Goal: Task Accomplishment & Management: Complete application form

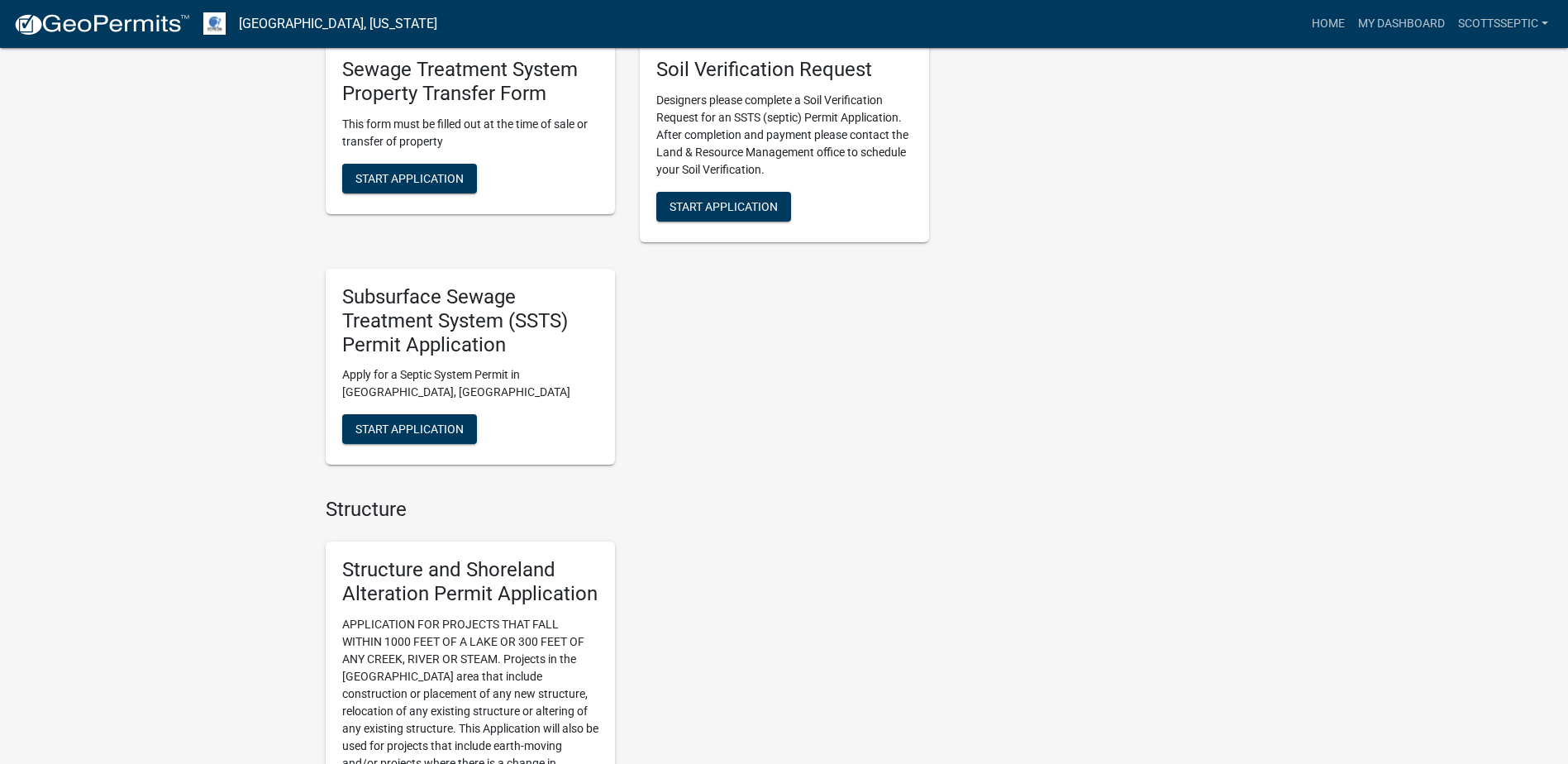
scroll to position [1489, 0]
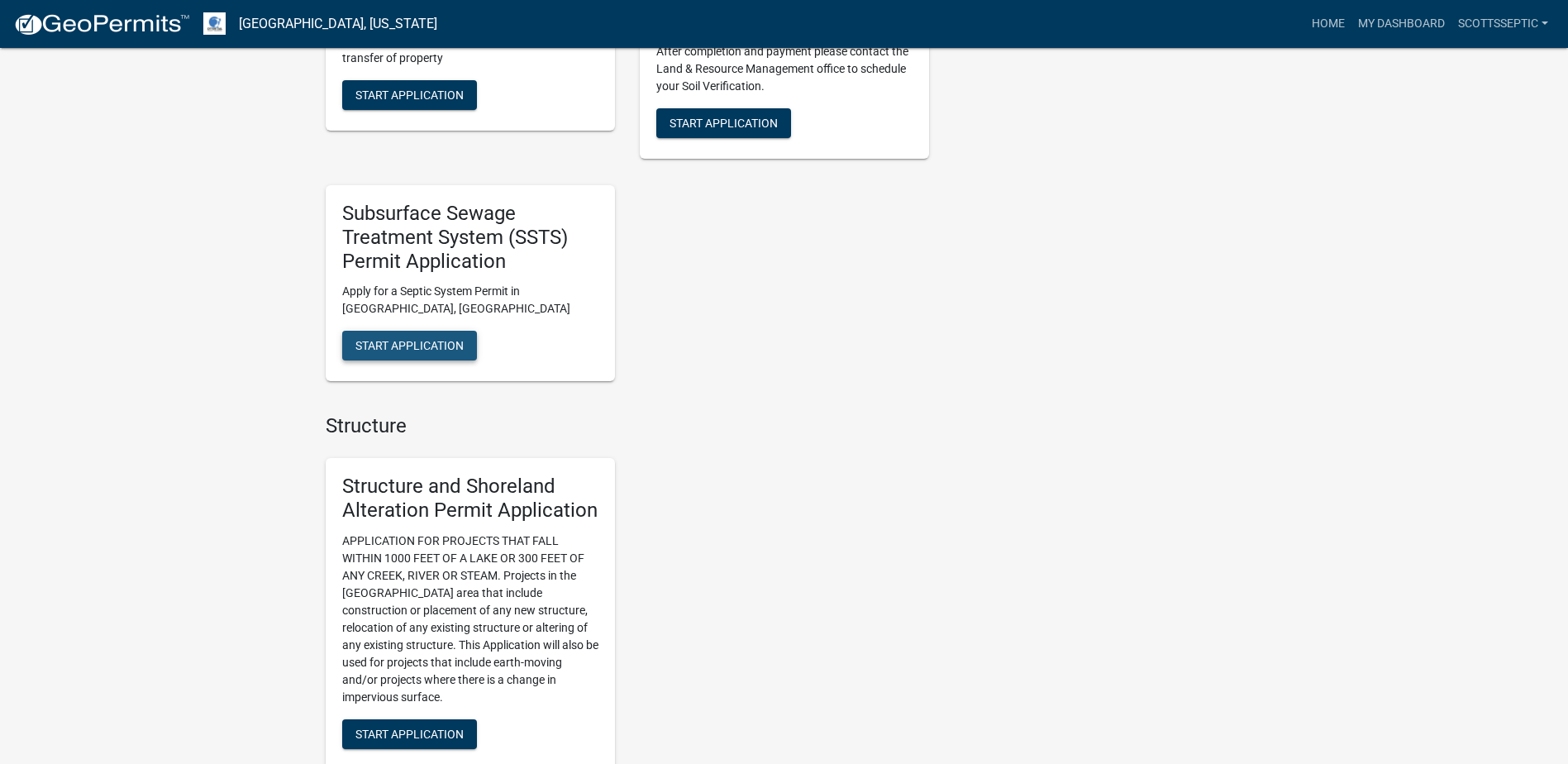
click at [439, 339] on span "Start Application" at bounding box center [410, 346] width 109 height 14
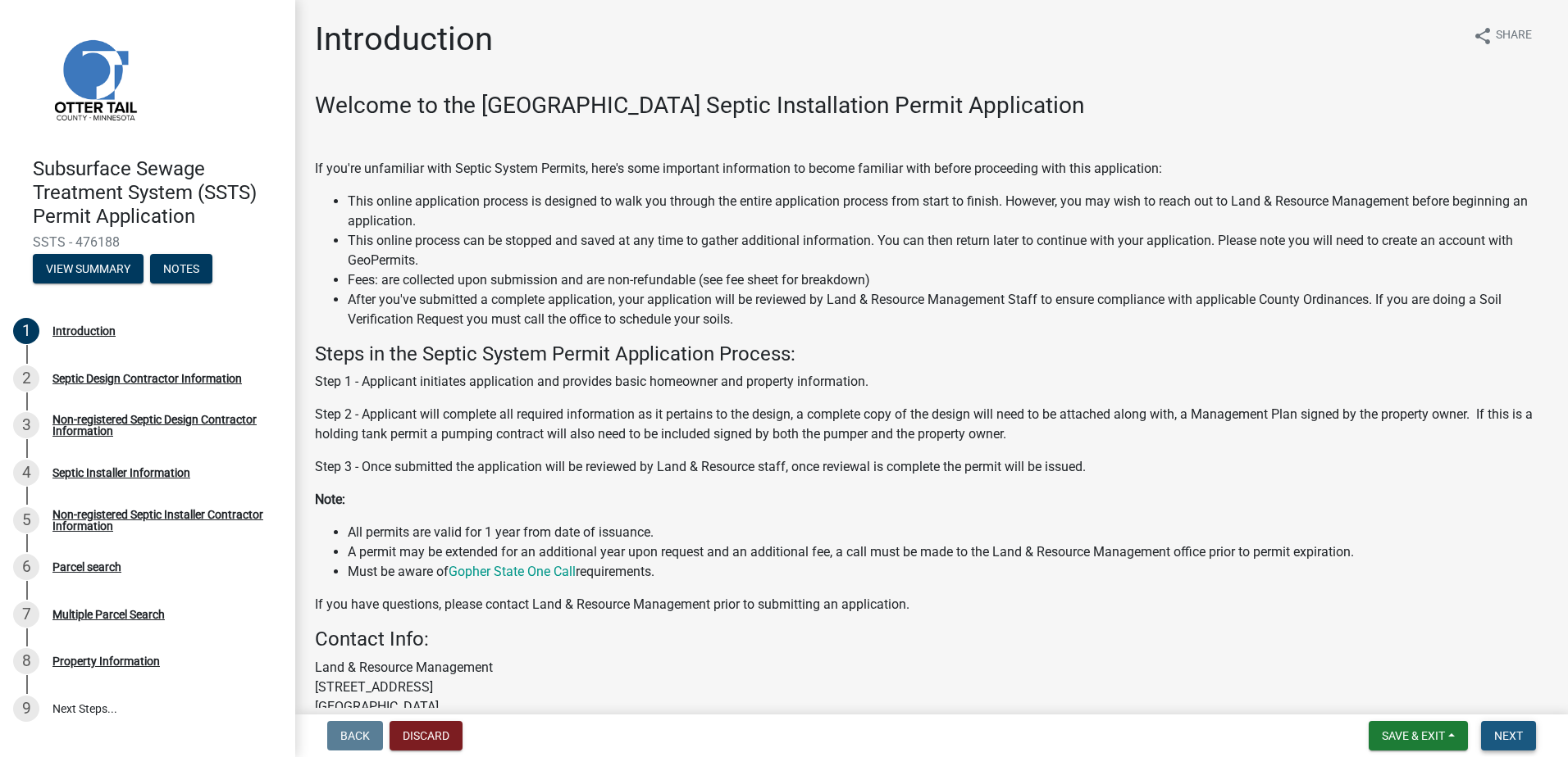
click at [1497, 730] on span "Next" at bounding box center [1508, 736] width 29 height 13
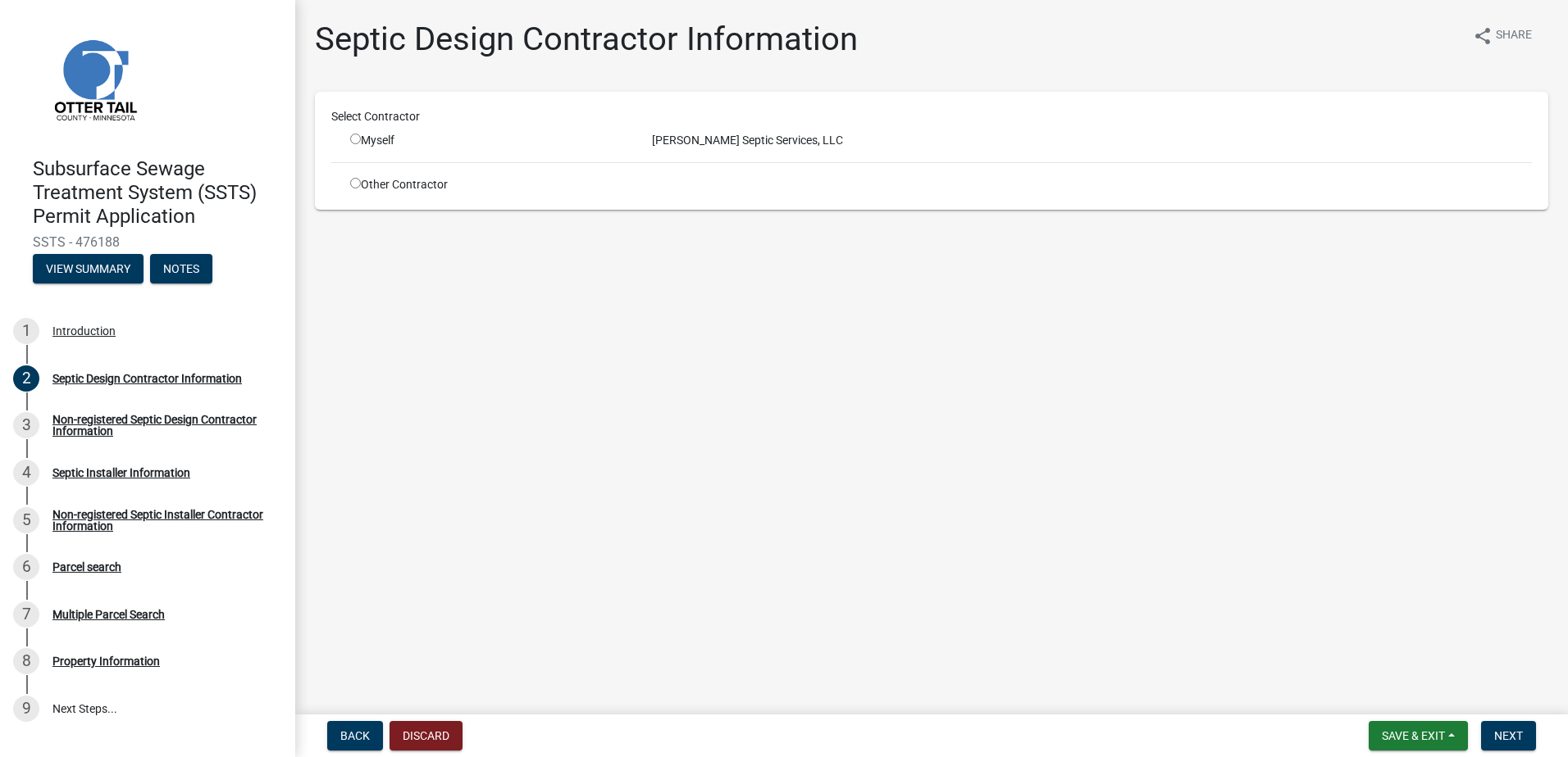
click at [356, 138] on input "radio" at bounding box center [356, 139] width 11 height 11
radio input "true"
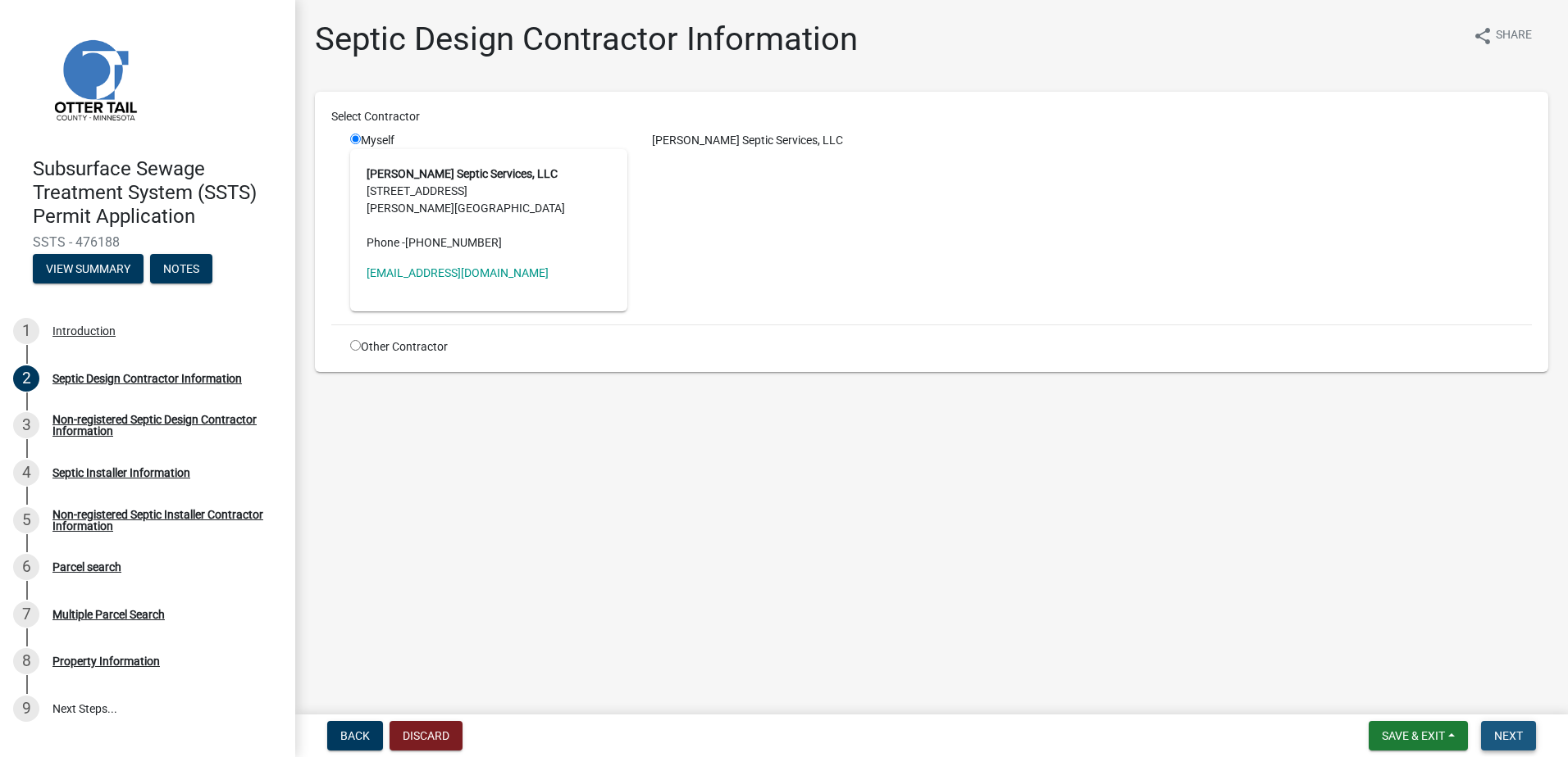
click at [1500, 738] on span "Next" at bounding box center [1508, 736] width 29 height 13
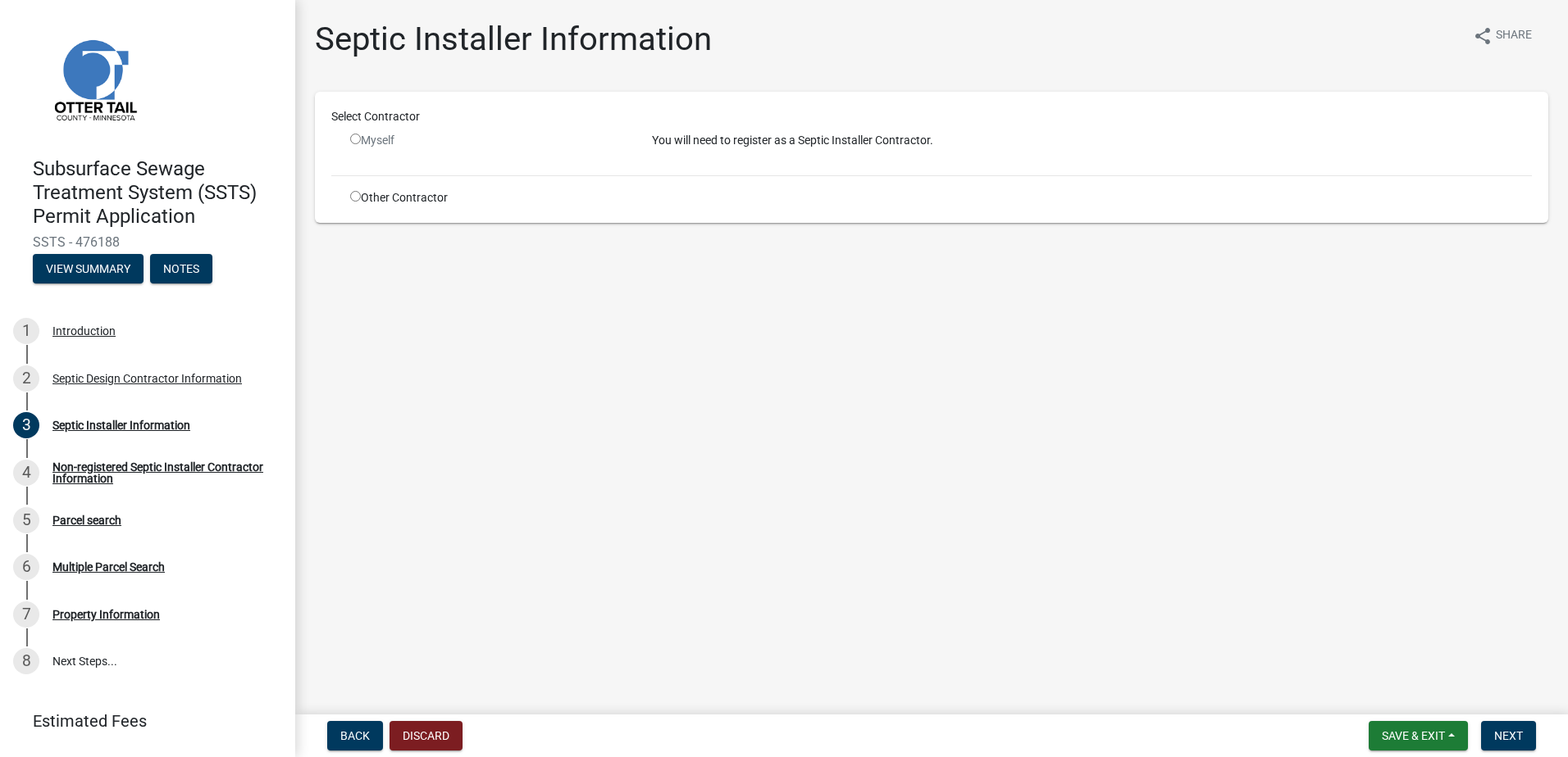
click at [351, 198] on input "radio" at bounding box center [356, 196] width 11 height 11
radio input "true"
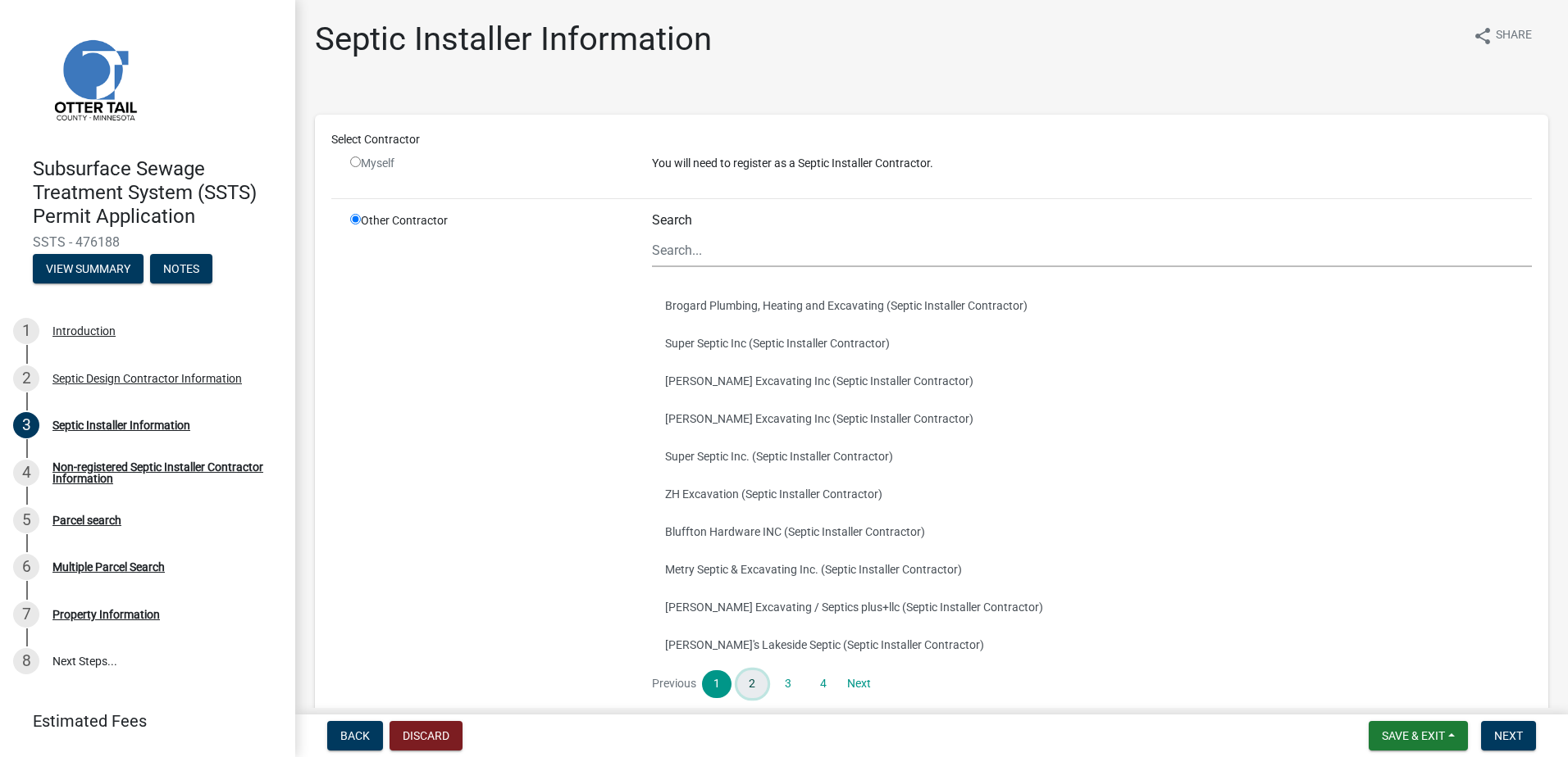
click at [749, 685] on link "2" at bounding box center [752, 684] width 29 height 28
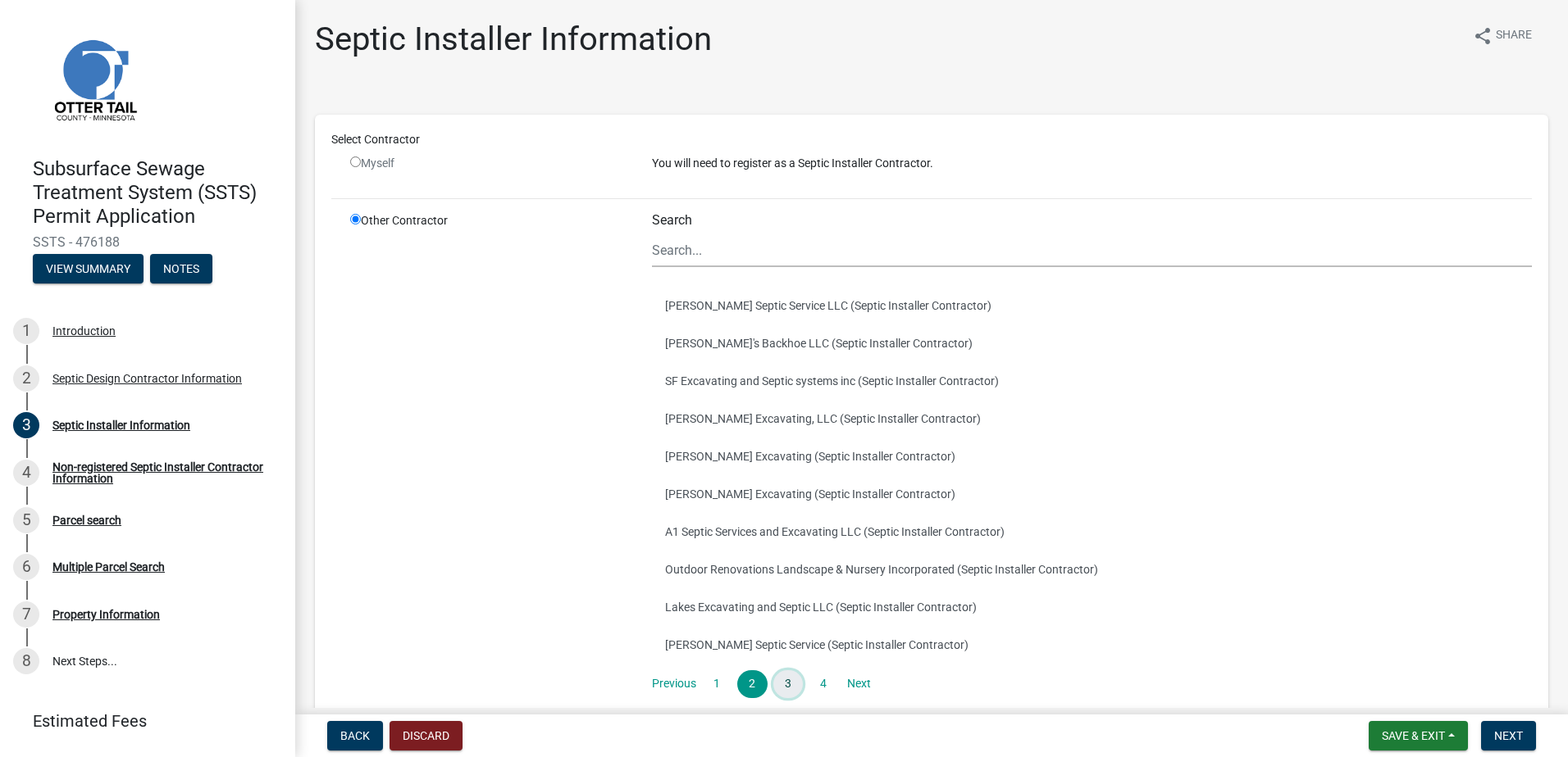
click at [777, 683] on link "3" at bounding box center [788, 684] width 29 height 28
click at [696, 638] on button "Mr.D's (Septic Installer Contractor)" at bounding box center [1092, 645] width 880 height 38
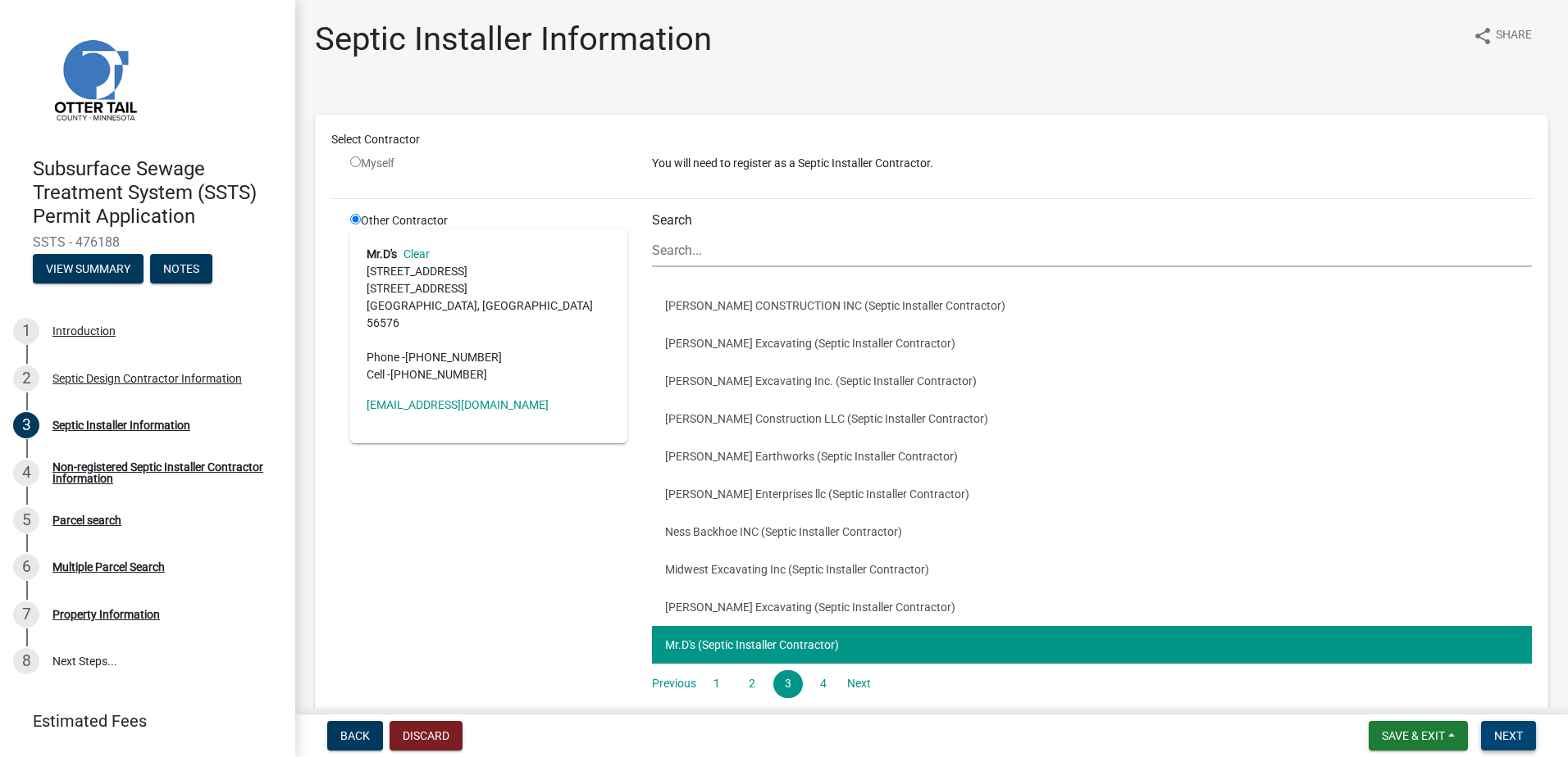
click at [1502, 732] on span "Next" at bounding box center [1508, 736] width 29 height 13
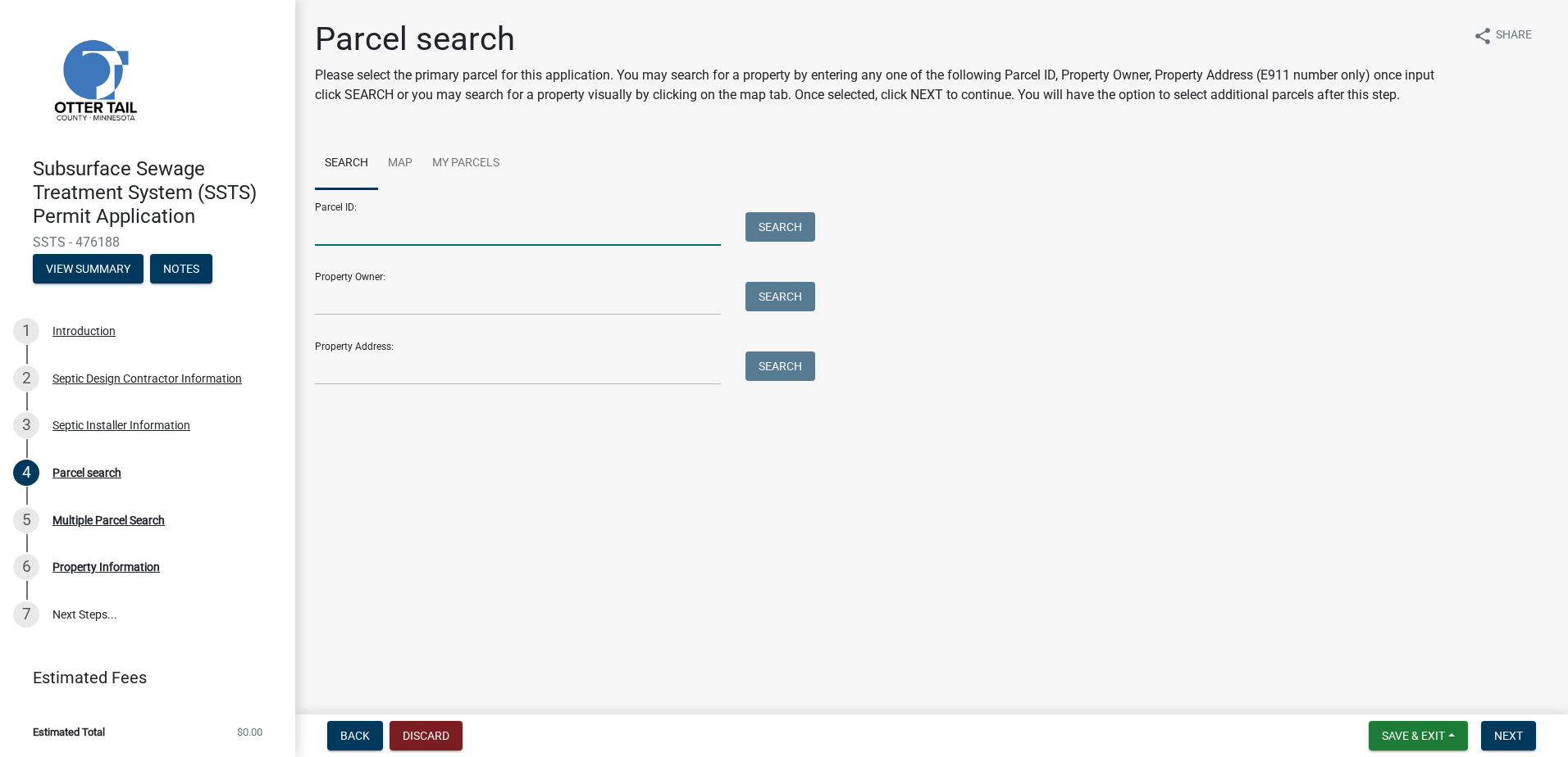
drag, startPoint x: 340, startPoint y: 230, endPoint x: 421, endPoint y: 194, distance: 88.6
click at [340, 230] on input "Parcel ID:" at bounding box center [518, 229] width 406 height 34
type input "74000990697000"
click at [772, 237] on button "Search" at bounding box center [780, 227] width 70 height 29
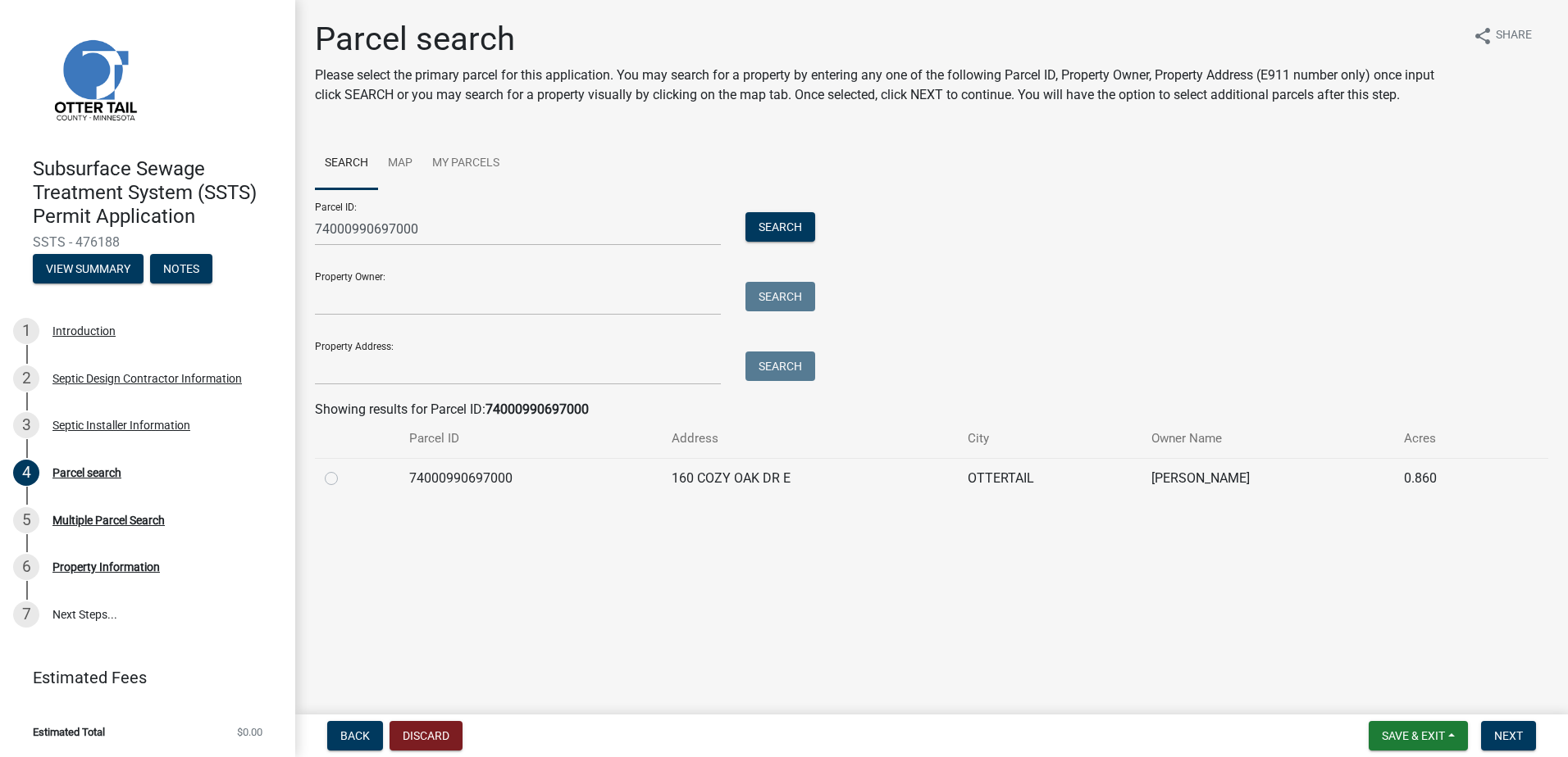
click at [345, 469] on label at bounding box center [345, 469] width 0 height 0
click at [345, 479] on input "radio" at bounding box center [350, 474] width 11 height 11
radio input "true"
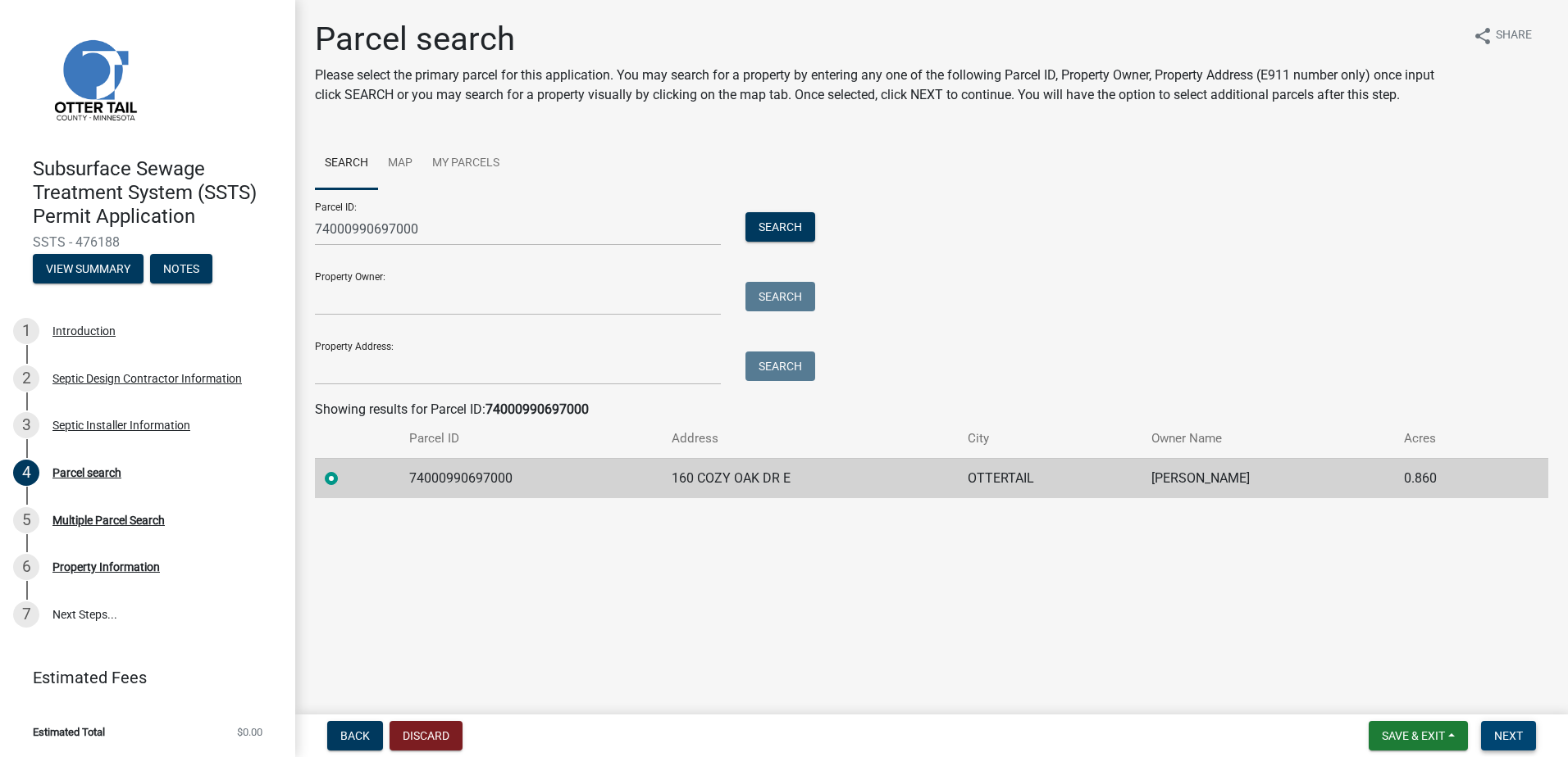
click at [1513, 722] on button "Next" at bounding box center [1508, 736] width 55 height 29
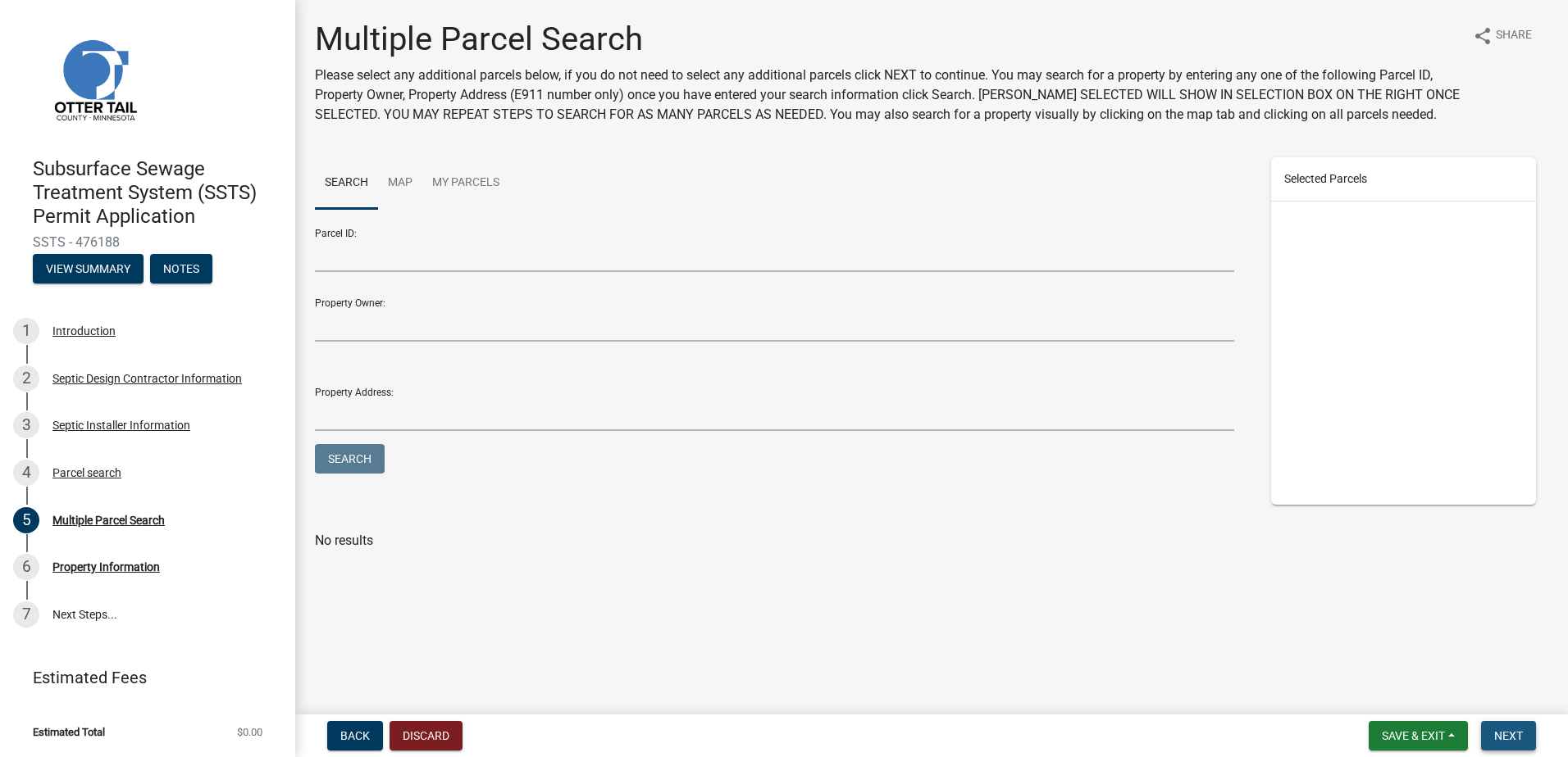
click at [1501, 729] on span "Next" at bounding box center [1508, 736] width 29 height 13
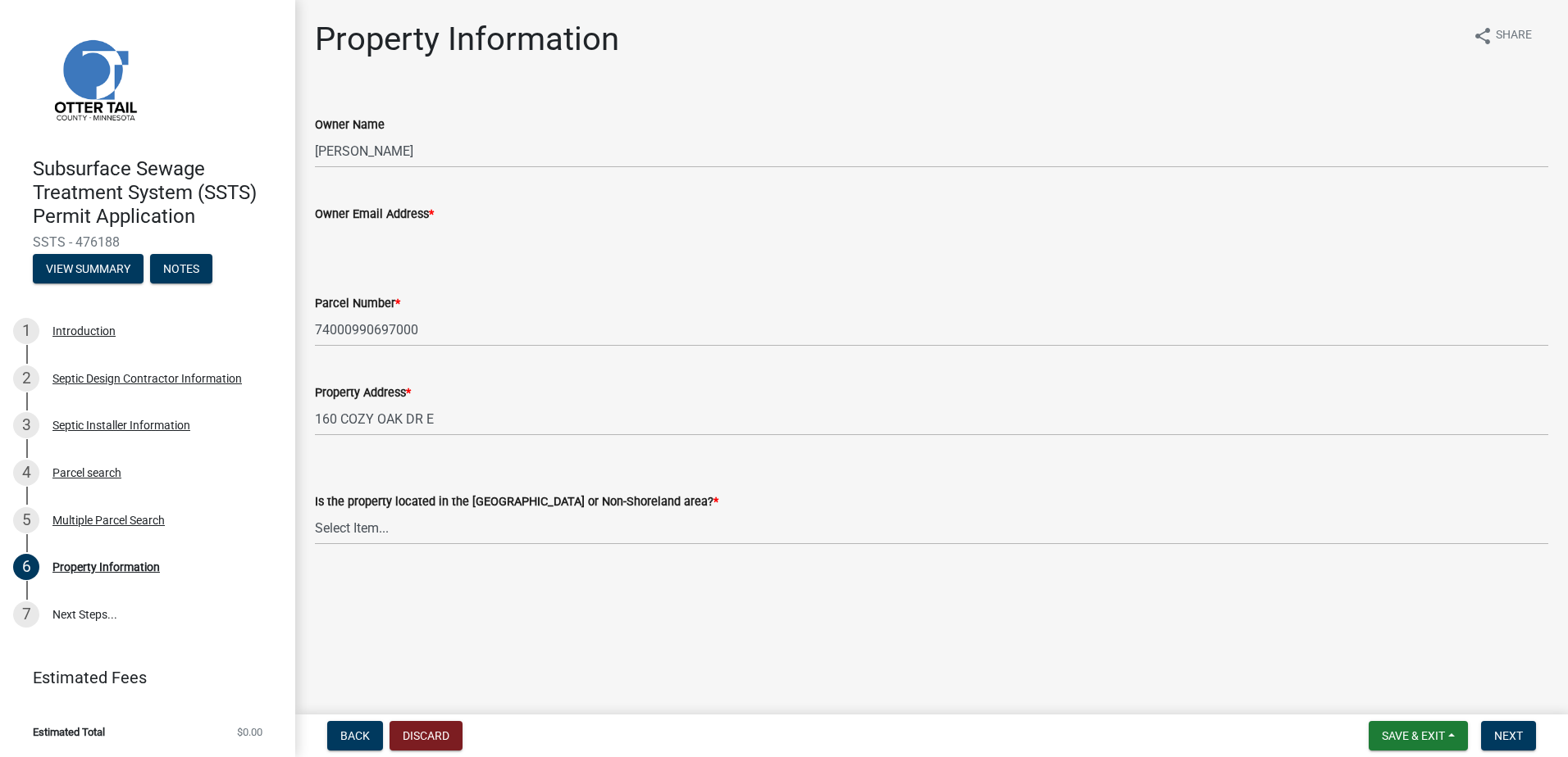
click at [345, 232] on input "Owner Email Address *" at bounding box center [932, 241] width 1234 height 34
type input "[EMAIL_ADDRESS][DOMAIN_NAME]"
click at [345, 529] on select "Select Item... Shoreland Non-Shoreland" at bounding box center [932, 528] width 1234 height 34
click at [315, 511] on select "Select Item... Shoreland Non-Shoreland" at bounding box center [932, 528] width 1234 height 34
select select "5ed11e82-653f-4fcc-a472-8d95af57556c"
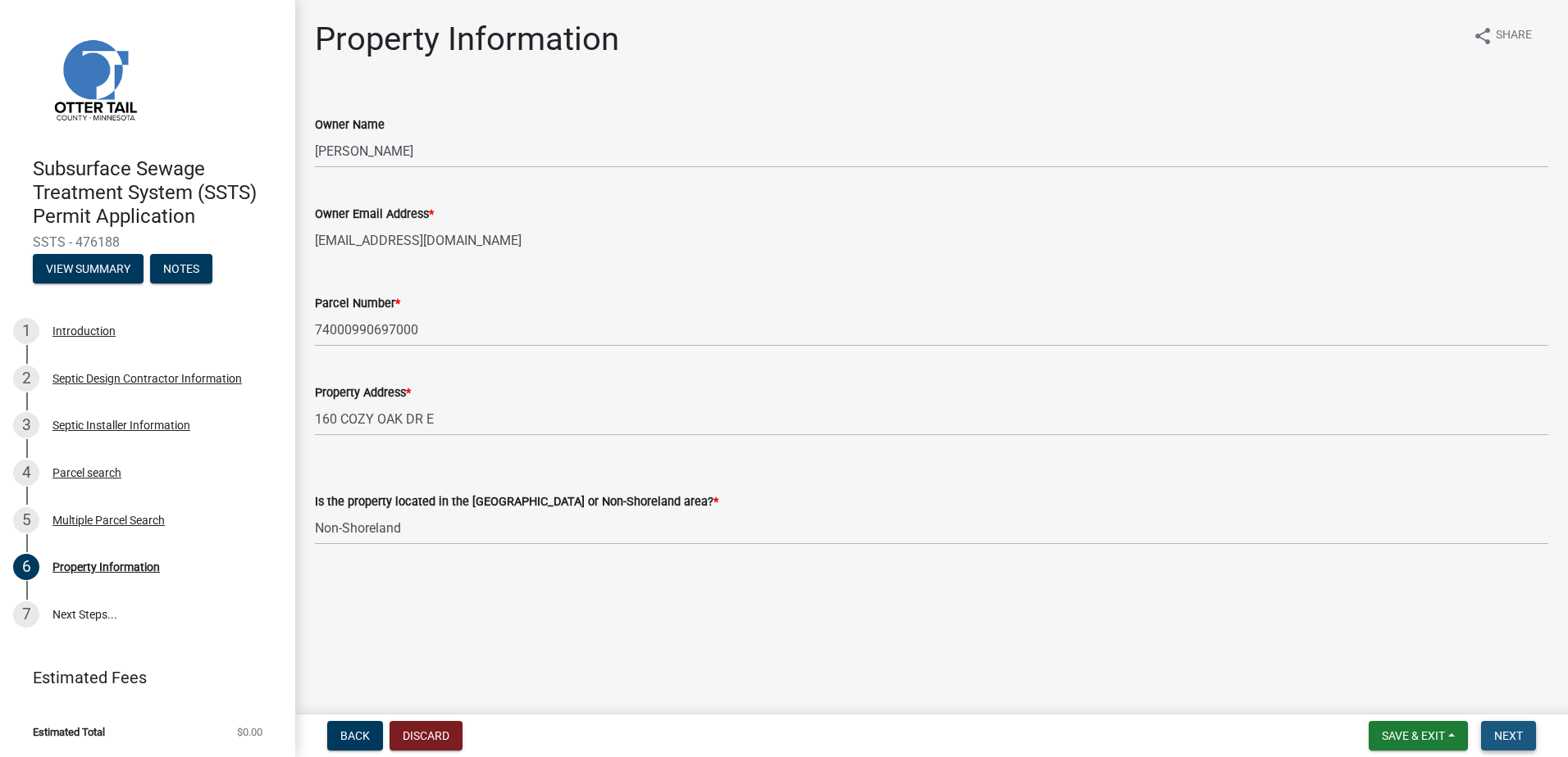
click at [1500, 732] on span "Next" at bounding box center [1508, 736] width 29 height 13
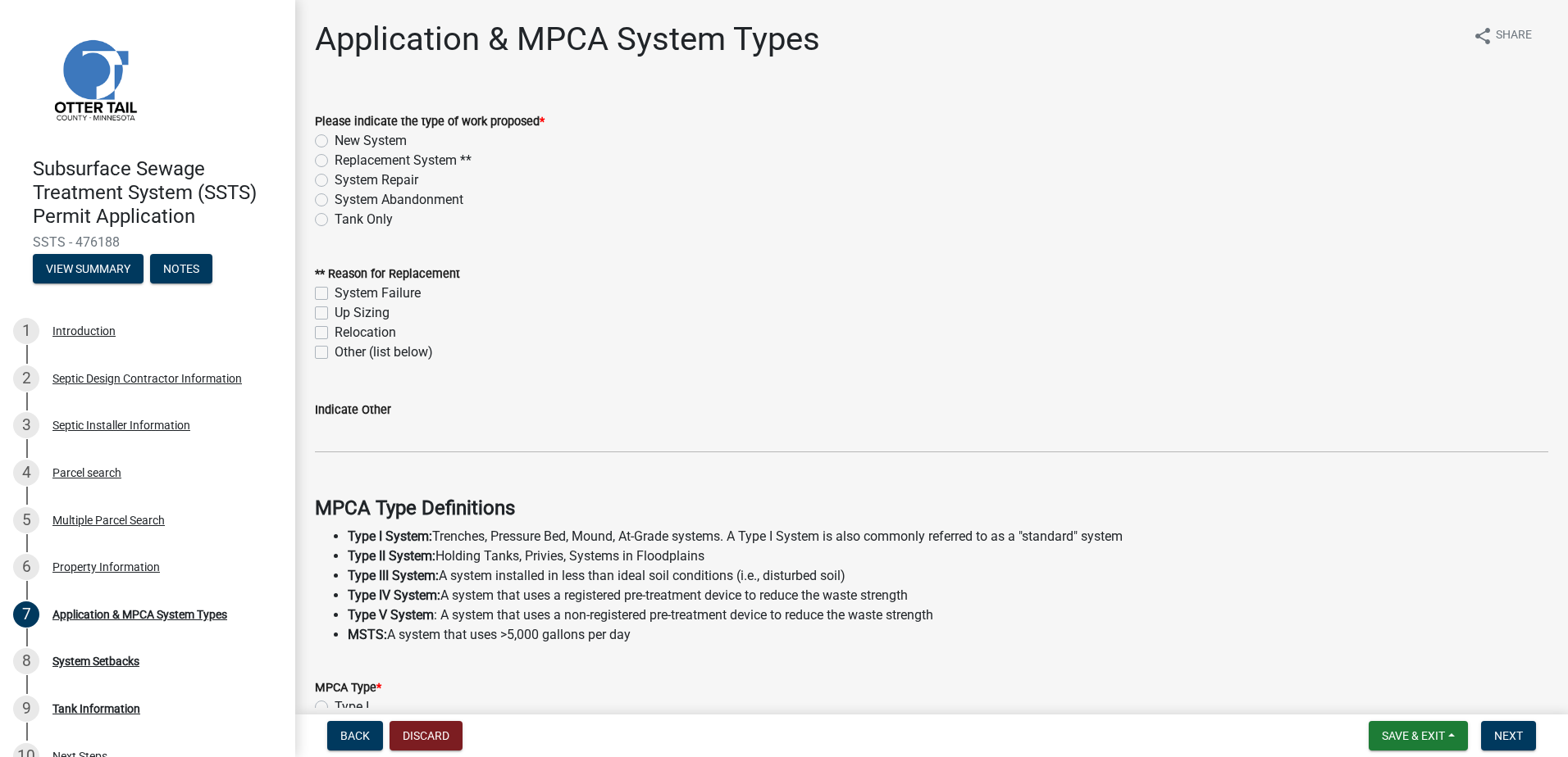
click at [334, 136] on label "New System" at bounding box center [371, 141] width 72 height 19
click at [334, 136] on input "New System" at bounding box center [340, 136] width 11 height 11
radio input "true"
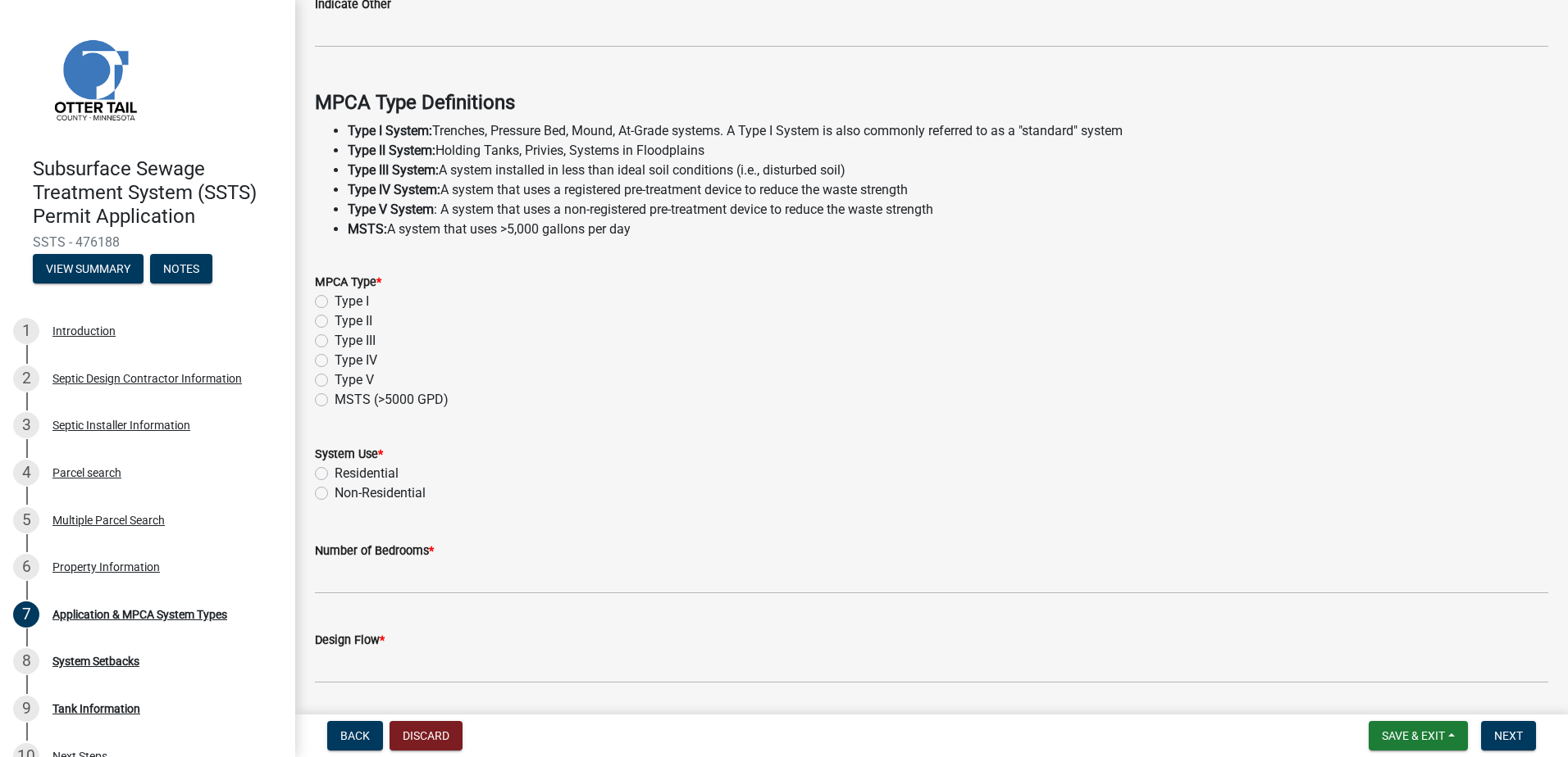
scroll to position [410, 0]
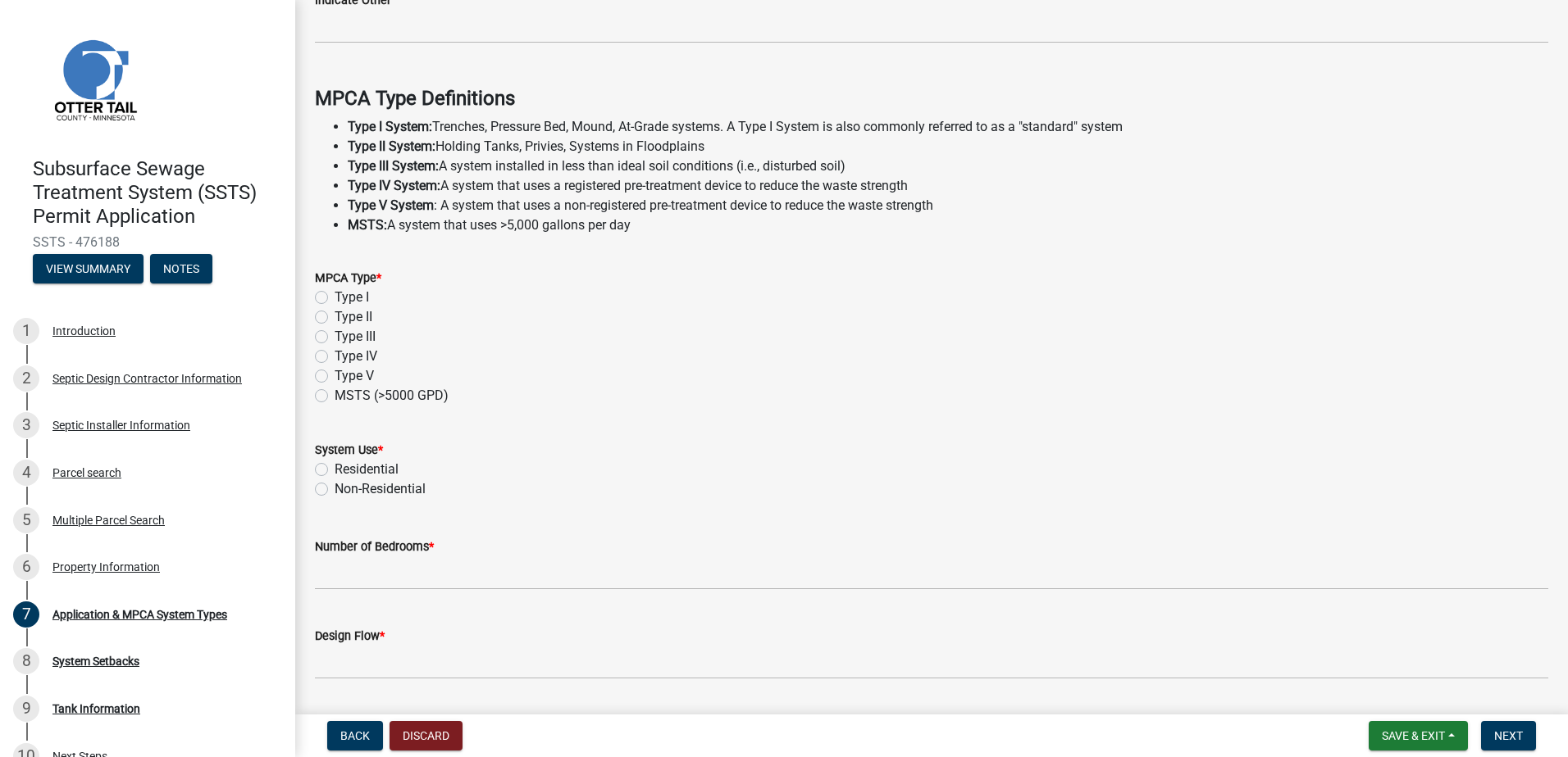
click at [334, 300] on label "Type I" at bounding box center [351, 297] width 35 height 19
click at [334, 298] on input "Type I" at bounding box center [340, 293] width 11 height 11
radio input "true"
click at [334, 467] on label "Residential" at bounding box center [367, 469] width 64 height 19
click at [334, 467] on input "Residential" at bounding box center [340, 465] width 11 height 11
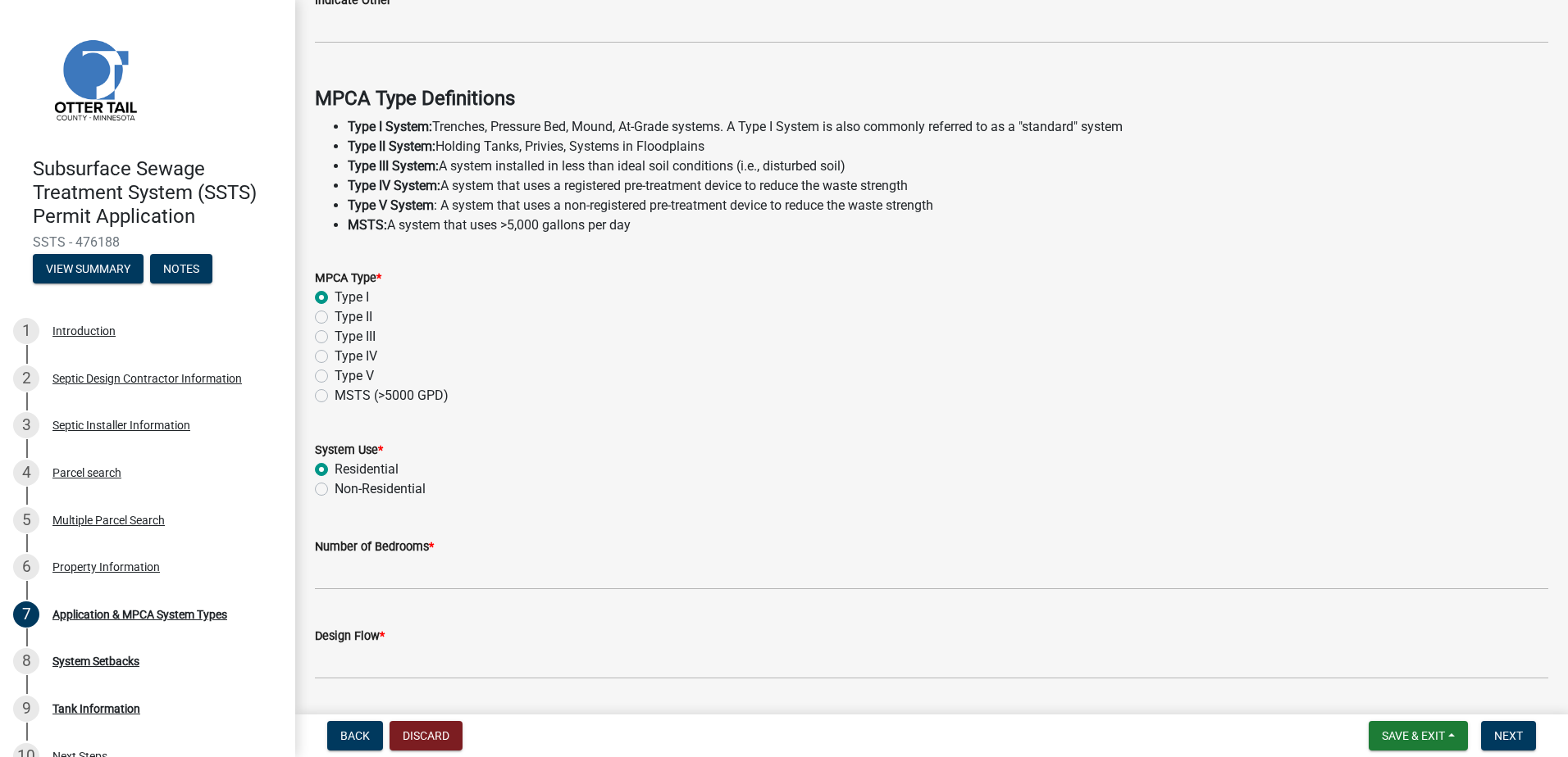
radio input "true"
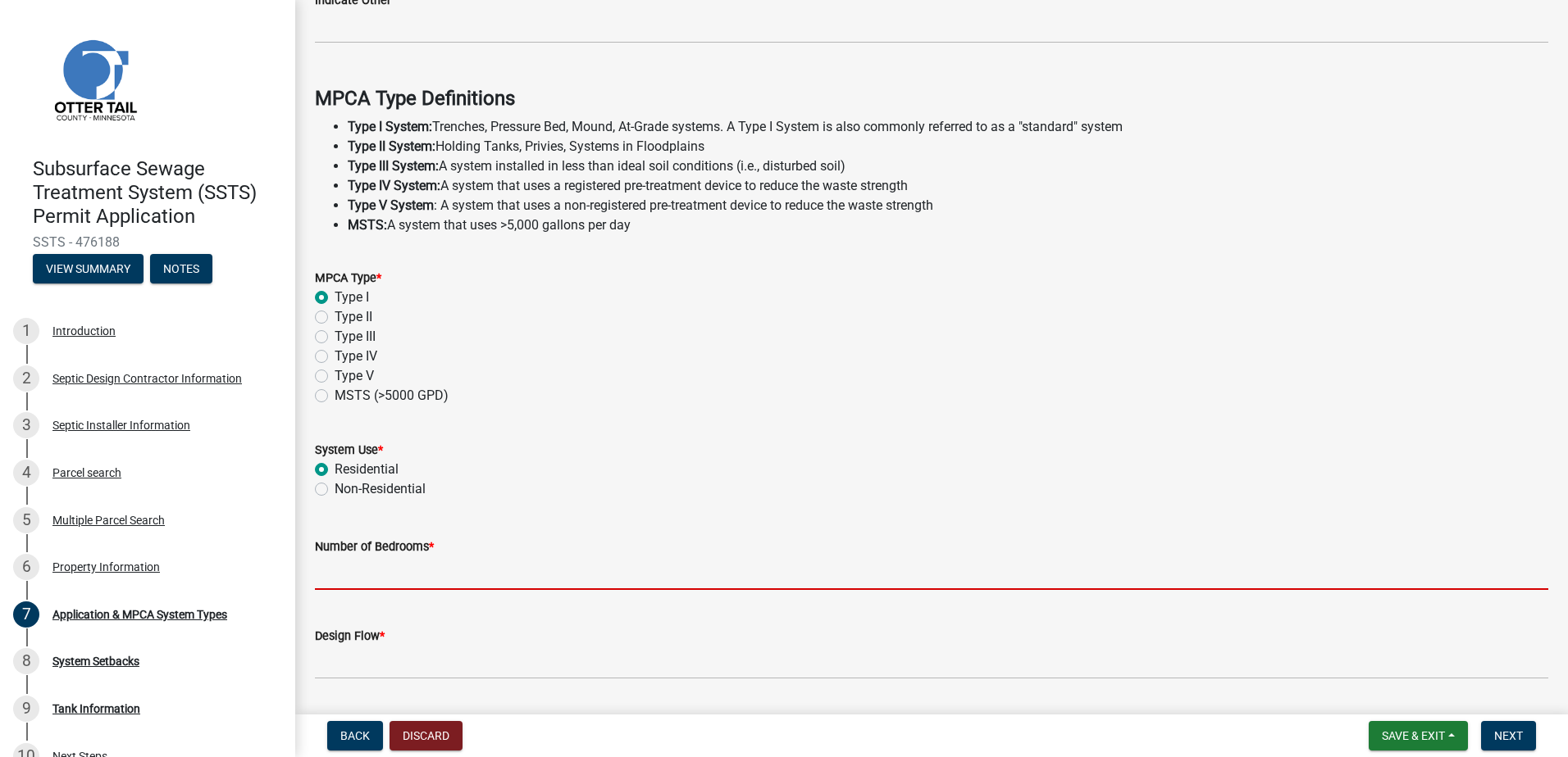
click at [356, 566] on input "Number of Bedrooms *" at bounding box center [932, 573] width 1234 height 34
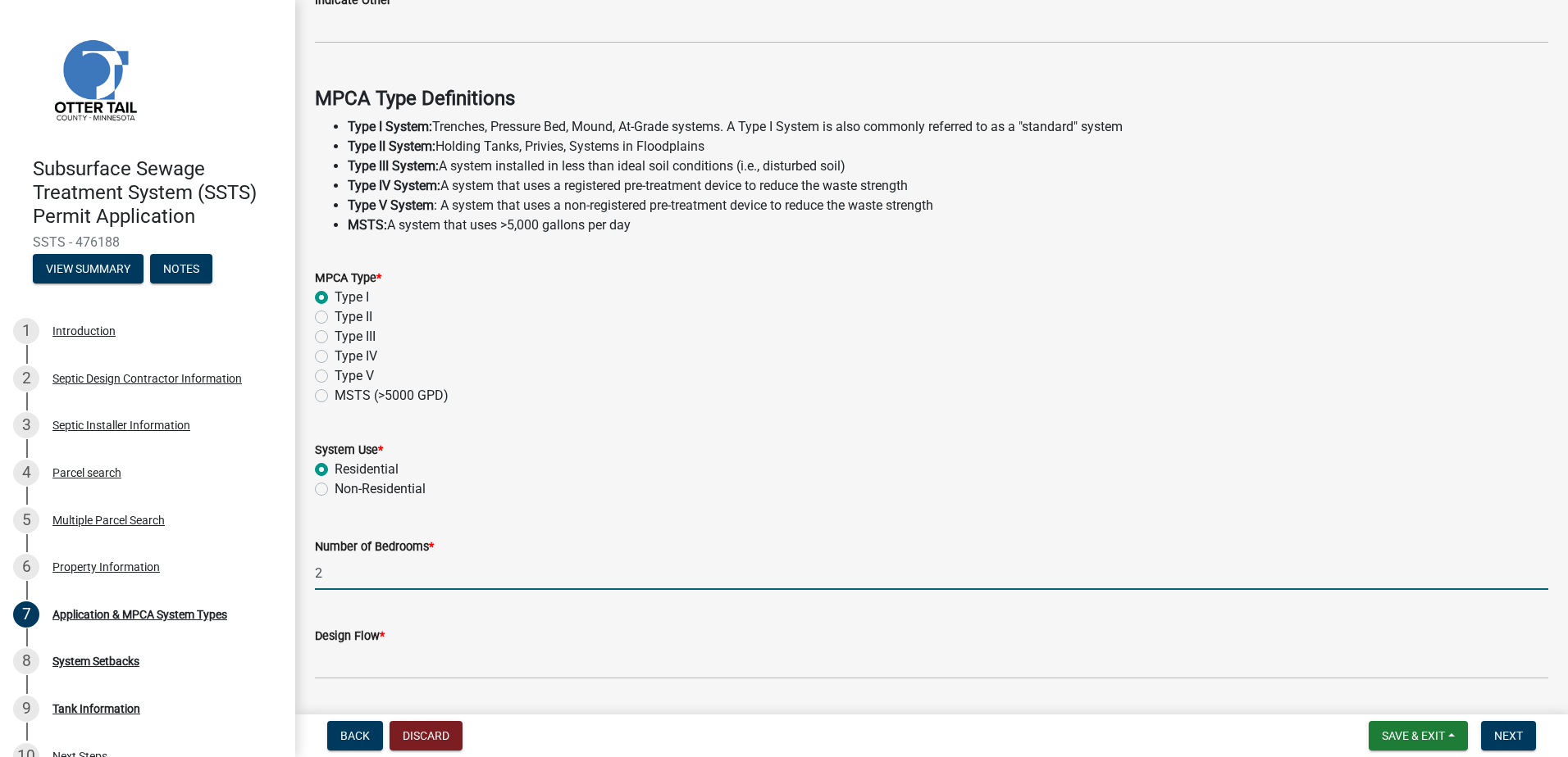
type input "2"
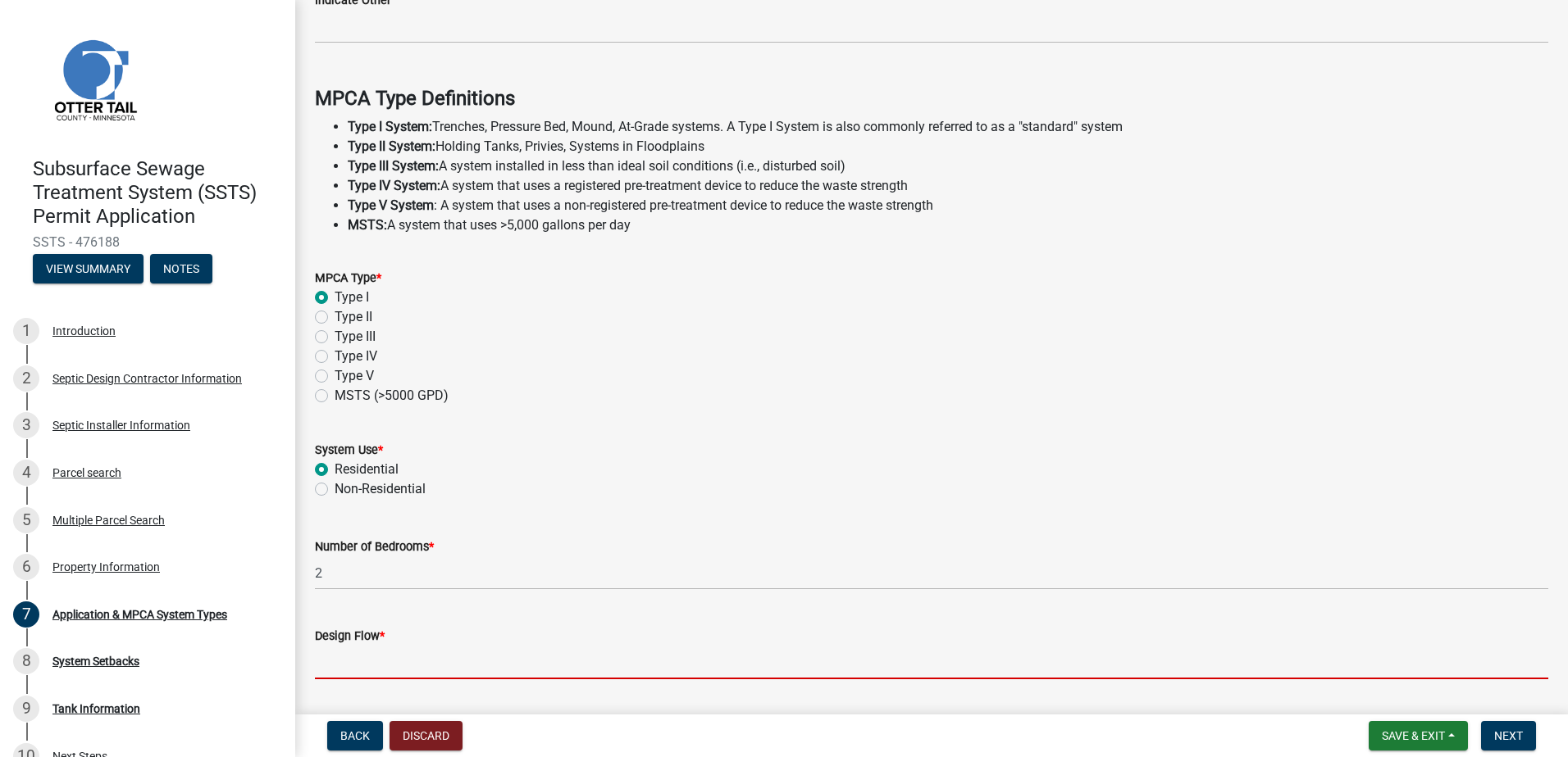
click at [329, 657] on input "Design Flow *" at bounding box center [932, 663] width 1234 height 34
type input "4"
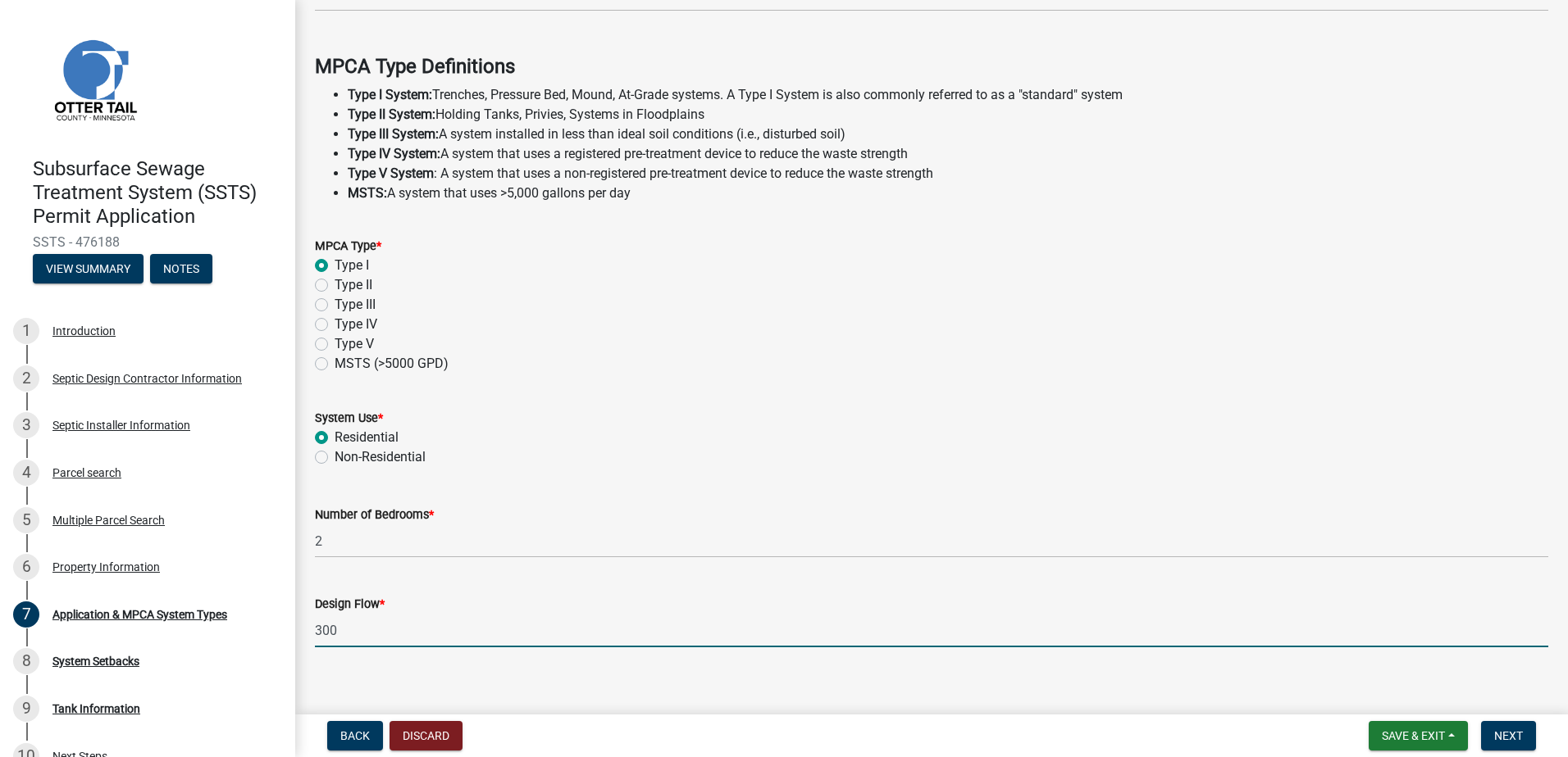
scroll to position [458, 0]
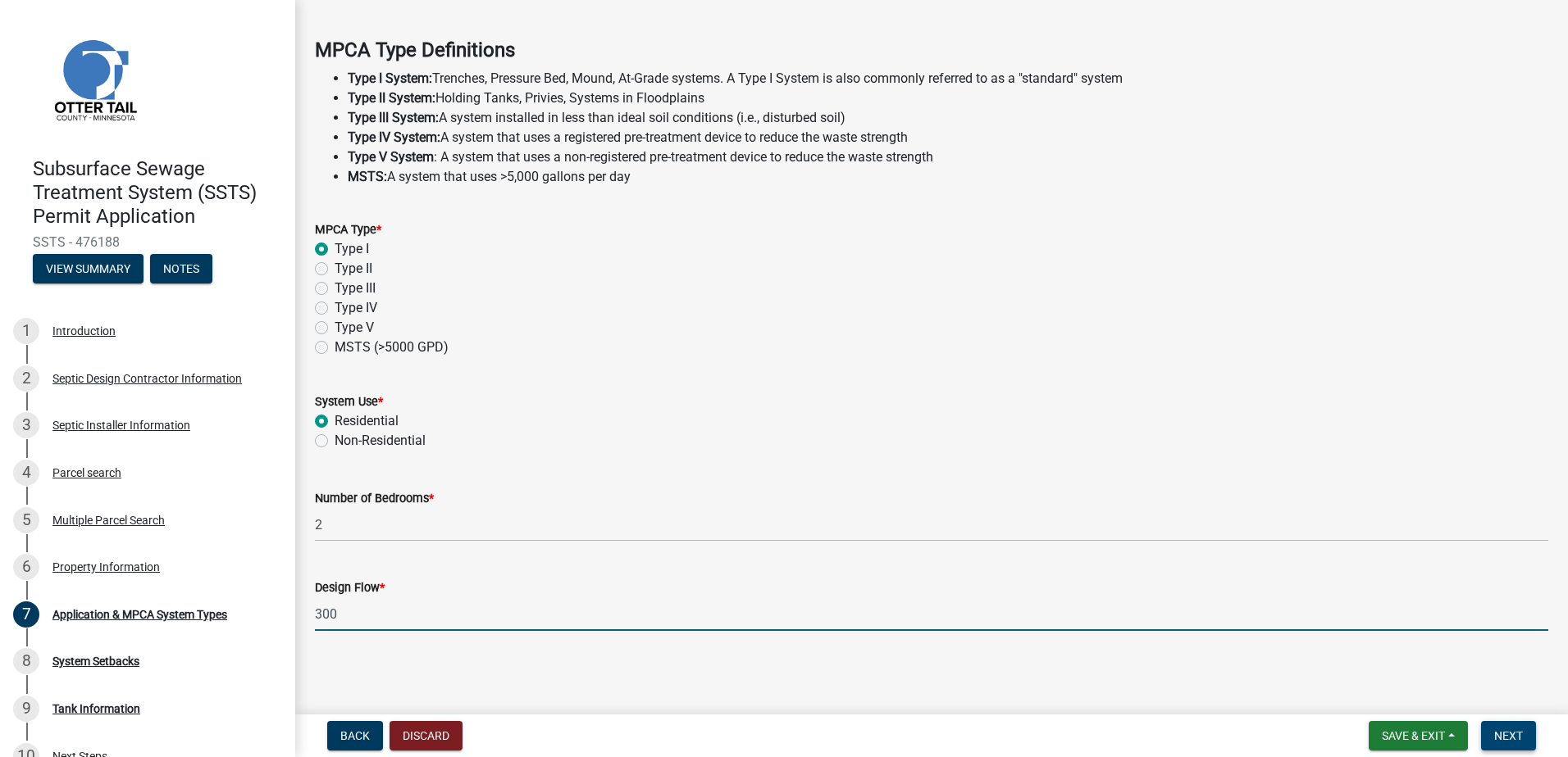
type input "300"
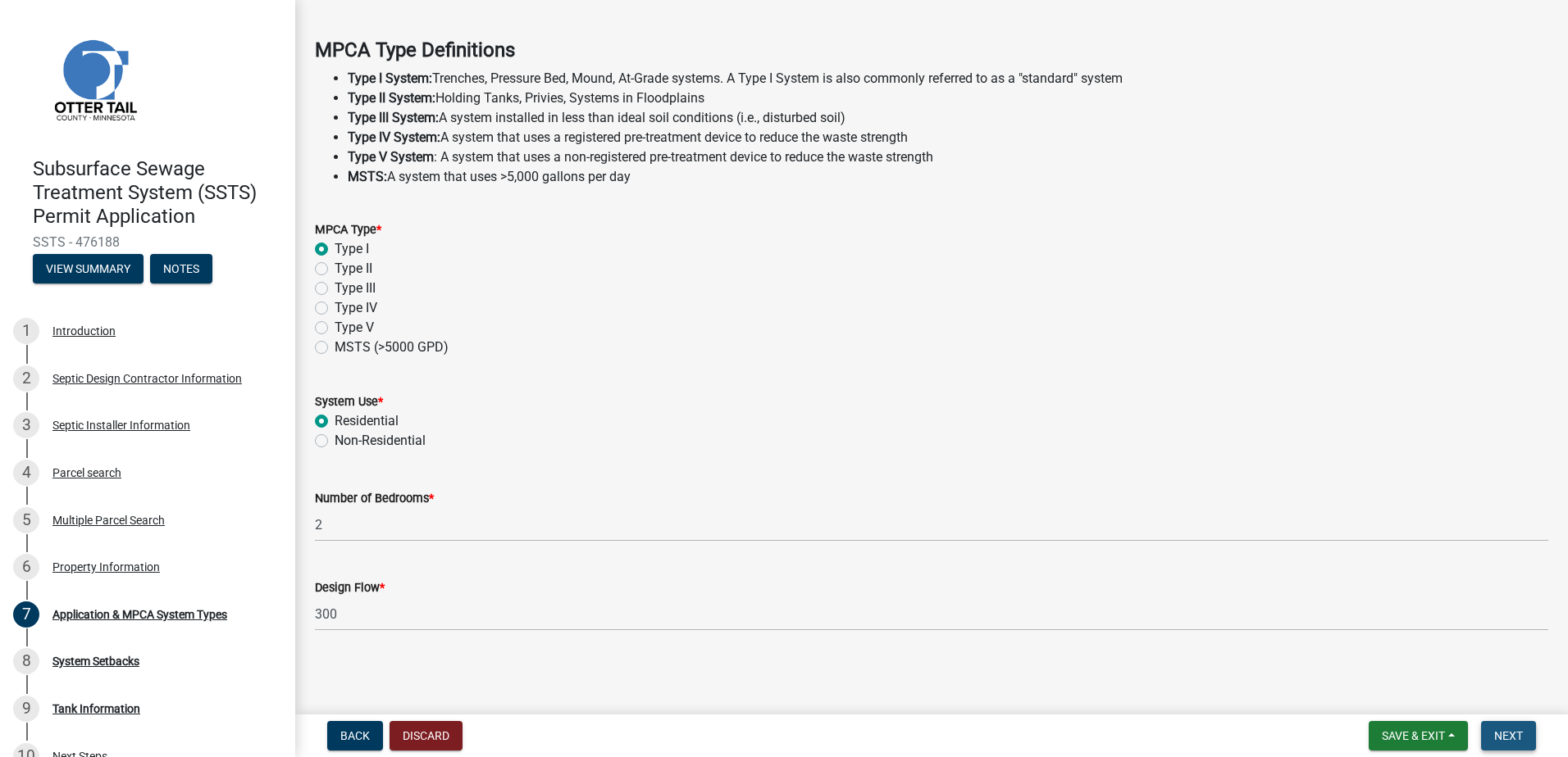
click at [1498, 742] on span "Next" at bounding box center [1508, 736] width 29 height 13
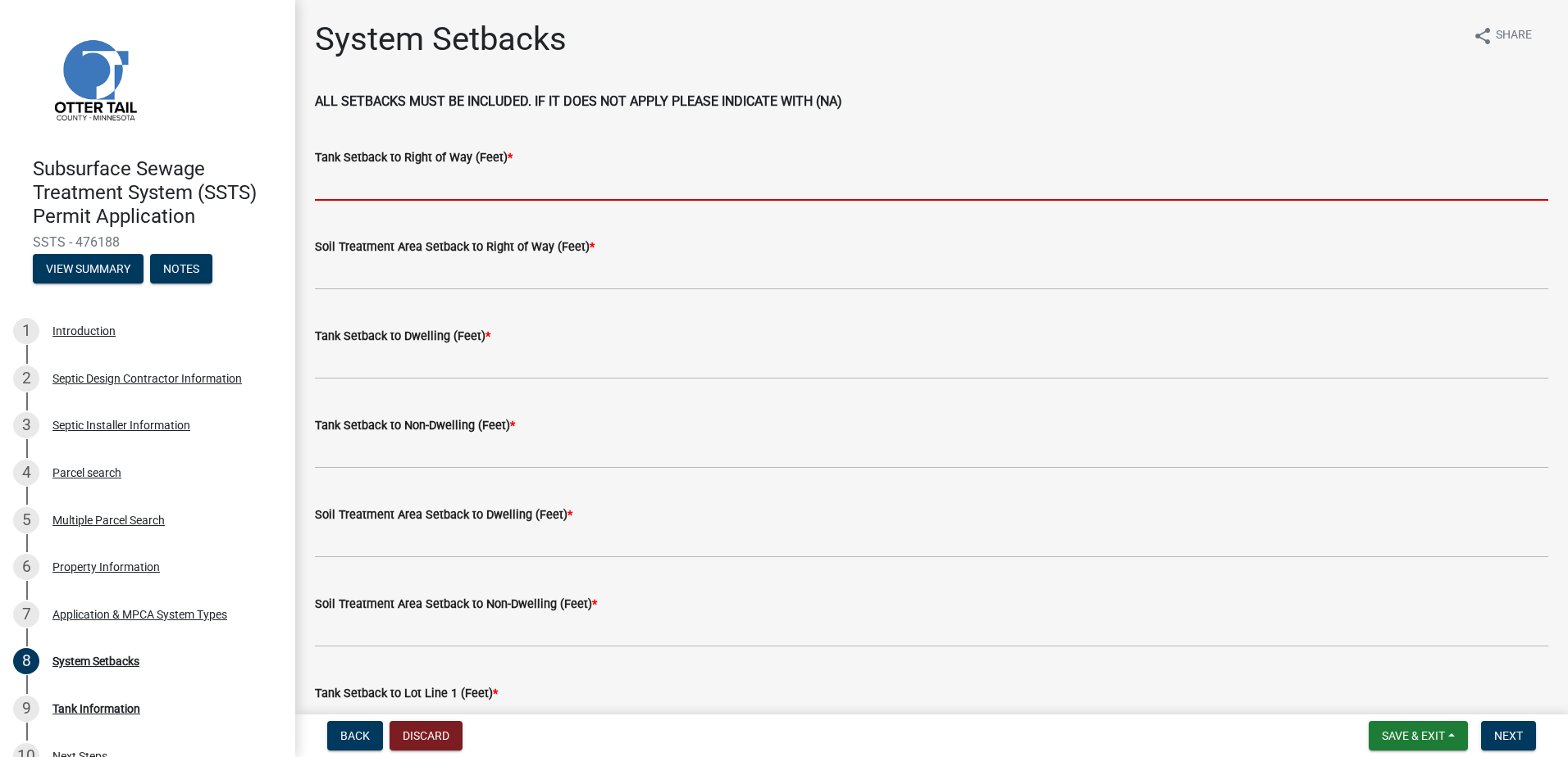
drag, startPoint x: 368, startPoint y: 191, endPoint x: 395, endPoint y: 184, distance: 27.9
click at [368, 190] on input "Tank Setback to Right of Way (Feet) *" at bounding box center [932, 184] width 1234 height 34
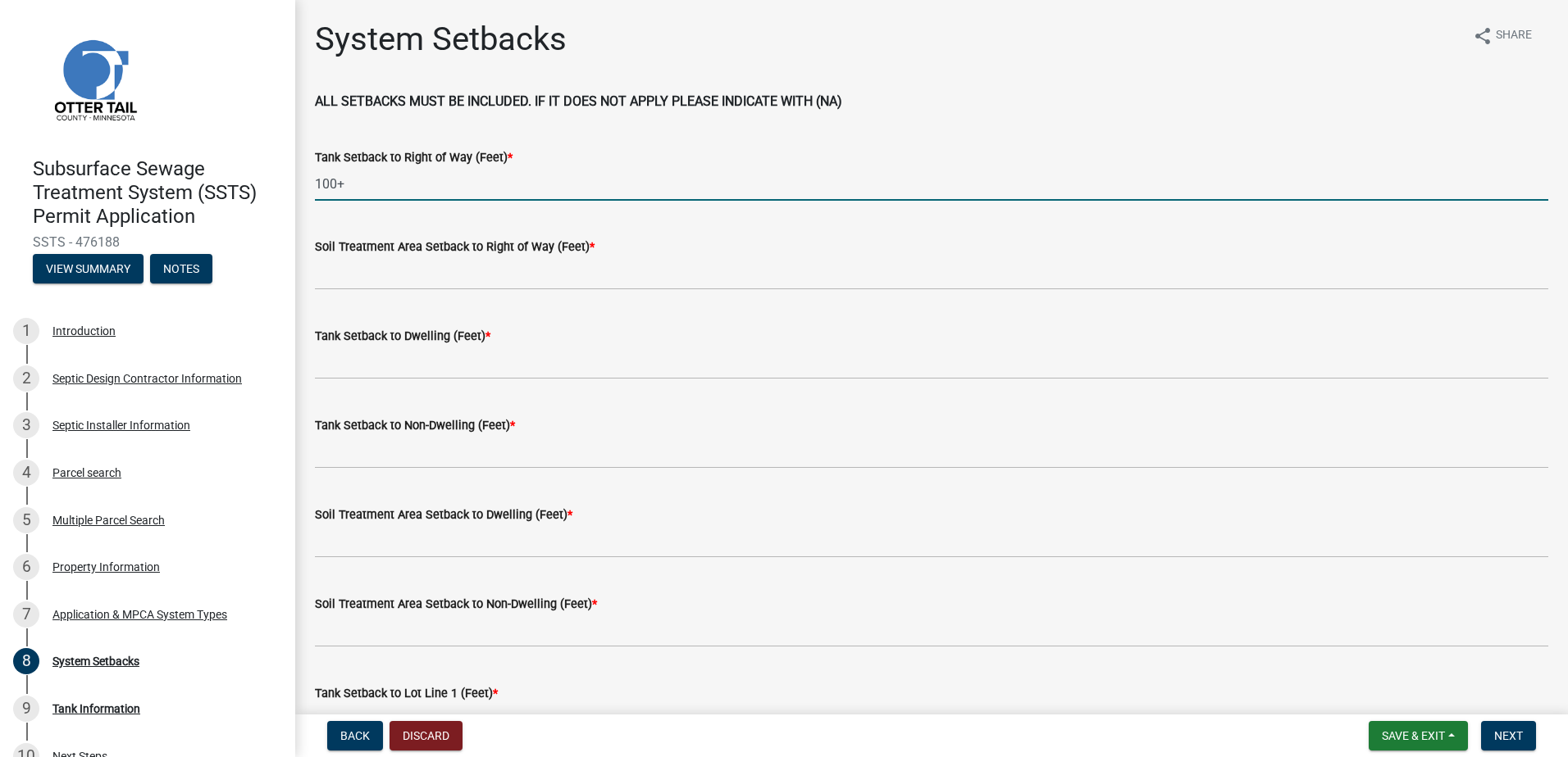
type input "100+"
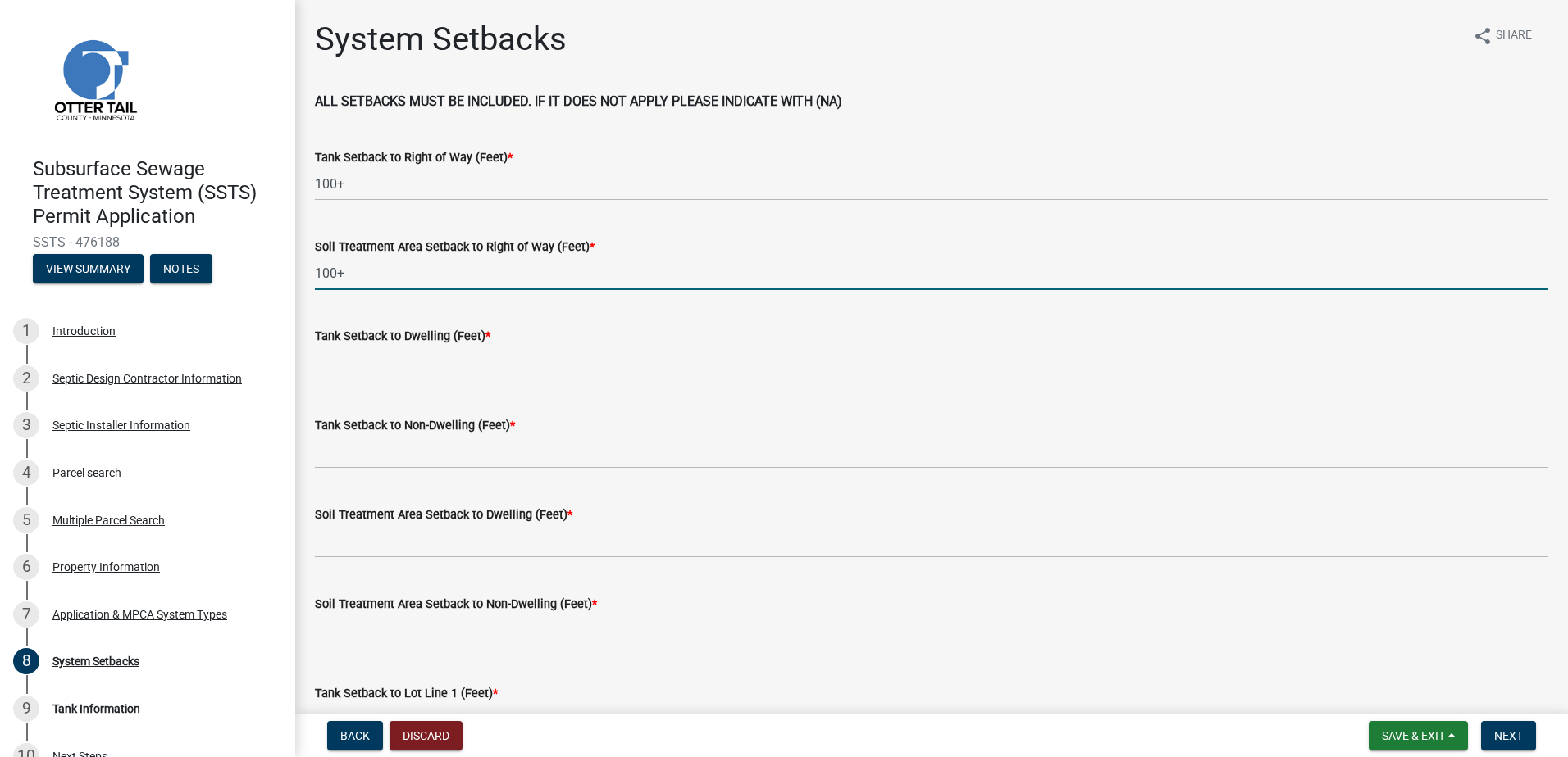
type input "100+"
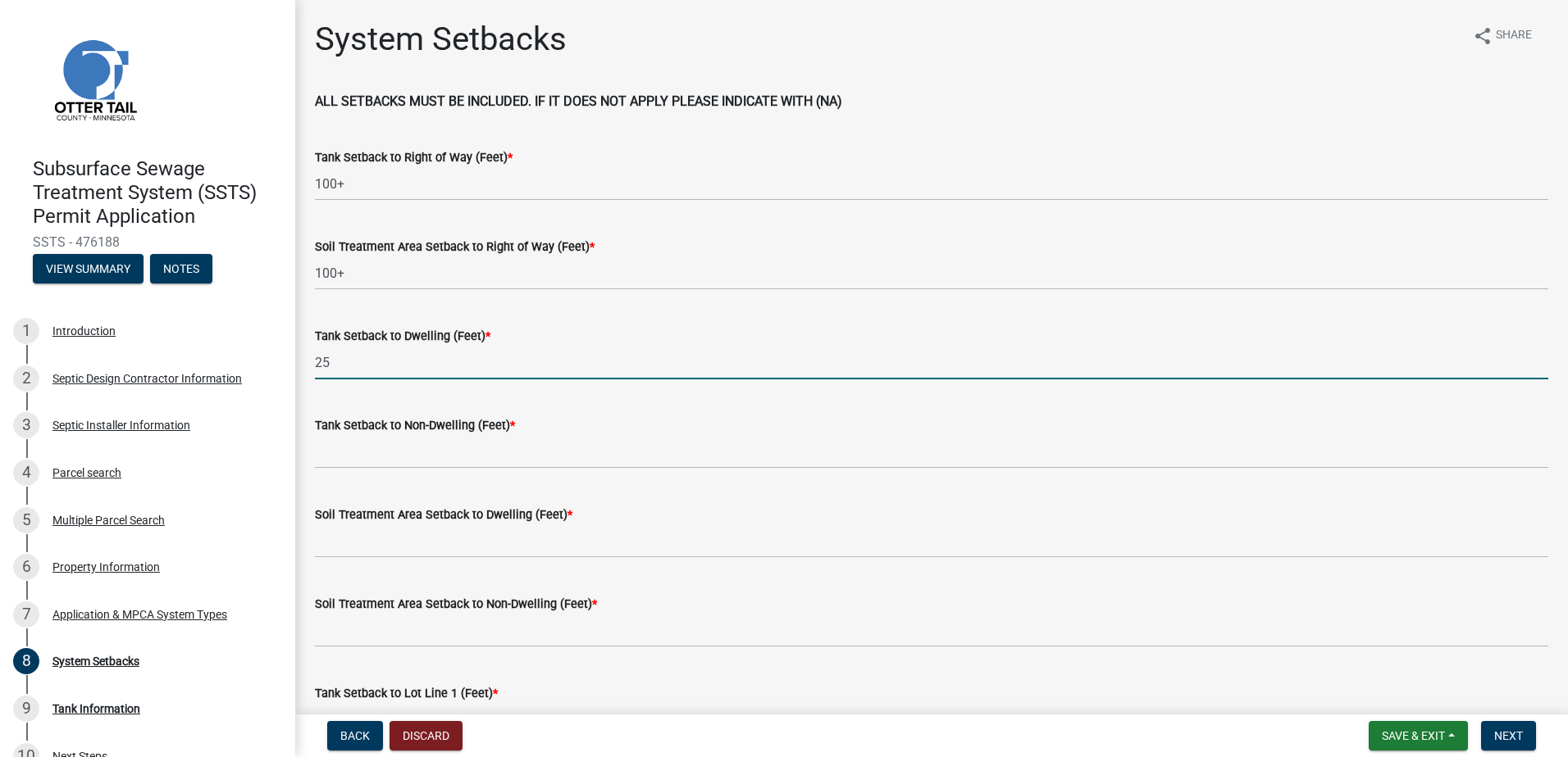
type input "25"
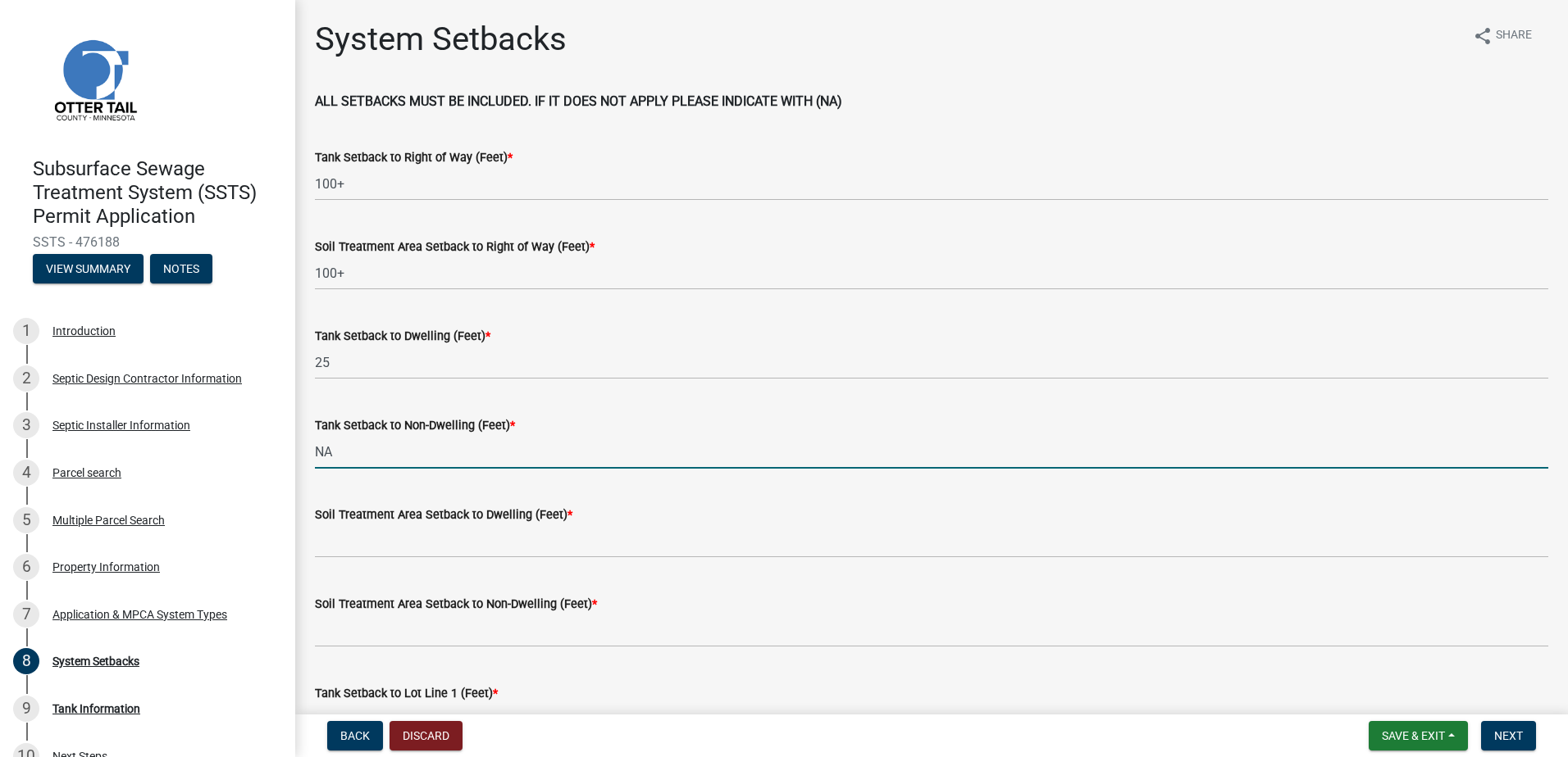
type input "NA"
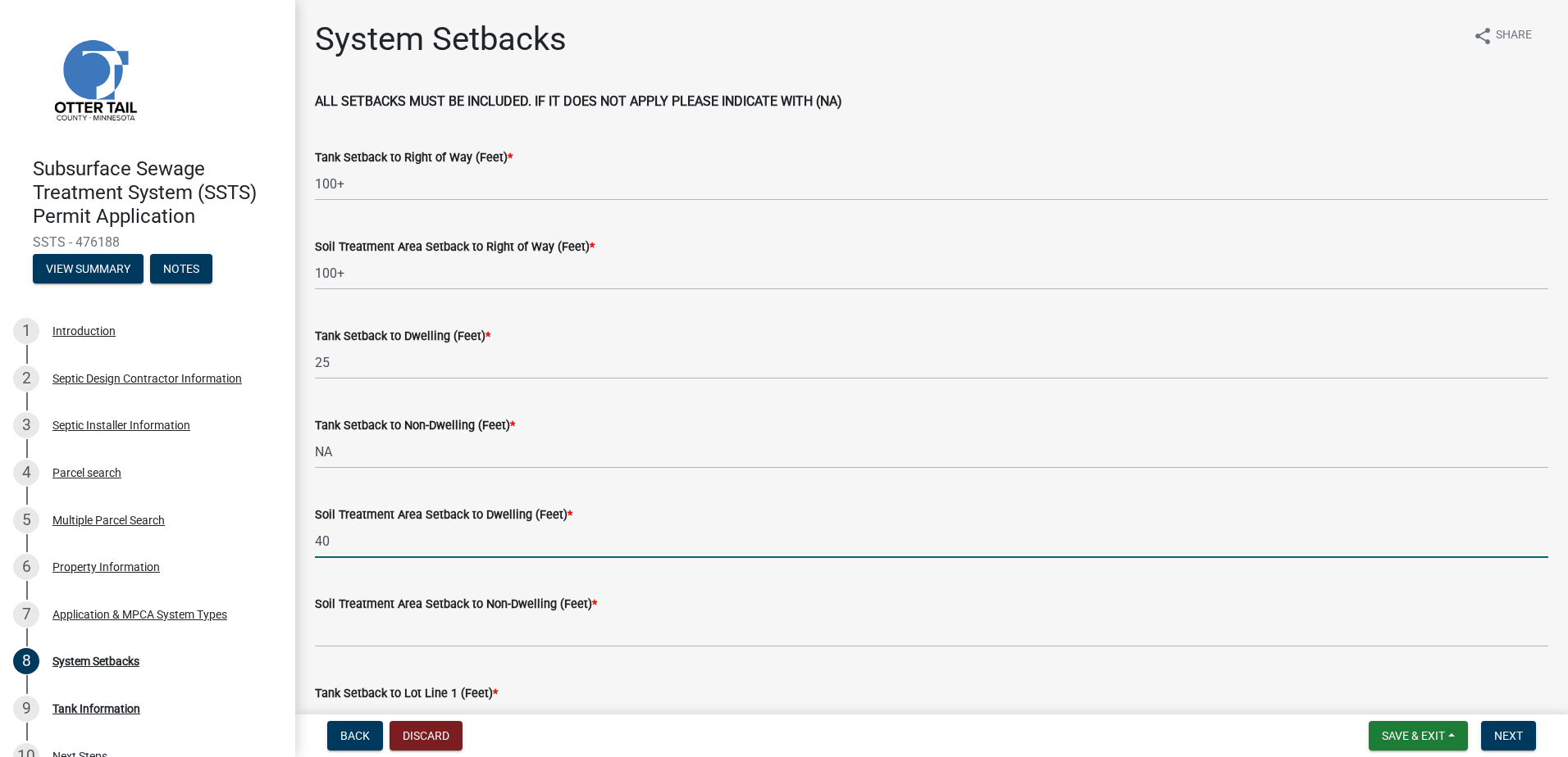
type input "40"
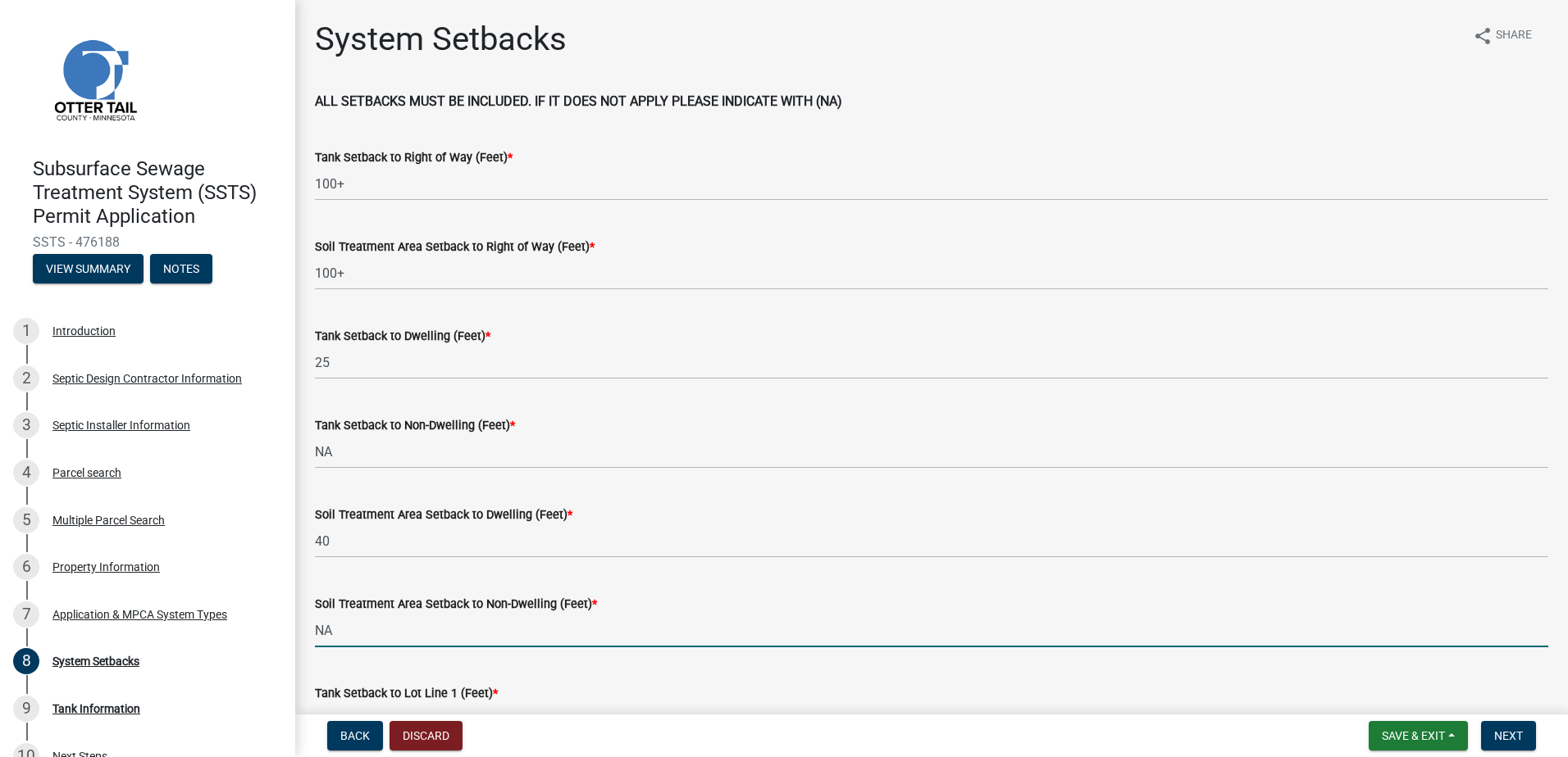
type input "NA"
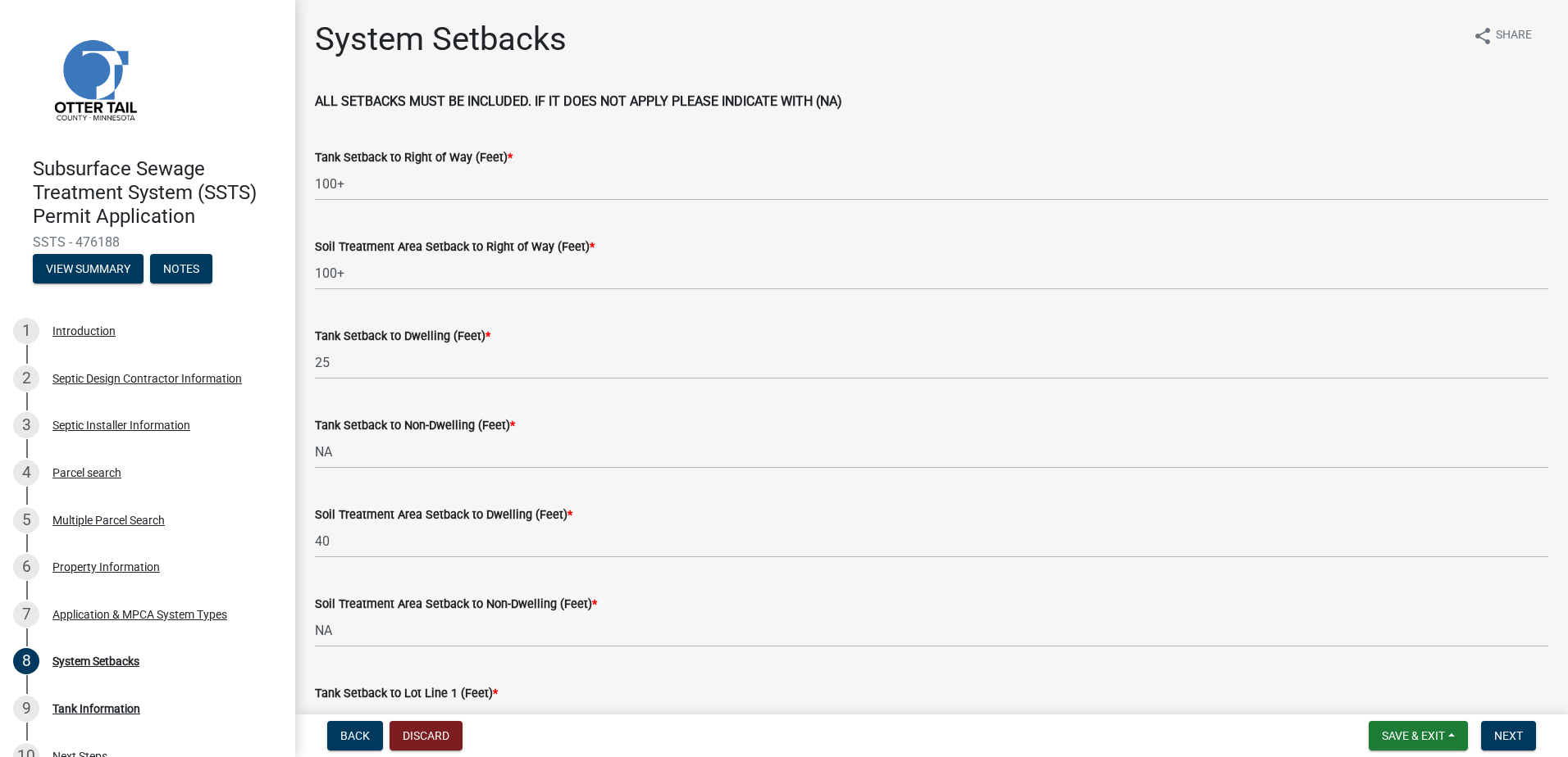
scroll to position [29, 0]
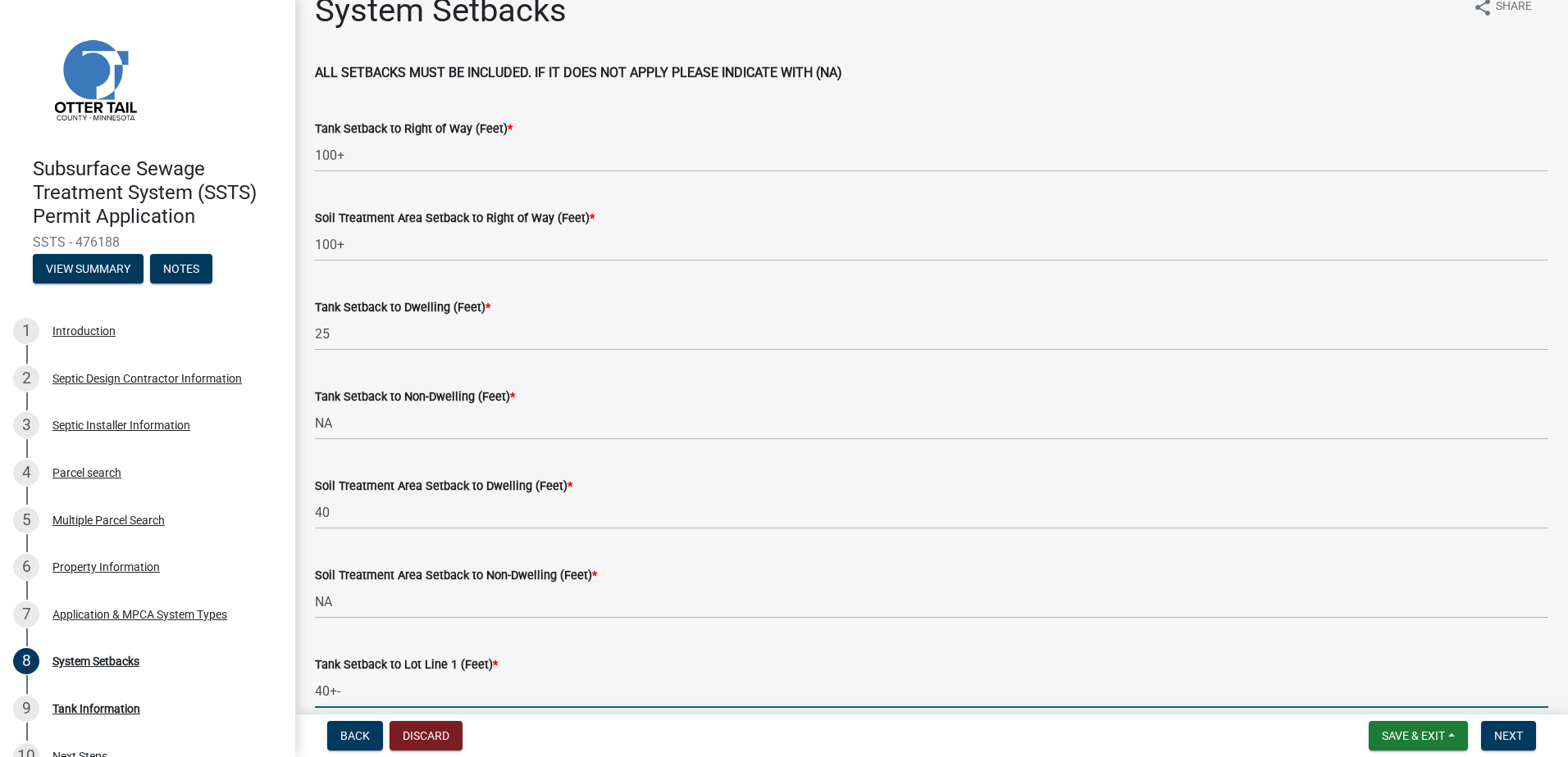
type input "40+-"
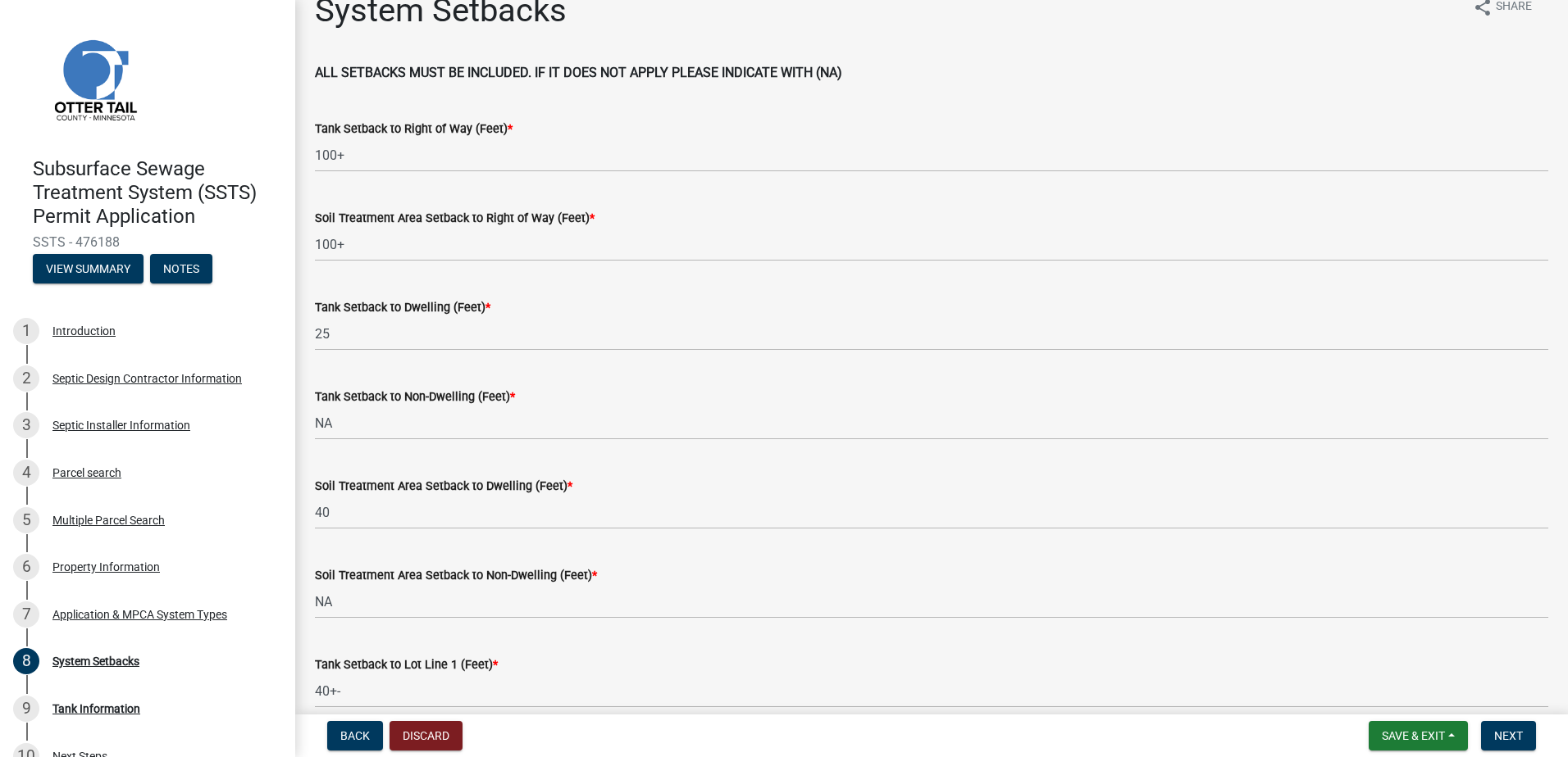
scroll to position [456, 0]
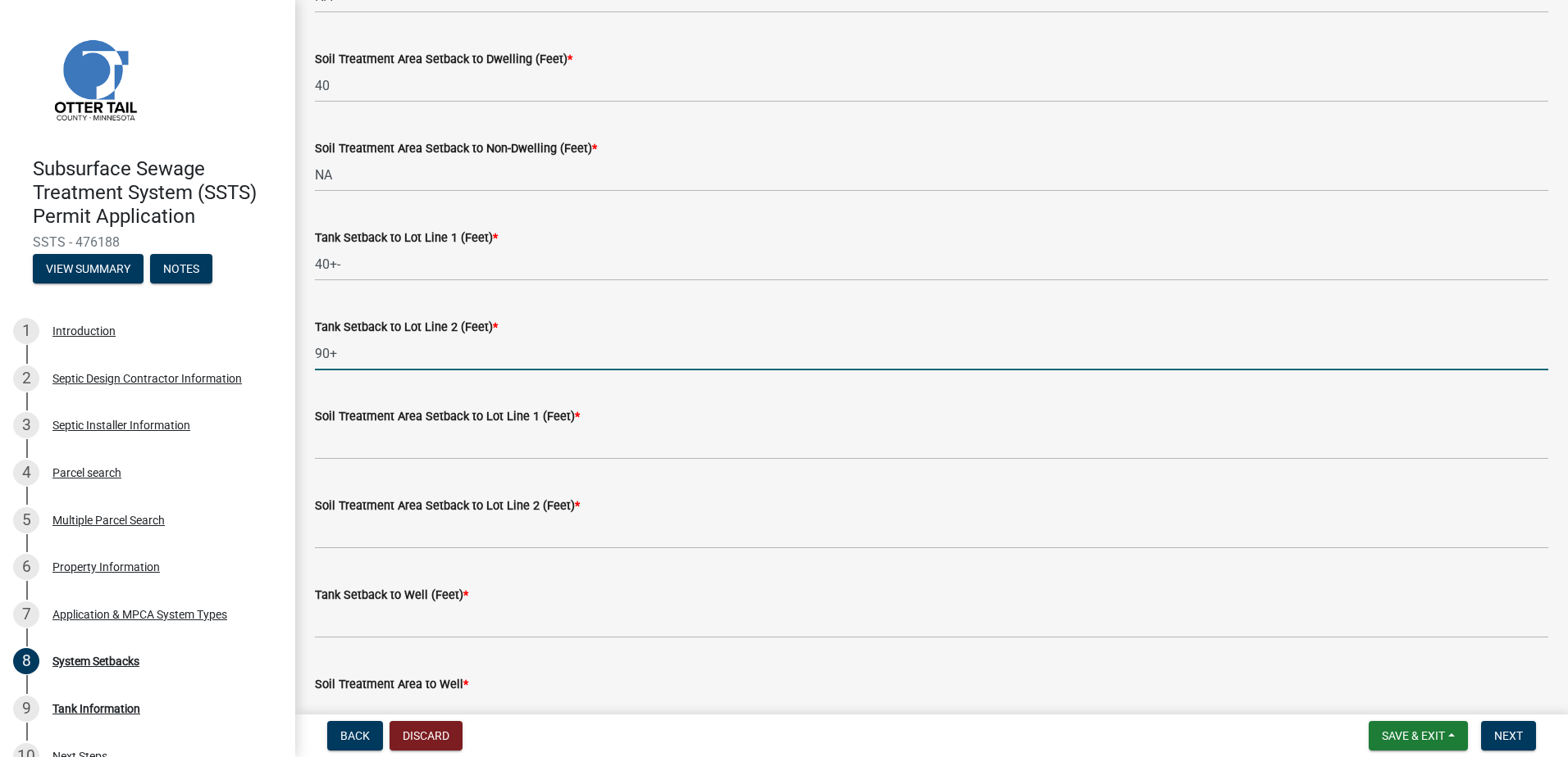
type input "90+"
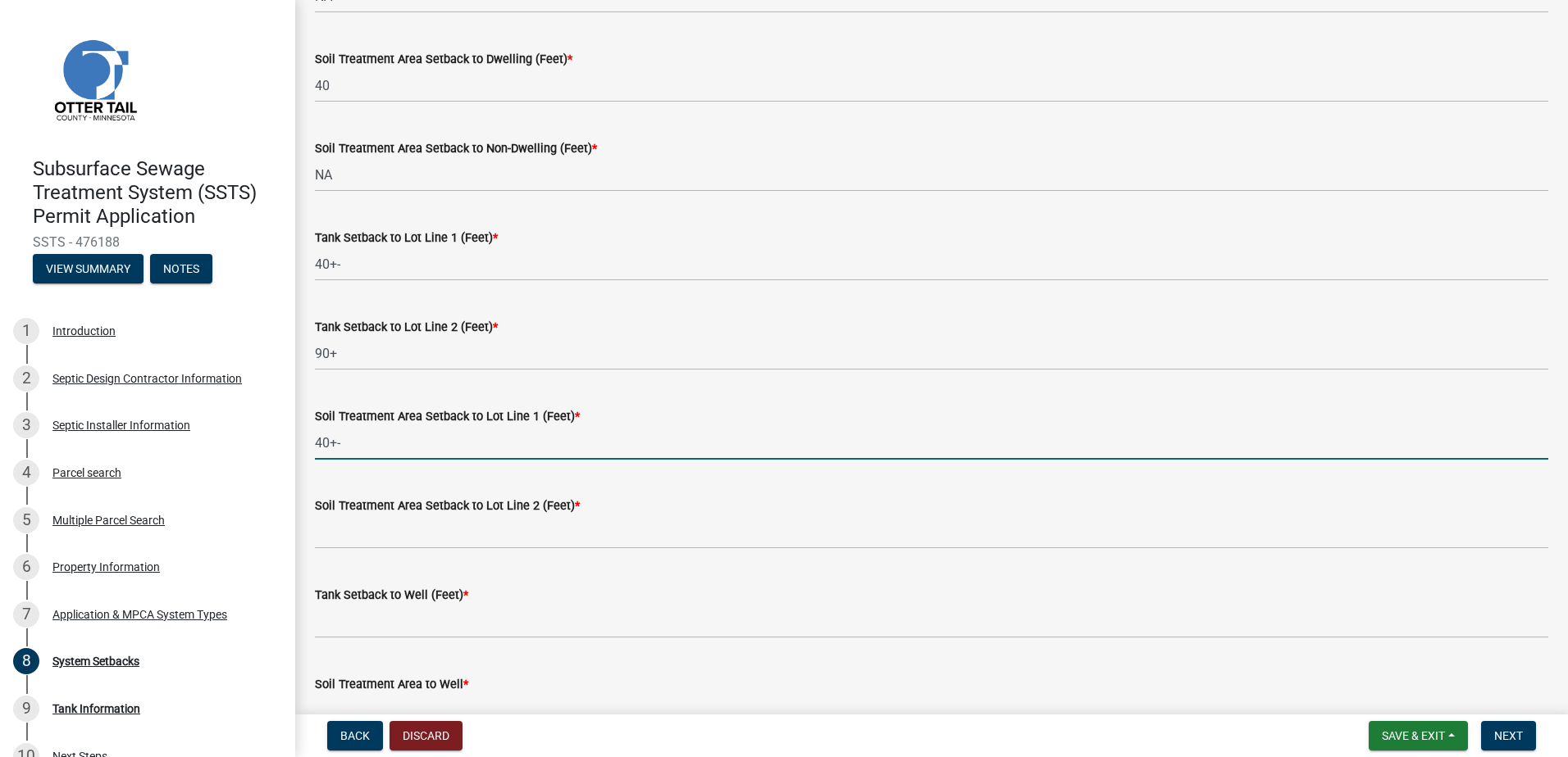
type input "40+-"
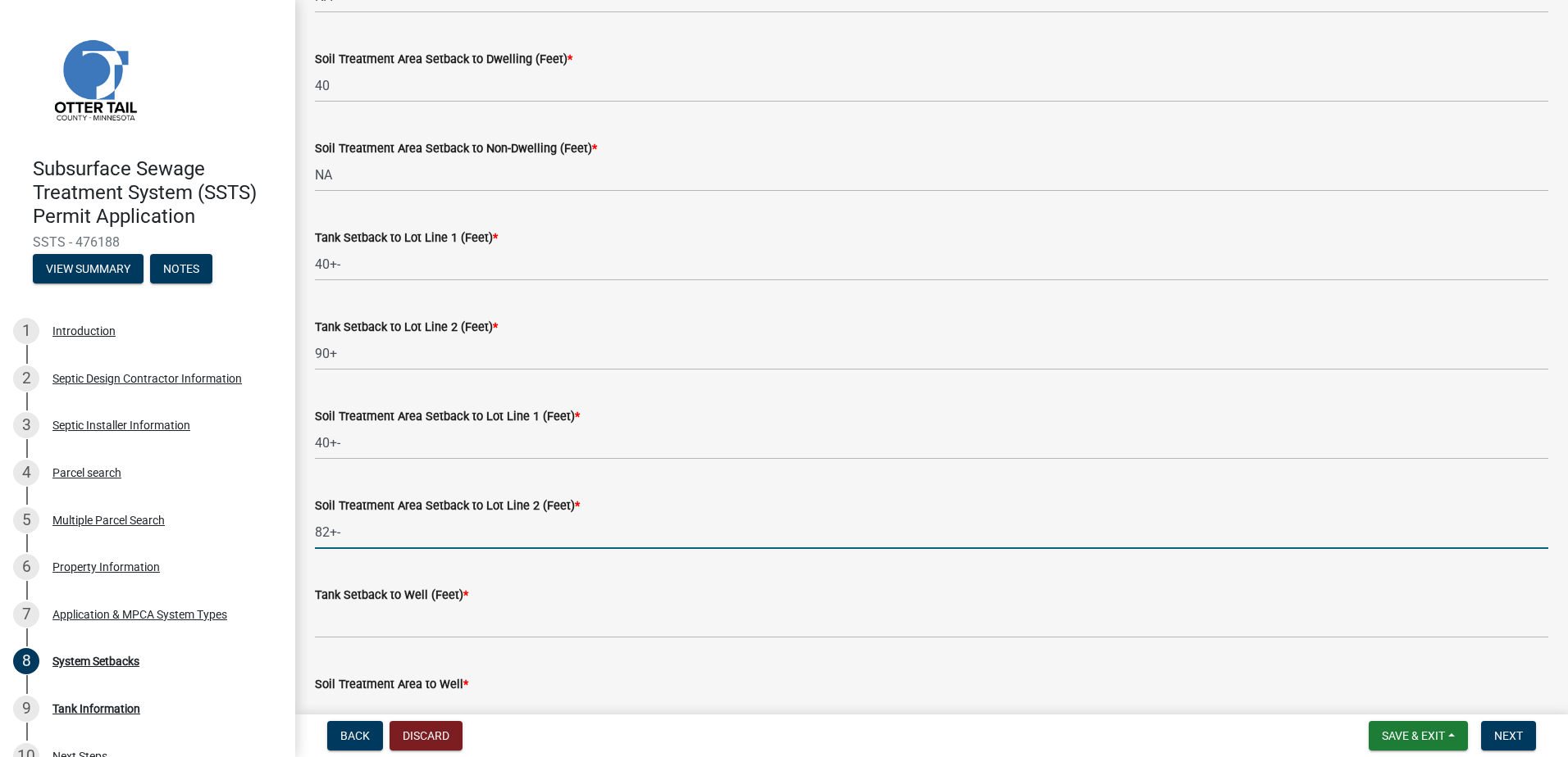
type input "82+-"
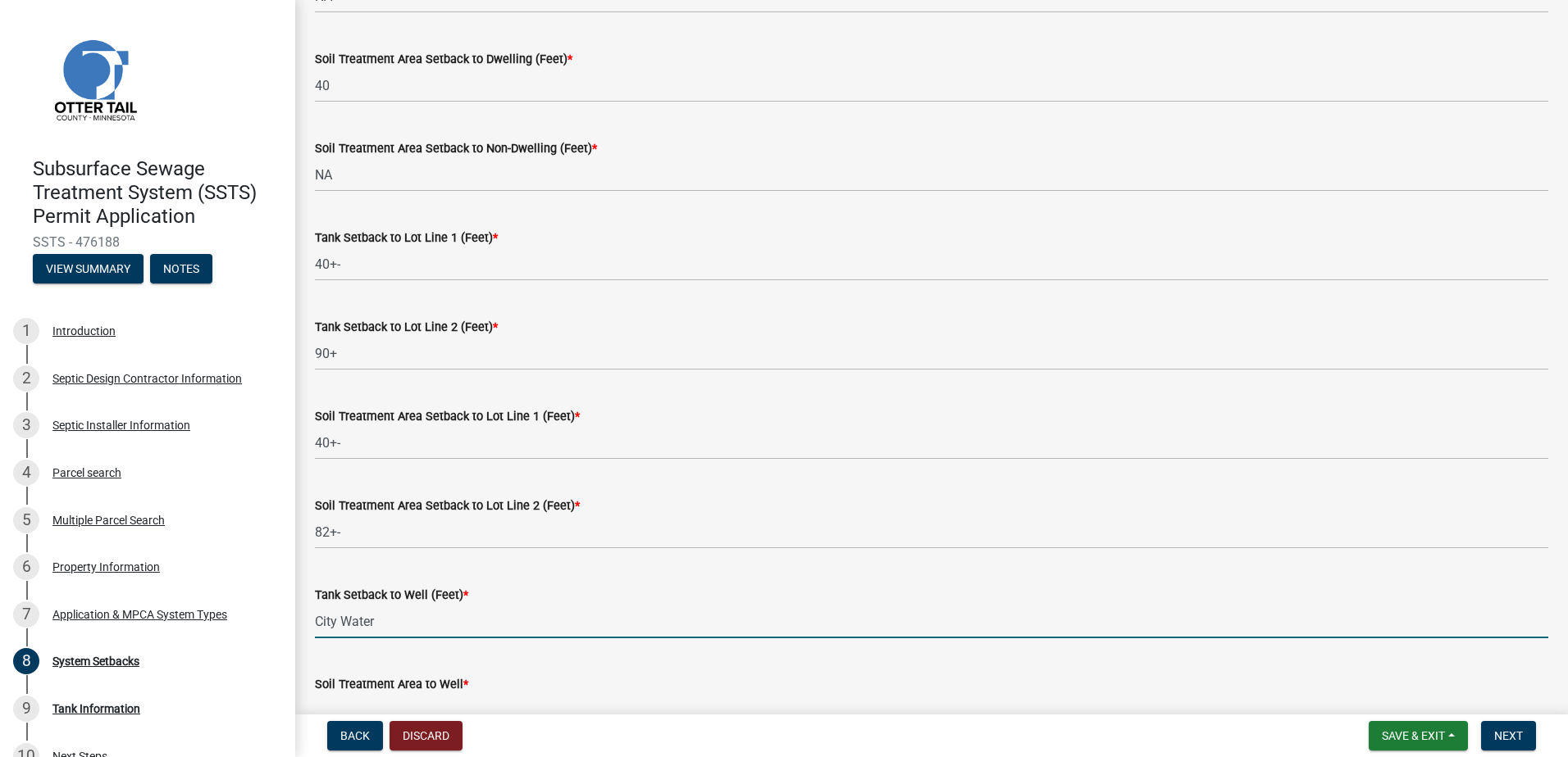
type input "City Water"
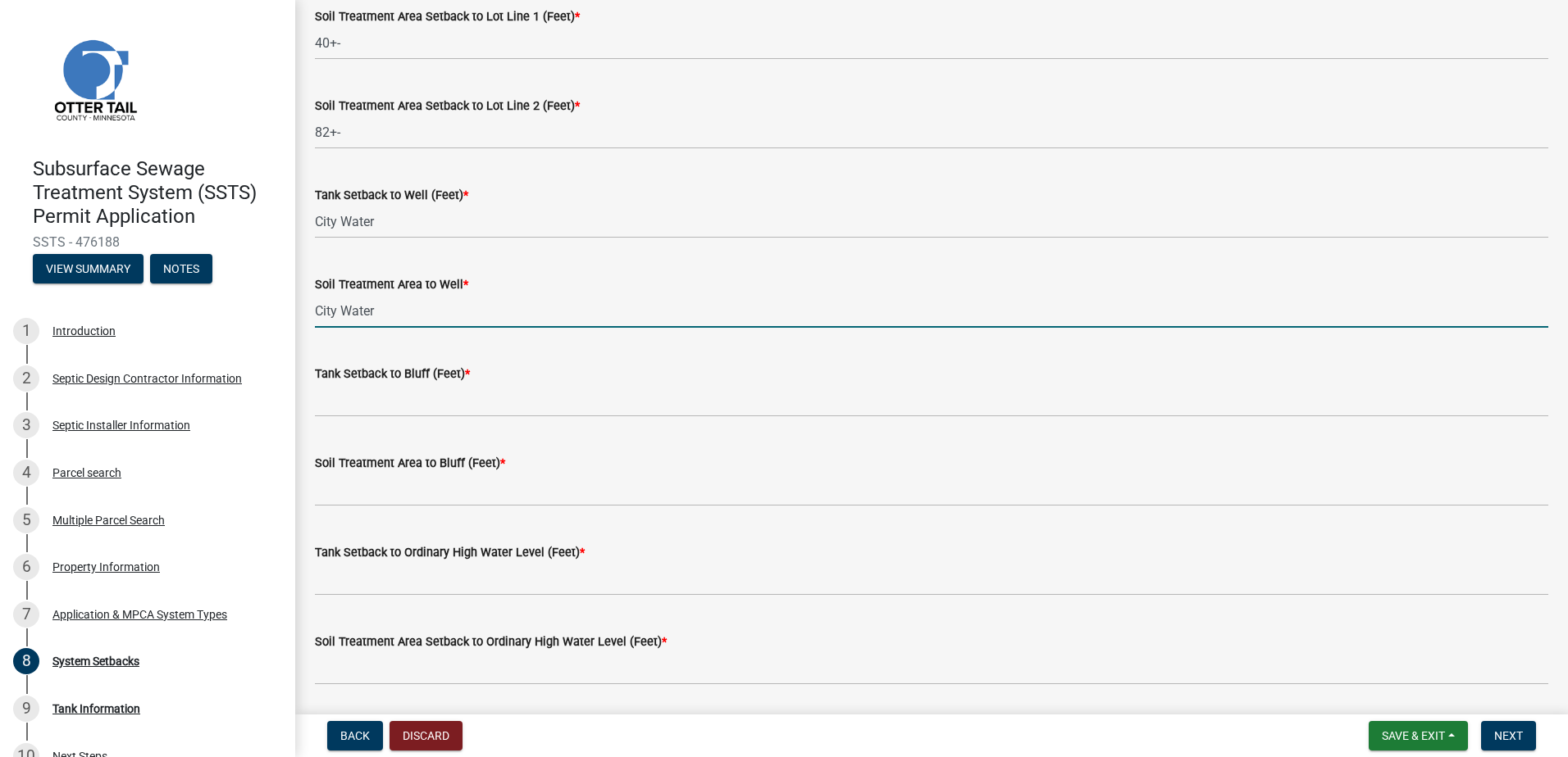
scroll to position [885, 0]
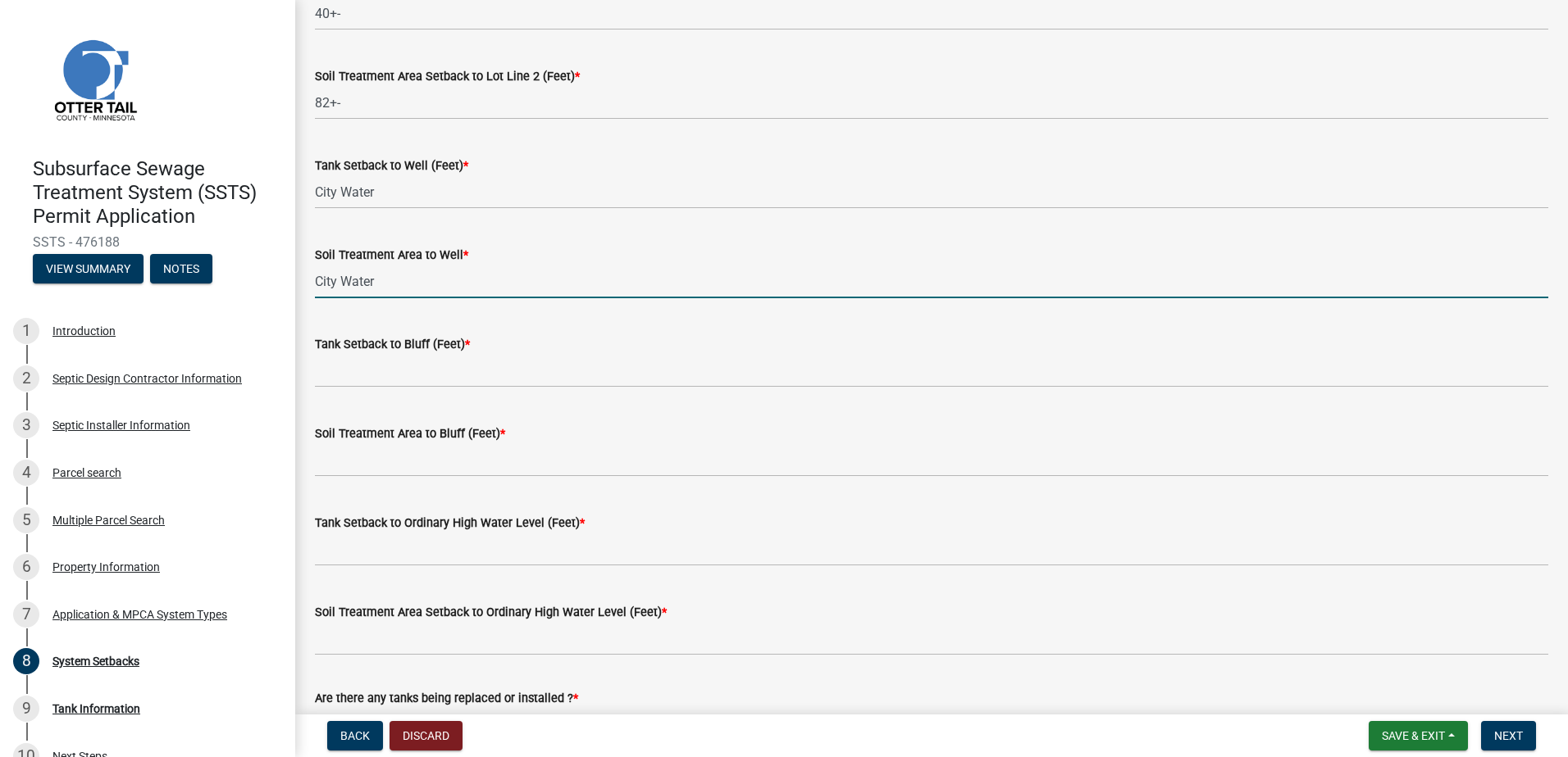
type input "City Water"
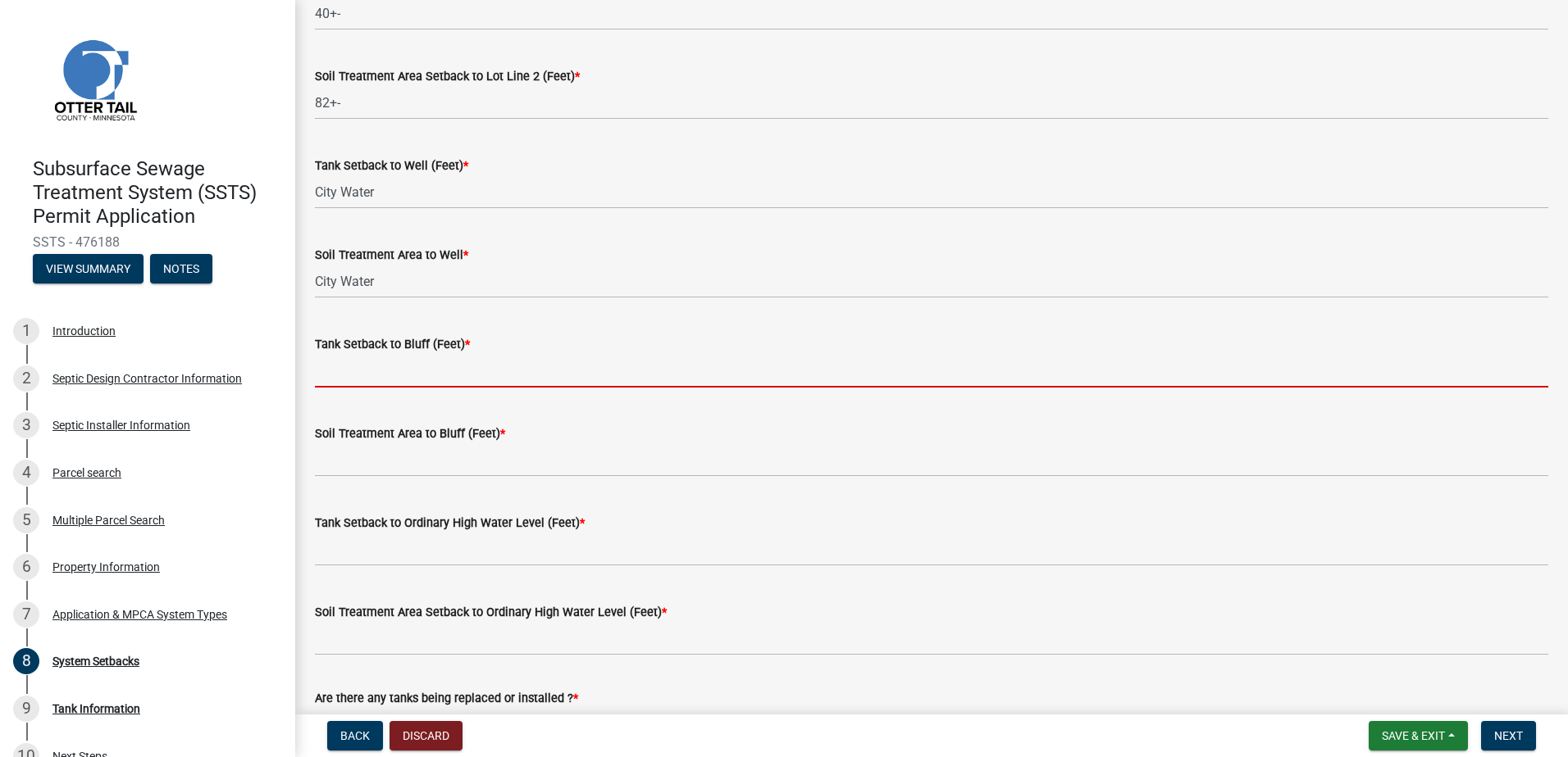
drag, startPoint x: 342, startPoint y: 368, endPoint x: 334, endPoint y: 369, distance: 8.1
click at [340, 368] on input "Tank Setback to Bluff (Feet) *" at bounding box center [932, 371] width 1234 height 34
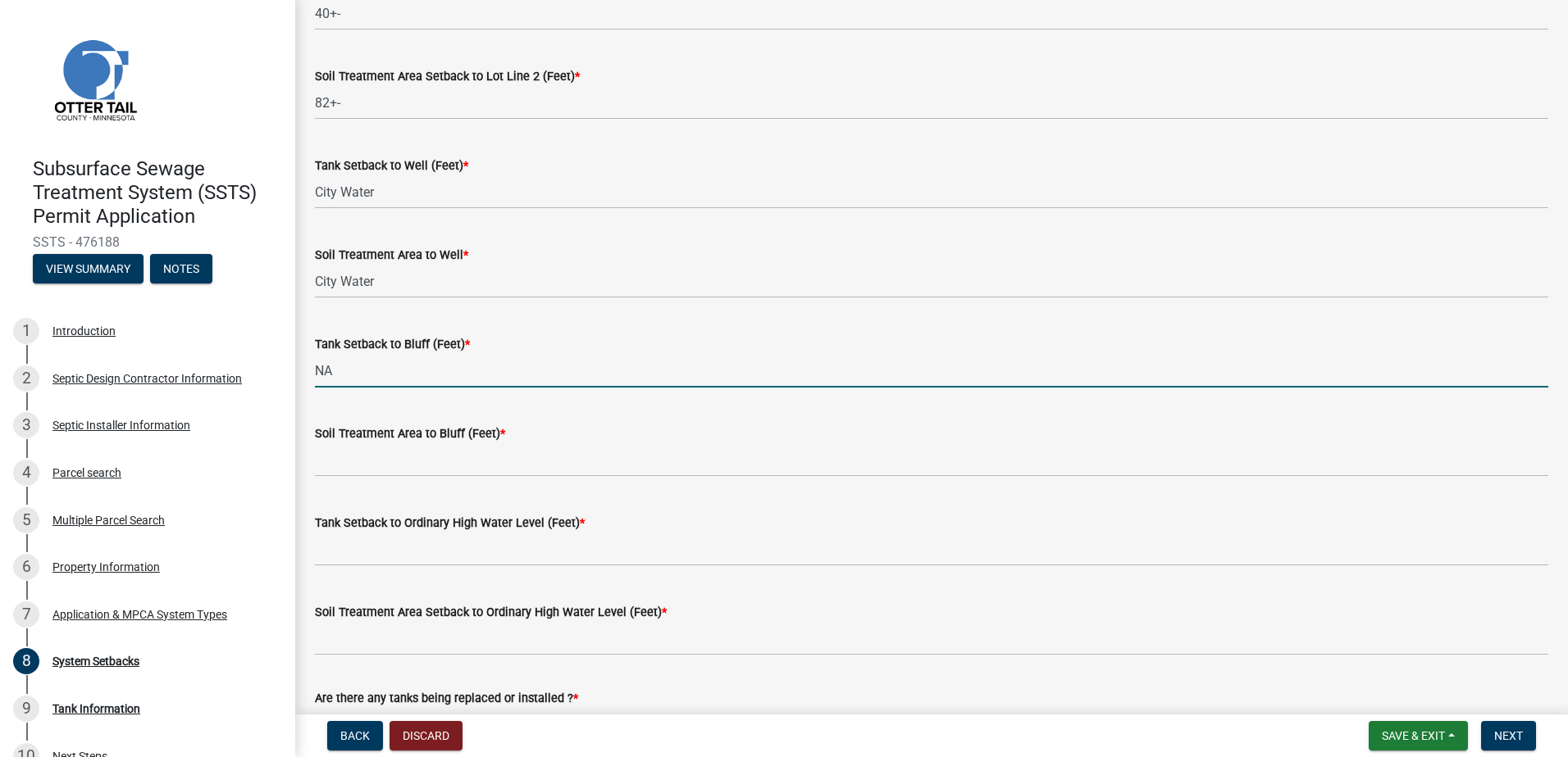
type input "NA"
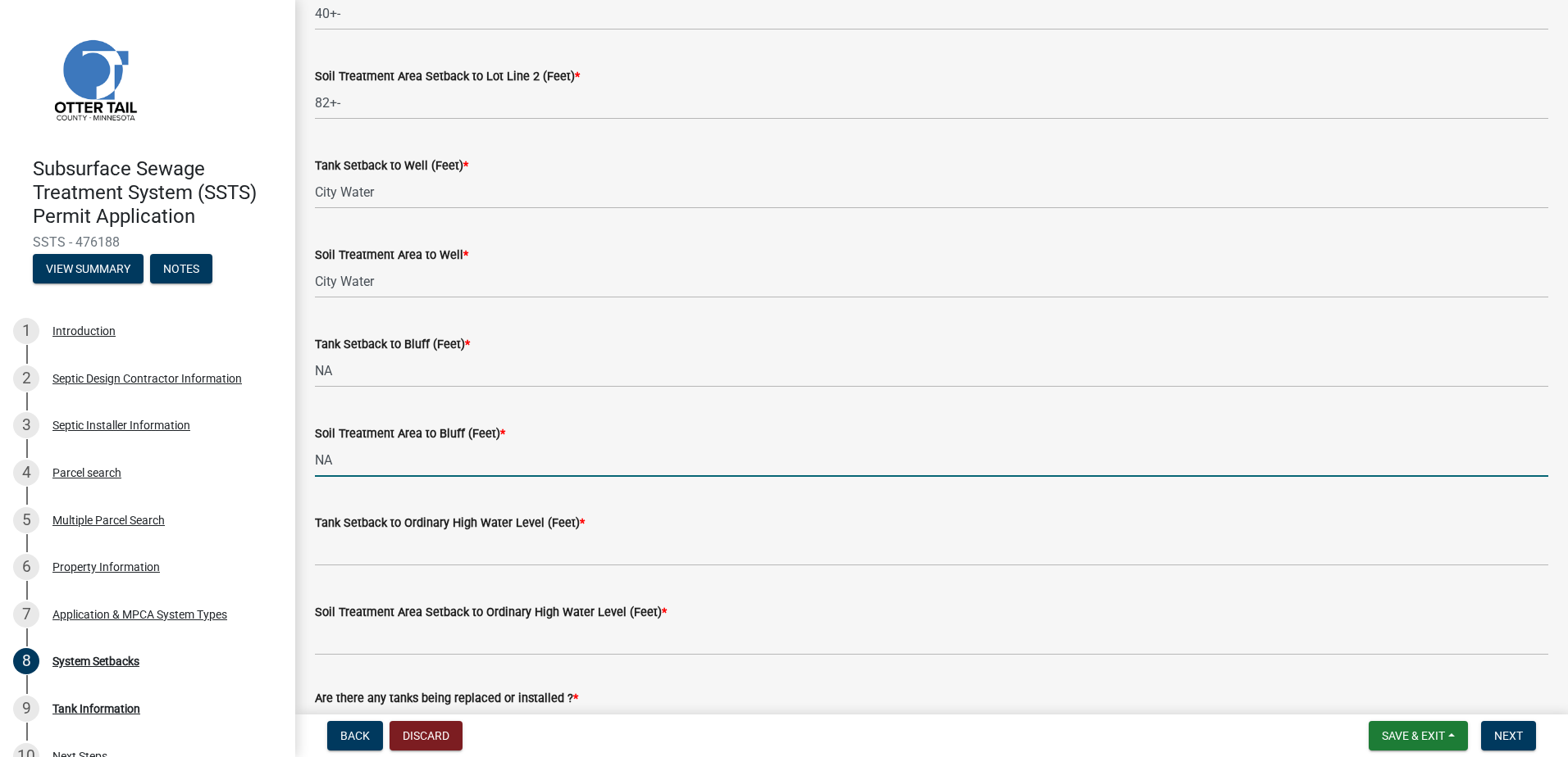
type input "NA"
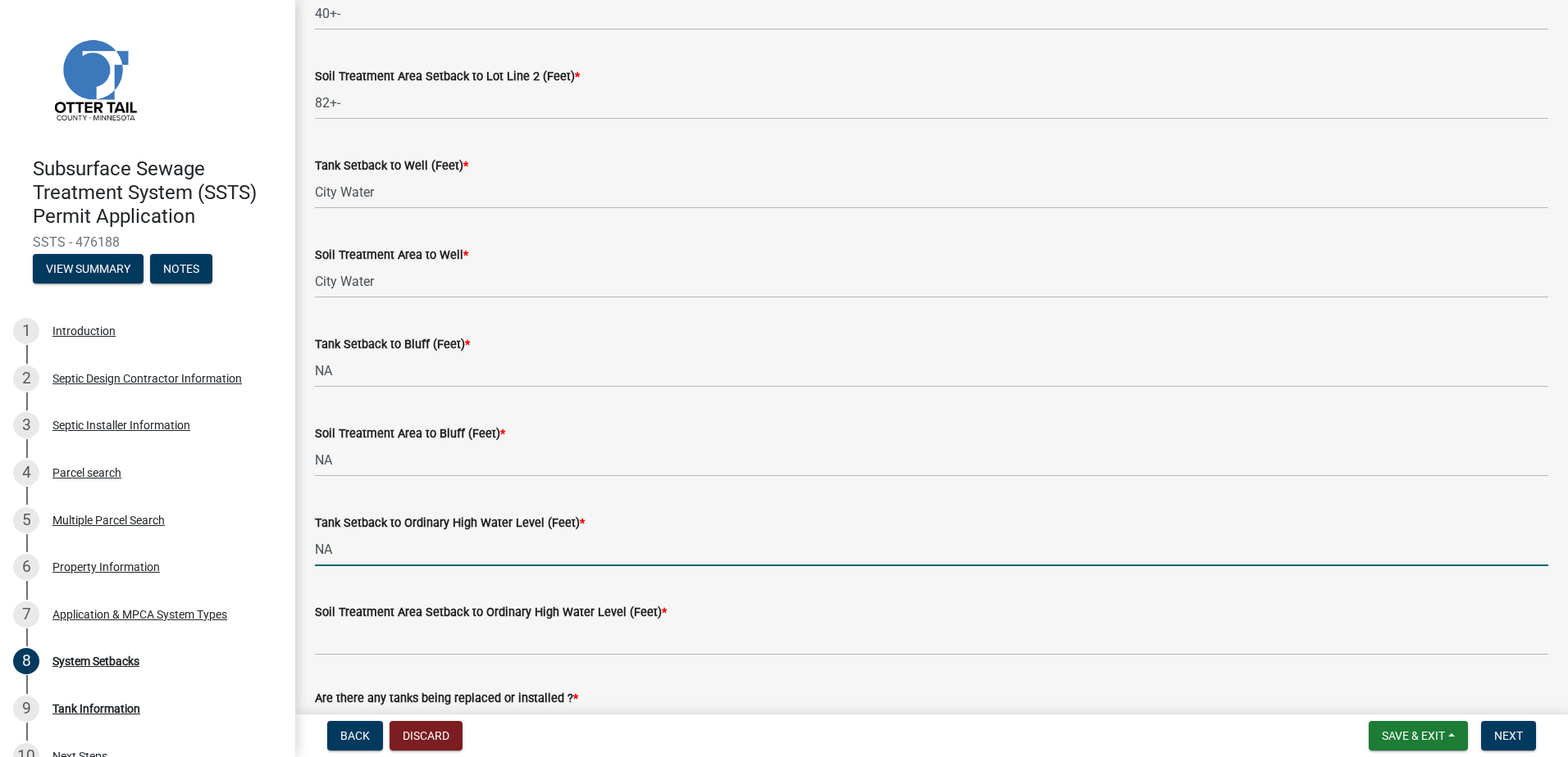
type input "NA"
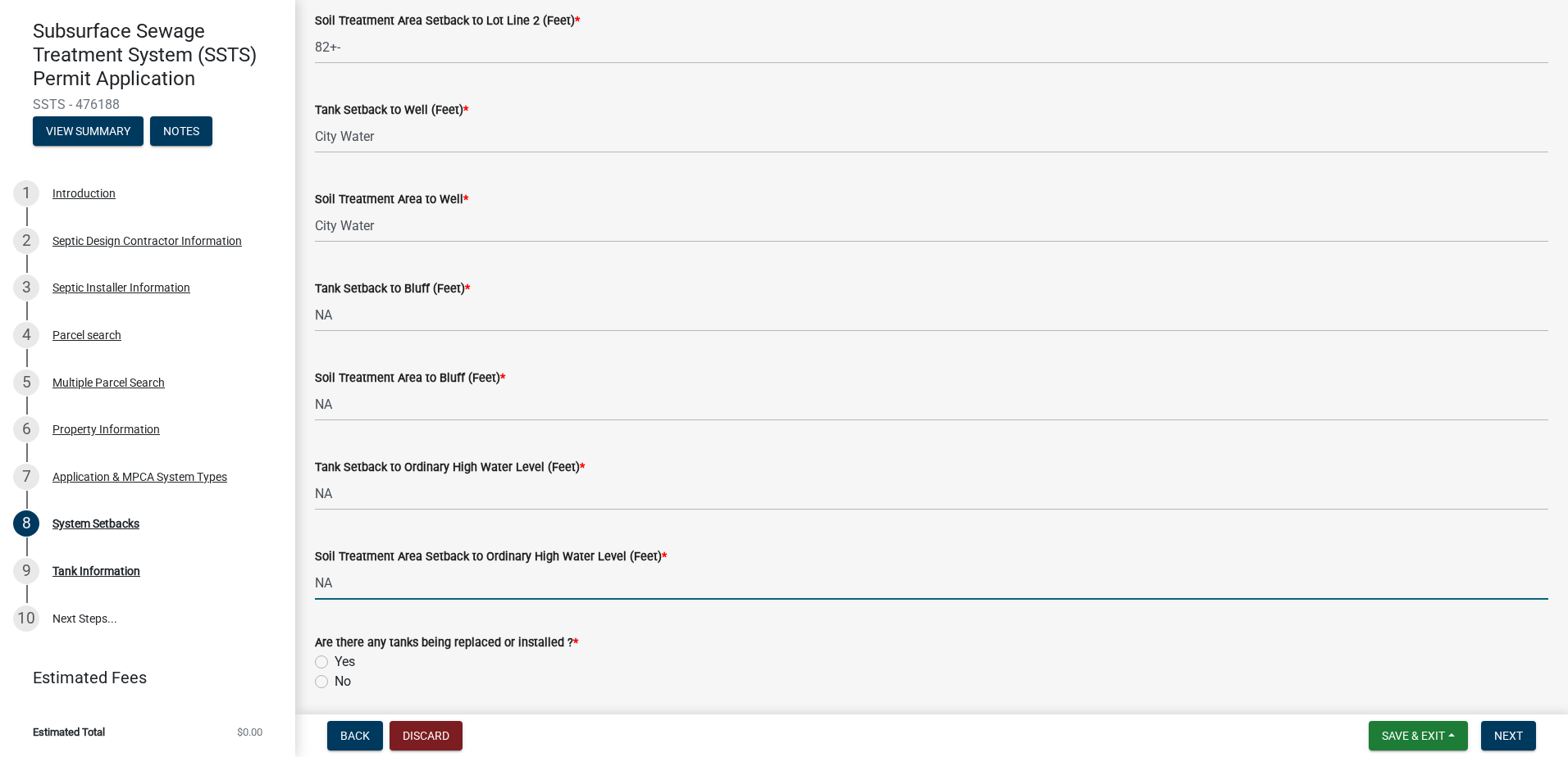
scroll to position [1003, 0]
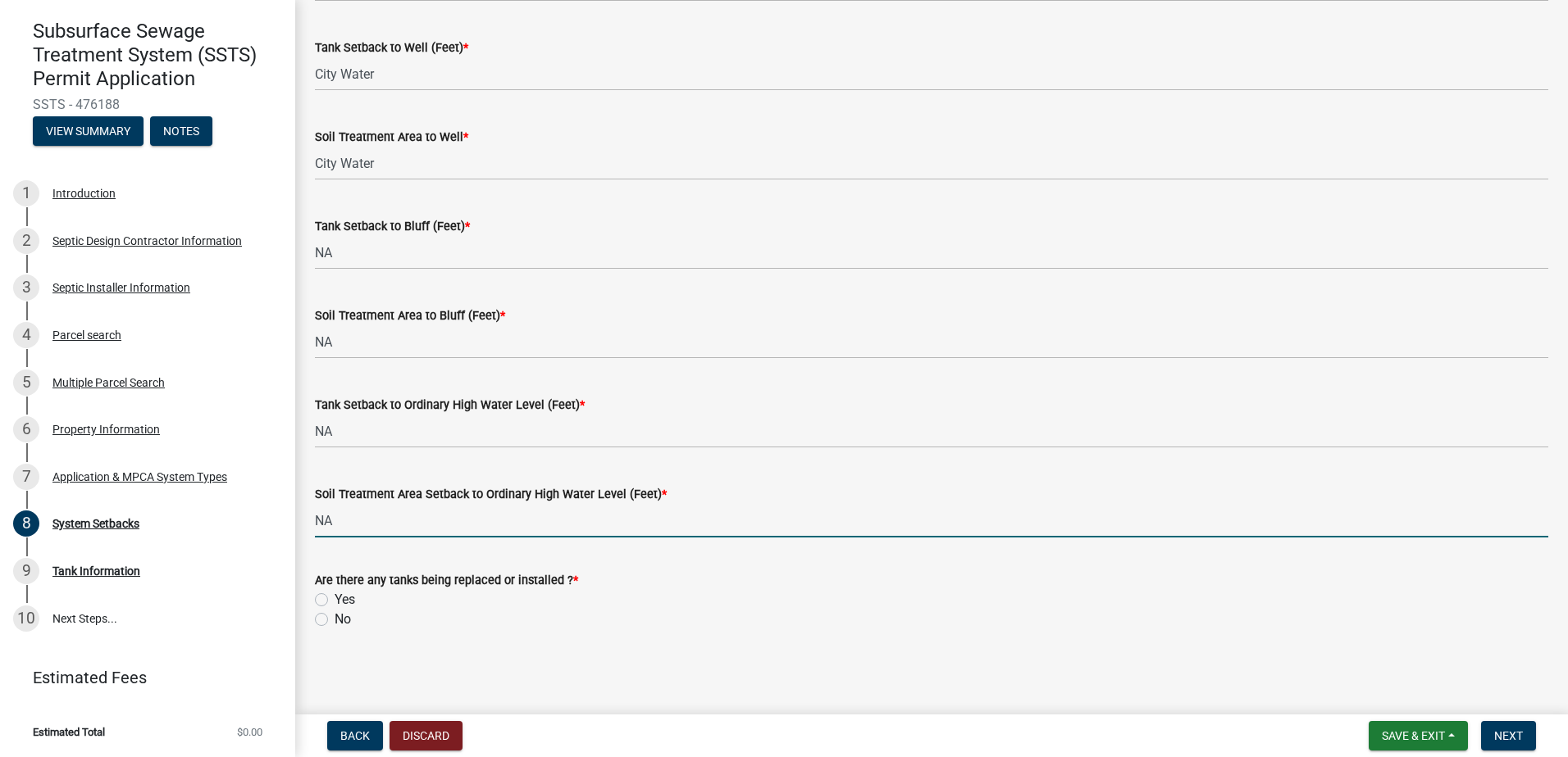
type input "NA"
drag, startPoint x: 320, startPoint y: 600, endPoint x: 342, endPoint y: 605, distance: 22.6
click at [334, 600] on label "Yes" at bounding box center [345, 600] width 20 height 19
click at [334, 600] on input "Yes" at bounding box center [340, 595] width 11 height 11
radio input "true"
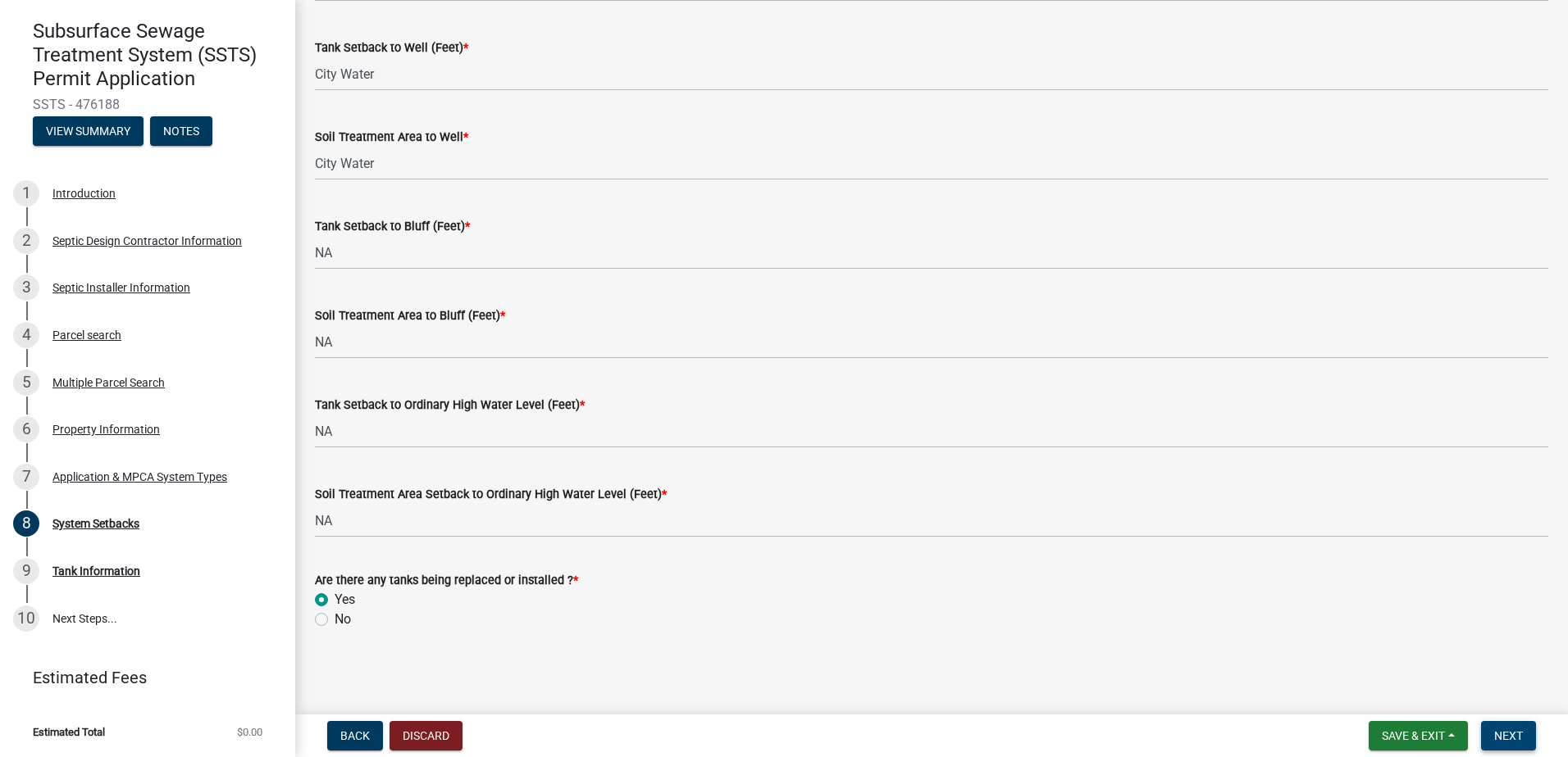
click at [1513, 733] on span "Next" at bounding box center [1508, 736] width 29 height 13
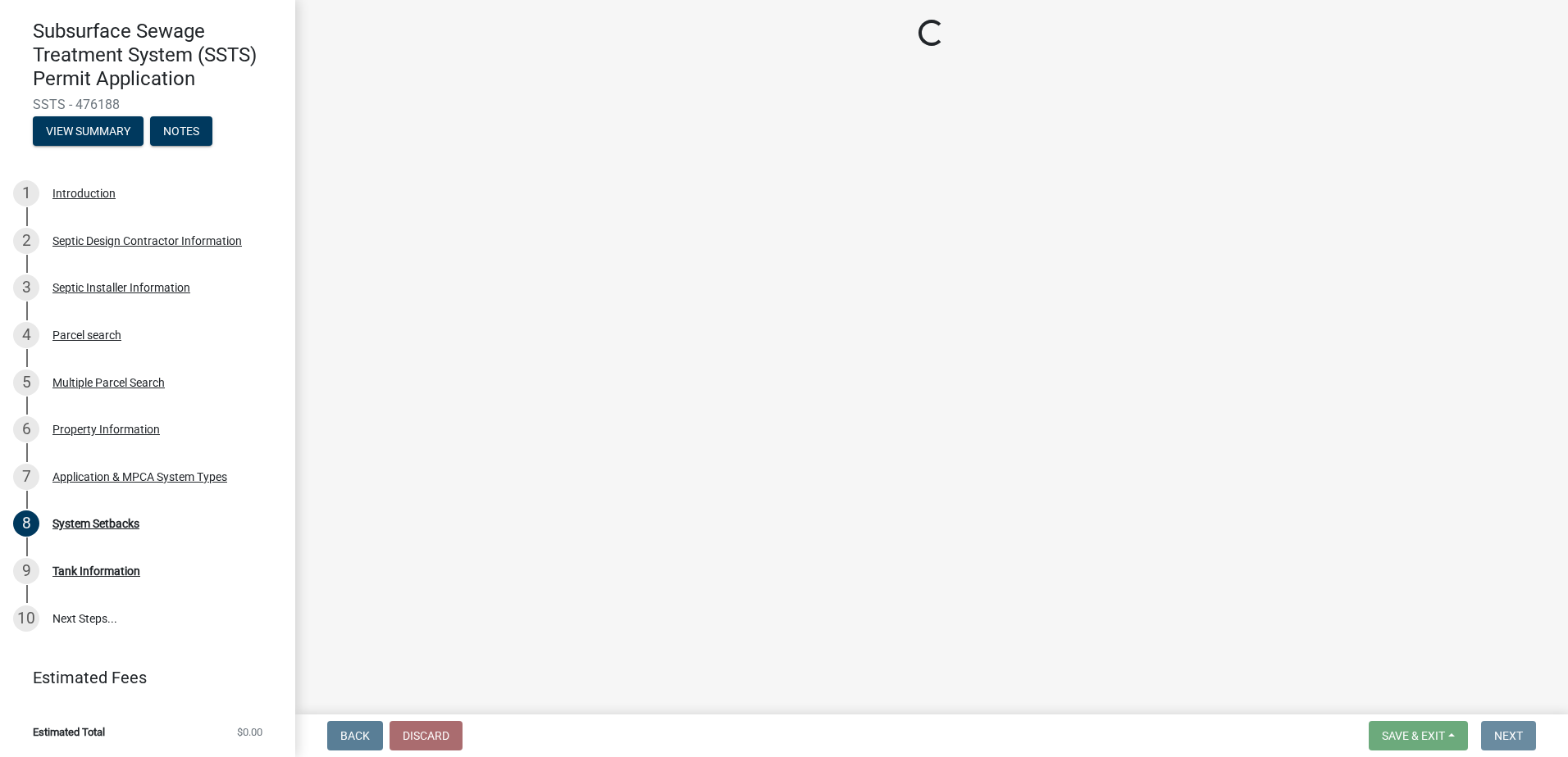
scroll to position [0, 0]
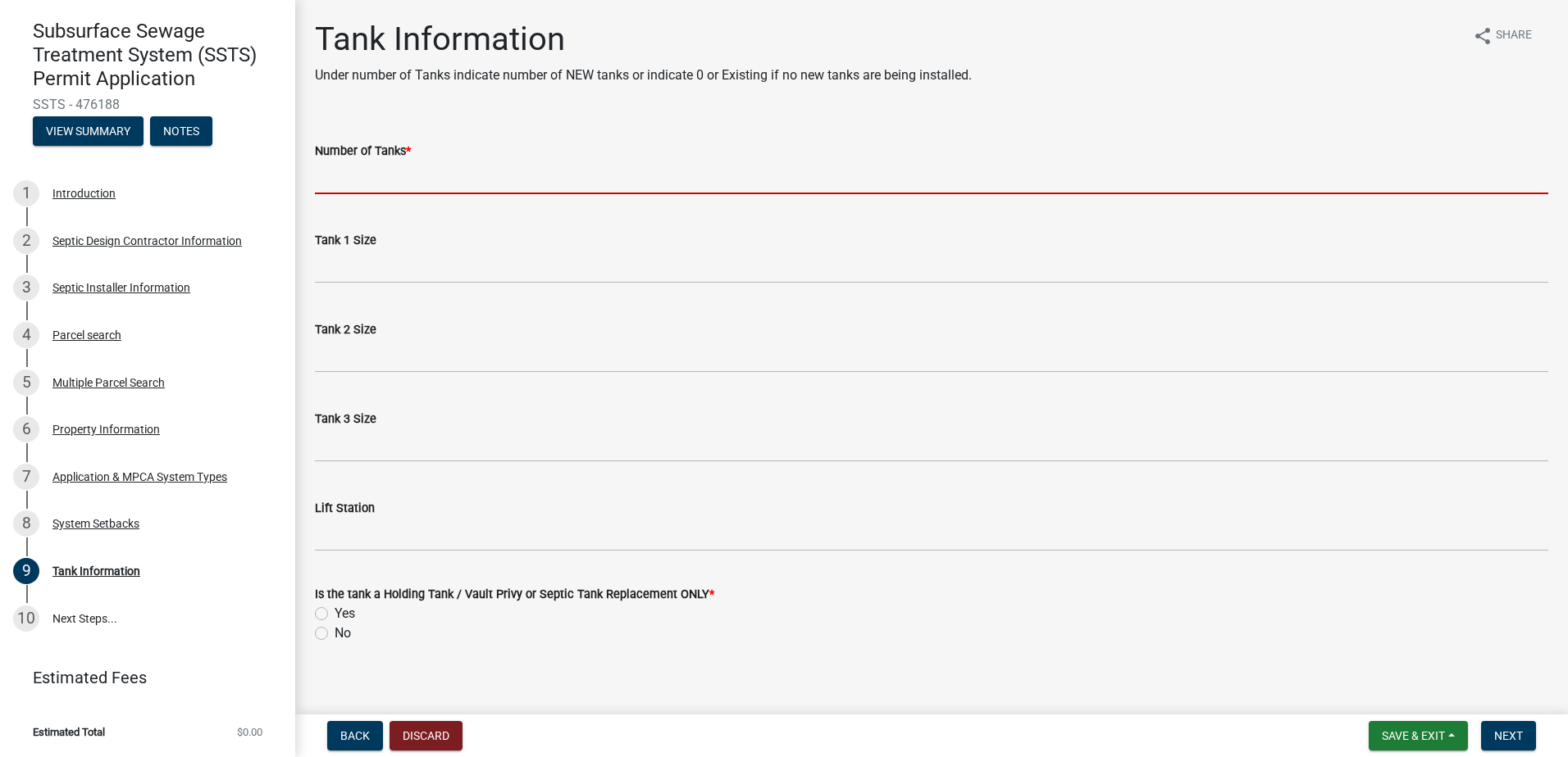
click at [341, 179] on input "Number of Tanks *" at bounding box center [932, 178] width 1234 height 34
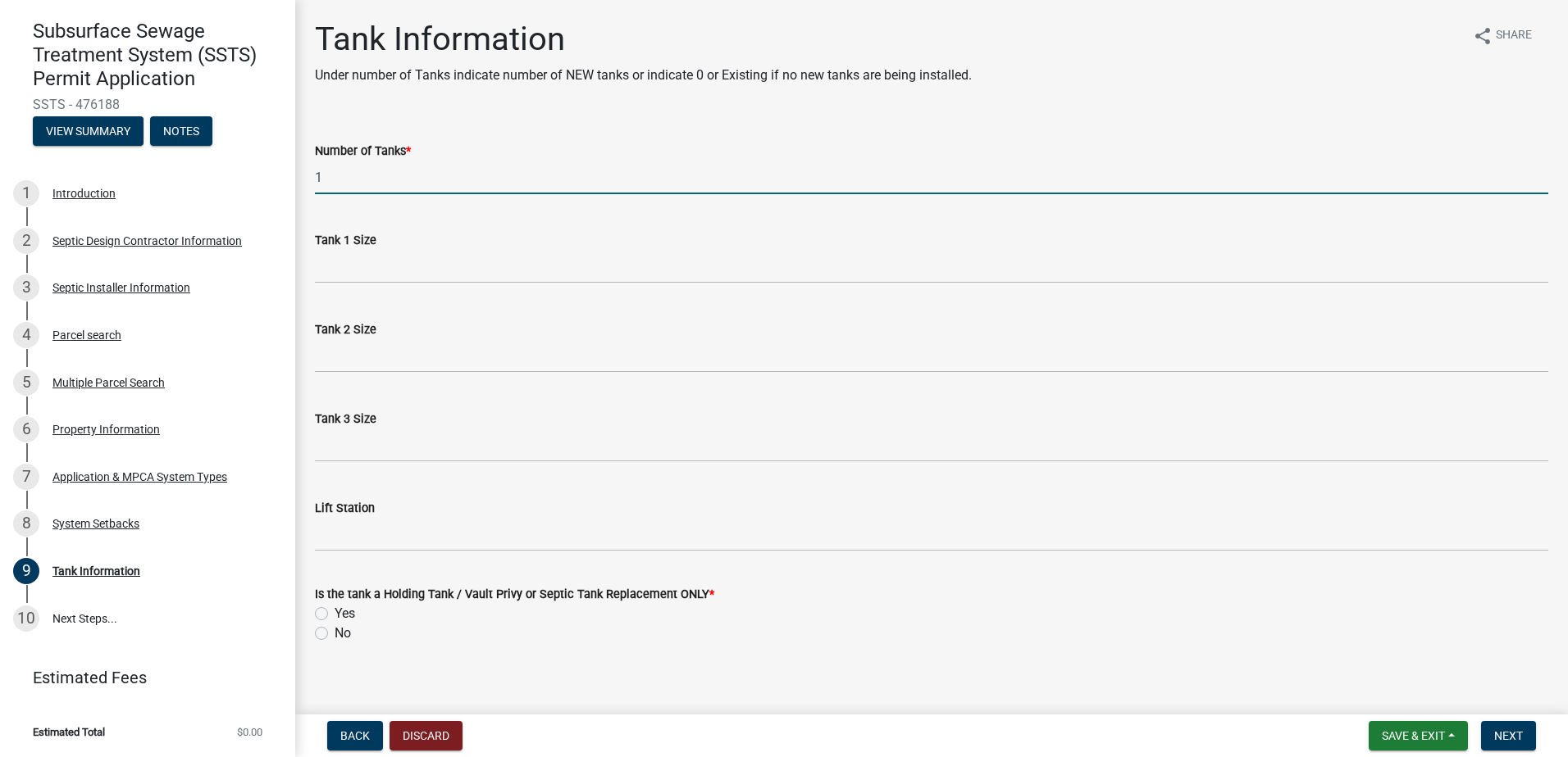
type input "1"
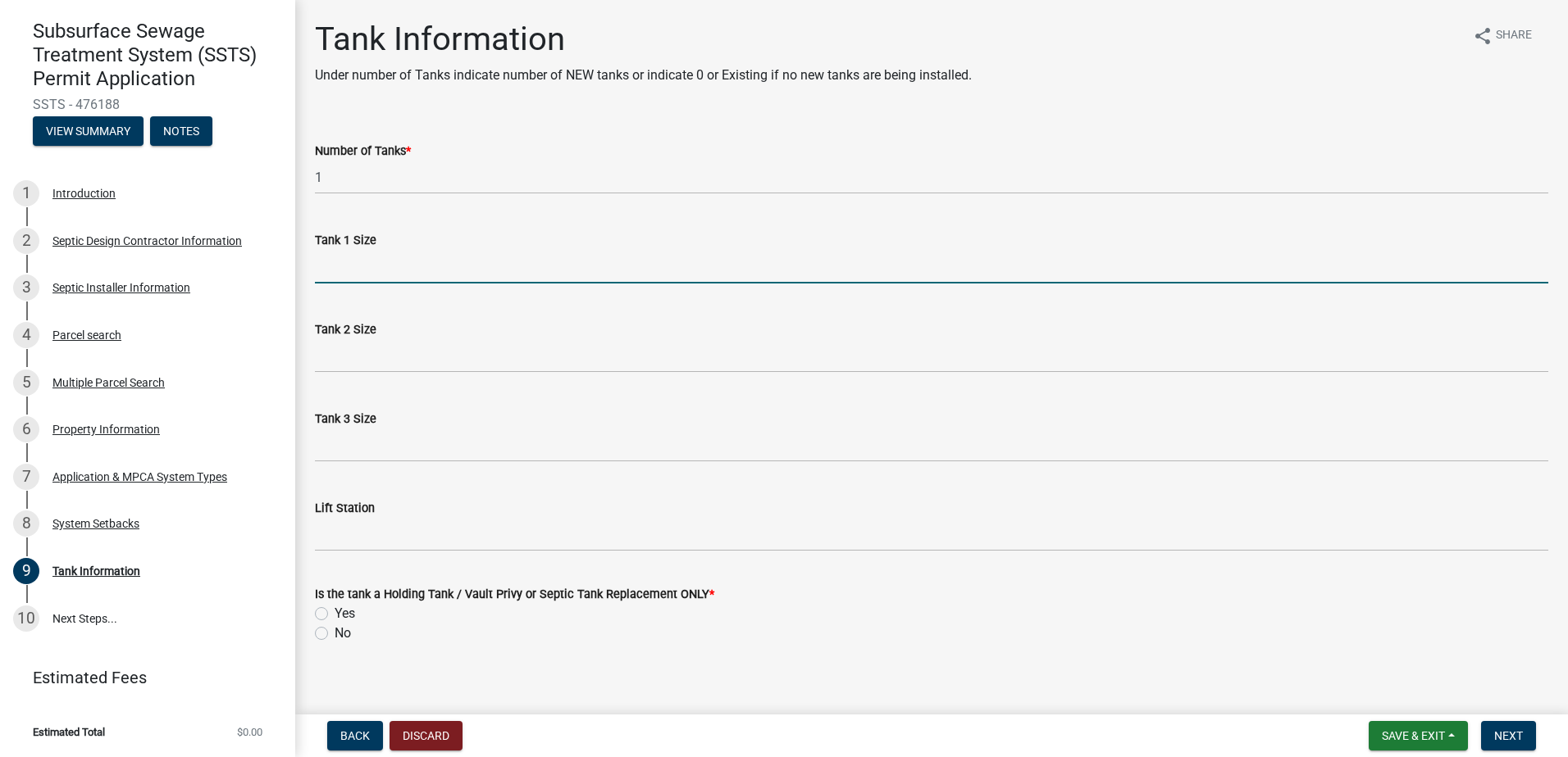
click at [323, 275] on input "Tank 1 Size" at bounding box center [932, 267] width 1234 height 34
type input "1500-2"
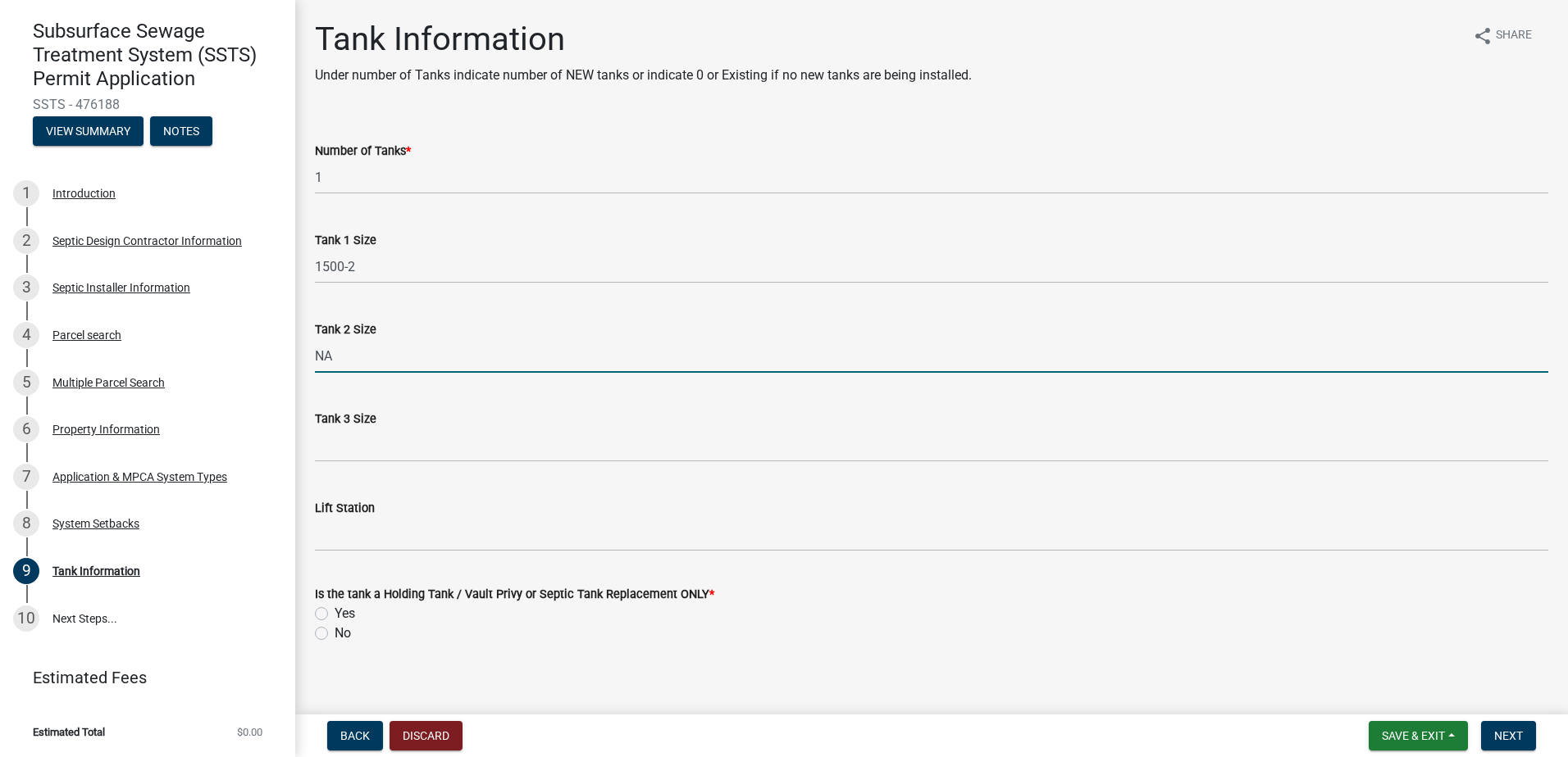
type input "NA"
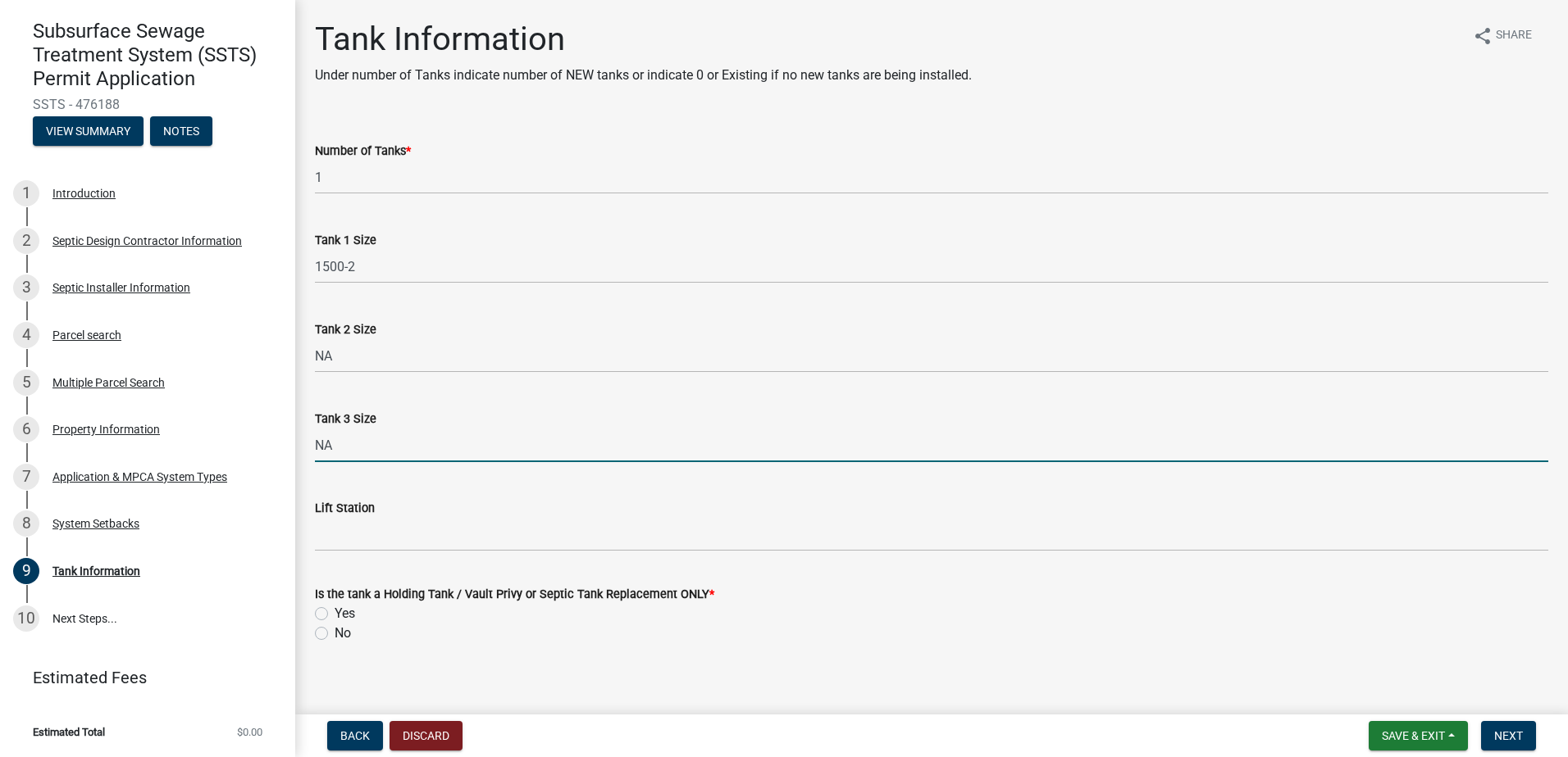
type input "NA"
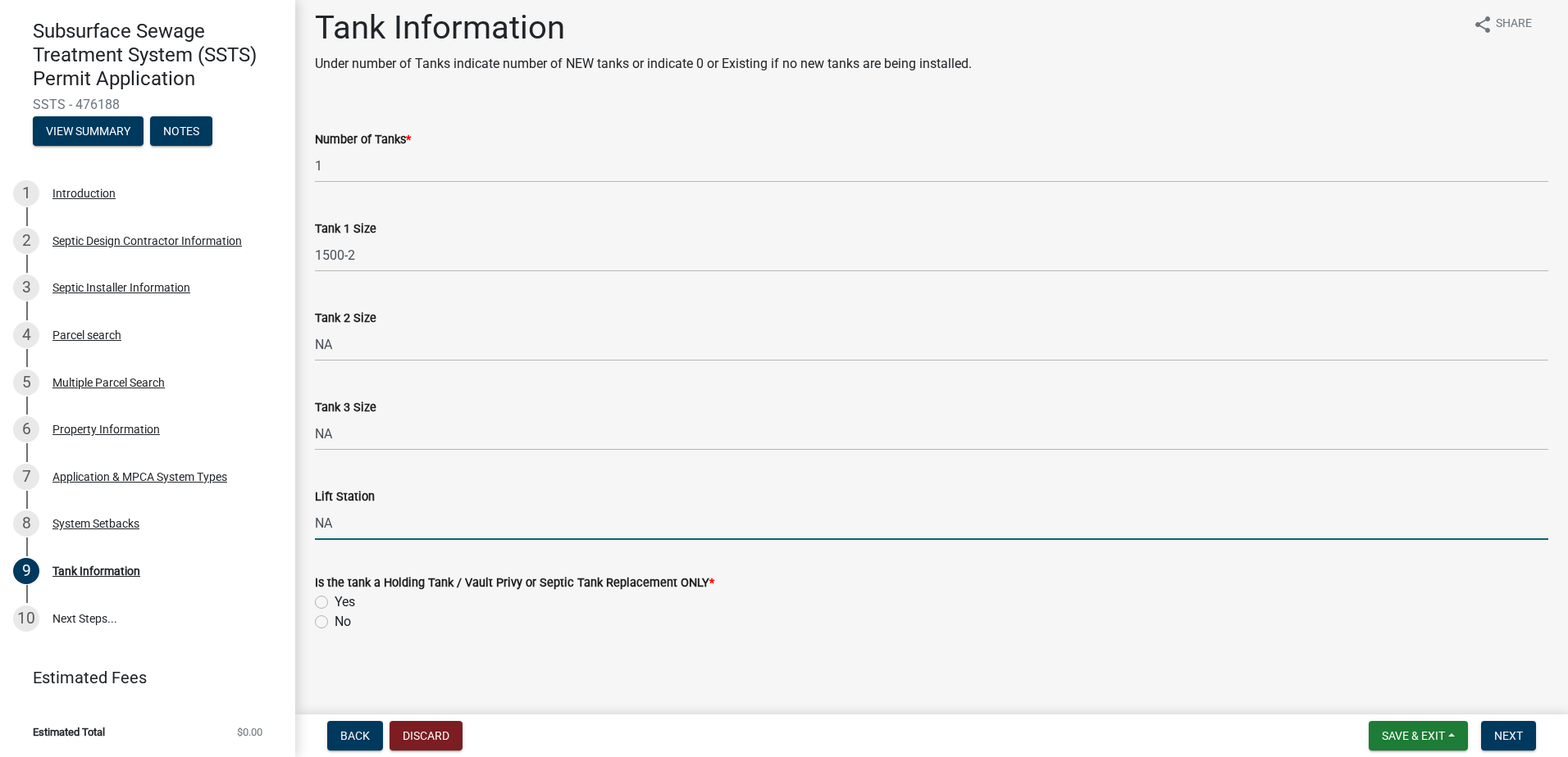
scroll to position [14, 0]
type input "NA"
click at [334, 620] on label "No" at bounding box center [342, 619] width 16 height 19
click at [334, 620] on input "No" at bounding box center [340, 615] width 11 height 11
radio input "true"
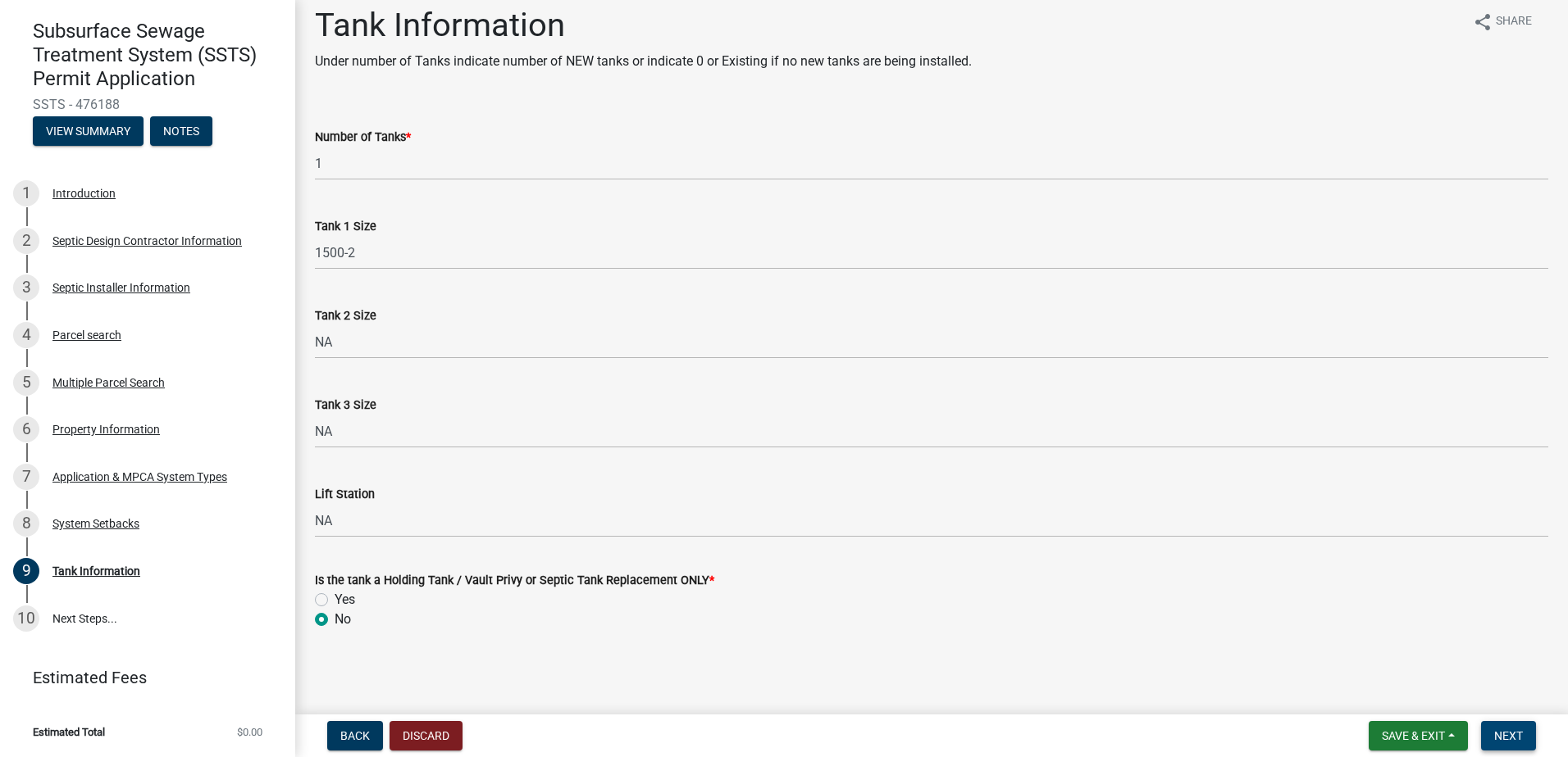
click at [1490, 738] on button "Next" at bounding box center [1508, 736] width 55 height 29
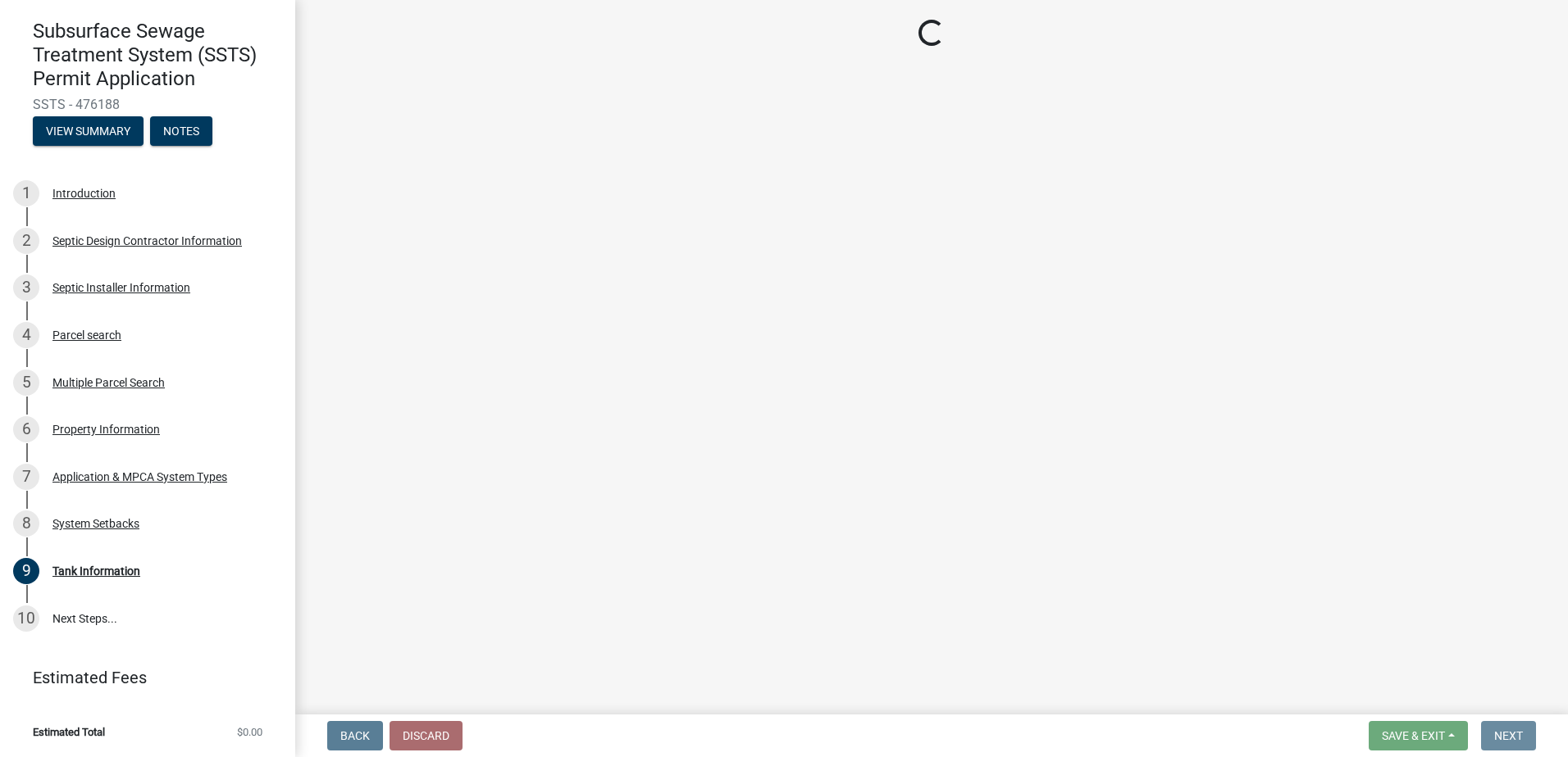
scroll to position [0, 0]
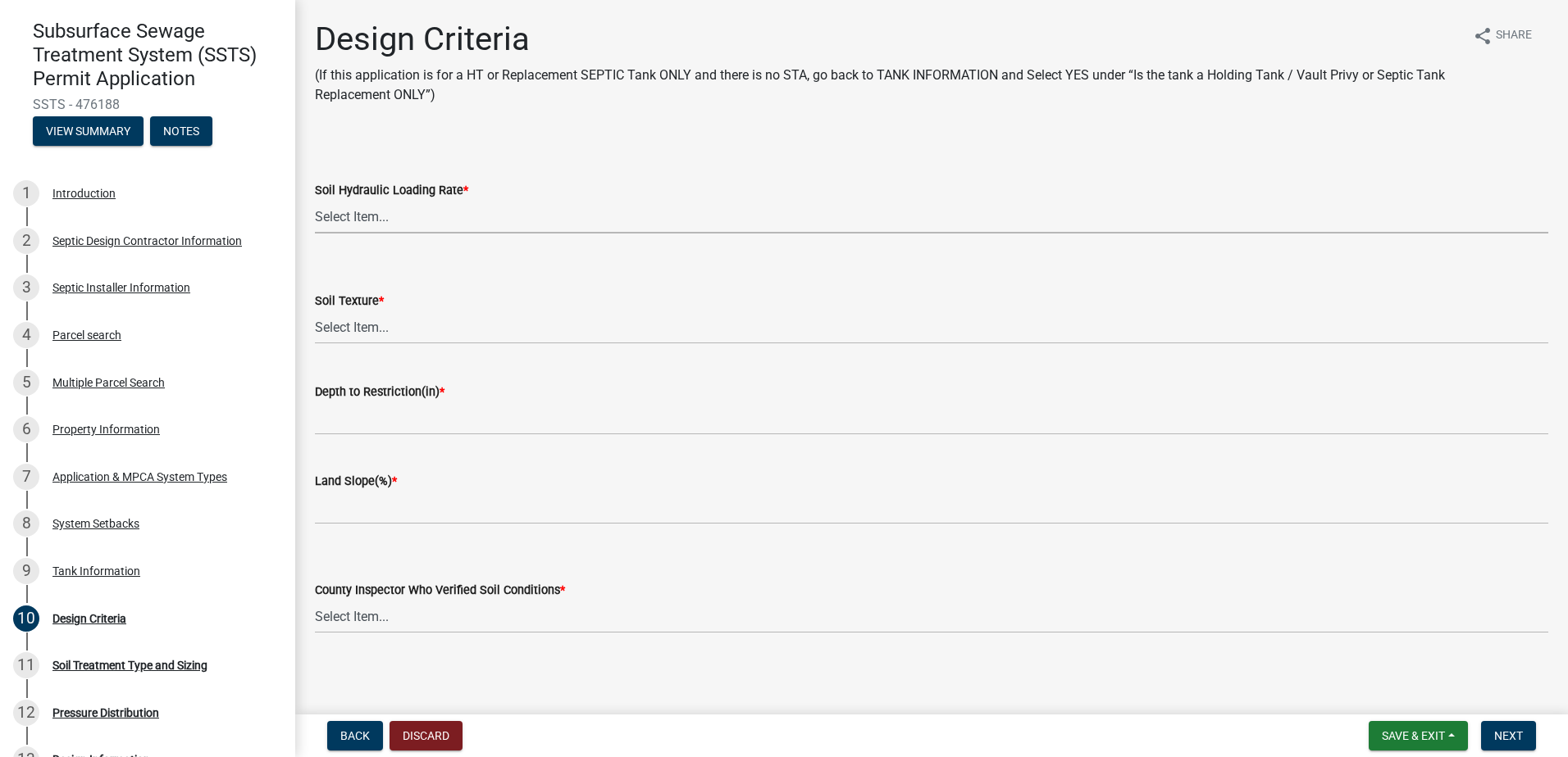
click at [340, 215] on select "Select Item... 1.6 gpd/ft2 1.2 gpd/ft2 1.0 gpd/ft2 0.87 gpd/ft2 0.78 gpd/ft2 0.…" at bounding box center [932, 216] width 1234 height 34
click at [315, 200] on select "Select Item... 1.6 gpd/ft2 1.2 gpd/ft2 1.0 gpd/ft2 0.87 gpd/ft2 0.78 gpd/ft2 0.…" at bounding box center [932, 216] width 1234 height 34
select select "eaa6e4cf-be76-4366-bfe5-e87acfaaf3f4"
click at [353, 319] on select "Select Item... Coarse Sand (COS) Sand (S) Fine Sand (FS) Very Fine Sand (VFS) L…" at bounding box center [932, 328] width 1234 height 34
click at [315, 311] on select "Select Item... Coarse Sand (COS) Sand (S) Fine Sand (FS) Very Fine Sand (VFS) L…" at bounding box center [932, 328] width 1234 height 34
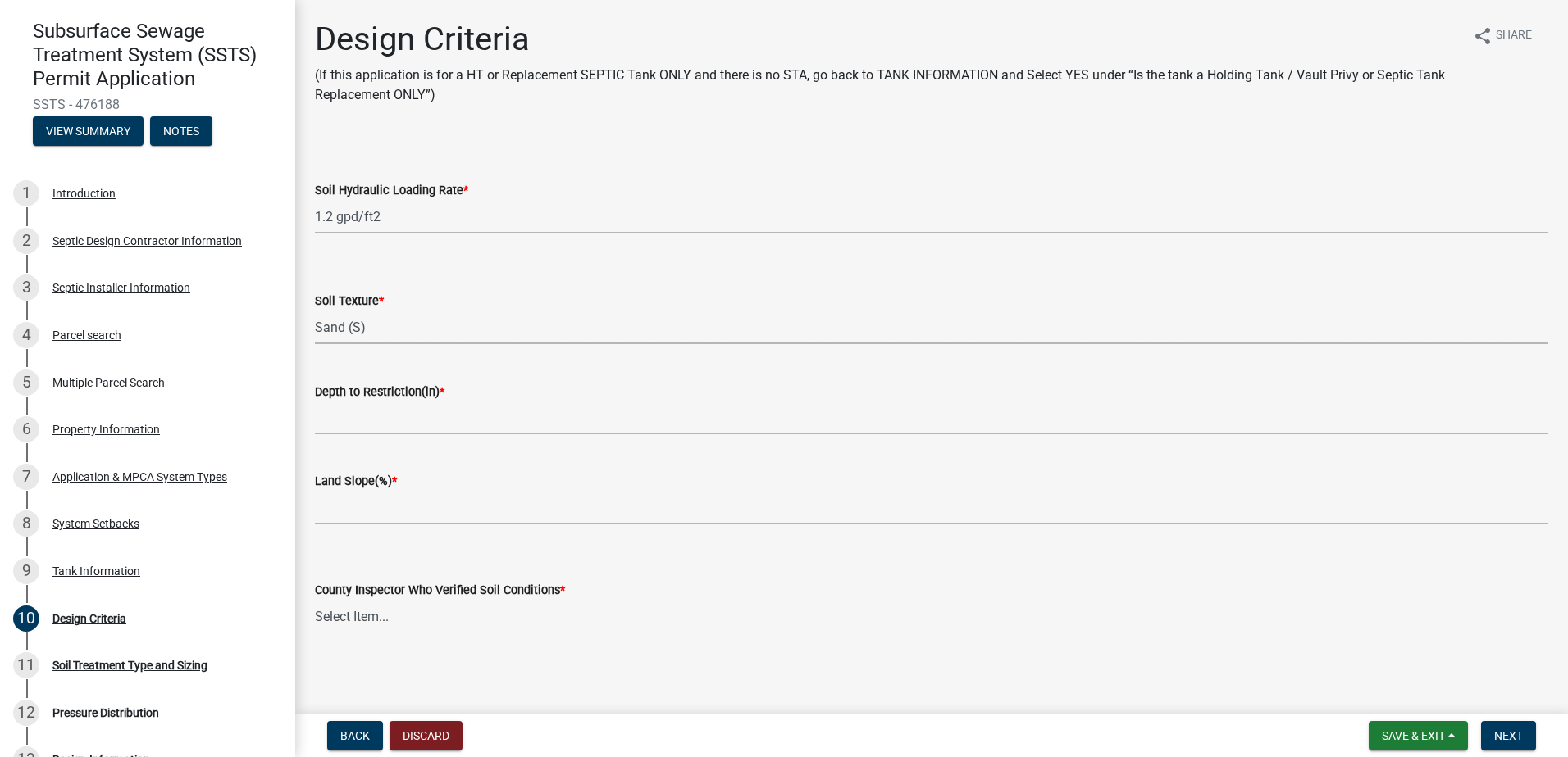
select select "48b77c43-c0ca-4757-a1b1-e2e69db0f822"
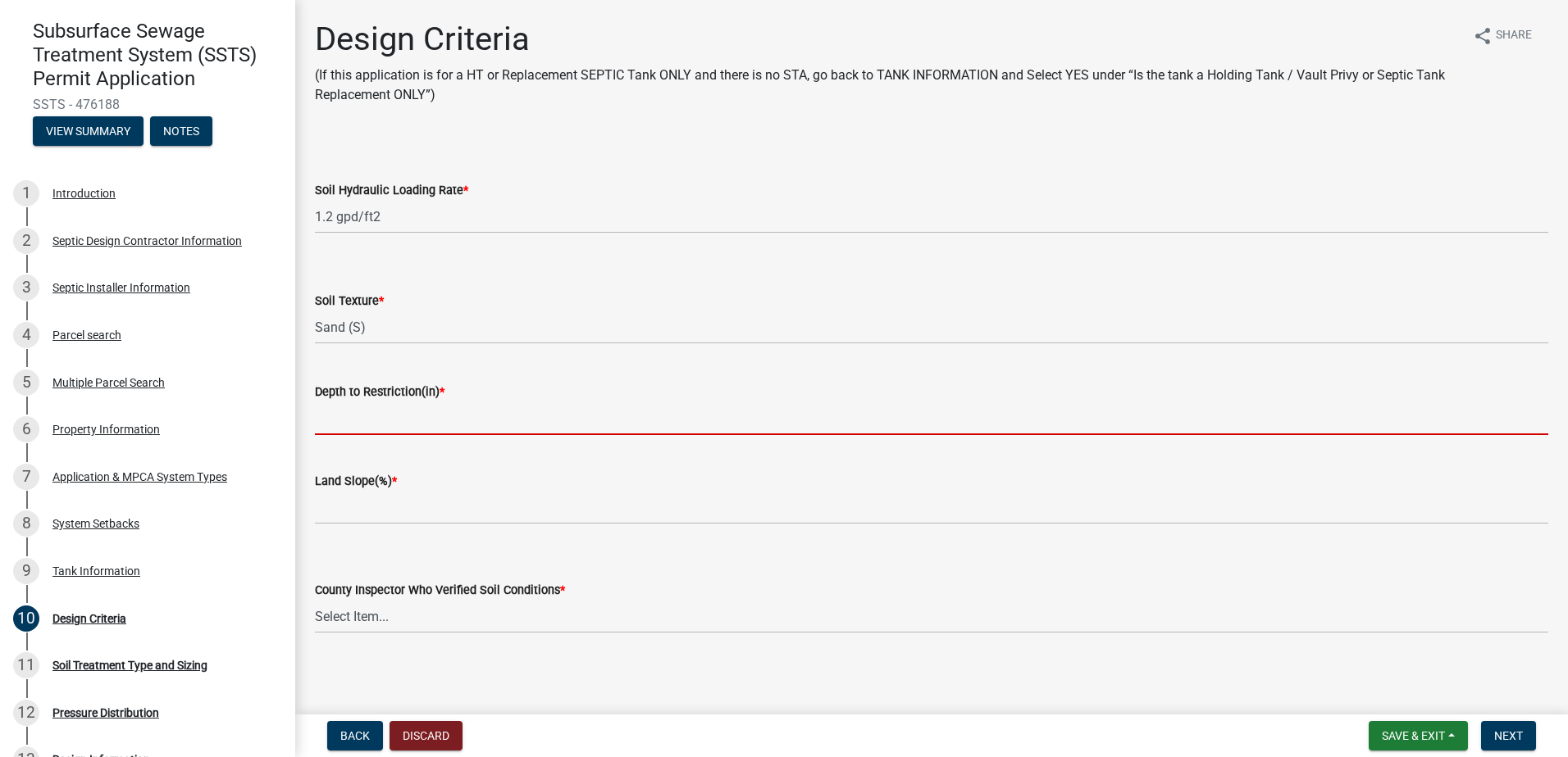
click at [341, 423] on input "Depth to Restriction(in) *" at bounding box center [932, 418] width 1234 height 34
type input "84"
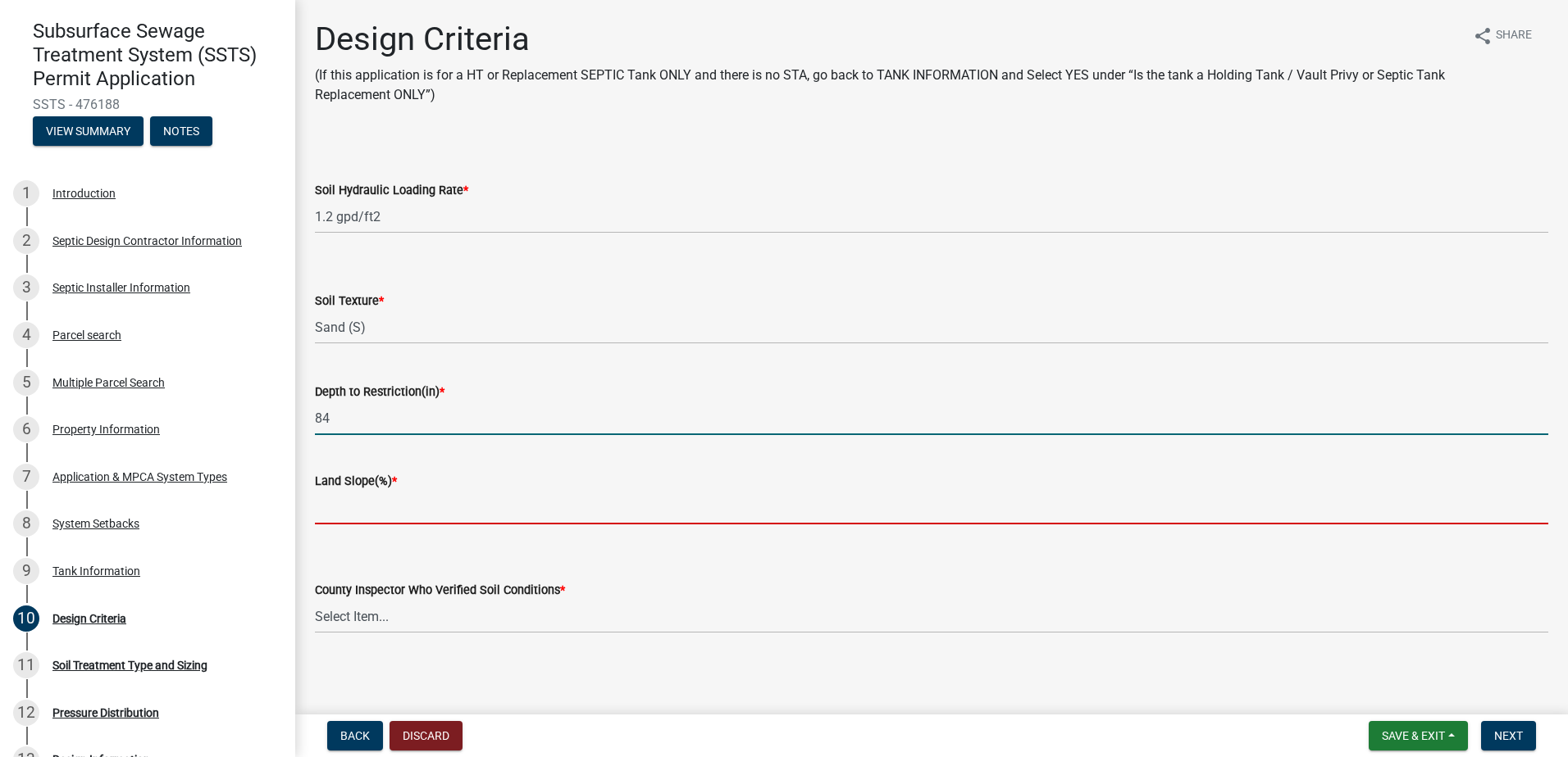
click at [340, 517] on input "Land Slope(%) *" at bounding box center [932, 508] width 1234 height 34
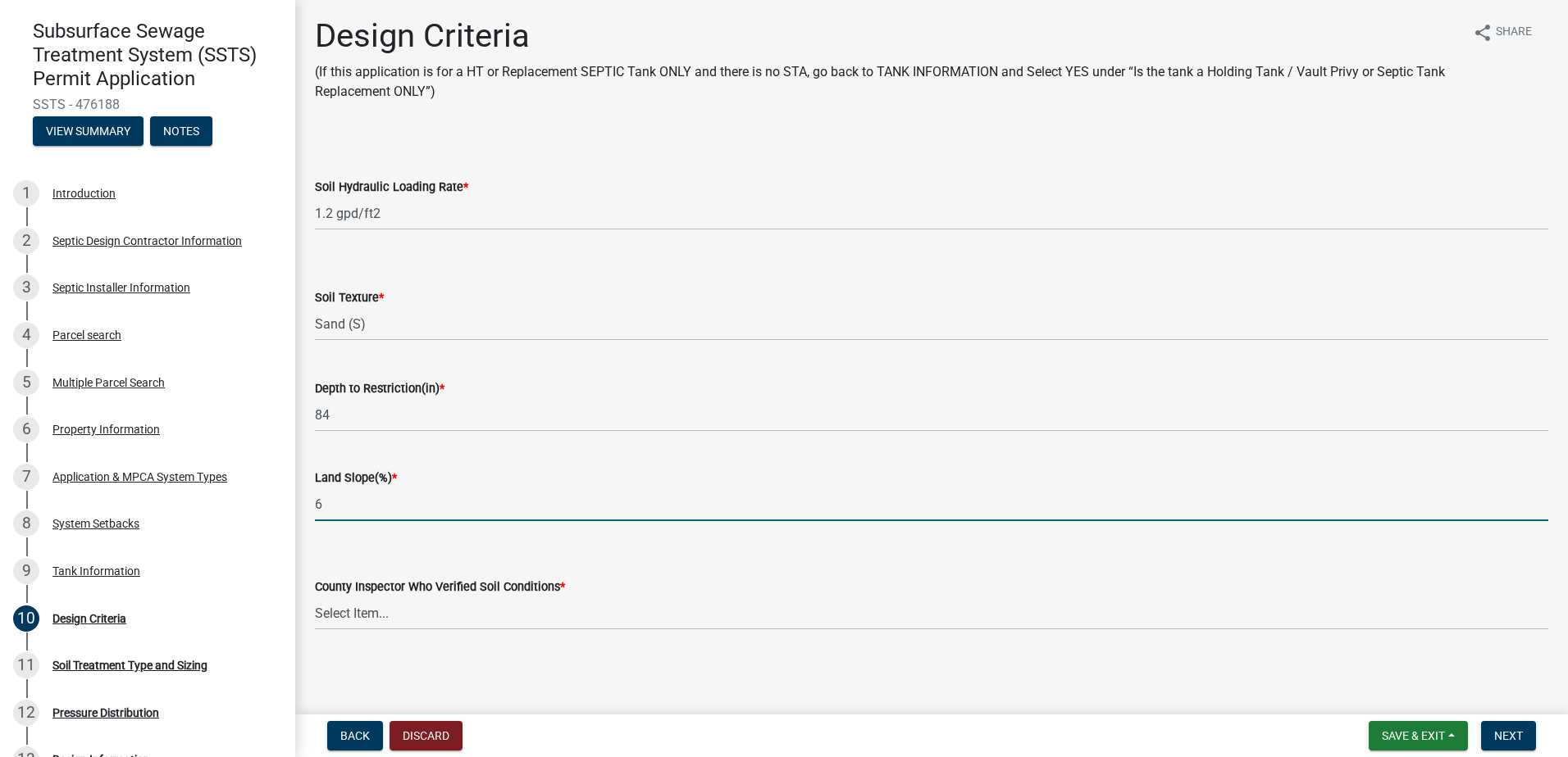
scroll to position [4, 0]
type input "6"
click at [333, 610] on select "Select Item... [PERSON_NAME] [PERSON_NAME] [PERSON_NAME] [PERSON_NAME] [PERSON_…" at bounding box center [932, 613] width 1234 height 34
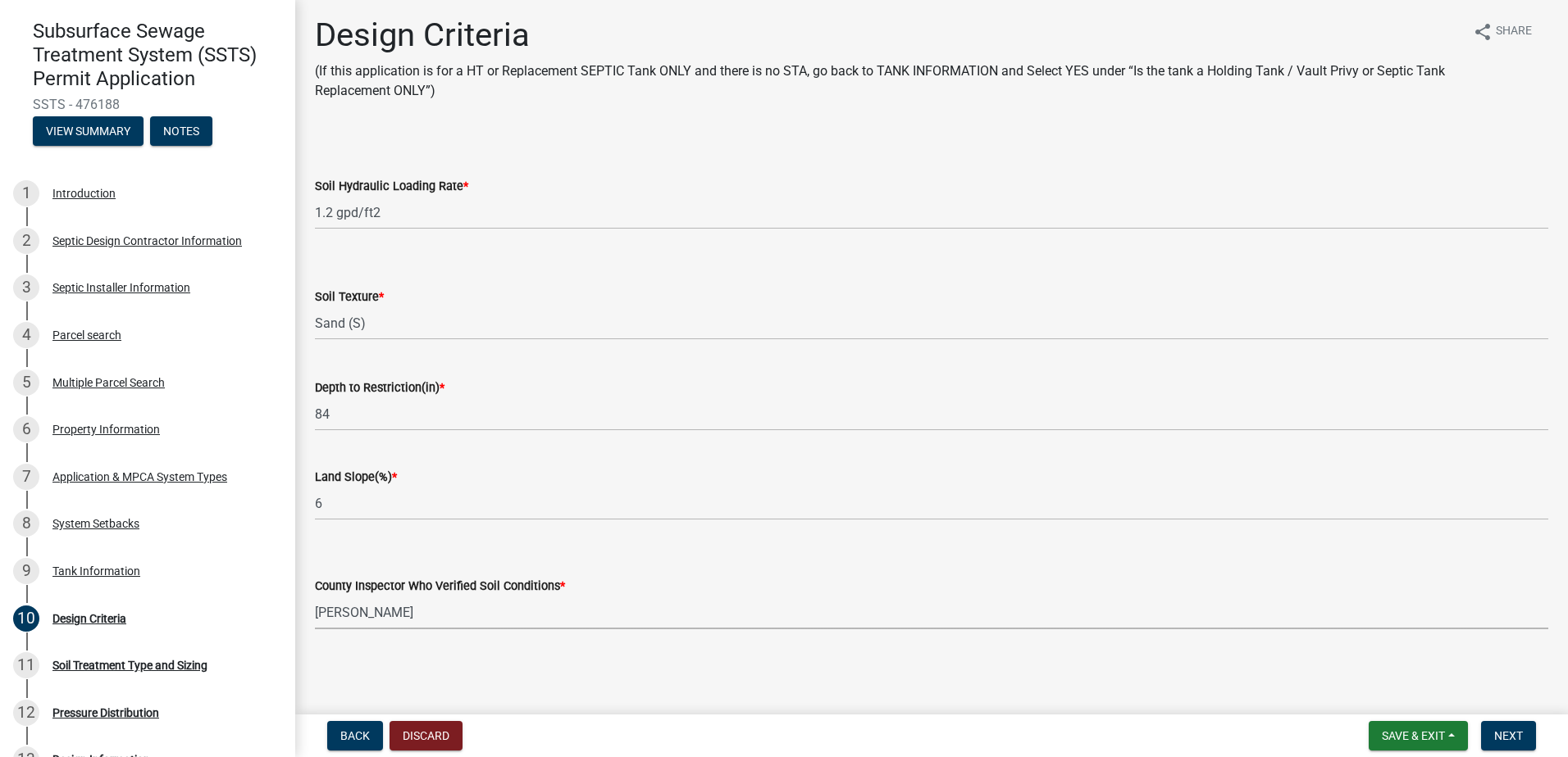
click at [315, 596] on select "Select Item... [PERSON_NAME] [PERSON_NAME] [PERSON_NAME] [PERSON_NAME] [PERSON_…" at bounding box center [932, 613] width 1234 height 34
select select "643267e1-855b-462d-a385-c521968adb40"
click at [1516, 738] on span "Next" at bounding box center [1508, 736] width 29 height 13
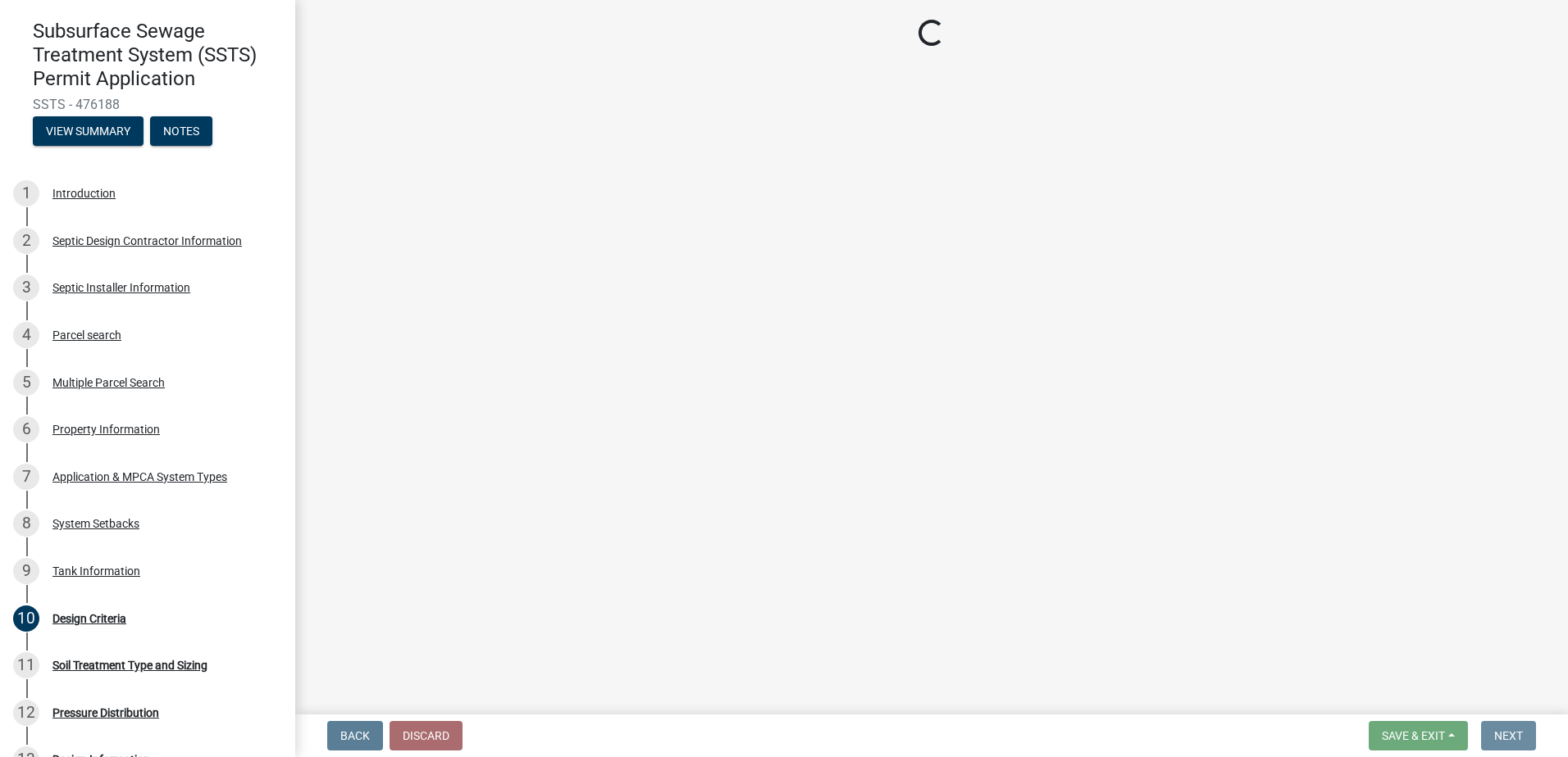
scroll to position [0, 0]
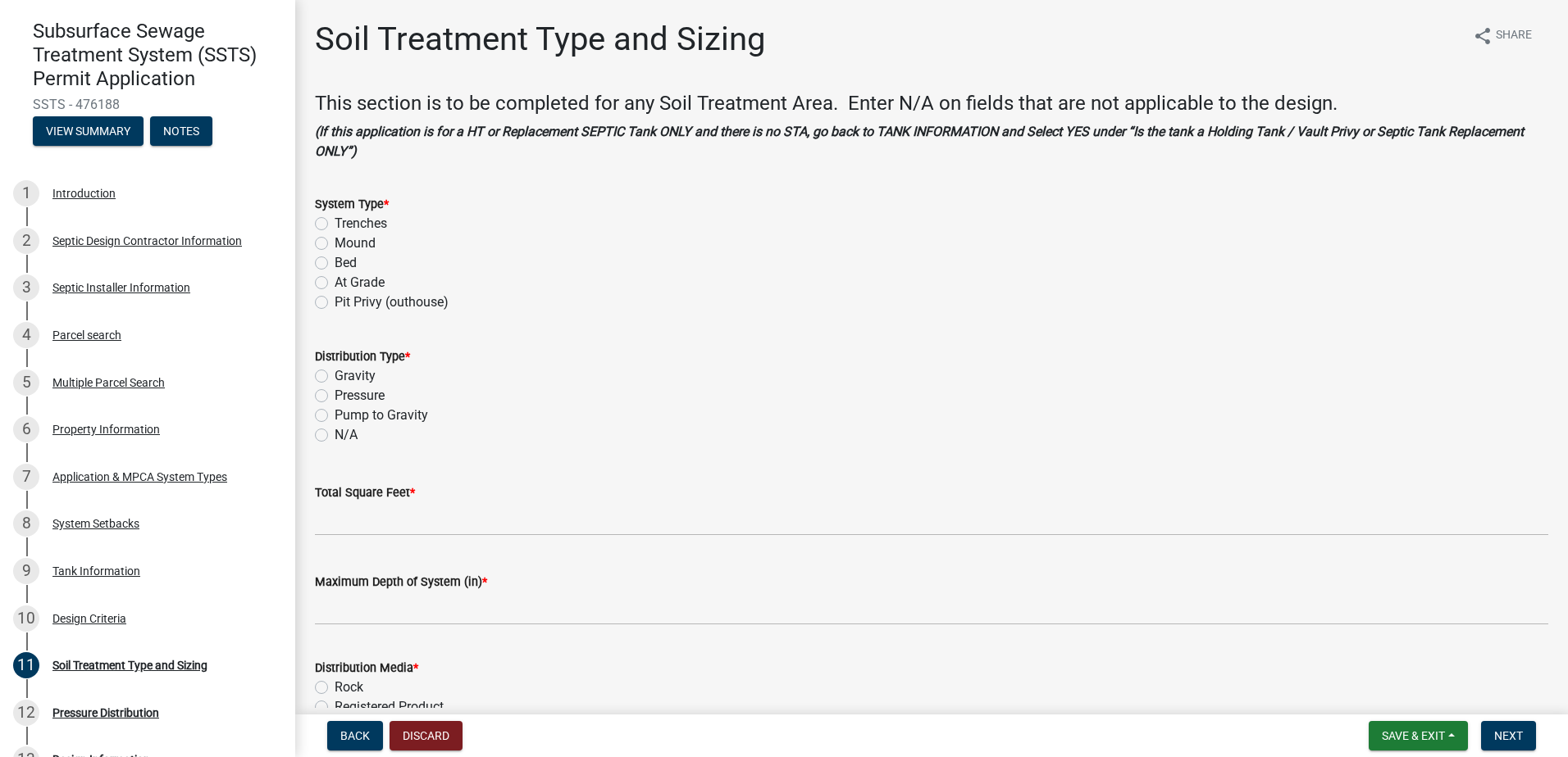
click at [334, 224] on label "Trenches" at bounding box center [361, 223] width 52 height 19
click at [334, 224] on input "Trenches" at bounding box center [340, 219] width 11 height 11
radio input "true"
click at [334, 377] on label "Gravity" at bounding box center [355, 376] width 41 height 19
click at [334, 377] on input "Gravity" at bounding box center [340, 371] width 11 height 11
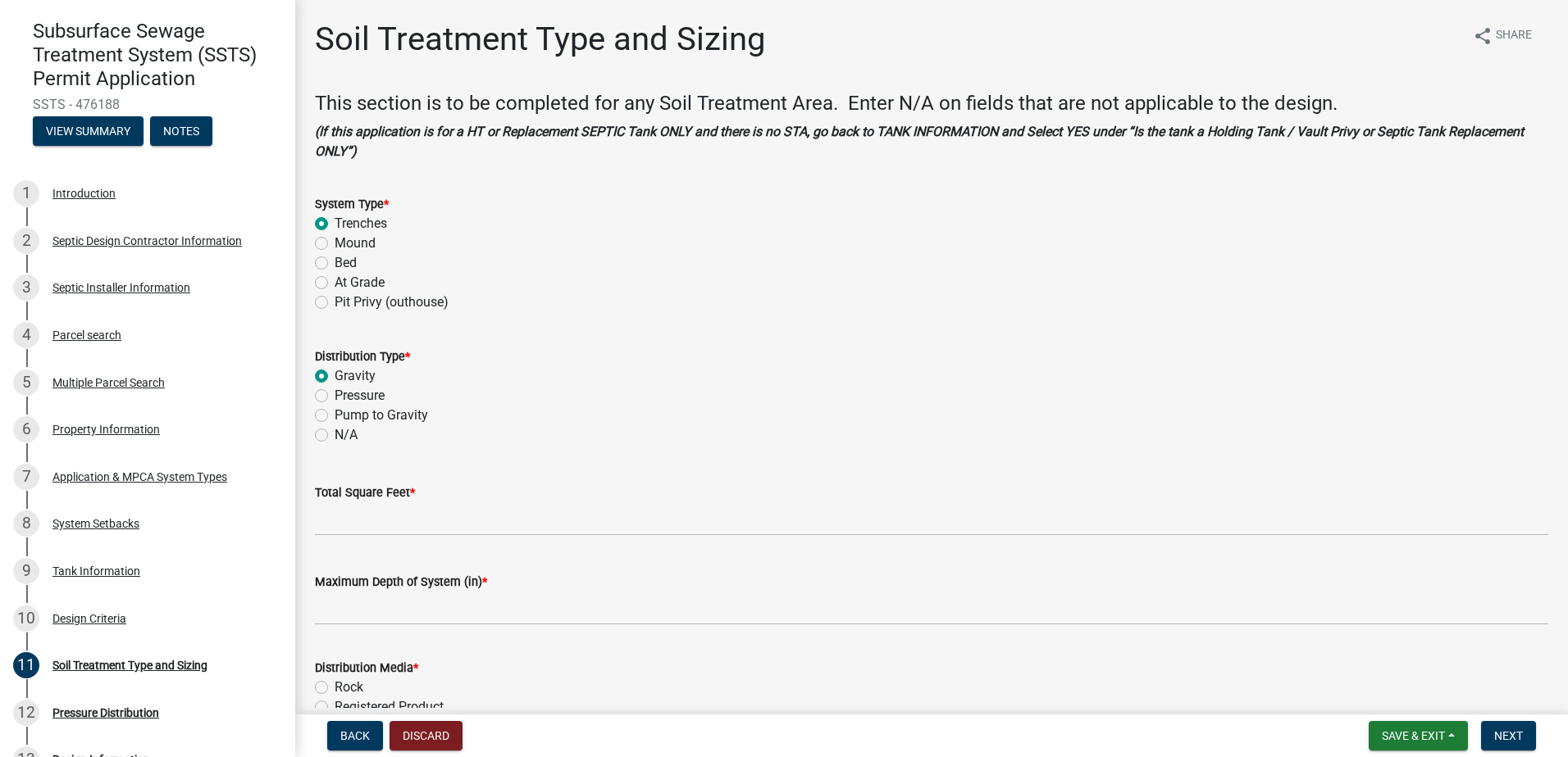
radio input "true"
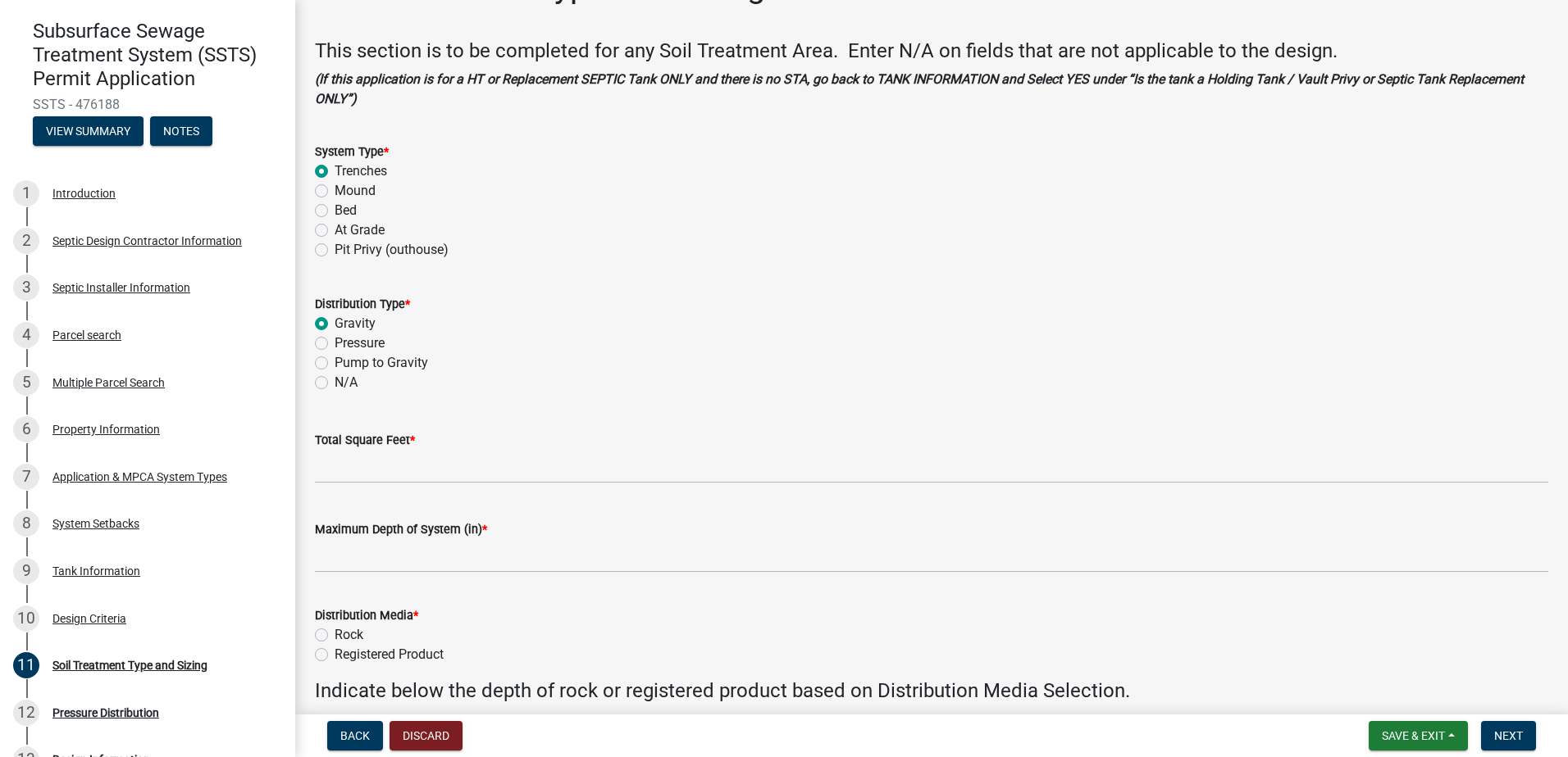
scroll to position [82, 0]
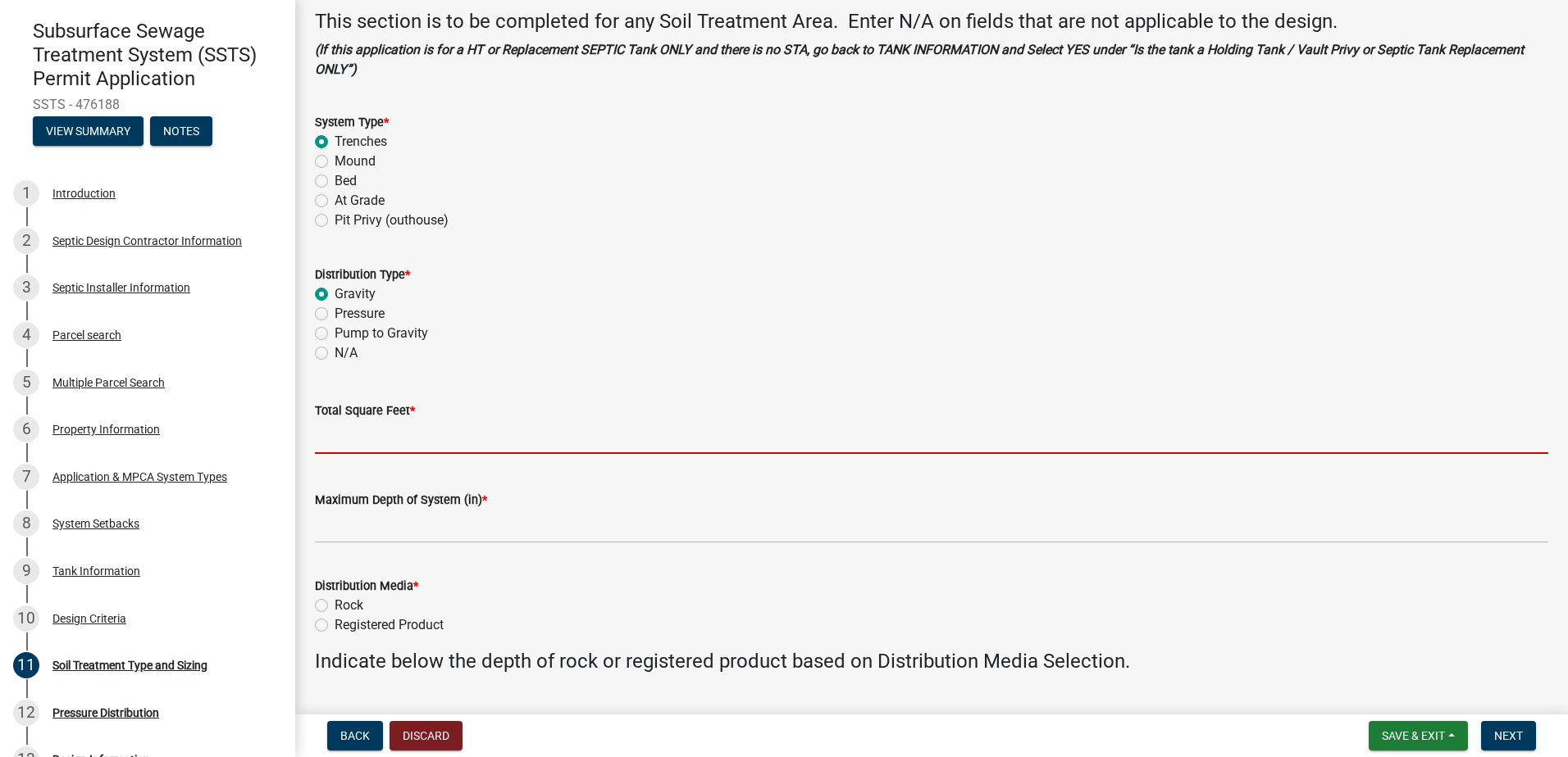
click at [333, 440] on input "Total Square Feet *" at bounding box center [932, 437] width 1234 height 34
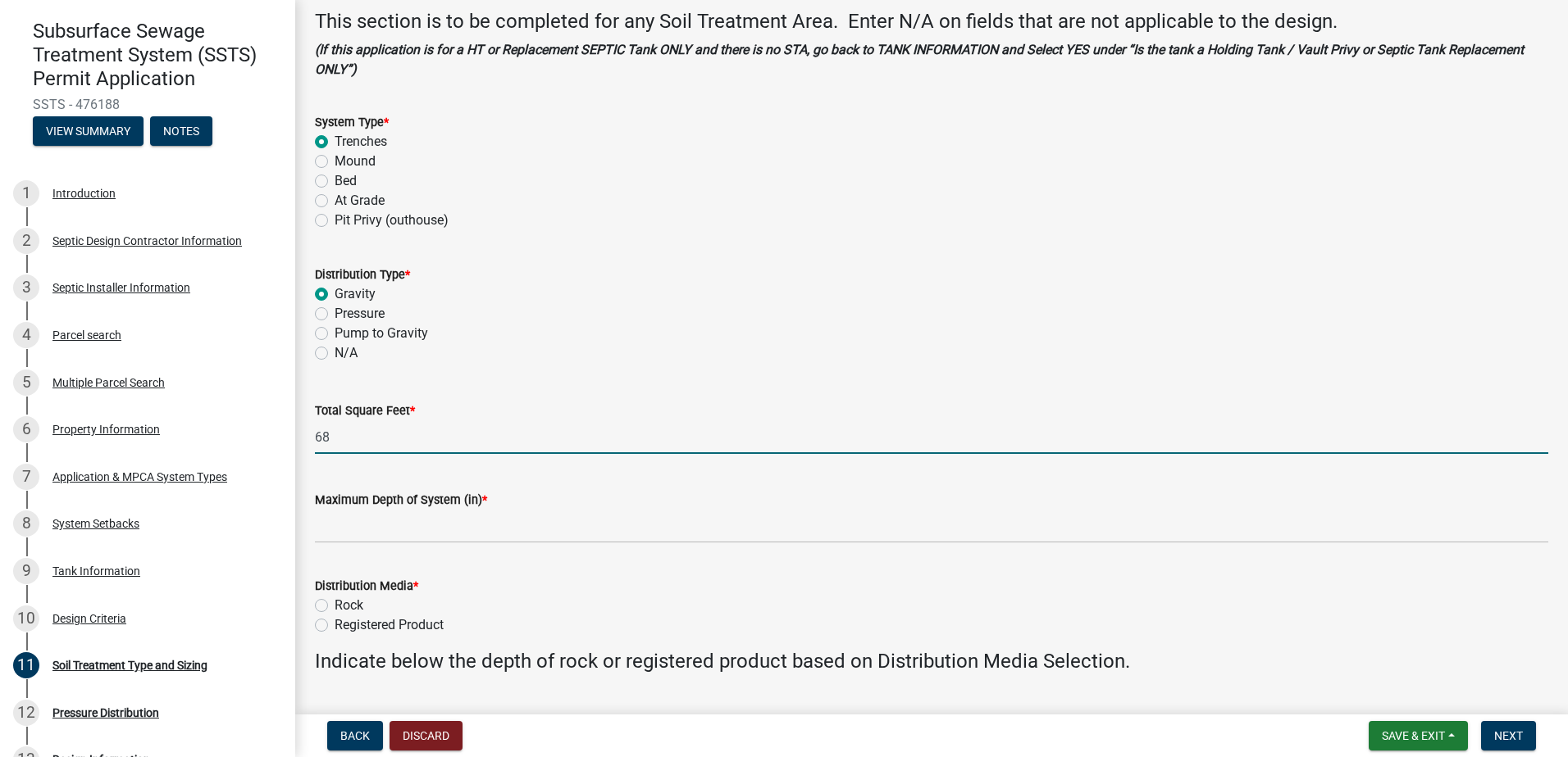
type input "68"
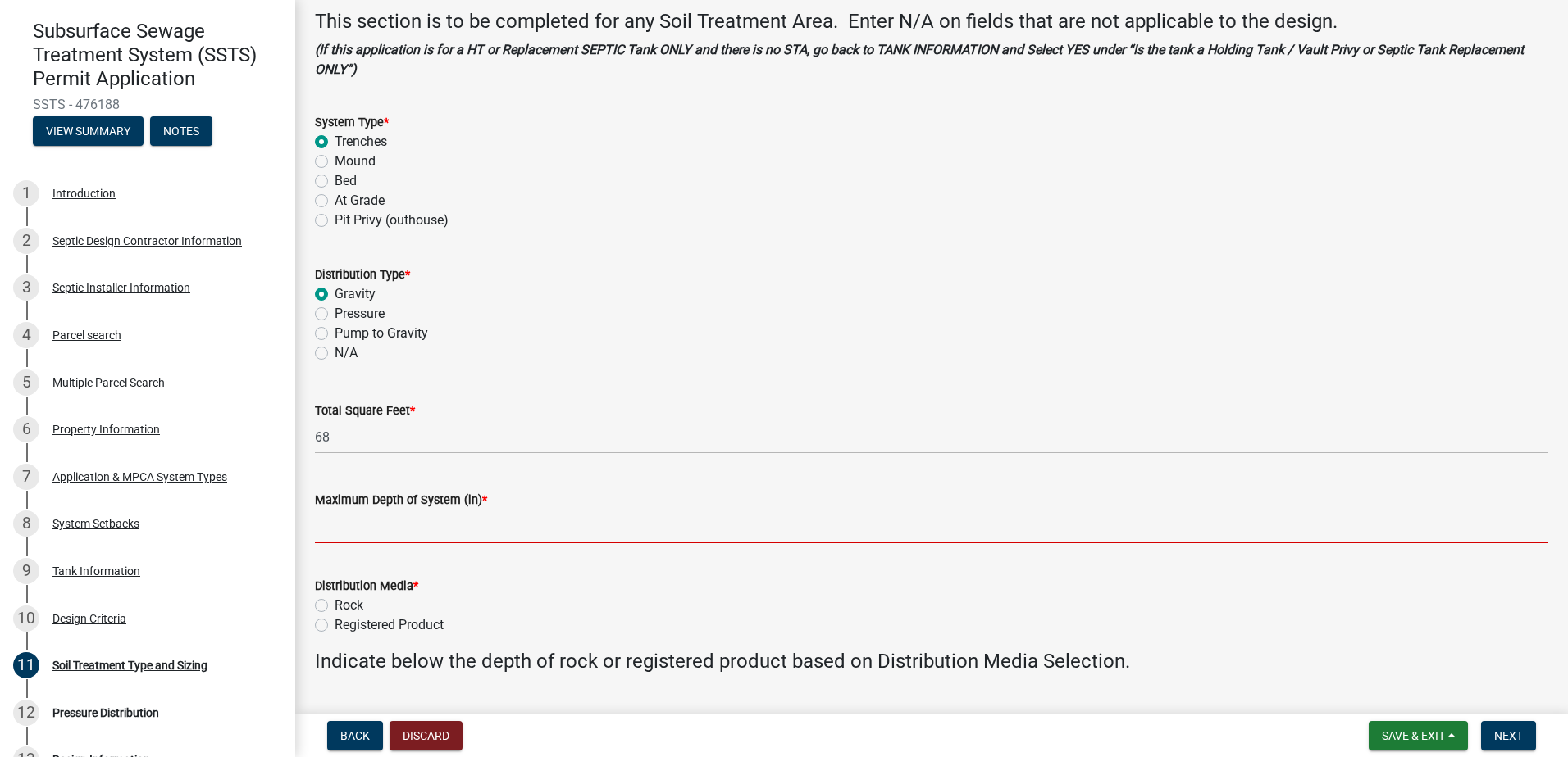
click at [325, 530] on input "Maximum Depth of System (in) *" at bounding box center [932, 526] width 1234 height 34
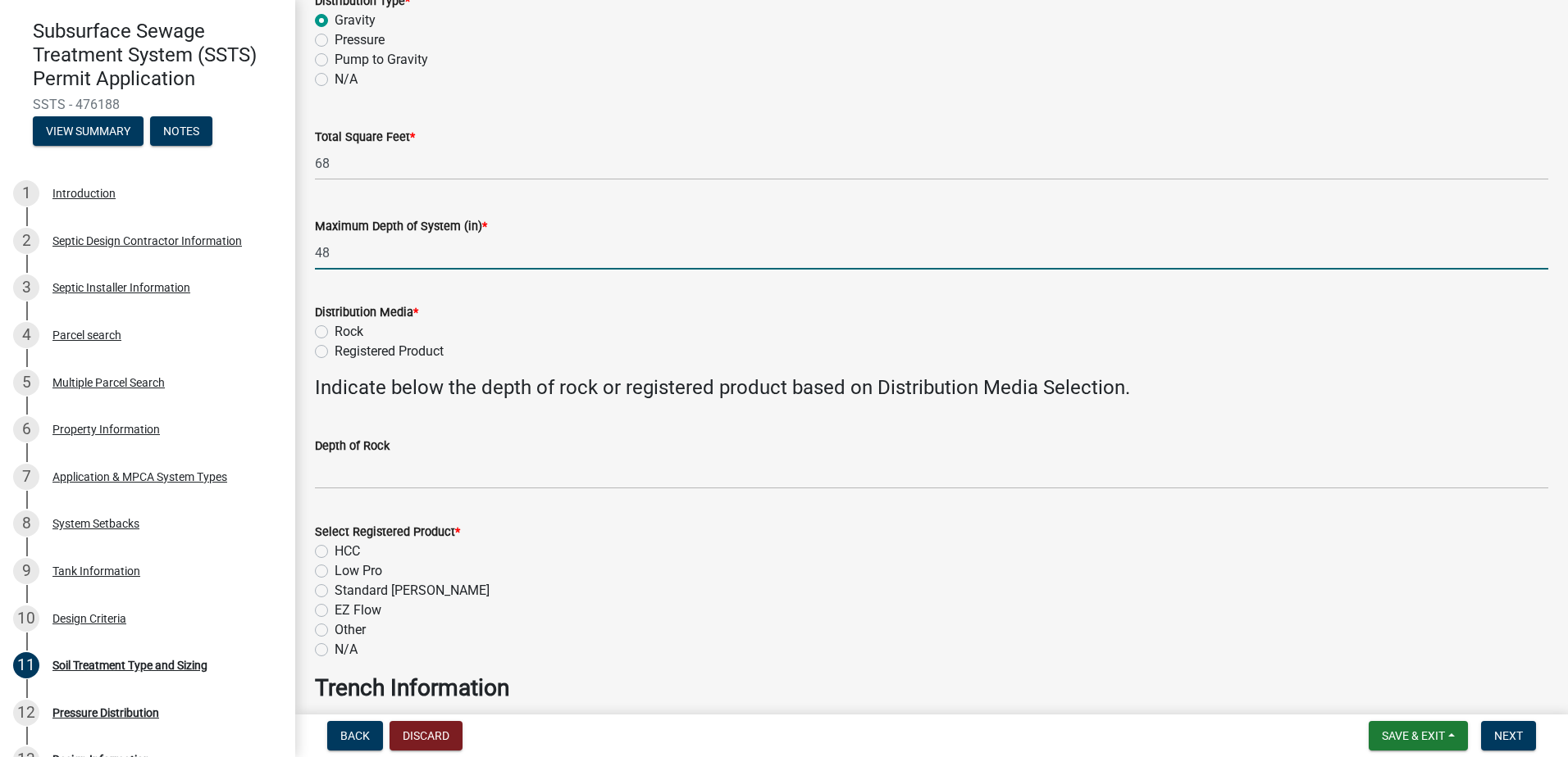
scroll to position [410, 0]
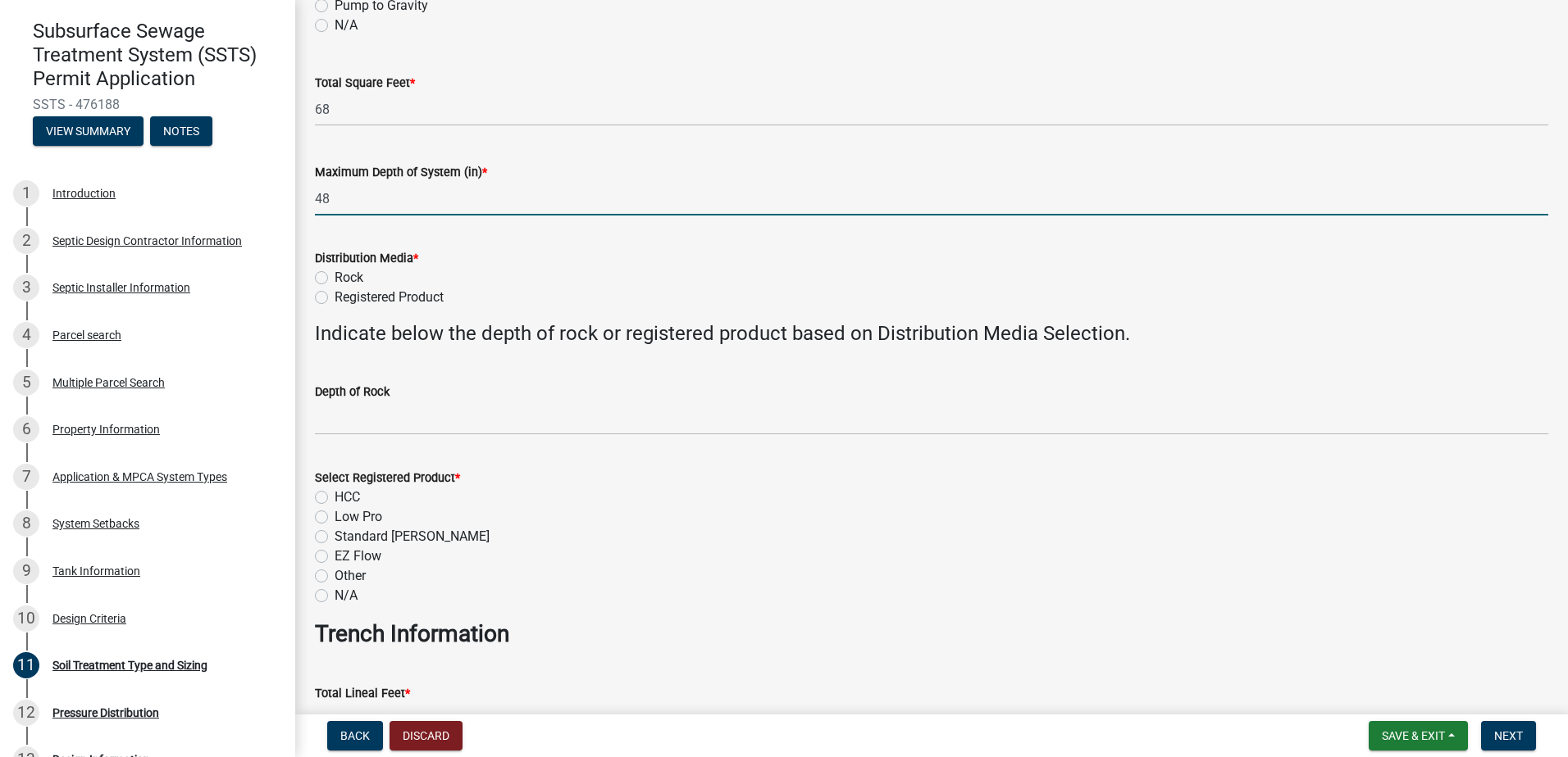
type input "48"
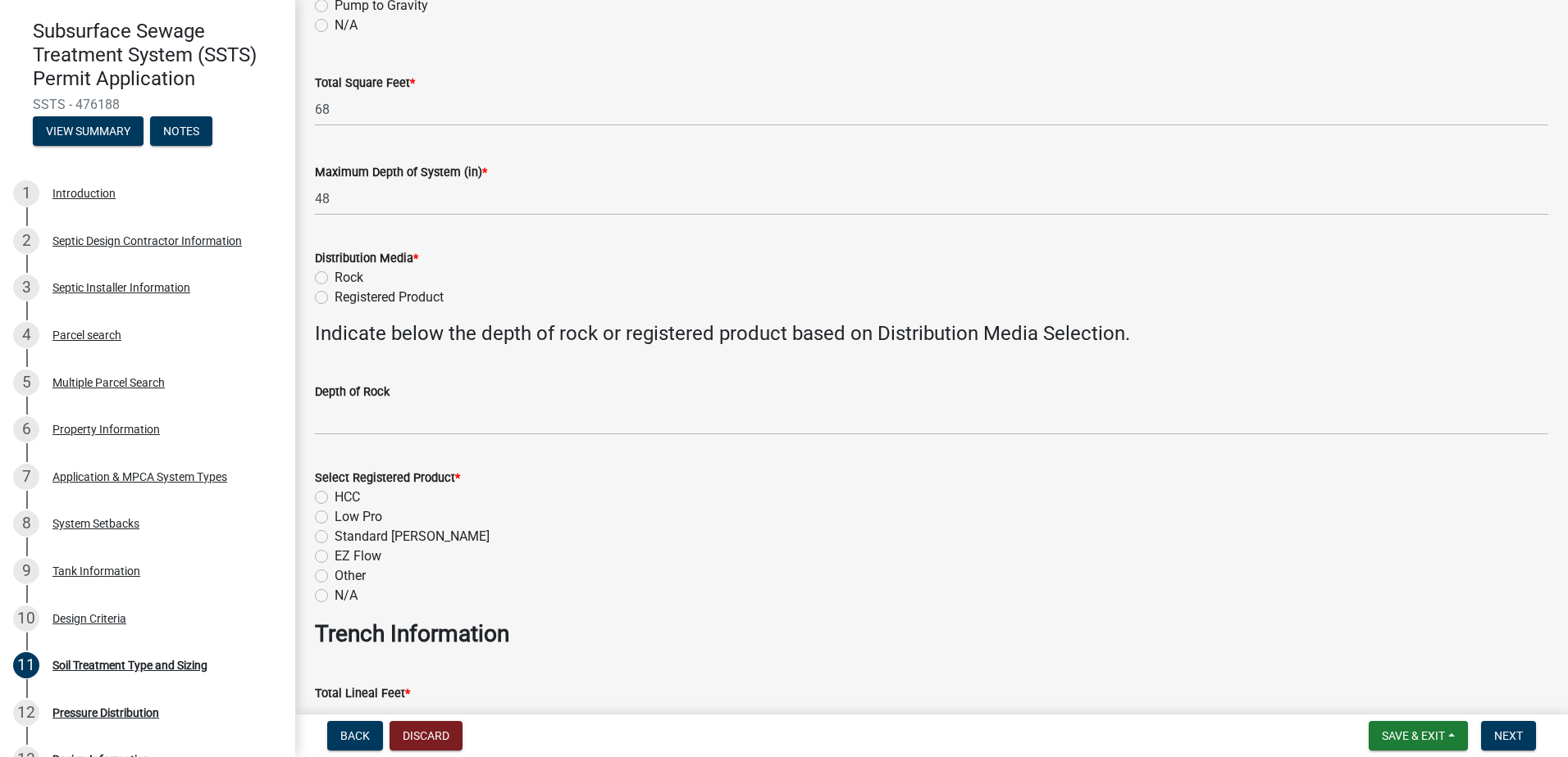
click at [334, 296] on label "Registered Product" at bounding box center [388, 297] width 109 height 19
click at [334, 296] on input "Registered Product" at bounding box center [340, 293] width 11 height 11
radio input "true"
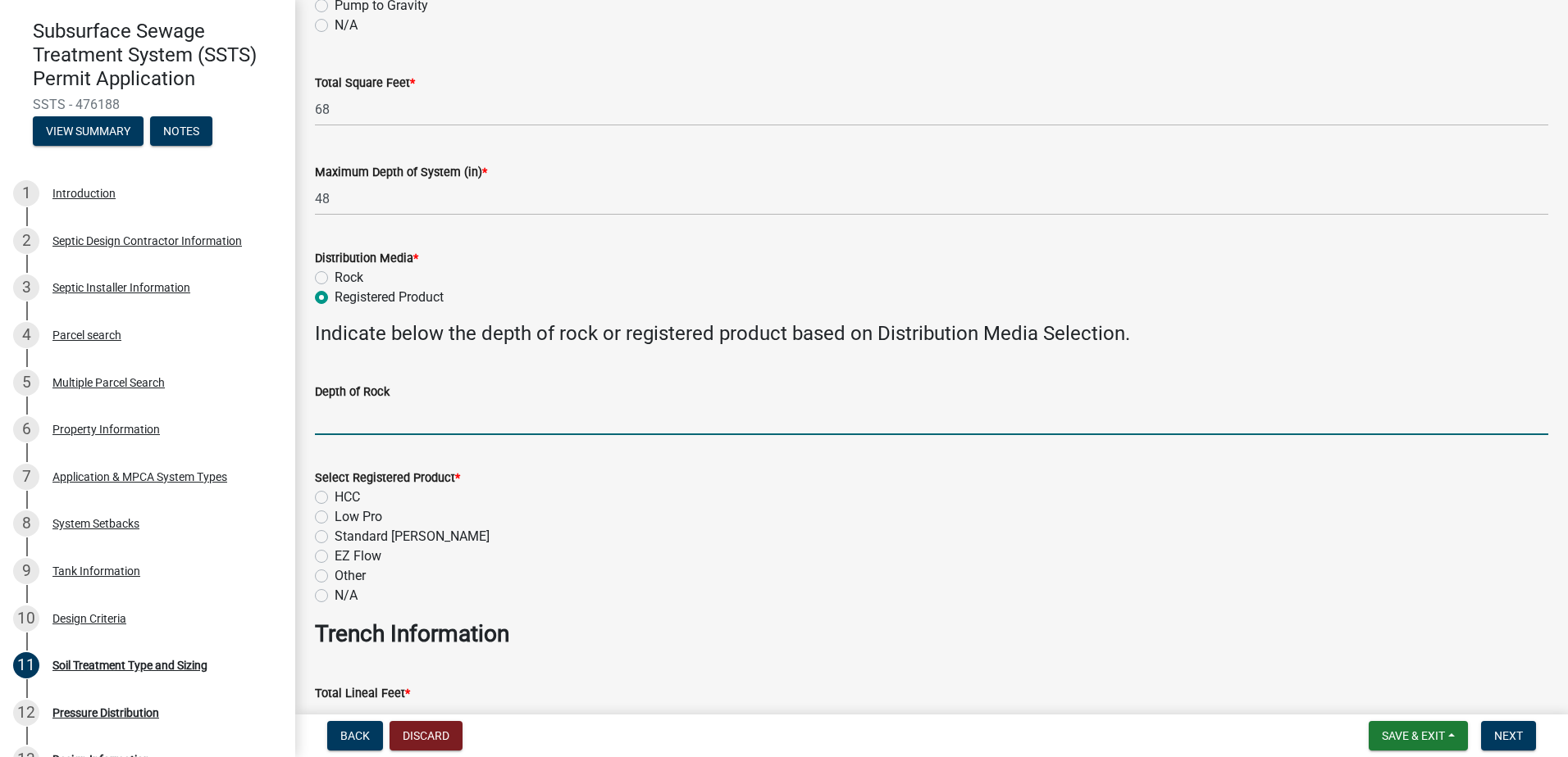
click at [355, 419] on input "Depth of Rock" at bounding box center [932, 418] width 1234 height 34
type input "NA"
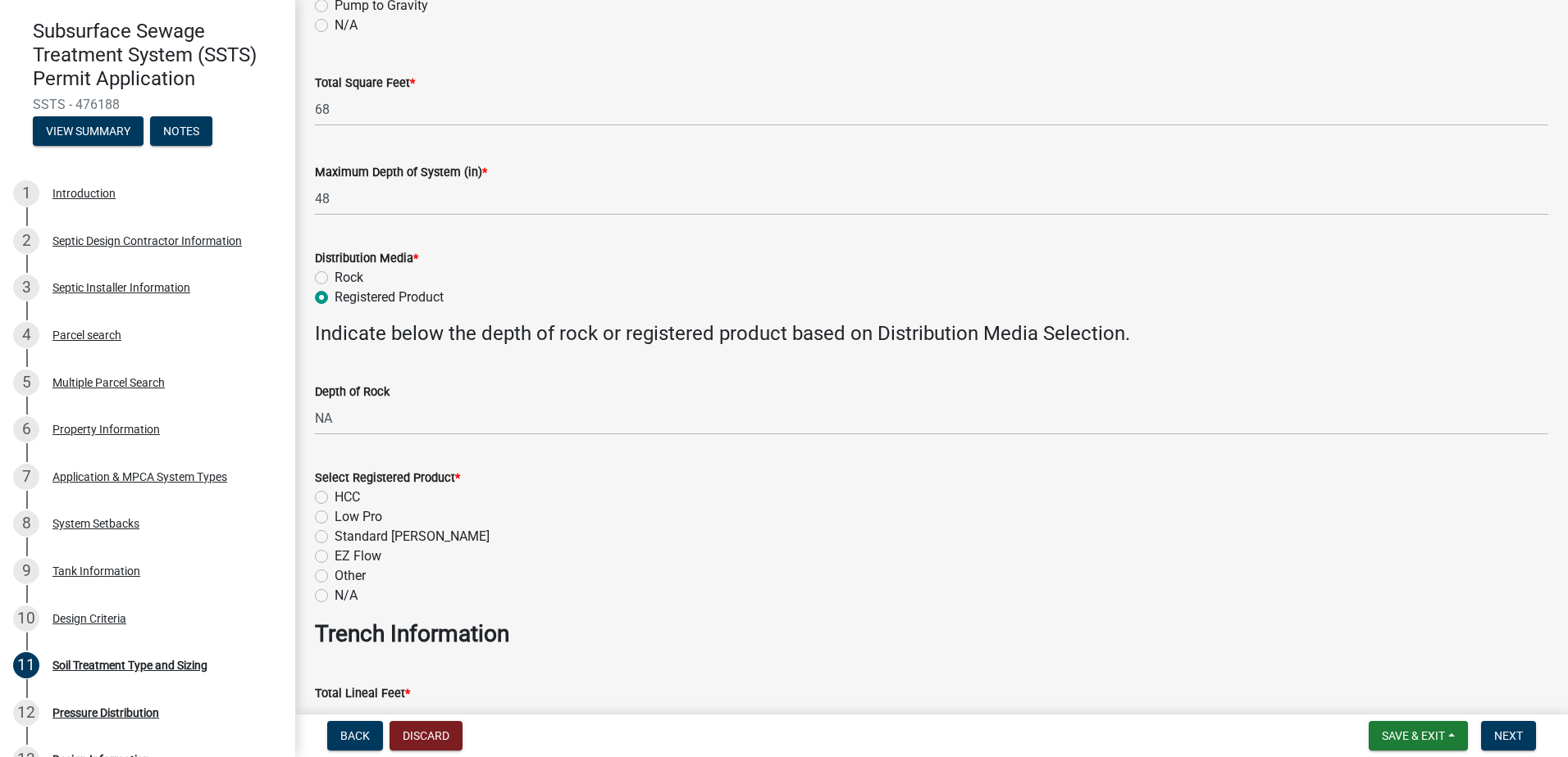
click at [334, 497] on label "HCC" at bounding box center [347, 497] width 25 height 19
click at [334, 497] on input "HCC" at bounding box center [340, 493] width 11 height 11
radio input "true"
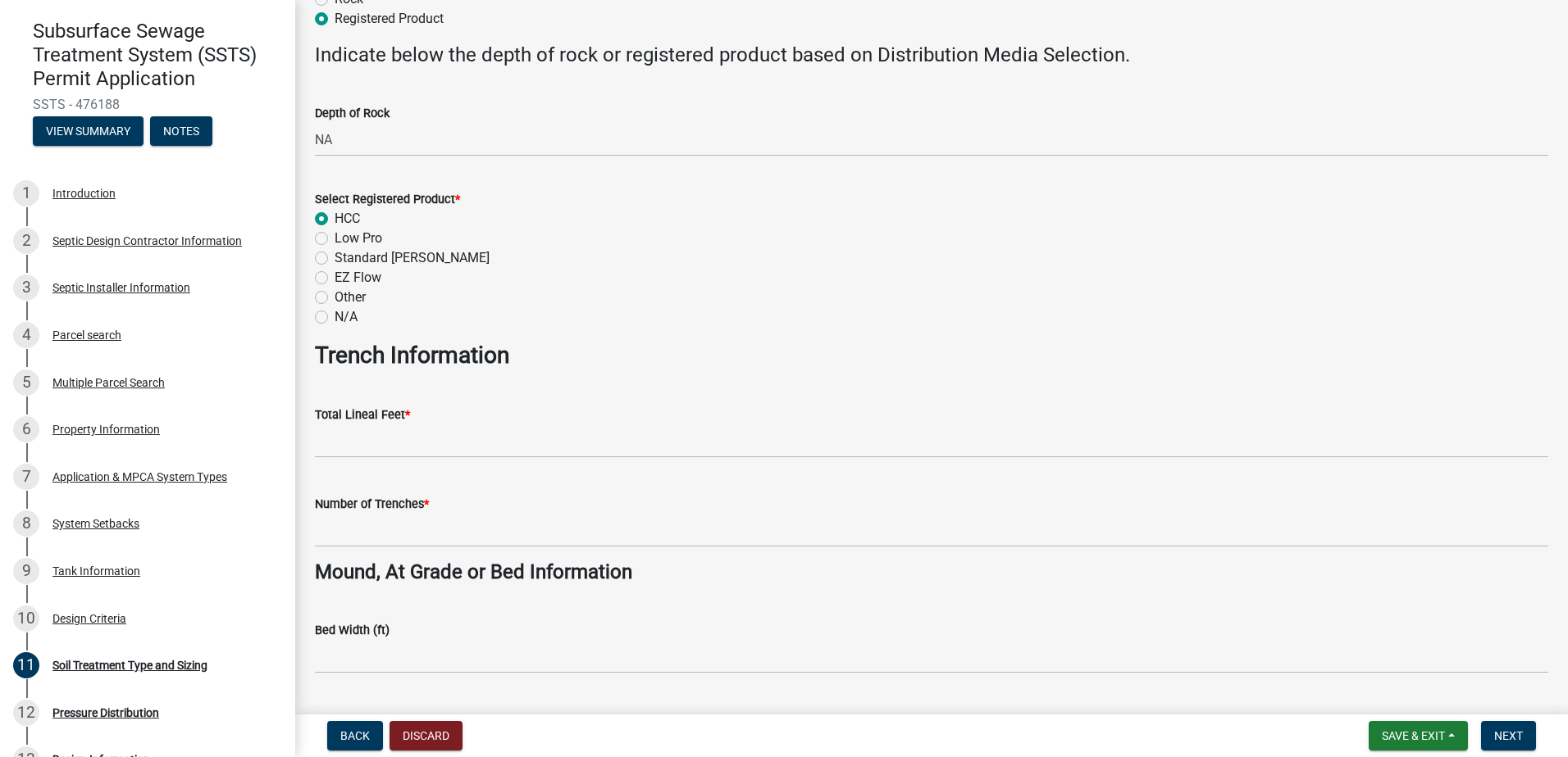
scroll to position [738, 0]
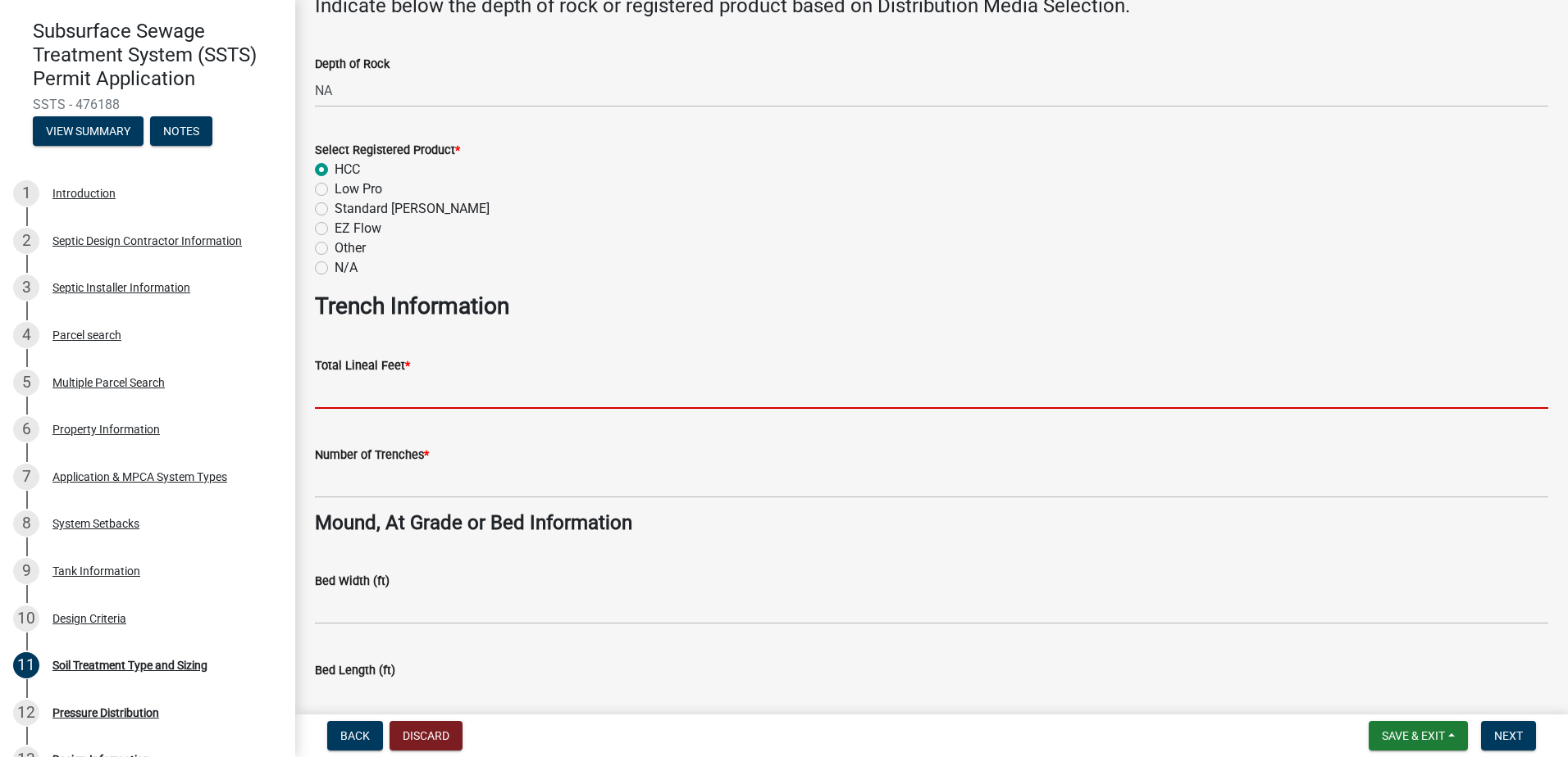
click at [345, 397] on input "Total Lineal Feet *" at bounding box center [932, 392] width 1234 height 34
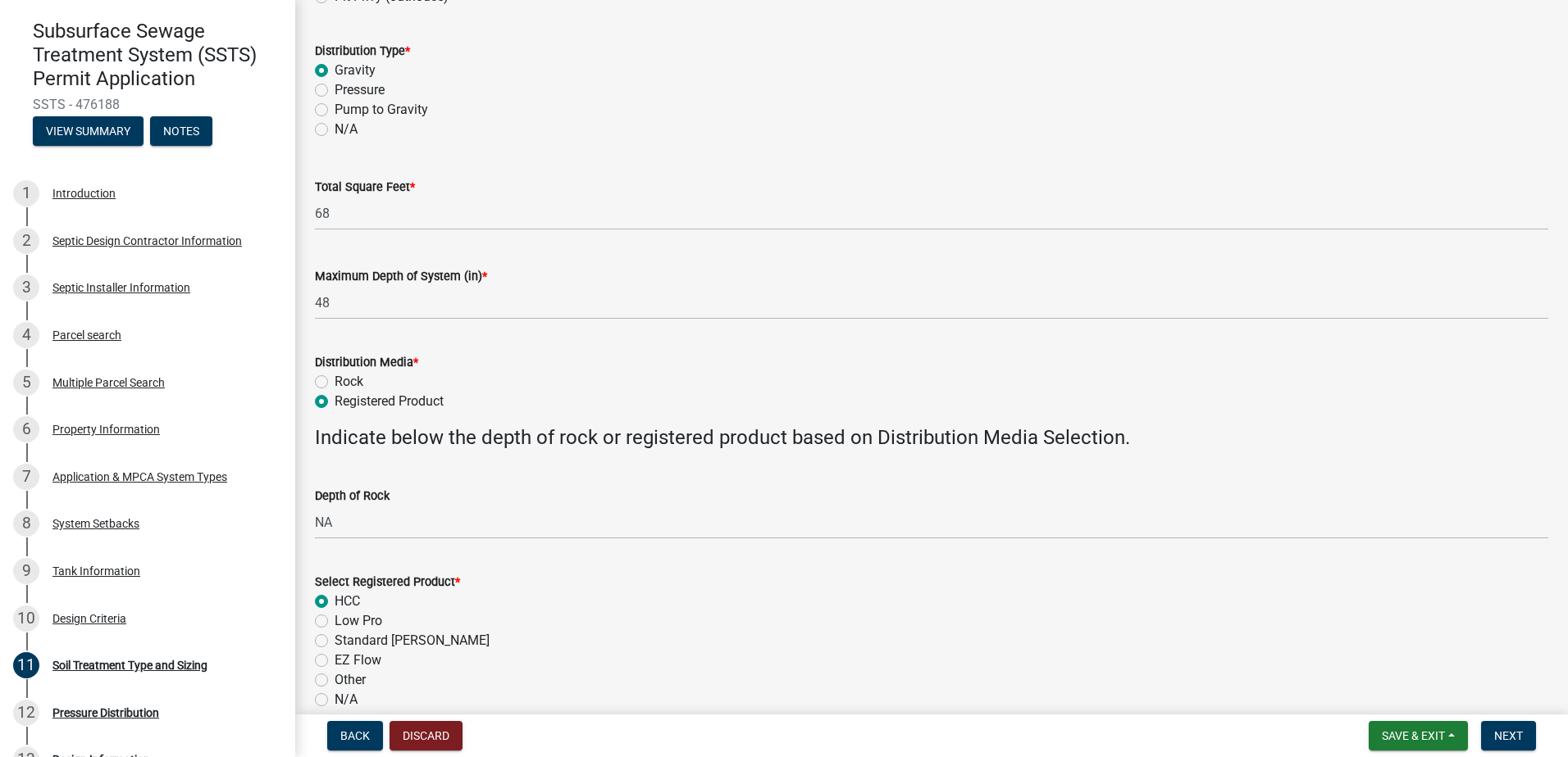
scroll to position [246, 0]
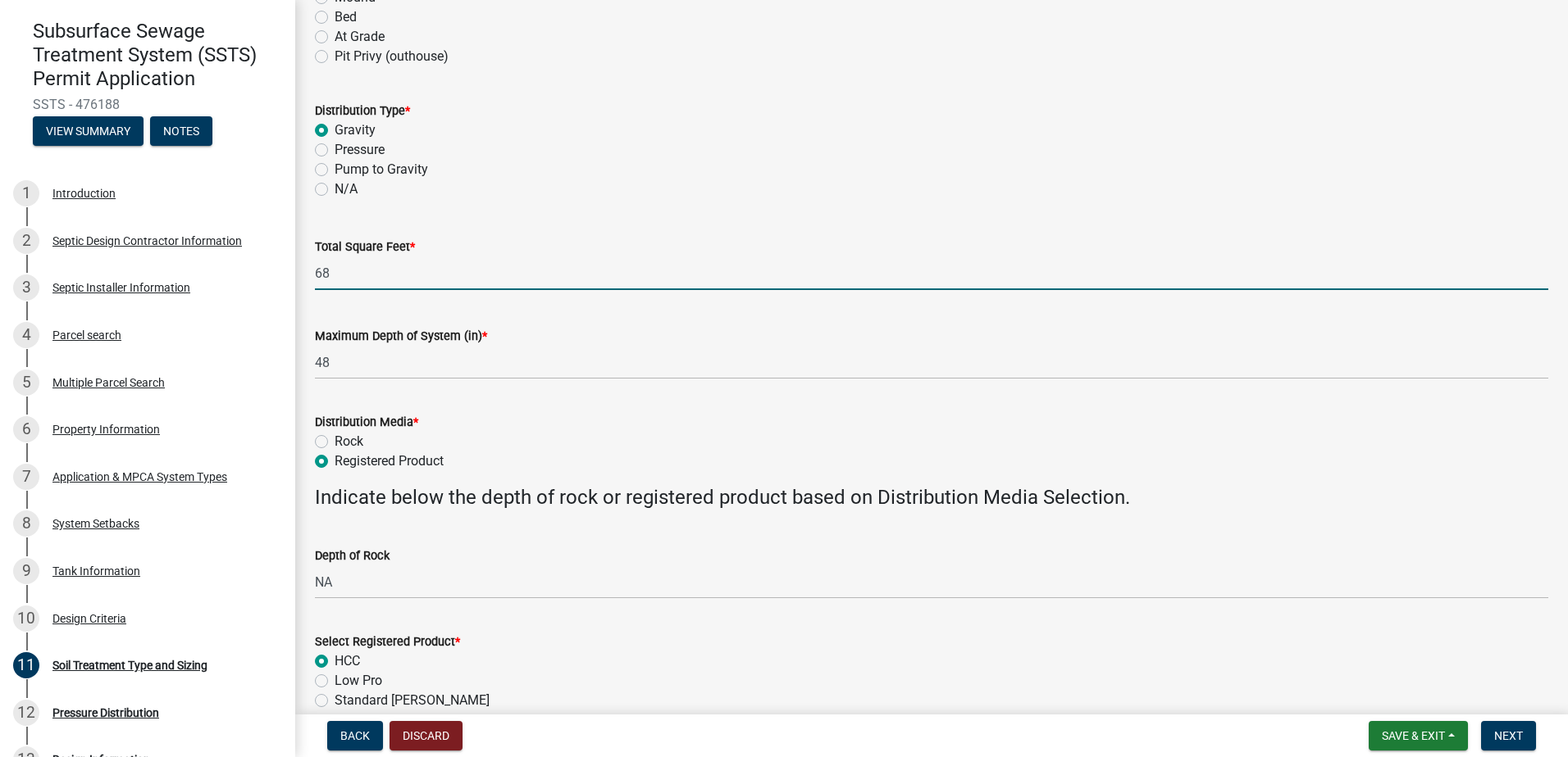
click at [332, 280] on input "68" at bounding box center [932, 274] width 1234 height 34
type input "6"
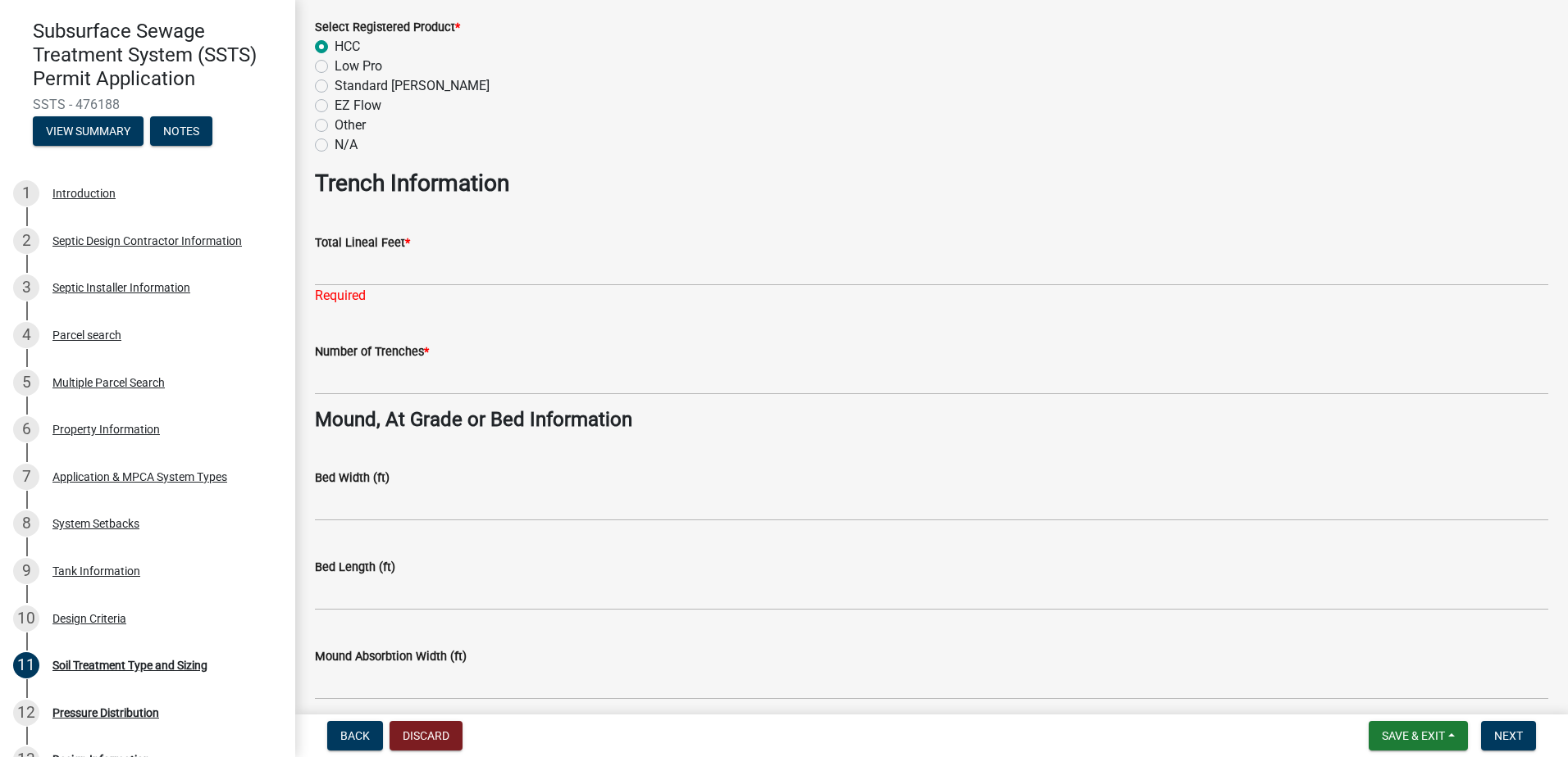
scroll to position [902, 0]
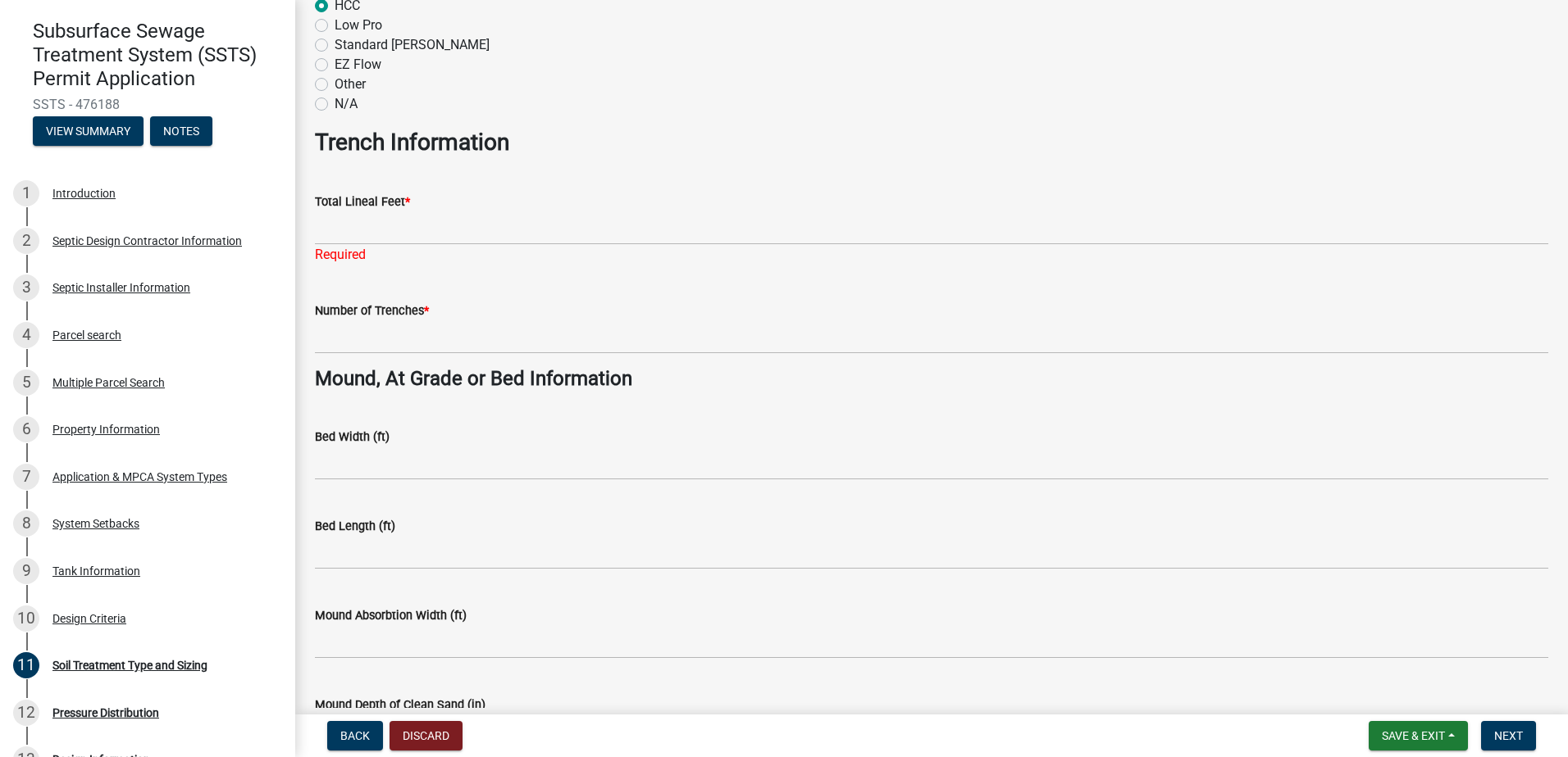
type input "255"
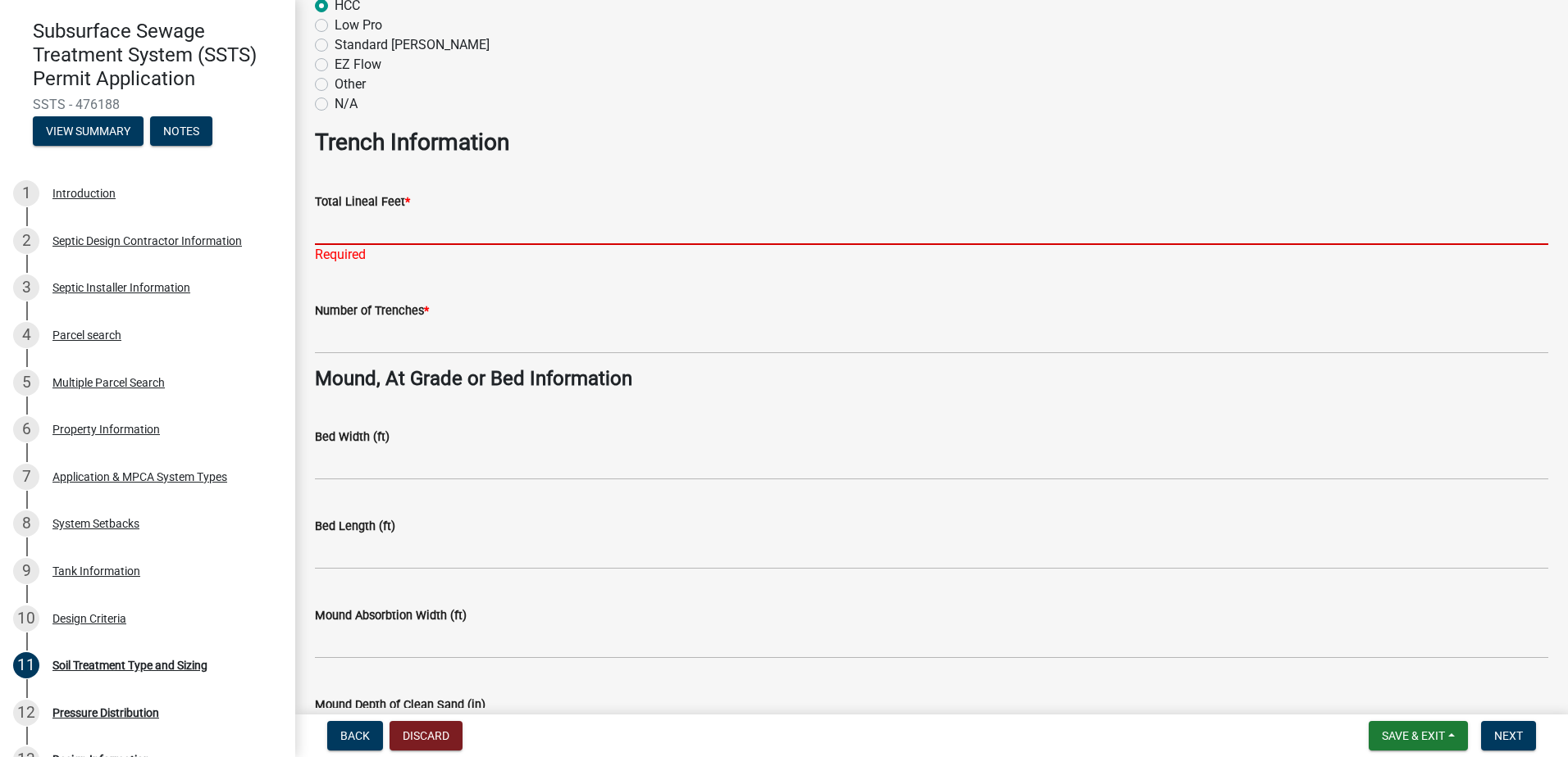
click at [343, 232] on input "Total Lineal Feet *" at bounding box center [932, 228] width 1234 height 34
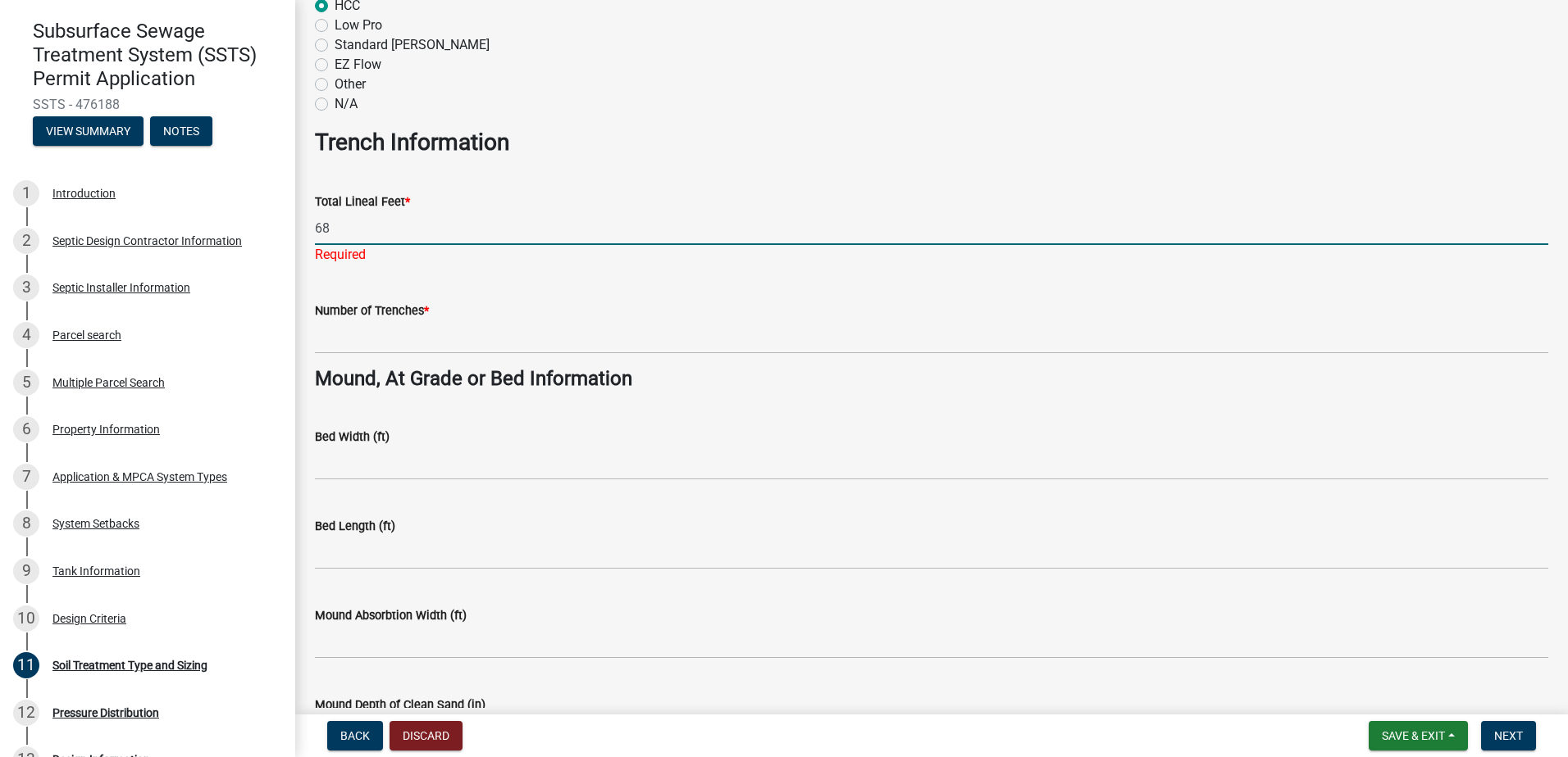
type input "68"
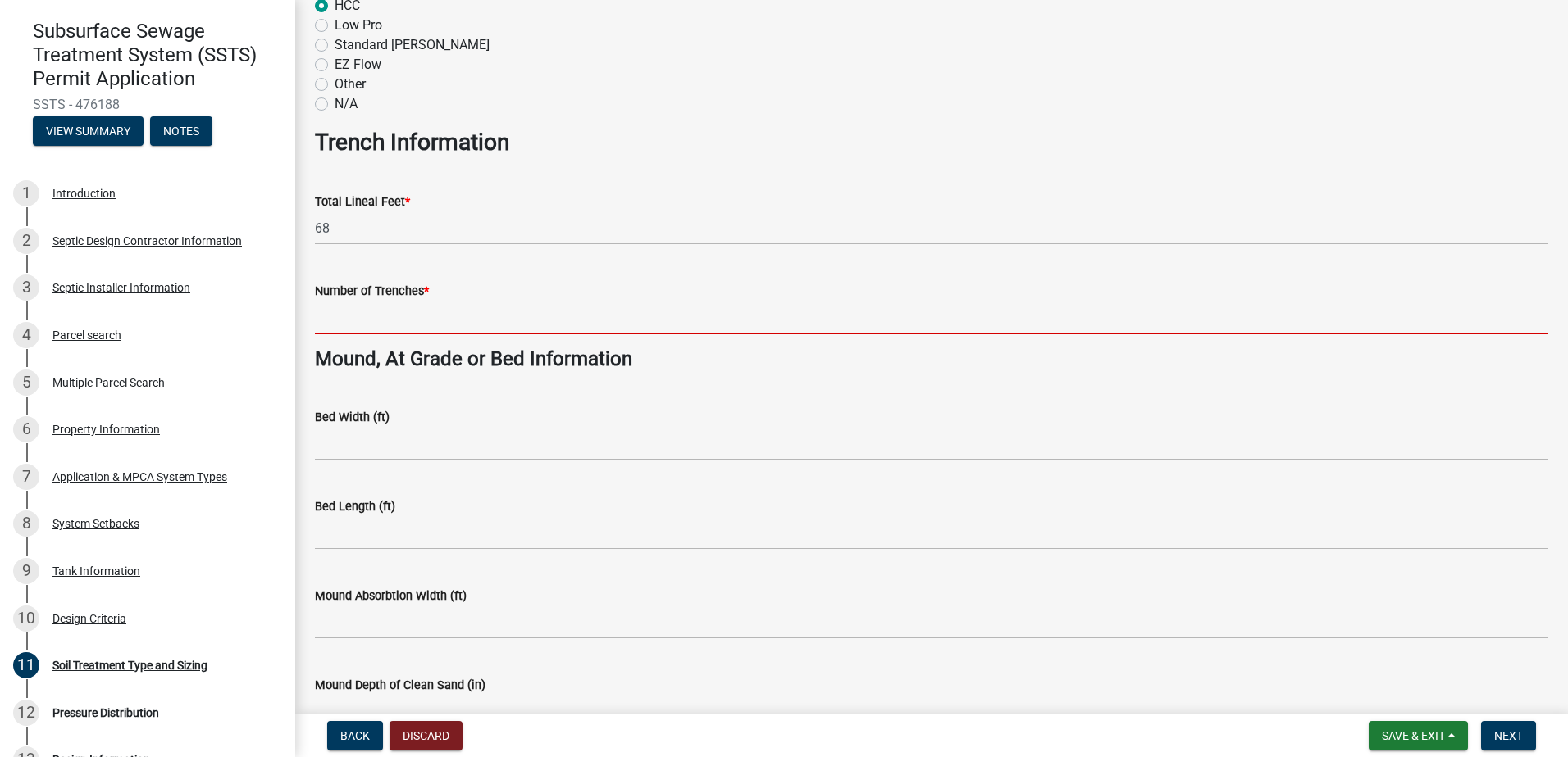
click at [358, 339] on wm-data-entity-input "Number of Trenches *" at bounding box center [932, 303] width 1234 height 89
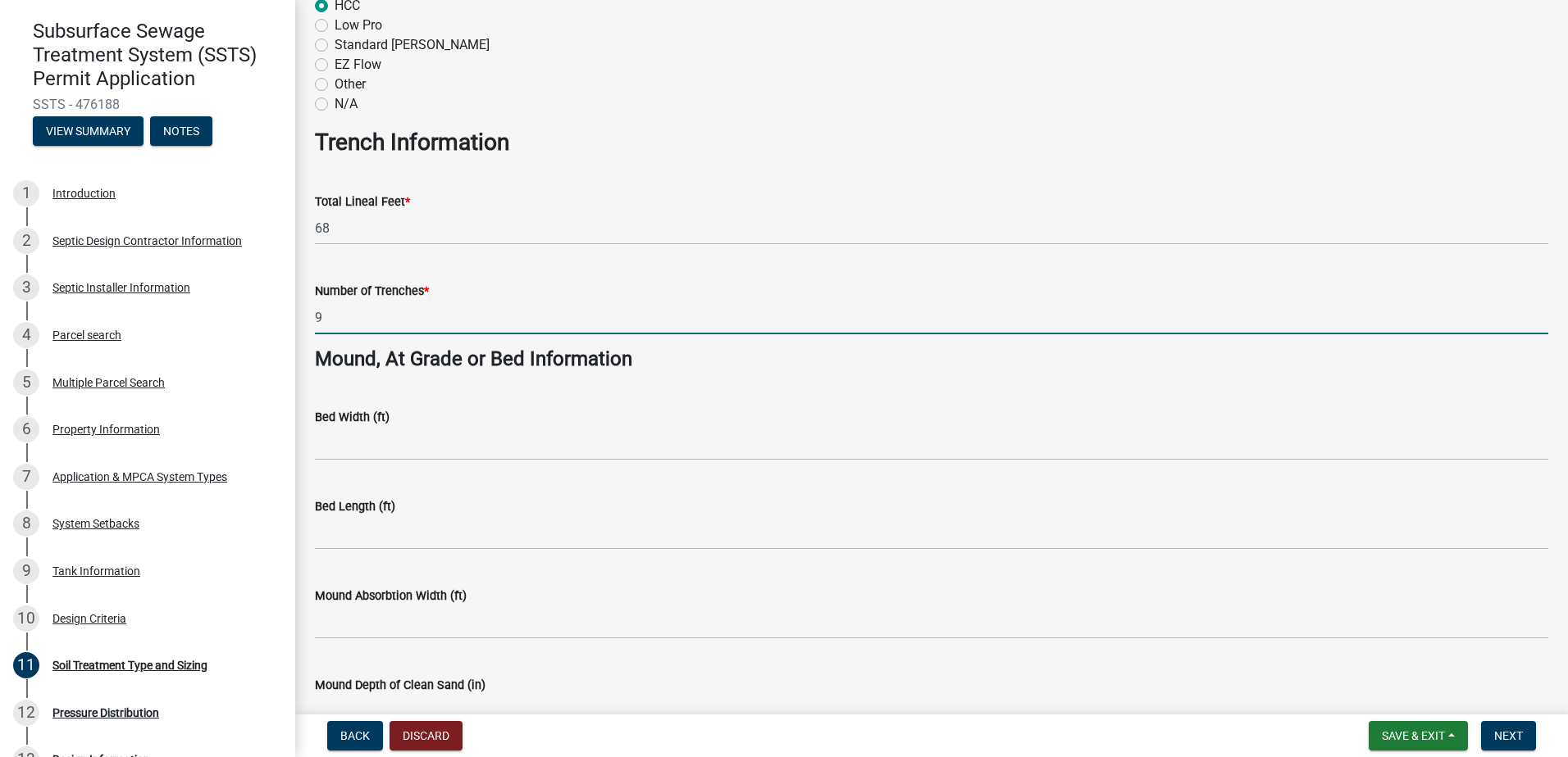
type input "9"
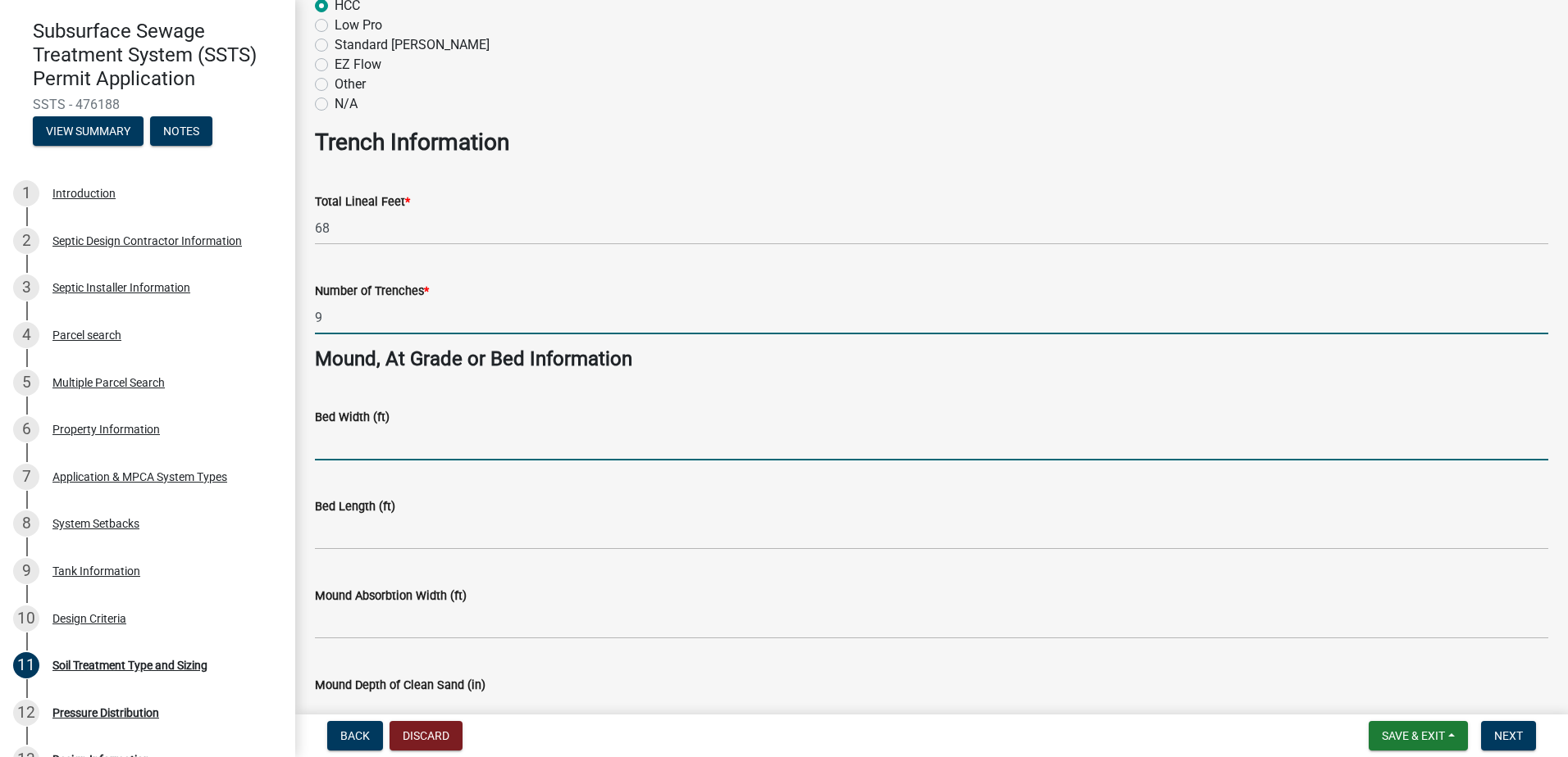
drag, startPoint x: 335, startPoint y: 447, endPoint x: 333, endPoint y: 460, distance: 13.2
click at [335, 449] on input "Bed Width (ft)" at bounding box center [932, 444] width 1234 height 34
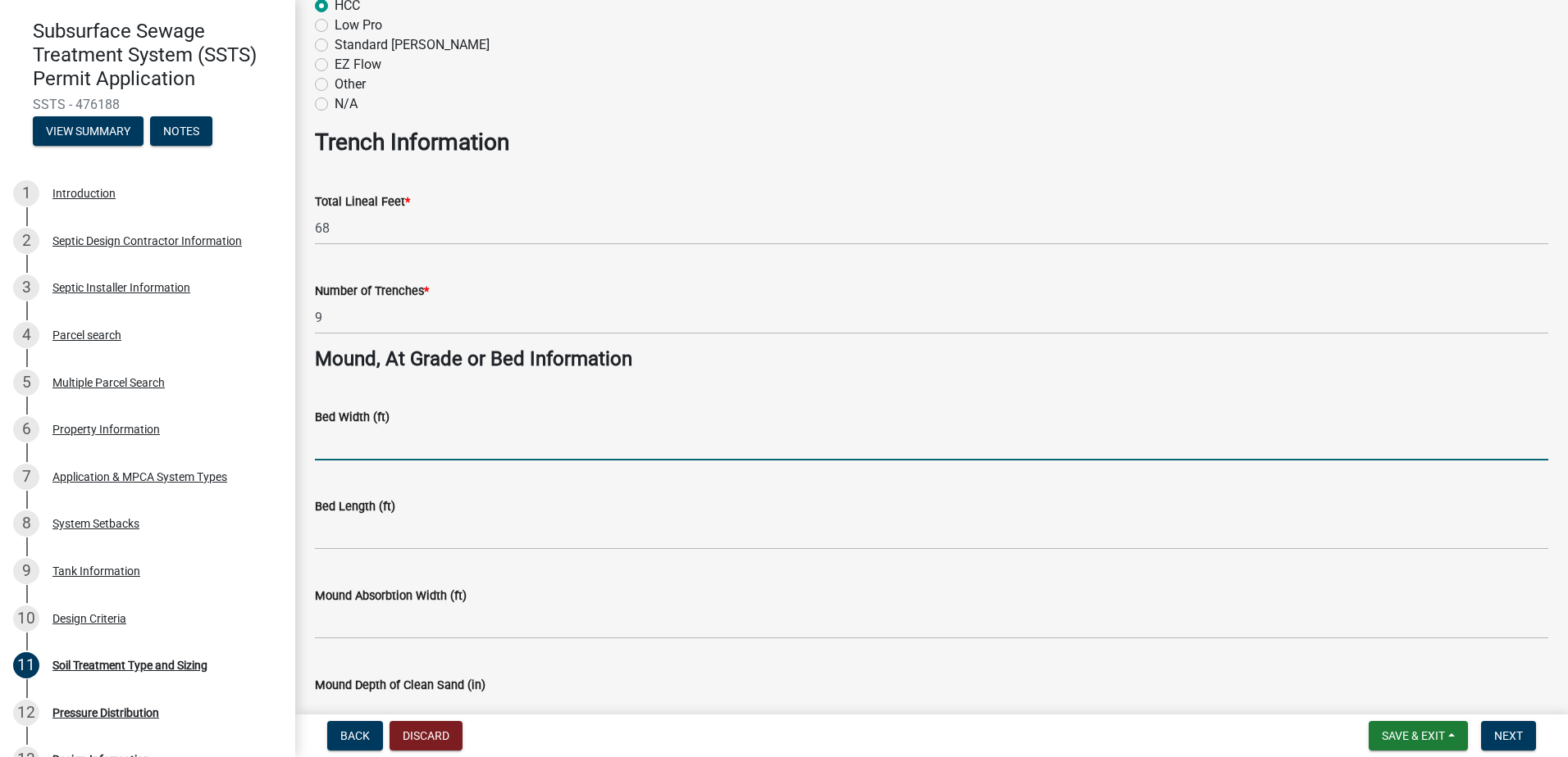
type input "NA"
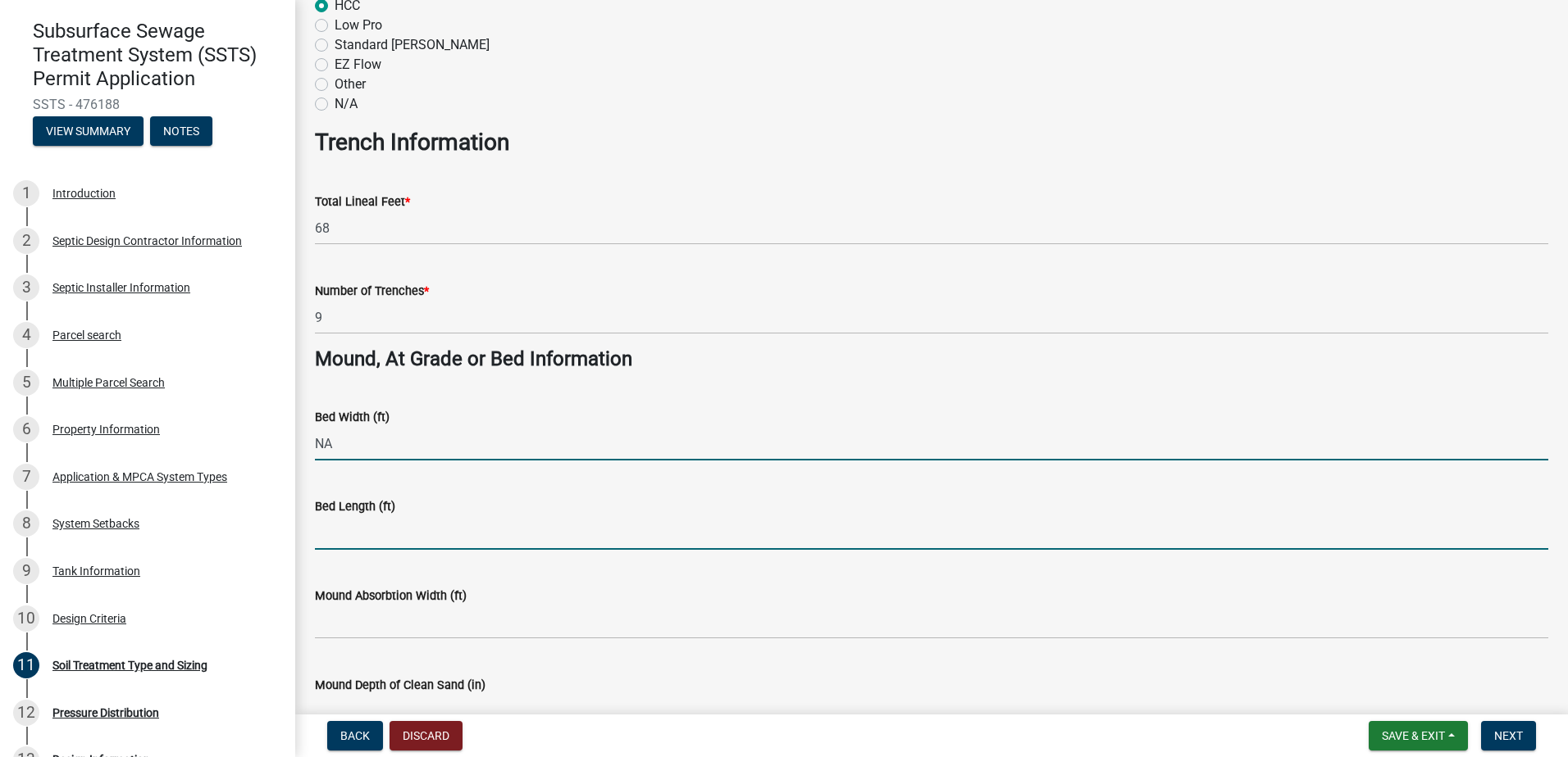
click at [334, 541] on input "Bed Length (ft)" at bounding box center [932, 533] width 1234 height 34
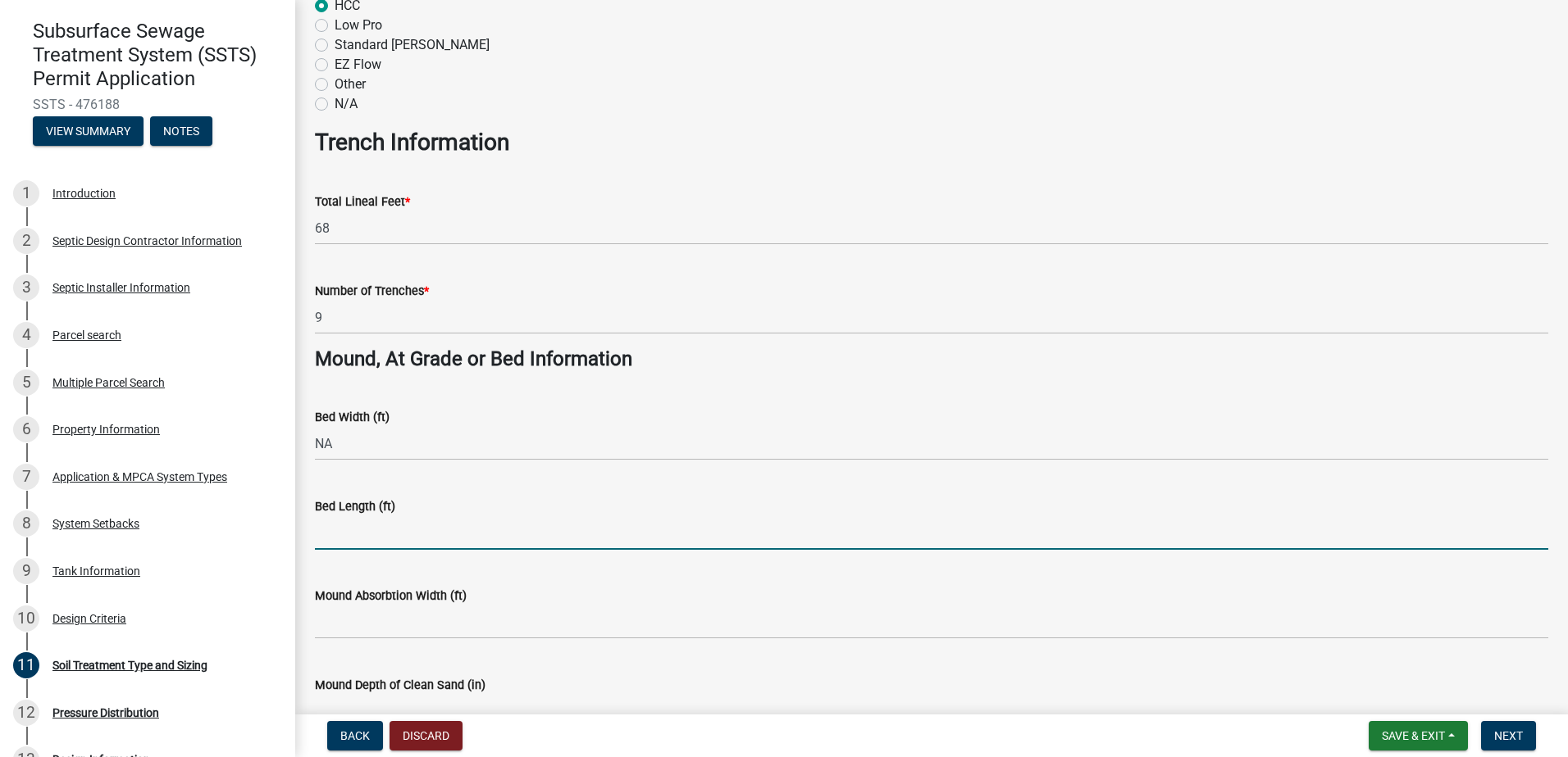
type input "NA"
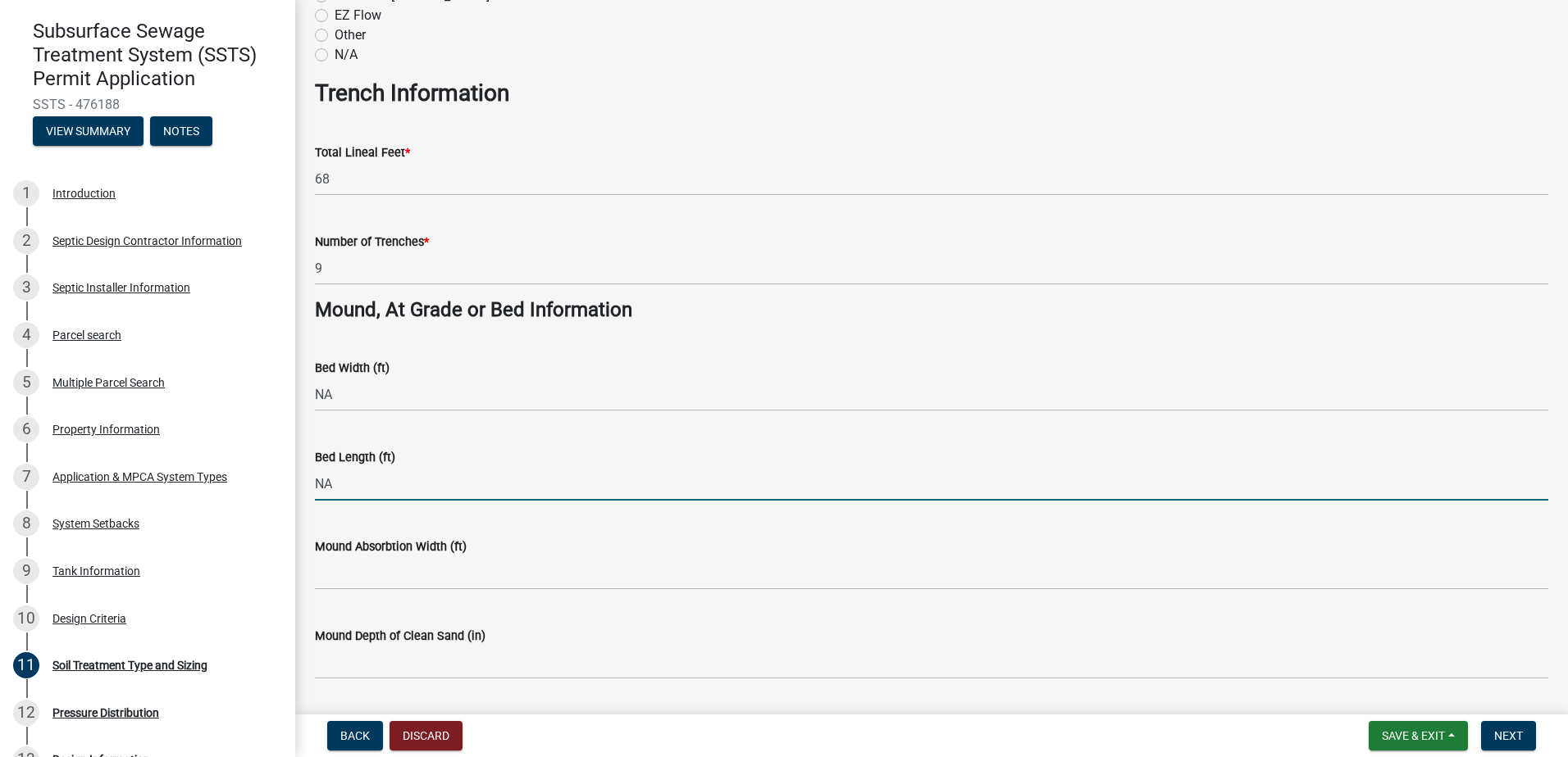
scroll to position [1065, 0]
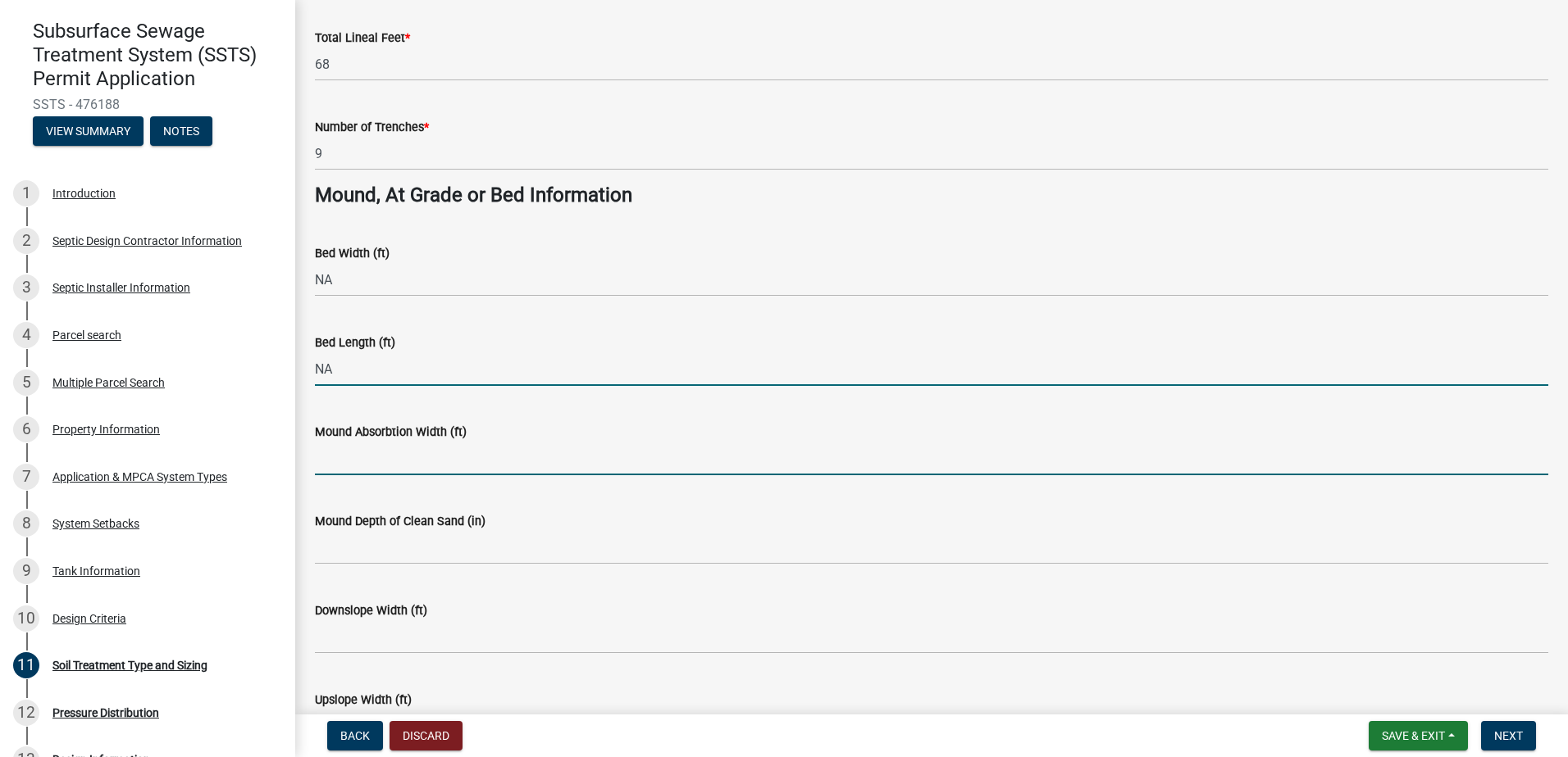
click at [334, 470] on input "Mound Absorbtion Width (ft)" at bounding box center [932, 459] width 1234 height 34
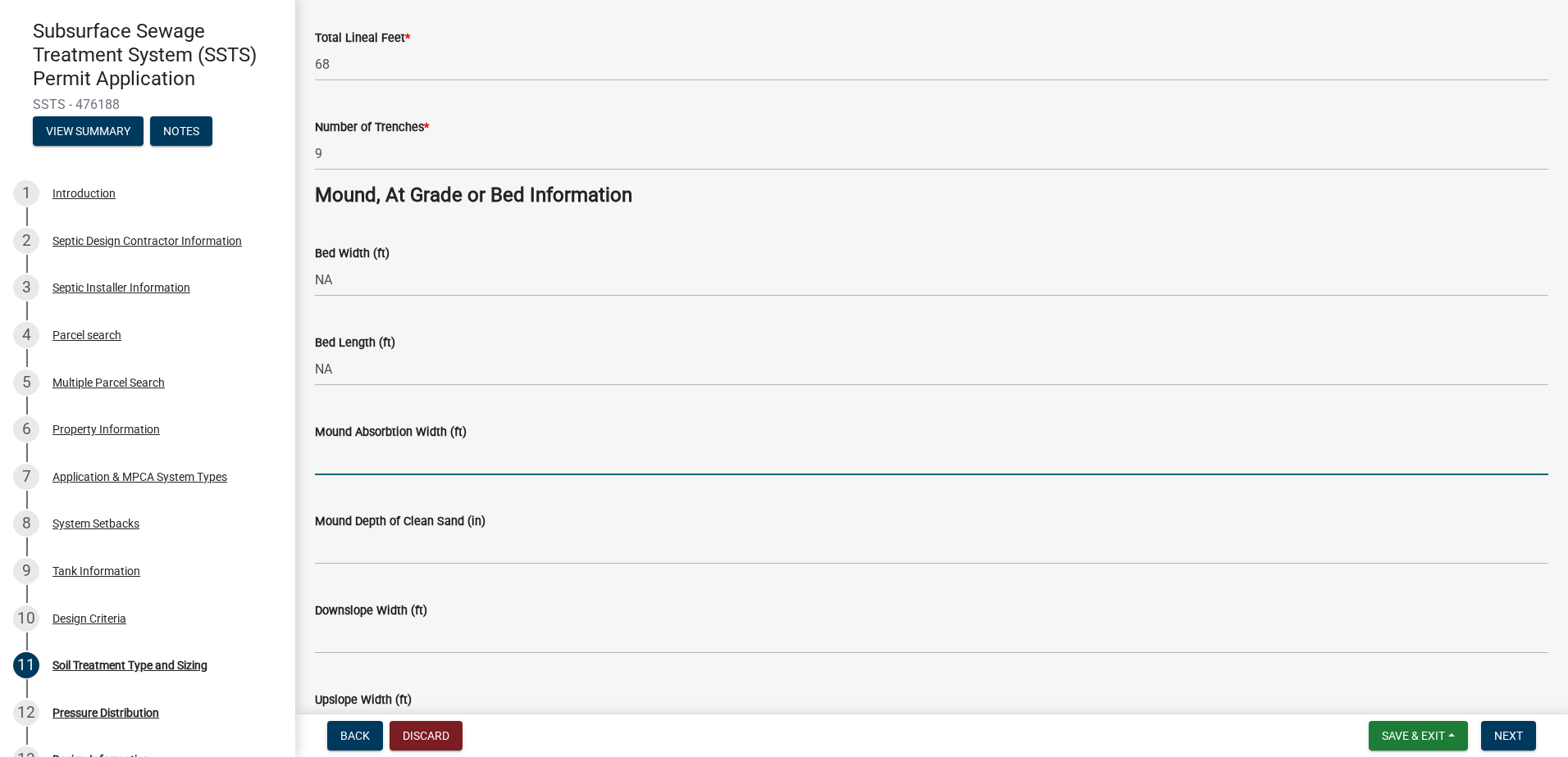
type input "NA"
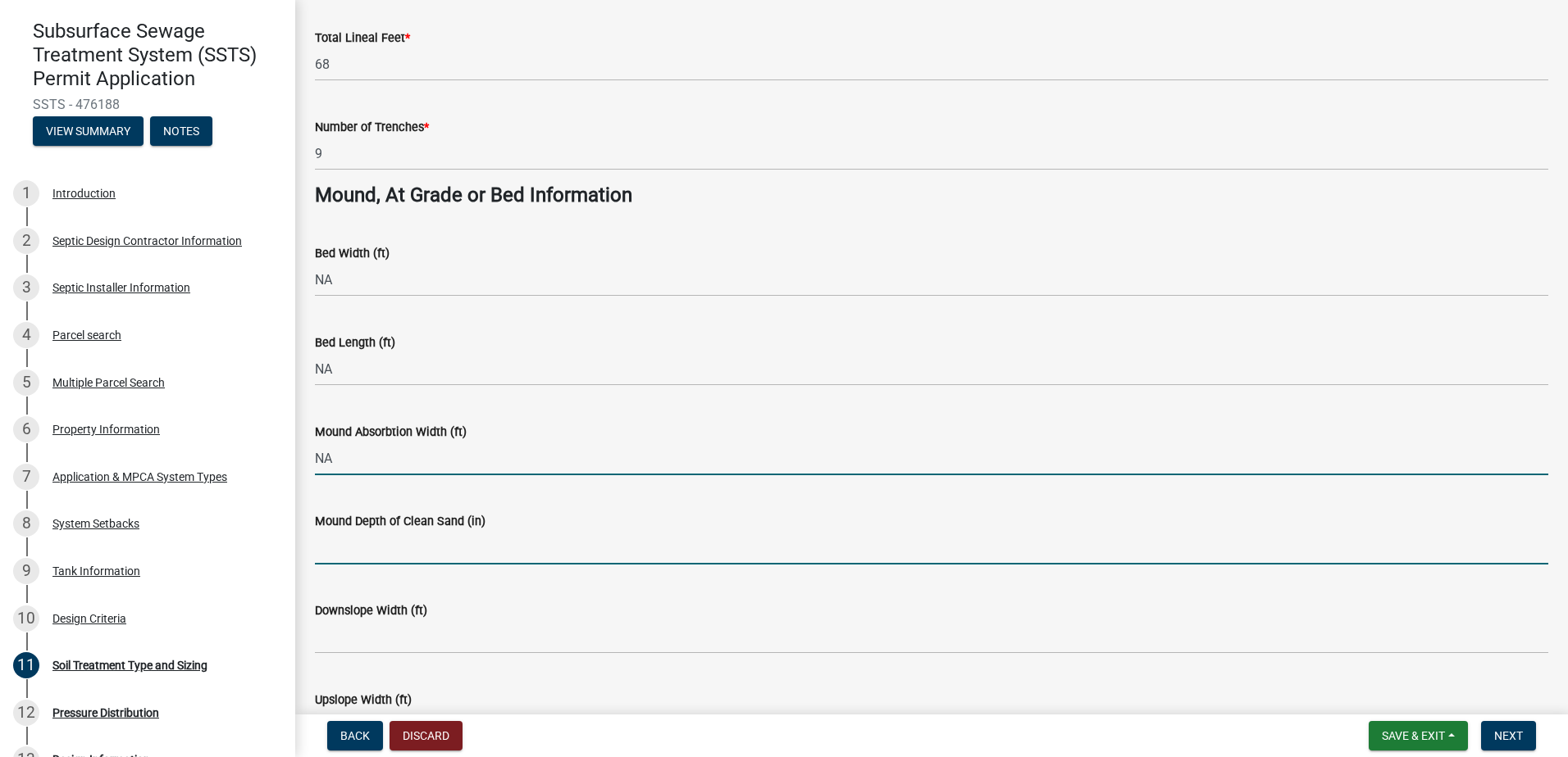
click at [330, 562] on input "Mound Depth of Clean Sand (in)" at bounding box center [932, 548] width 1234 height 34
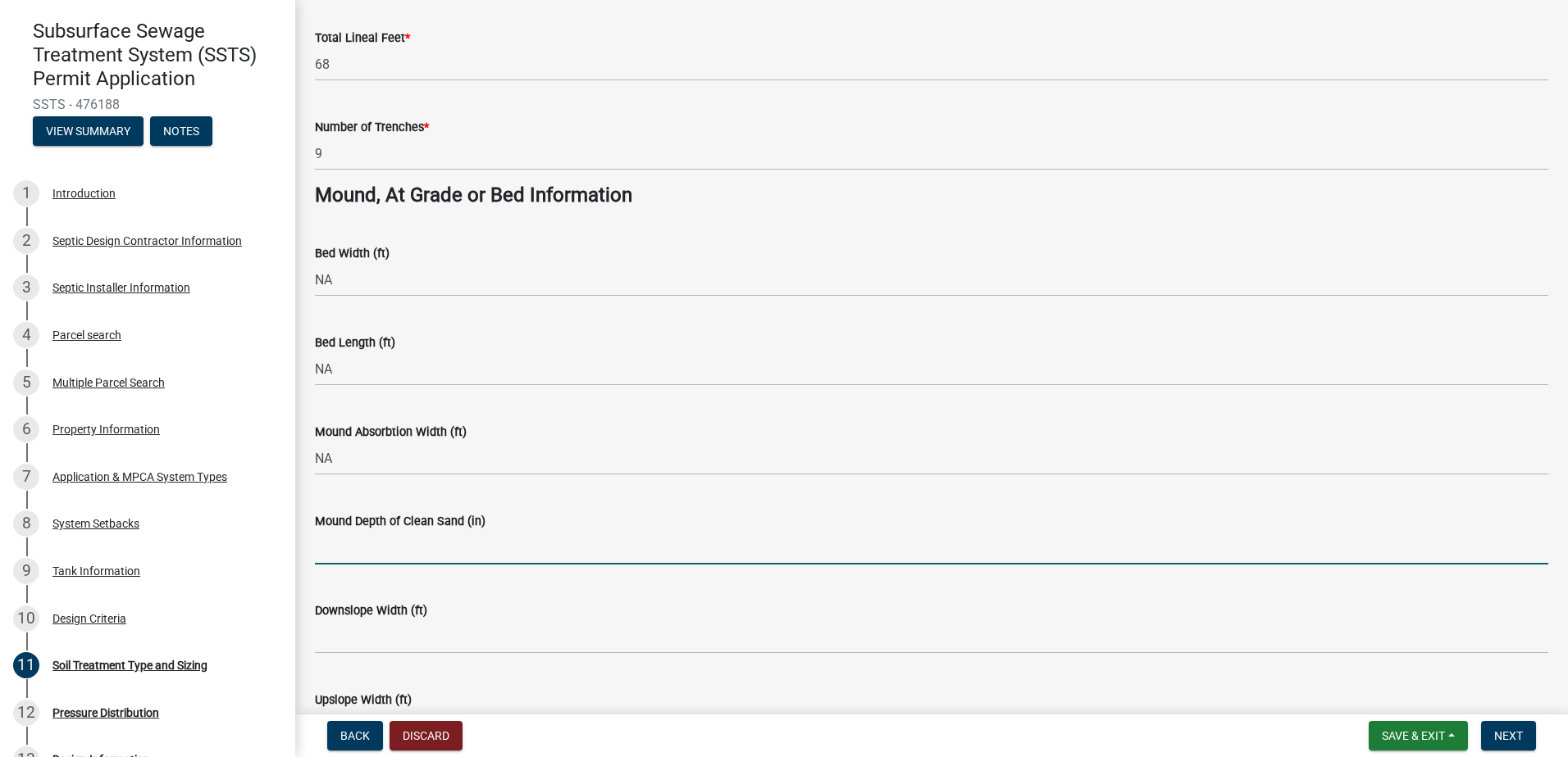
type input "NA"
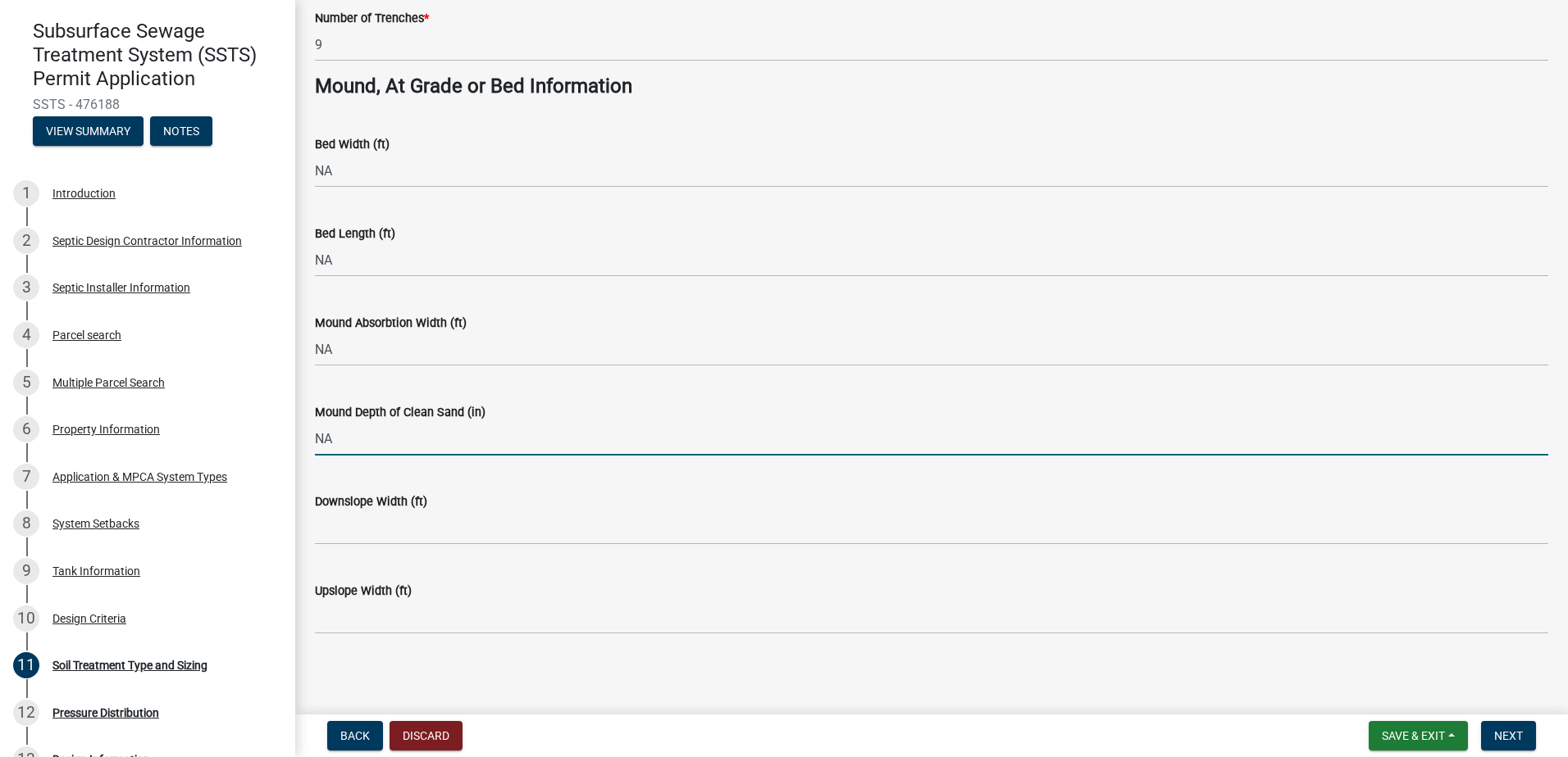
scroll to position [1178, 0]
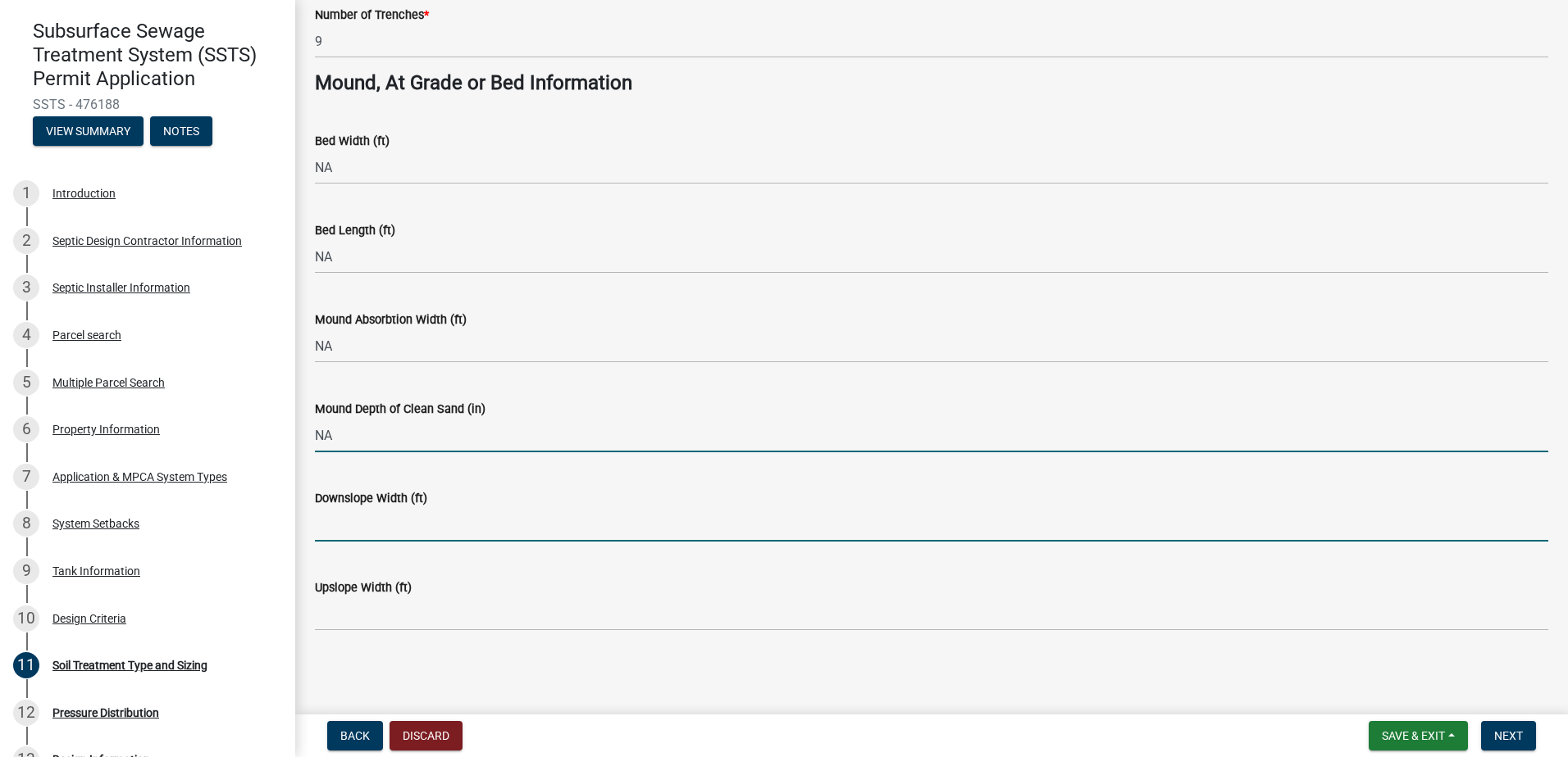
click at [323, 527] on input "Downslope Width (ft)" at bounding box center [932, 525] width 1234 height 34
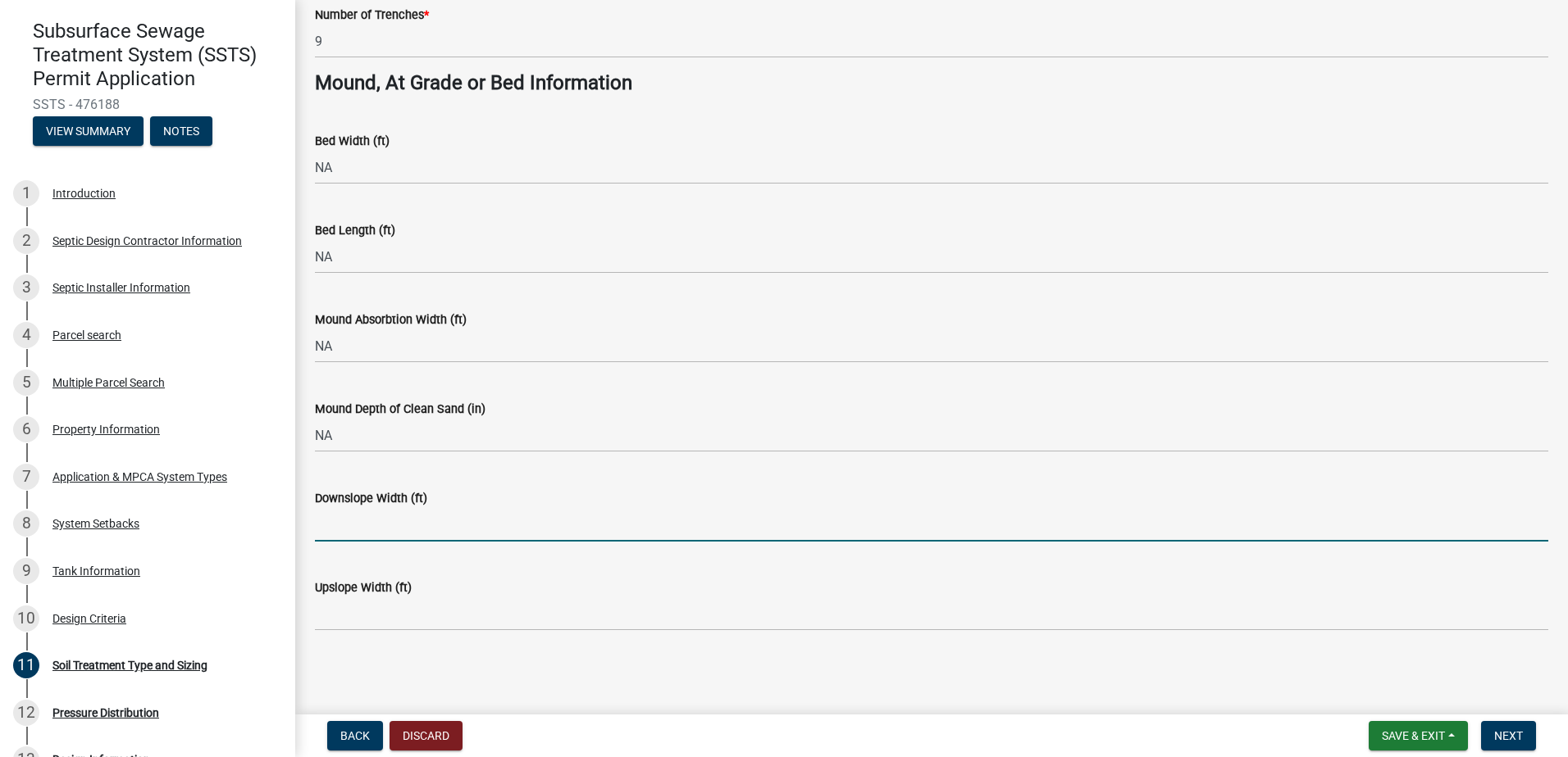
type input "NA"
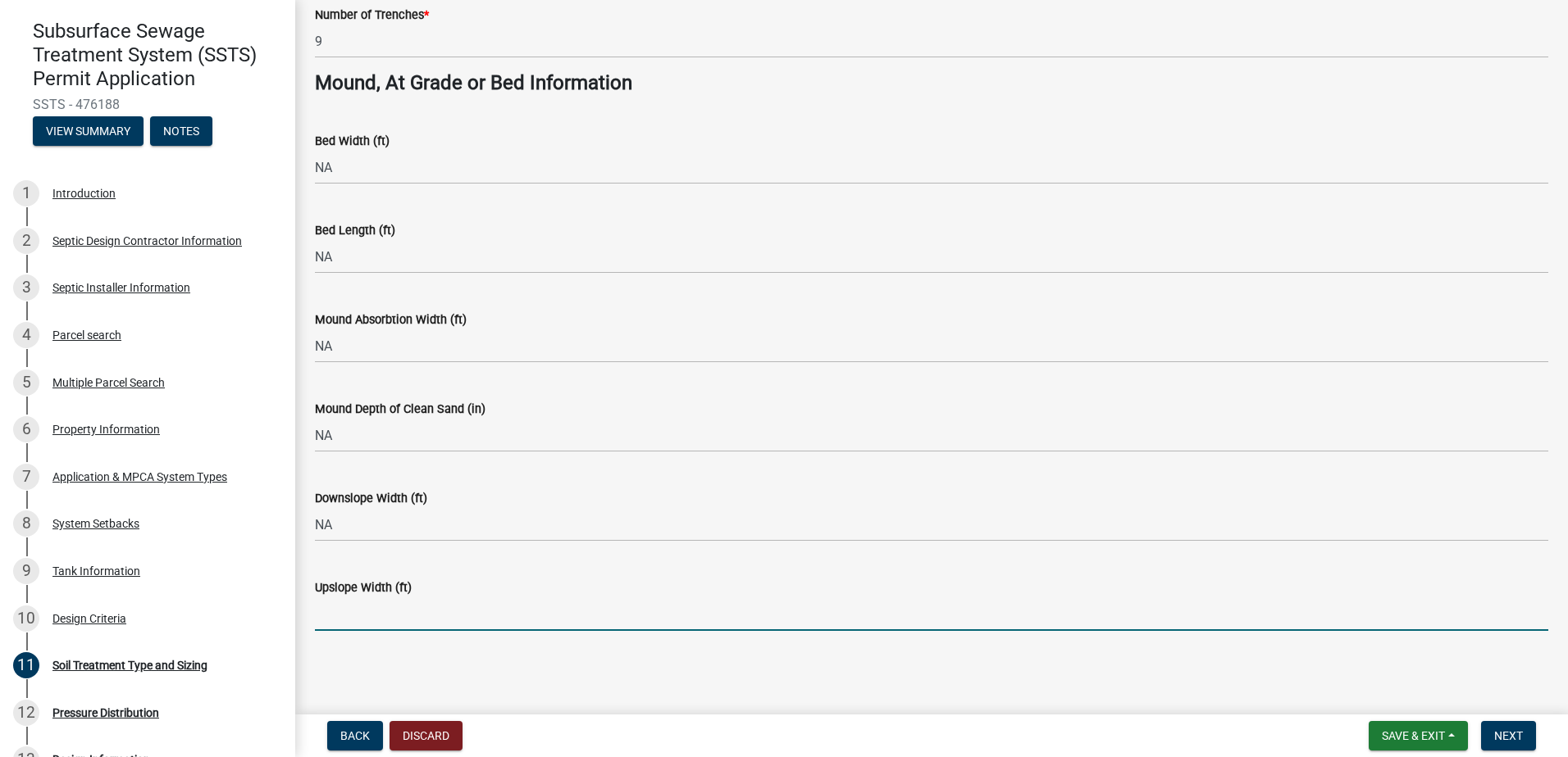
click at [340, 625] on input "Upslope Width (ft)" at bounding box center [932, 615] width 1234 height 34
type input "NA"
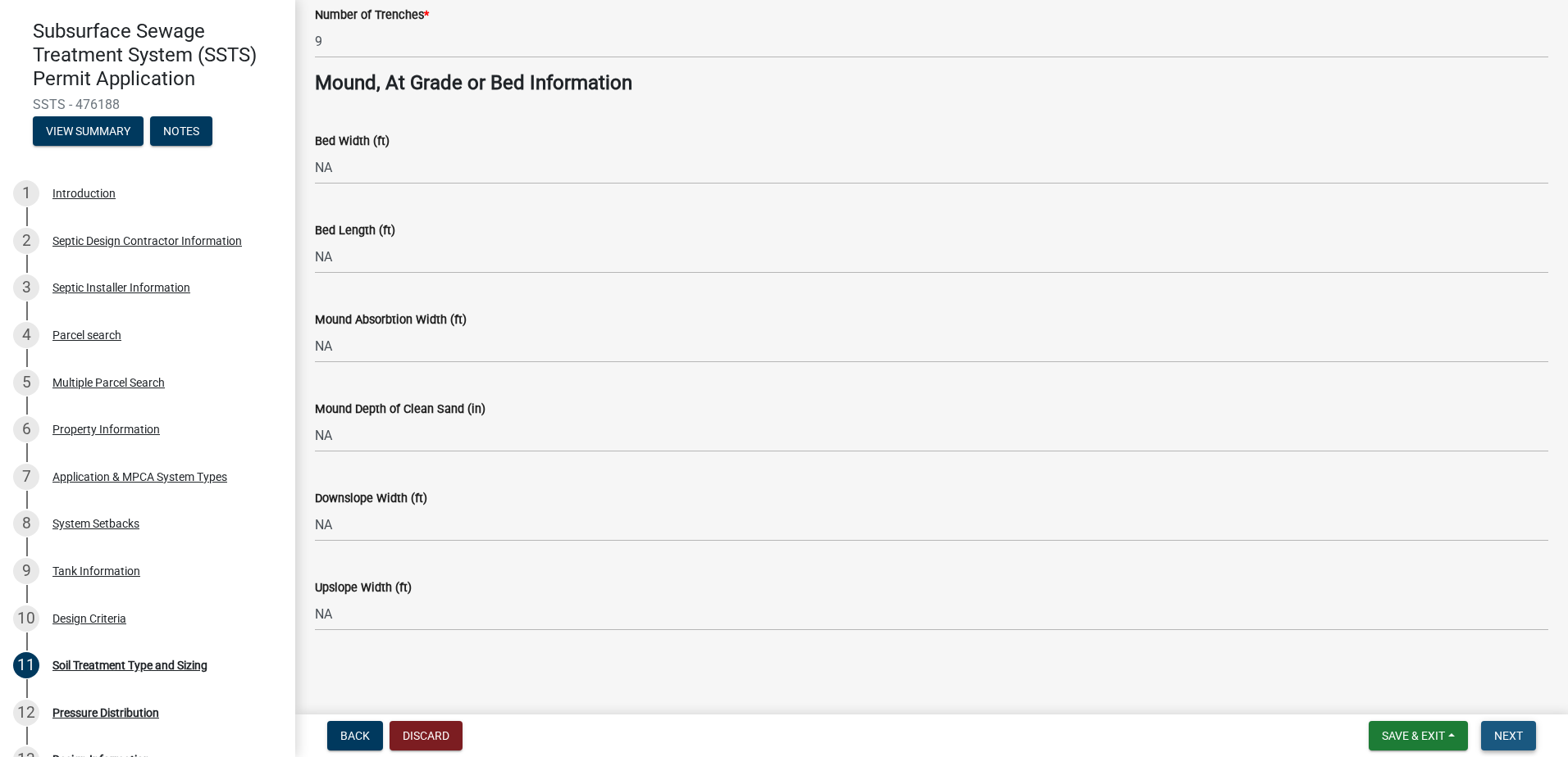
click at [1512, 735] on span "Next" at bounding box center [1508, 736] width 29 height 13
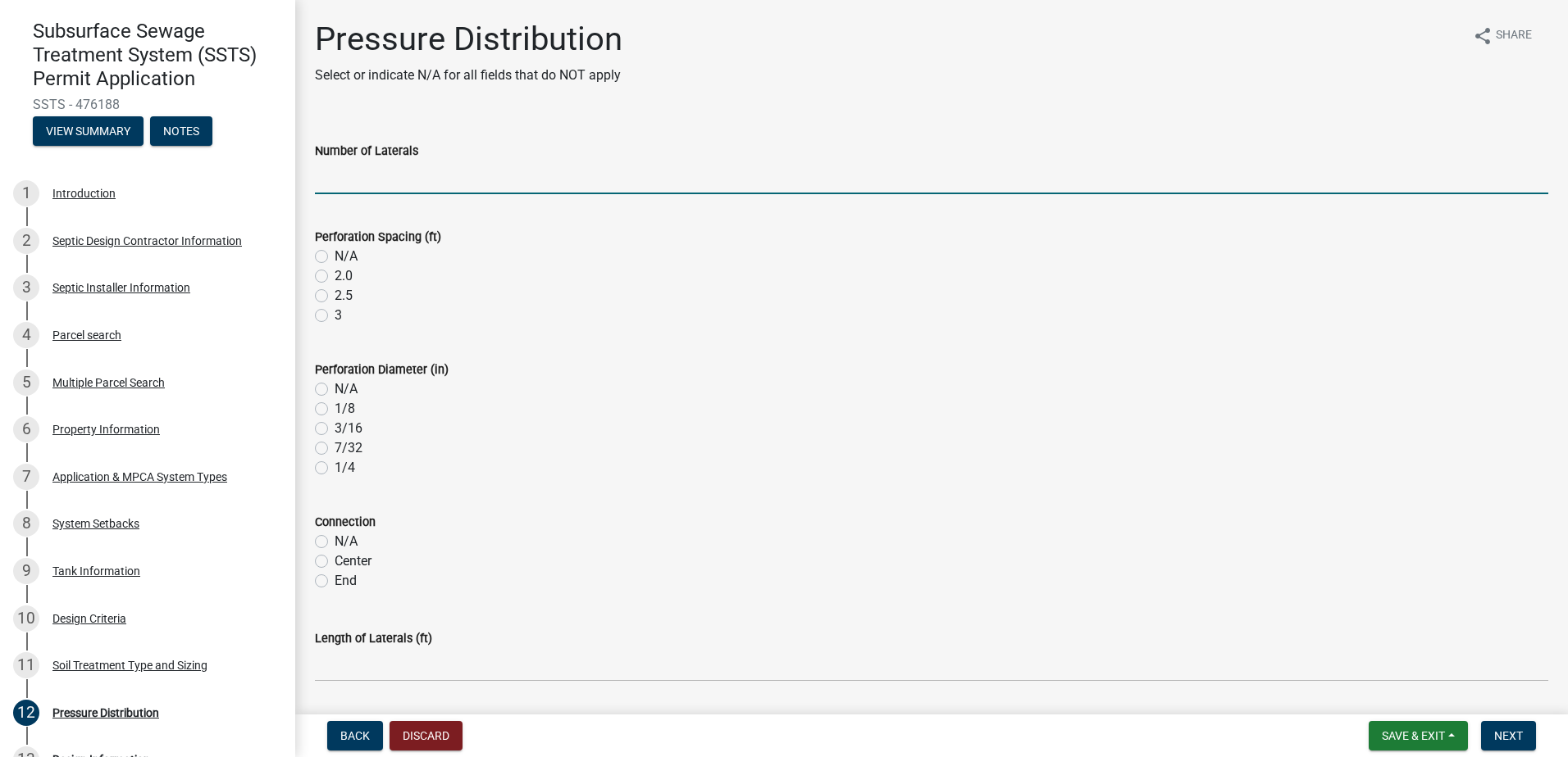
click at [346, 184] on input "Number of Laterals" at bounding box center [932, 178] width 1234 height 34
type input "NA"
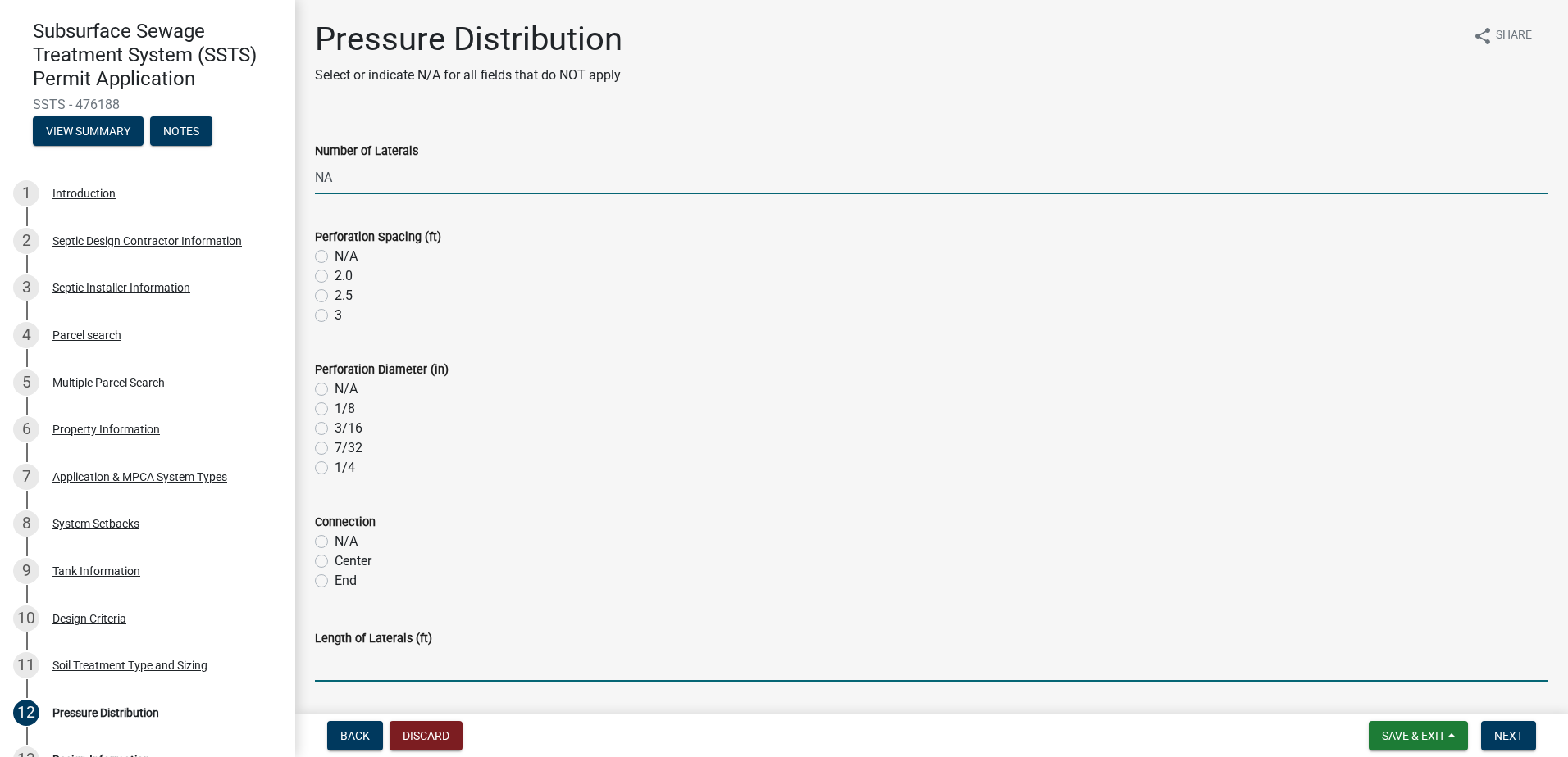
type input "NA"
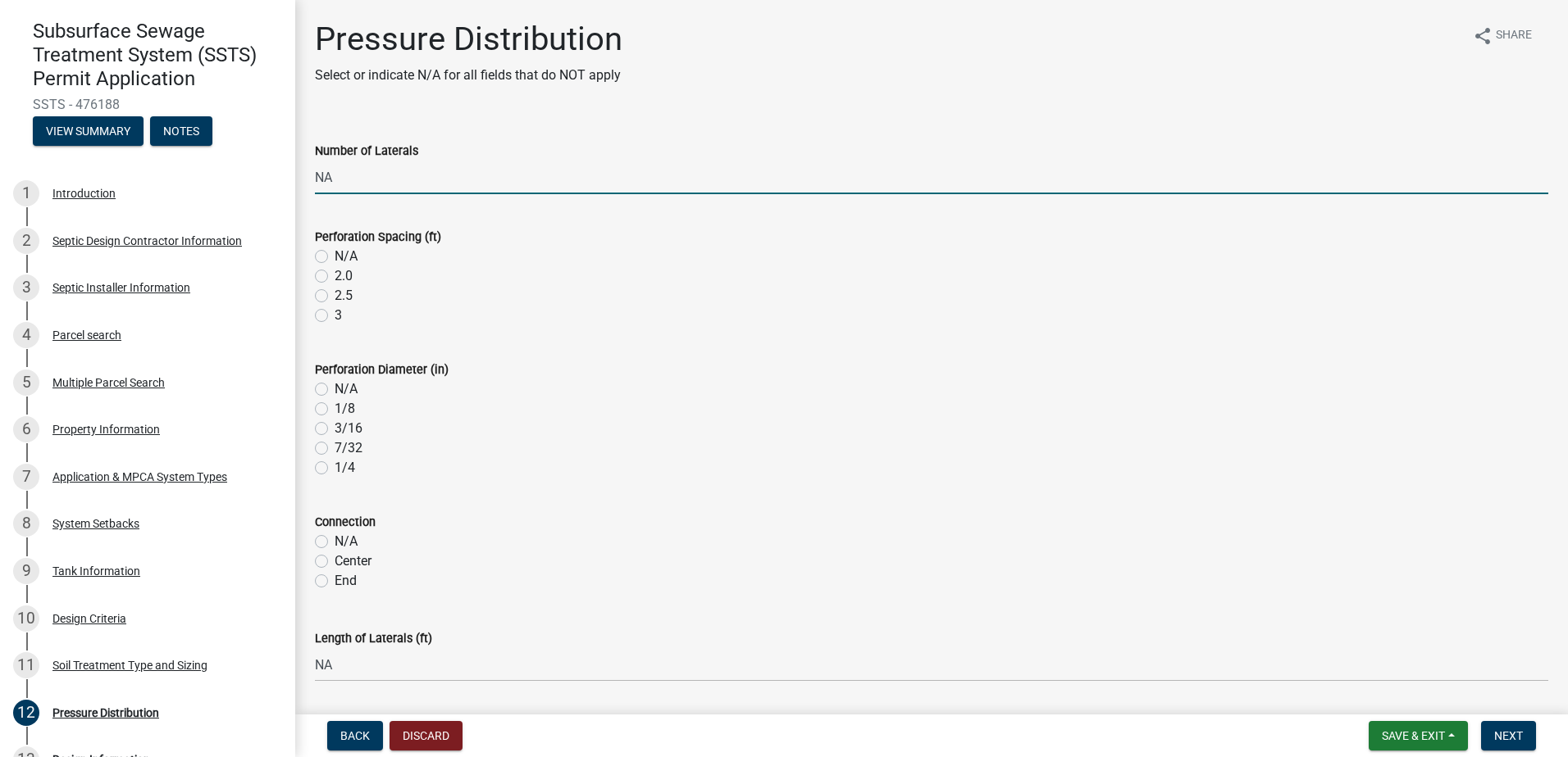
type input "NA"
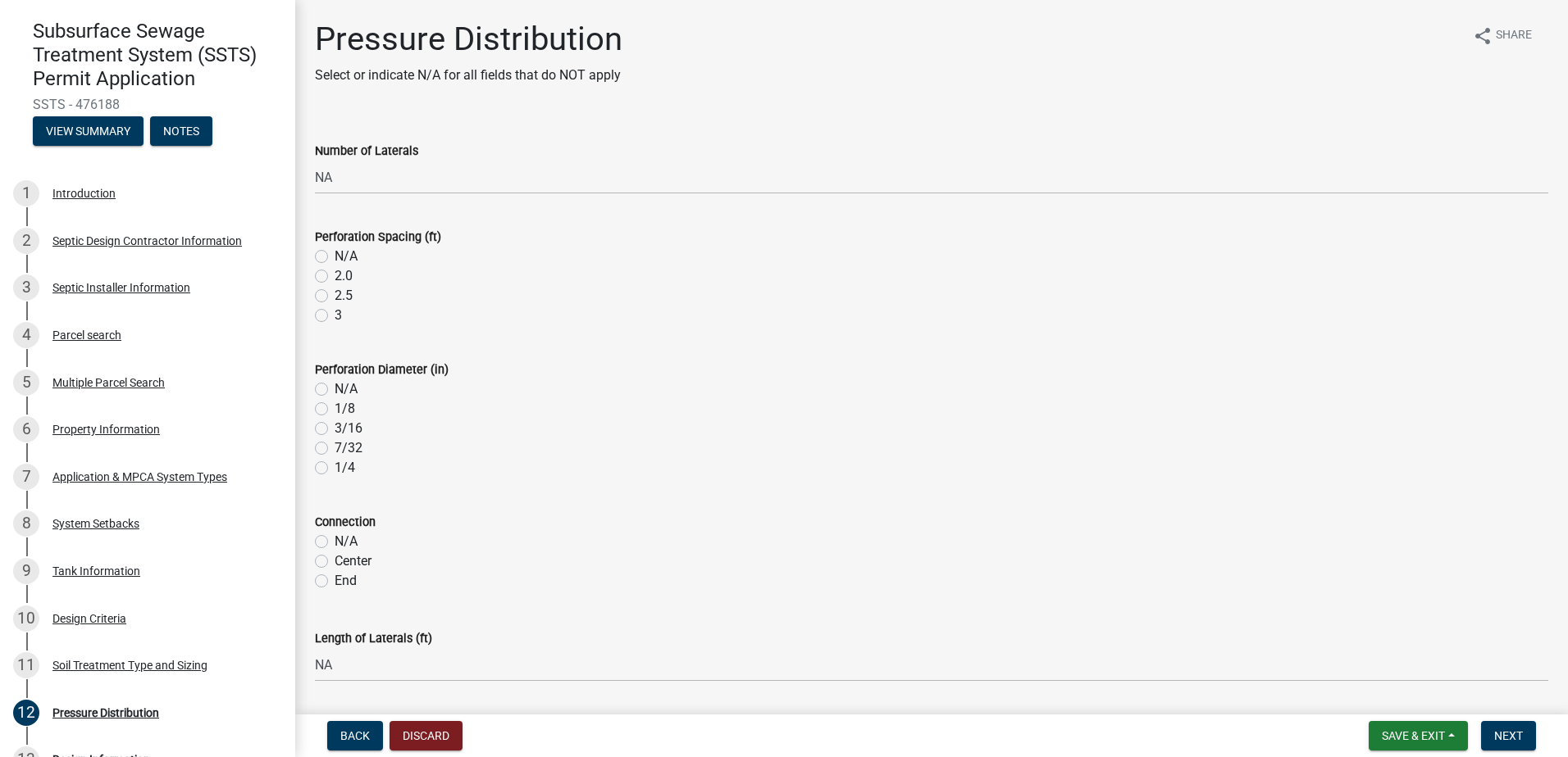
click at [334, 259] on label "N/A" at bounding box center [345, 256] width 23 height 19
click at [334, 258] on input "N/A" at bounding box center [340, 252] width 11 height 11
radio input "true"
click at [334, 392] on label "N/A" at bounding box center [345, 389] width 23 height 19
click at [334, 390] on input "N/A" at bounding box center [340, 385] width 11 height 11
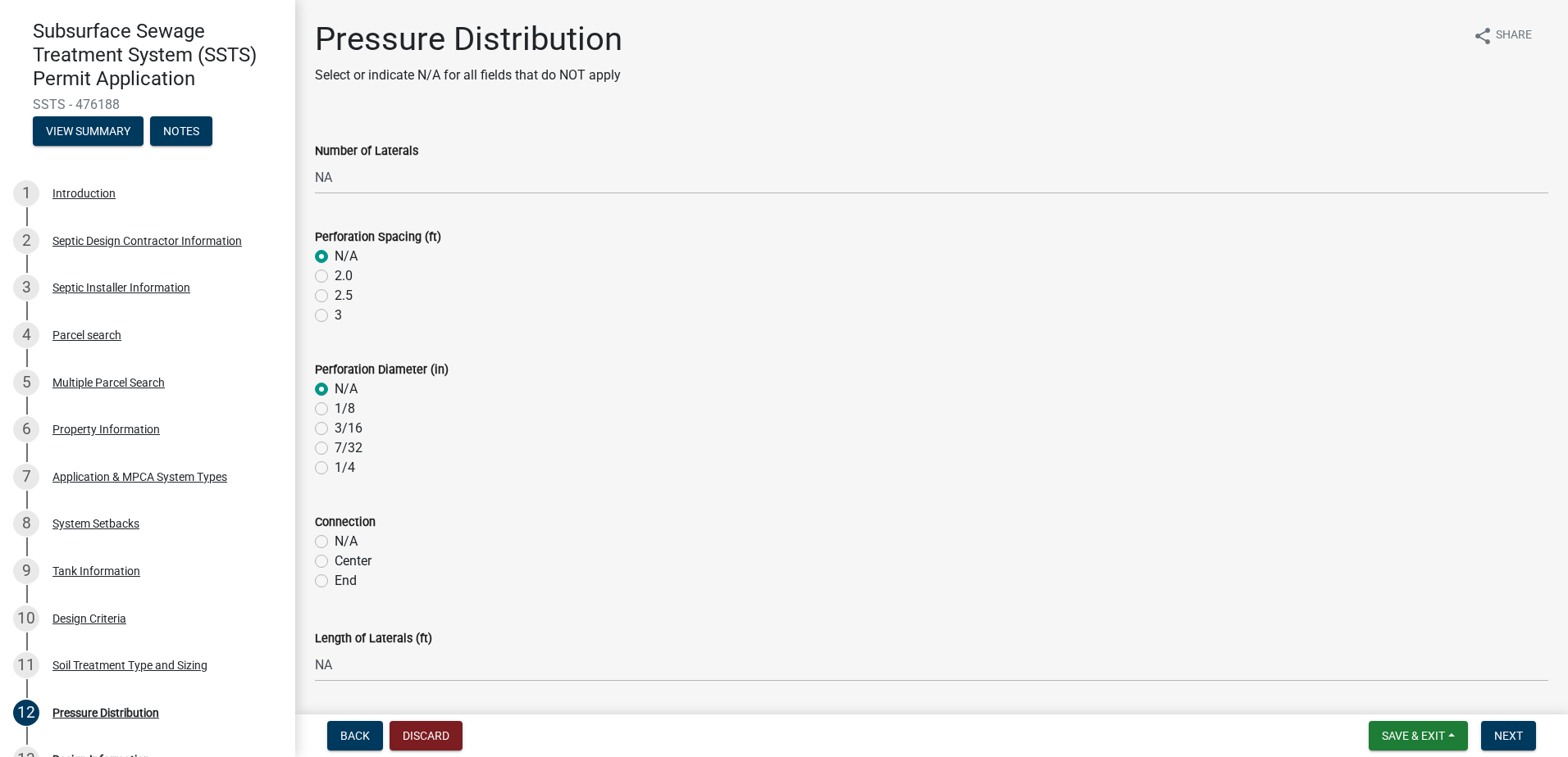
radio input "true"
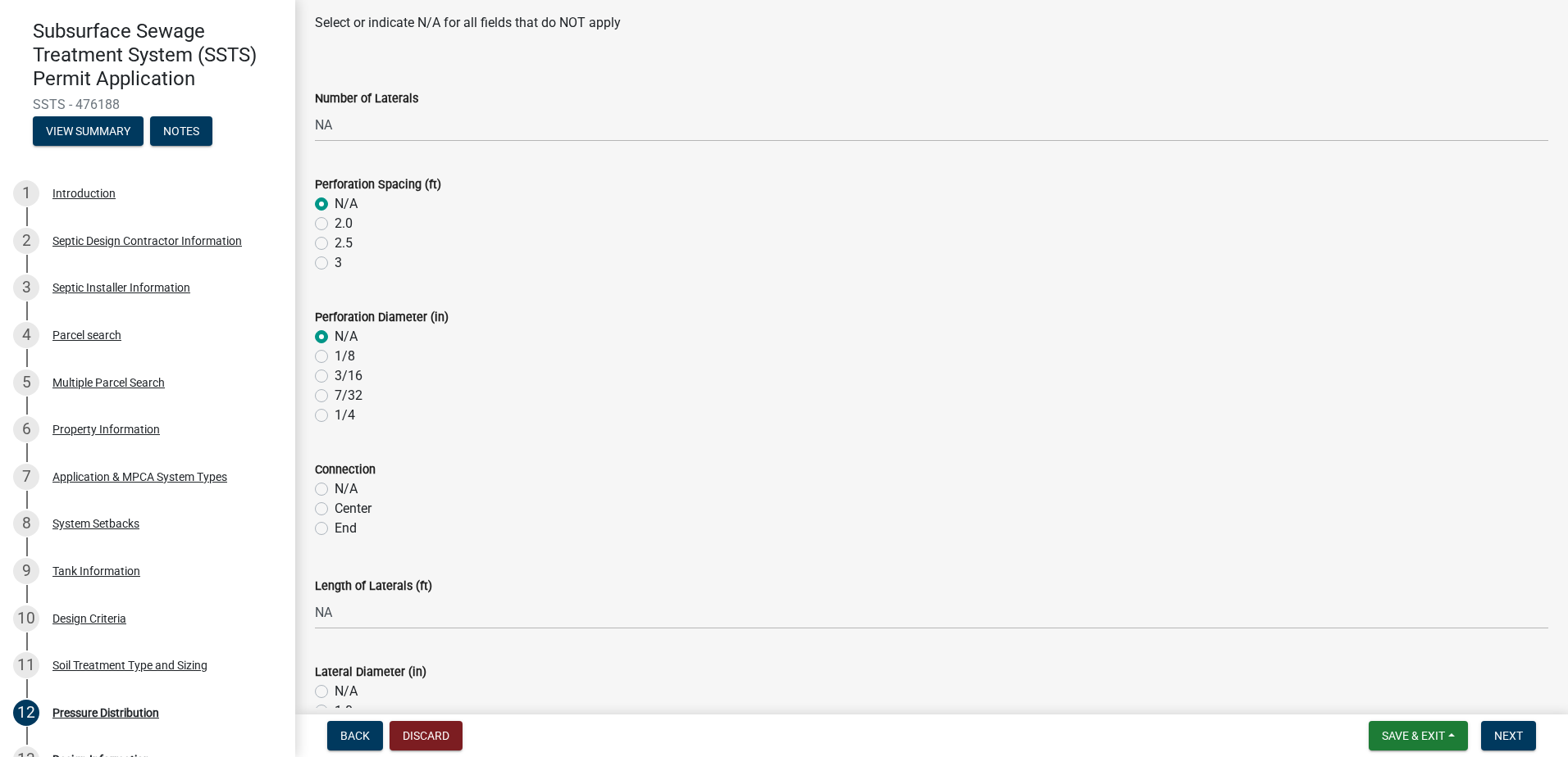
scroll to position [82, 0]
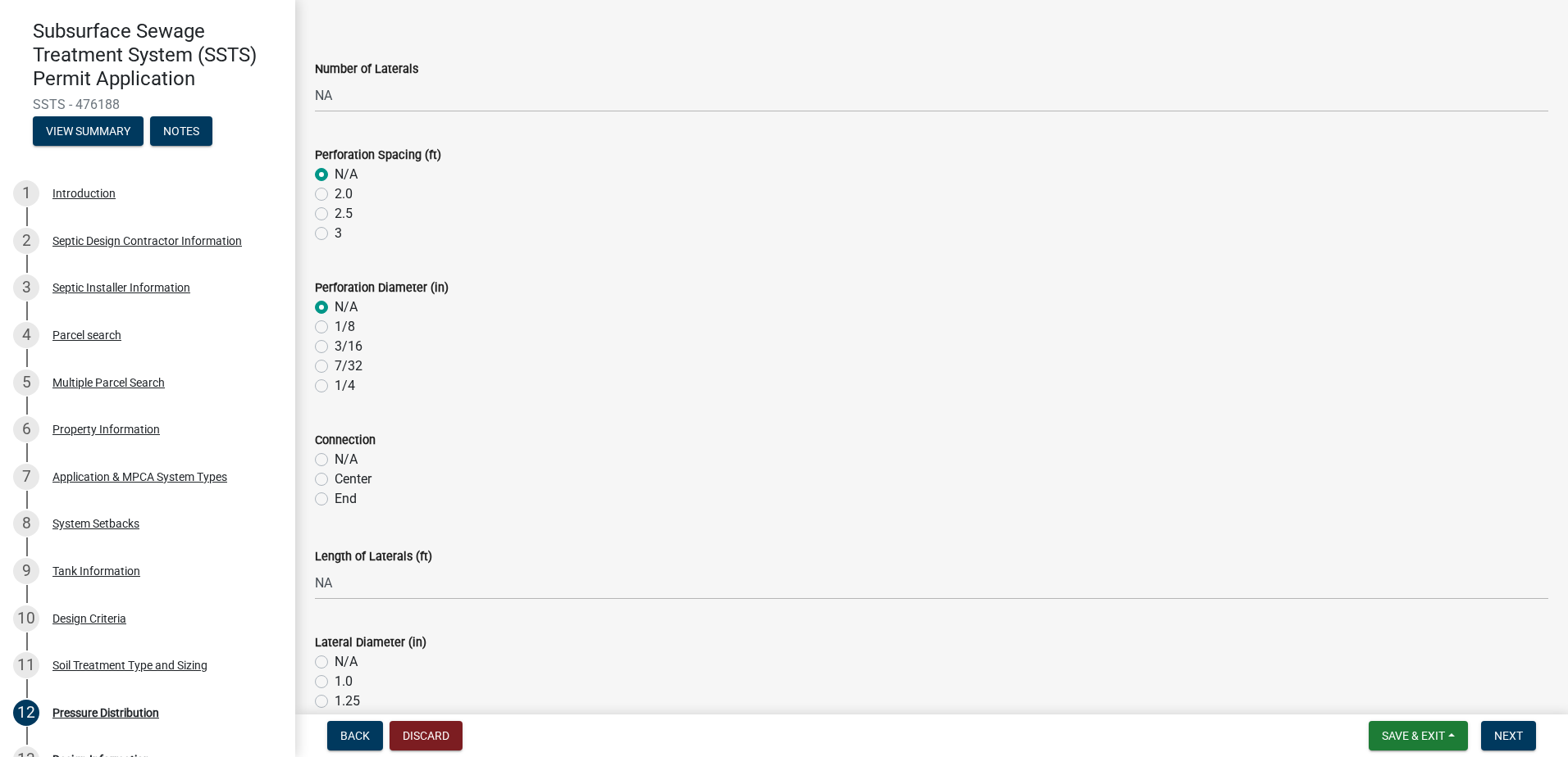
click at [334, 461] on label "N/A" at bounding box center [345, 459] width 23 height 19
click at [334, 461] on input "N/A" at bounding box center [340, 455] width 11 height 11
radio input "true"
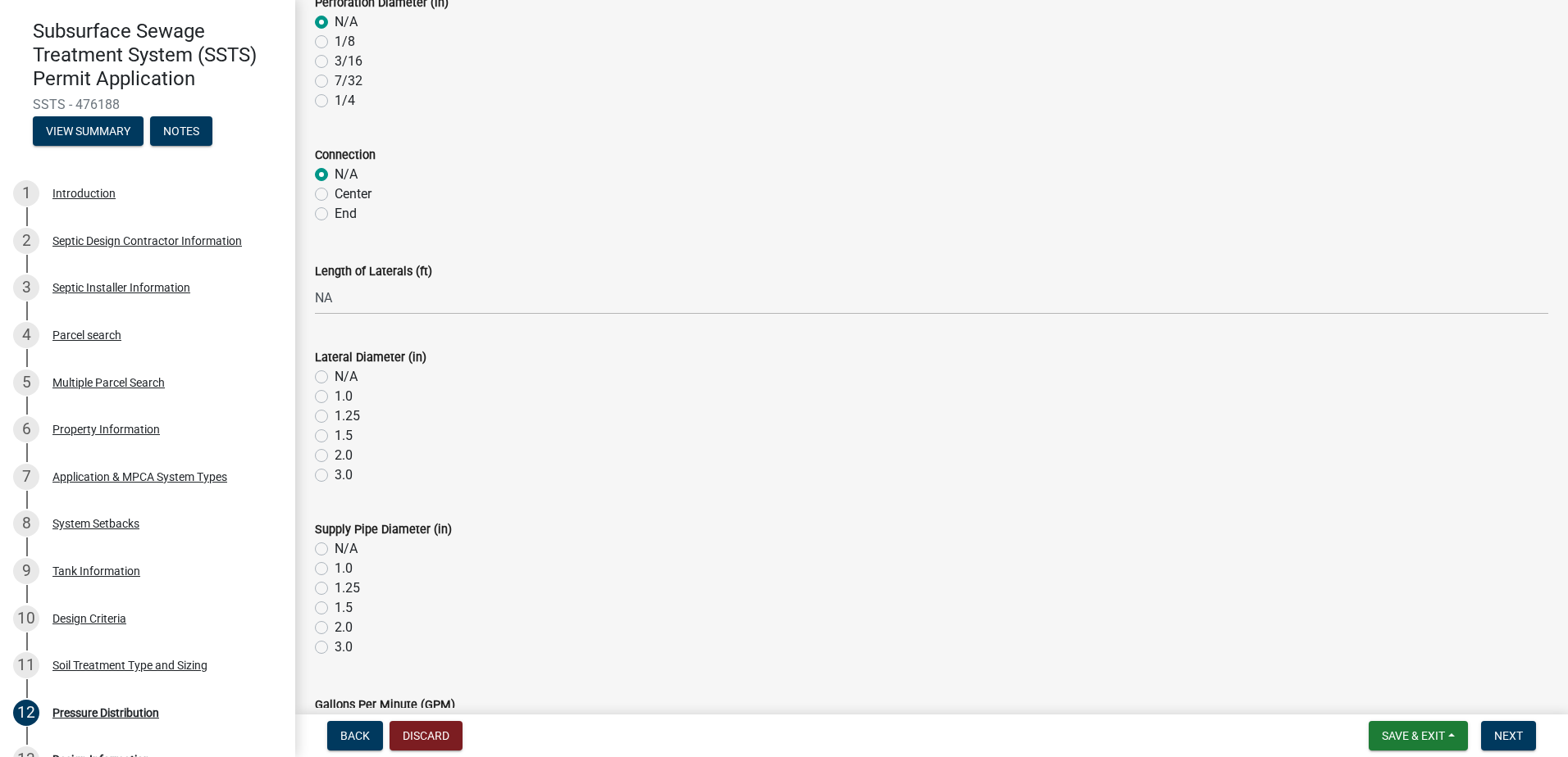
scroll to position [410, 0]
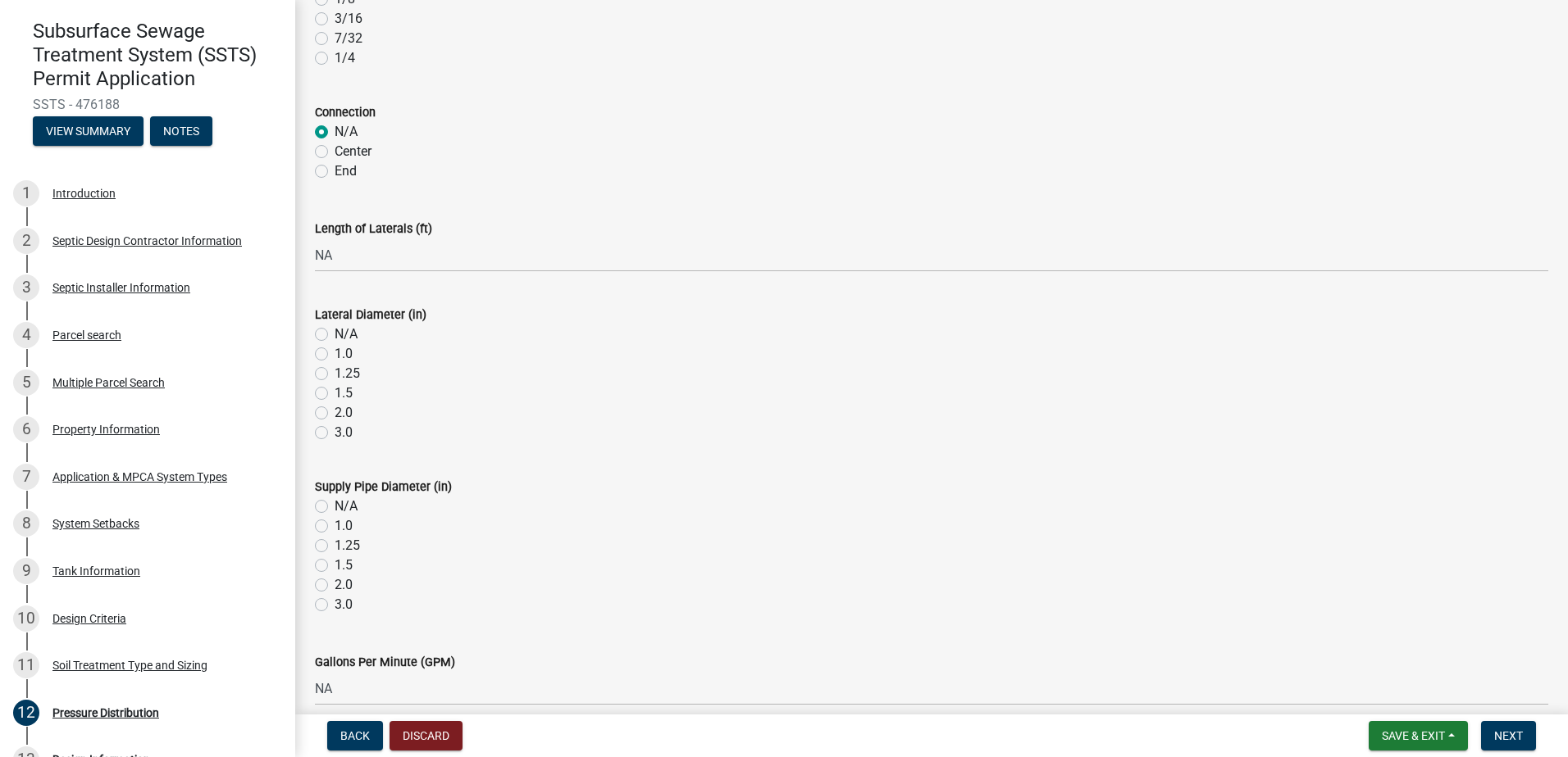
click at [334, 334] on label "N/A" at bounding box center [345, 333] width 23 height 19
click at [334, 334] on input "N/A" at bounding box center [340, 329] width 11 height 11
radio input "true"
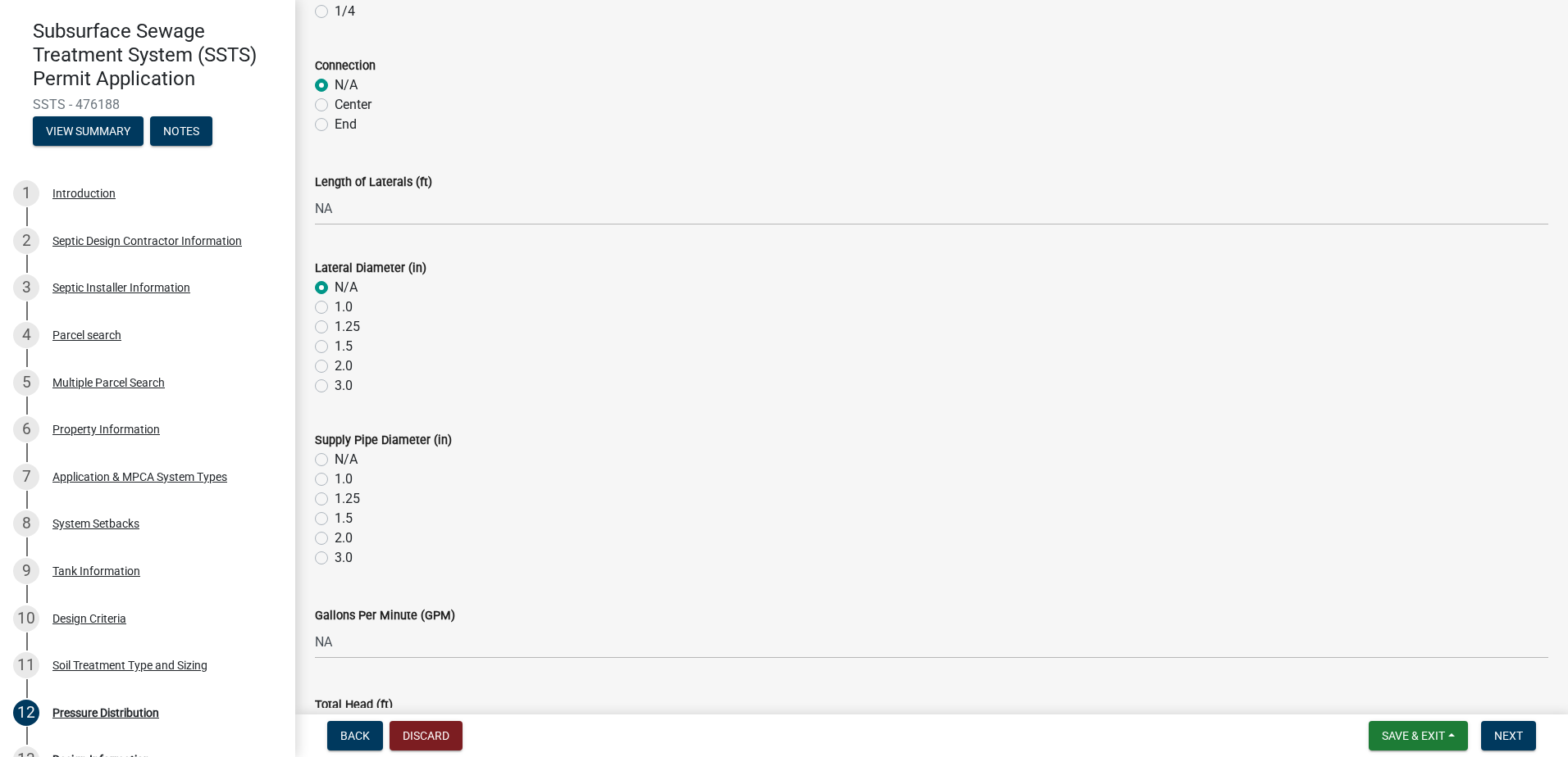
scroll to position [573, 0]
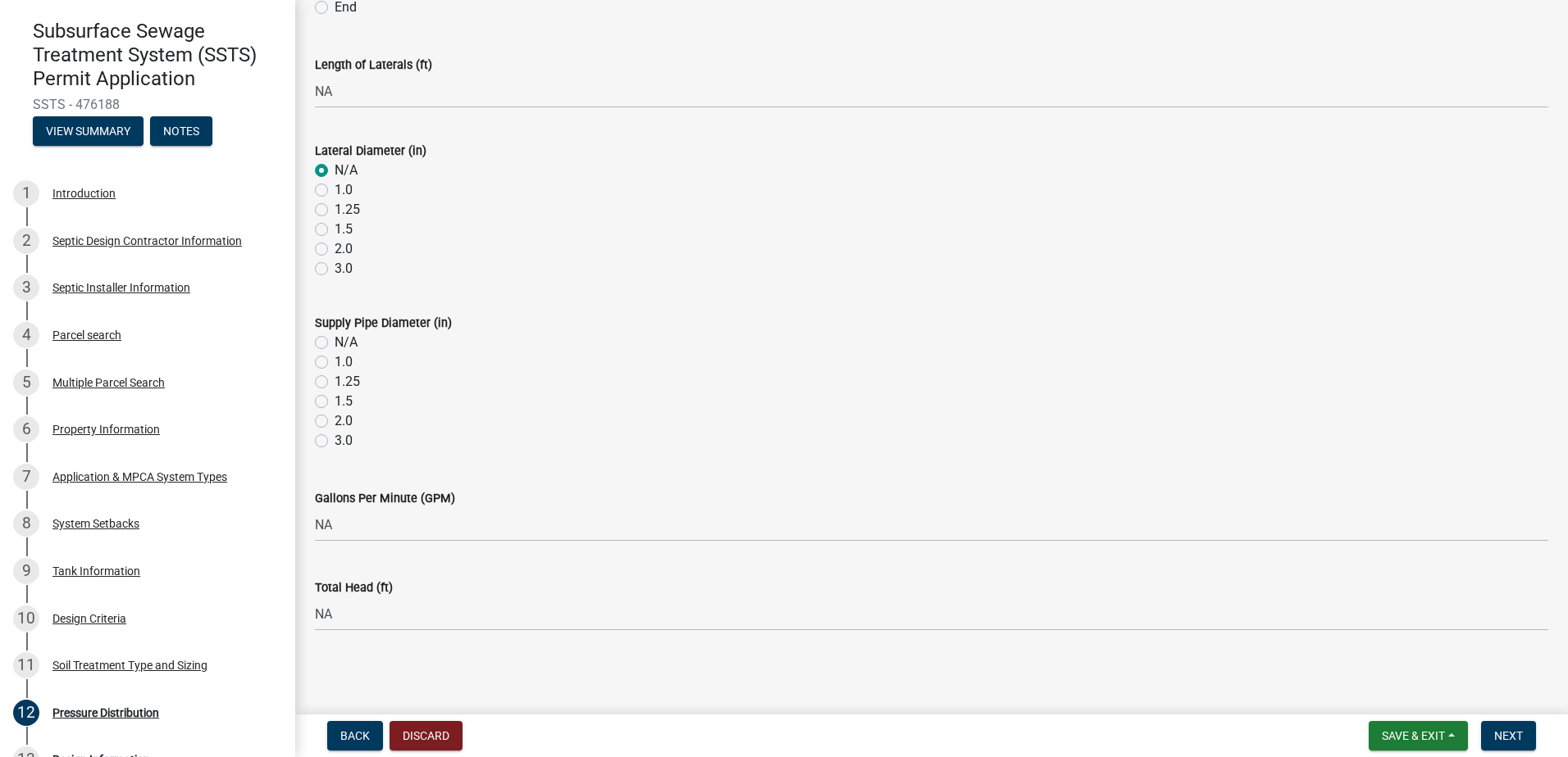
click at [334, 346] on label "N/A" at bounding box center [345, 342] width 23 height 19
click at [334, 344] on input "N/A" at bounding box center [340, 338] width 11 height 11
radio input "true"
click at [1503, 736] on span "Next" at bounding box center [1508, 736] width 29 height 13
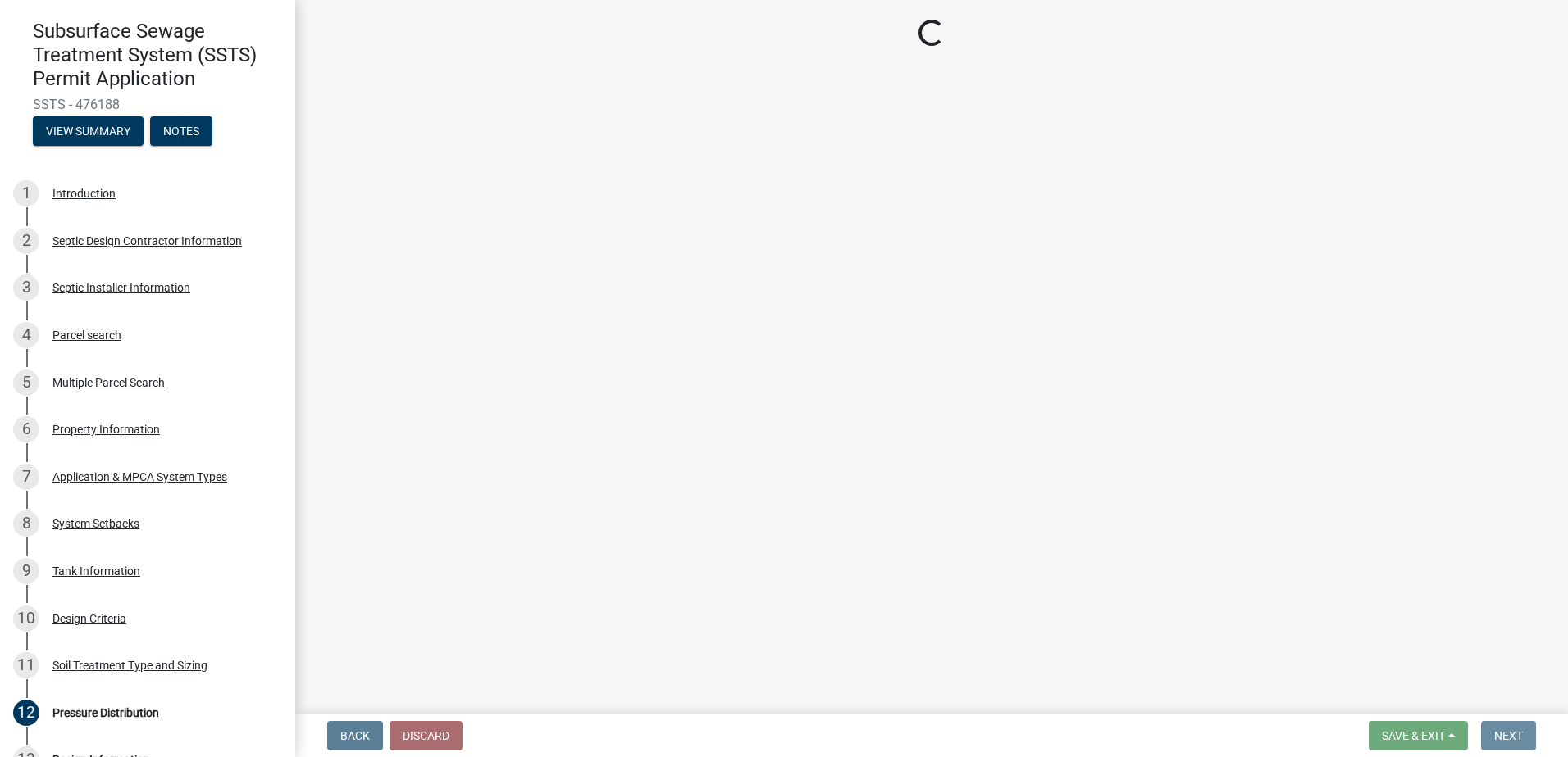
scroll to position [0, 0]
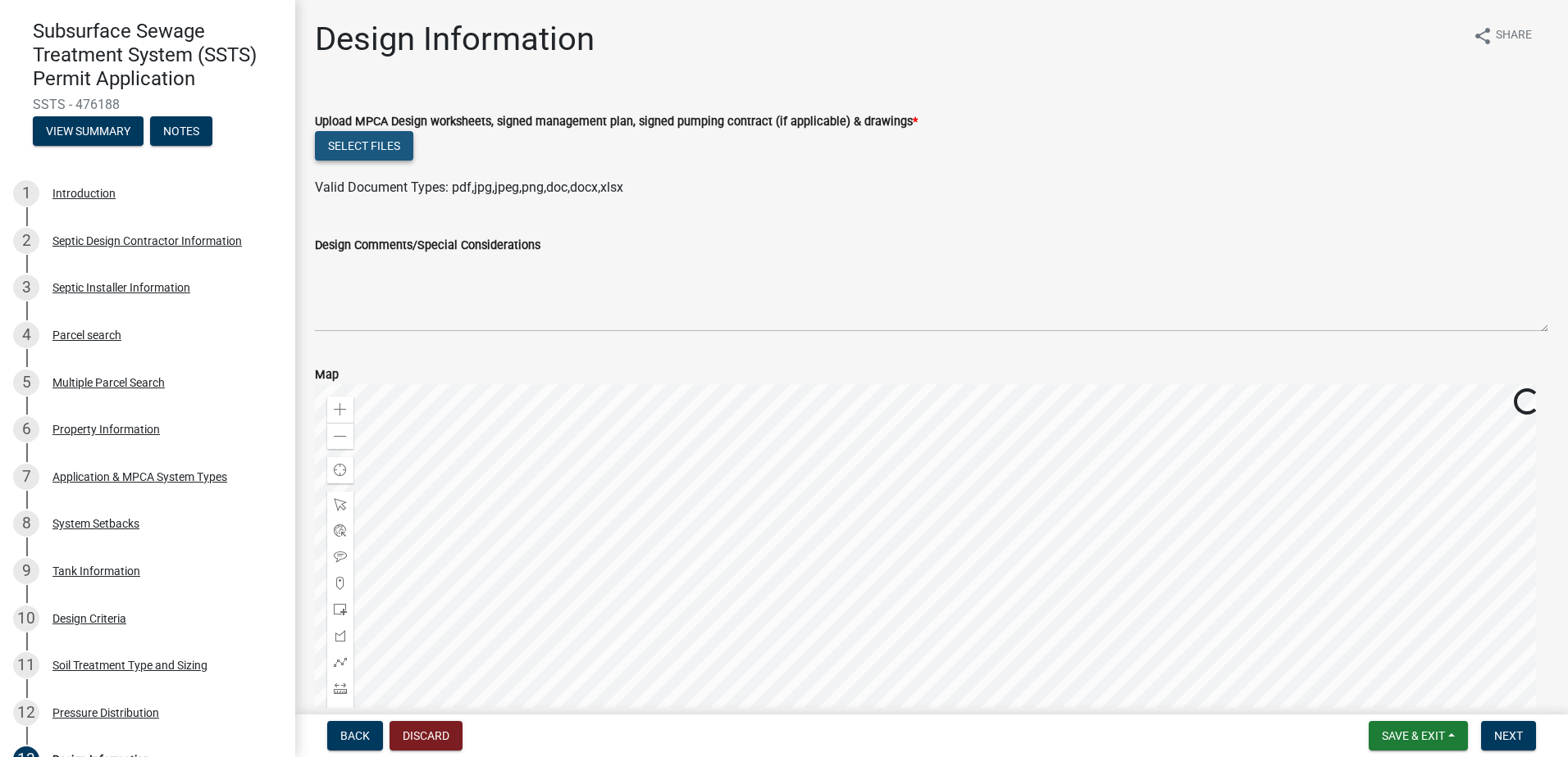
click at [351, 141] on button "Select files" at bounding box center [364, 146] width 99 height 29
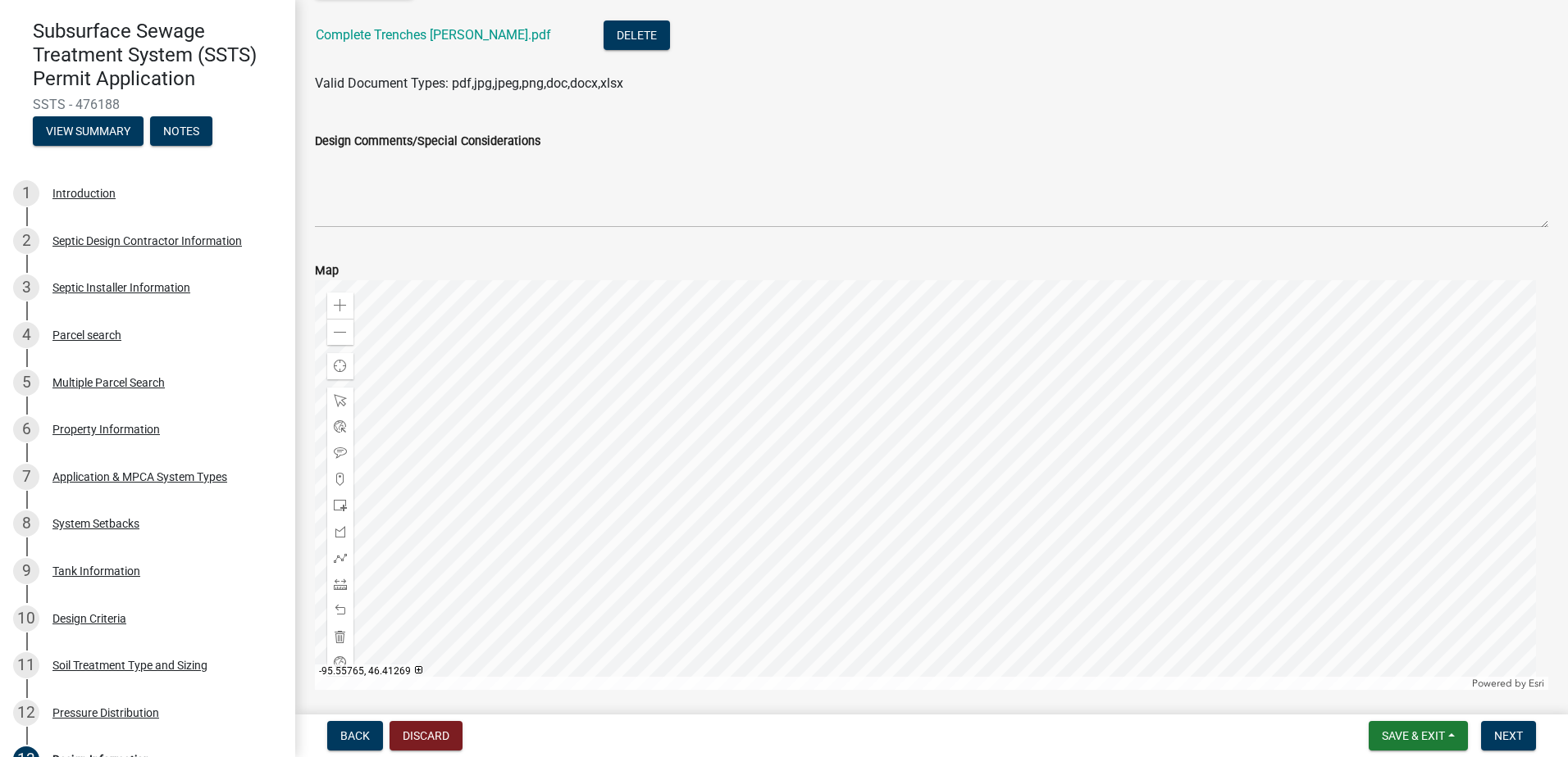
scroll to position [225, 0]
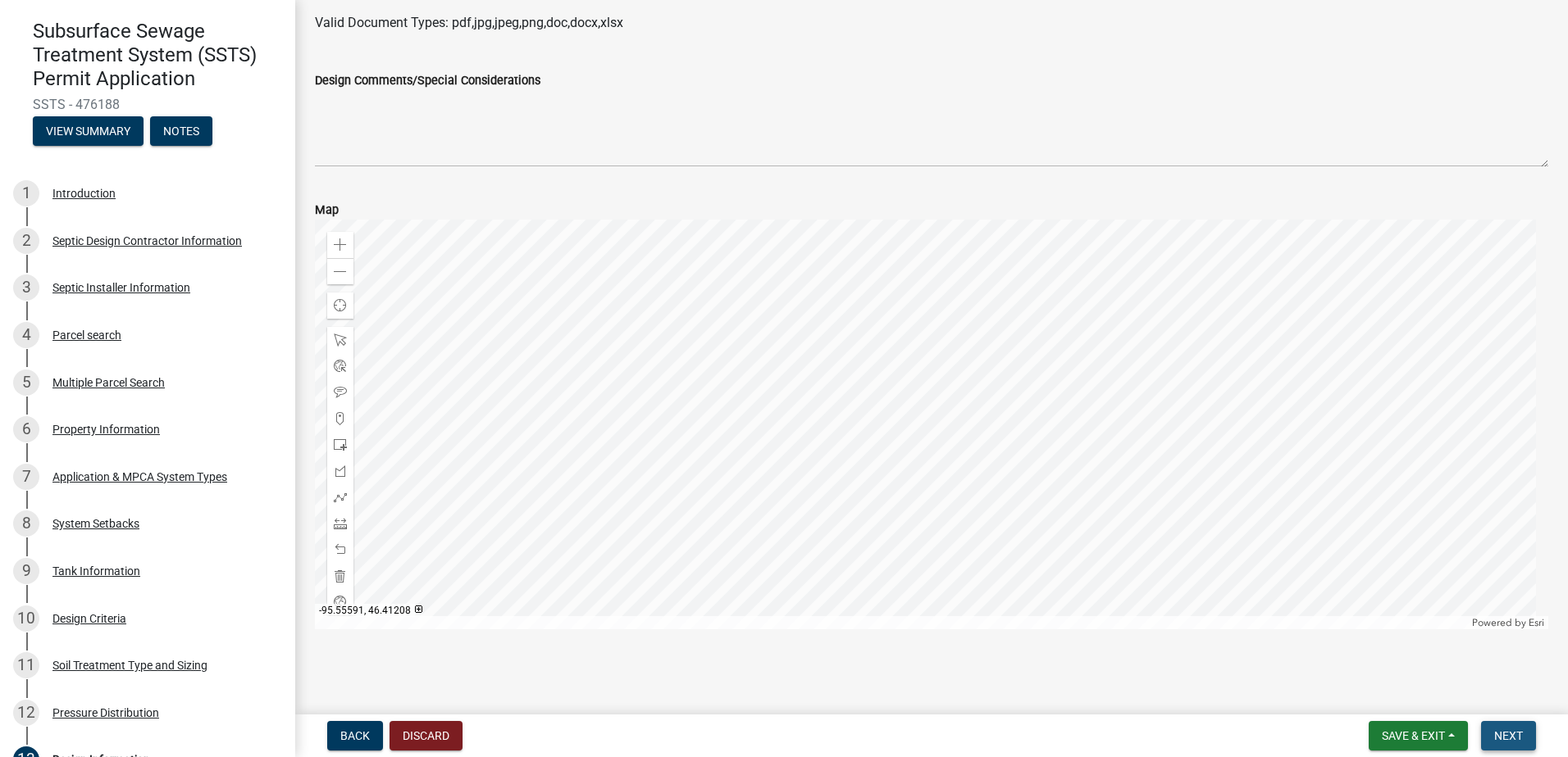
click at [1517, 728] on button "Next" at bounding box center [1508, 736] width 55 height 29
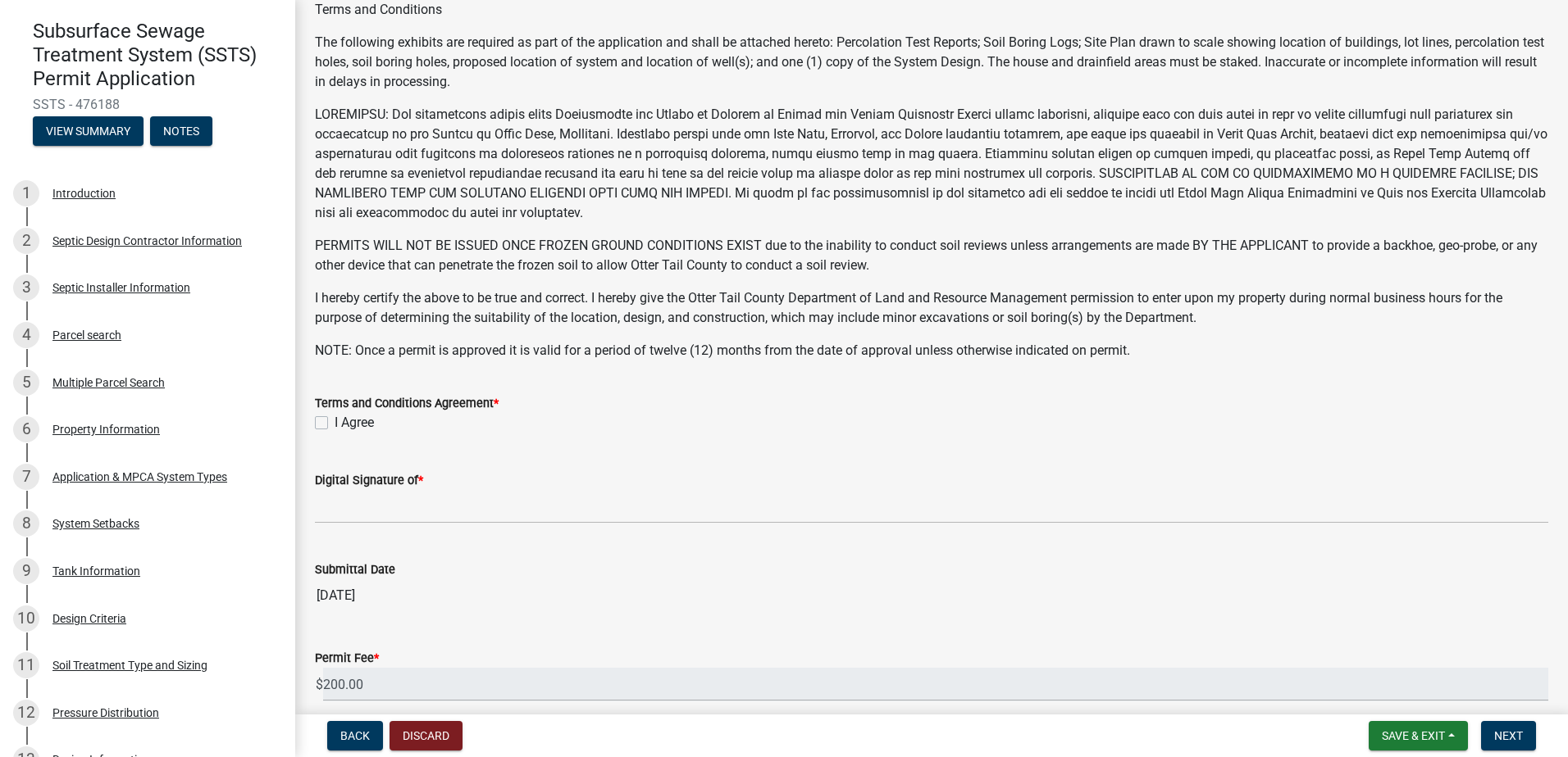
scroll to position [164, 0]
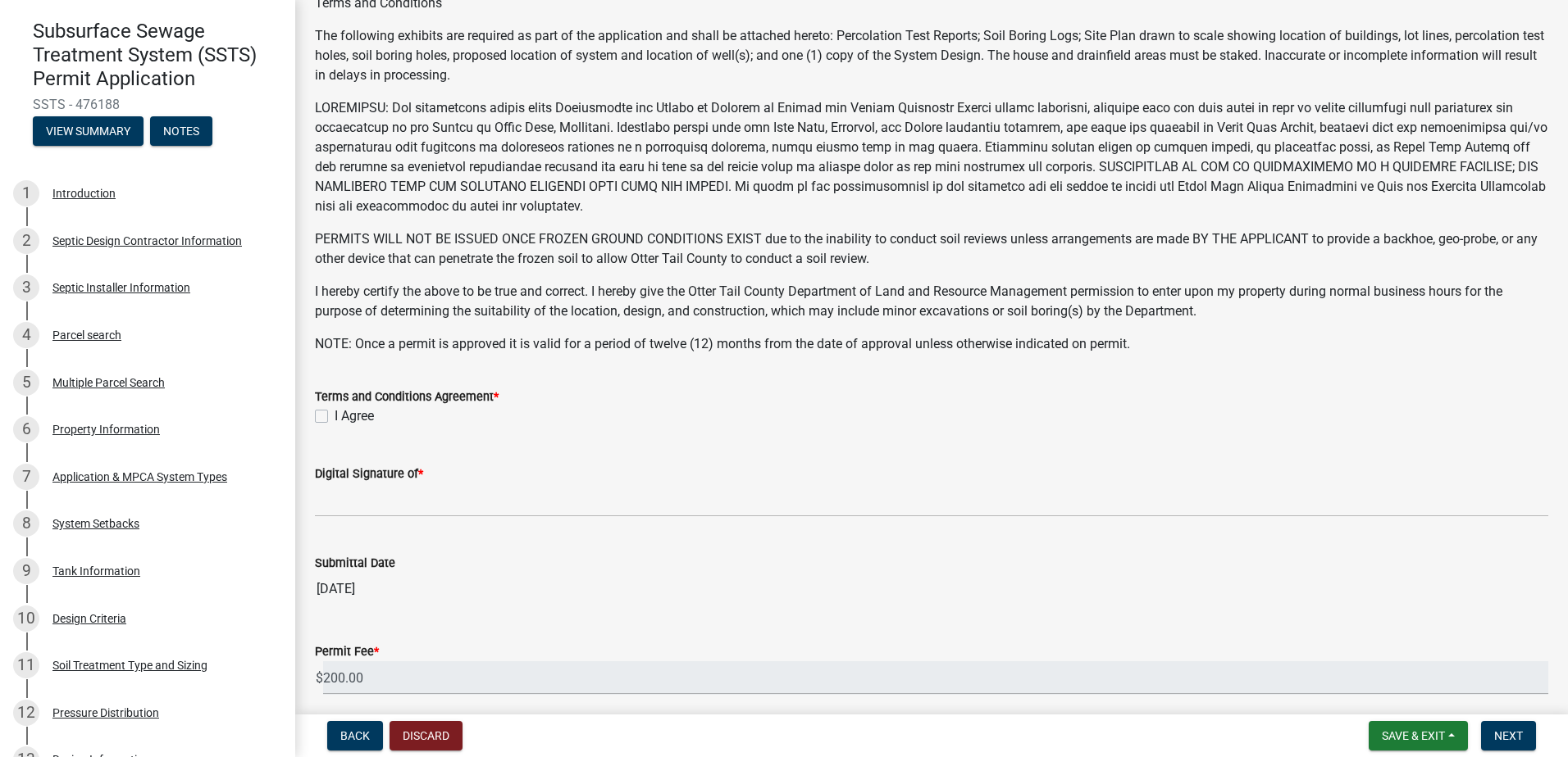
click at [334, 414] on label "I Agree" at bounding box center [354, 416] width 40 height 19
click at [334, 414] on input "I Agree" at bounding box center [340, 412] width 11 height 11
checkbox input "true"
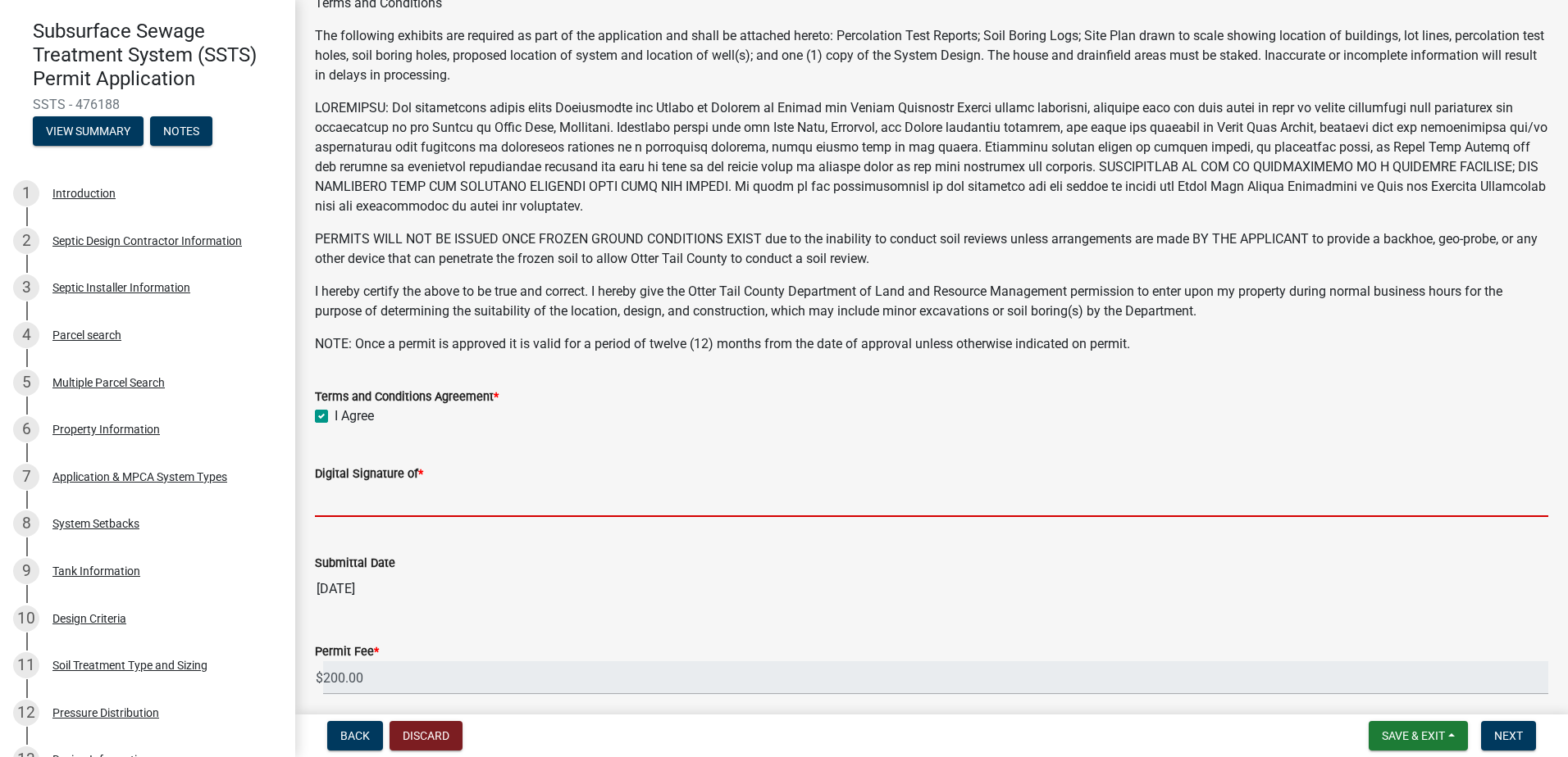
click at [350, 514] on input "Digital Signature of *" at bounding box center [932, 500] width 1234 height 34
type input "[PERSON_NAME]"
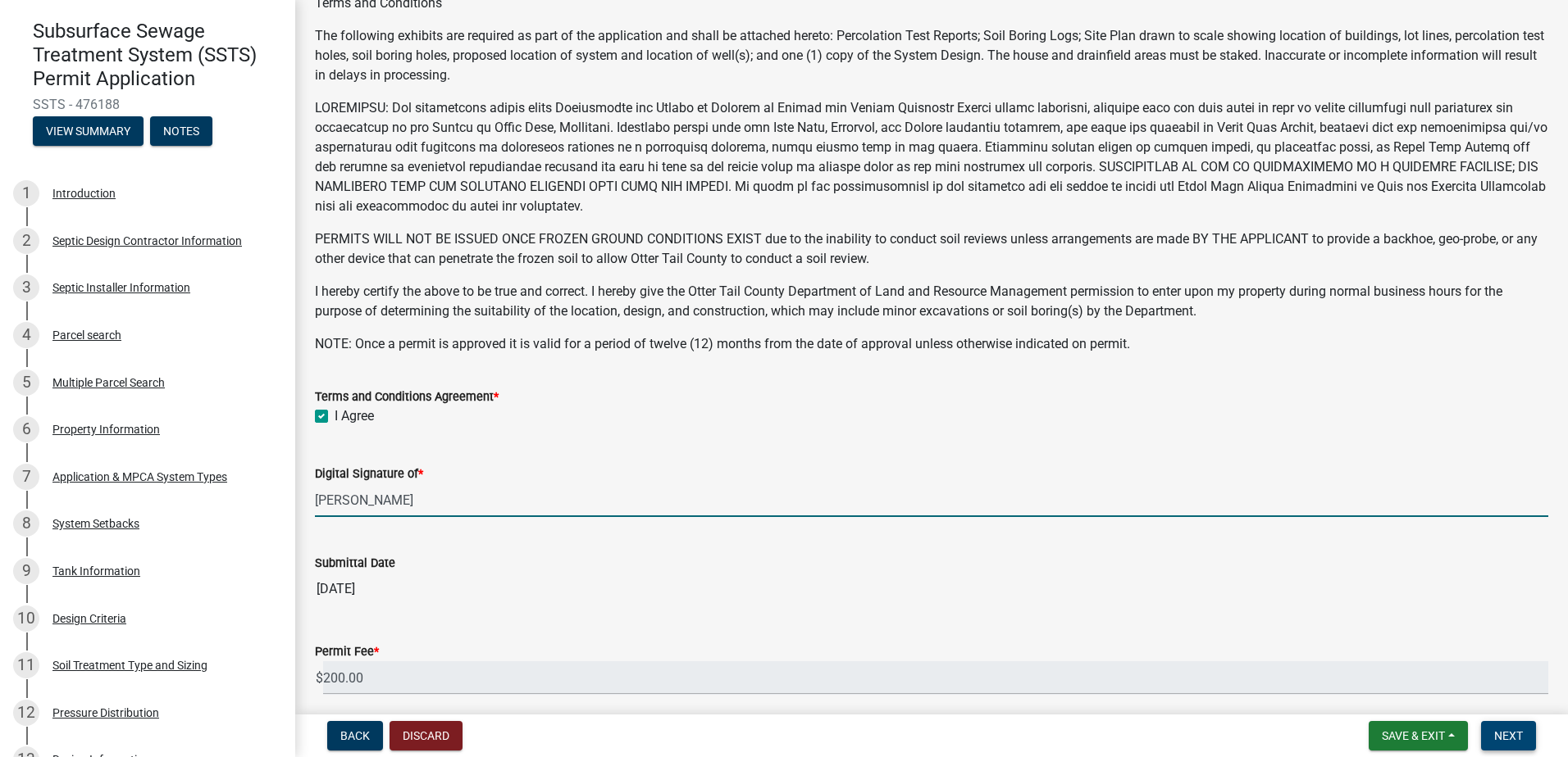
click at [1521, 739] on span "Next" at bounding box center [1508, 736] width 29 height 13
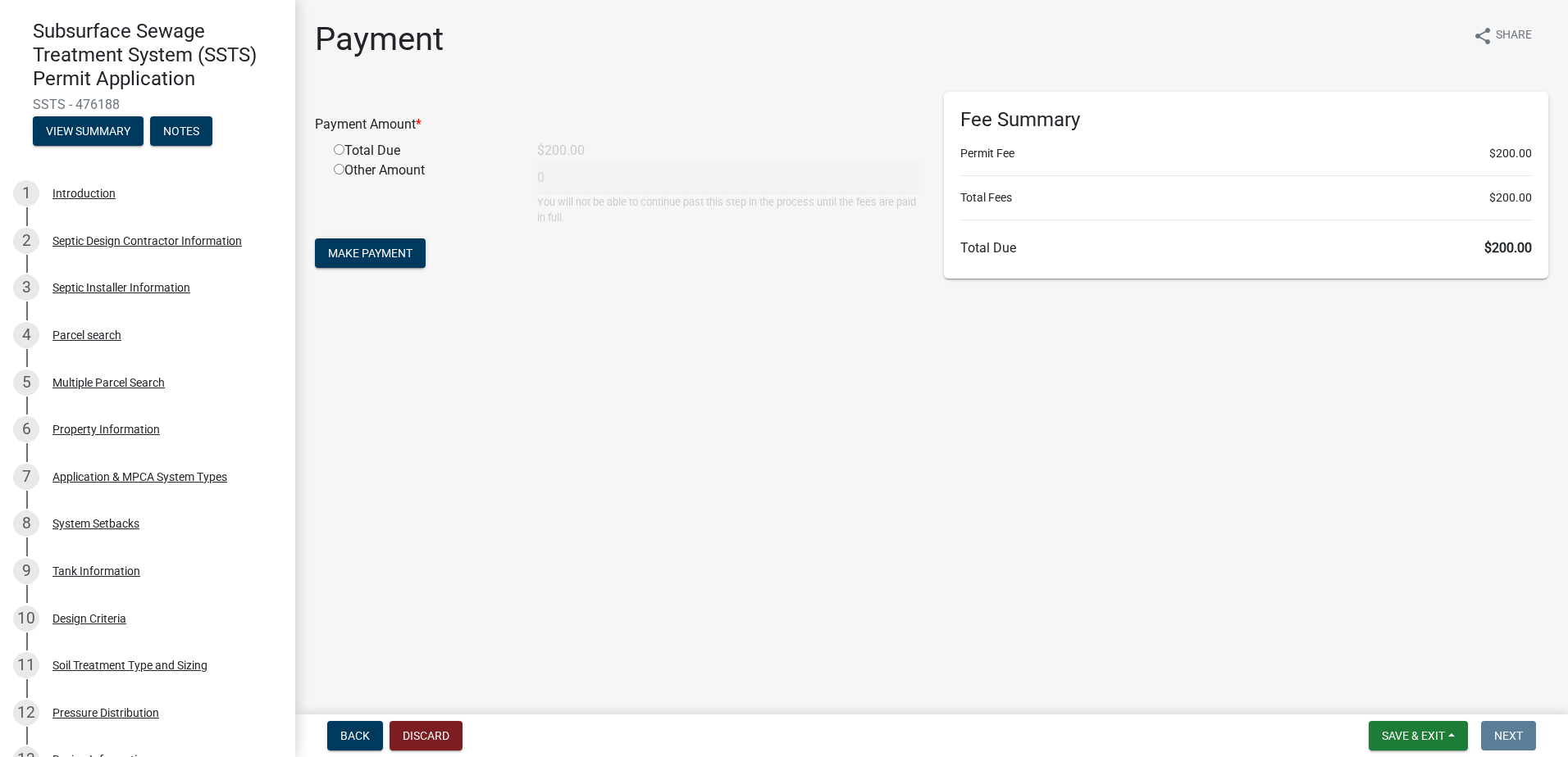
drag, startPoint x: 342, startPoint y: 150, endPoint x: 343, endPoint y: 159, distance: 9.1
click at [343, 152] on input "radio" at bounding box center [339, 149] width 11 height 11
radio input "true"
type input "200"
click at [361, 259] on span "Make Payment" at bounding box center [370, 253] width 84 height 13
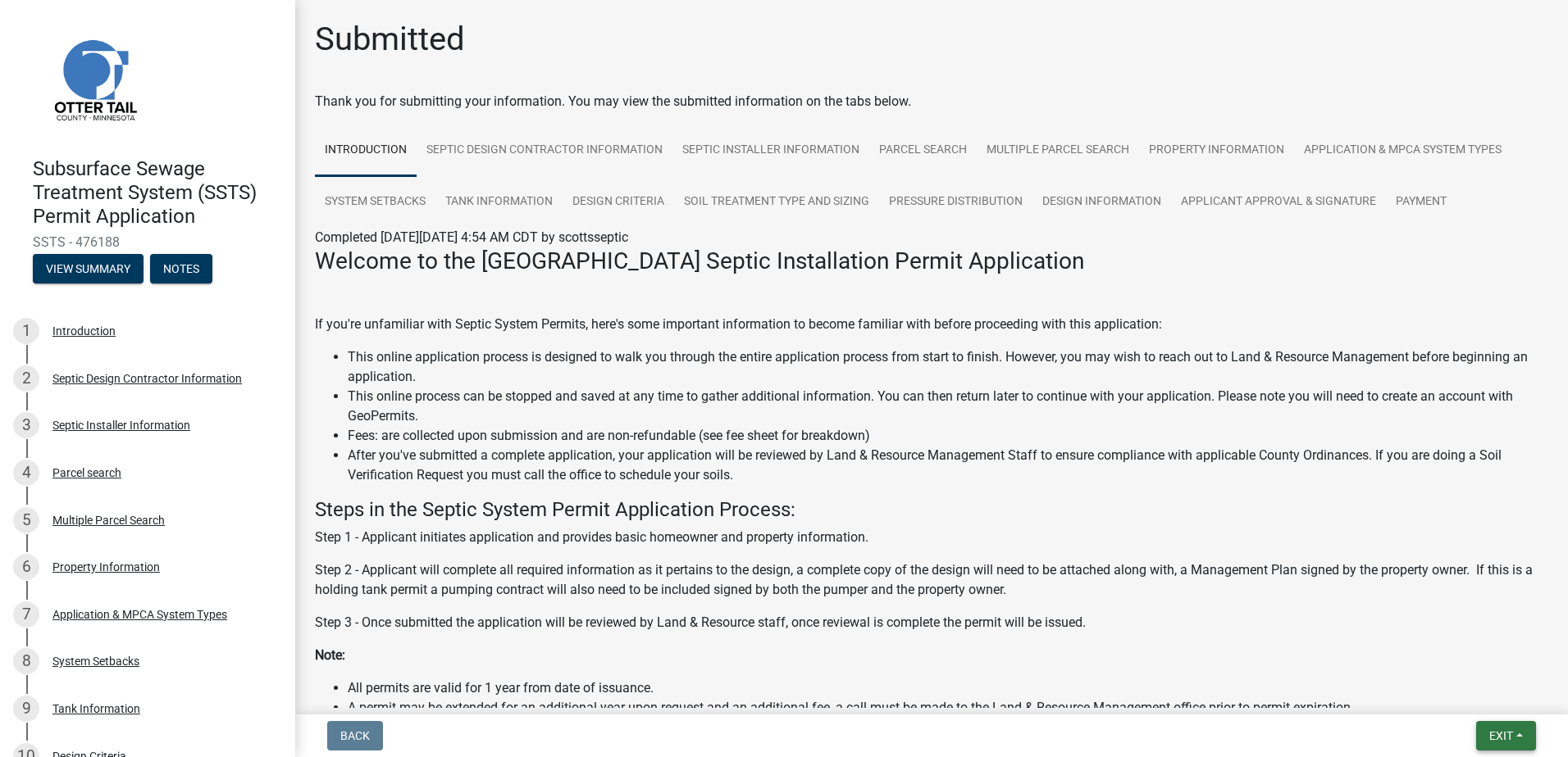
click at [1510, 735] on span "Exit" at bounding box center [1501, 736] width 24 height 13
click at [1462, 706] on button "Save & Exit" at bounding box center [1470, 693] width 131 height 40
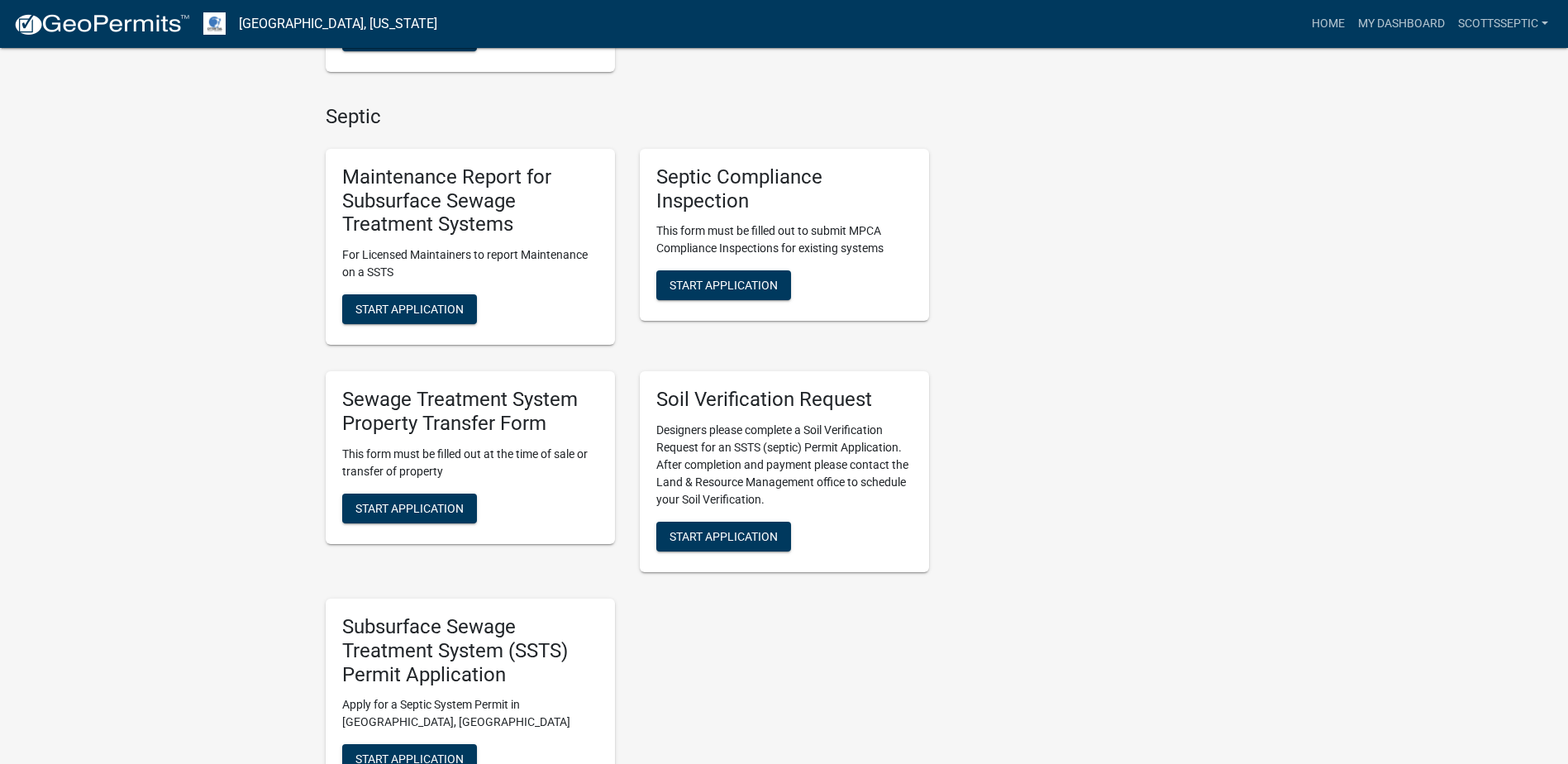
scroll to position [1406, 0]
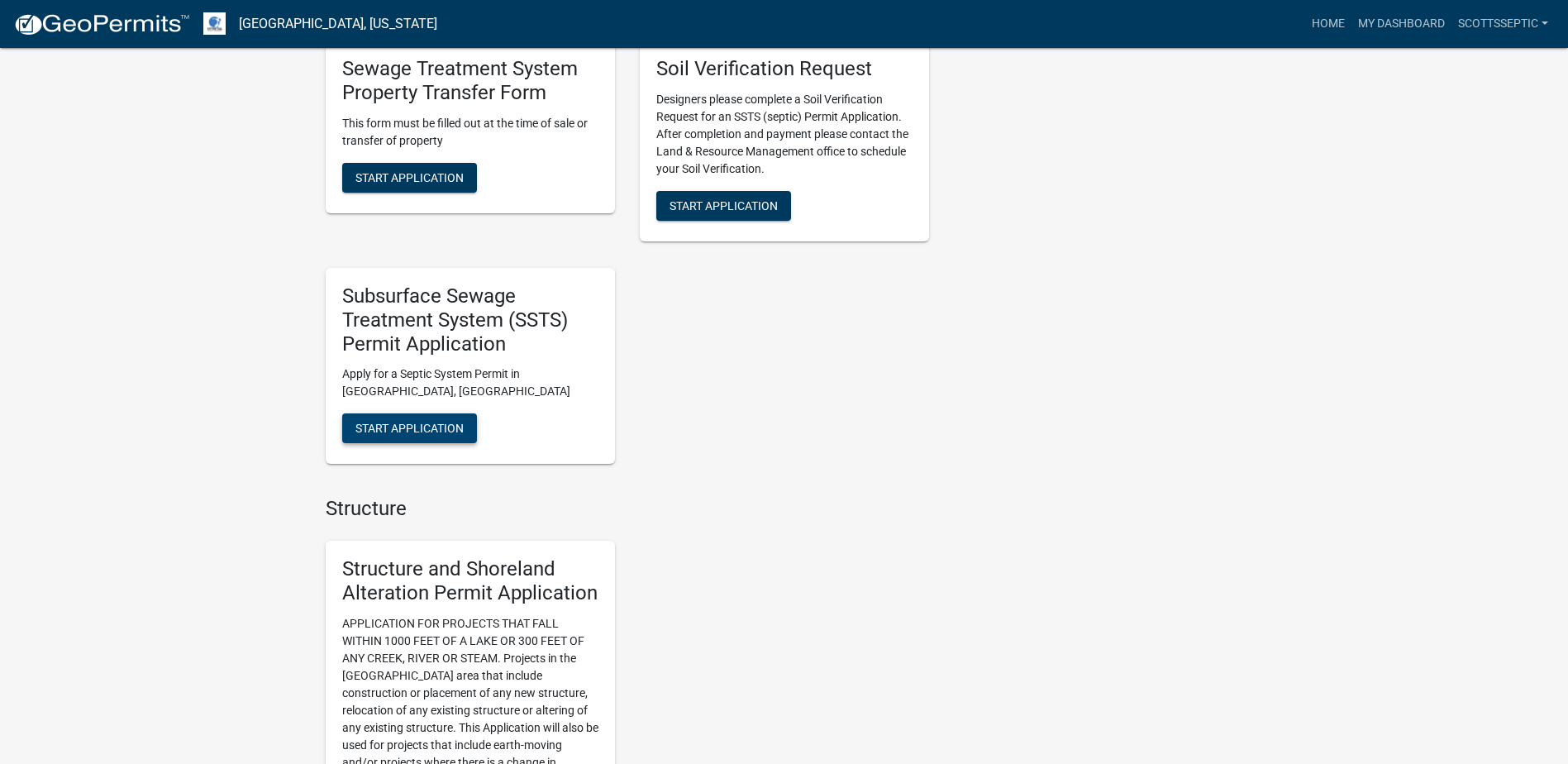
click at [415, 422] on span "Start Application" at bounding box center [410, 428] width 109 height 14
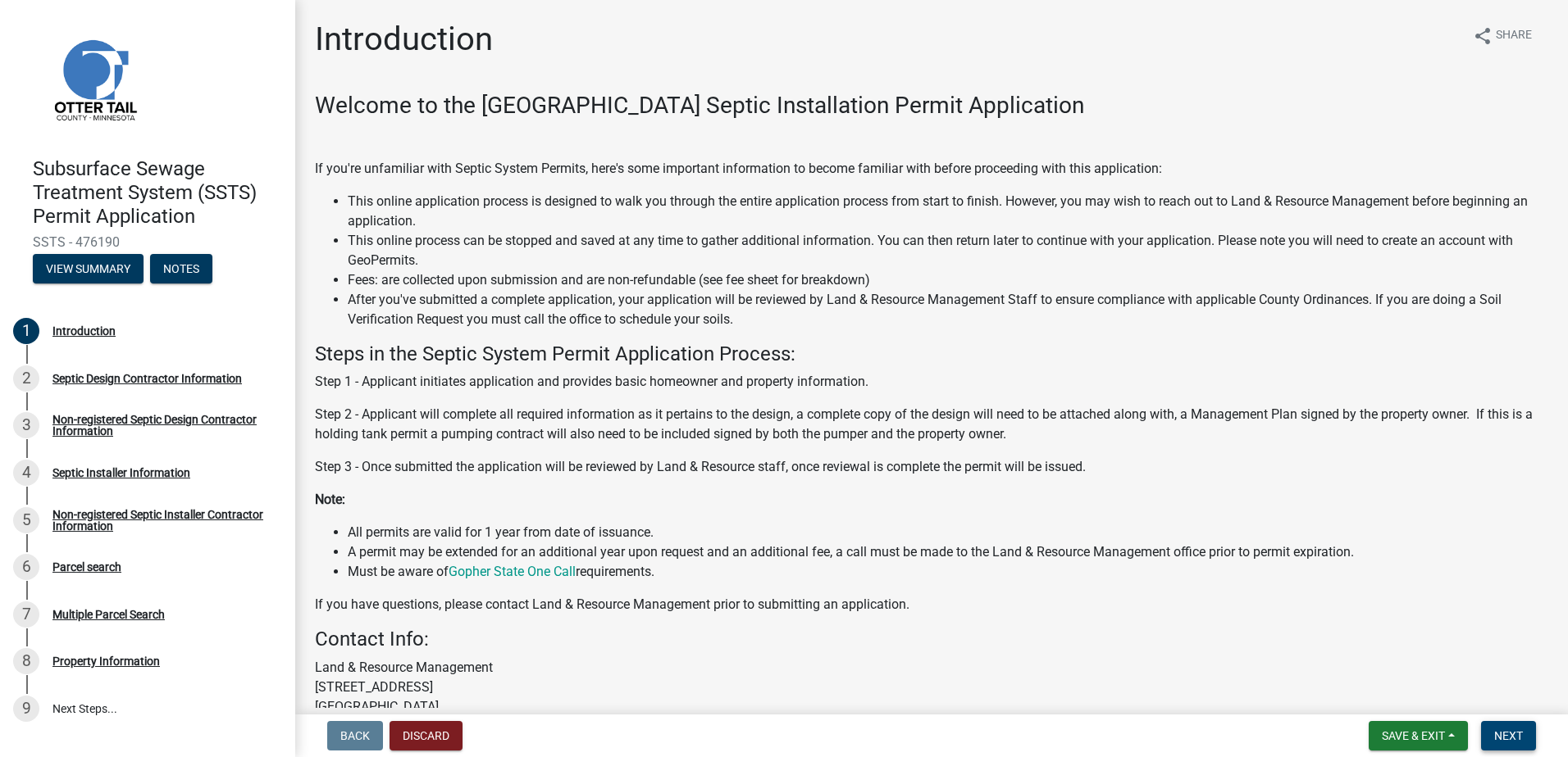
click at [1523, 738] on button "Next" at bounding box center [1508, 736] width 55 height 29
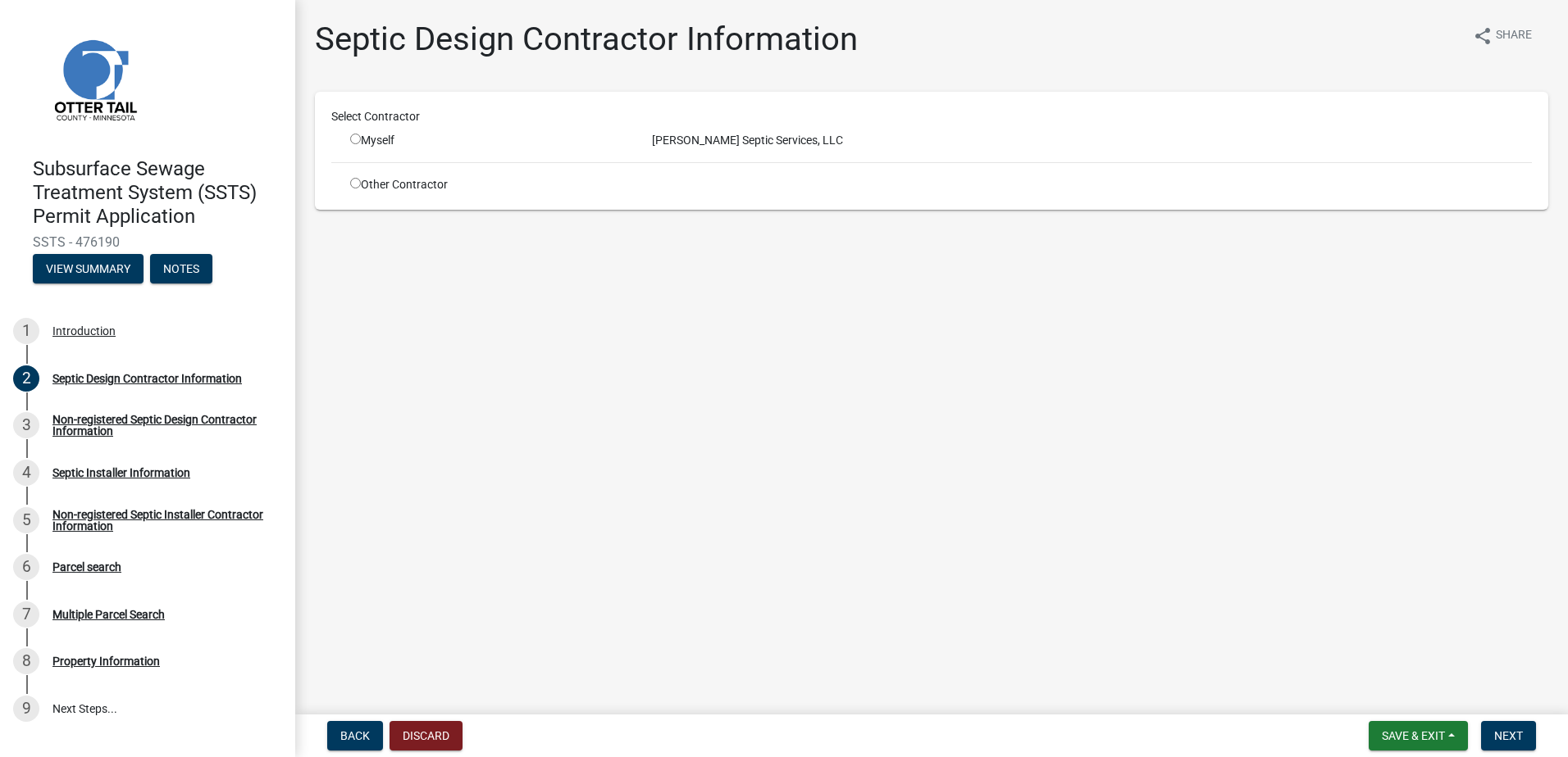
click at [354, 141] on input "radio" at bounding box center [356, 139] width 11 height 11
radio input "true"
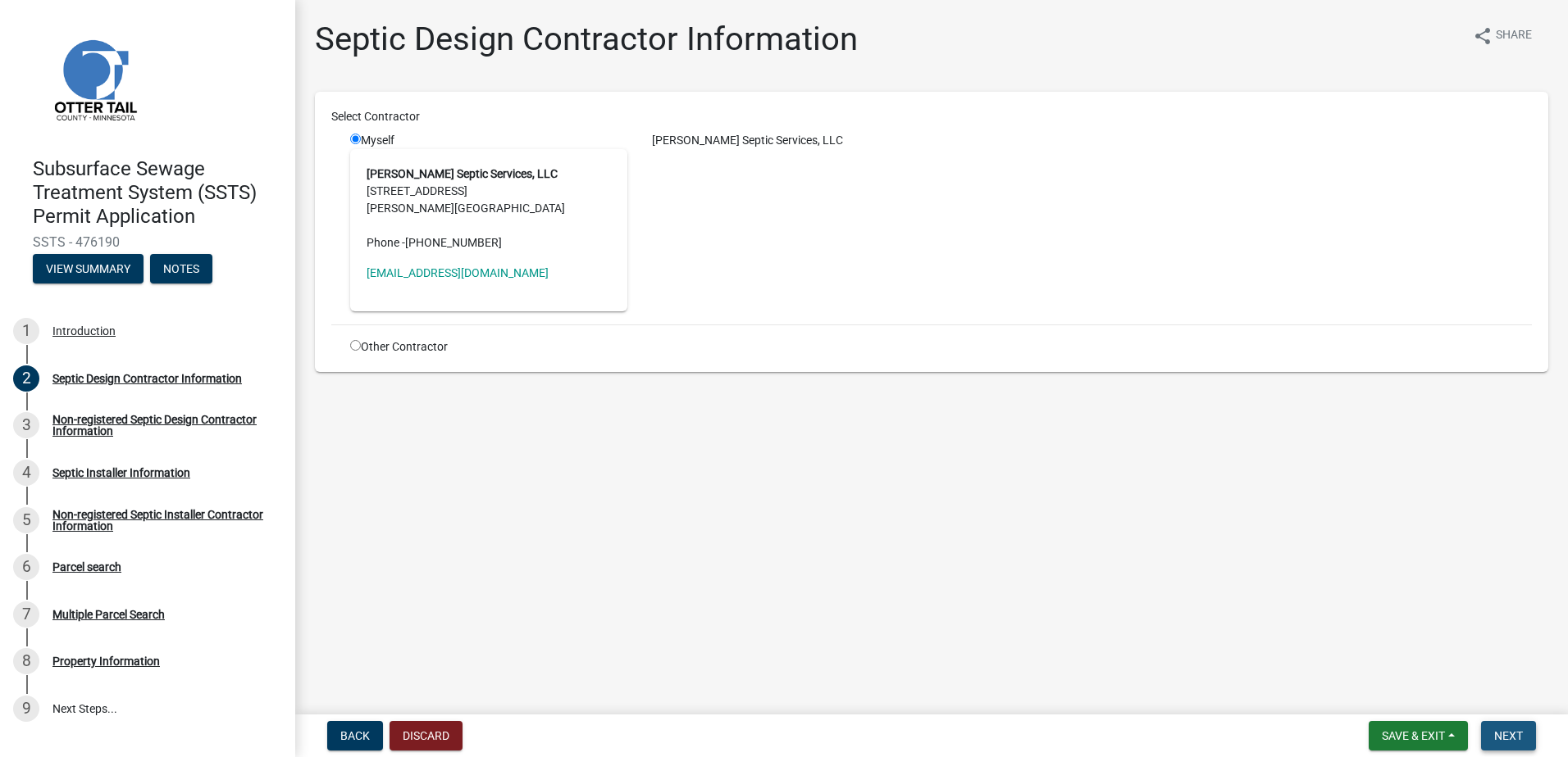
click at [1510, 729] on span "Next" at bounding box center [1508, 736] width 29 height 13
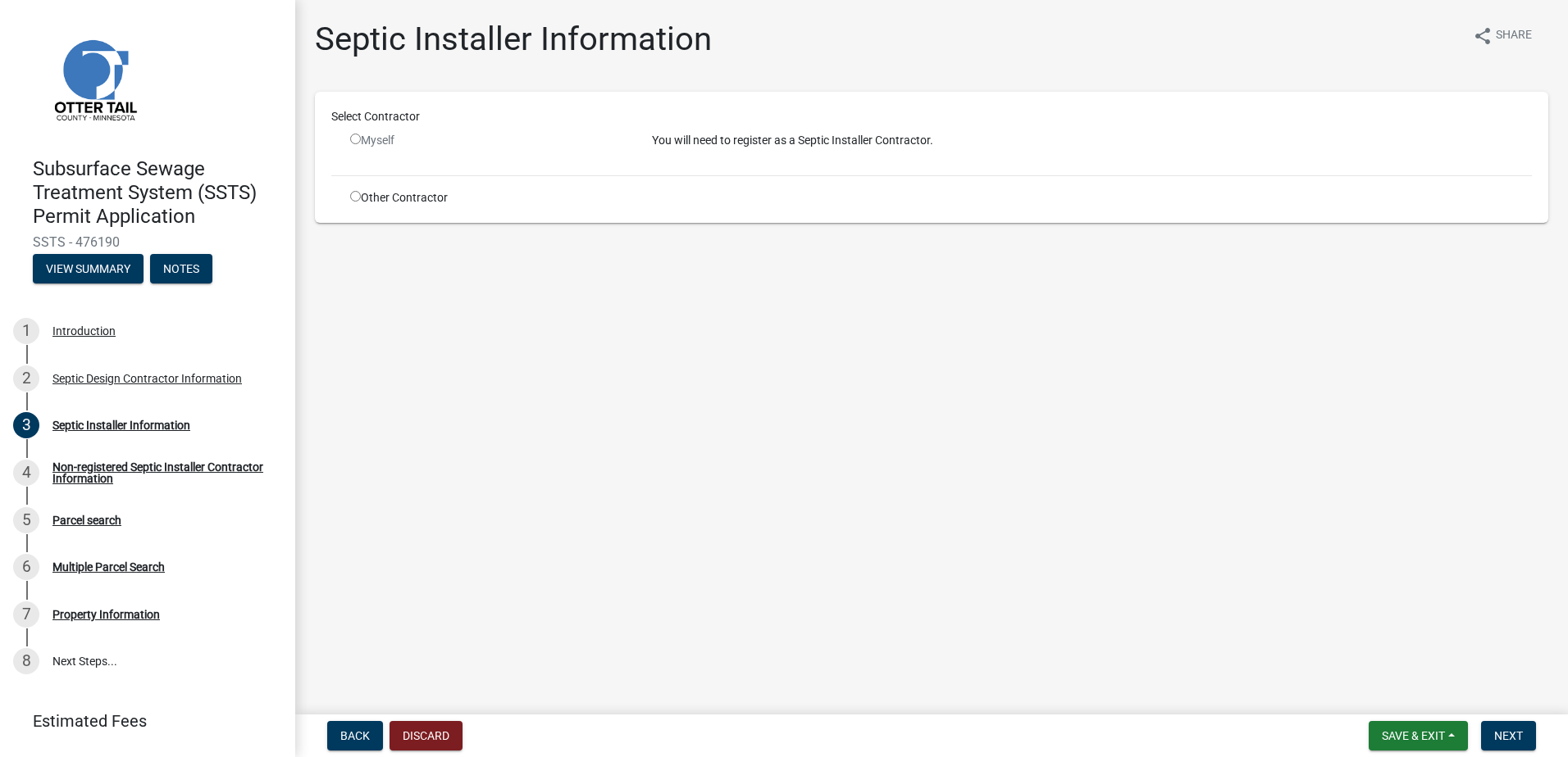
click at [354, 198] on input "radio" at bounding box center [356, 196] width 11 height 11
radio input "true"
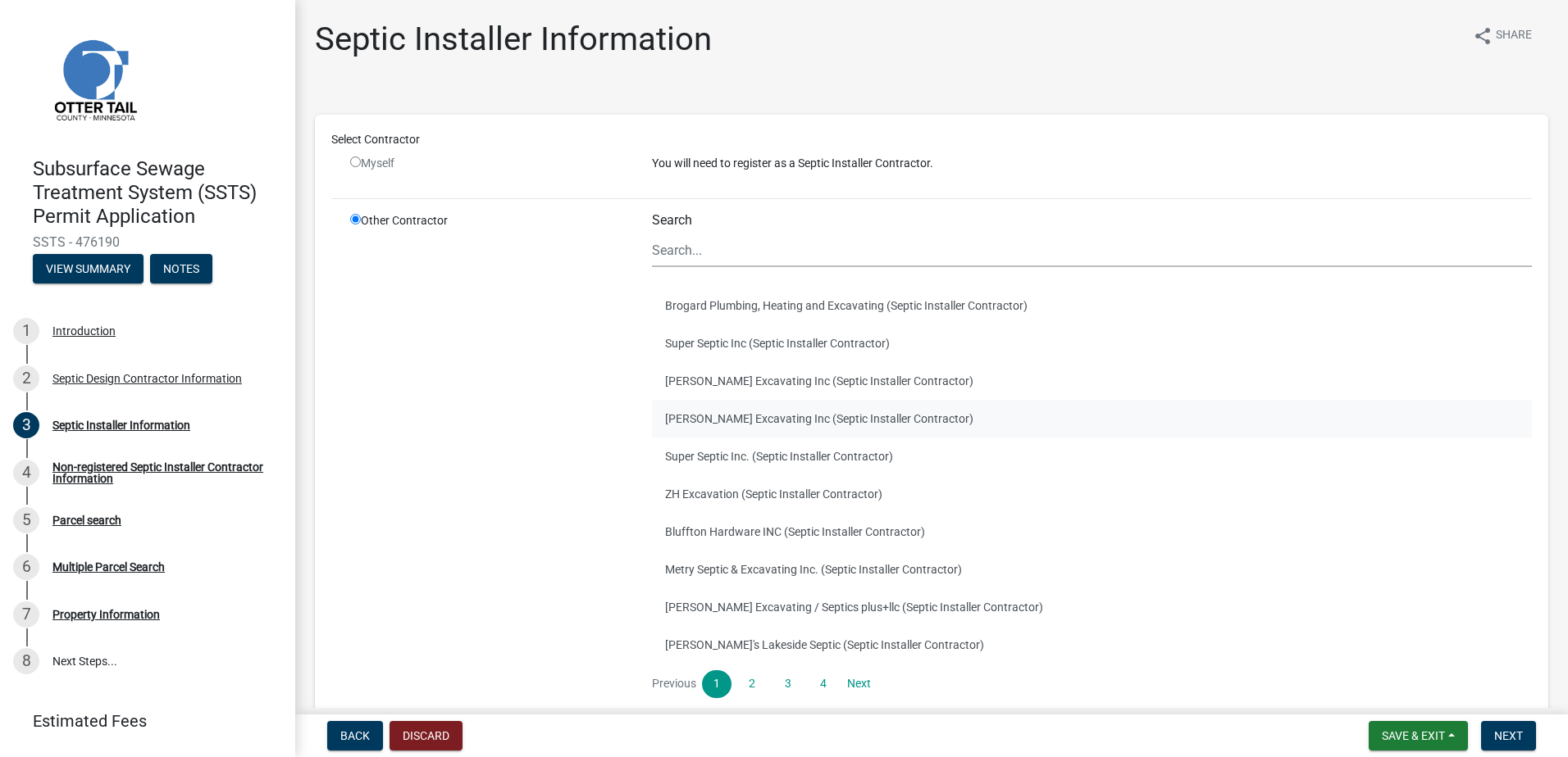
click at [683, 417] on button "[PERSON_NAME] Excavating Inc (Septic Installer Contractor)" at bounding box center [1092, 418] width 880 height 38
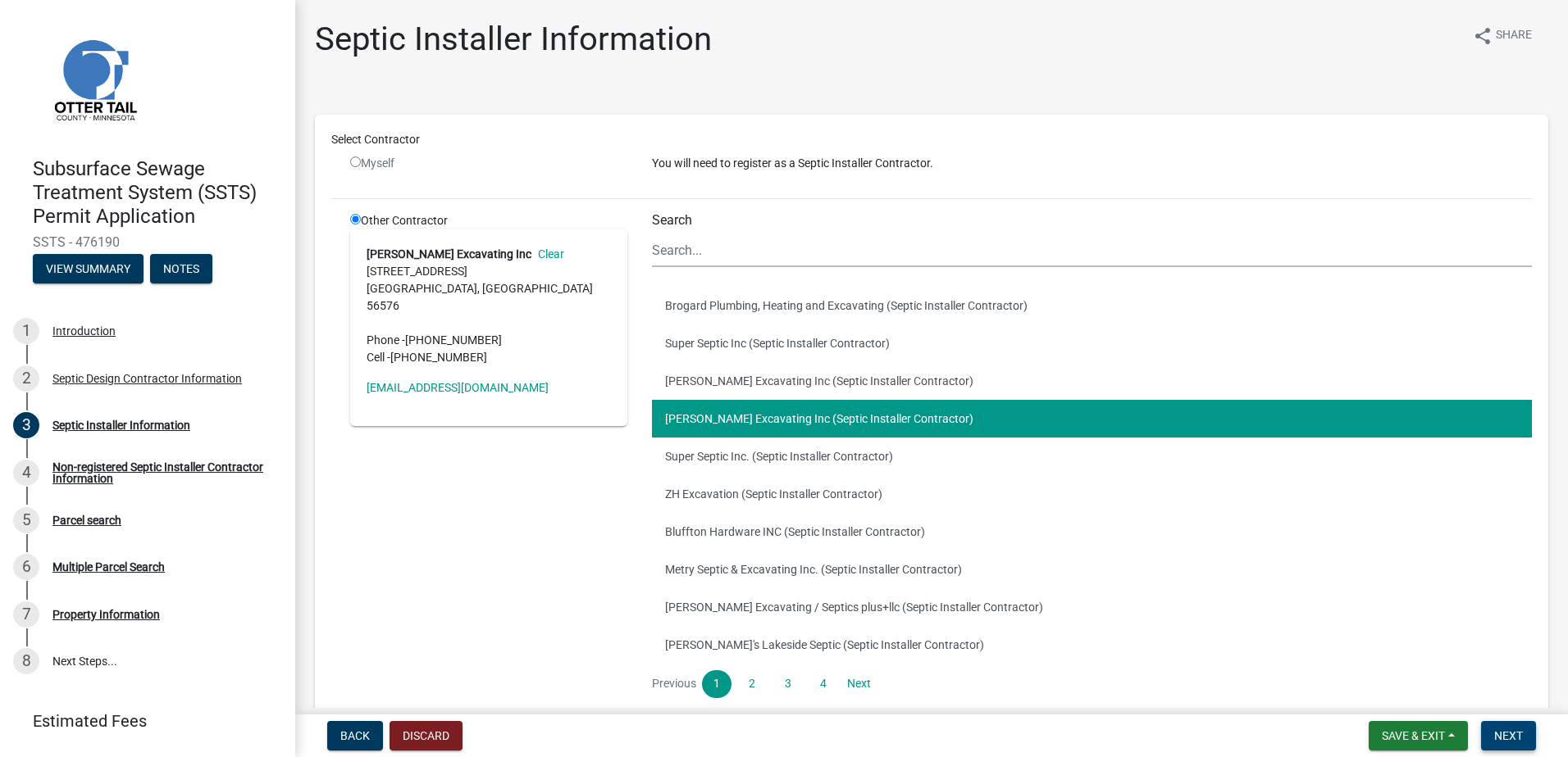
click at [1500, 731] on span "Next" at bounding box center [1508, 736] width 29 height 13
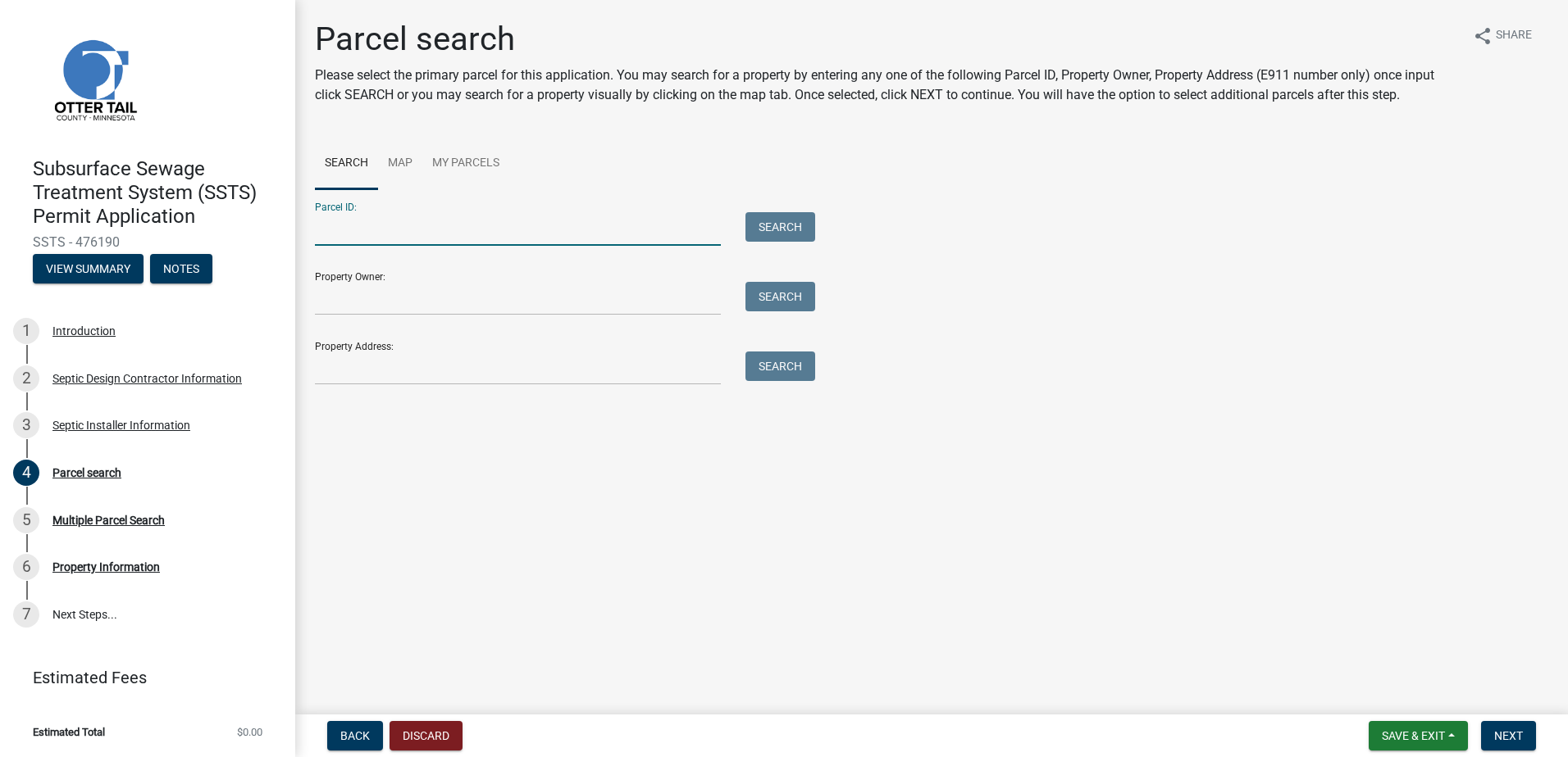
click at [329, 231] on input "Parcel ID:" at bounding box center [518, 229] width 406 height 34
type input "74000990794000"
click at [767, 234] on button "Search" at bounding box center [780, 227] width 70 height 29
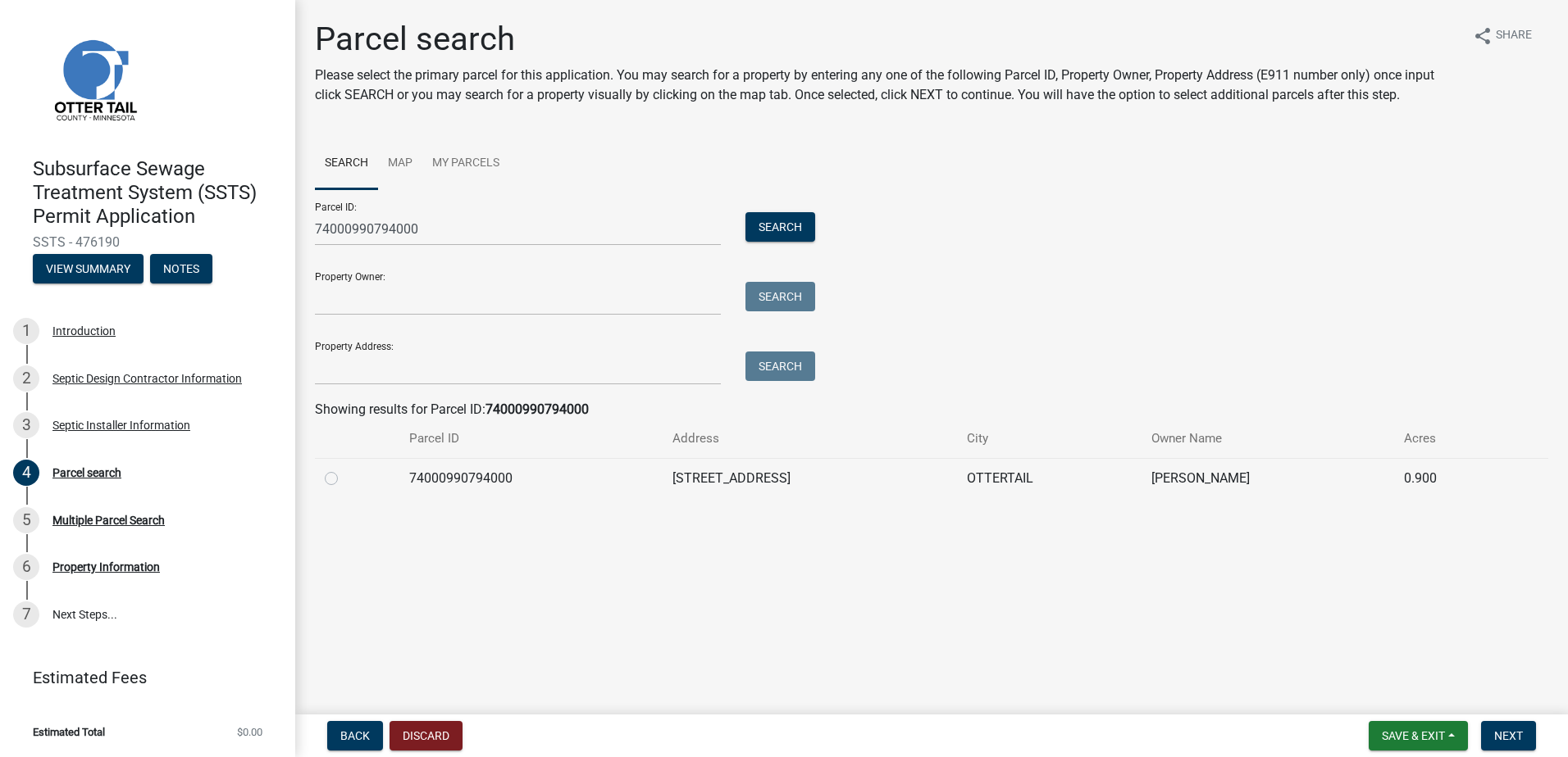
click at [345, 469] on label at bounding box center [345, 469] width 0 height 0
click at [345, 479] on input "radio" at bounding box center [350, 474] width 11 height 11
radio input "true"
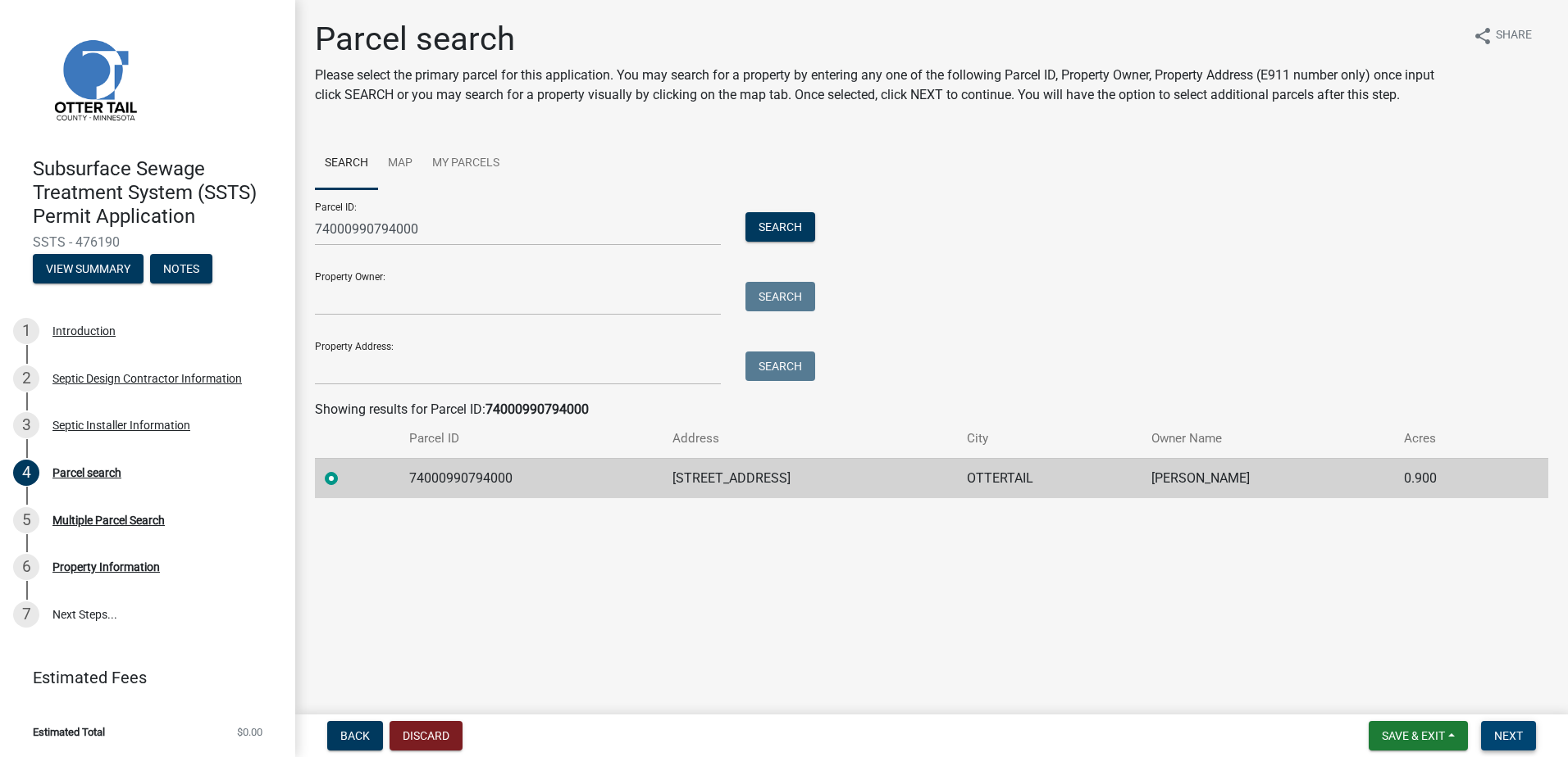
click at [1494, 729] on span "Next" at bounding box center [1508, 736] width 29 height 13
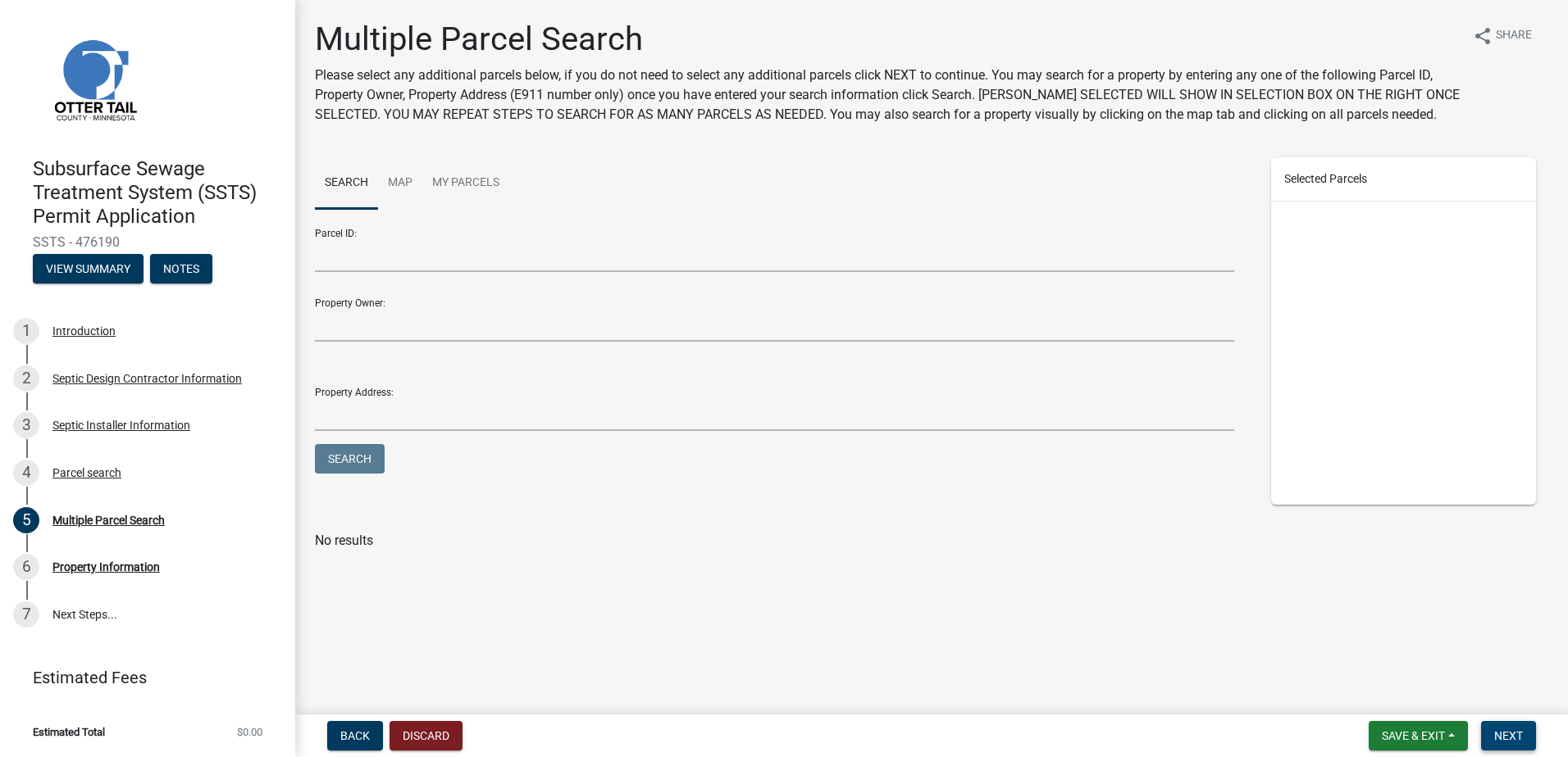
click at [1486, 726] on button "Next" at bounding box center [1508, 736] width 55 height 29
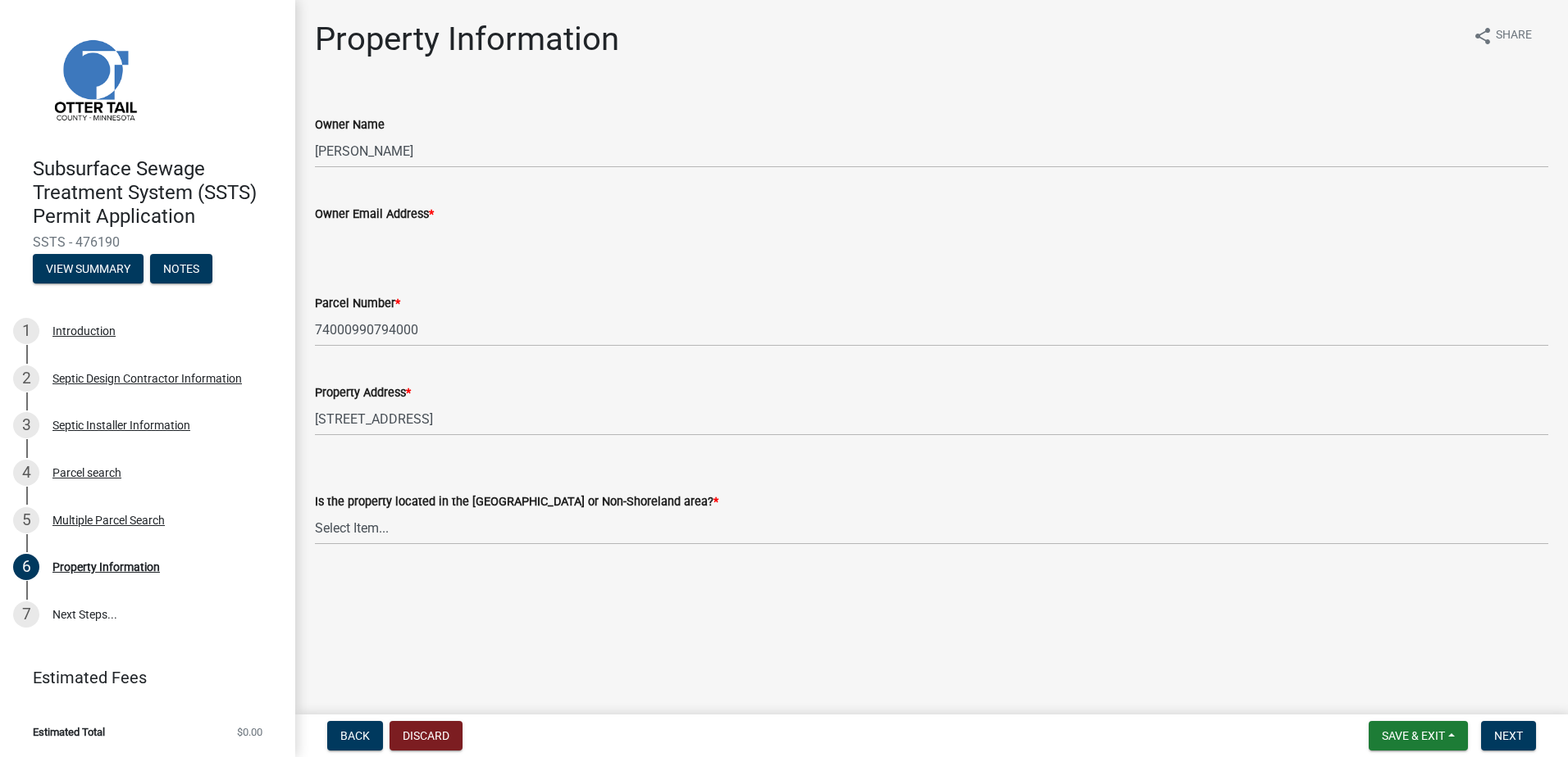
click at [339, 239] on input "Owner Email Address *" at bounding box center [932, 241] width 1234 height 34
type input "[EMAIL_ADDRESS][DOMAIN_NAME]"
click at [353, 527] on select "Select Item... Shoreland Non-Shoreland" at bounding box center [932, 528] width 1234 height 34
click at [315, 511] on select "Select Item... Shoreland Non-Shoreland" at bounding box center [932, 528] width 1234 height 34
select select "5ed11e82-653f-4fcc-a472-8d95af57556c"
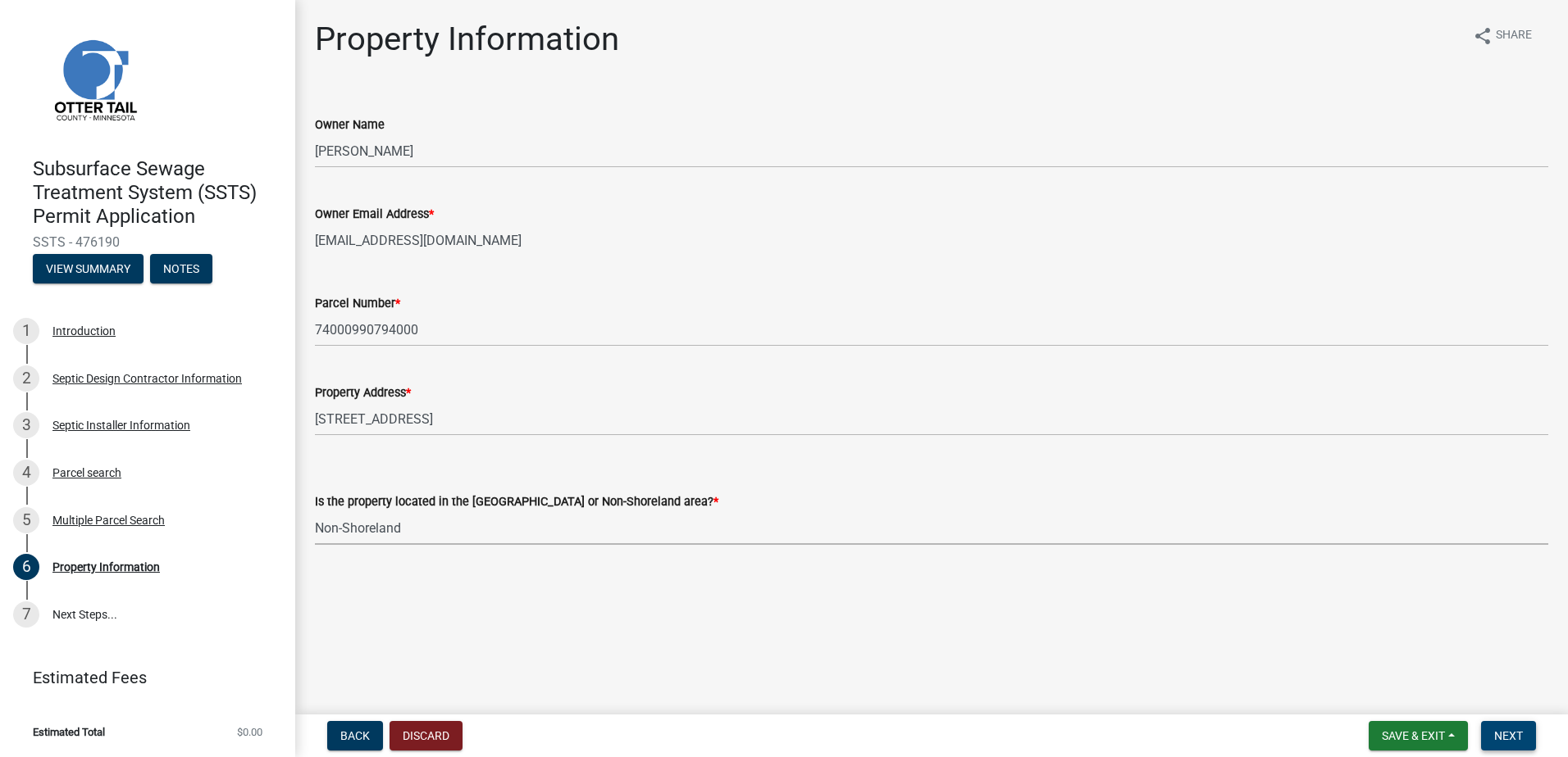
click at [1521, 733] on span "Next" at bounding box center [1508, 736] width 29 height 13
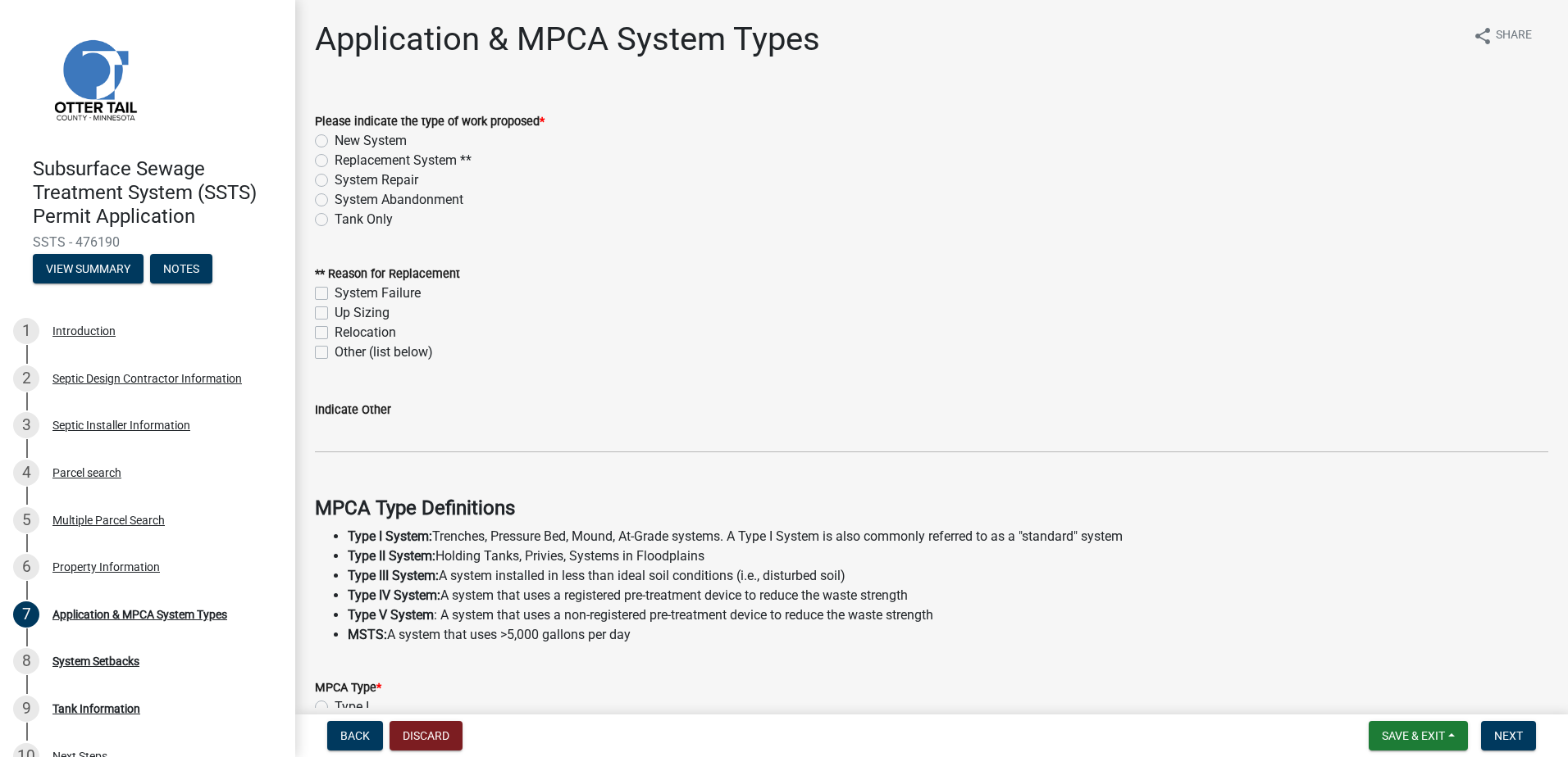
click at [334, 135] on label "New System" at bounding box center [371, 141] width 72 height 19
click at [334, 135] on input "New System" at bounding box center [340, 136] width 11 height 11
radio input "true"
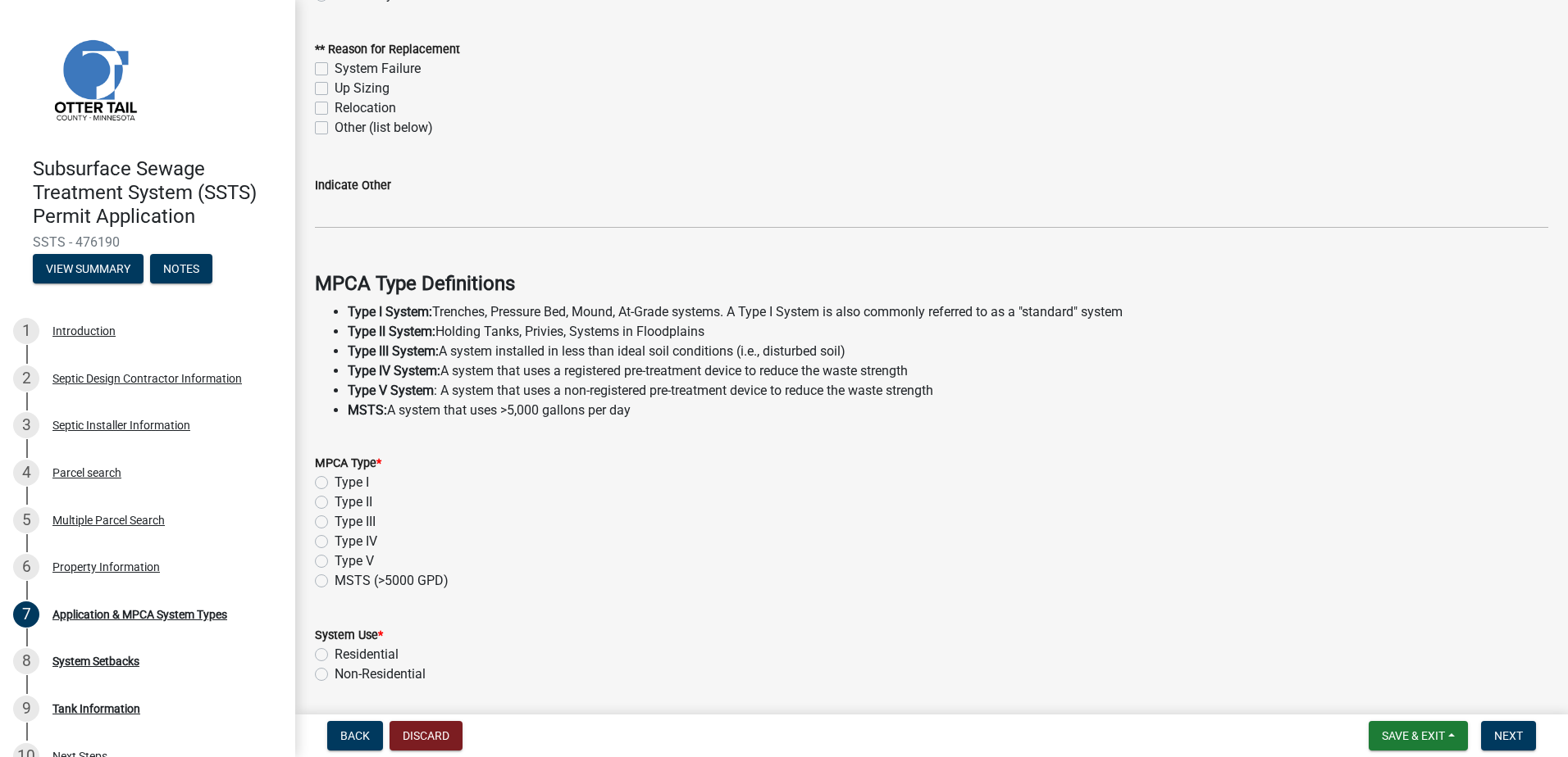
scroll to position [246, 0]
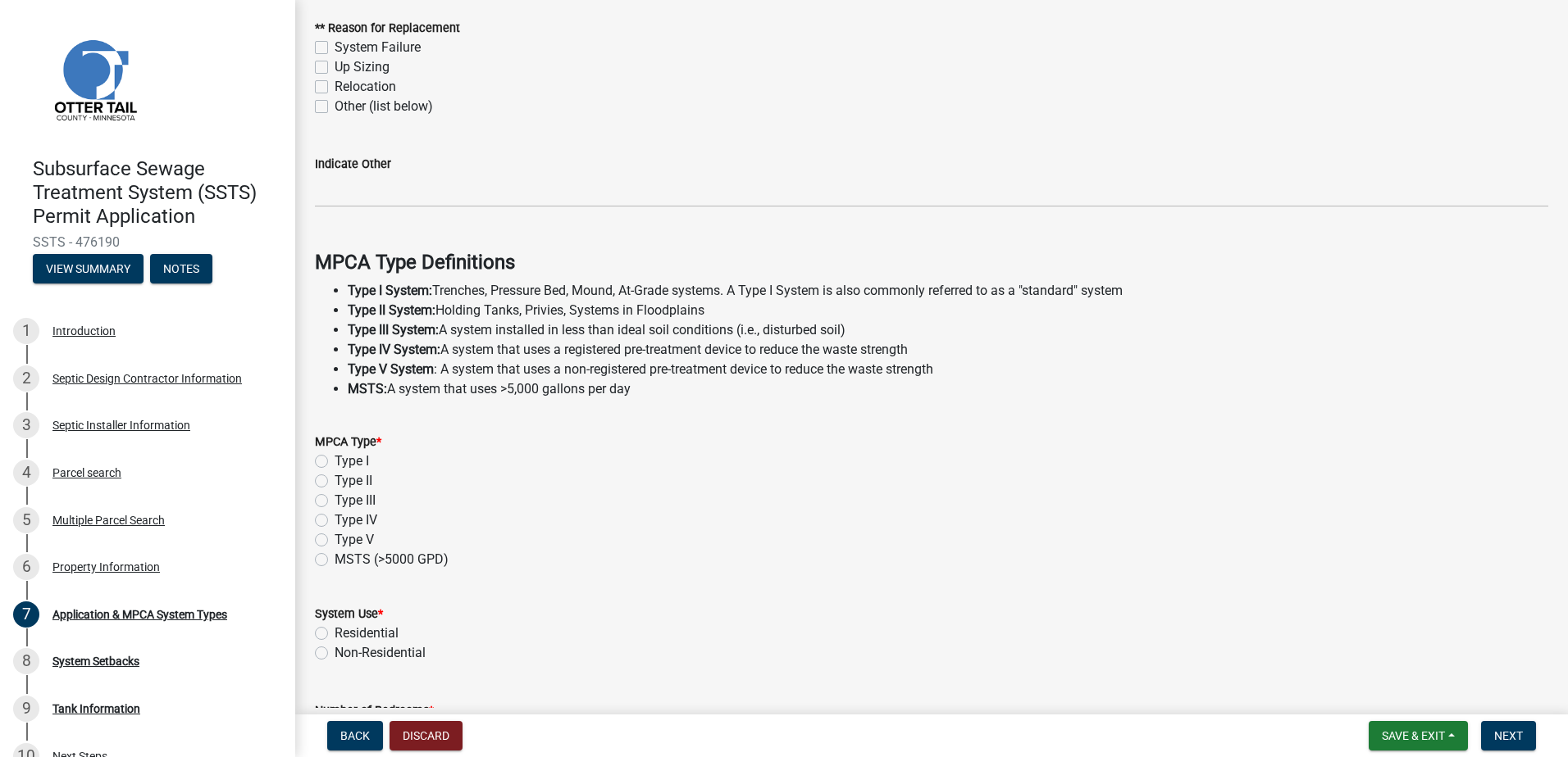
click at [334, 463] on label "Type I" at bounding box center [351, 461] width 35 height 19
click at [334, 462] on input "Type I" at bounding box center [340, 456] width 11 height 11
radio input "true"
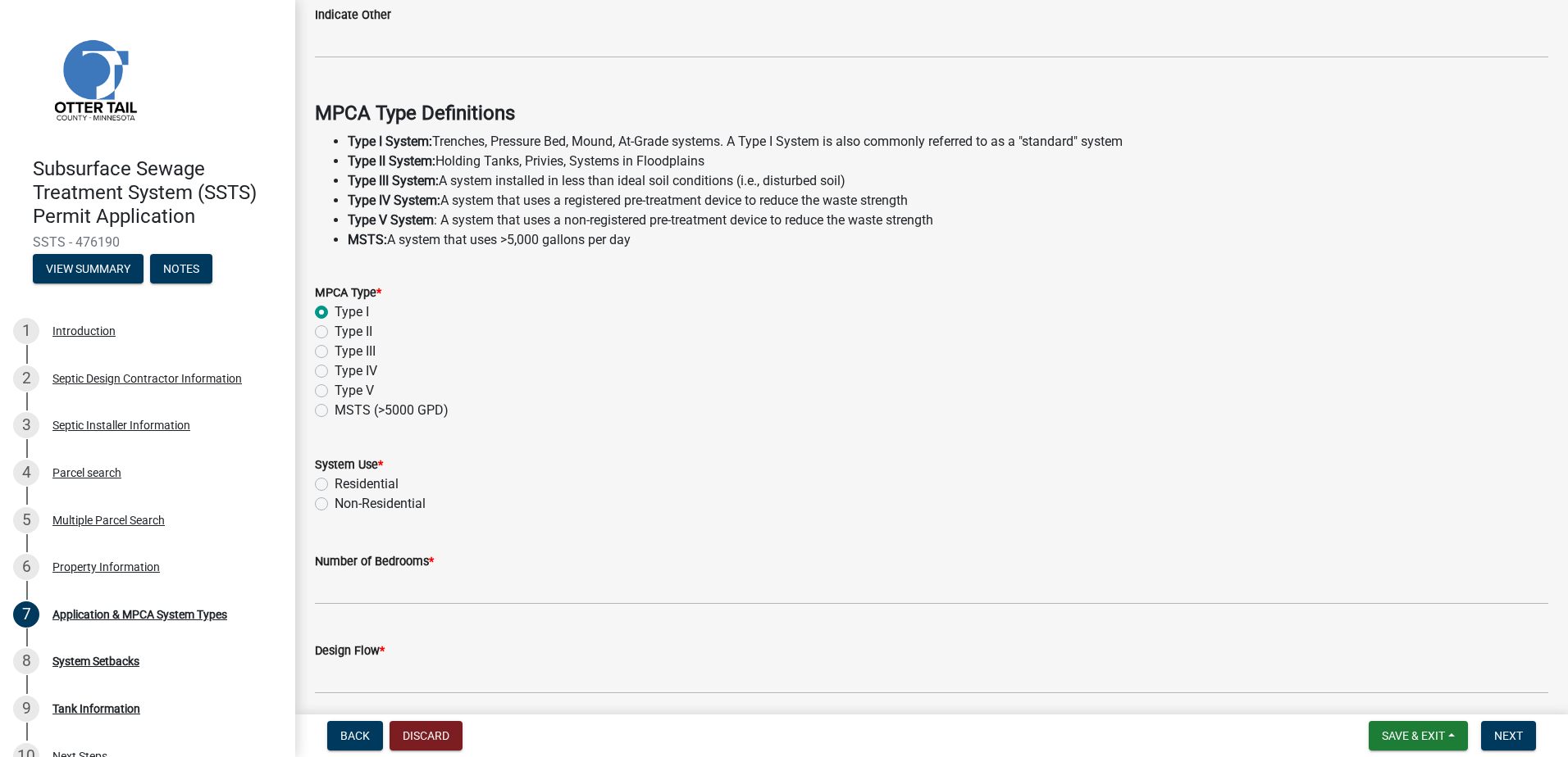
scroll to position [410, 0]
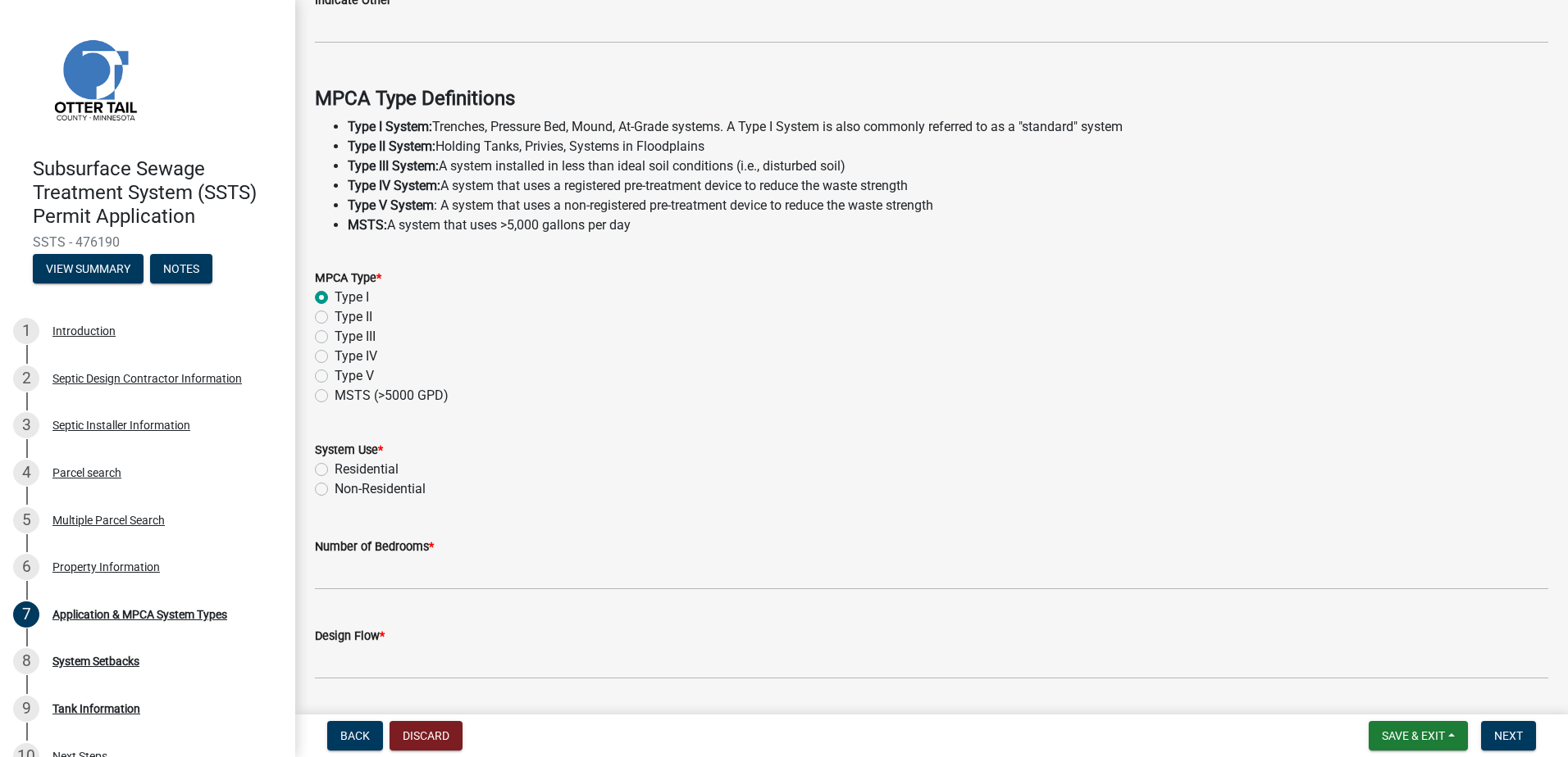
click at [334, 468] on label "Residential" at bounding box center [367, 469] width 64 height 19
click at [334, 468] on input "Residential" at bounding box center [340, 465] width 11 height 11
radio input "true"
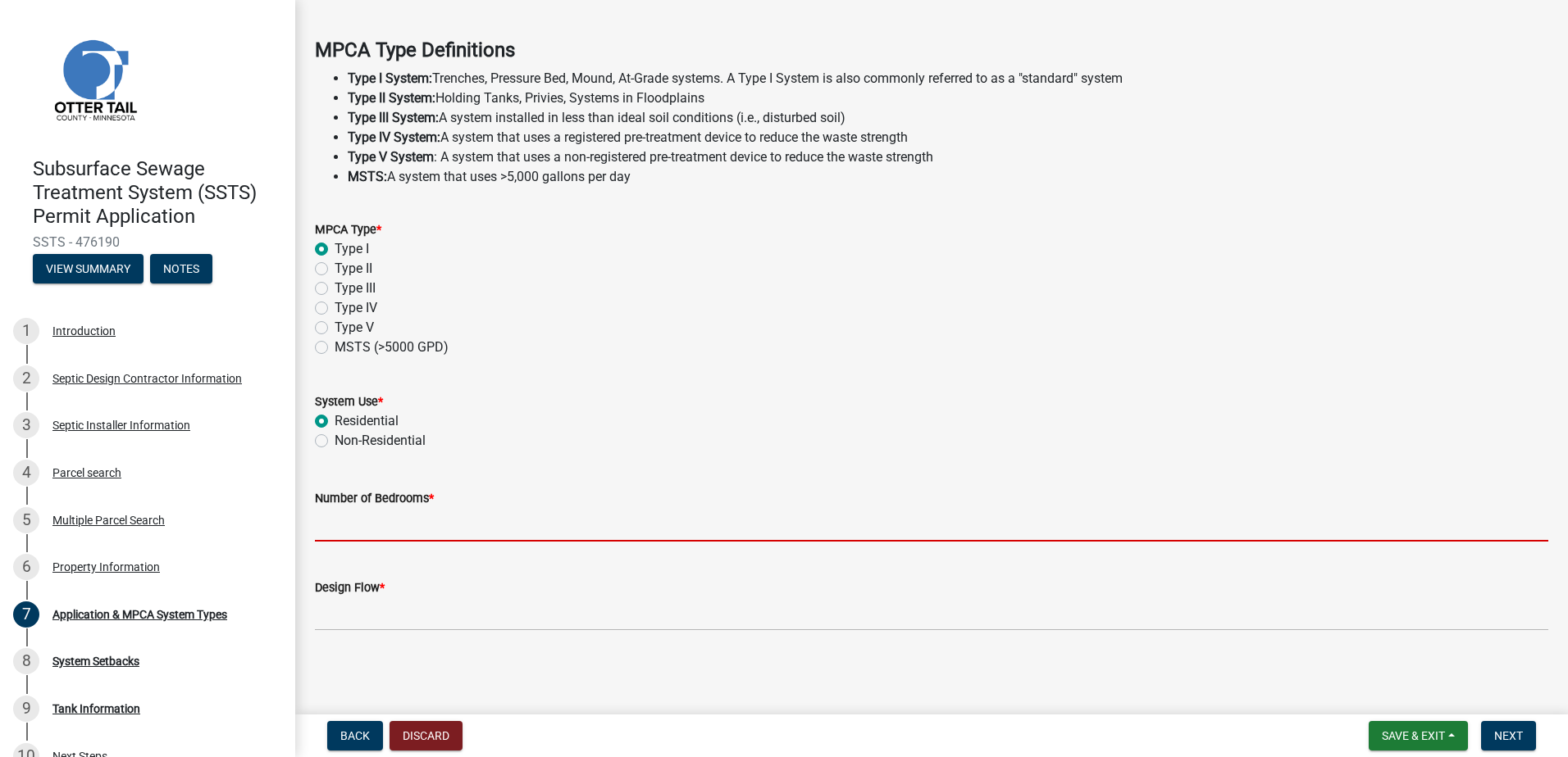
click at [331, 525] on input "Number of Bedrooms *" at bounding box center [932, 525] width 1234 height 34
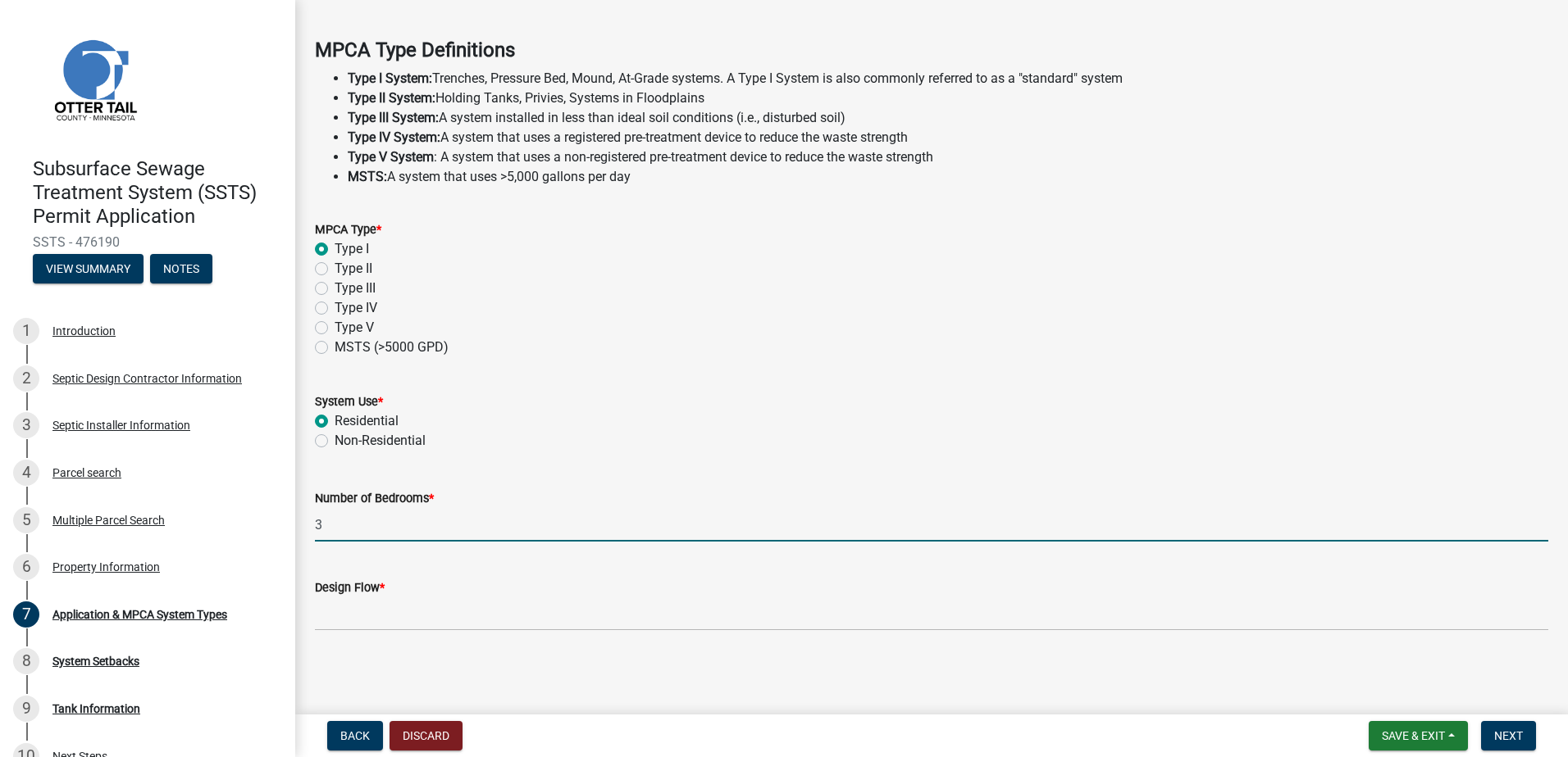
type input "3"
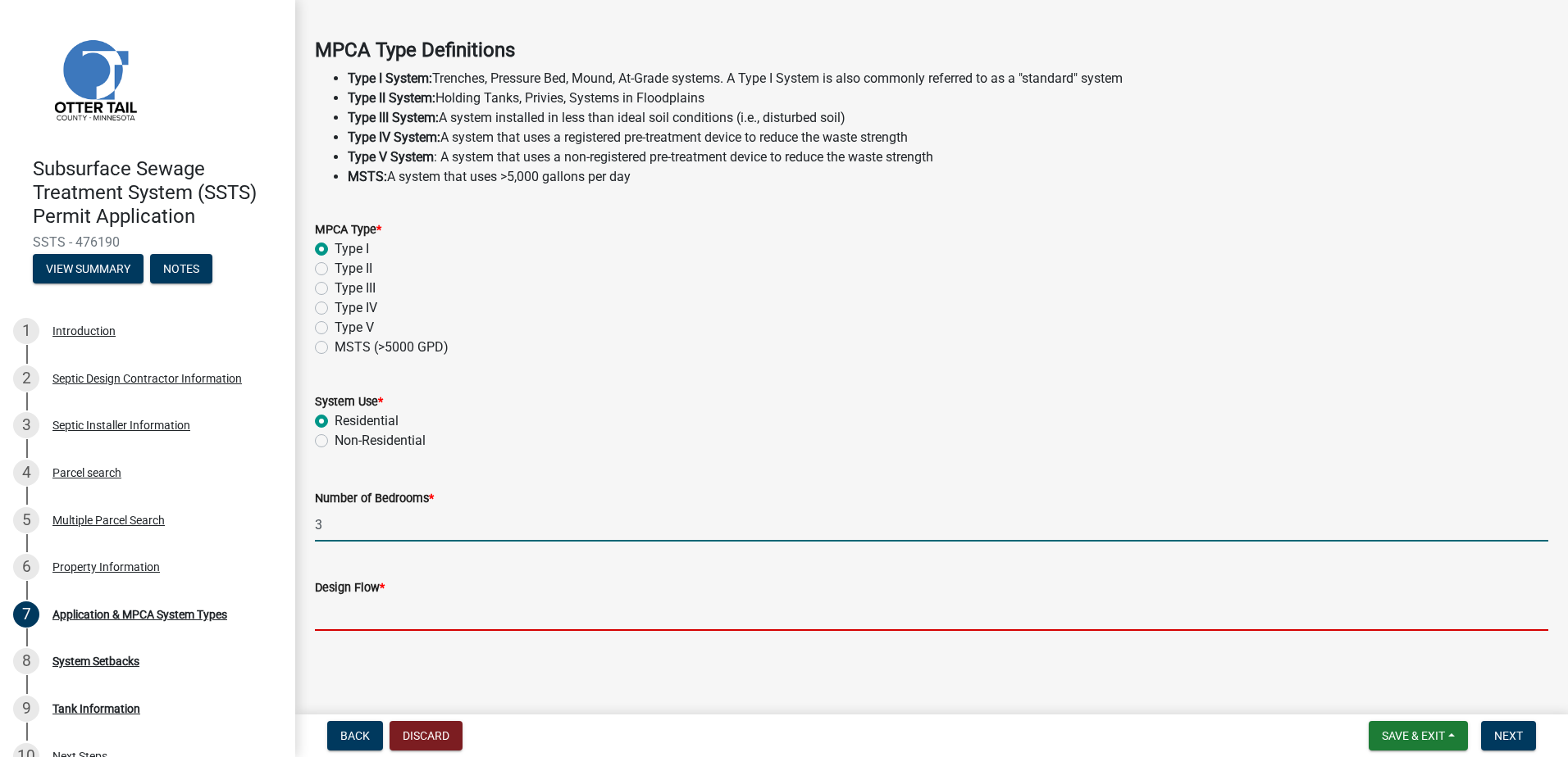
click at [334, 620] on input "Design Flow *" at bounding box center [932, 615] width 1234 height 34
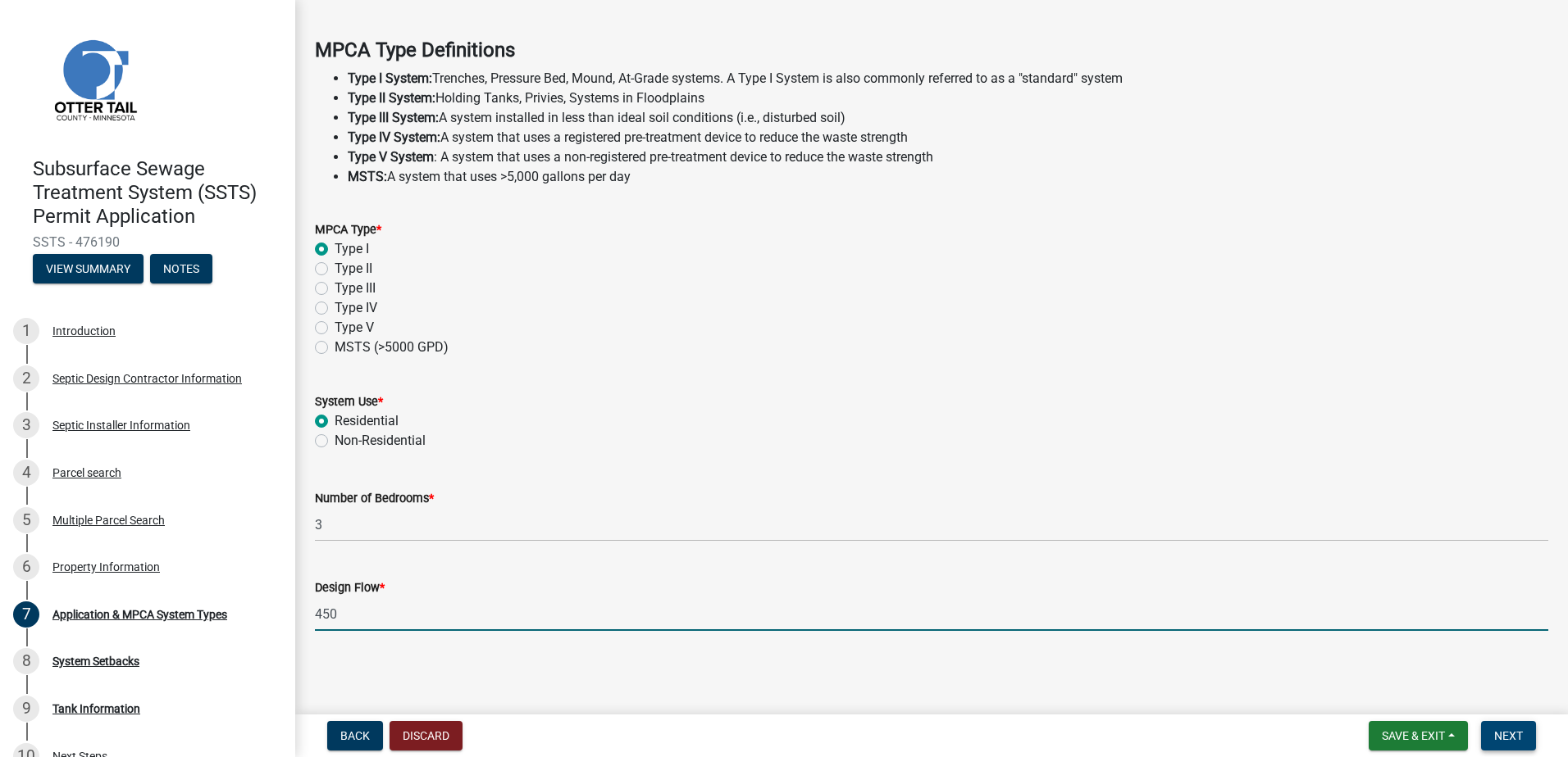
type input "450"
click at [1520, 739] on span "Next" at bounding box center [1508, 736] width 29 height 13
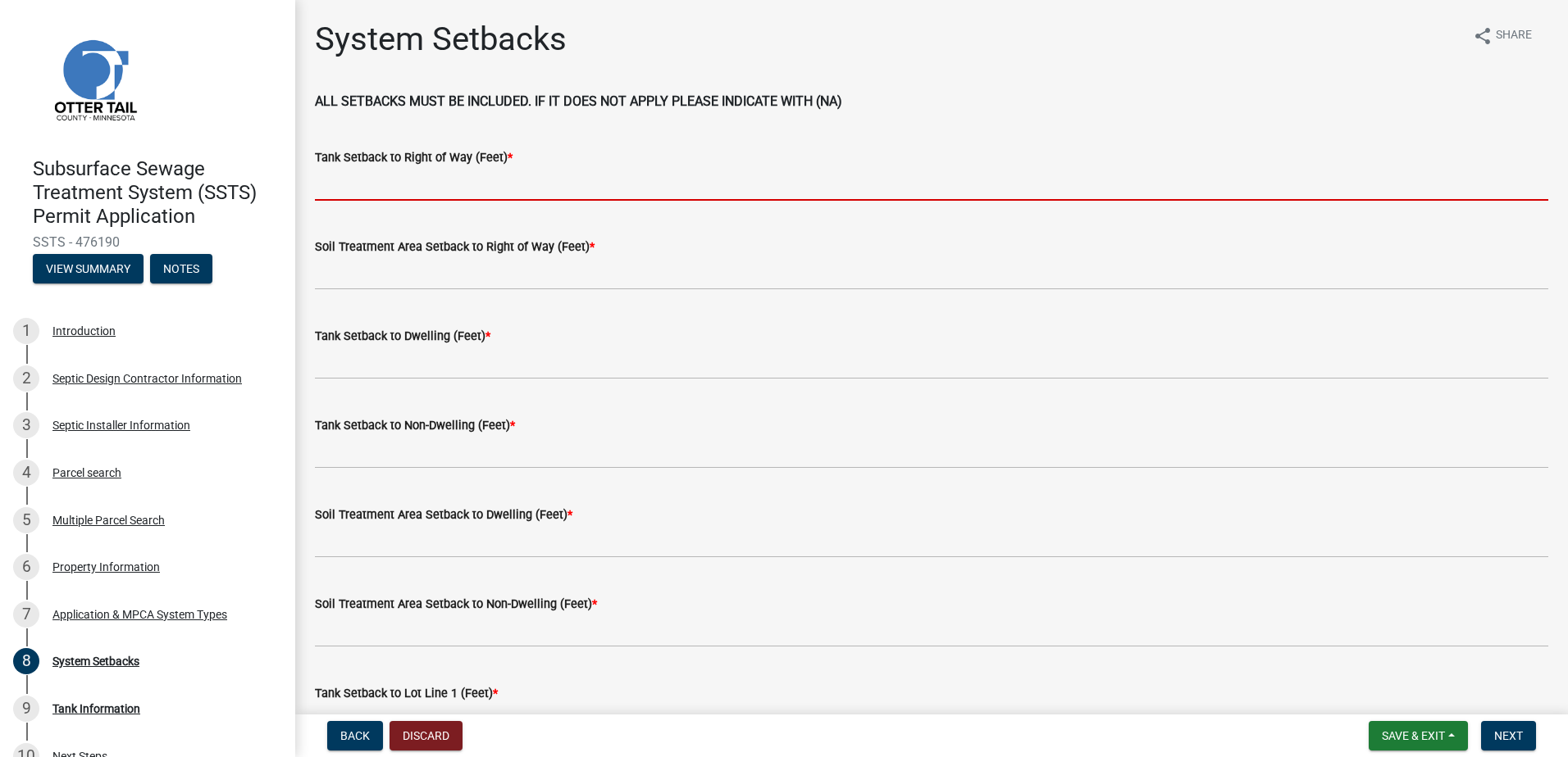
click at [339, 184] on input "Tank Setback to Right of Way (Feet) *" at bounding box center [932, 184] width 1234 height 34
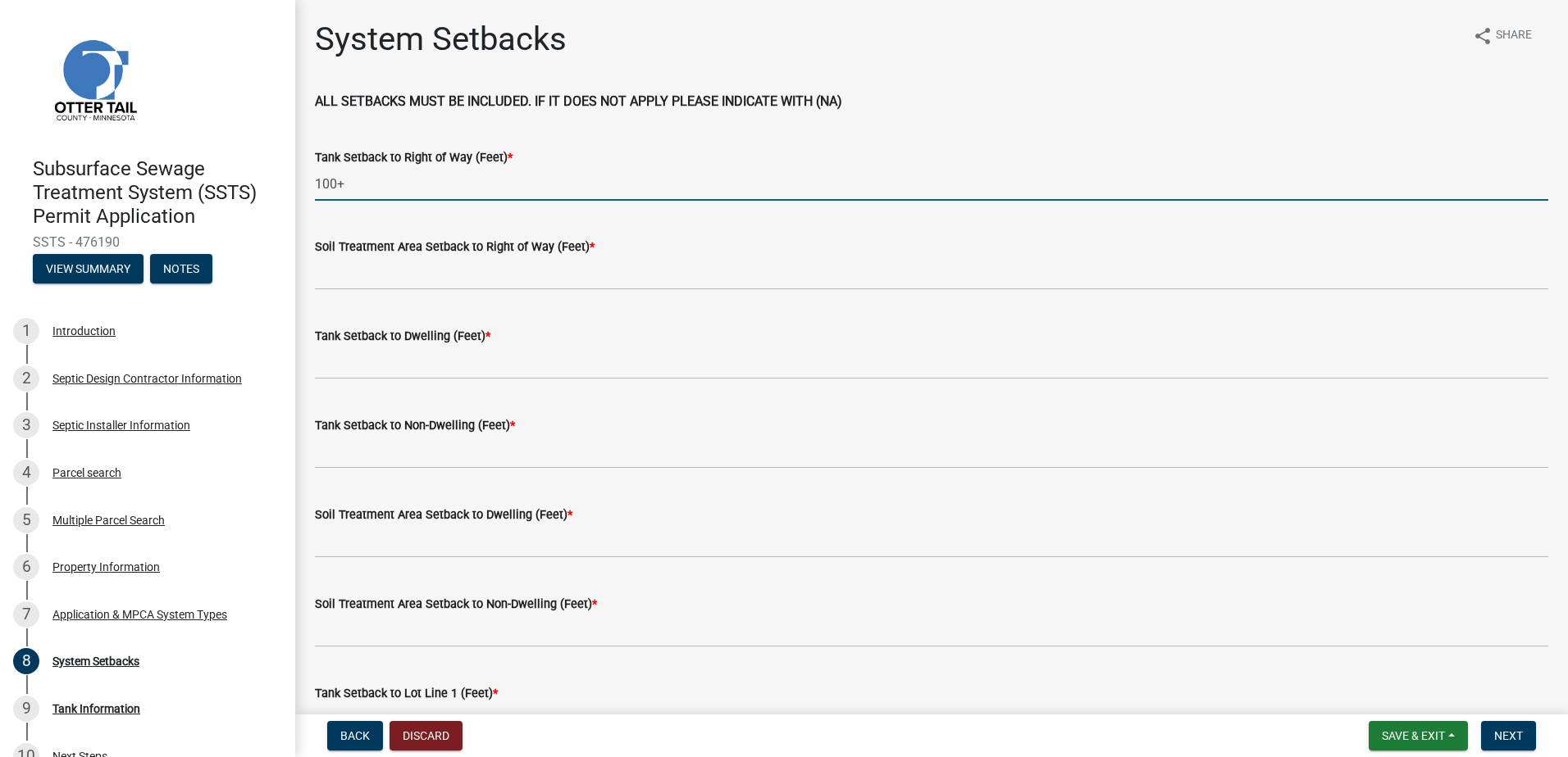
type input "100+"
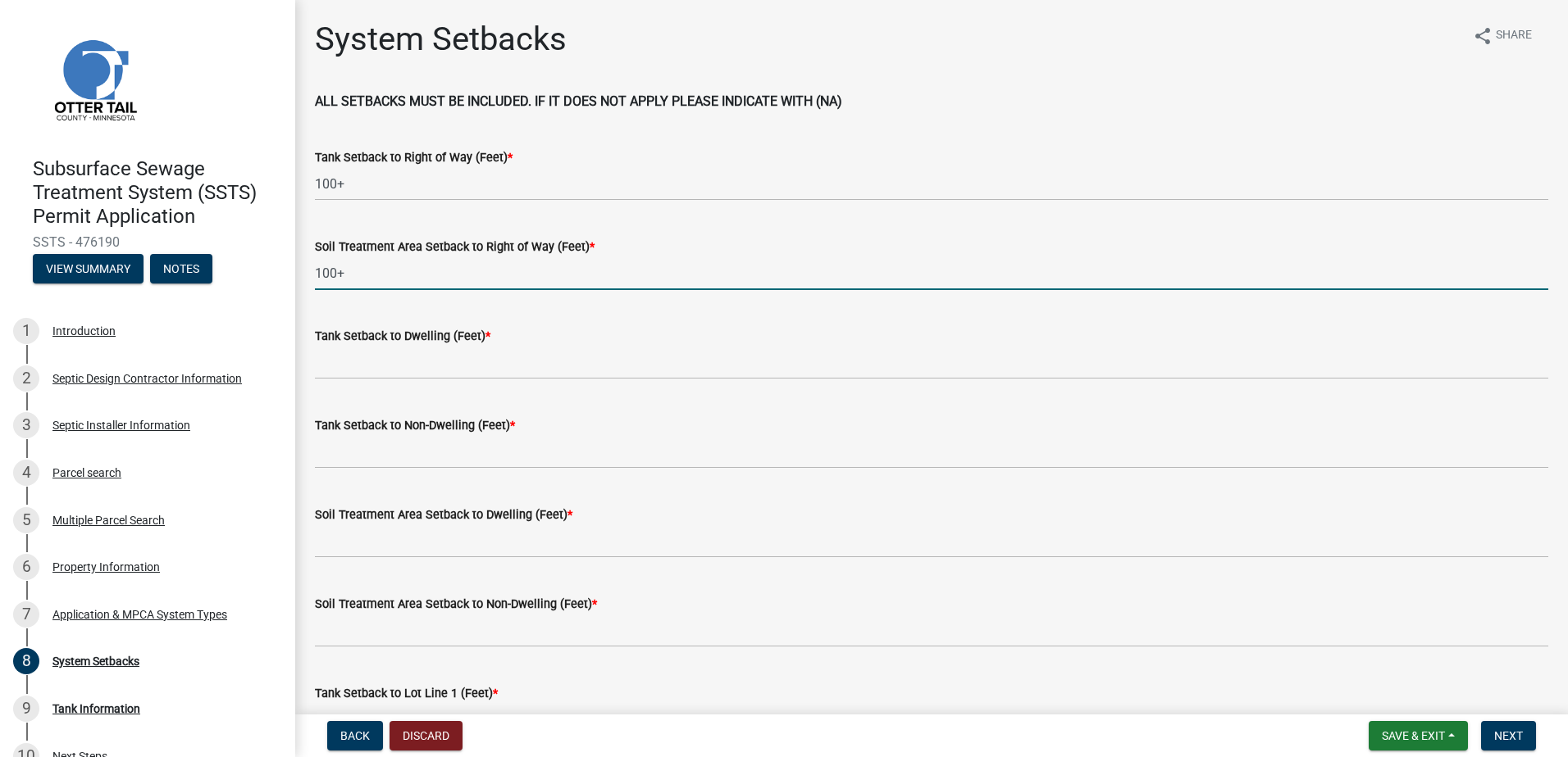
type input "100+"
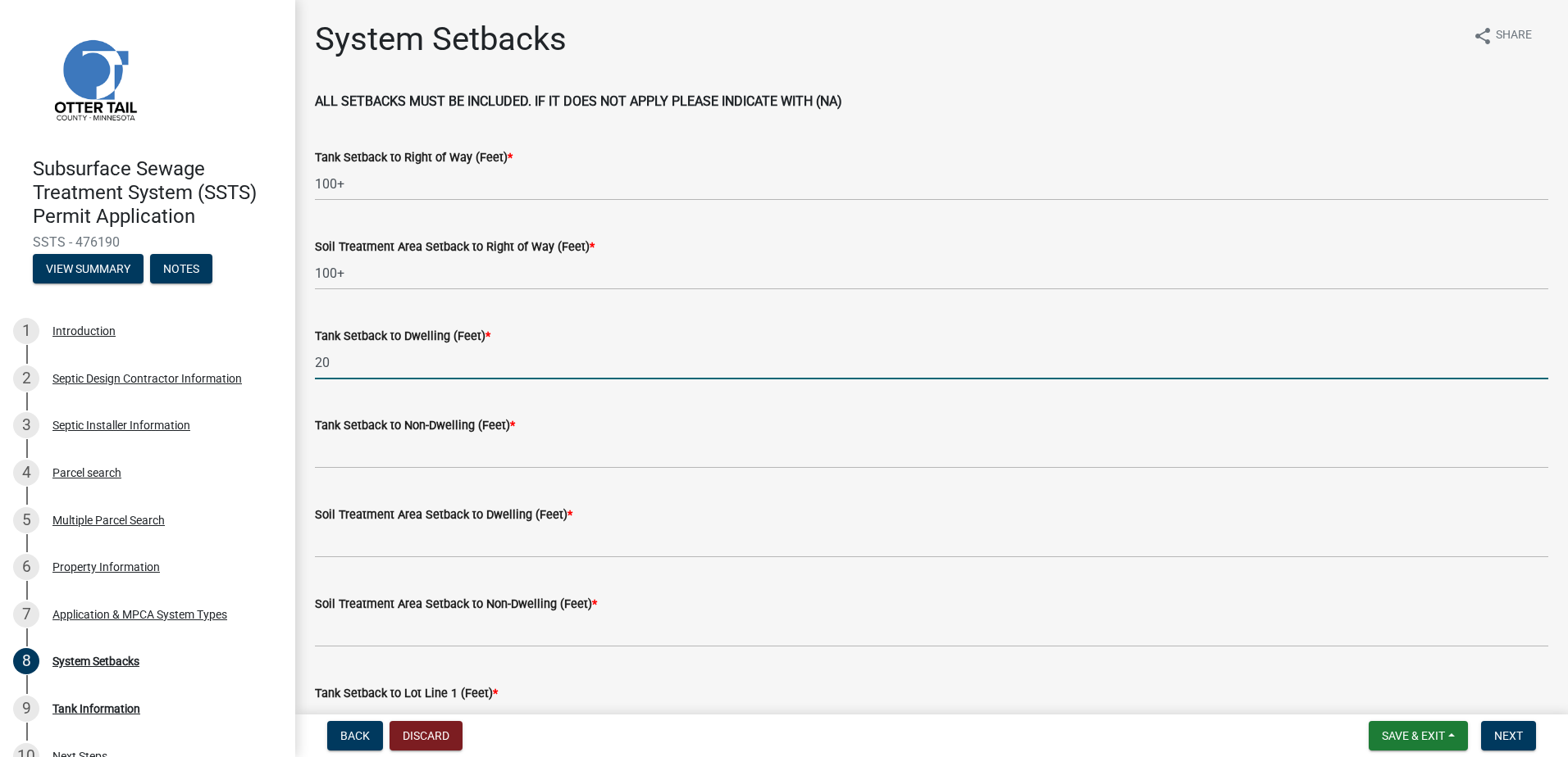
type input "20"
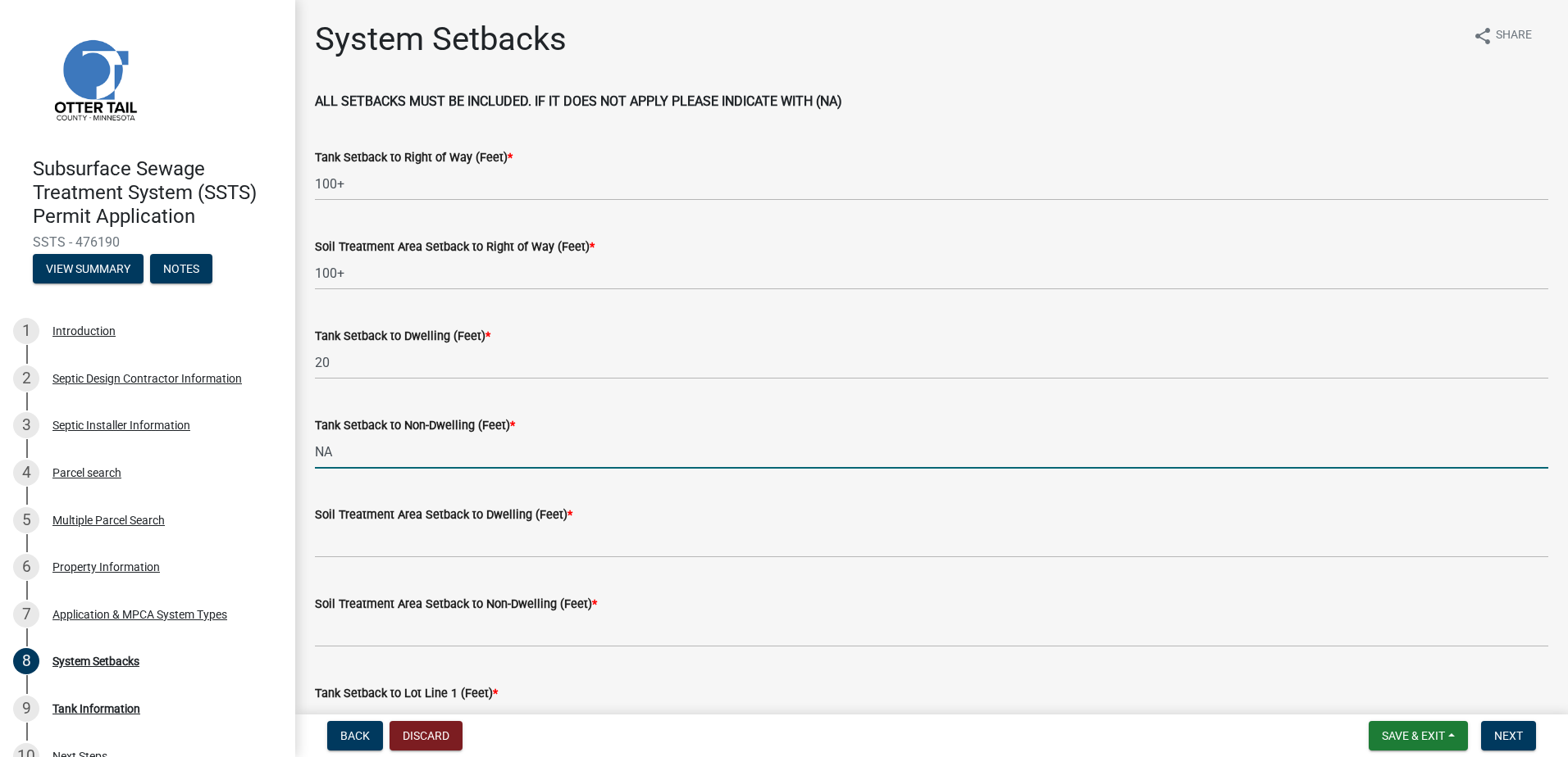
type input "NA"
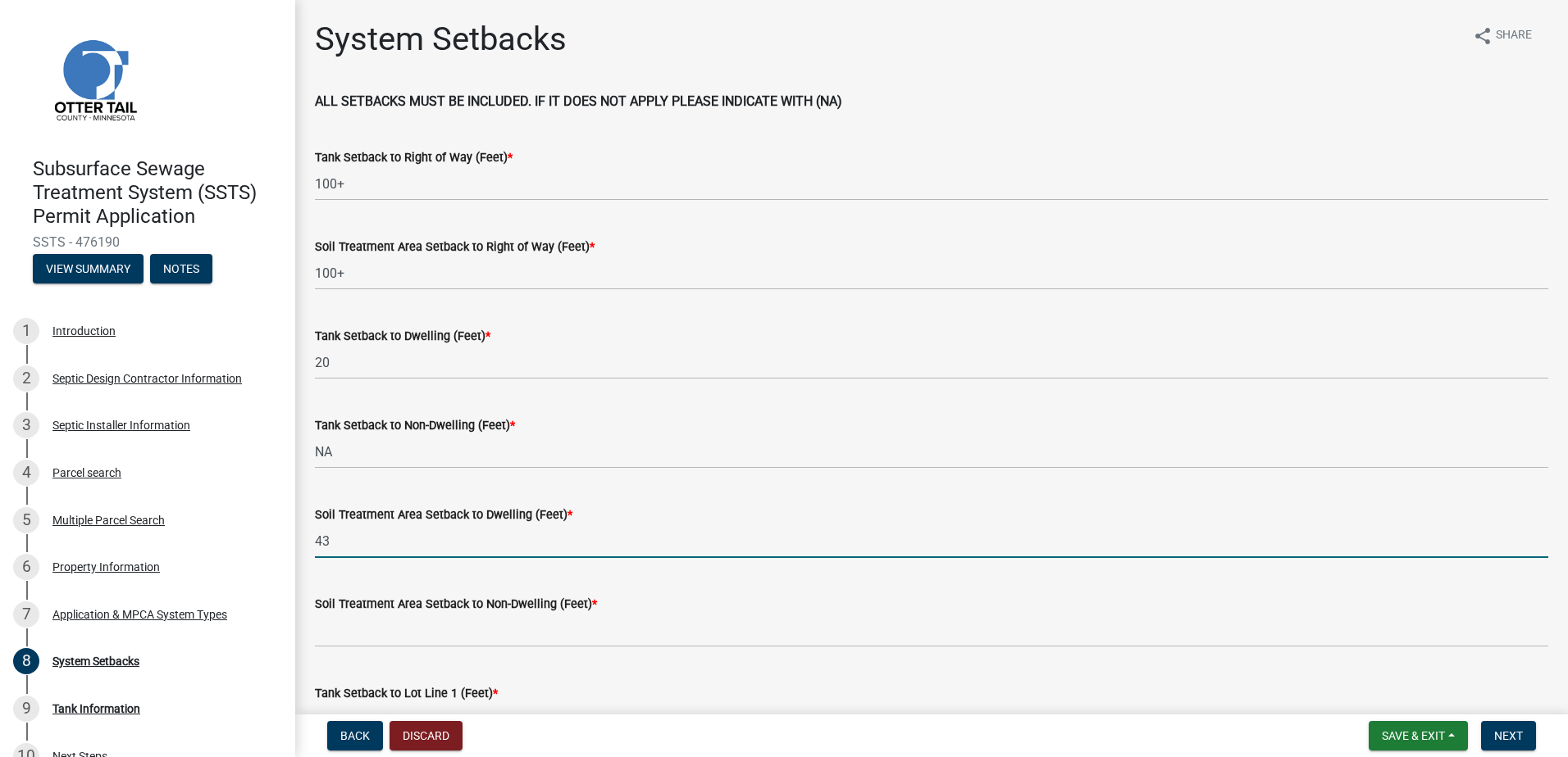
type input "43"
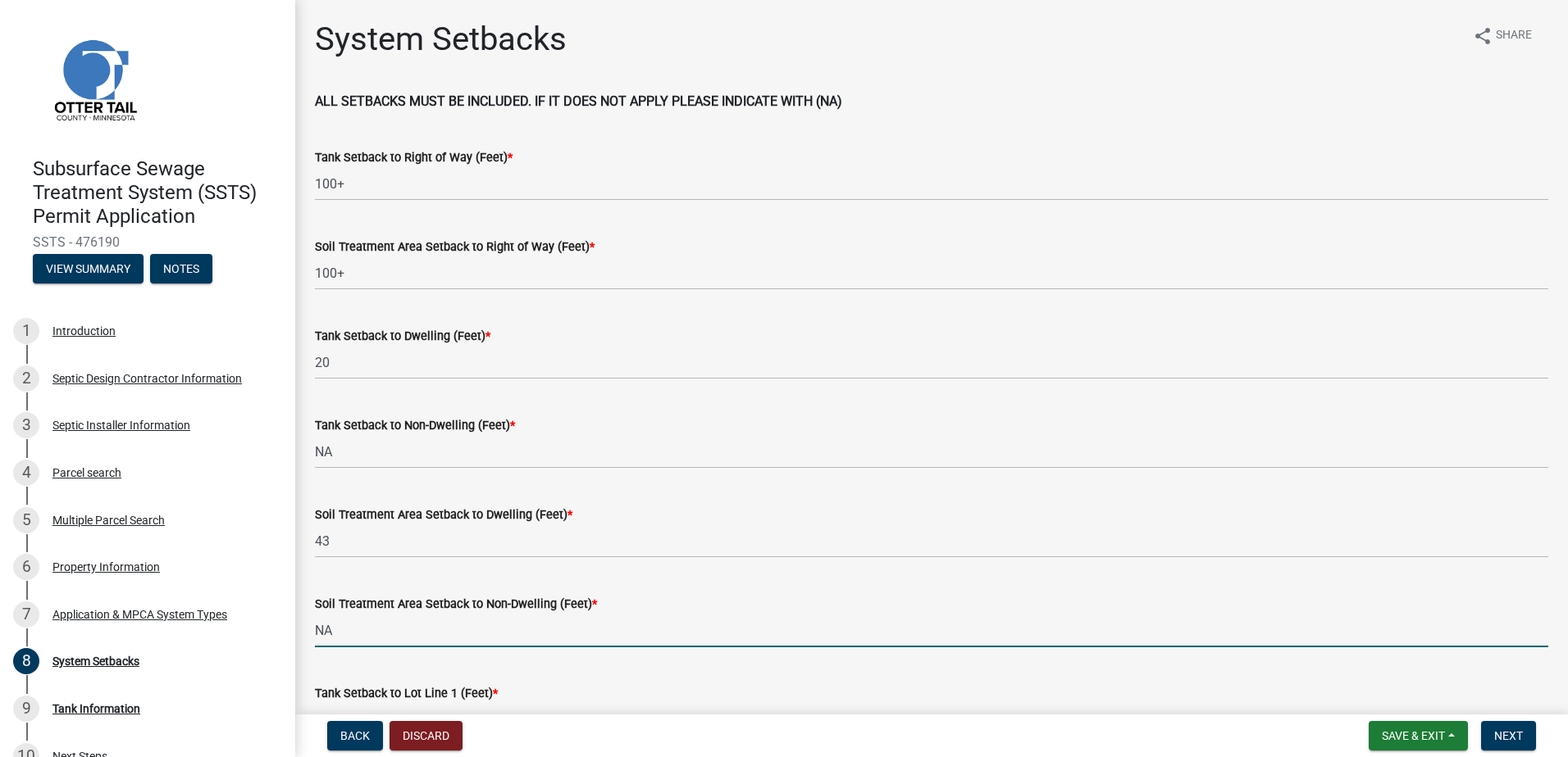
type input "NA"
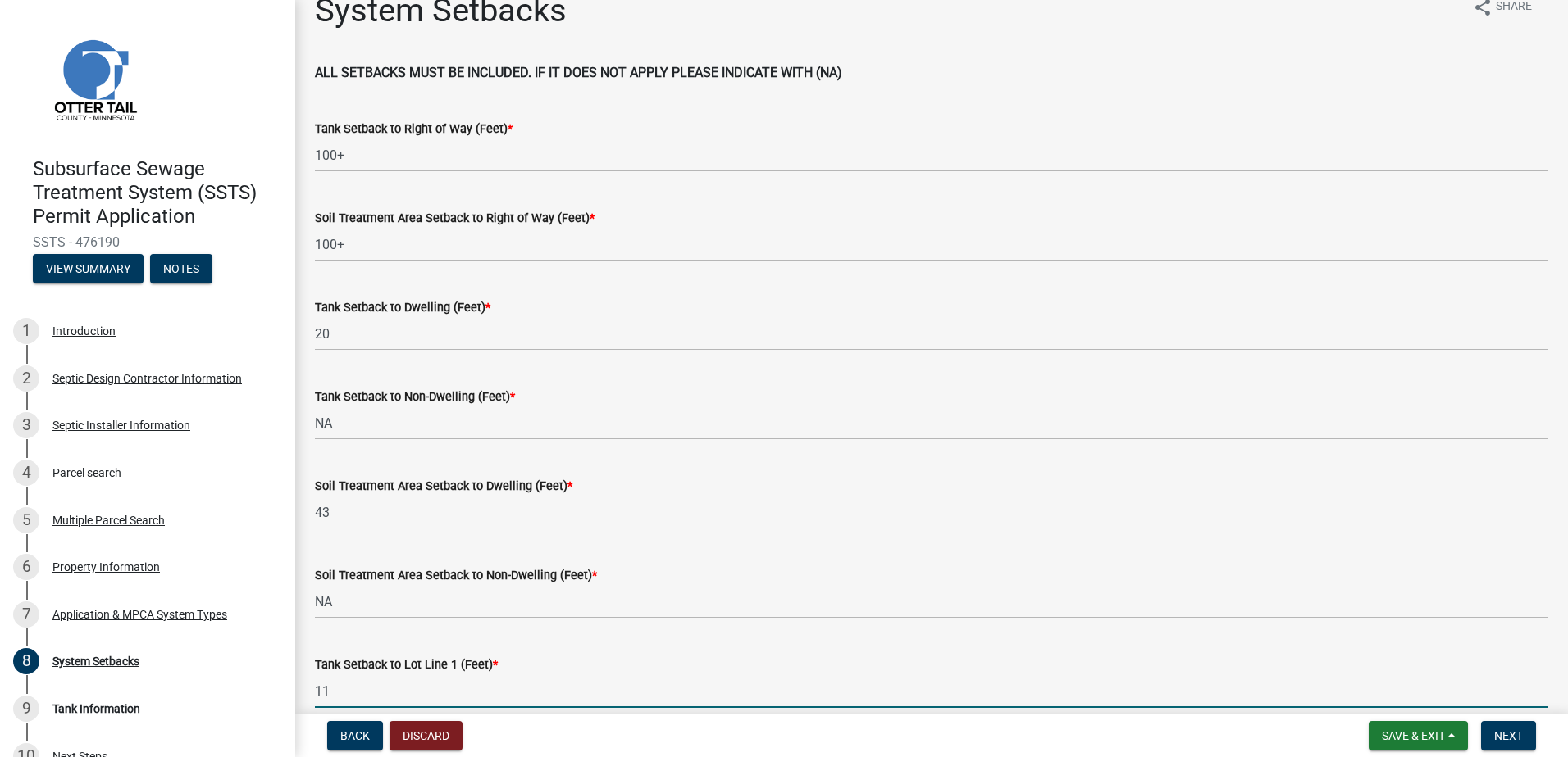
type input "11"
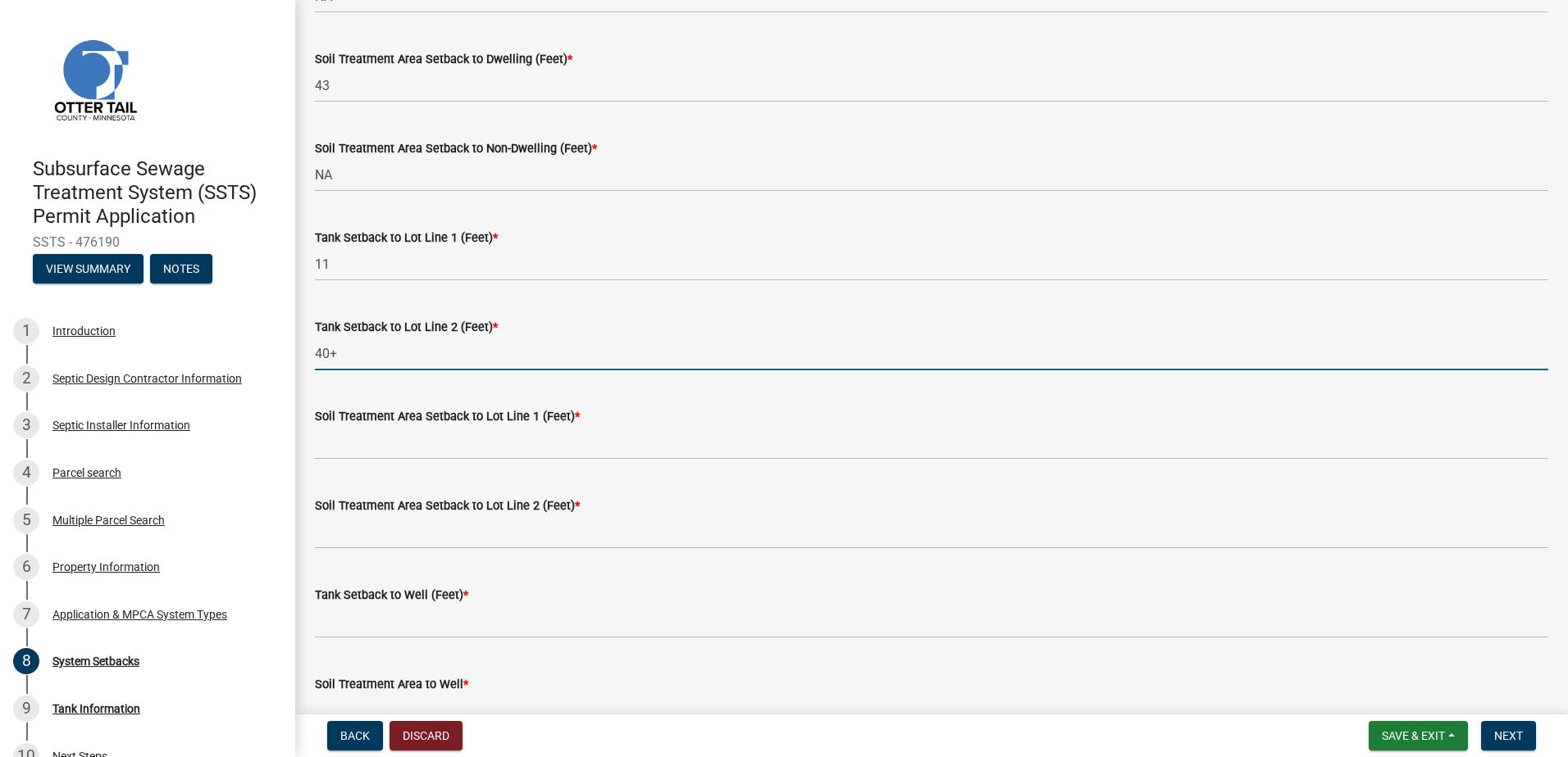
type input "40+"
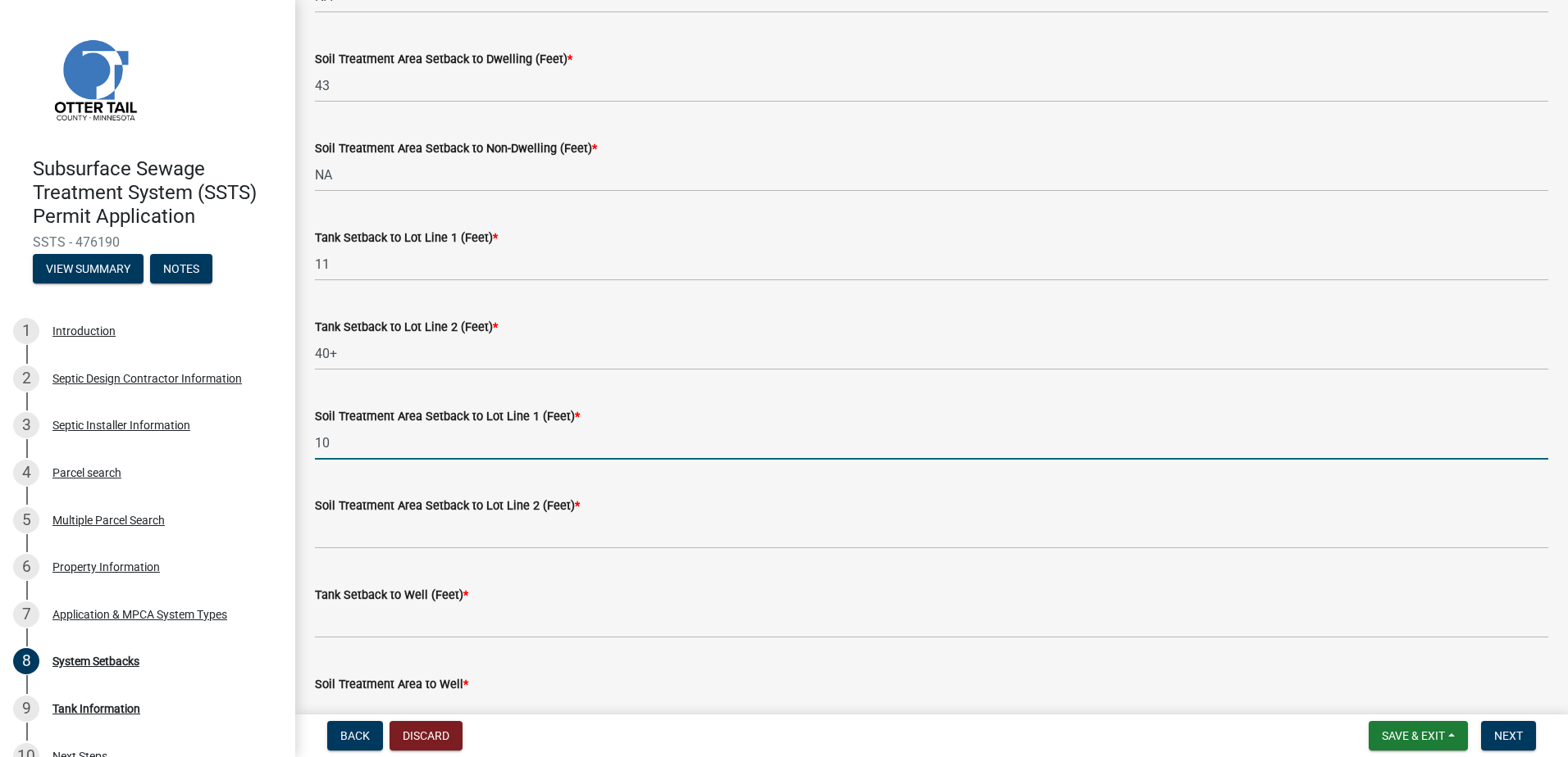
type input "10"
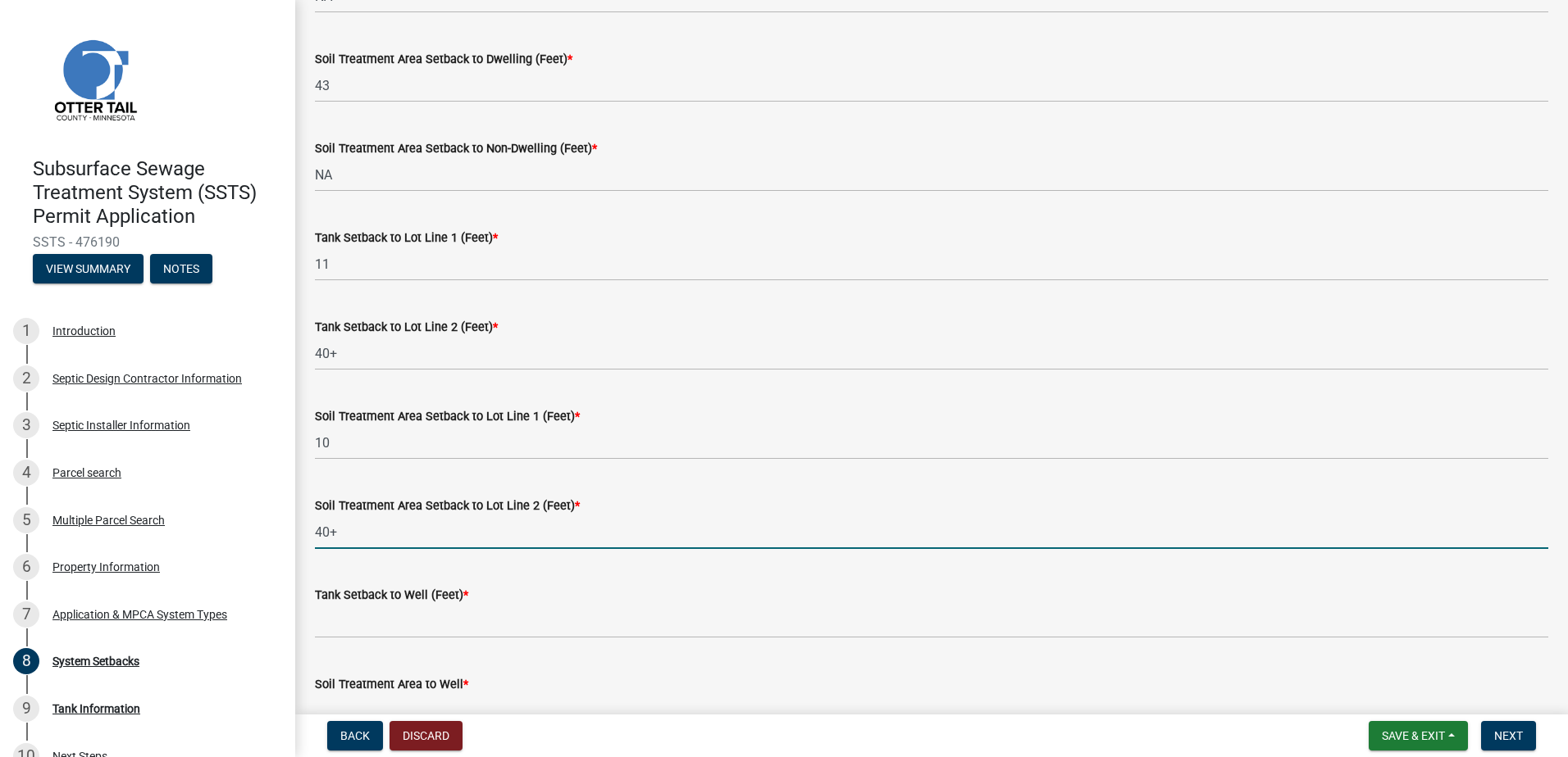
type input "40+-"
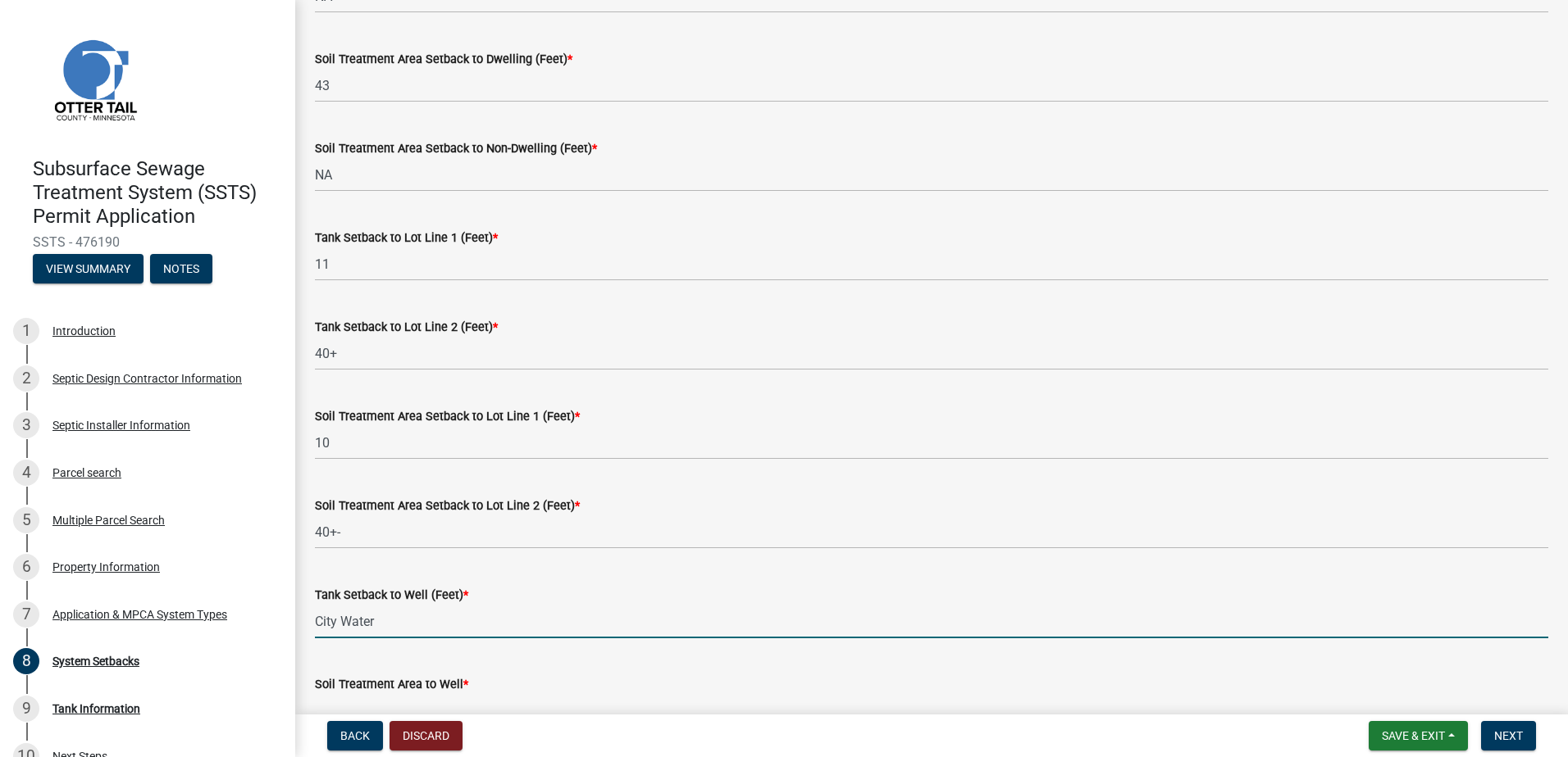
type input "City Water"
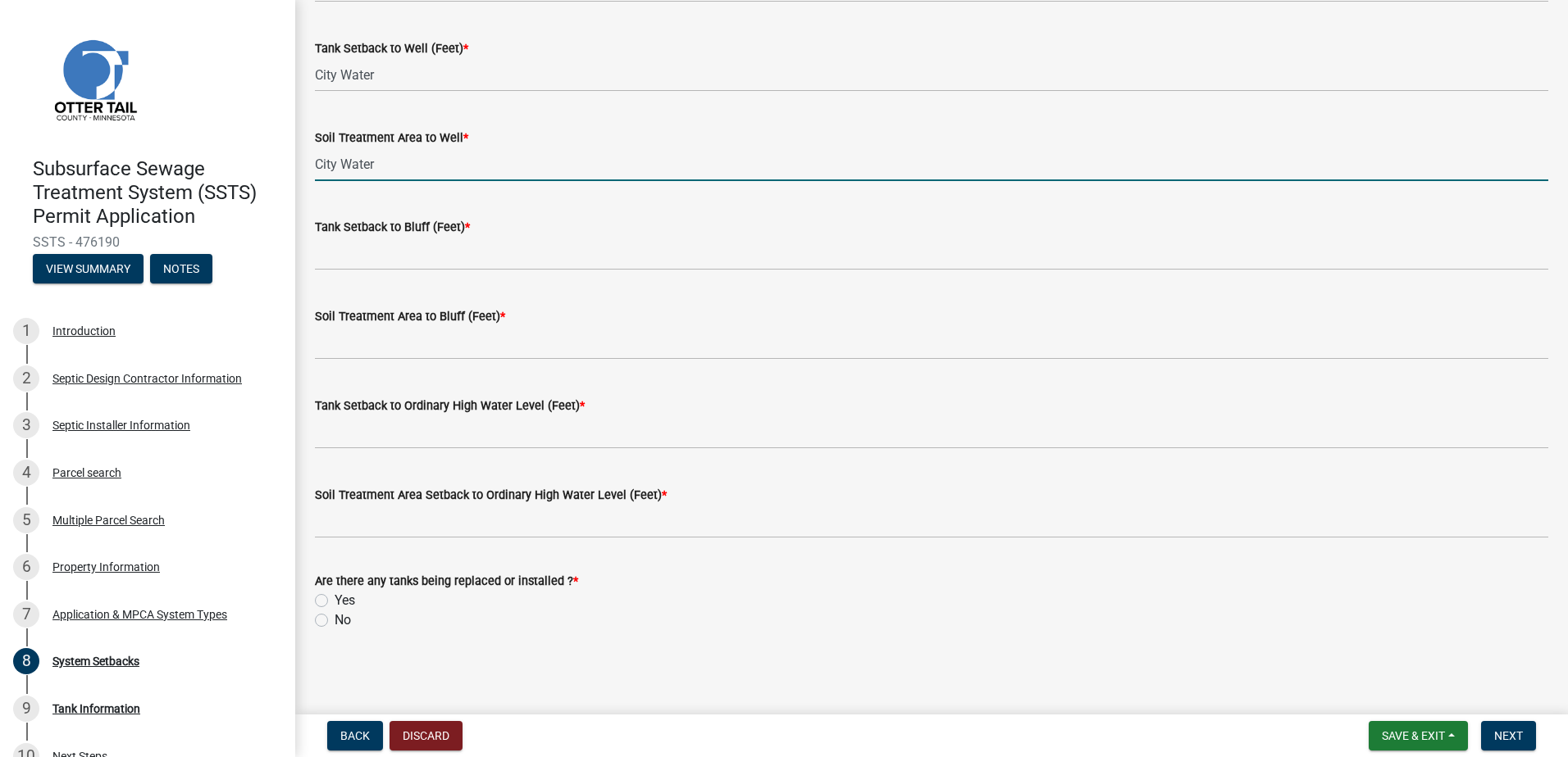
scroll to position [1003, 0]
type input "City Water"
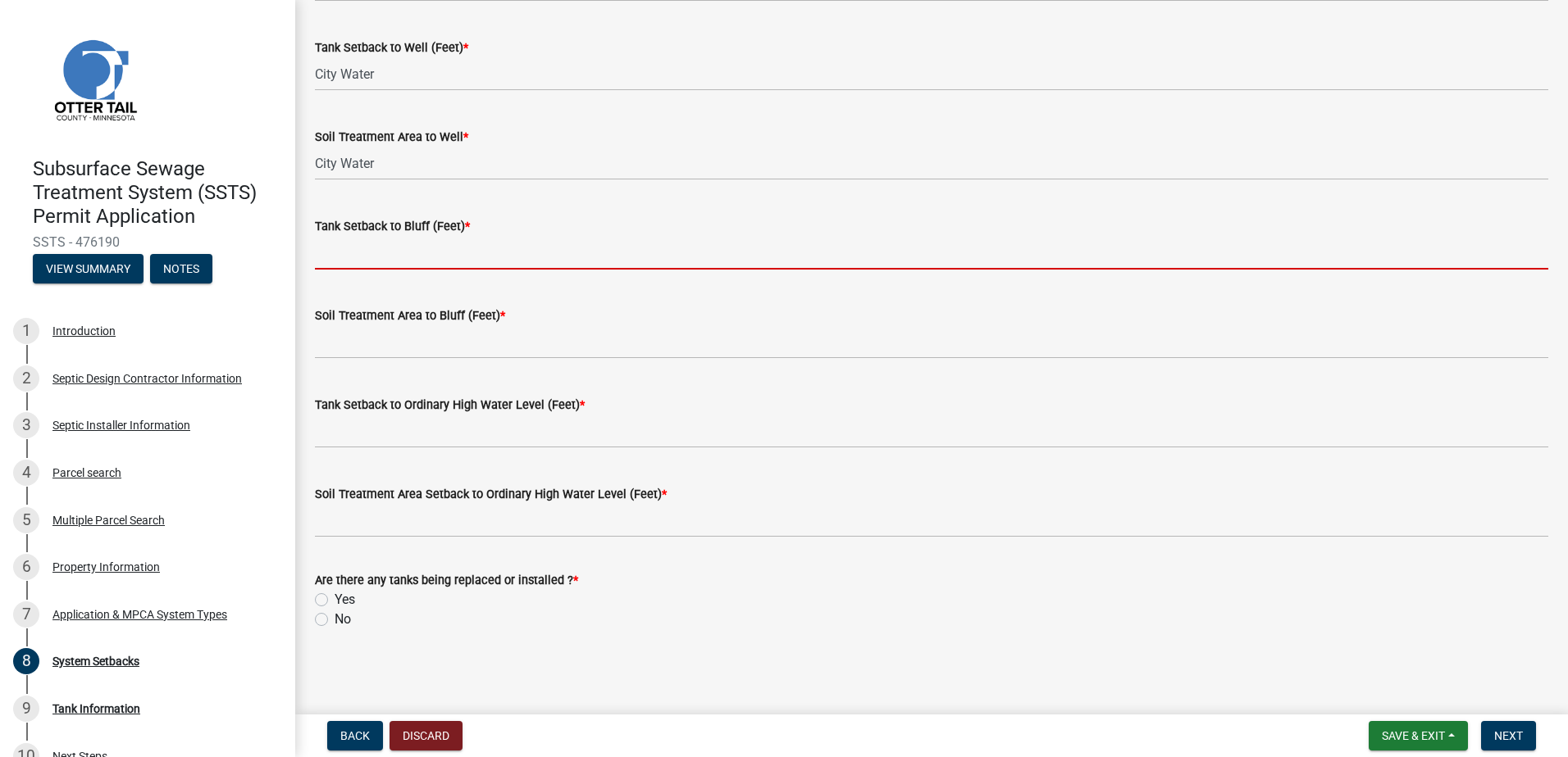
click at [377, 256] on input "Tank Setback to Bluff (Feet) *" at bounding box center [932, 253] width 1234 height 34
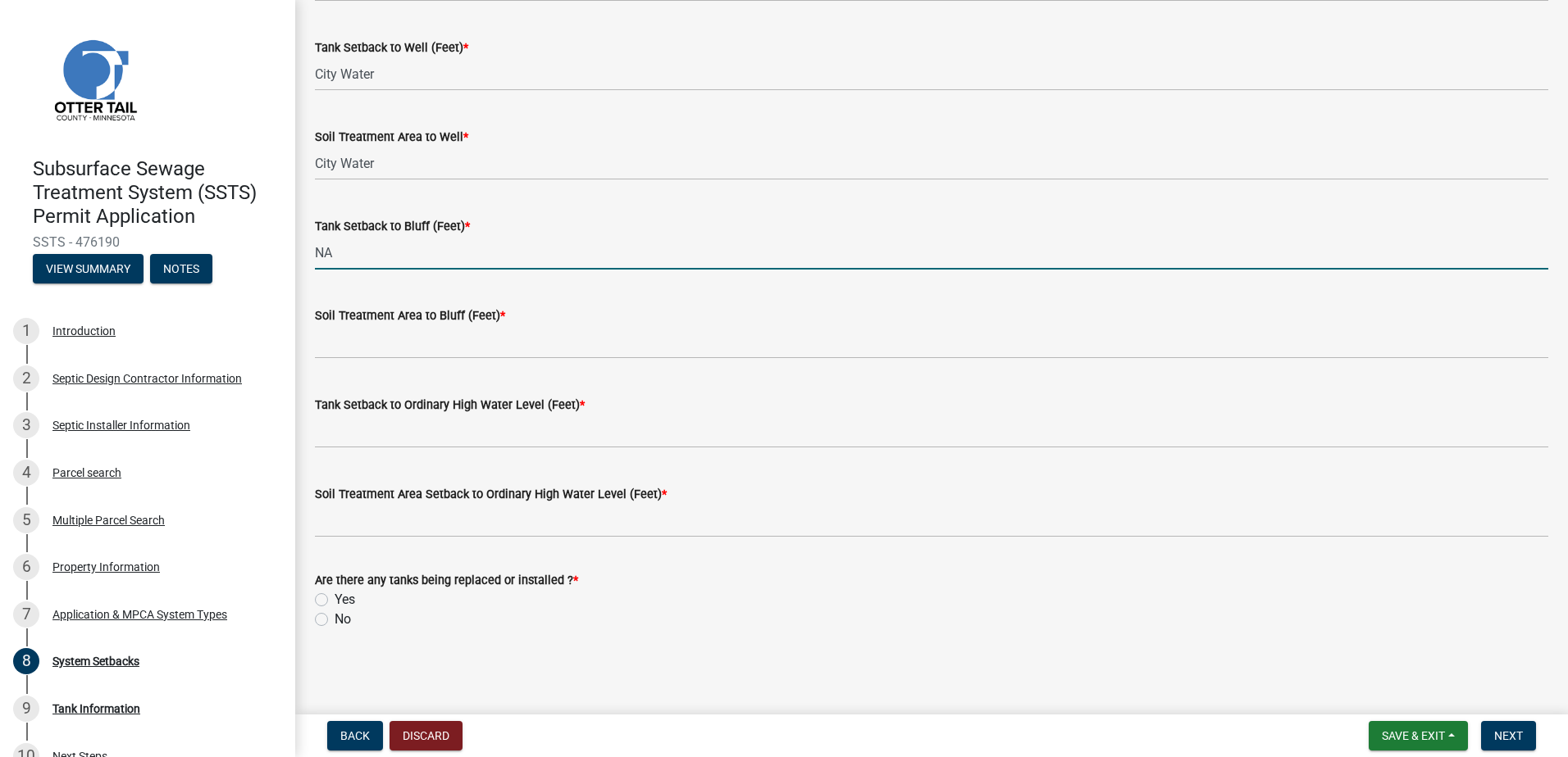
type input "NA"
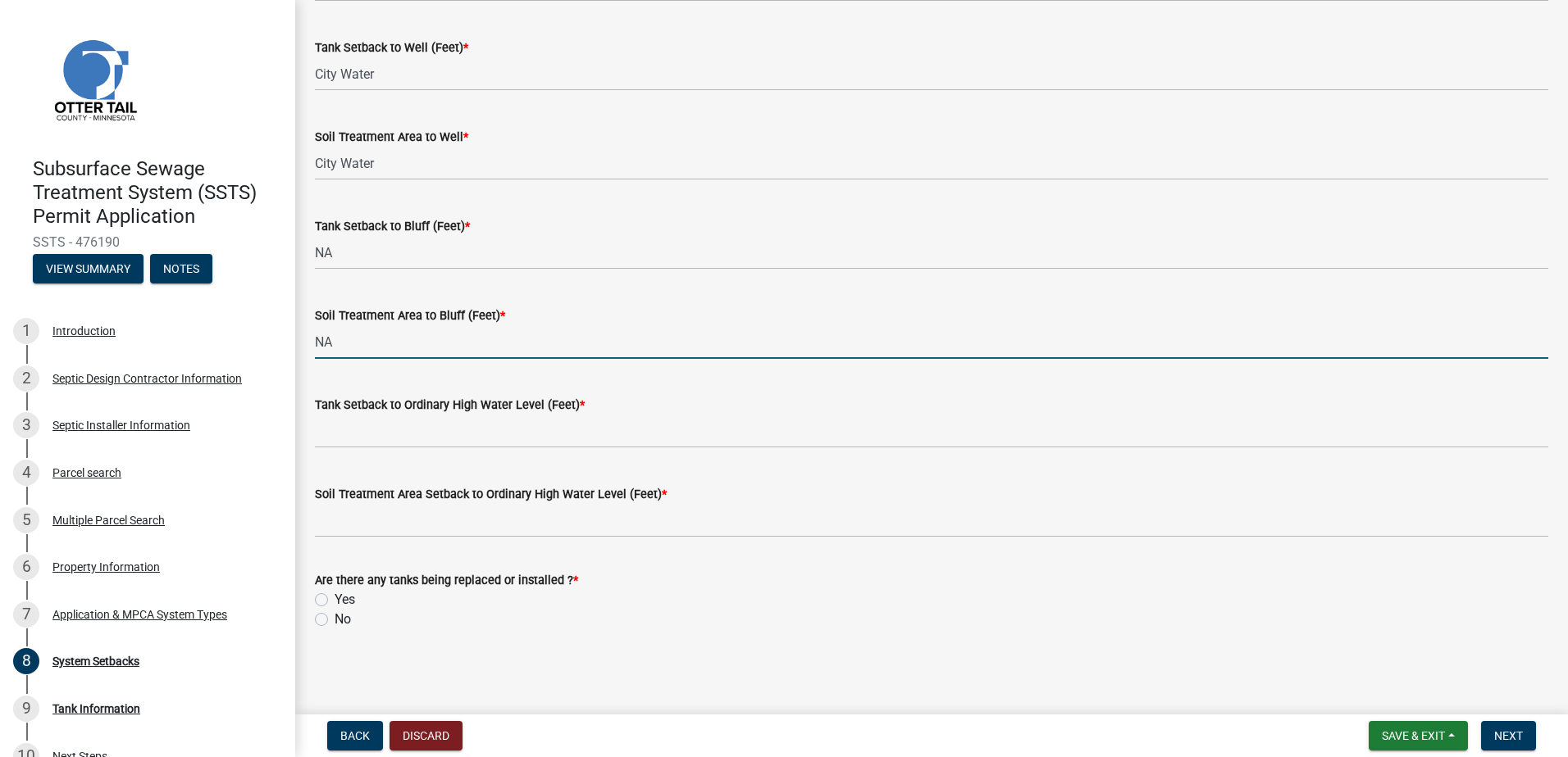
type input "NA"
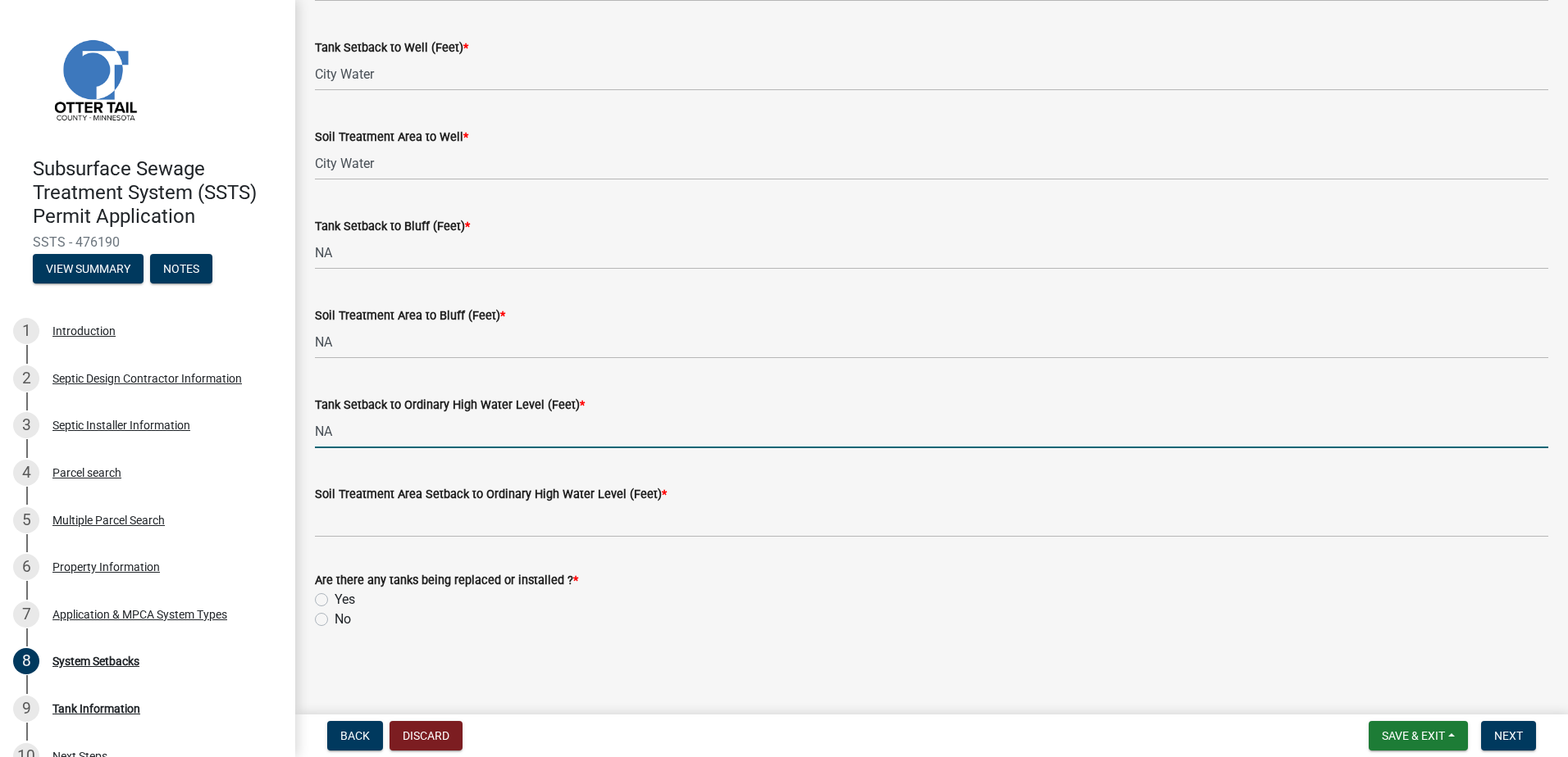
type input "NA"
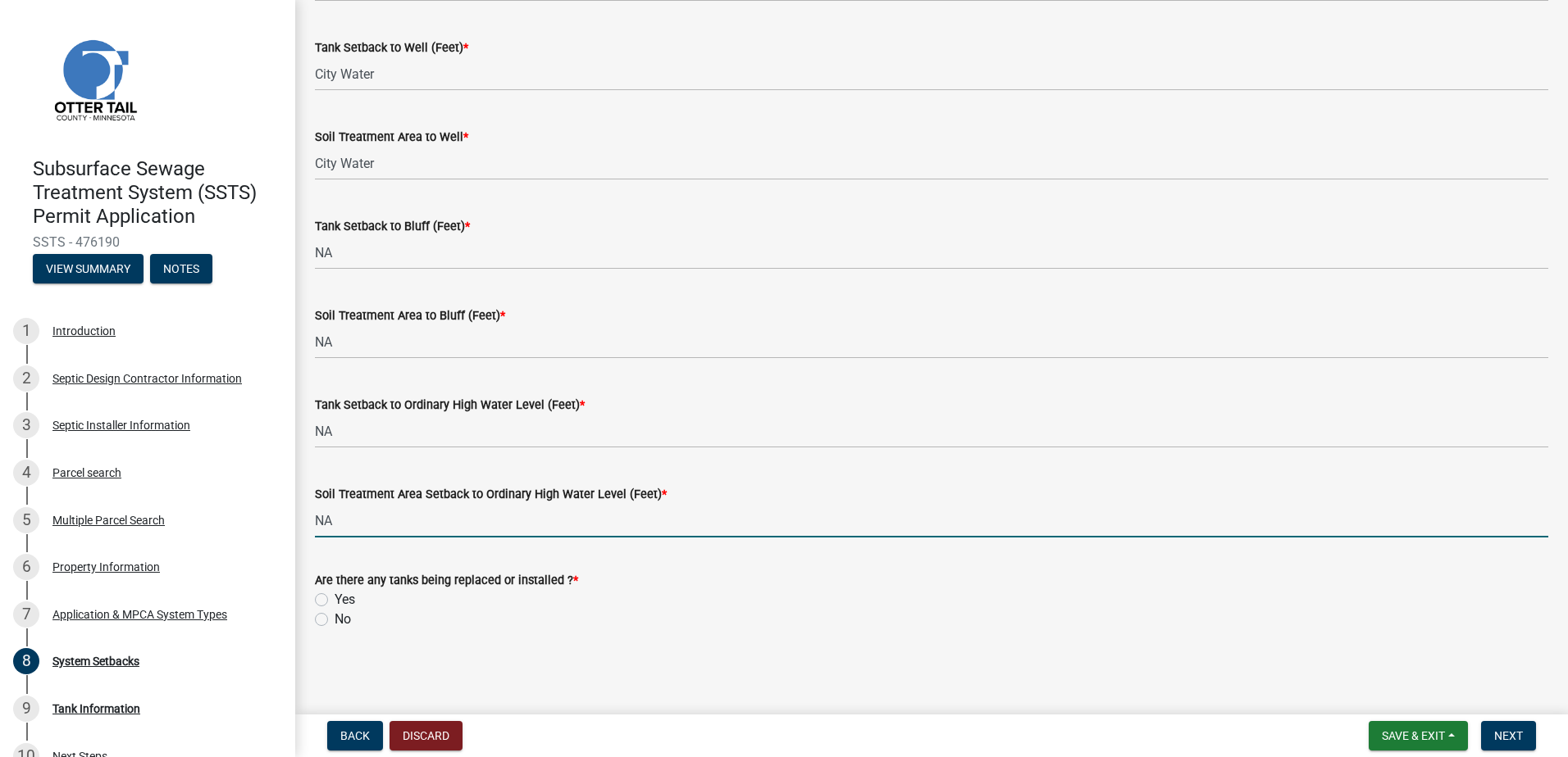
type input "NA"
click at [839, 316] on div "Soil Treatment Area to Bluff (Feet) *" at bounding box center [932, 315] width 1234 height 19
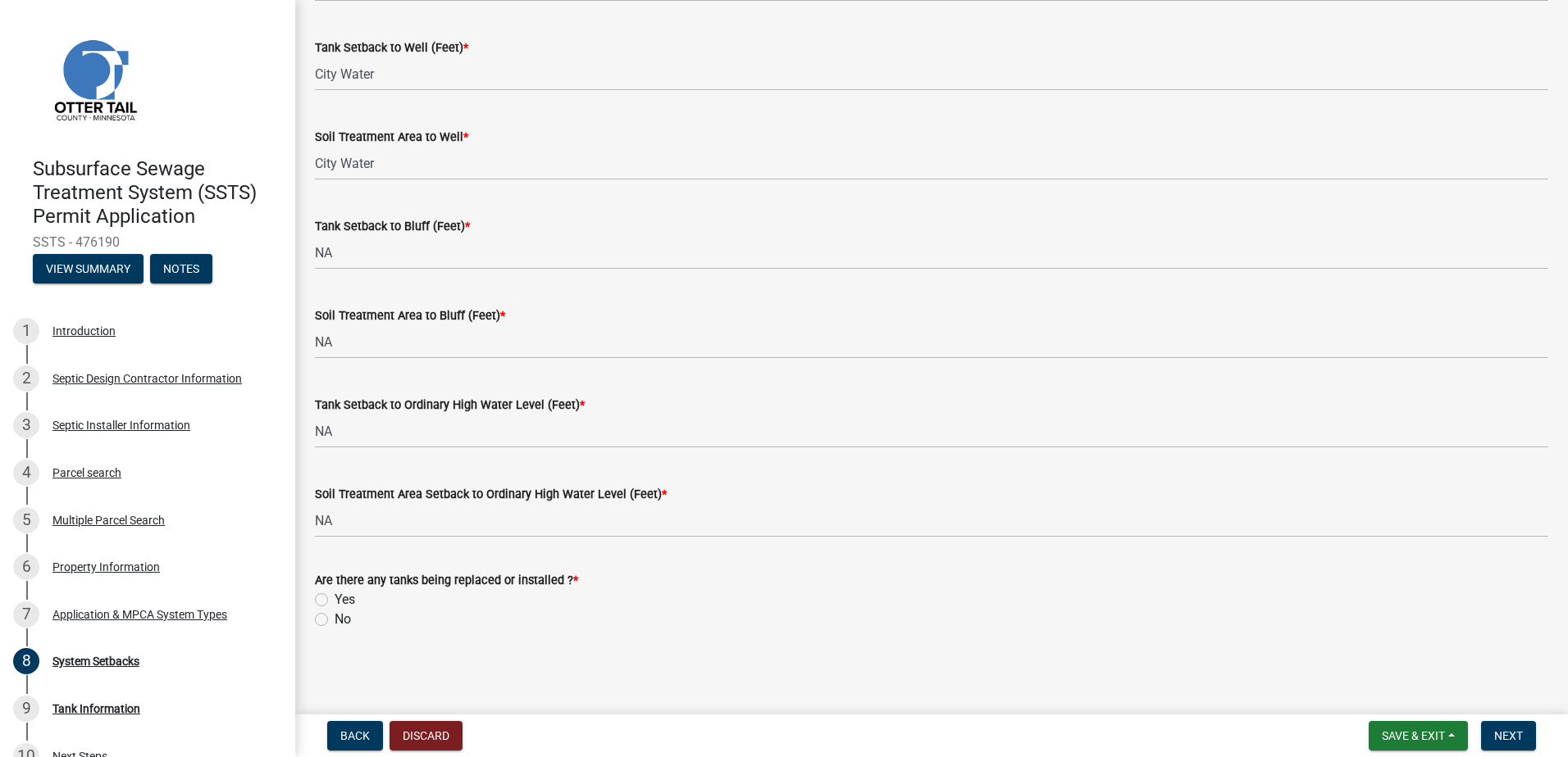
click at [334, 605] on label "Yes" at bounding box center [345, 600] width 20 height 19
click at [334, 600] on input "Yes" at bounding box center [340, 595] width 11 height 11
radio input "true"
click at [1497, 734] on span "Next" at bounding box center [1508, 736] width 29 height 13
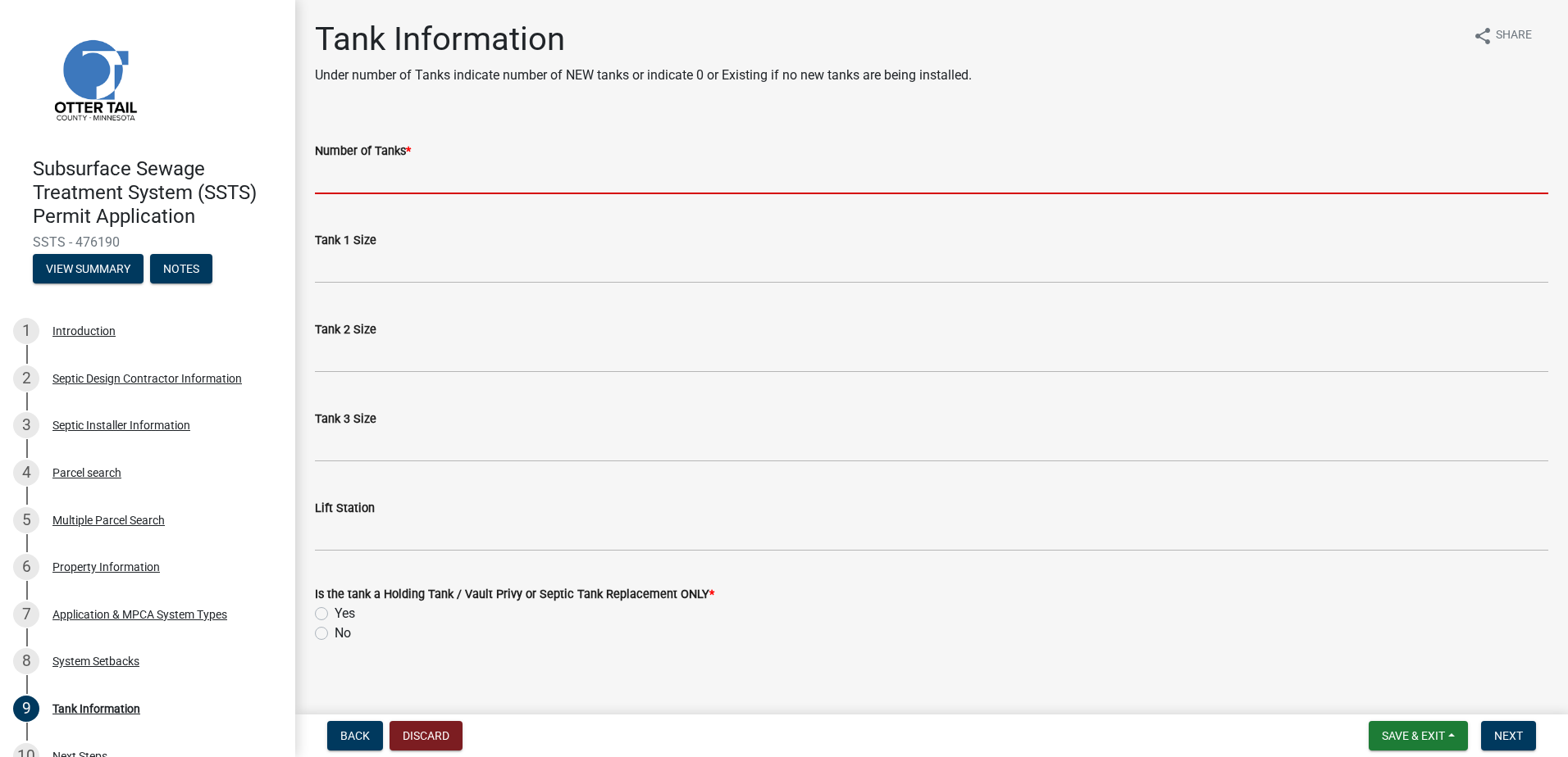
click at [322, 184] on input "Number of Tanks *" at bounding box center [932, 178] width 1234 height 34
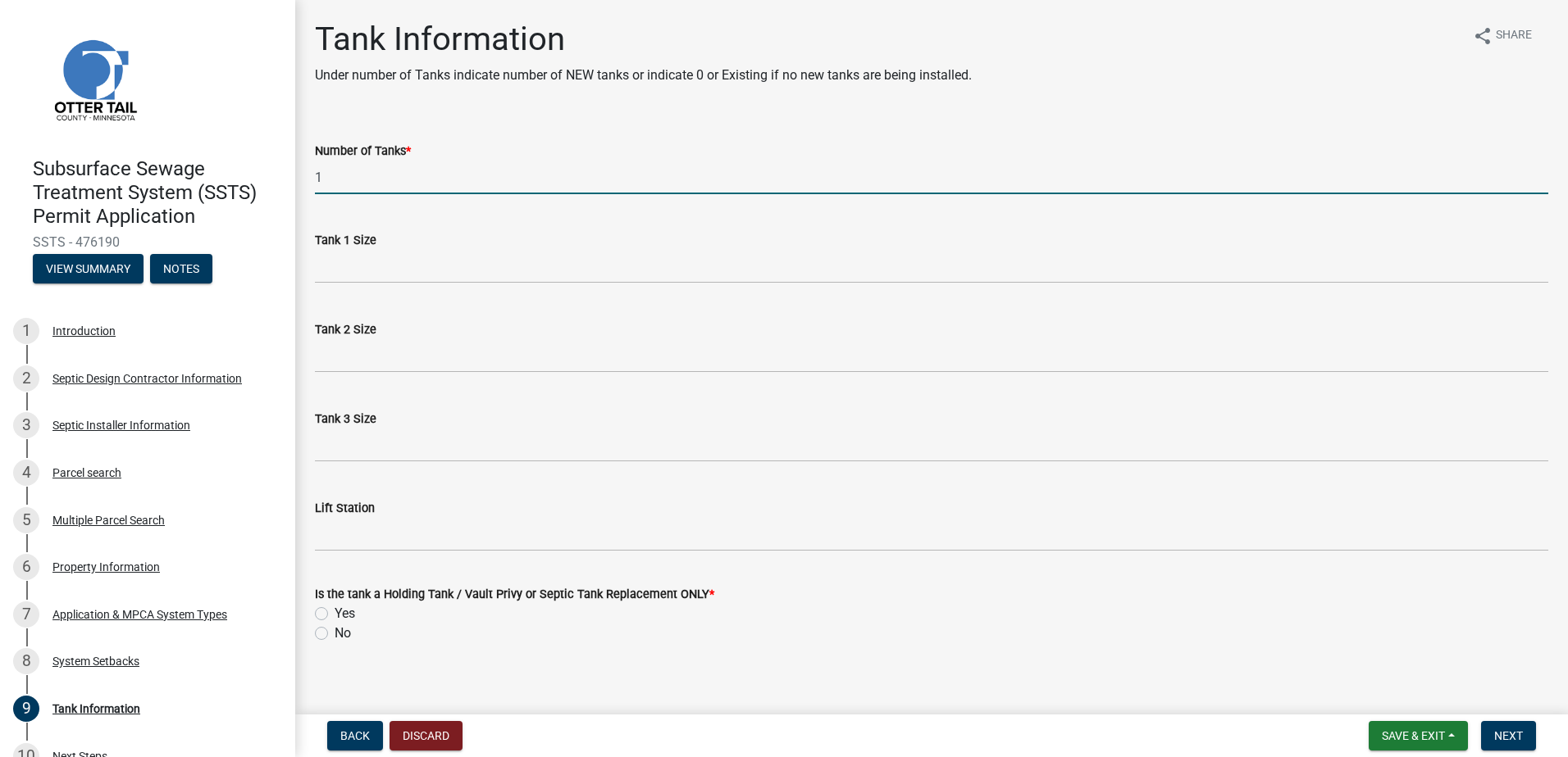
type input "1"
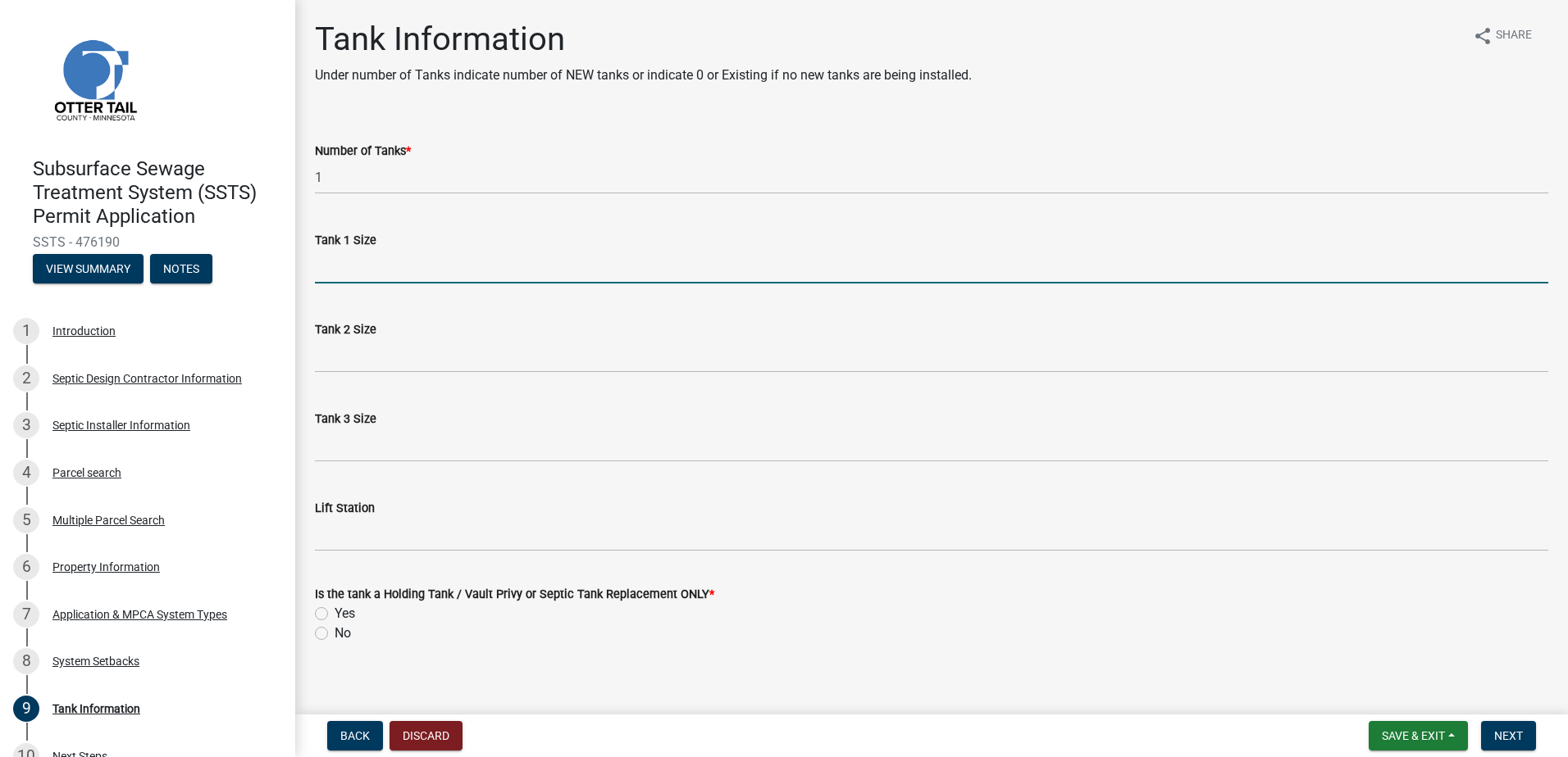
click at [318, 266] on input "Tank 1 Size" at bounding box center [932, 267] width 1234 height 34
type input "1500-2"
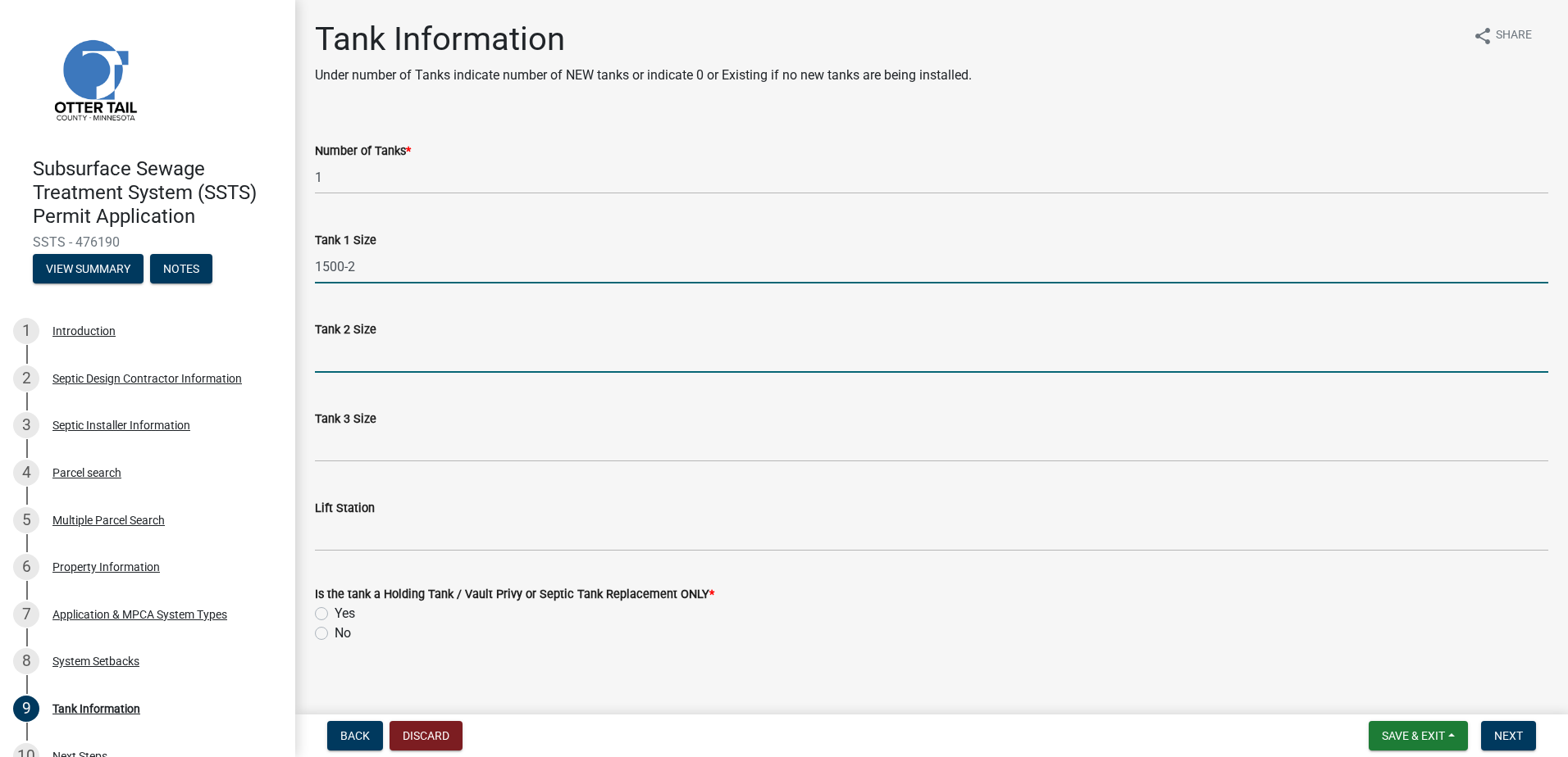
click at [332, 360] on input "Tank 2 Size" at bounding box center [932, 356] width 1234 height 34
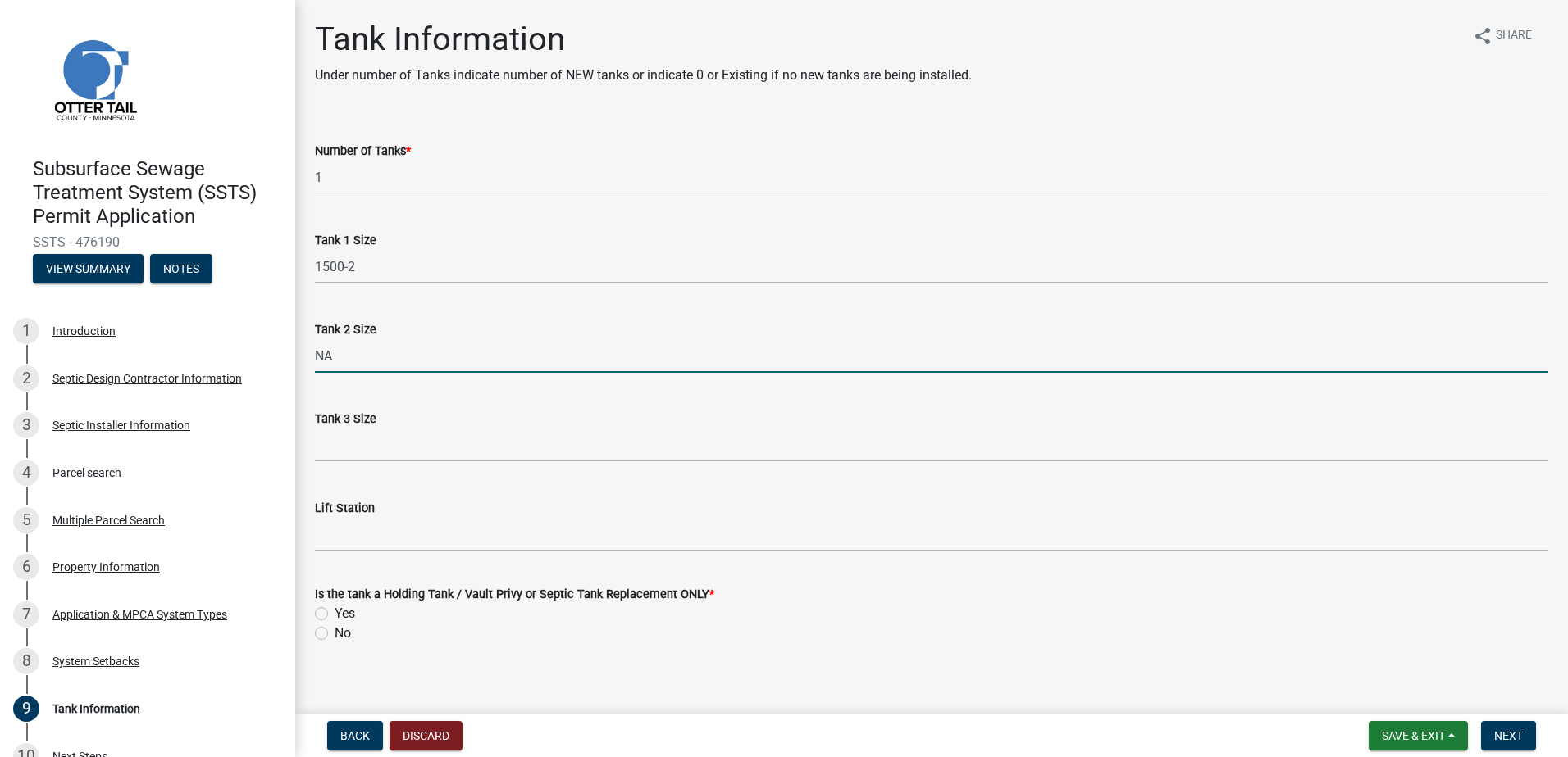
type input "NA"
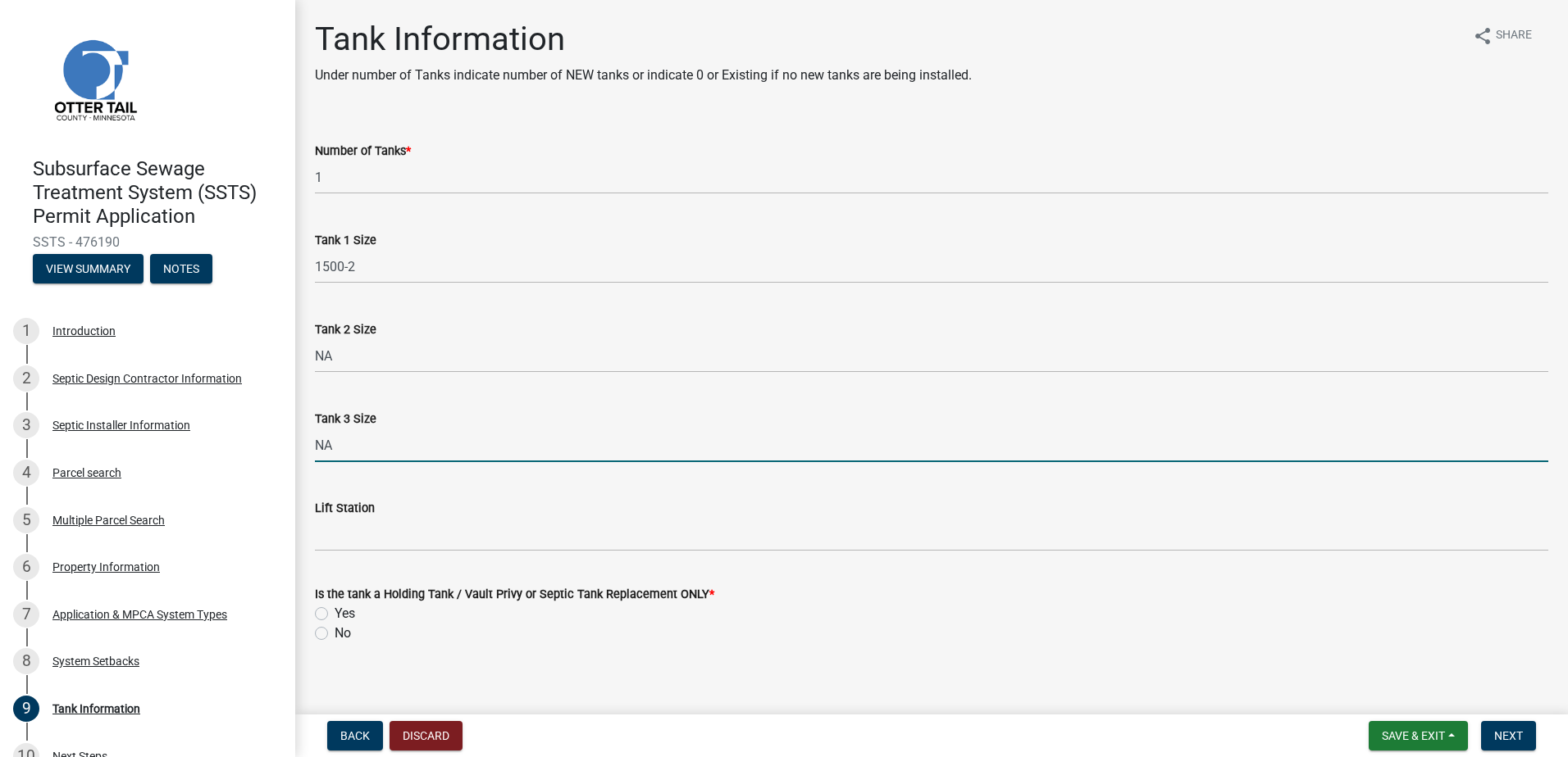
type input "NA"
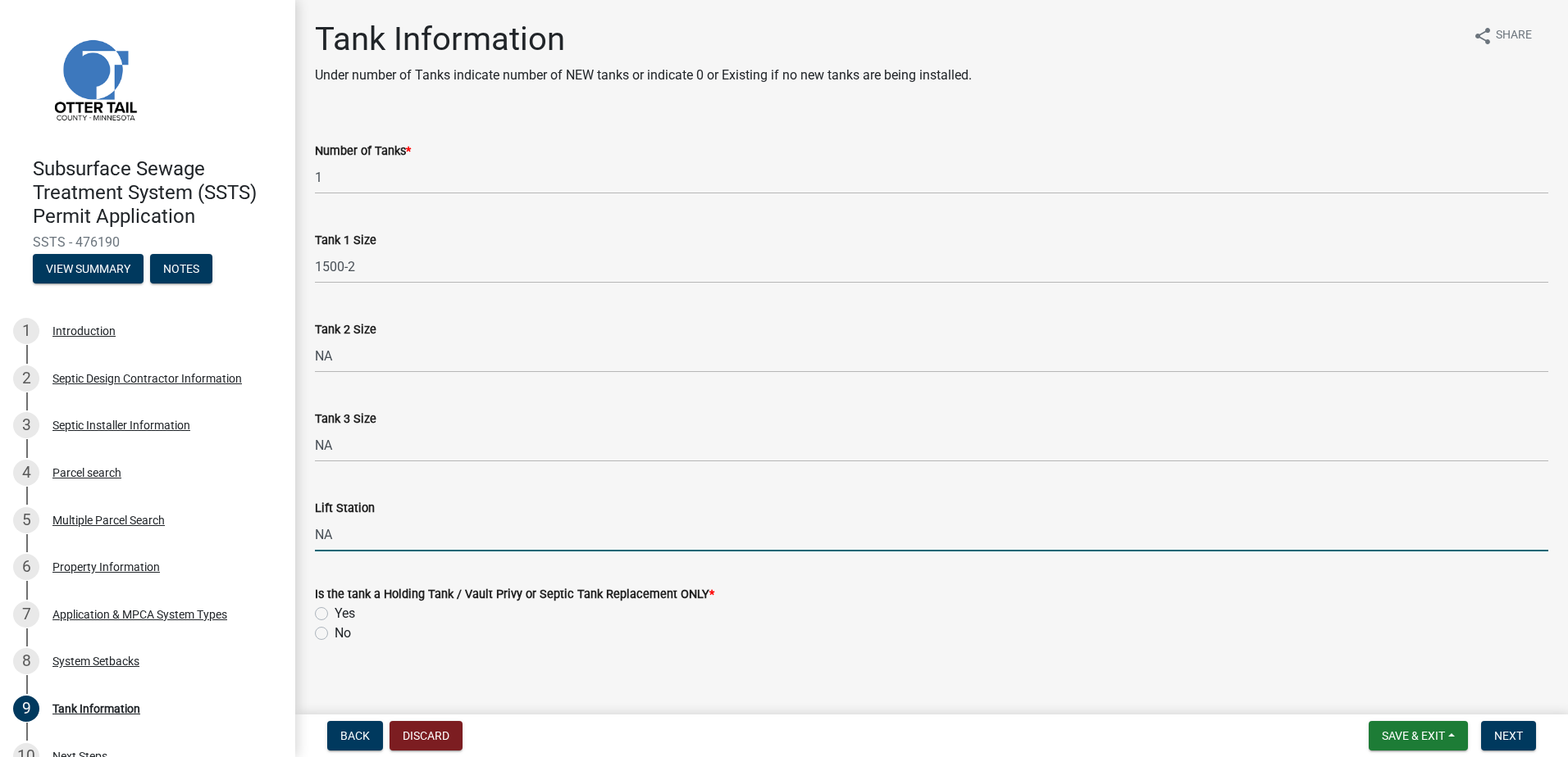
type input "NA"
click at [830, 621] on div "Yes" at bounding box center [932, 613] width 1234 height 19
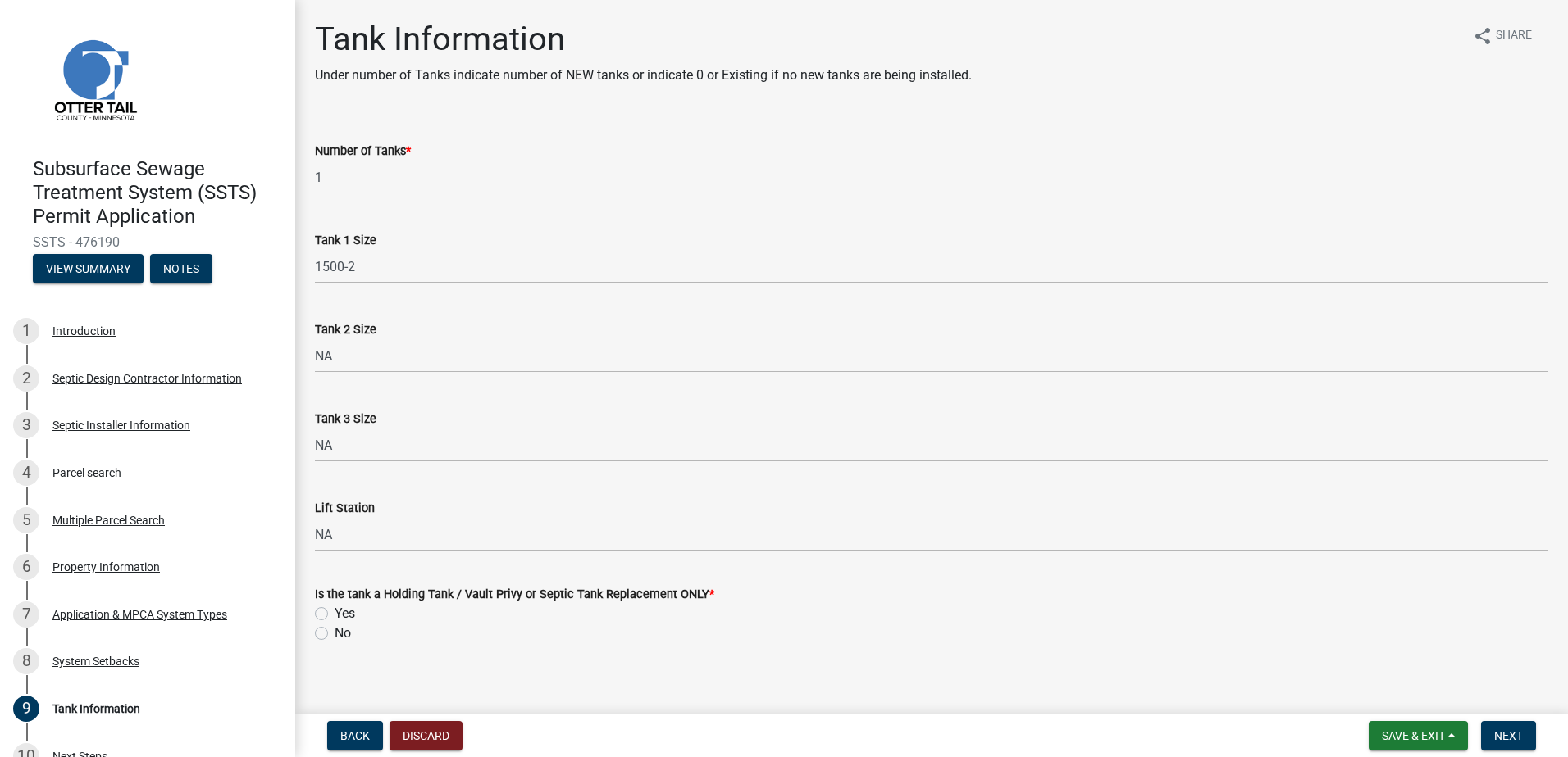
click at [334, 635] on label "No" at bounding box center [342, 633] width 16 height 19
click at [334, 634] on input "No" at bounding box center [340, 629] width 11 height 11
radio input "true"
click at [1494, 737] on span "Next" at bounding box center [1508, 736] width 29 height 13
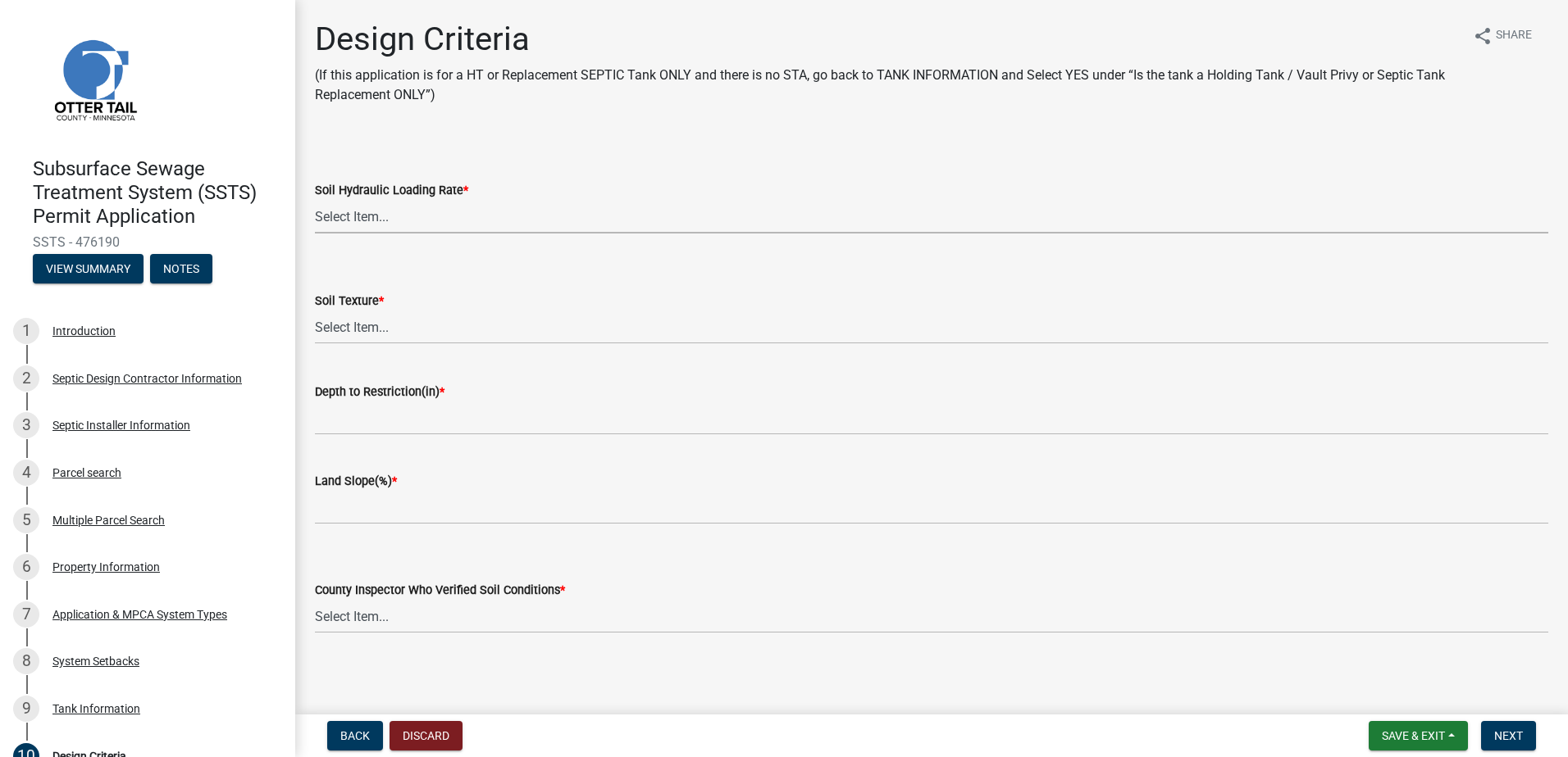
click at [353, 218] on select "Select Item... 1.6 gpd/ft2 1.2 gpd/ft2 1.0 gpd/ft2 0.87 gpd/ft2 0.78 gpd/ft2 0.…" at bounding box center [932, 216] width 1234 height 34
click at [315, 200] on select "Select Item... 1.6 gpd/ft2 1.2 gpd/ft2 1.0 gpd/ft2 0.87 gpd/ft2 0.78 gpd/ft2 0.…" at bounding box center [932, 216] width 1234 height 34
select select "eaa6e4cf-be76-4366-bfe5-e87acfaaf3f4"
click at [345, 325] on select "Select Item... Coarse Sand (COS) Sand (S) Fine Sand (FS) Very Fine Sand (VFS) L…" at bounding box center [932, 328] width 1234 height 34
click at [315, 311] on select "Select Item... Coarse Sand (COS) Sand (S) Fine Sand (FS) Very Fine Sand (VFS) L…" at bounding box center [932, 328] width 1234 height 34
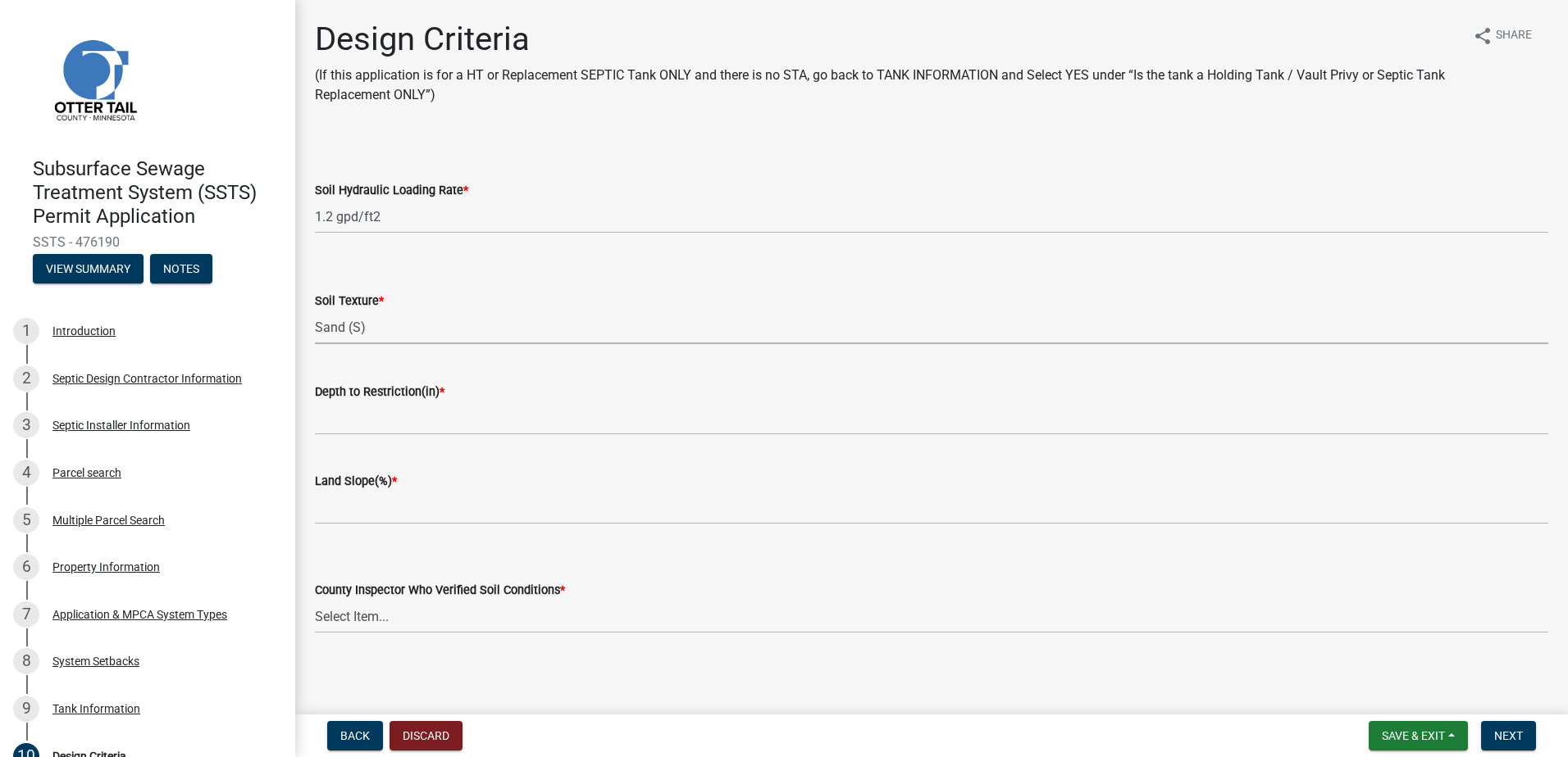
select select "48b77c43-c0ca-4757-a1b1-e2e69db0f822"
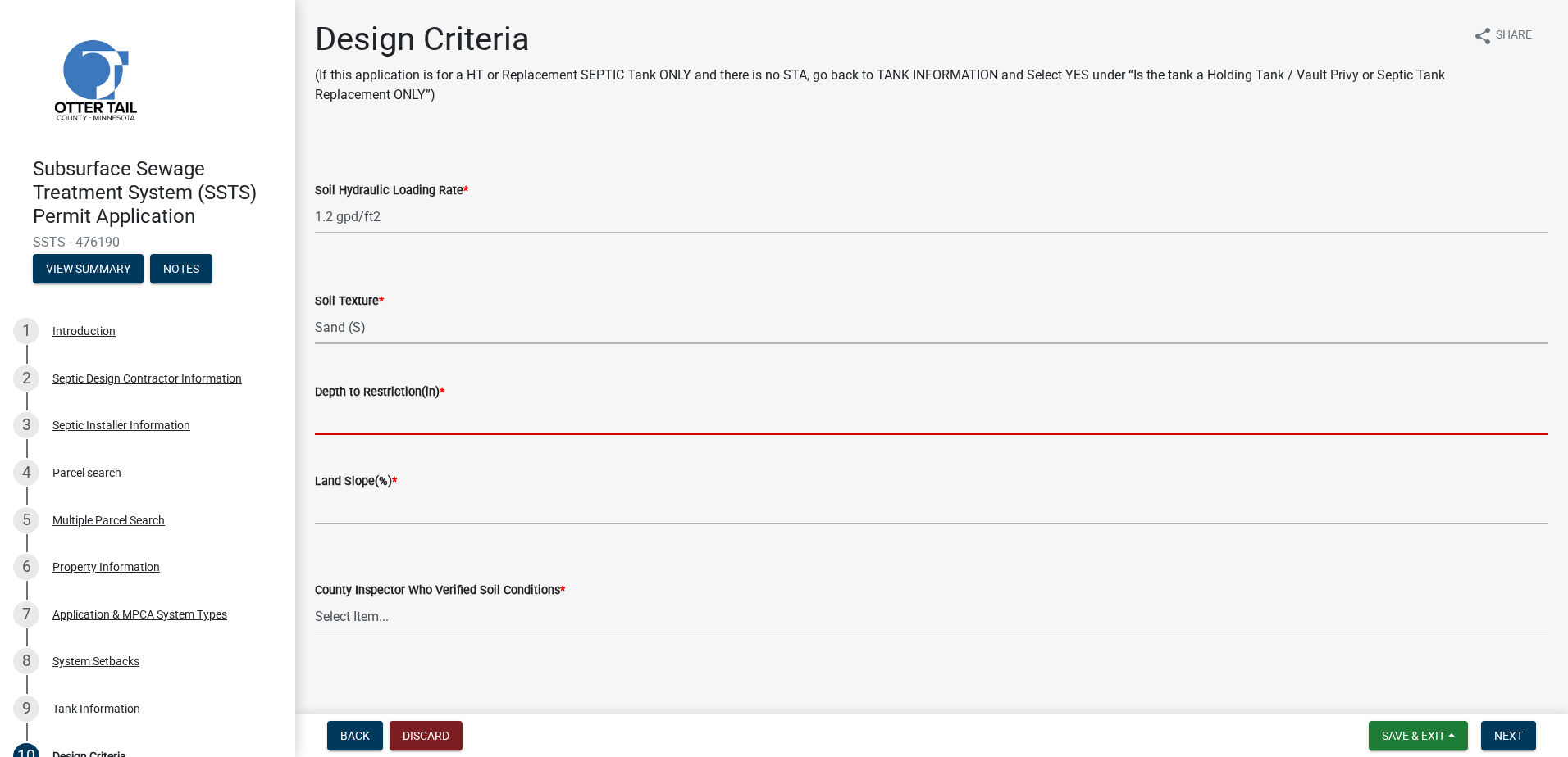
click at [347, 416] on input "Depth to Restriction(in) *" at bounding box center [932, 418] width 1234 height 34
type input "84"
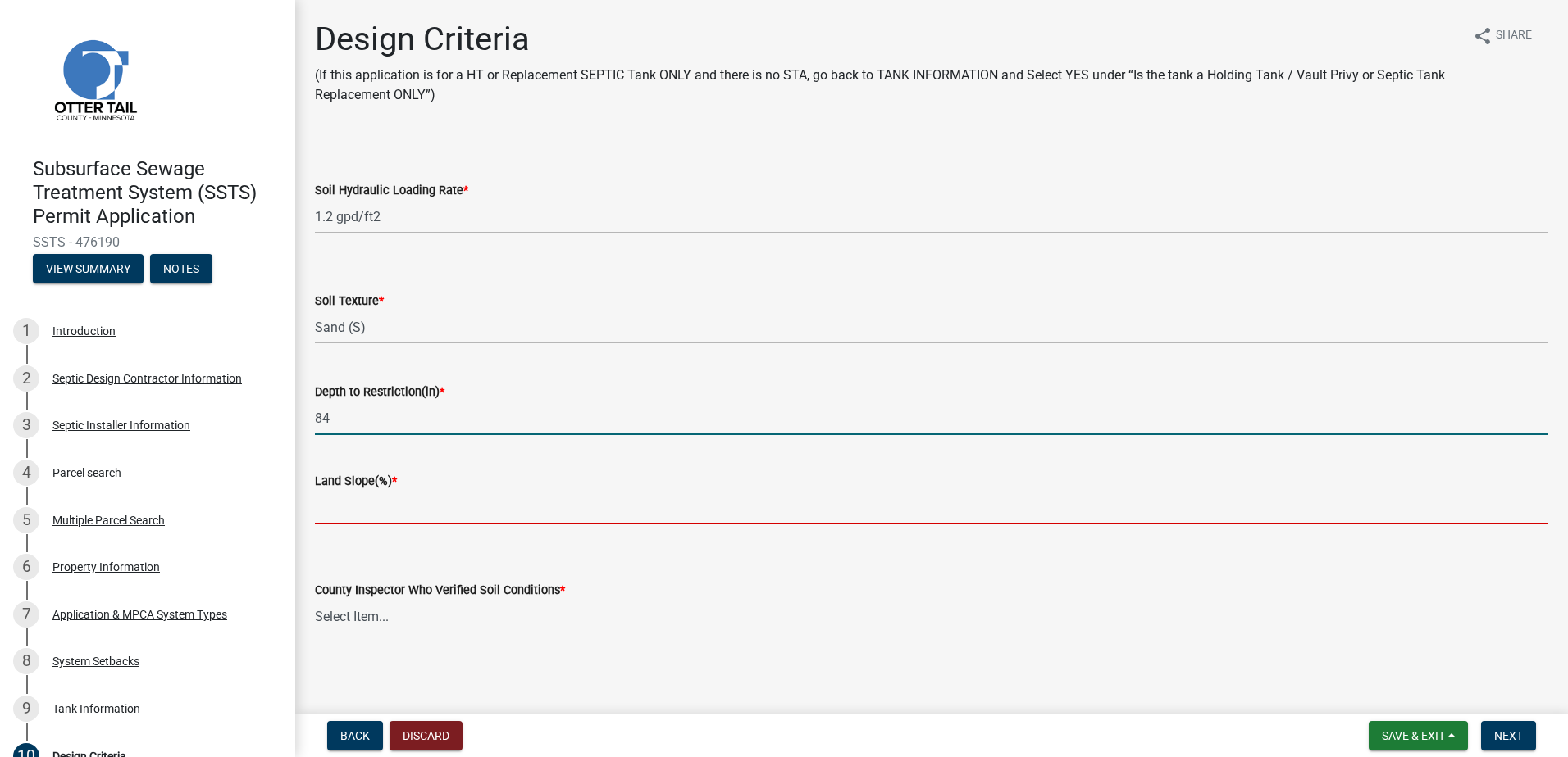
click at [349, 519] on input "Land Slope(%) *" at bounding box center [932, 508] width 1234 height 34
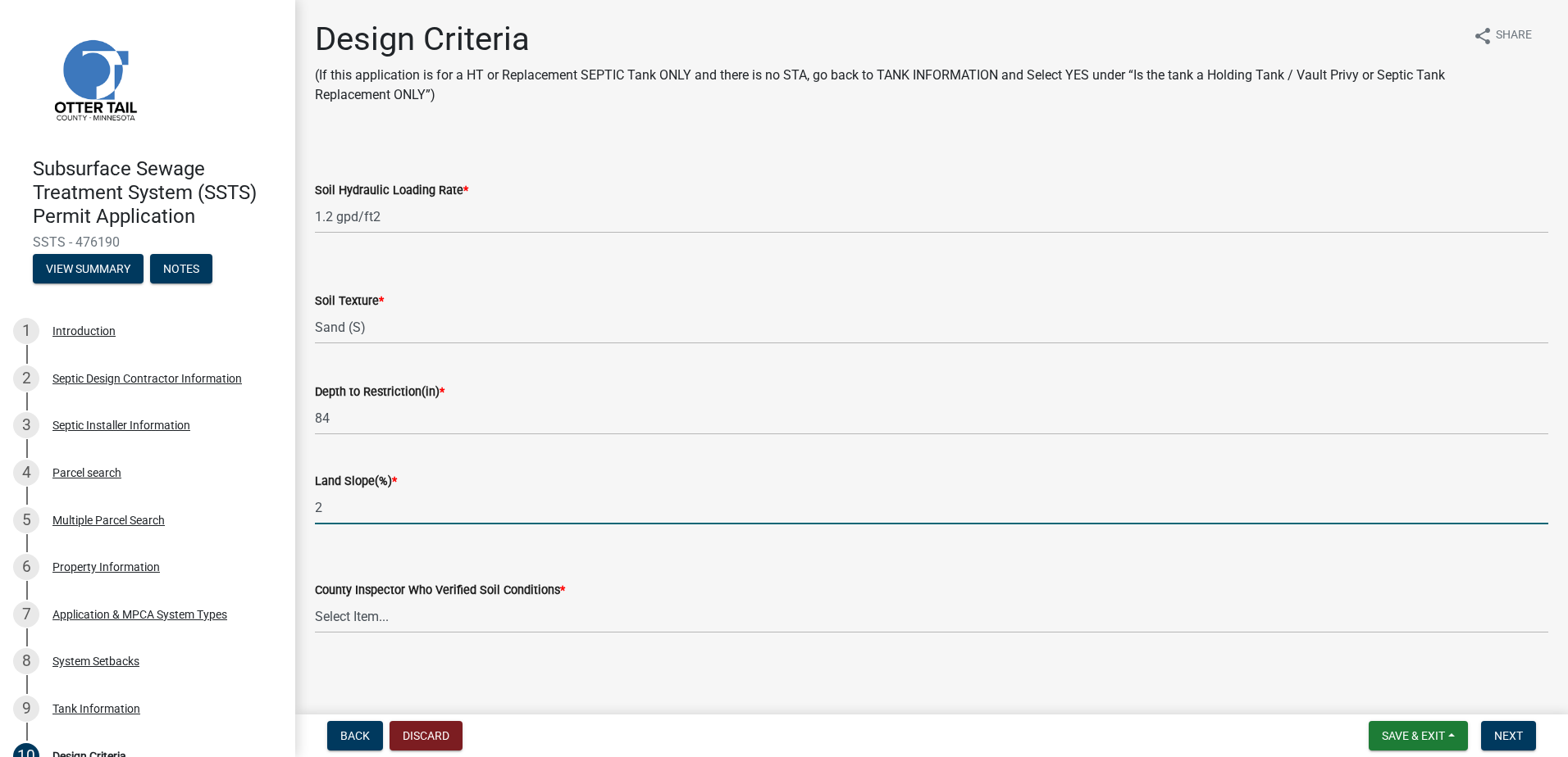
type input "2"
click at [353, 625] on select "Select Item... Alexis Newark Andrea Perales Brittany Tollefson Chris LeClair Co…" at bounding box center [932, 616] width 1234 height 34
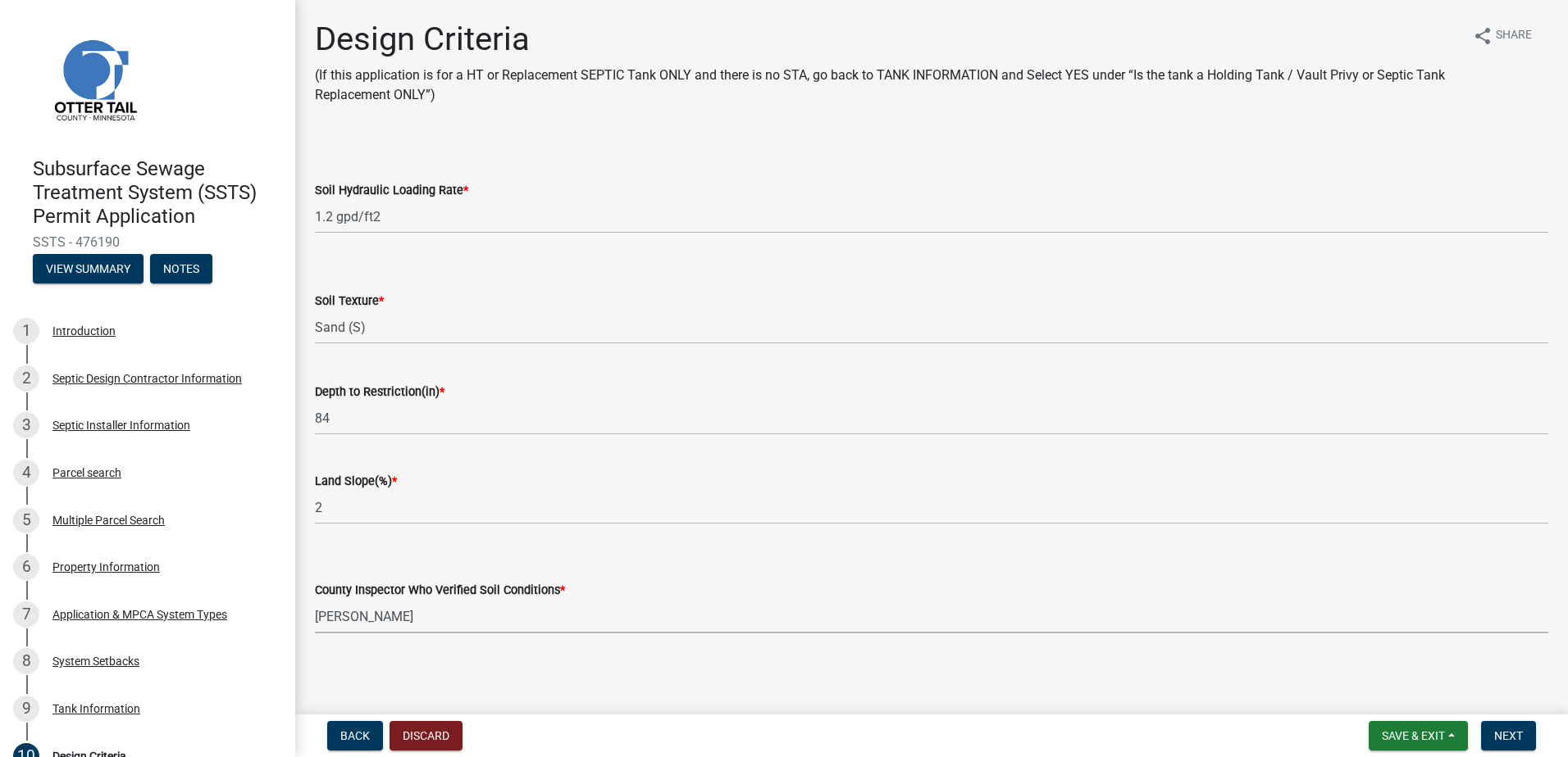
click at [315, 600] on select "Select Item... Alexis Newark Andrea Perales Brittany Tollefson Chris LeClair Co…" at bounding box center [932, 616] width 1234 height 34
select select "643267e1-855b-462d-a385-c521968adb40"
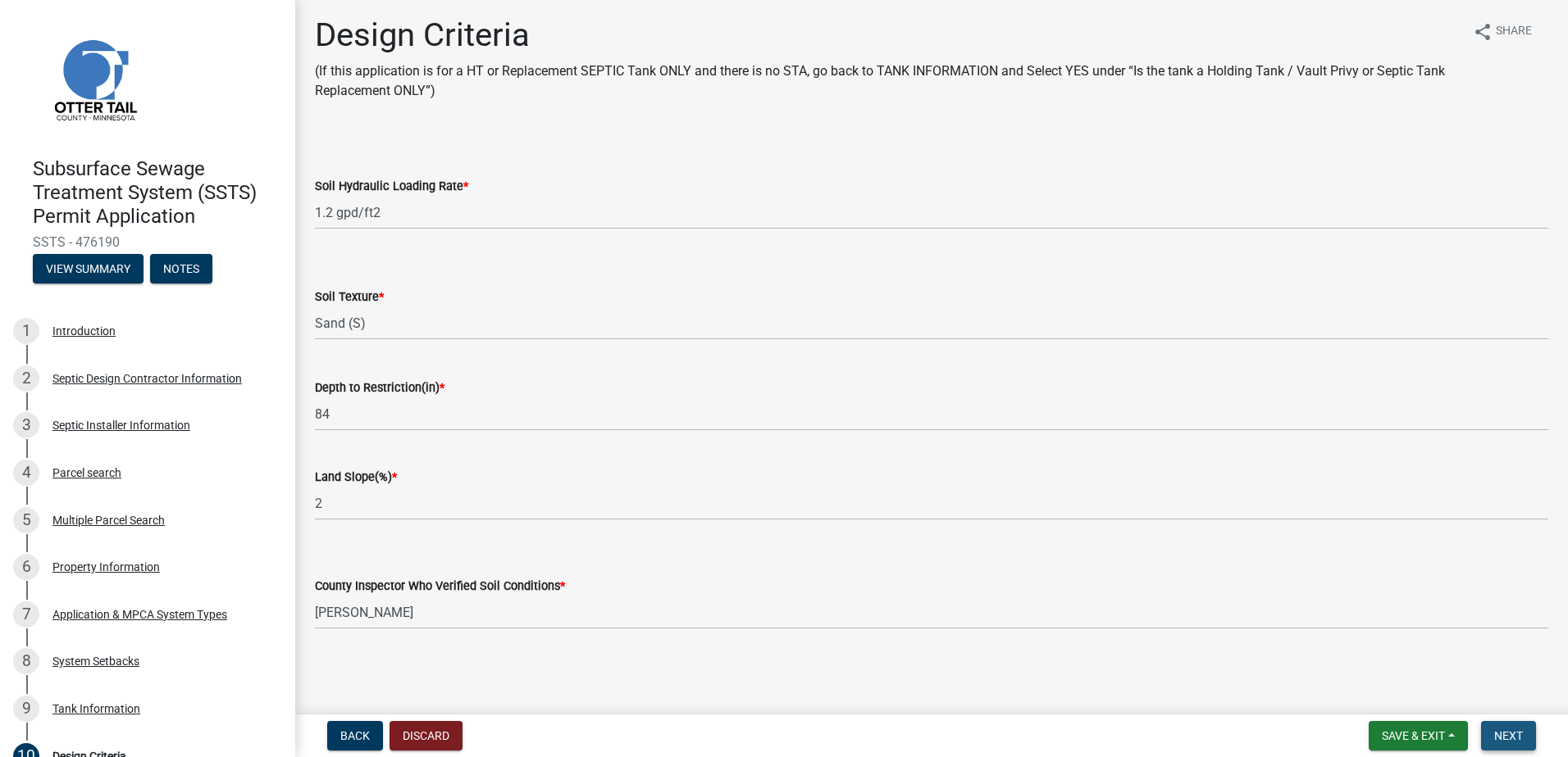
click at [1499, 740] on span "Next" at bounding box center [1508, 736] width 29 height 13
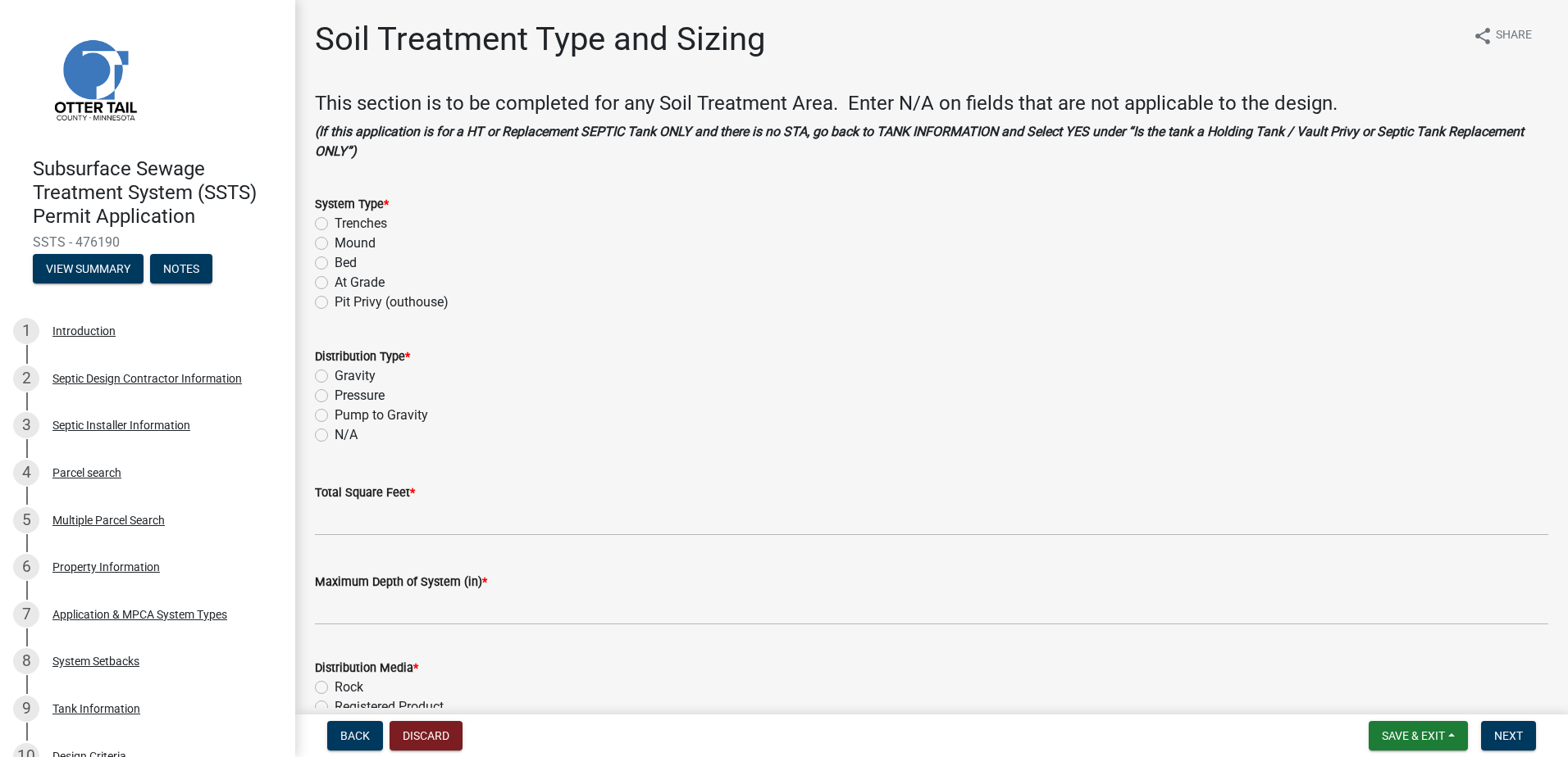
click at [334, 223] on label "Trenches" at bounding box center [361, 223] width 52 height 19
click at [334, 223] on input "Trenches" at bounding box center [340, 219] width 11 height 11
radio input "true"
click at [334, 380] on label "Gravity" at bounding box center [355, 376] width 41 height 19
click at [334, 377] on input "Gravity" at bounding box center [340, 371] width 11 height 11
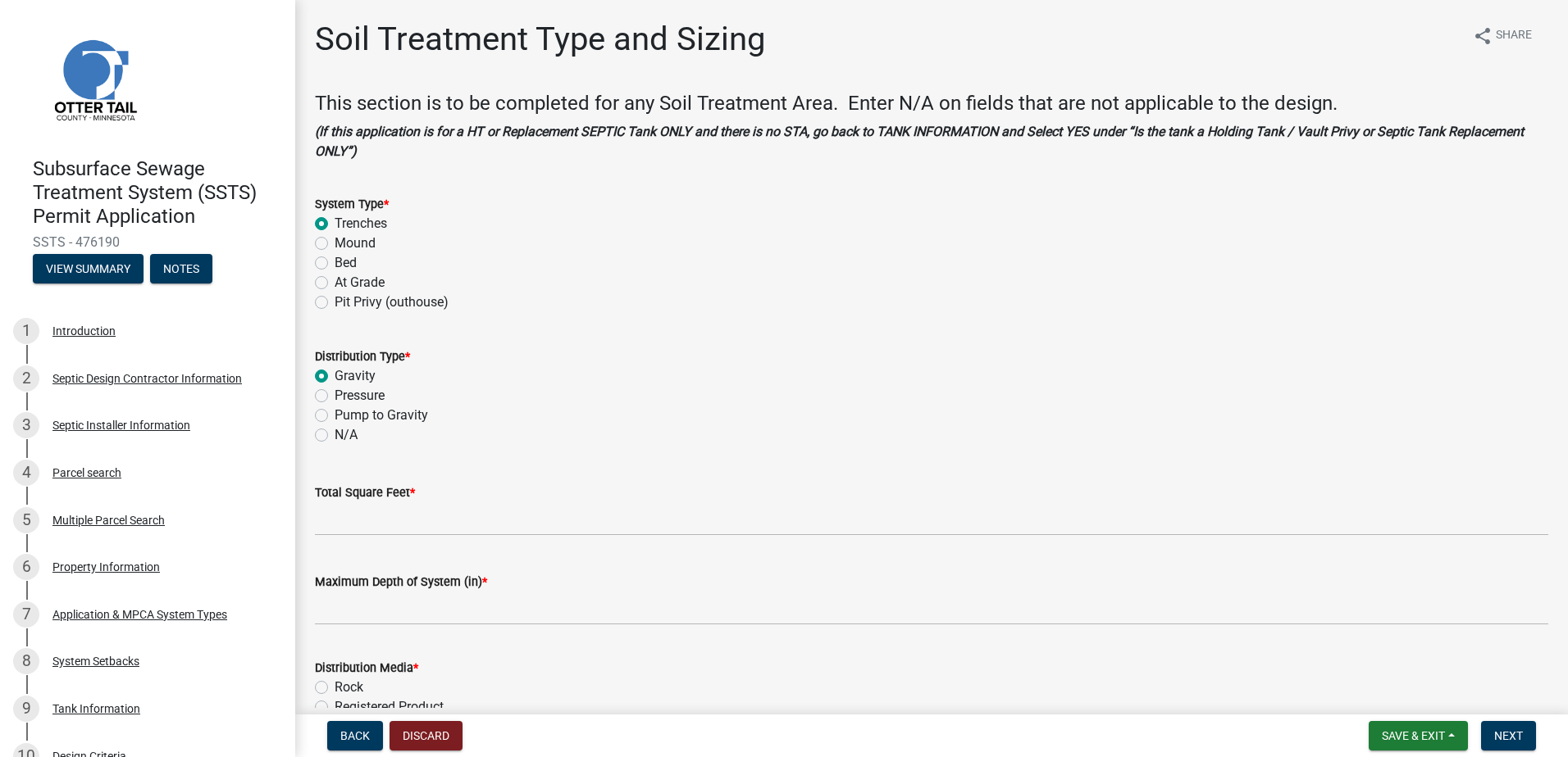
radio input "true"
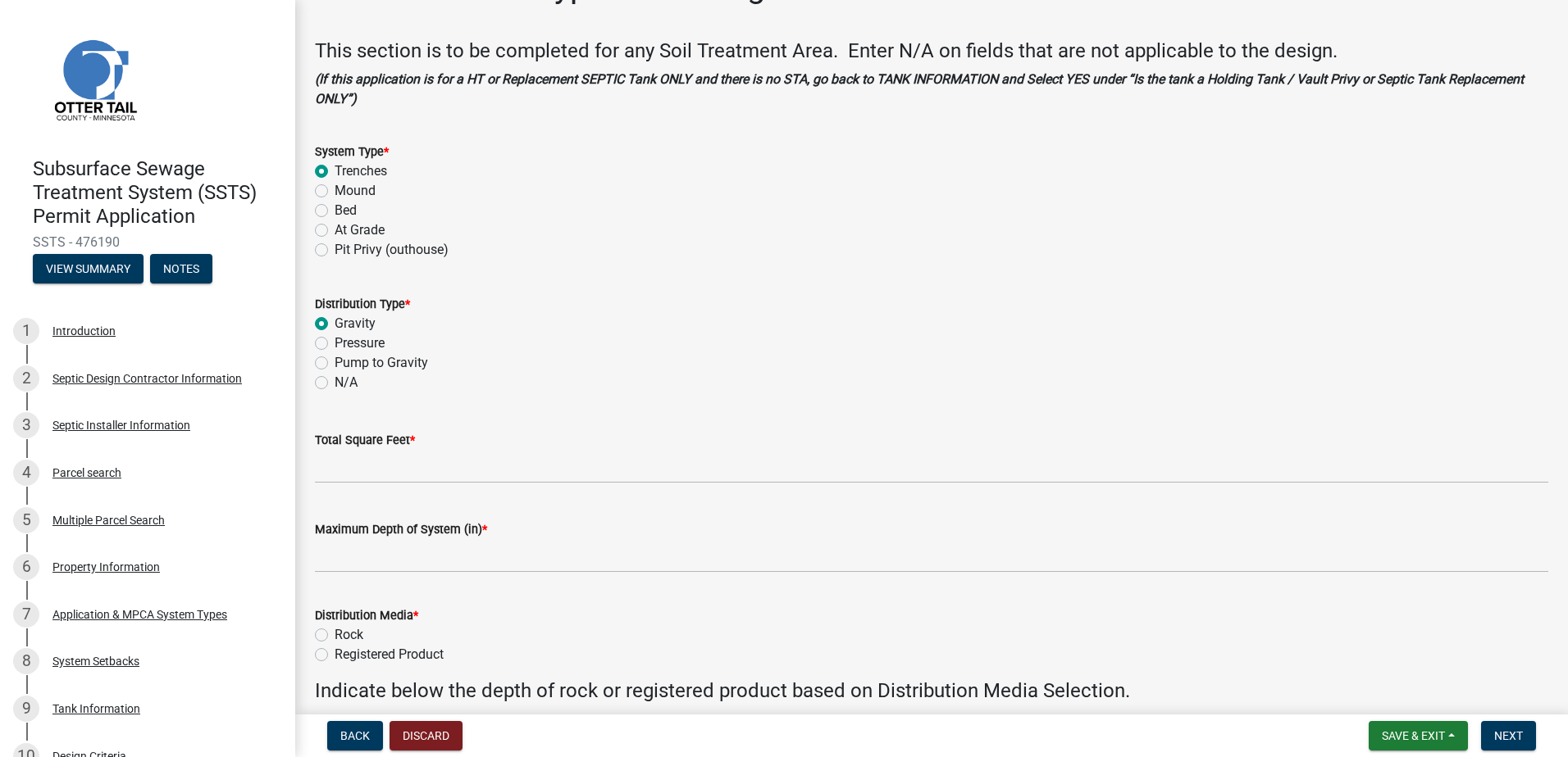
scroll to position [82, 0]
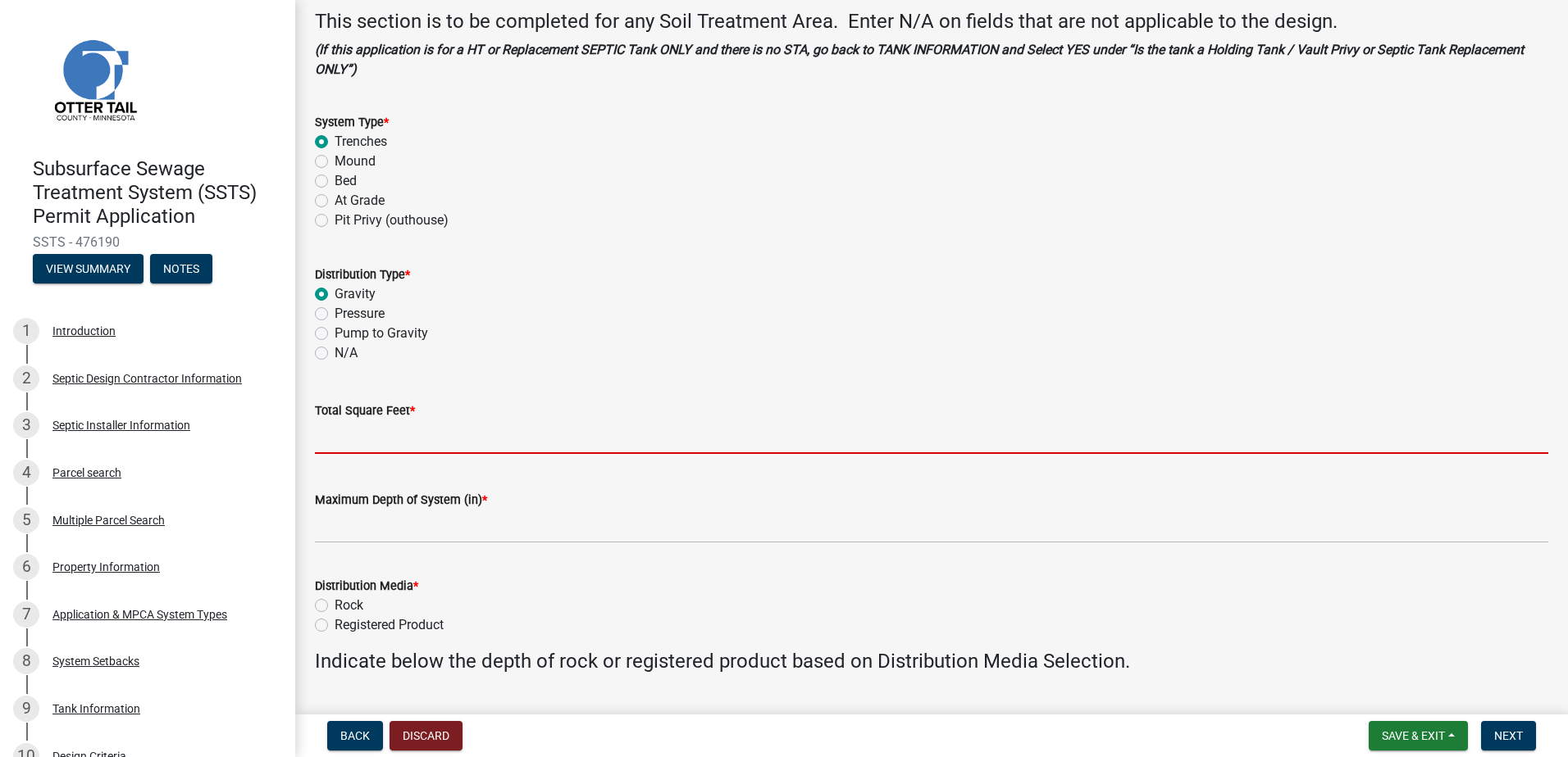
click at [333, 443] on input "Total Square Feet *" at bounding box center [932, 437] width 1234 height 34
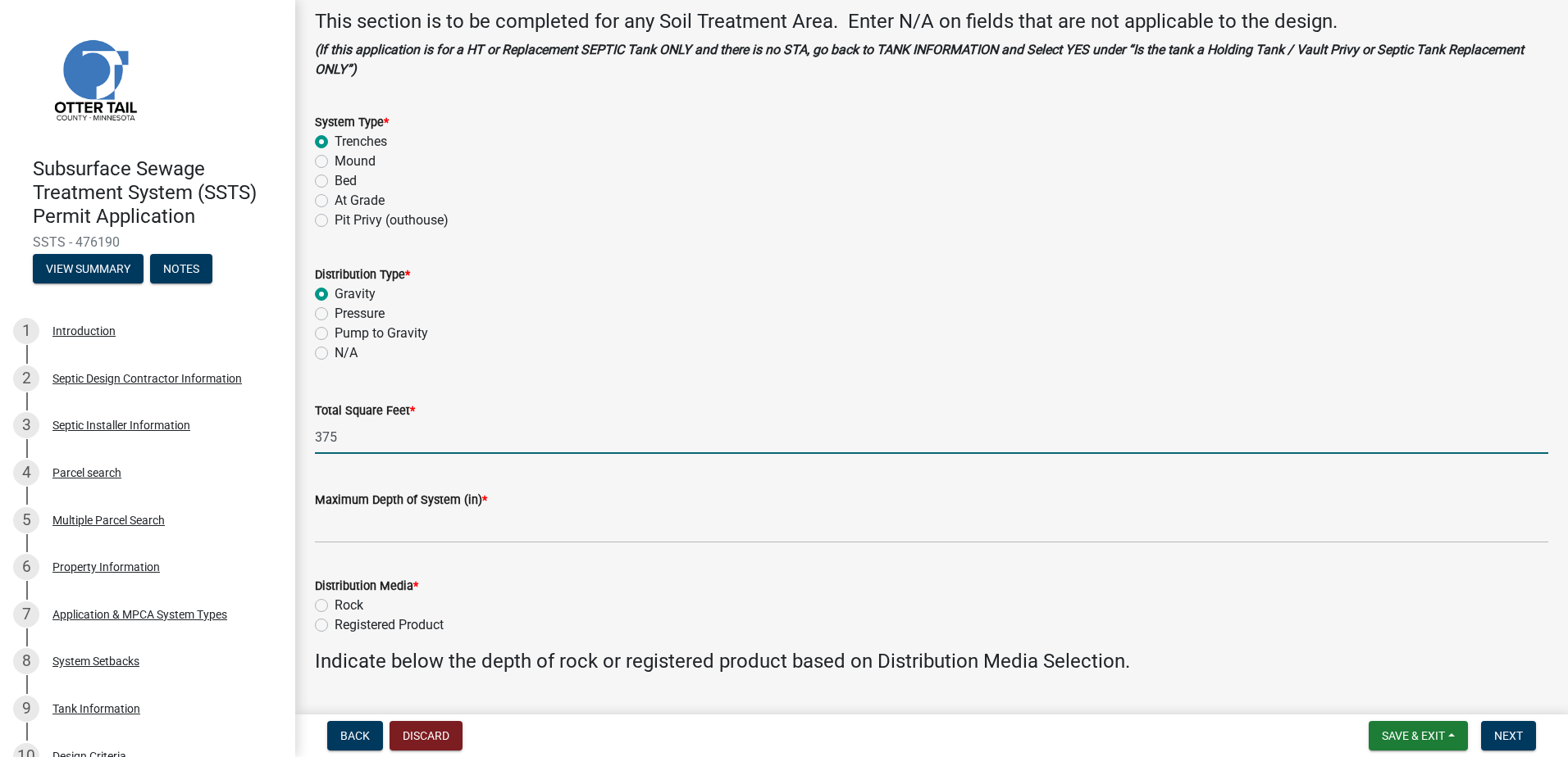
type input "375"
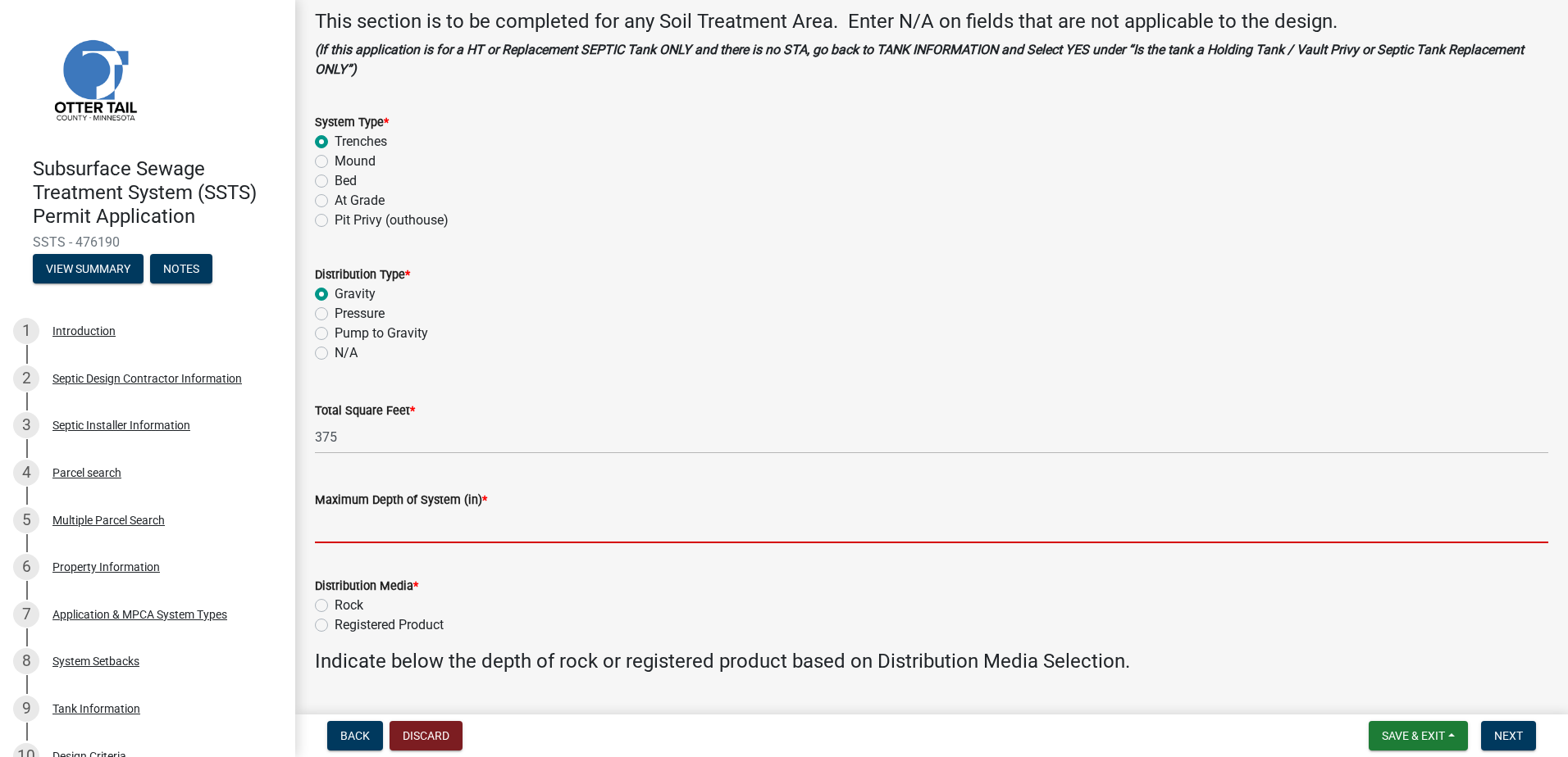
click at [338, 537] on input "Maximum Depth of System (in) *" at bounding box center [932, 526] width 1234 height 34
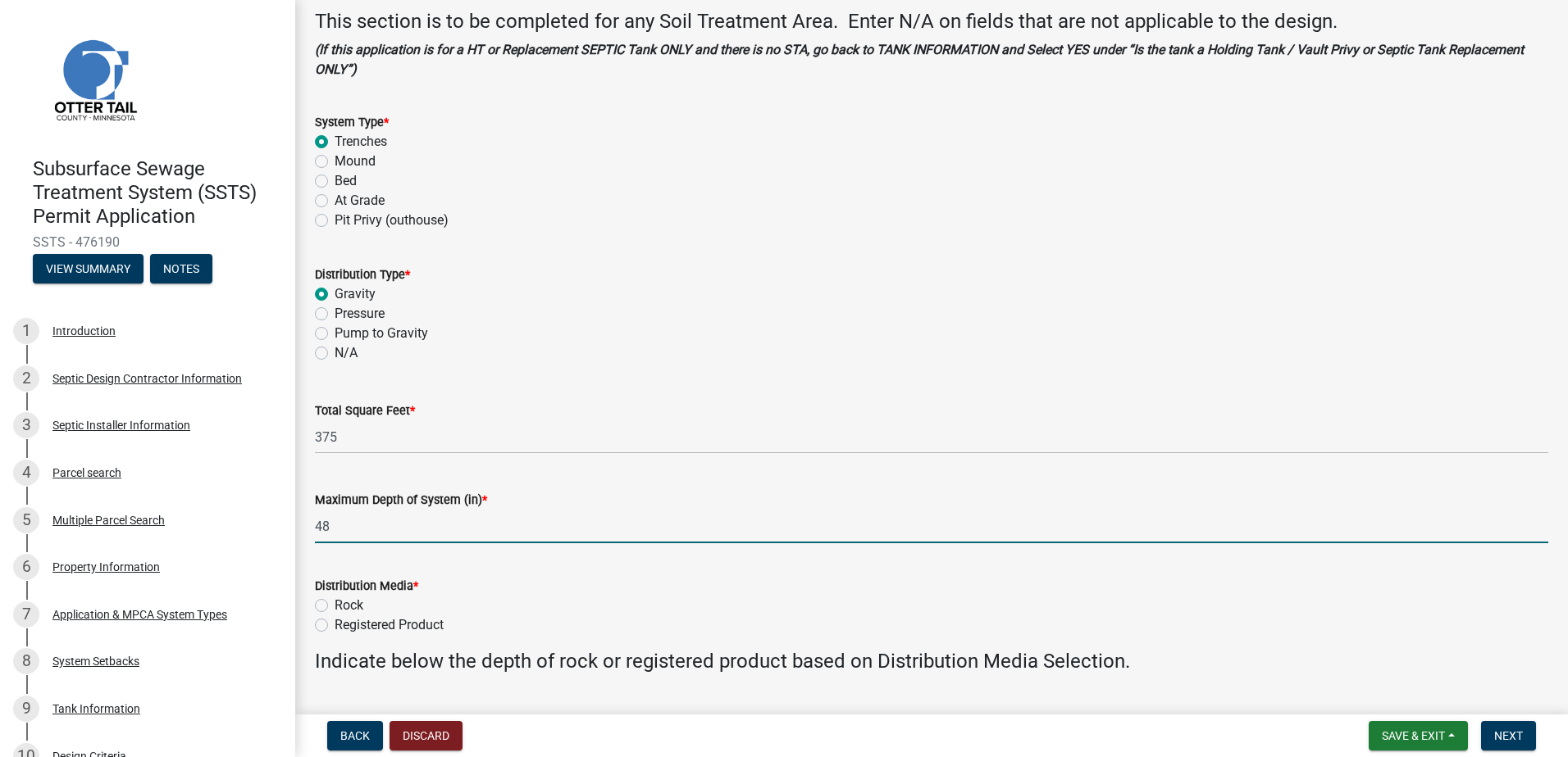
type input "48"
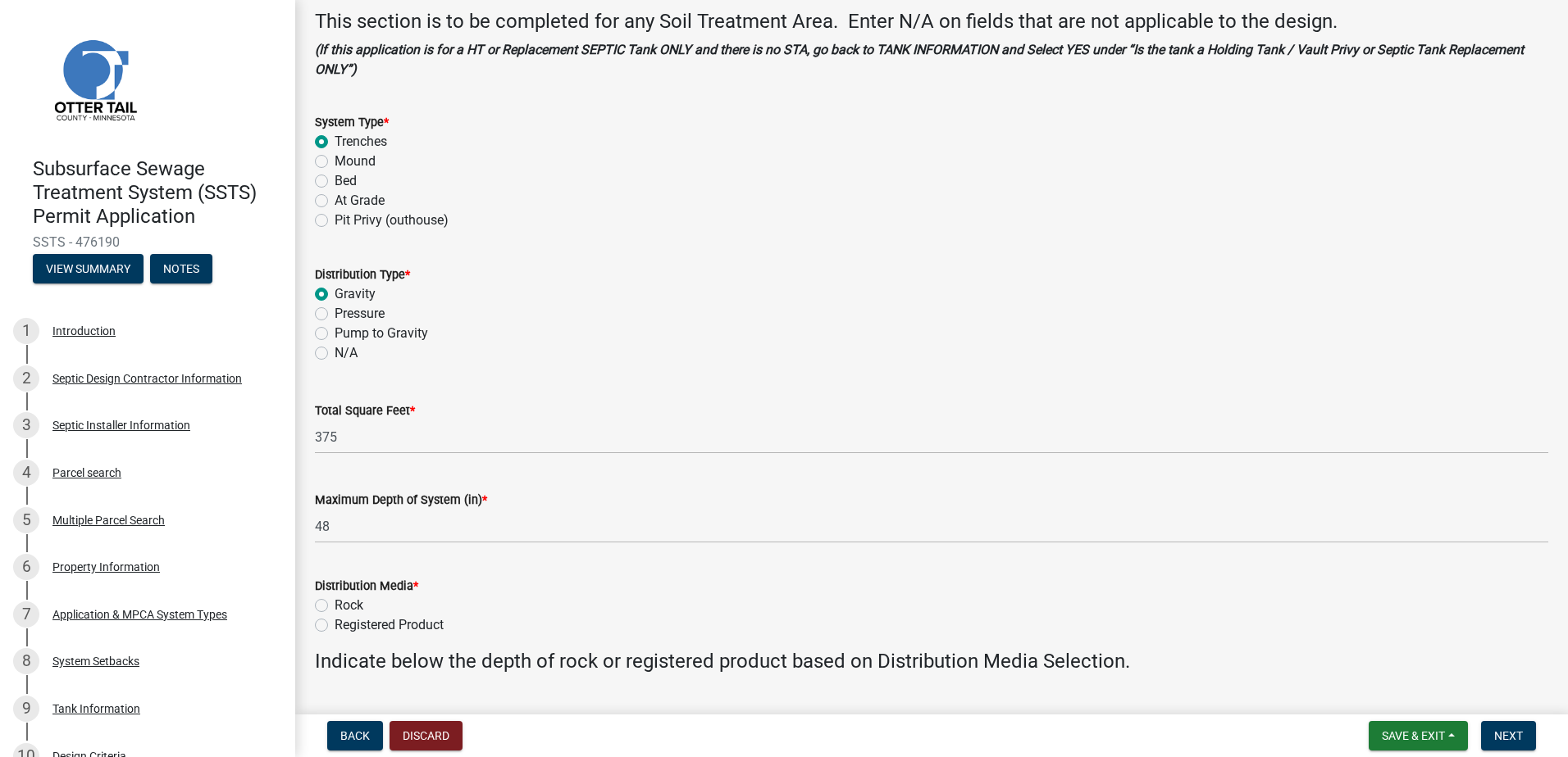
click at [334, 625] on label "Registered Product" at bounding box center [388, 625] width 109 height 19
click at [334, 625] on input "Registered Product" at bounding box center [340, 621] width 11 height 11
radio input "true"
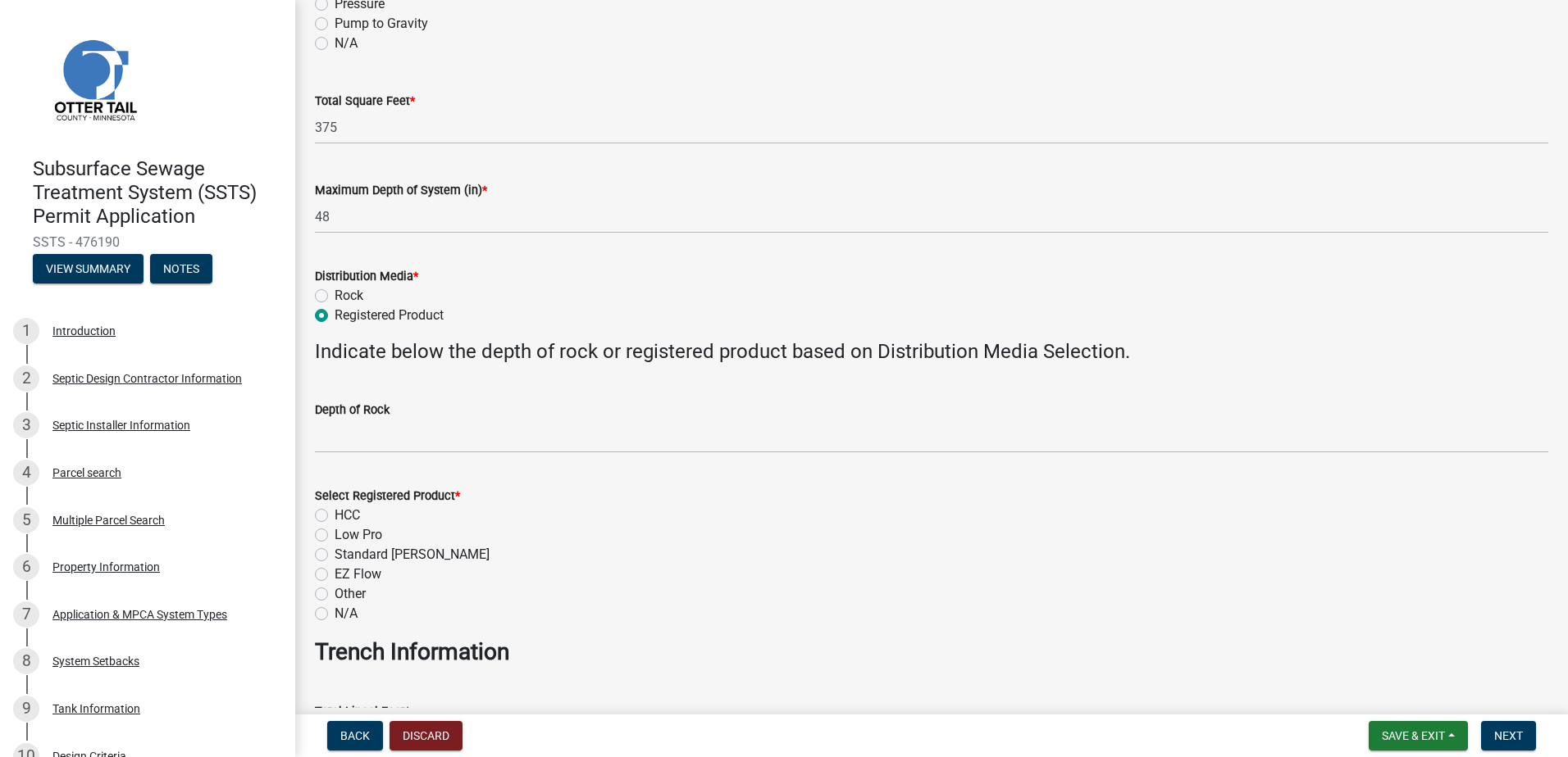
scroll to position [410, 0]
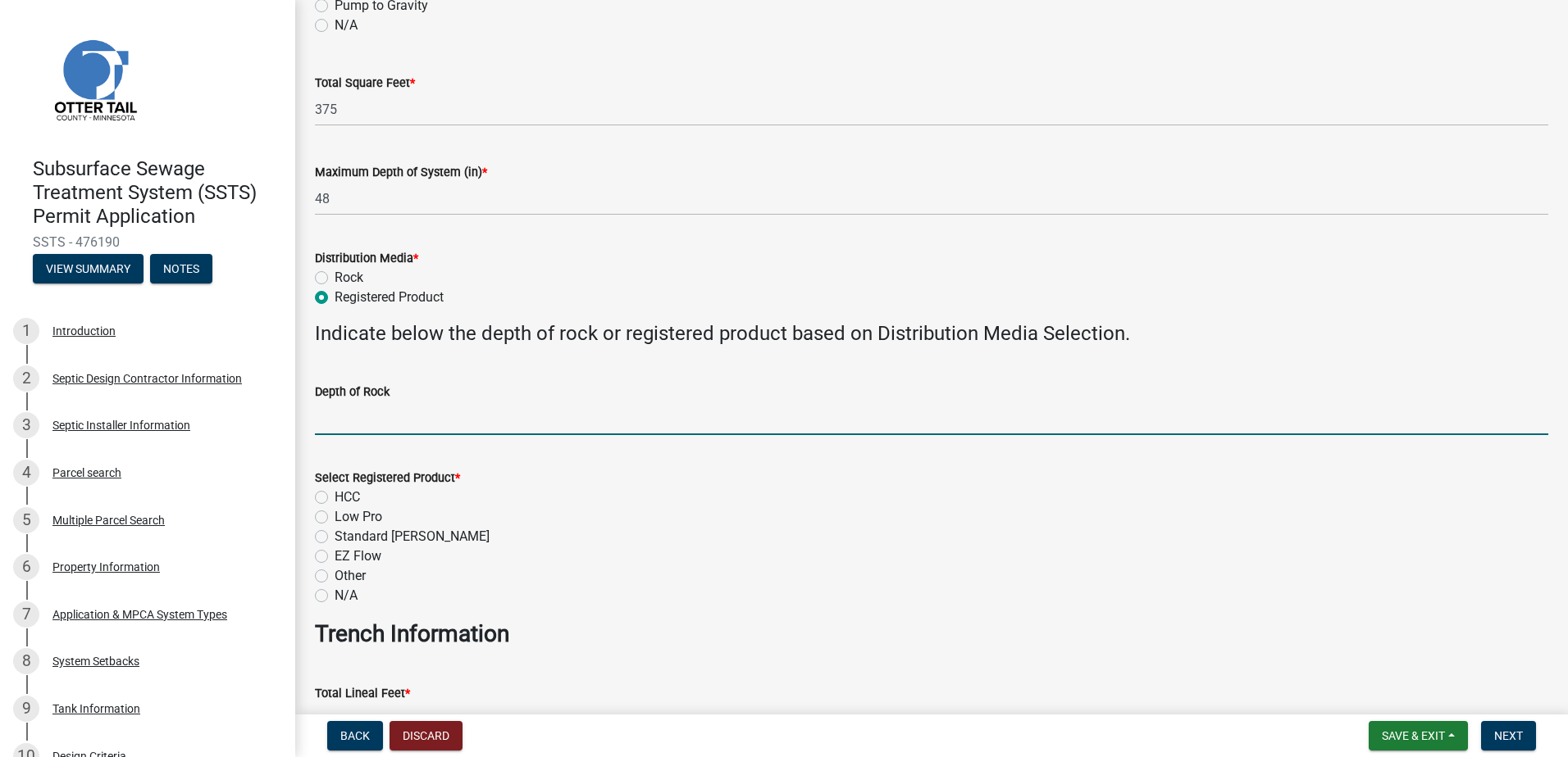
drag, startPoint x: 332, startPoint y: 429, endPoint x: 334, endPoint y: 438, distance: 9.2
click at [332, 429] on input "Depth of Rock" at bounding box center [932, 418] width 1234 height 34
type input "NA"
click at [334, 496] on label "HCC" at bounding box center [347, 497] width 25 height 19
click at [334, 496] on input "HCC" at bounding box center [340, 493] width 11 height 11
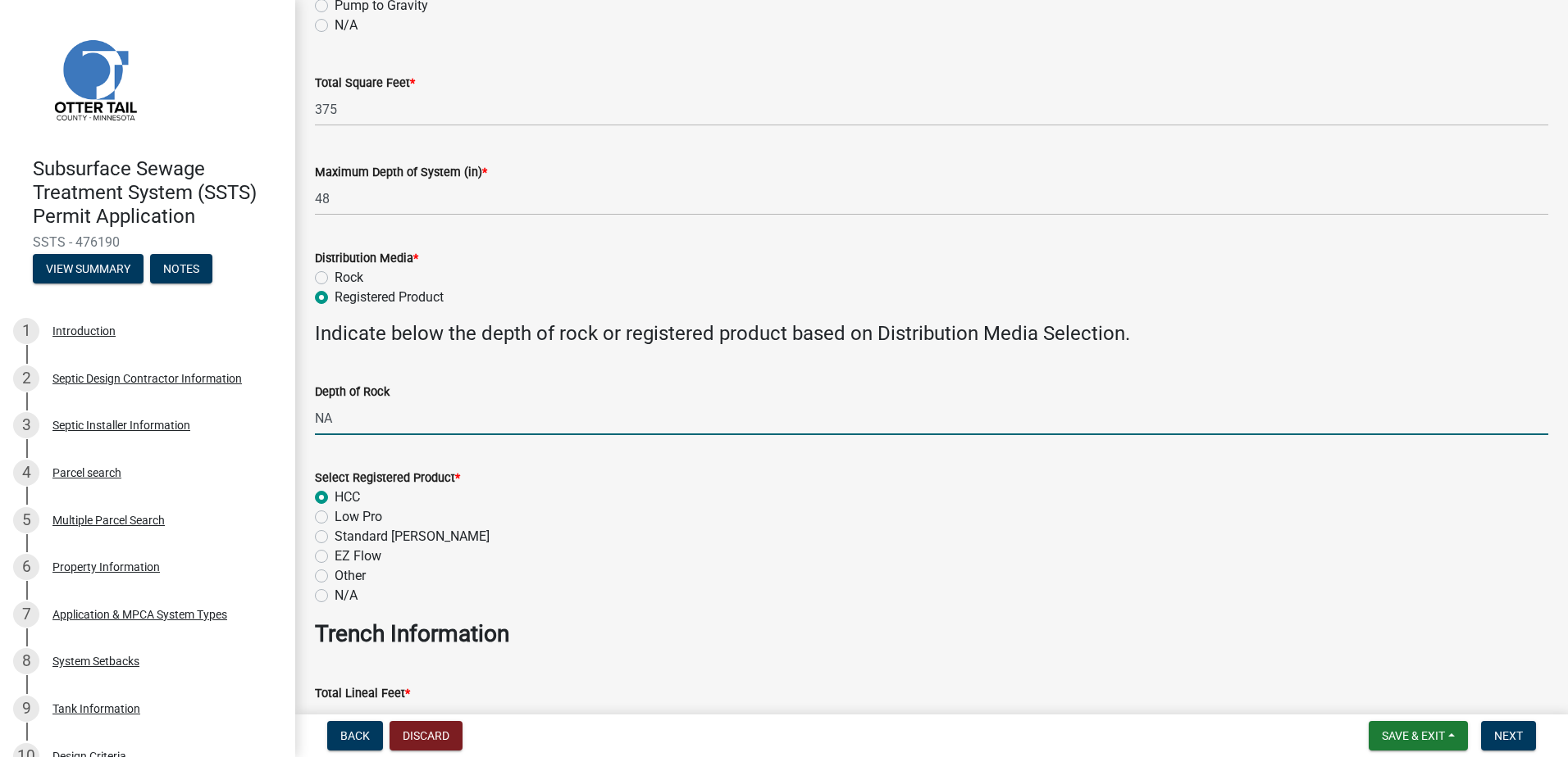
radio input "true"
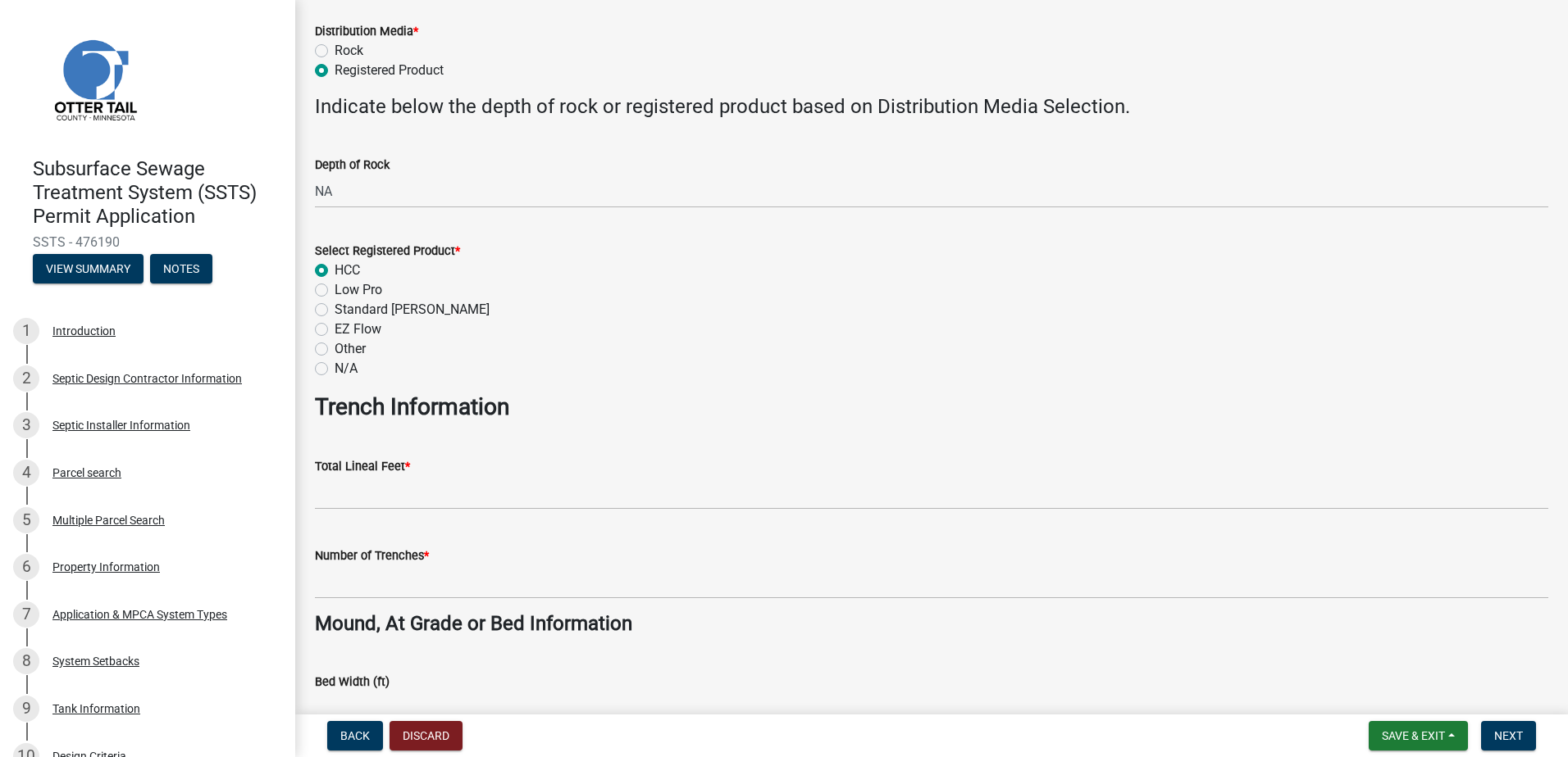
scroll to position [656, 0]
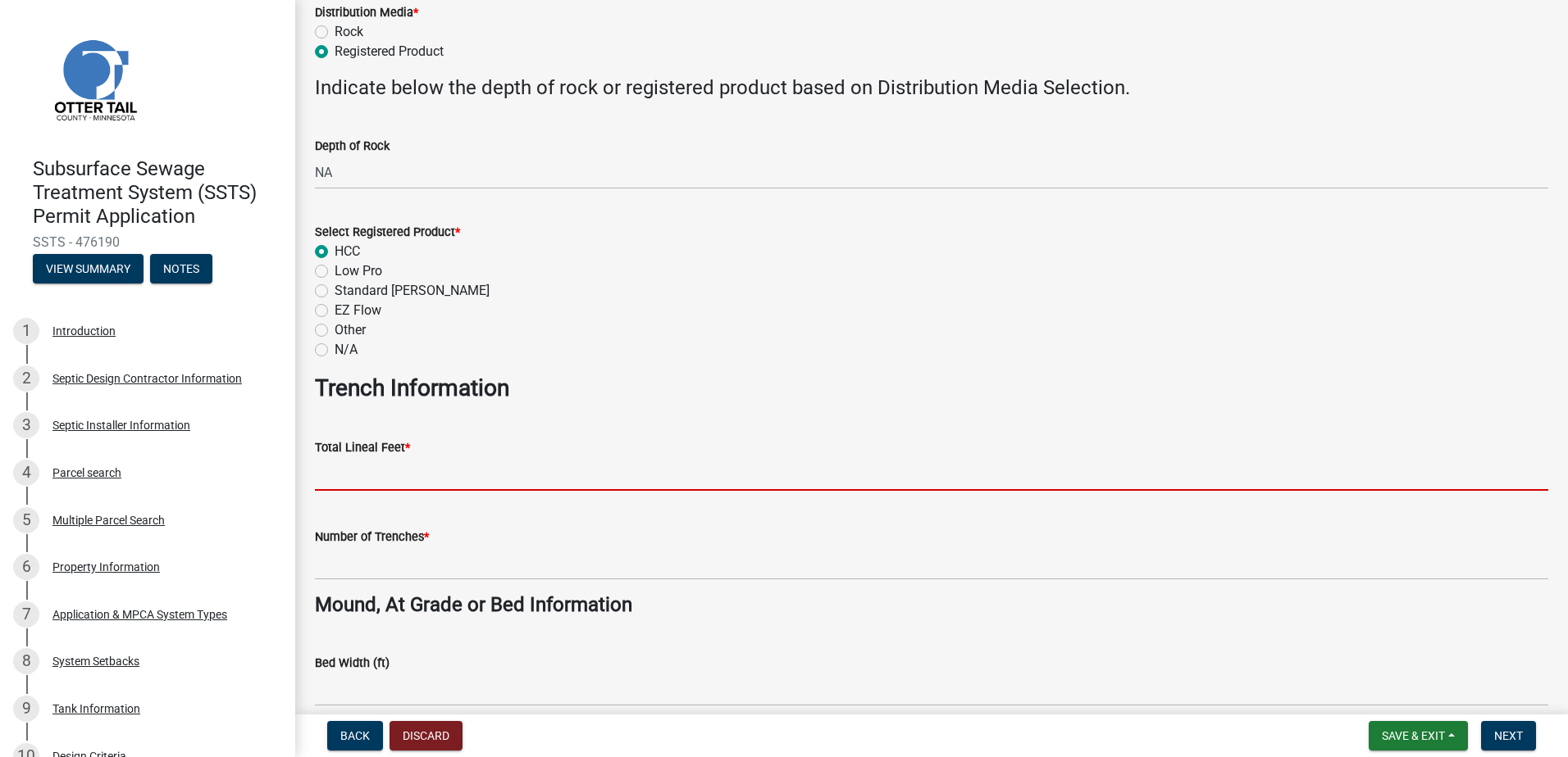
click at [329, 481] on input "Total Lineal Feet *" at bounding box center [932, 474] width 1234 height 34
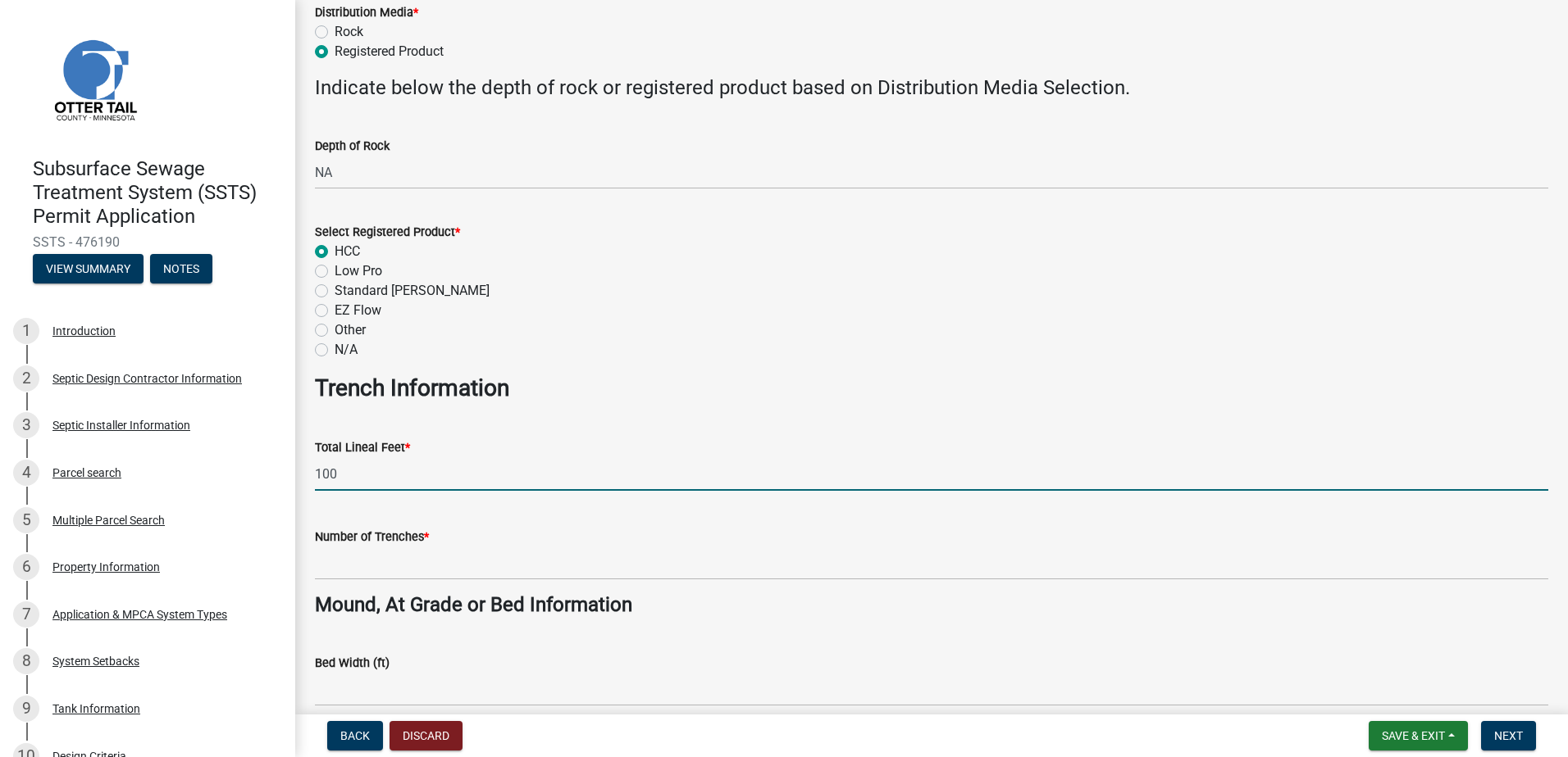
type input "100"
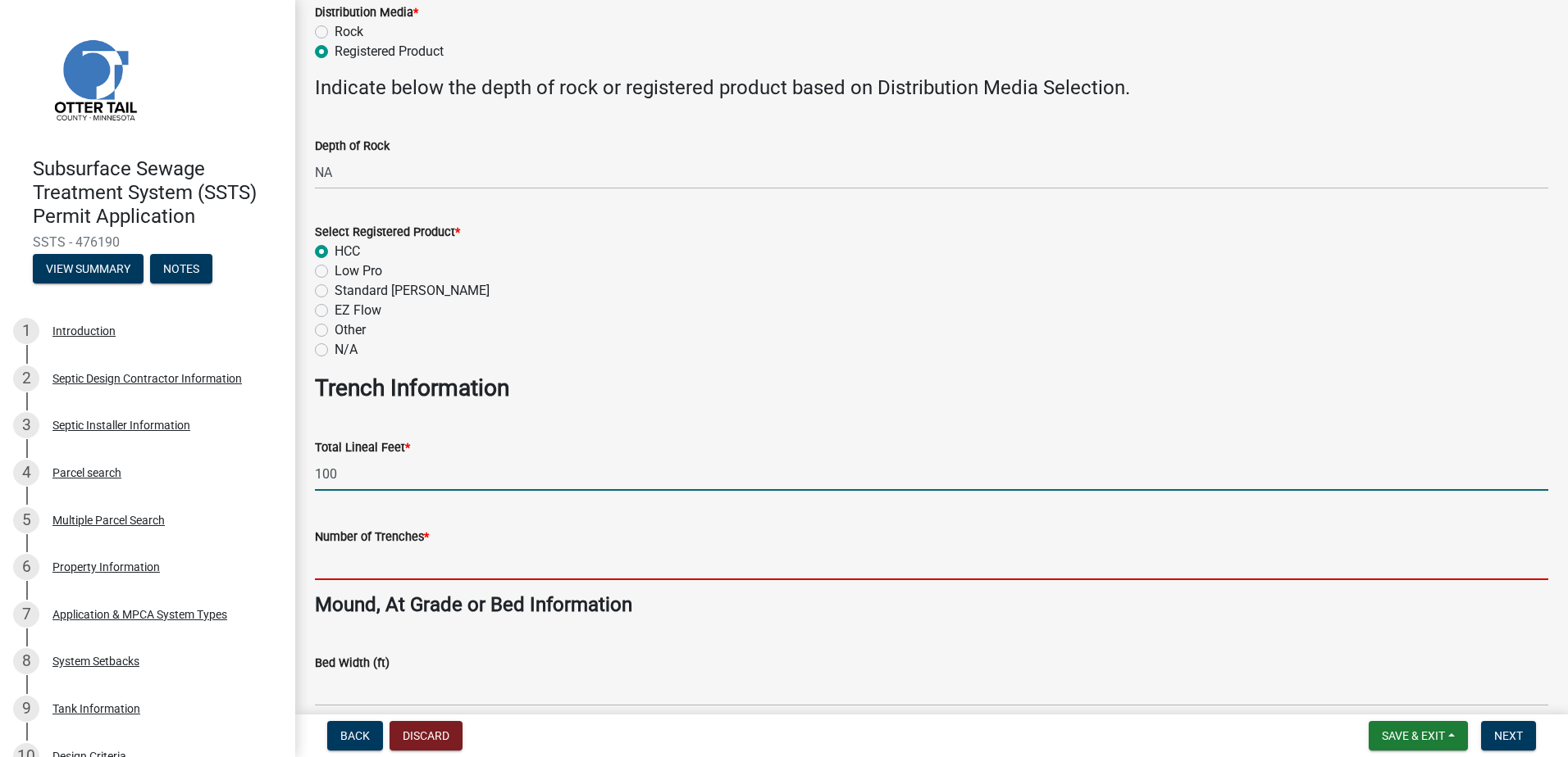
click at [346, 562] on input "Number of Trenches *" at bounding box center [932, 563] width 1234 height 34
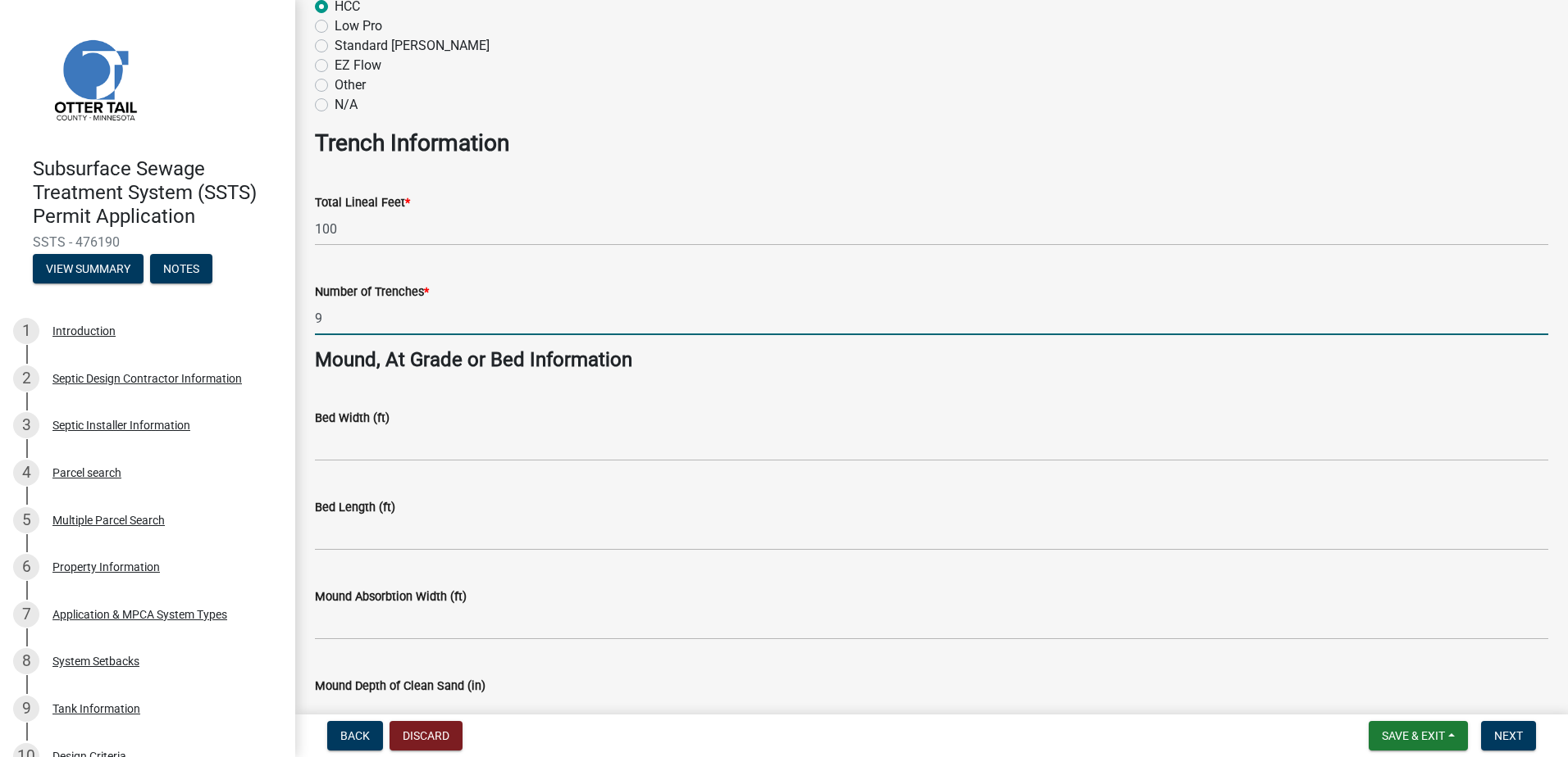
scroll to position [902, 0]
type input "9"
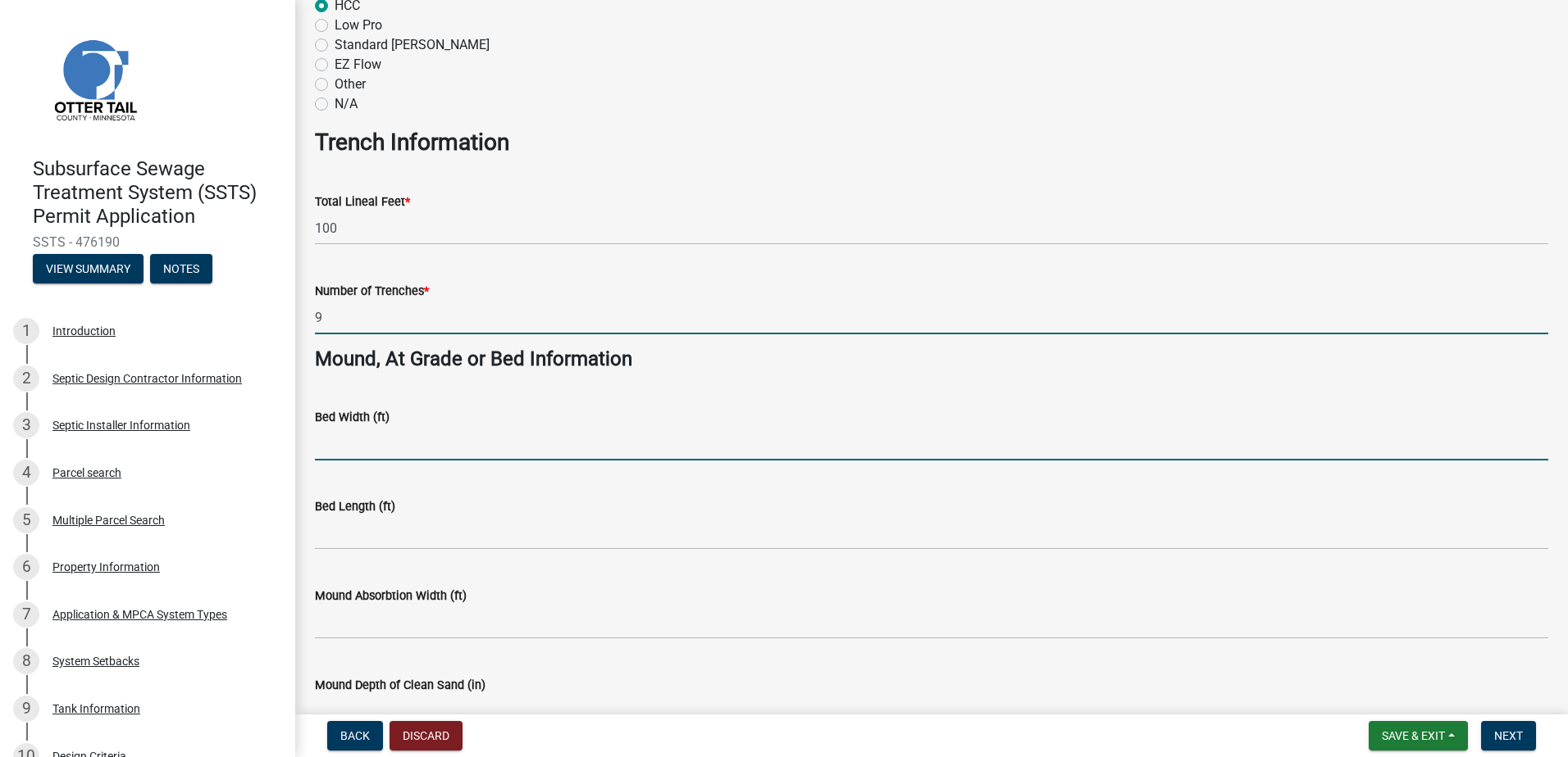
click at [333, 443] on input "Bed Width (ft)" at bounding box center [932, 444] width 1234 height 34
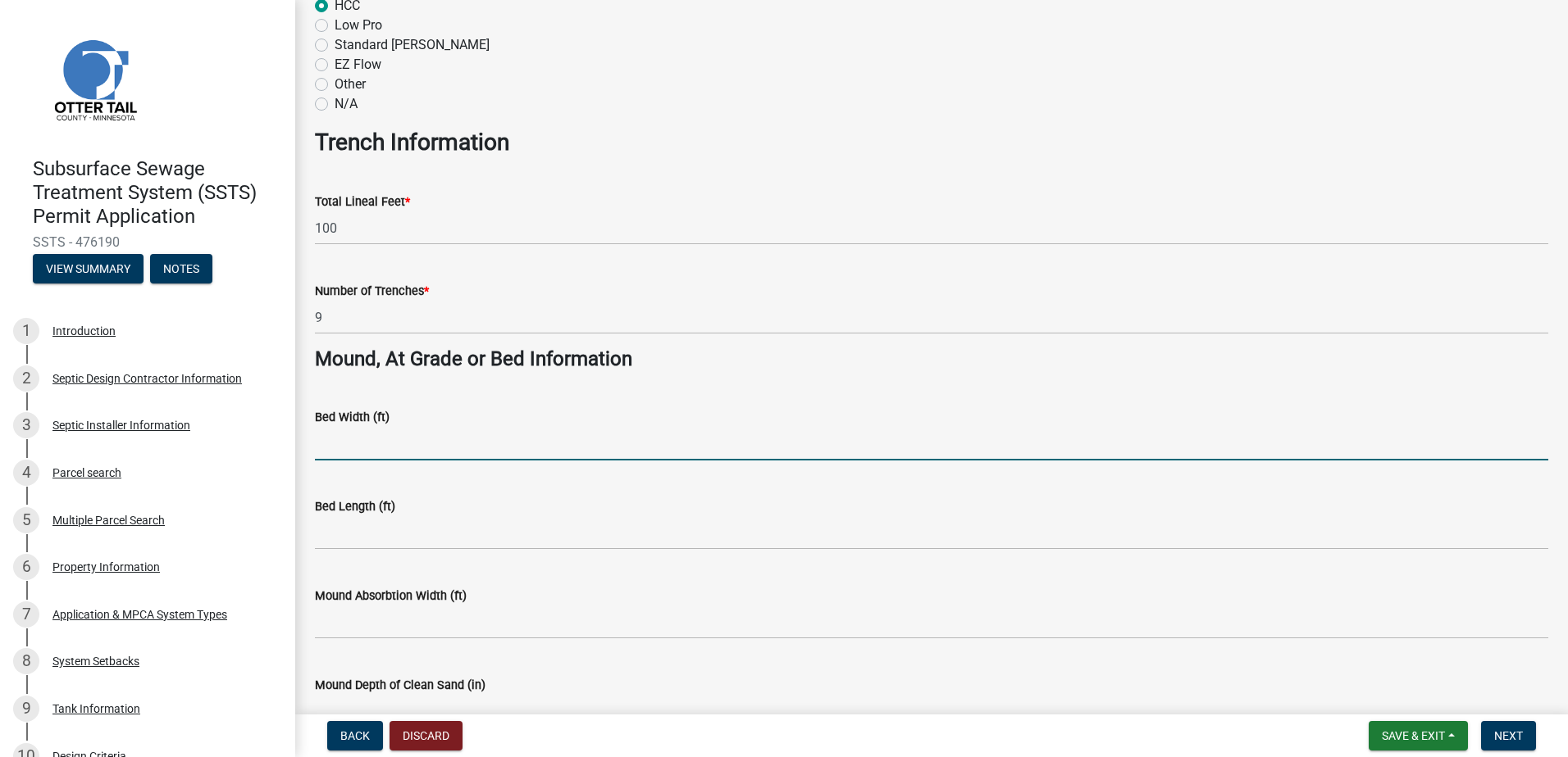
type input "NA"
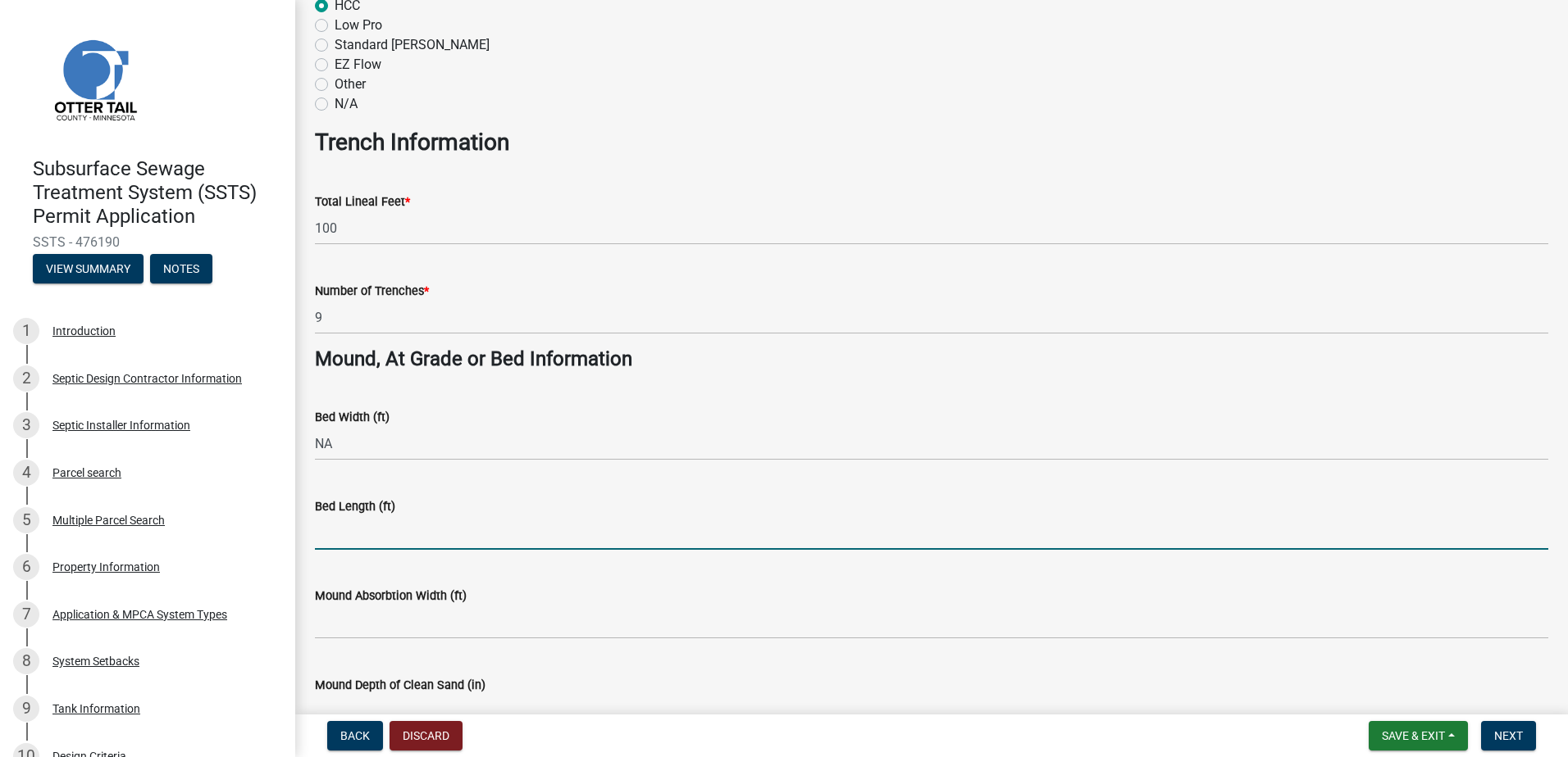
click at [317, 537] on input "Bed Length (ft)" at bounding box center [932, 533] width 1234 height 34
type input "NA"
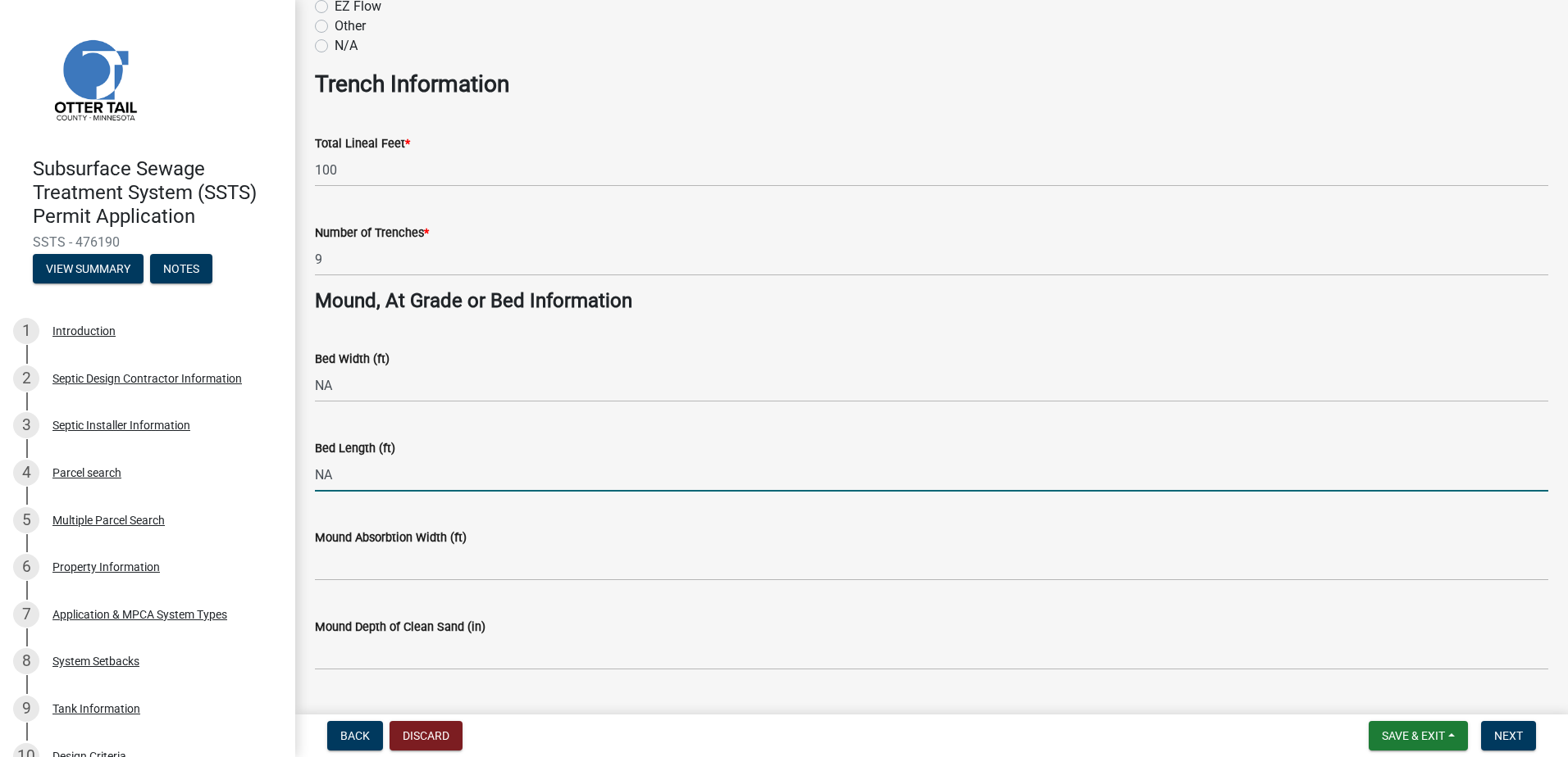
scroll to position [1148, 0]
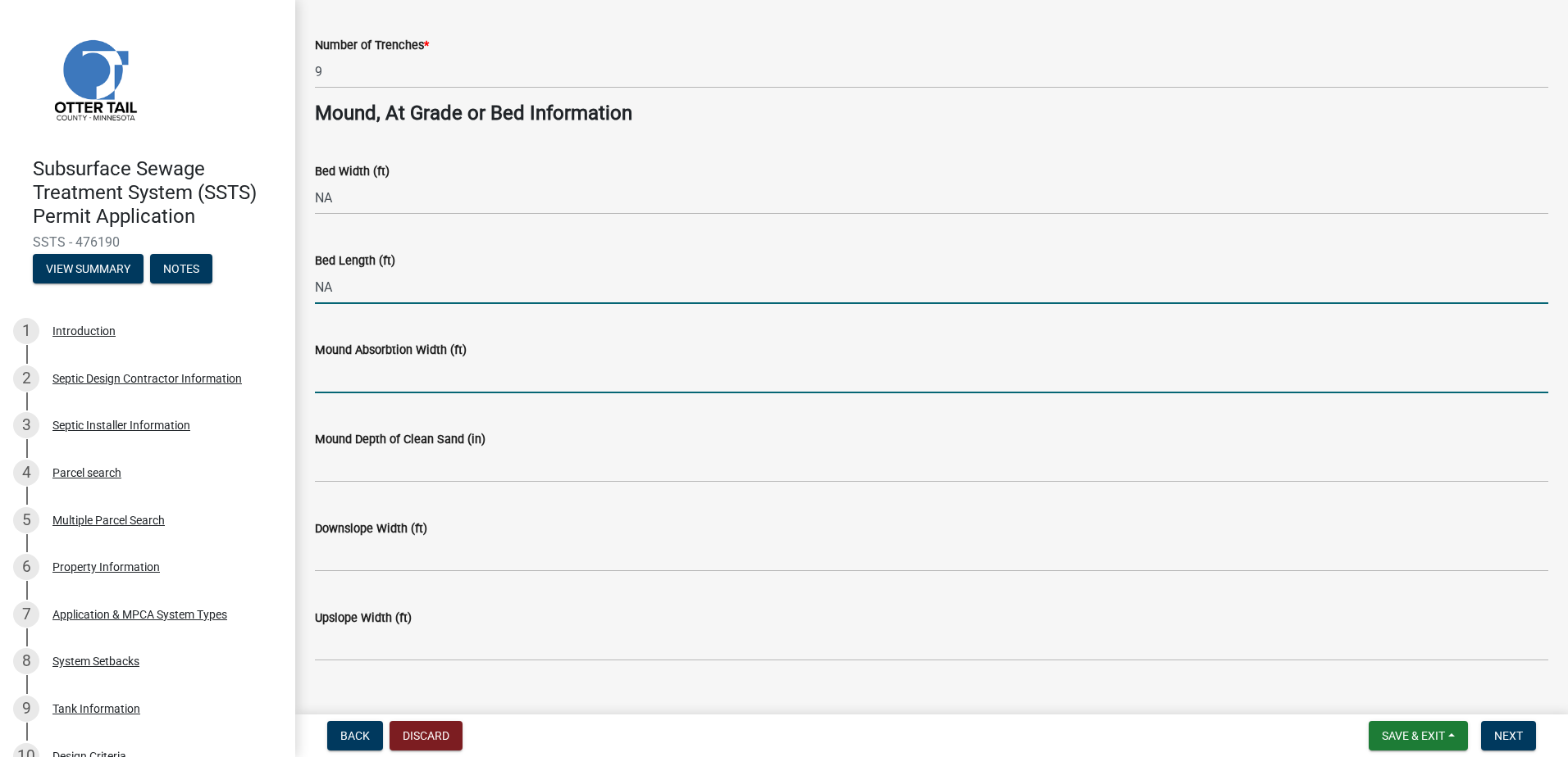
click at [322, 384] on input "Mound Absorbtion Width (ft)" at bounding box center [932, 376] width 1234 height 34
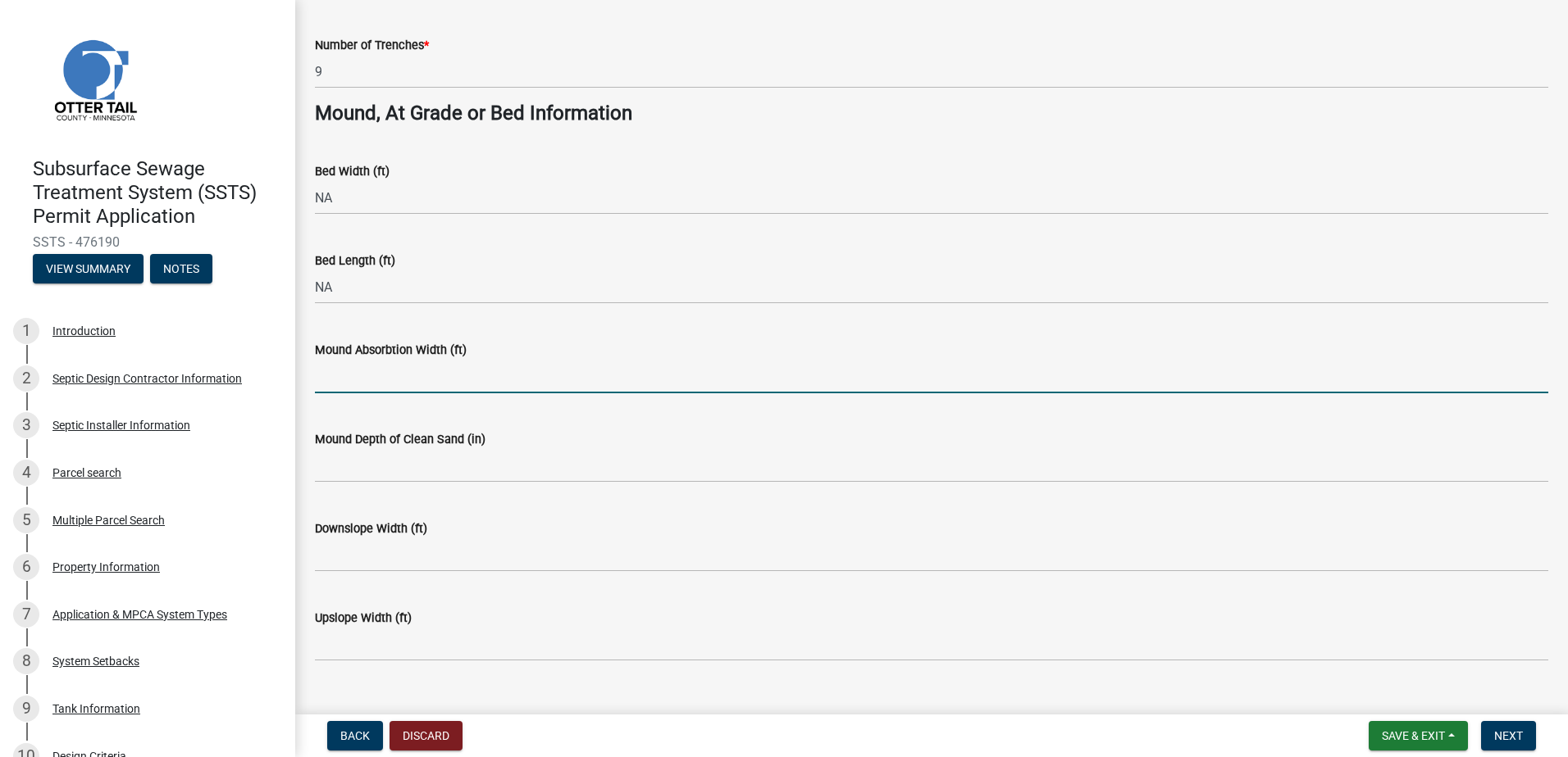
type input "NA"
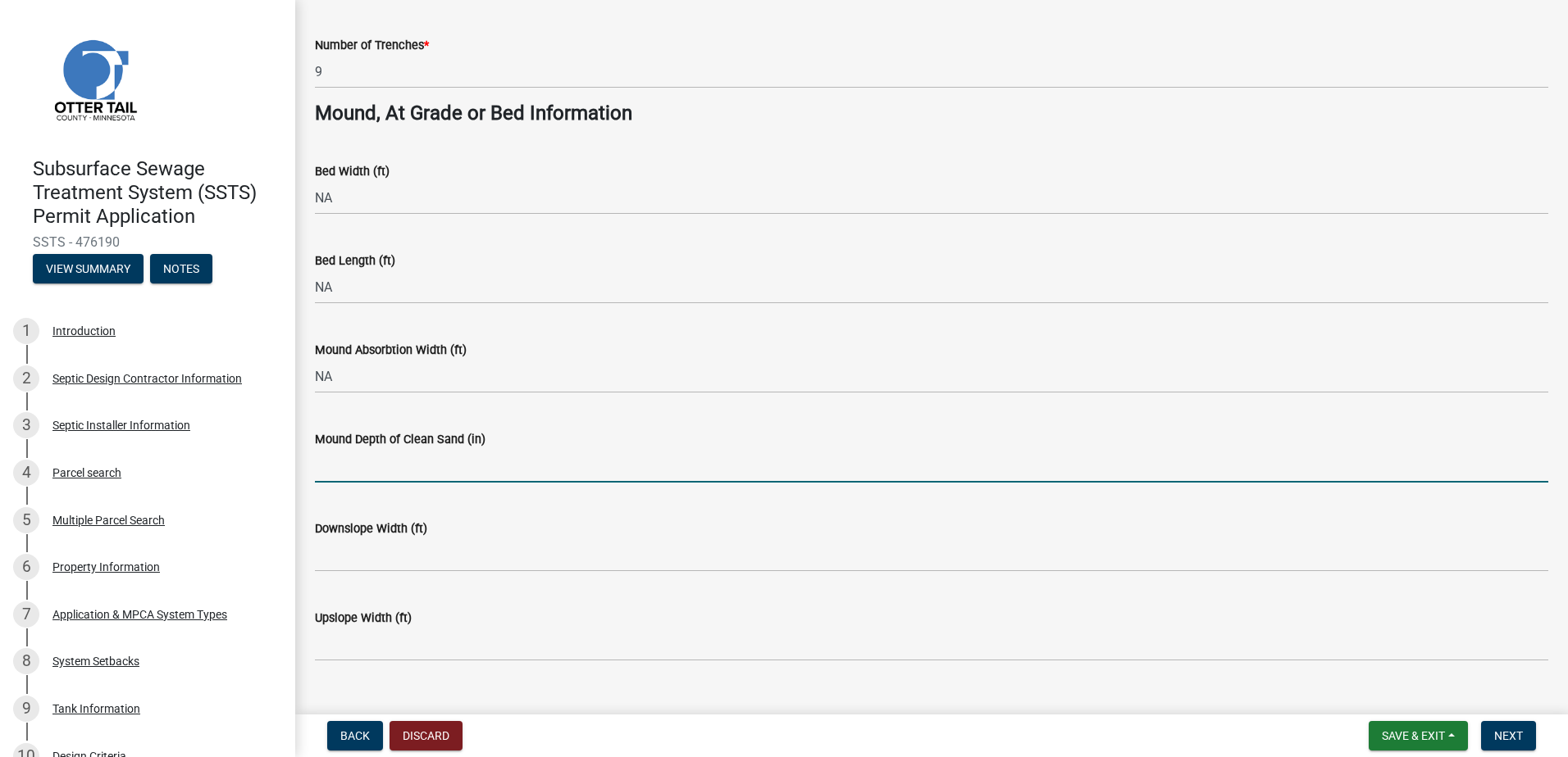
drag, startPoint x: 324, startPoint y: 469, endPoint x: 330, endPoint y: 492, distance: 23.8
click at [324, 469] on input "Mound Depth of Clean Sand (in)" at bounding box center [932, 466] width 1234 height 34
type input "NA"
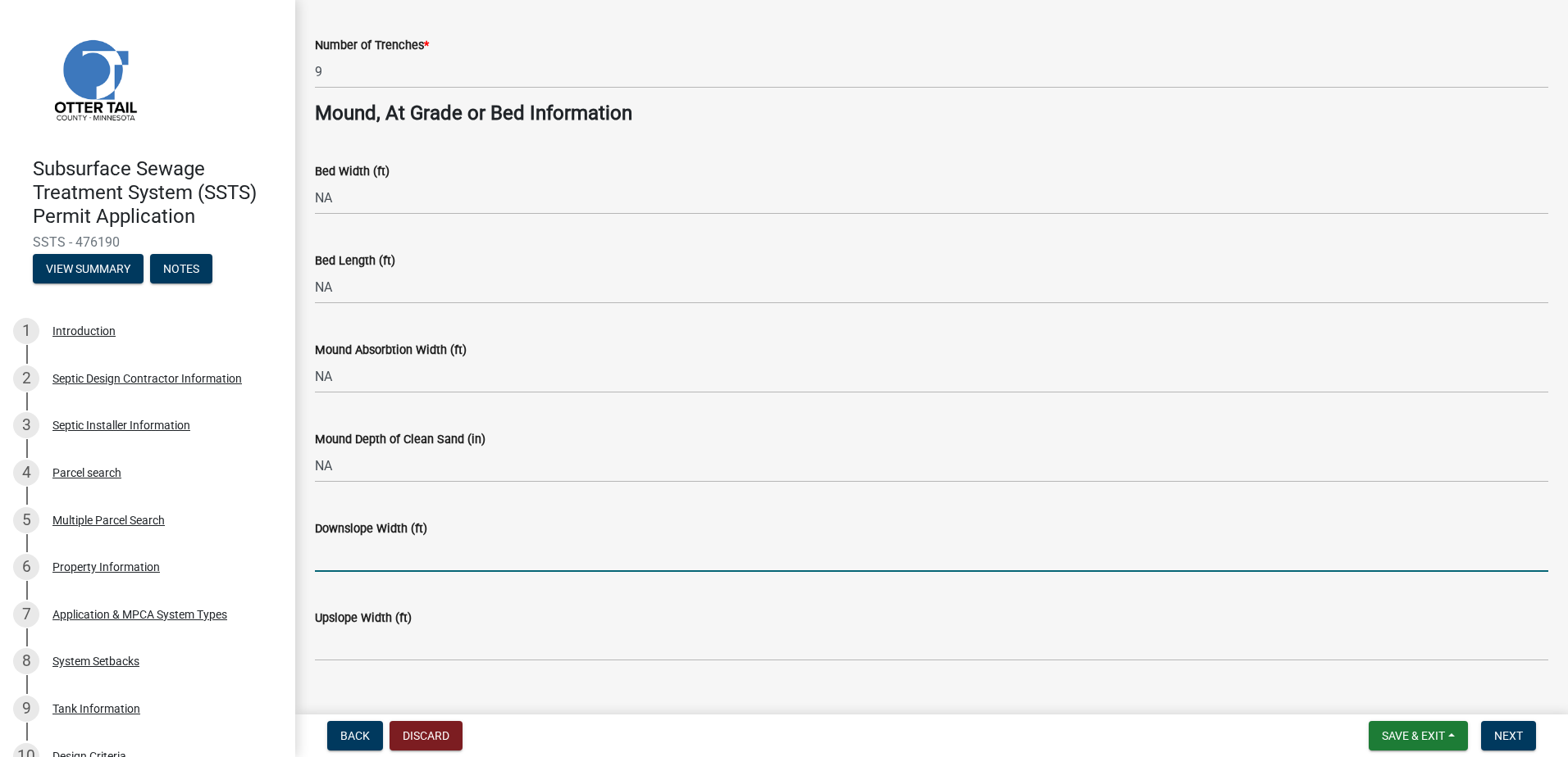
click at [325, 557] on input "Downslope Width (ft)" at bounding box center [932, 555] width 1234 height 34
type input "NA"
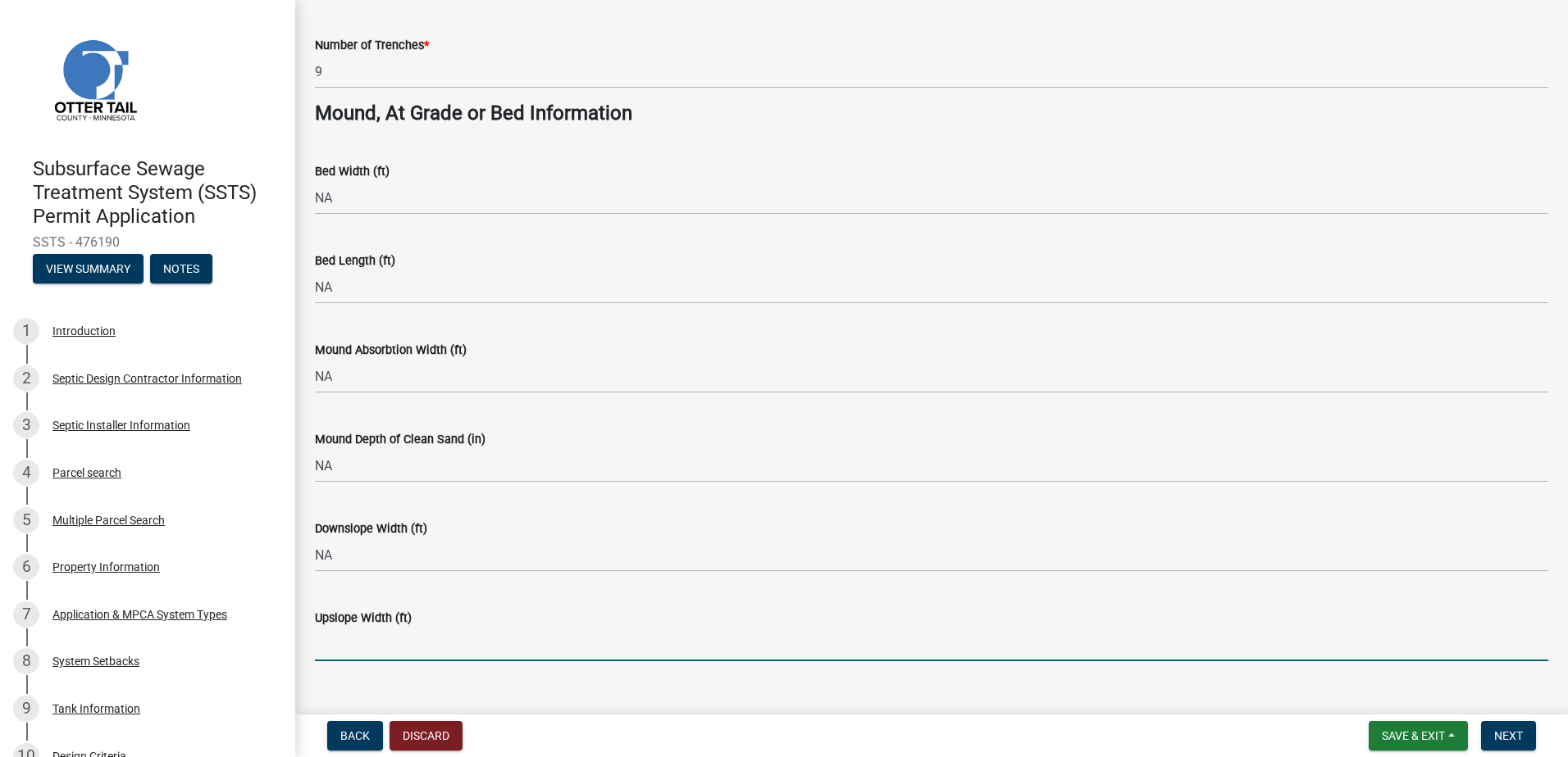
click at [324, 641] on input "Upslope Width (ft)" at bounding box center [932, 645] width 1234 height 34
type input "NA"
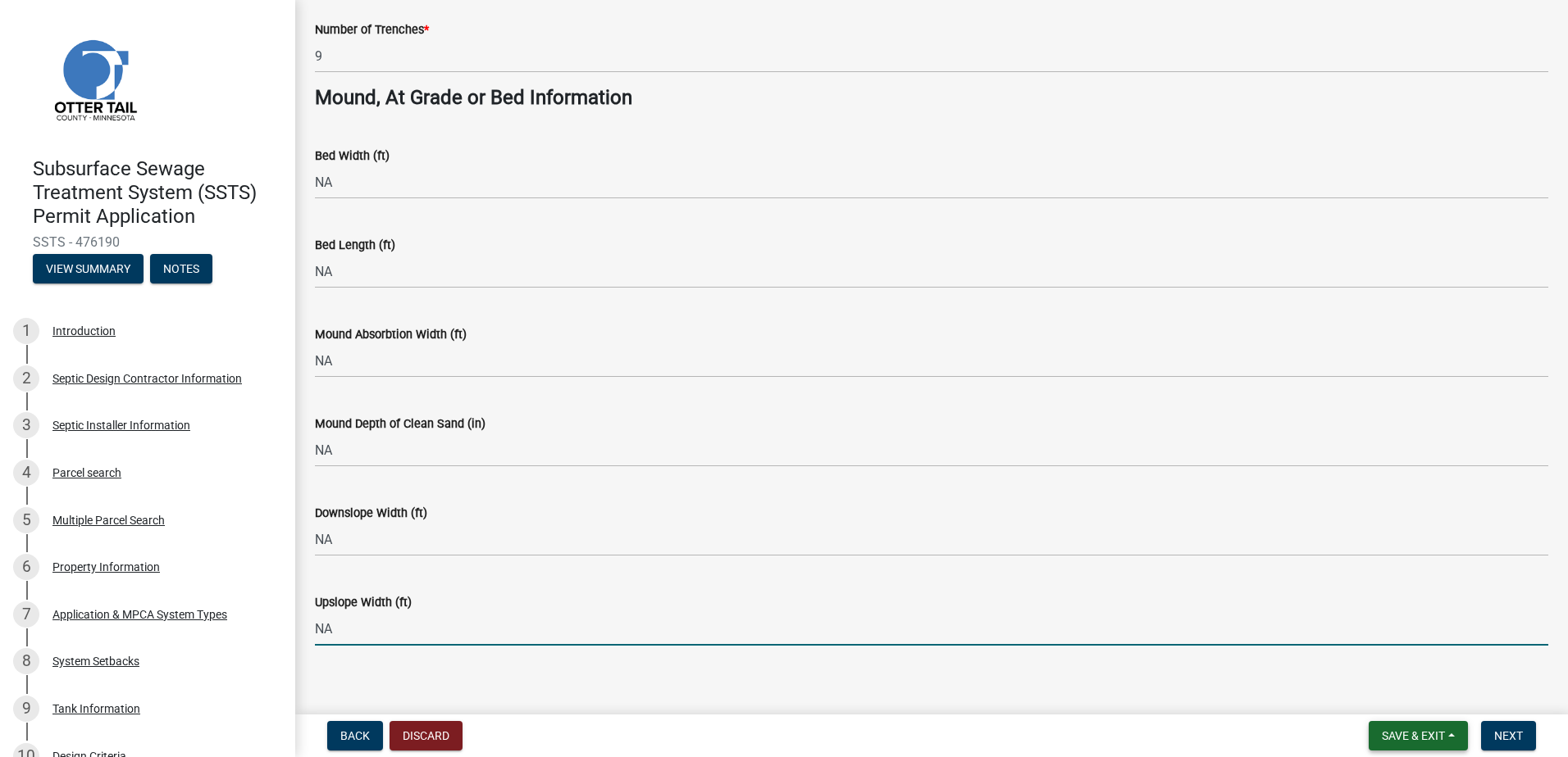
scroll to position [1178, 0]
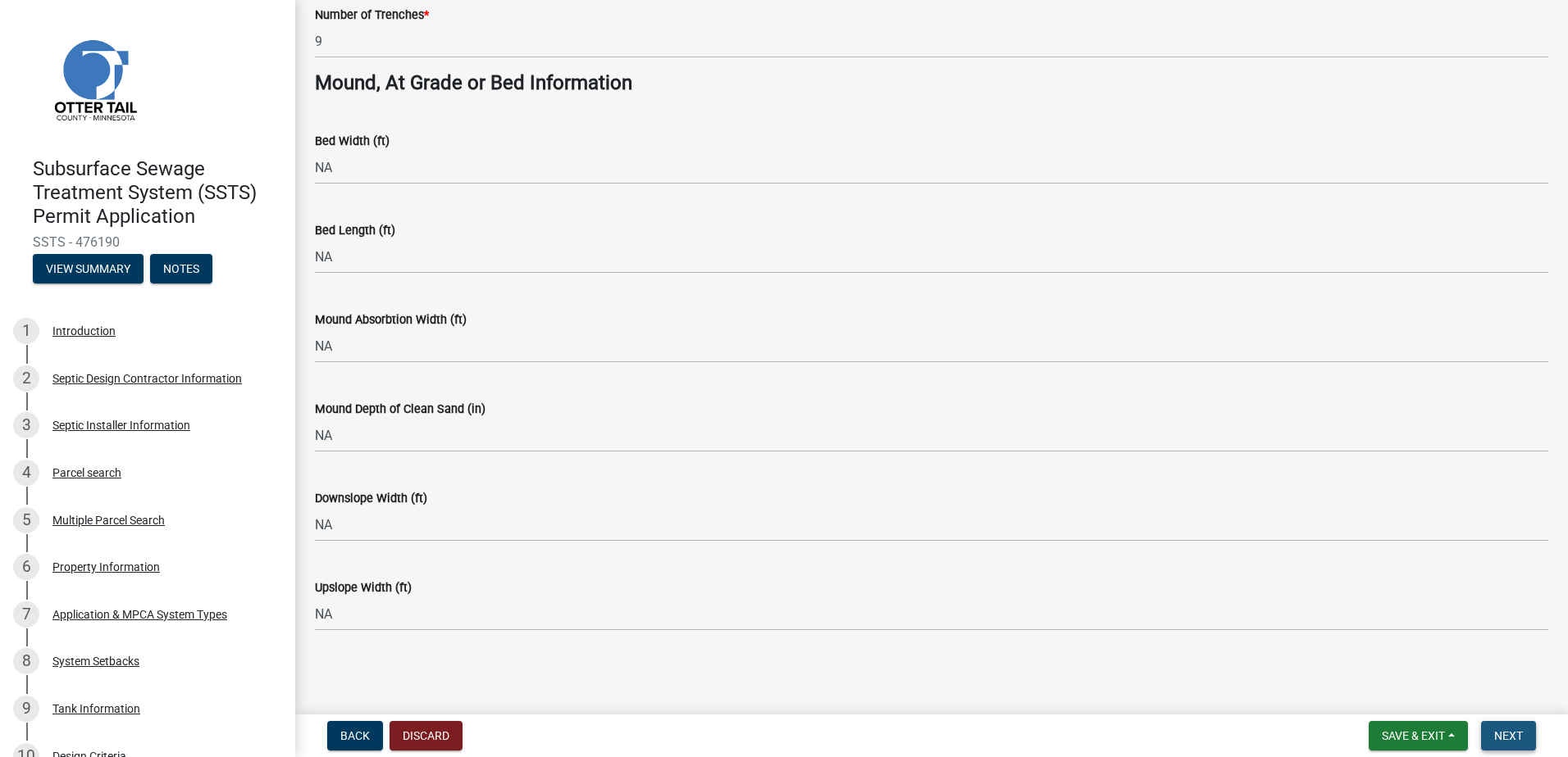
click at [1506, 722] on button "Next" at bounding box center [1508, 736] width 55 height 29
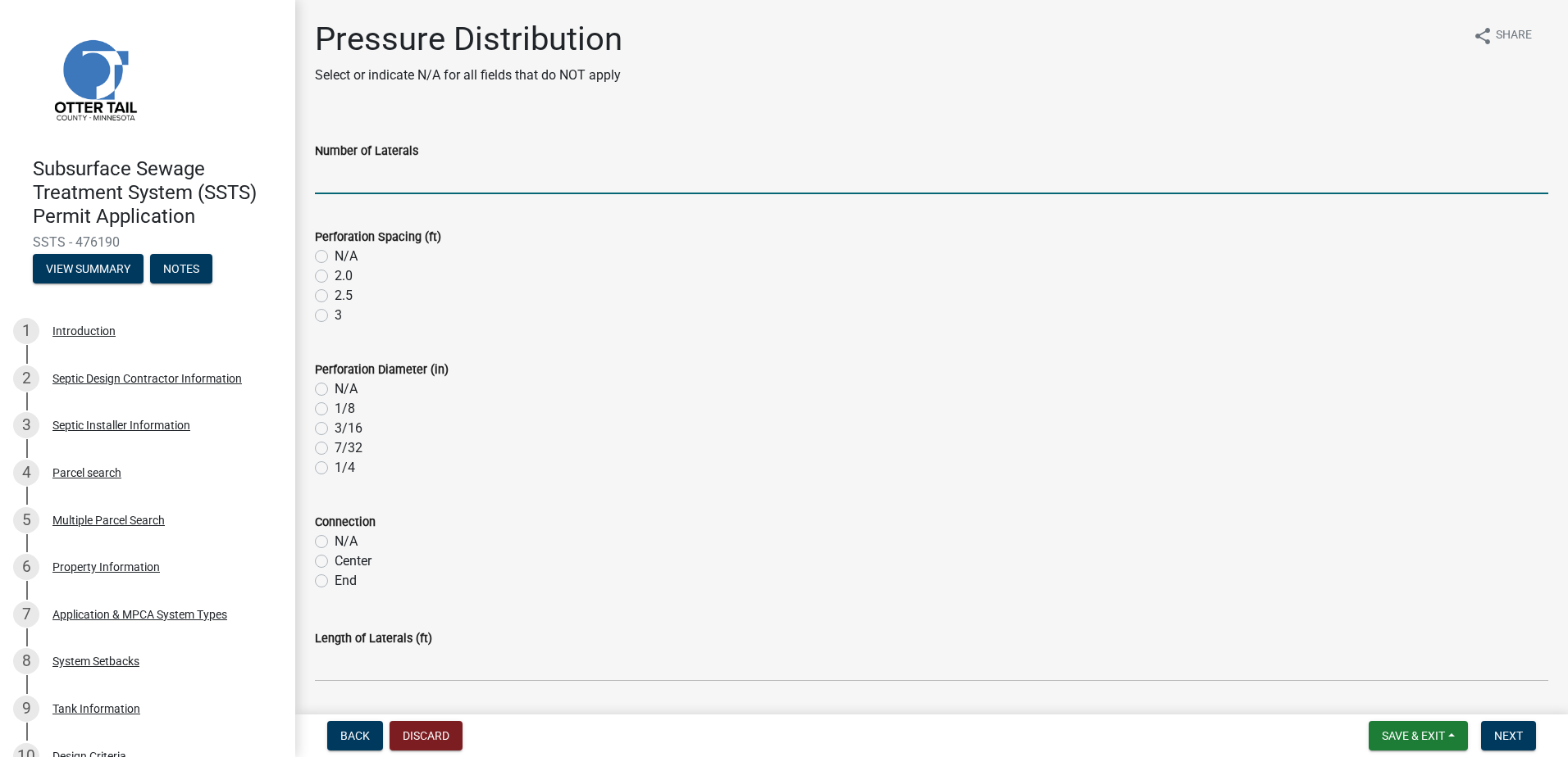
click at [378, 184] on input "Number of Laterals" at bounding box center [932, 178] width 1234 height 34
type input "NA"
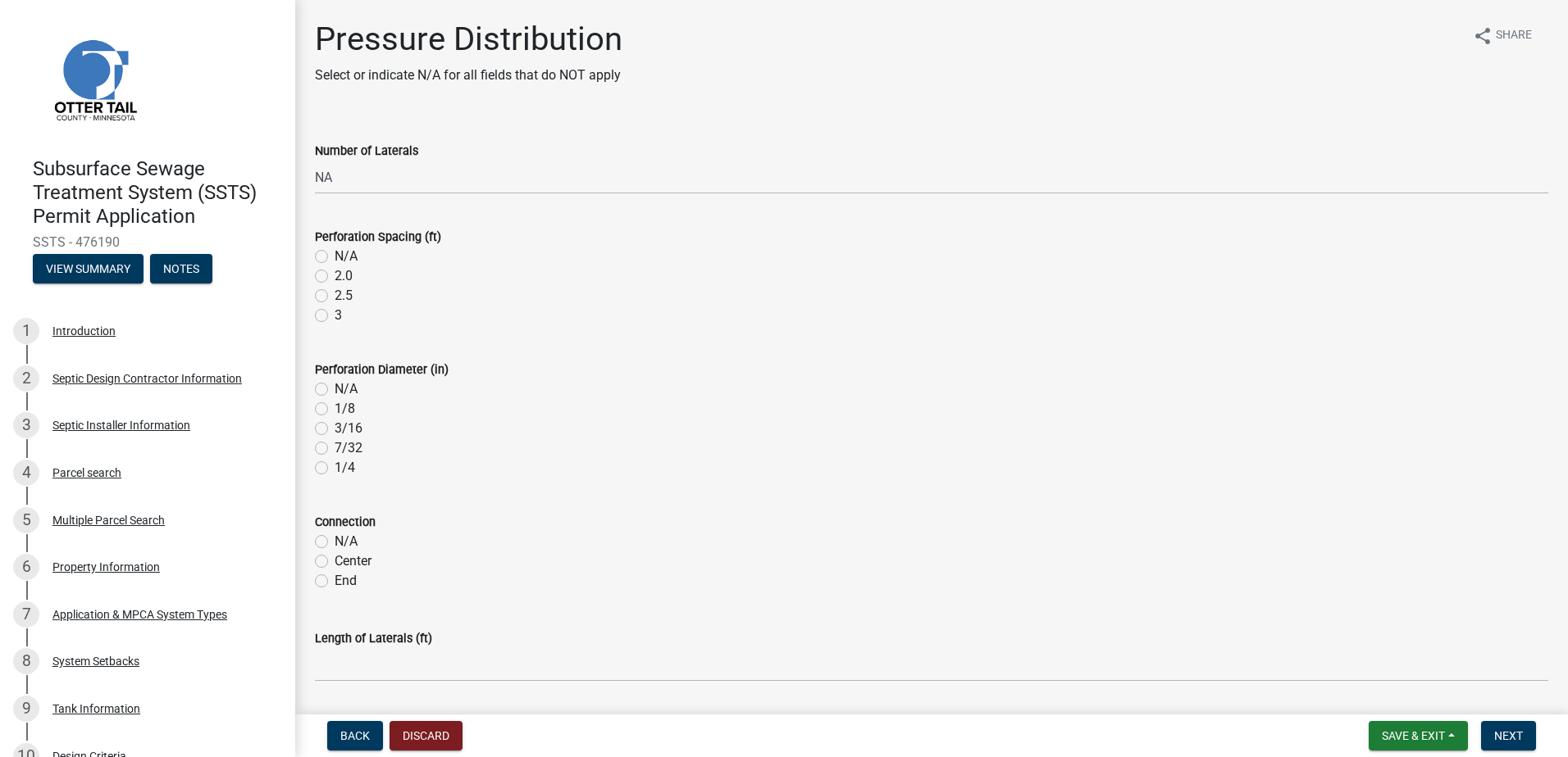
click at [334, 259] on label "N/A" at bounding box center [345, 256] width 23 height 19
click at [334, 258] on input "N/A" at bounding box center [340, 252] width 11 height 11
radio input "true"
click at [334, 389] on label "N/A" at bounding box center [345, 389] width 23 height 19
click at [334, 389] on input "N/A" at bounding box center [340, 385] width 11 height 11
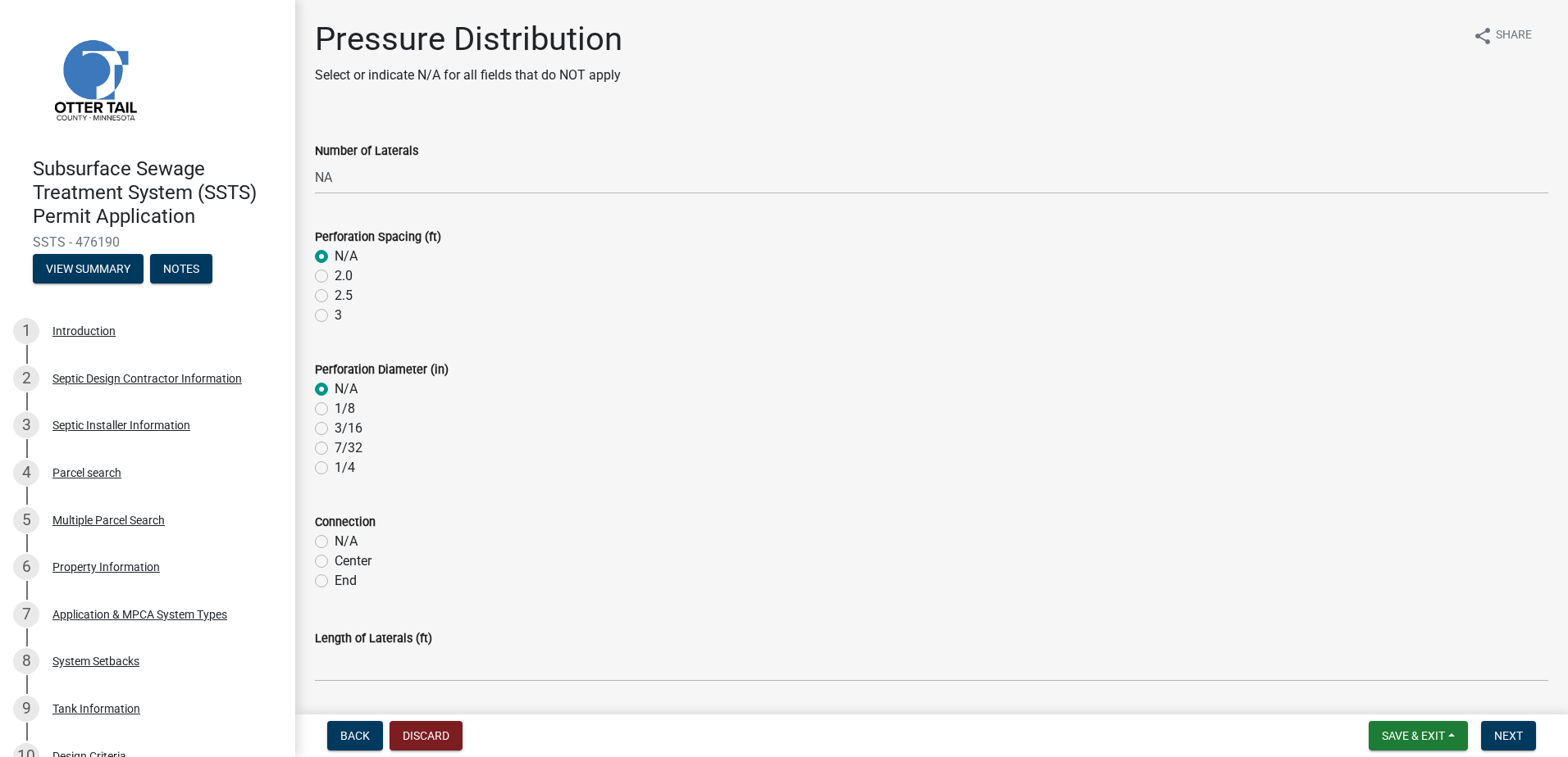
radio input "true"
click at [321, 550] on div "N/A" at bounding box center [932, 541] width 1234 height 19
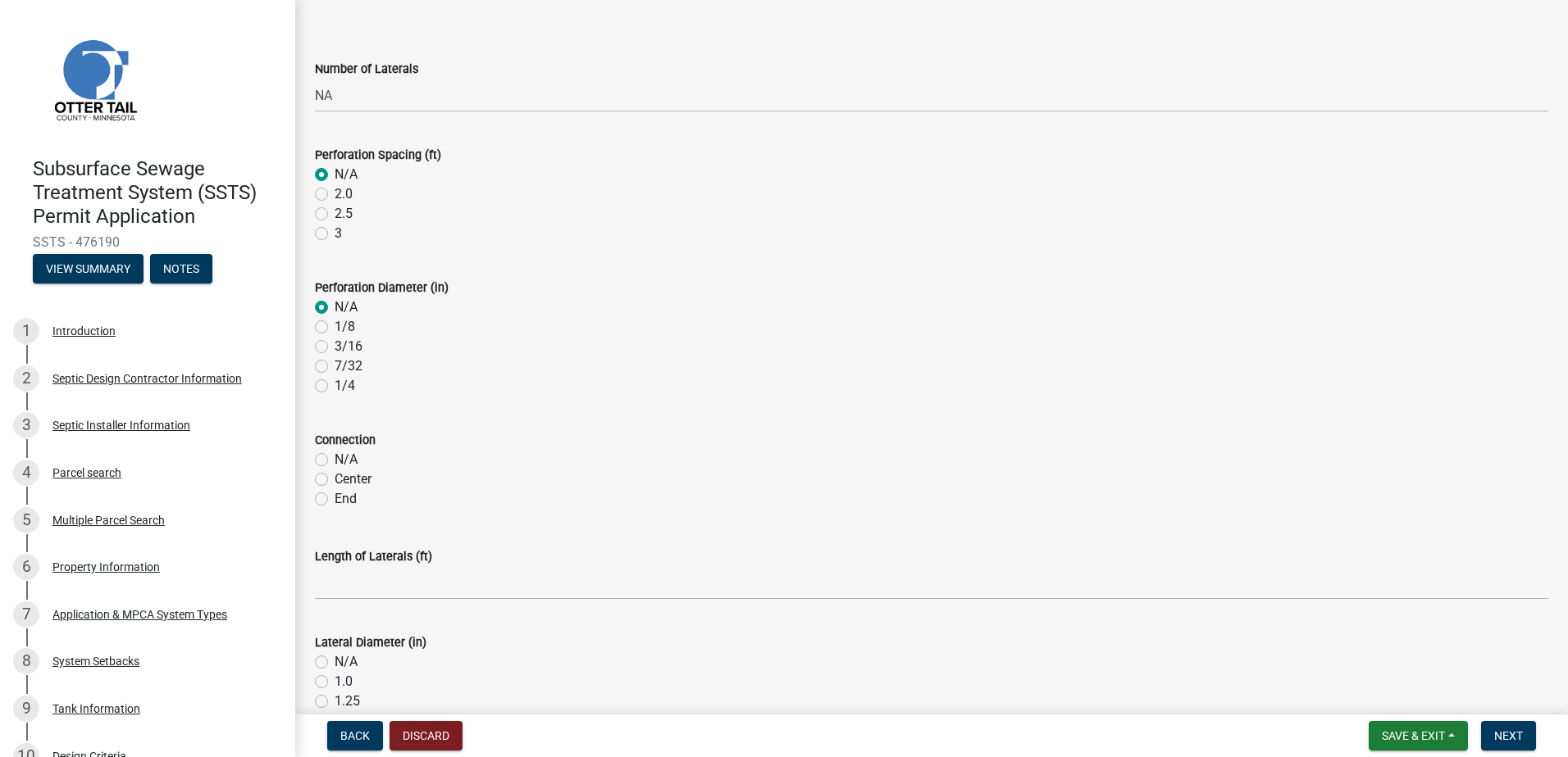
click at [334, 462] on label "N/A" at bounding box center [345, 459] width 23 height 19
click at [334, 461] on input "N/A" at bounding box center [340, 455] width 11 height 11
radio input "true"
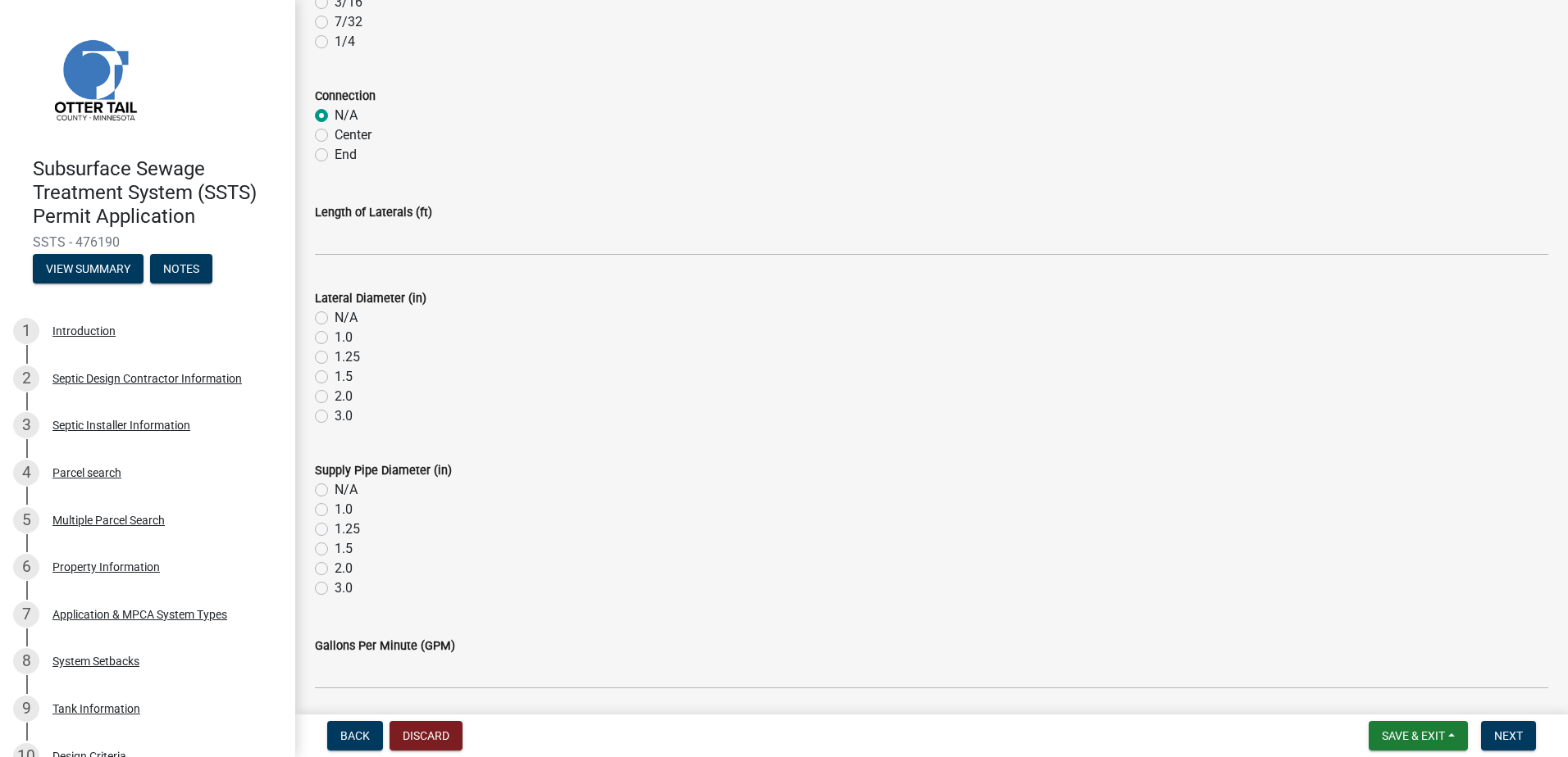
scroll to position [492, 0]
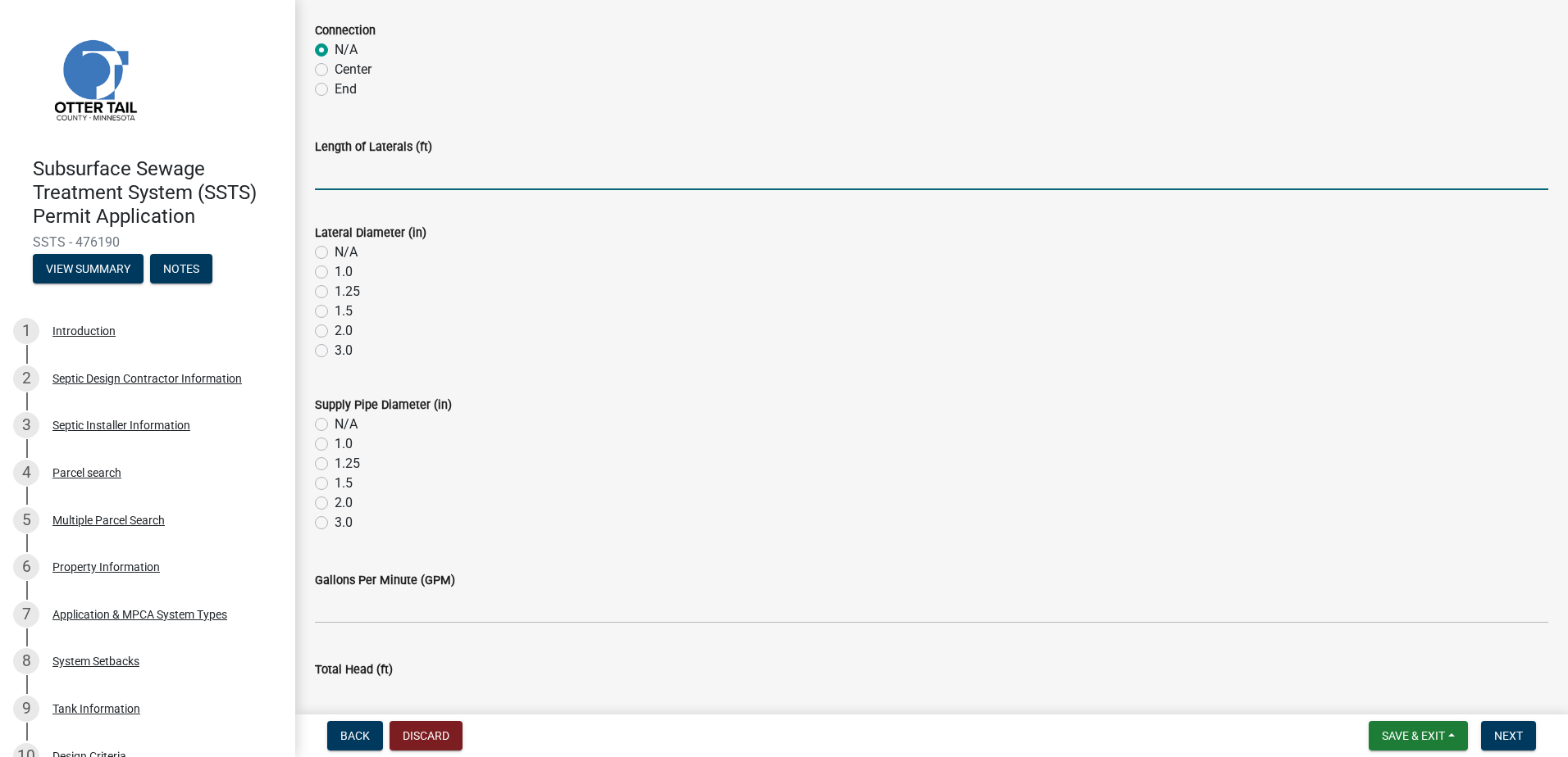
click at [340, 175] on input "Length of Laterals (ft)" at bounding box center [932, 173] width 1234 height 34
type input "NA"
click at [334, 253] on label "N/A" at bounding box center [345, 252] width 23 height 19
click at [334, 253] on input "N/A" at bounding box center [340, 248] width 11 height 11
radio input "true"
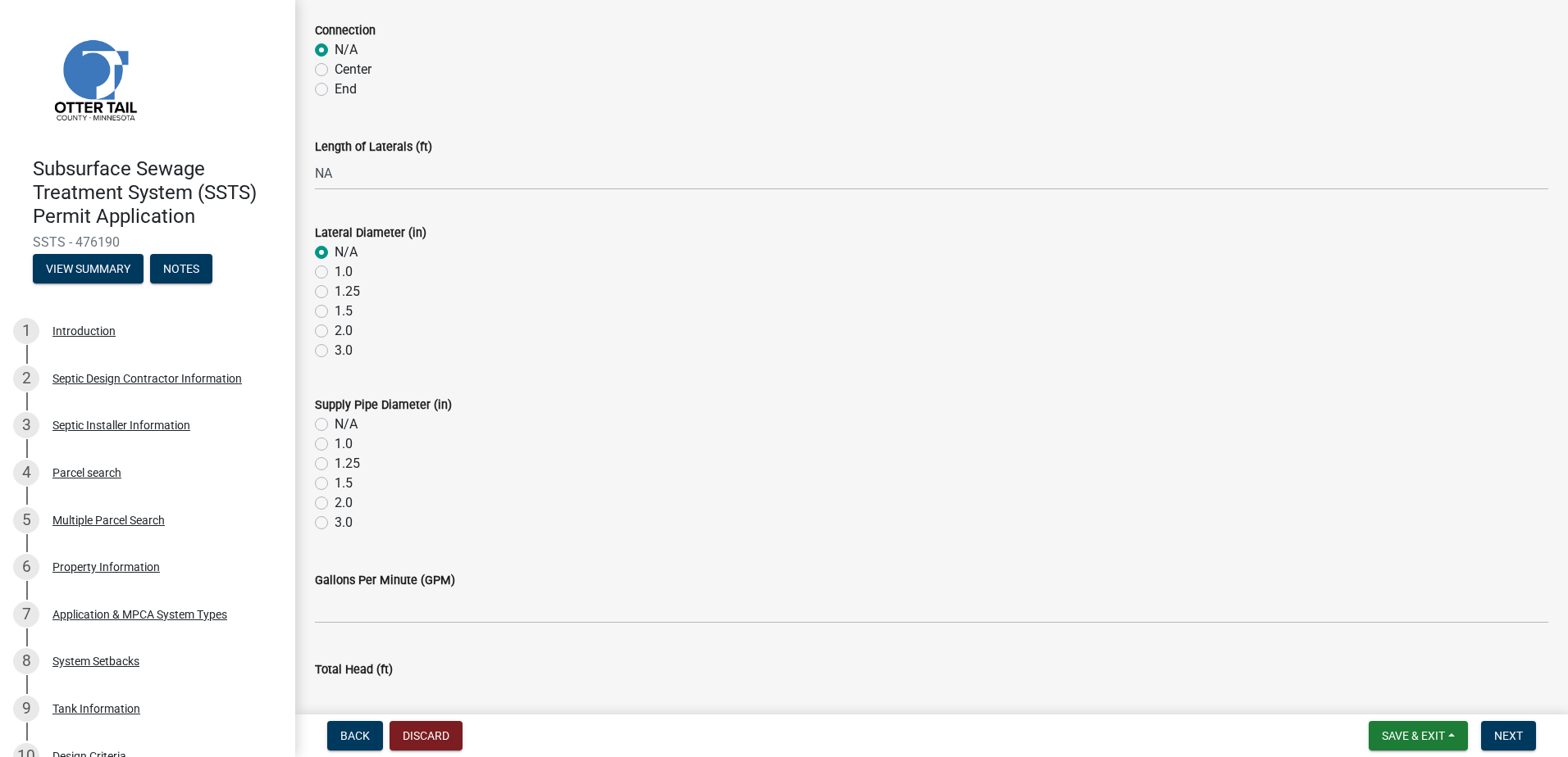
click at [334, 426] on label "N/A" at bounding box center [345, 424] width 23 height 19
click at [334, 425] on input "N/A" at bounding box center [340, 419] width 11 height 11
radio input "true"
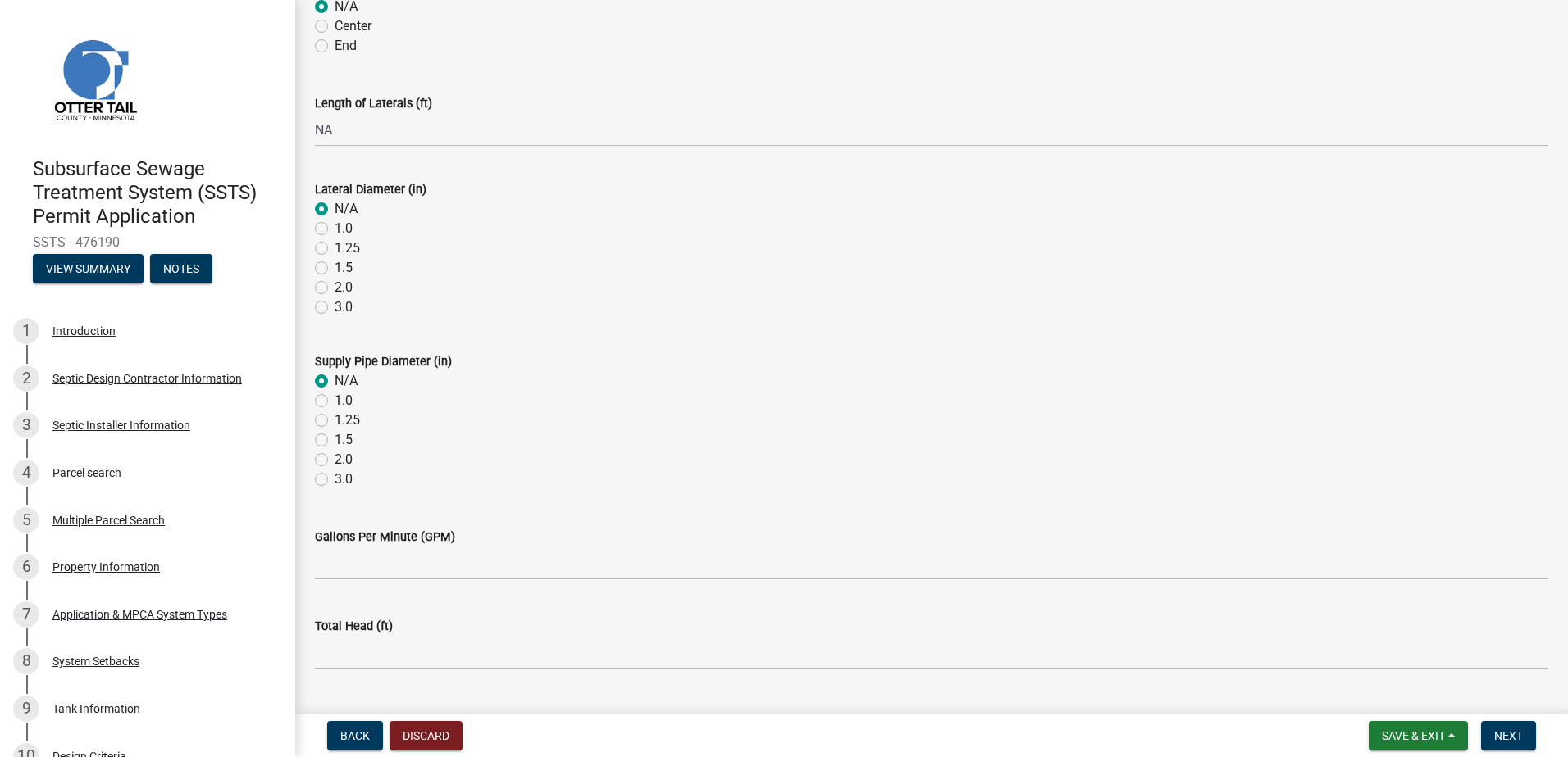
scroll to position [573, 0]
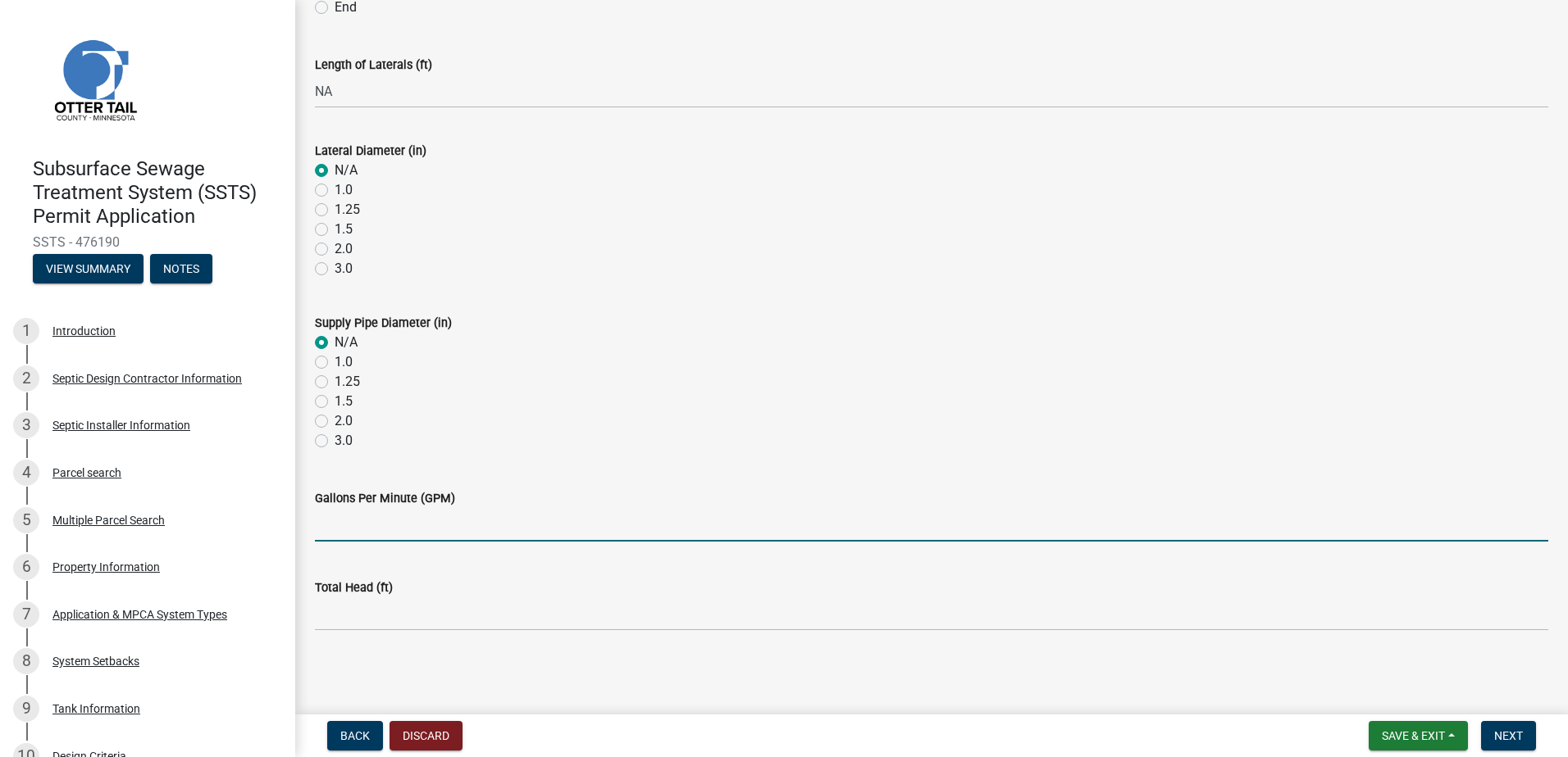
click at [336, 539] on input "Gallons Per Minute (GPM)" at bounding box center [932, 525] width 1234 height 34
type input "NA"
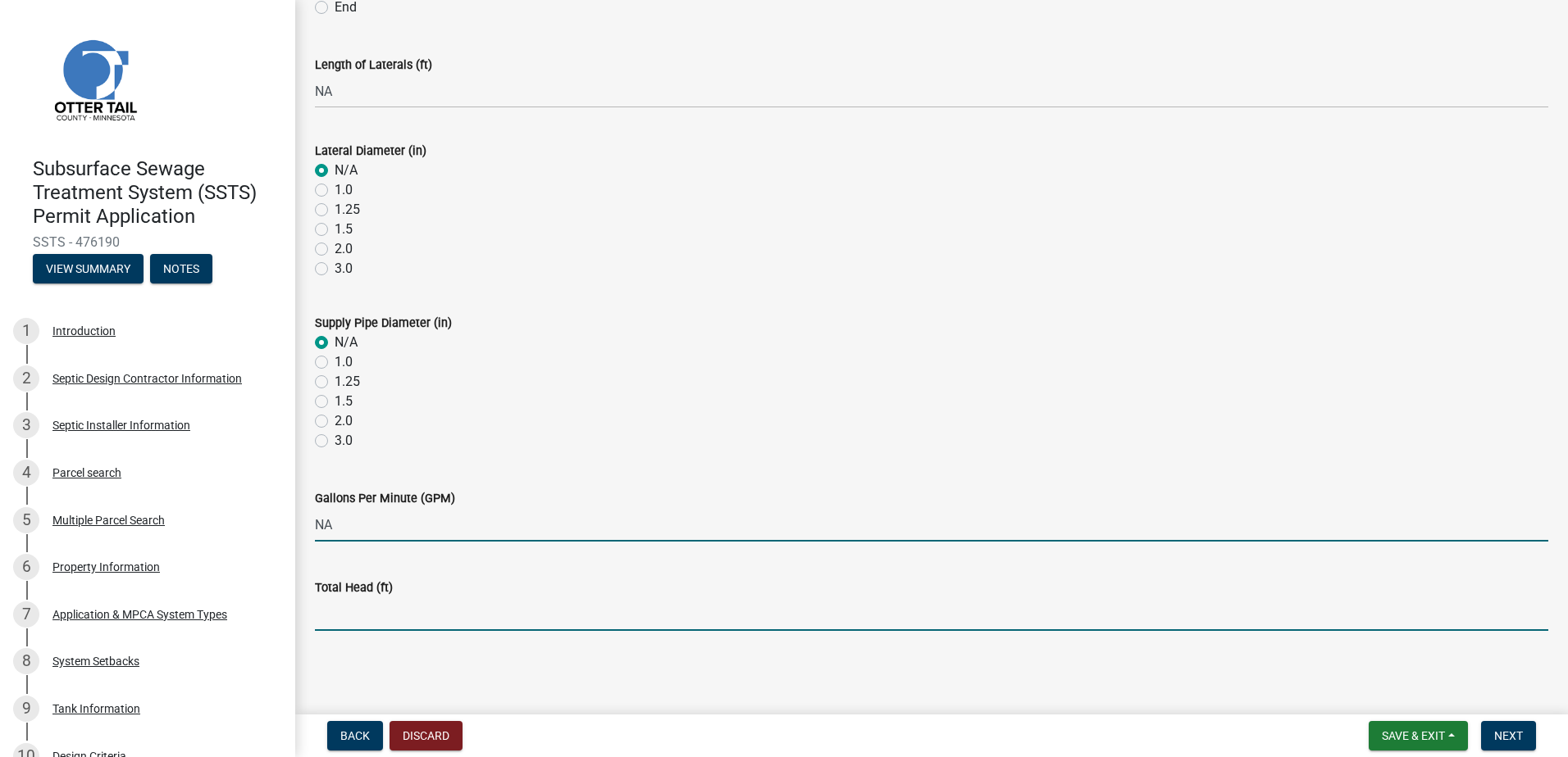
click at [332, 616] on input "Total Head (ft)" at bounding box center [932, 615] width 1234 height 34
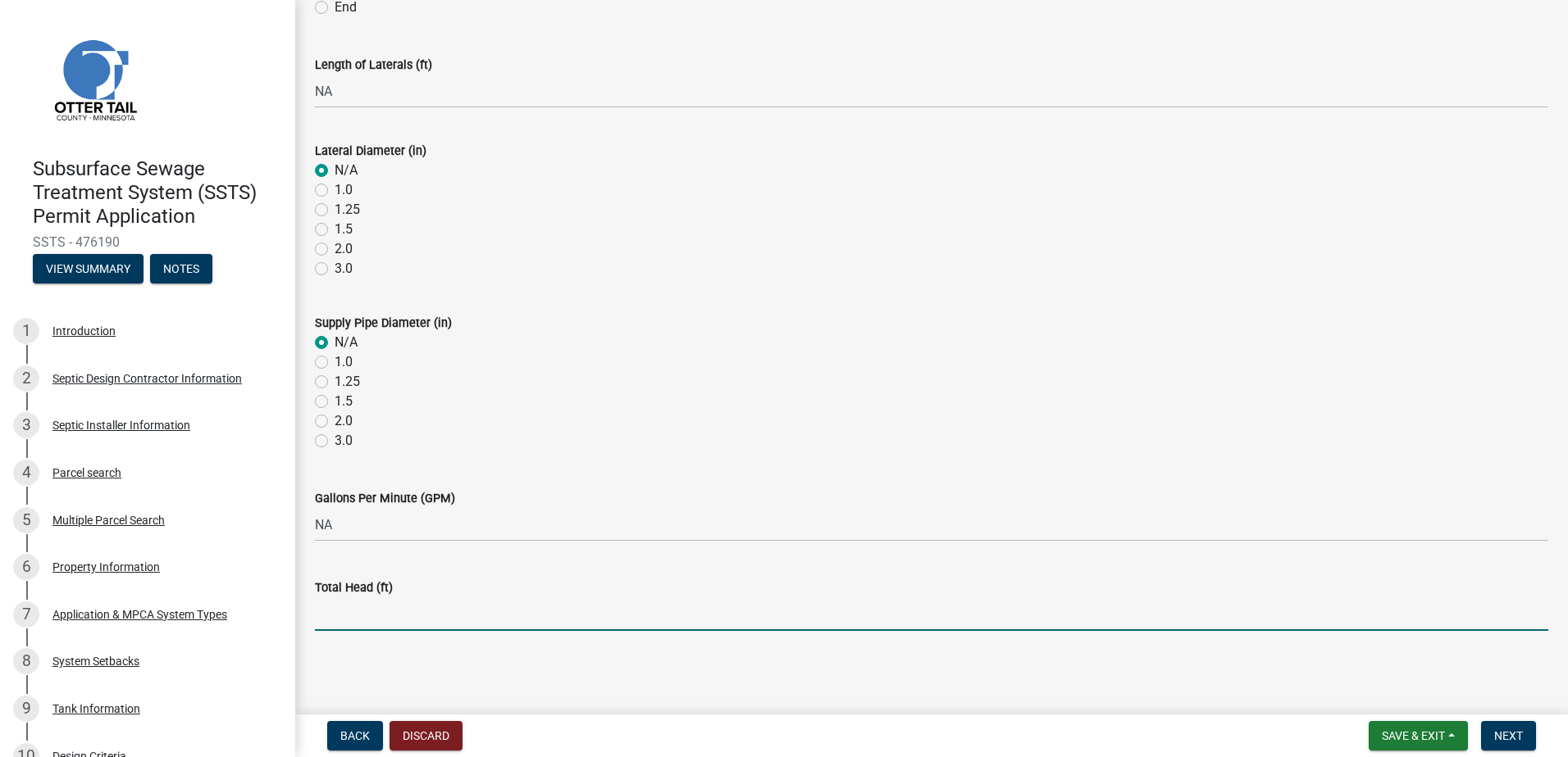
type input "NA"
click at [1528, 736] on button "Next" at bounding box center [1508, 736] width 55 height 29
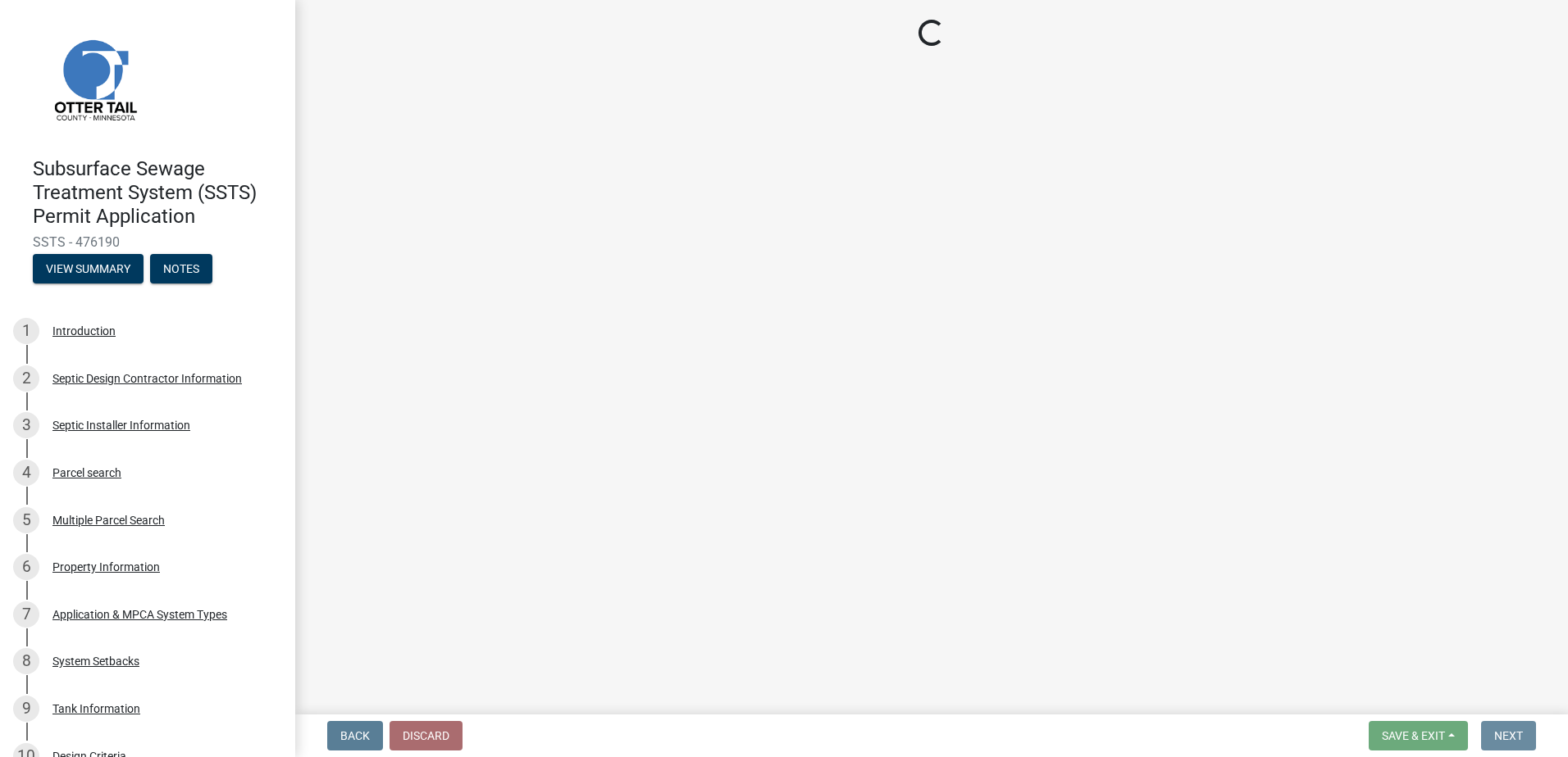
scroll to position [0, 0]
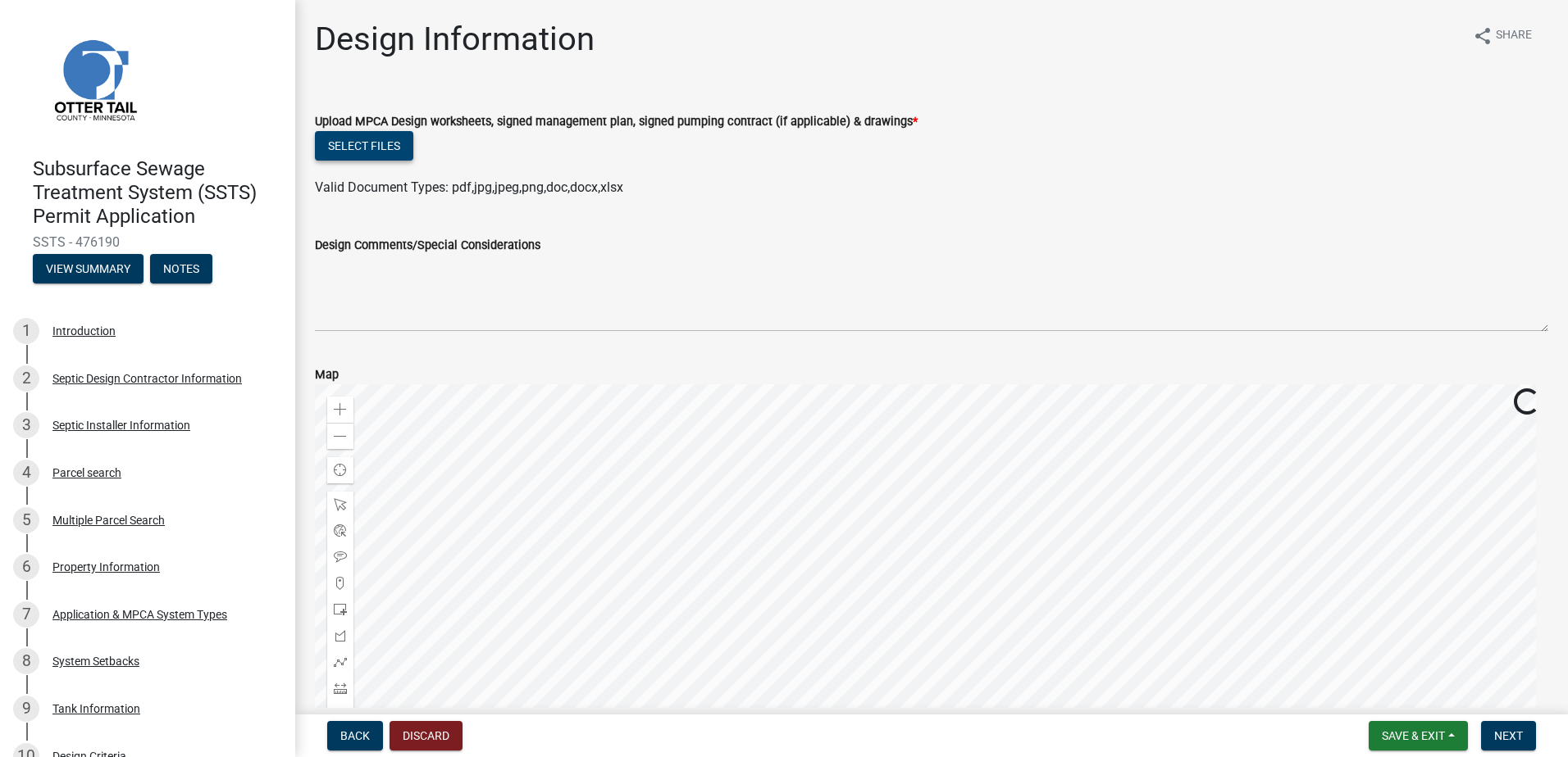
click at [367, 141] on button "Select files" at bounding box center [364, 146] width 99 height 29
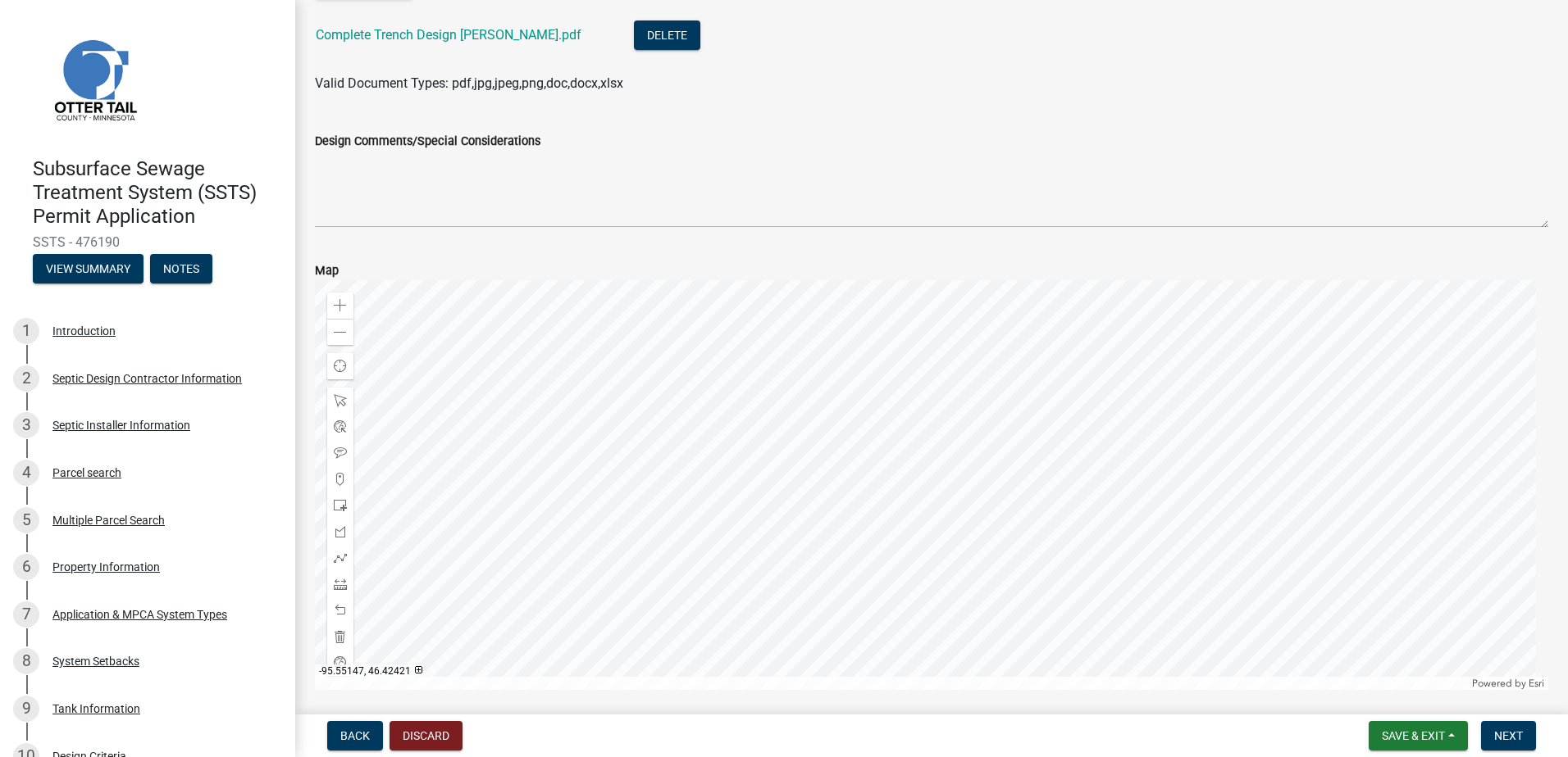
scroll to position [225, 0]
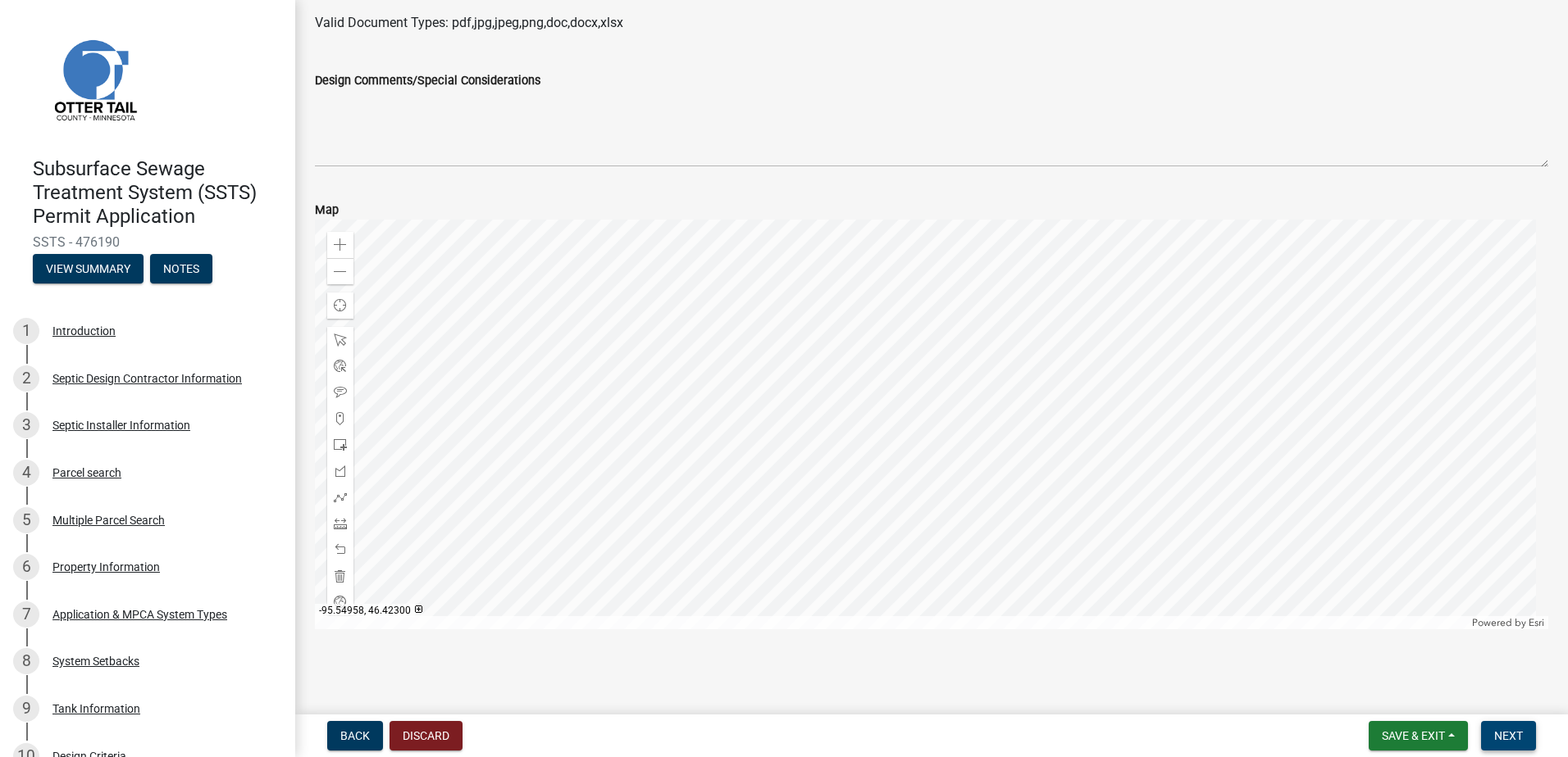
click at [1497, 735] on span "Next" at bounding box center [1508, 736] width 29 height 13
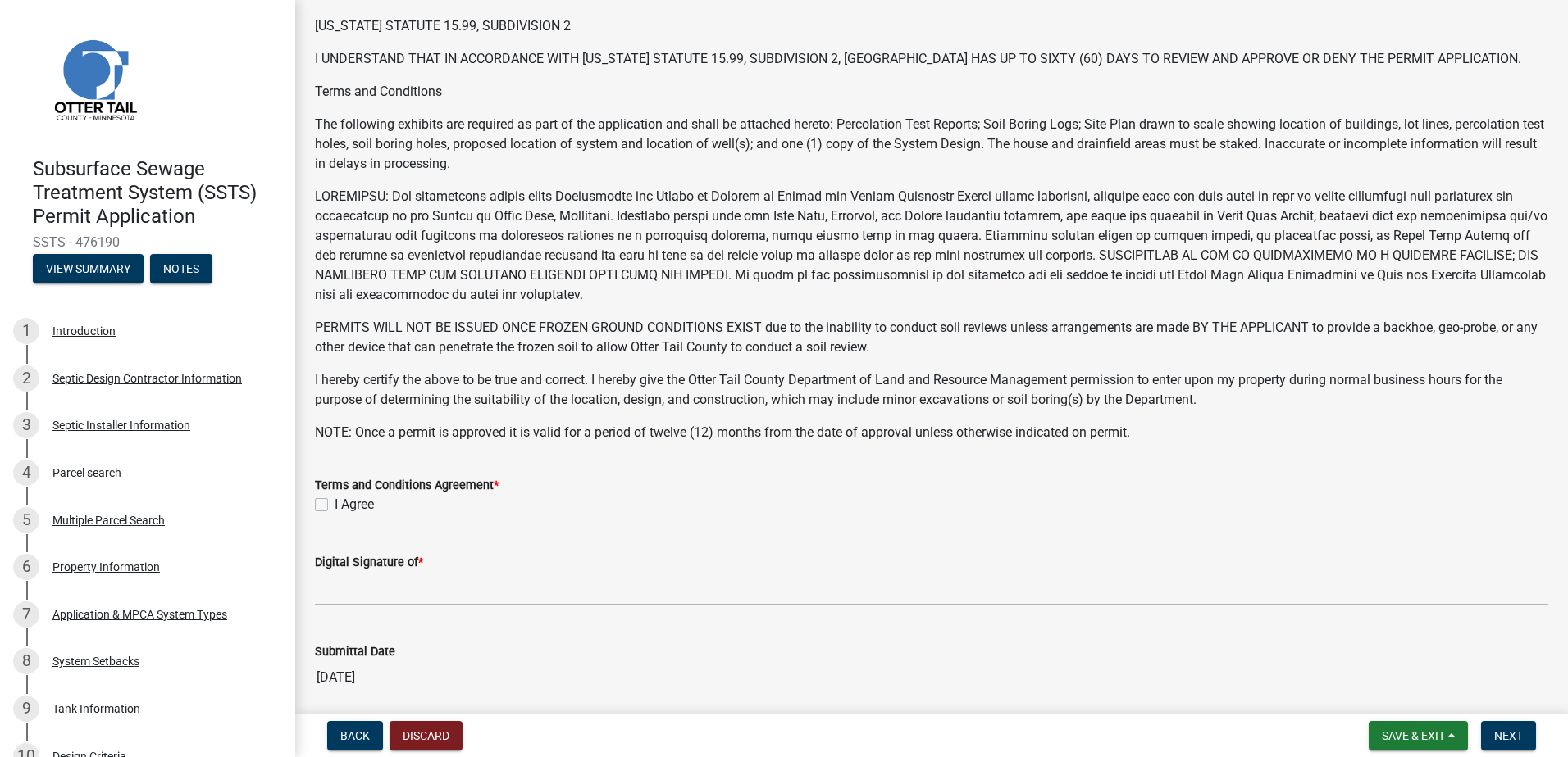
scroll to position [164, 0]
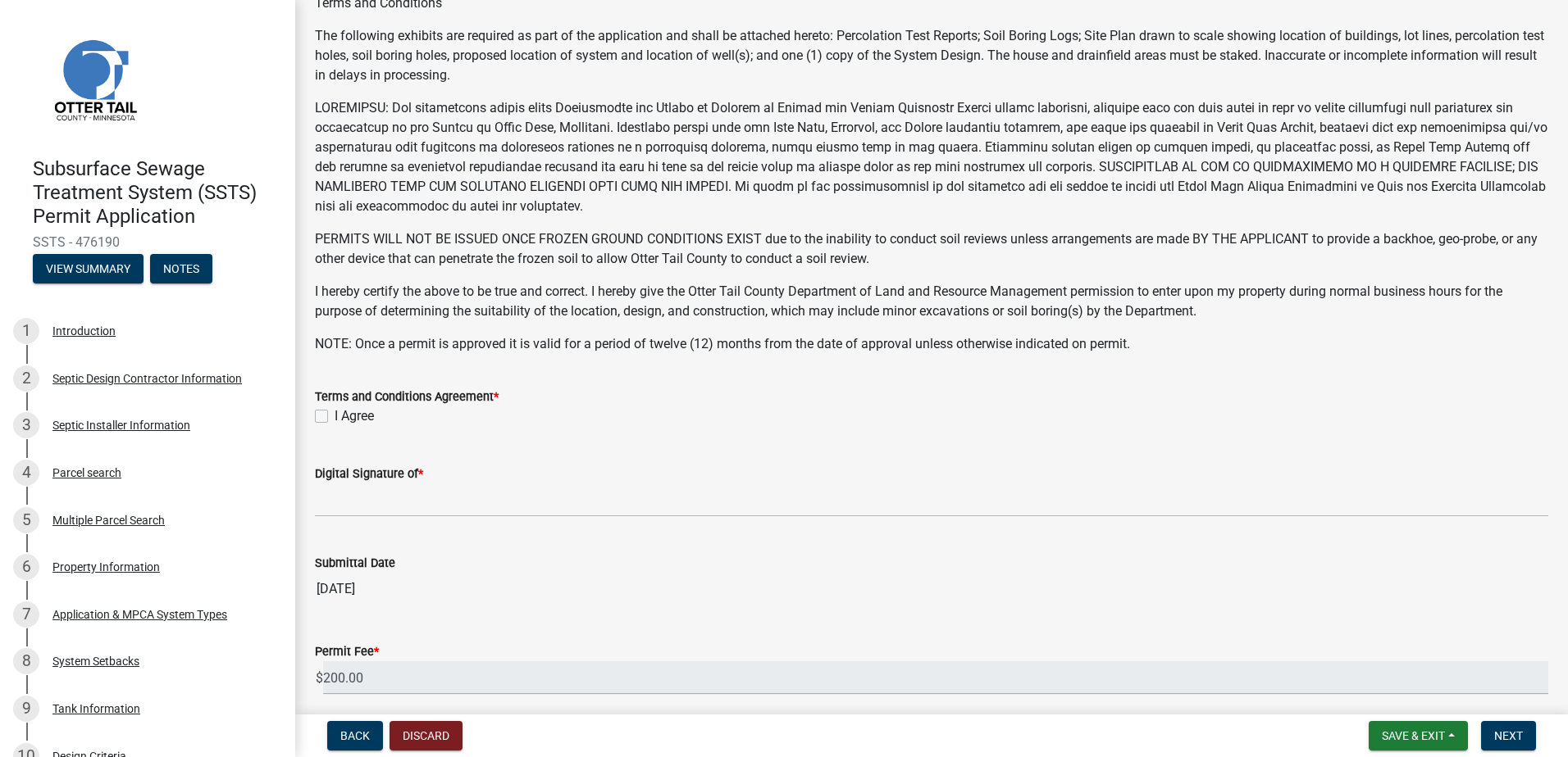
click at [334, 417] on label "I Agree" at bounding box center [354, 416] width 40 height 19
click at [334, 417] on input "I Agree" at bounding box center [340, 412] width 11 height 11
checkbox input "true"
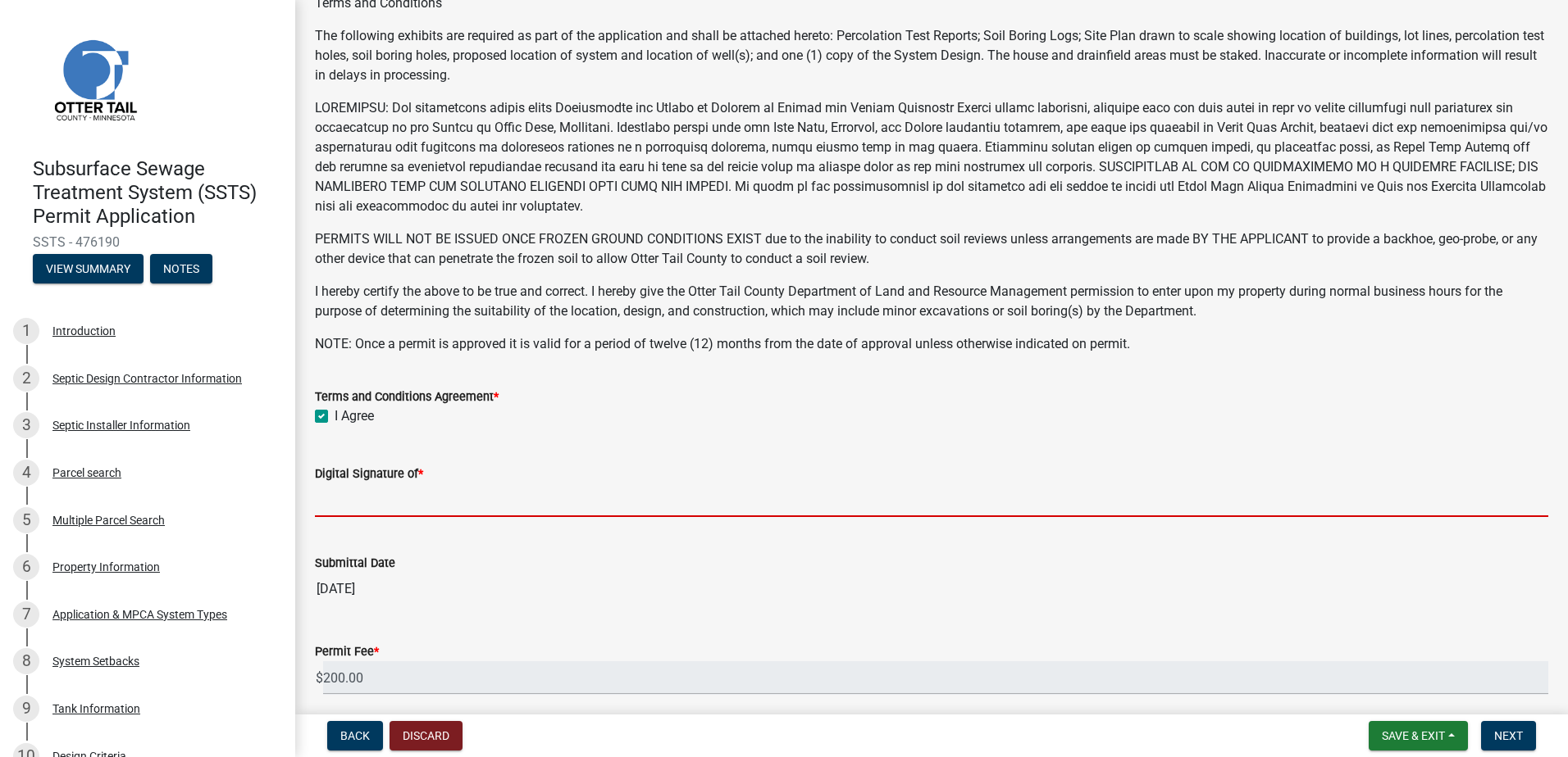
click at [343, 510] on input "Digital Signature of *" at bounding box center [932, 500] width 1234 height 34
type input "[PERSON_NAME]"
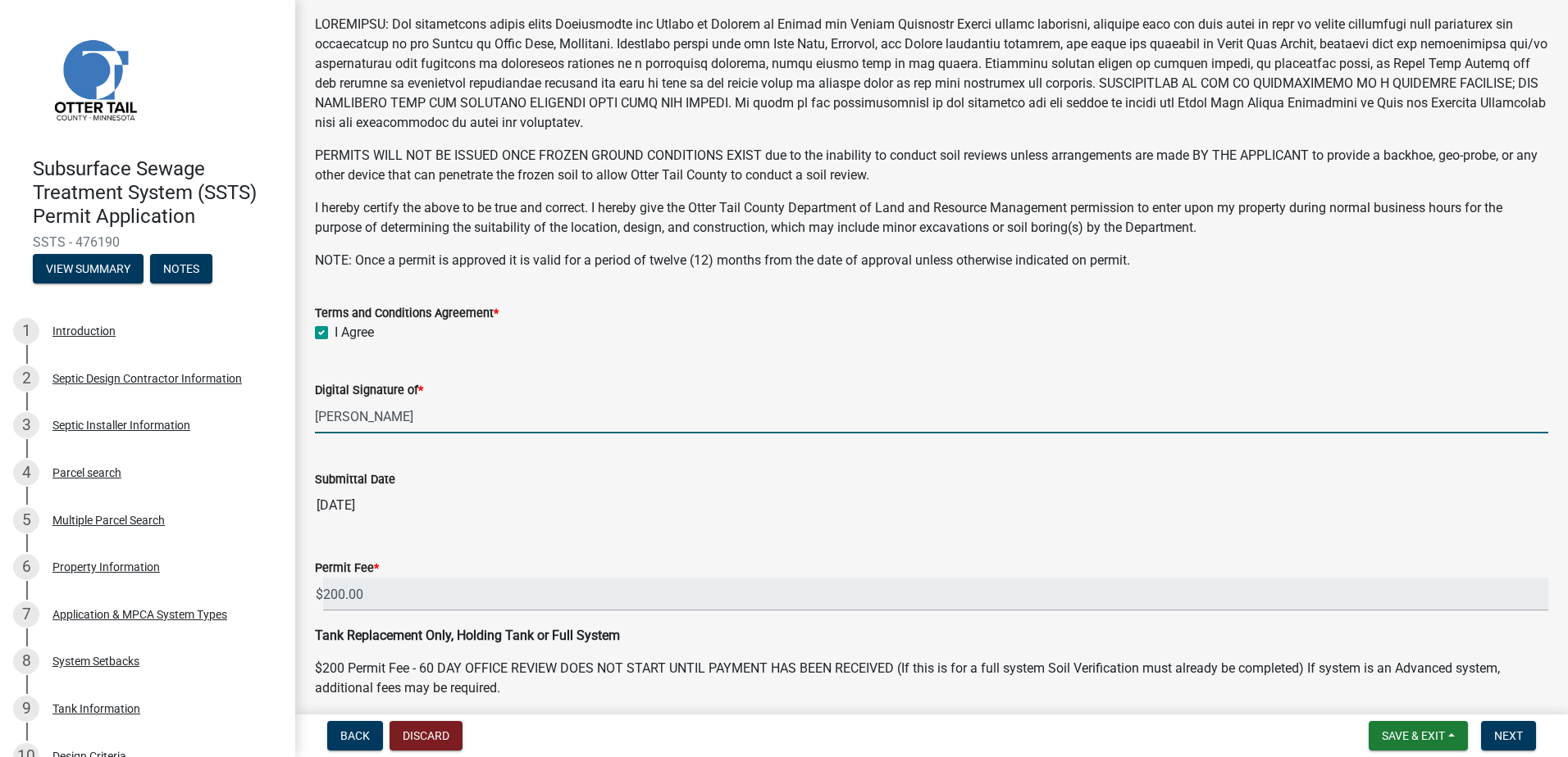
scroll to position [315, 0]
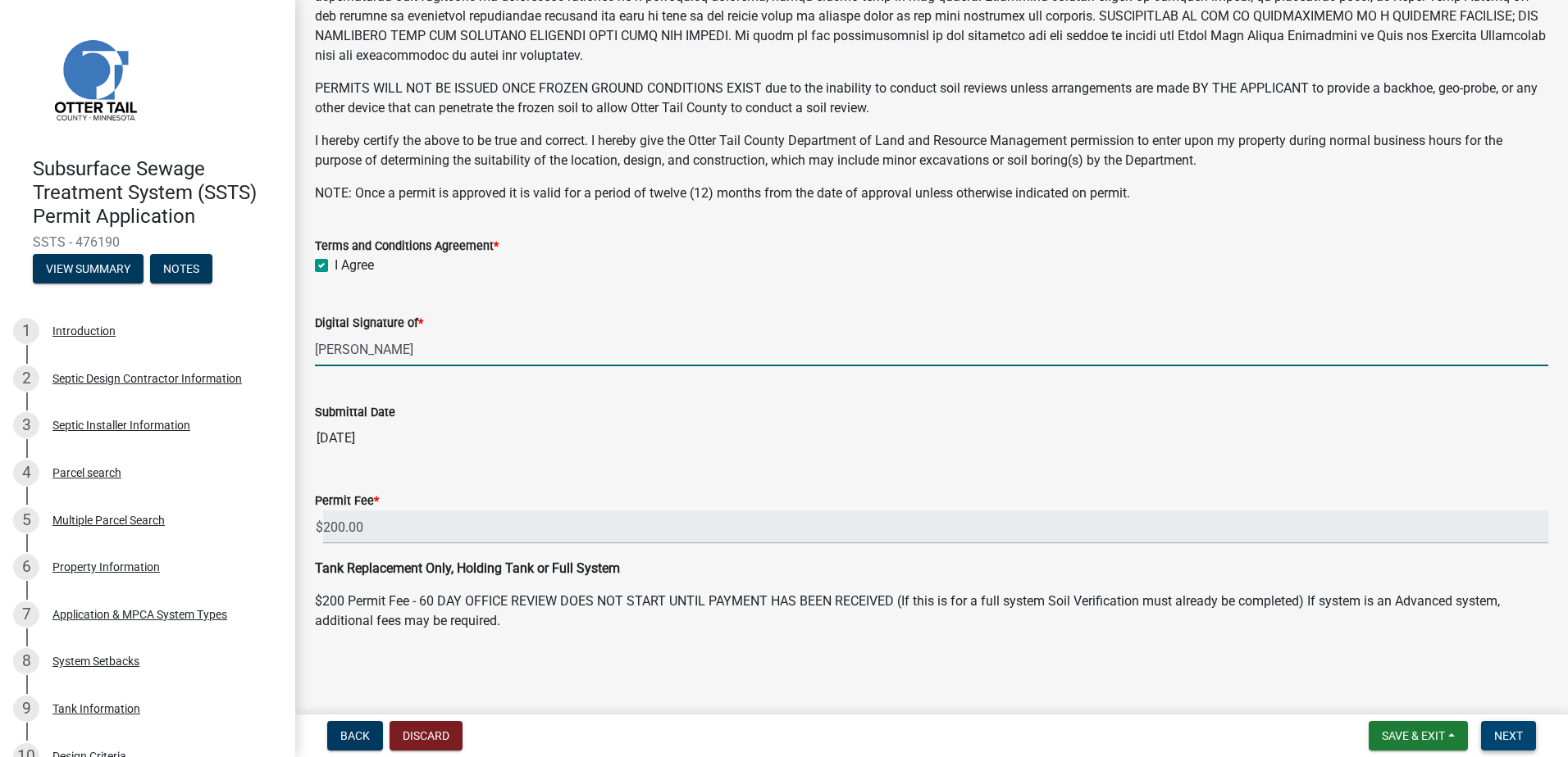
click at [1504, 729] on span "Next" at bounding box center [1508, 736] width 29 height 13
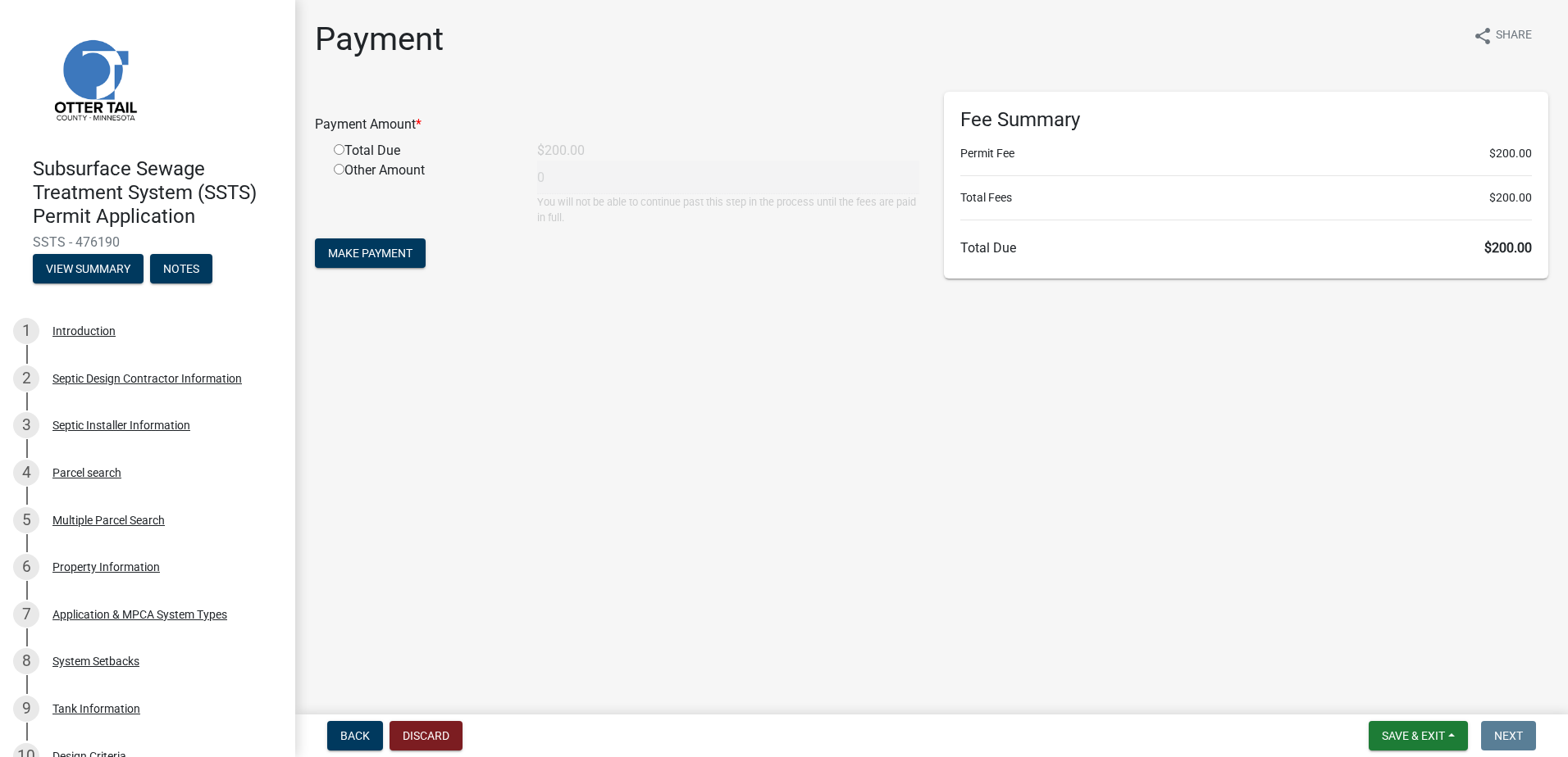
click at [334, 150] on input "radio" at bounding box center [339, 149] width 11 height 11
radio input "true"
type input "200"
click at [360, 249] on span "Make Payment" at bounding box center [370, 253] width 84 height 13
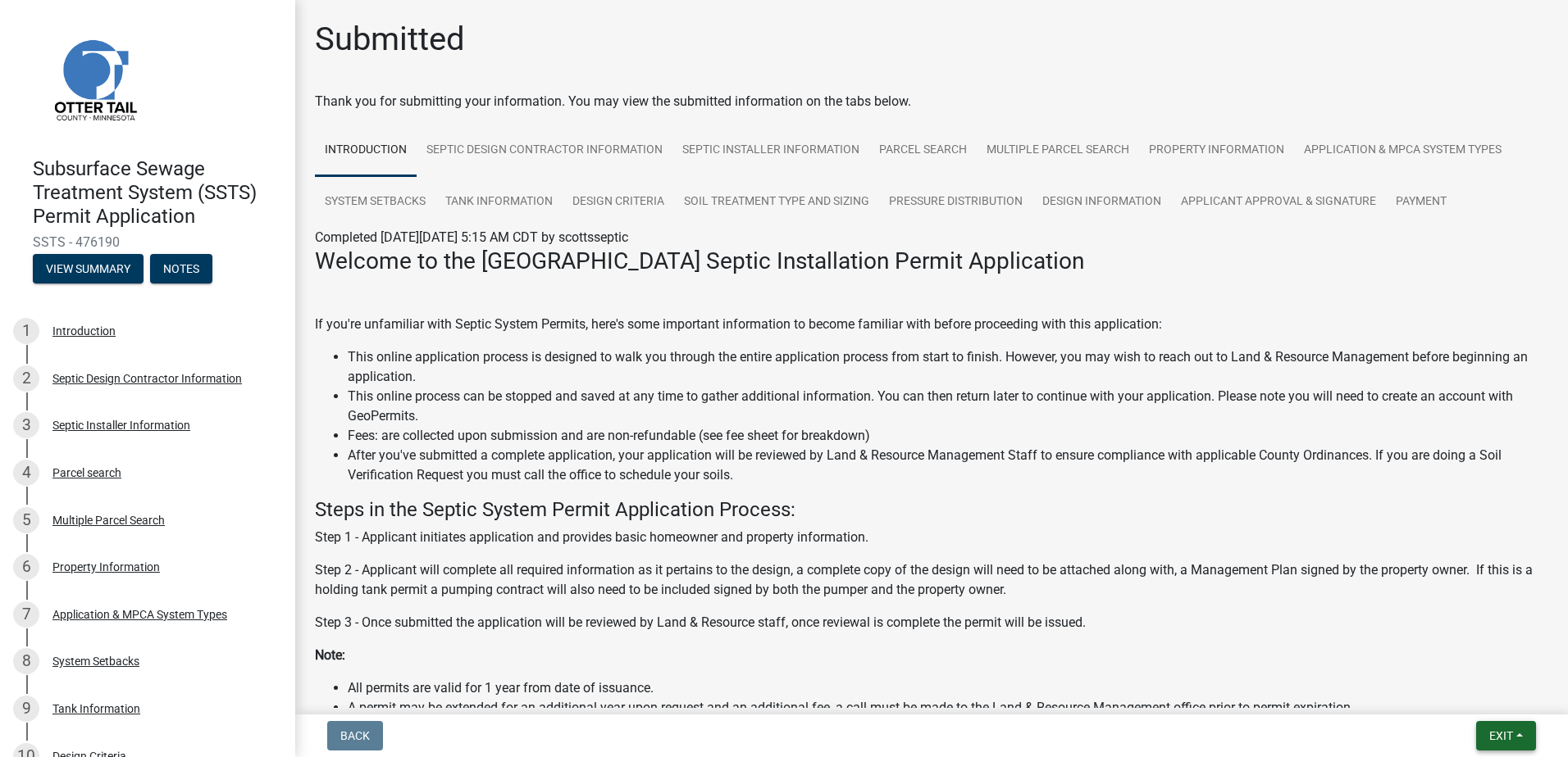
click at [1516, 729] on button "Exit" at bounding box center [1506, 736] width 60 height 29
click at [1487, 693] on button "Save & Exit" at bounding box center [1470, 693] width 131 height 40
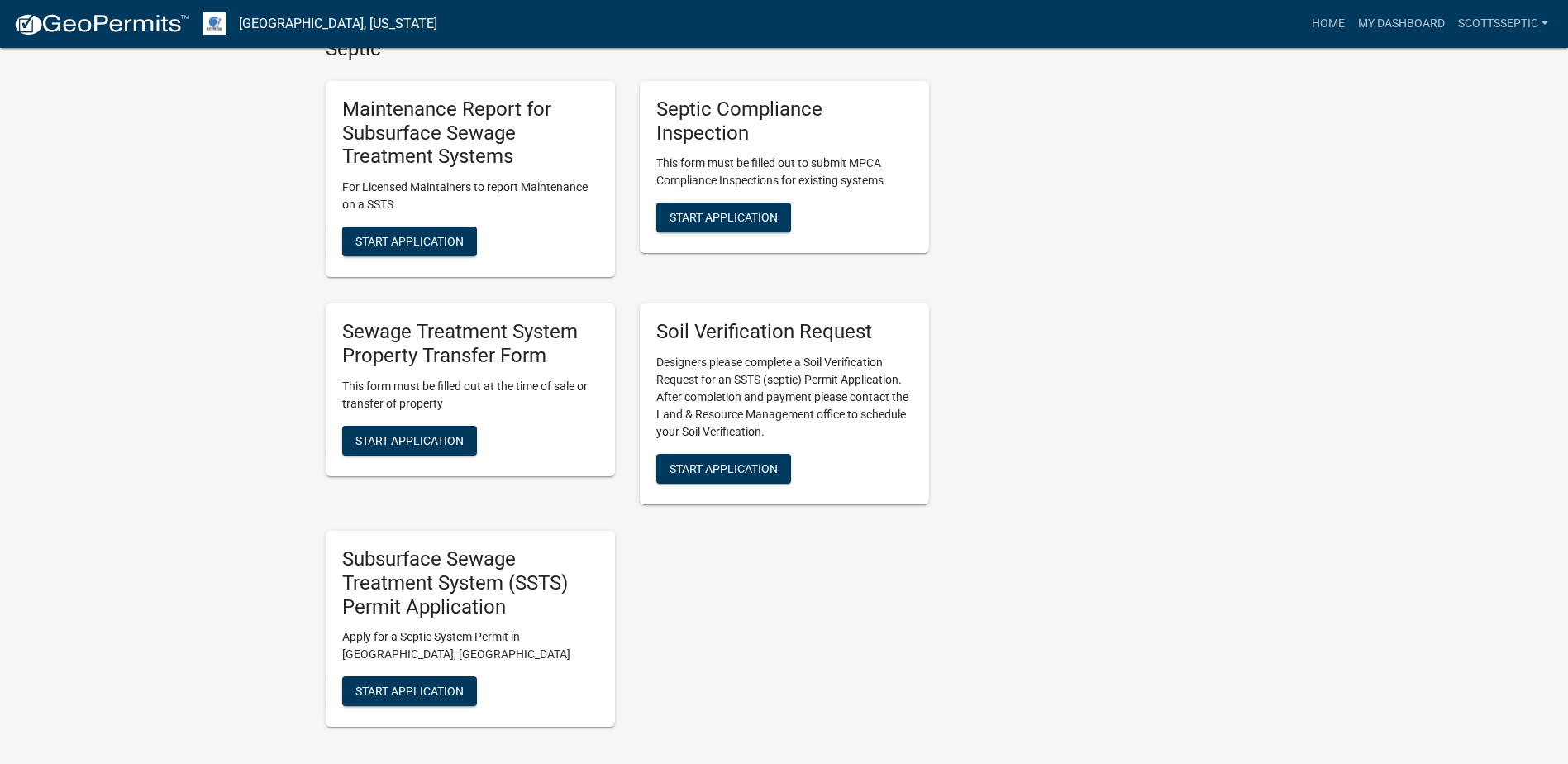
scroll to position [1323, 0]
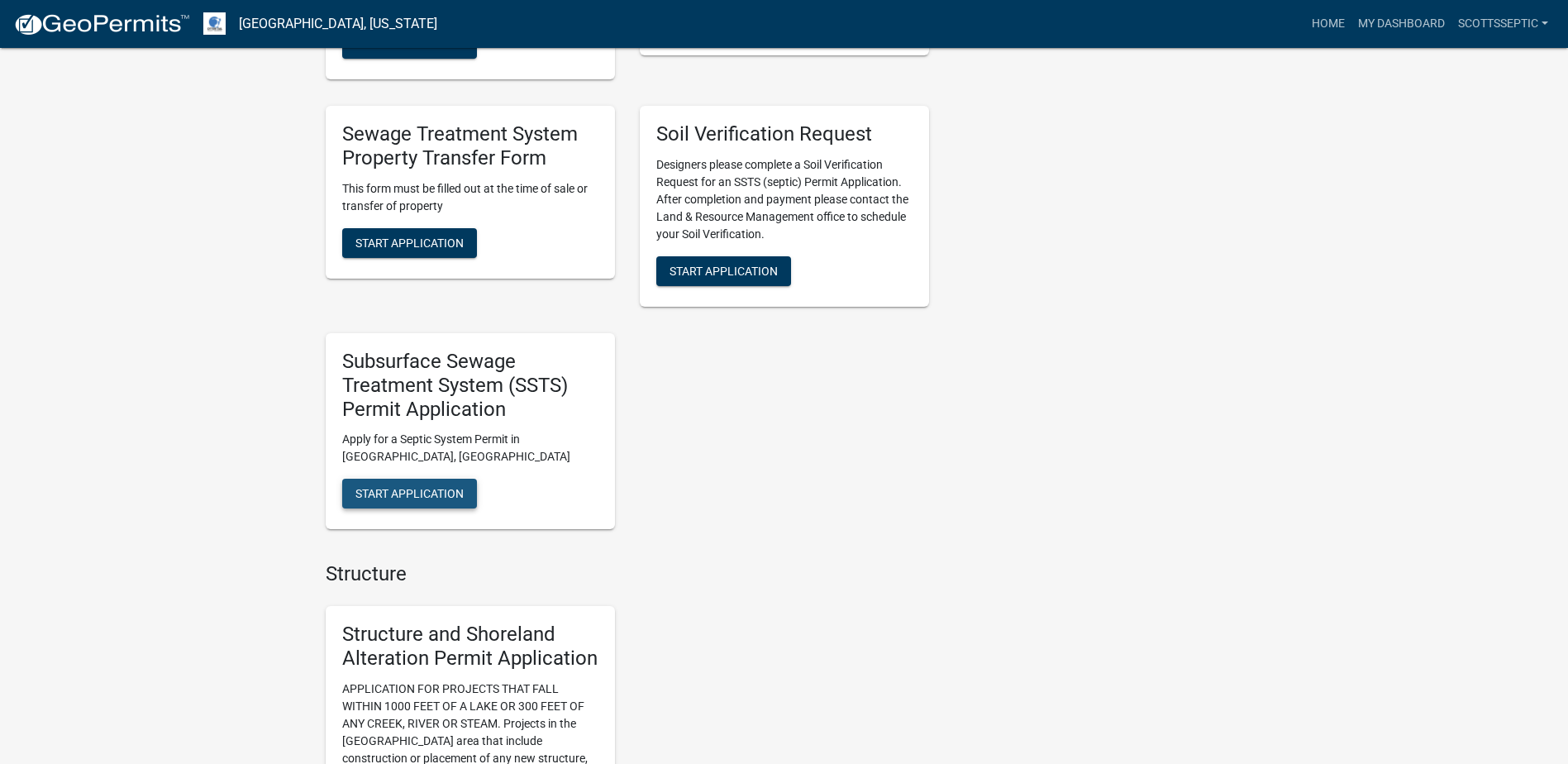
click at [381, 498] on span "Start Application" at bounding box center [410, 494] width 109 height 14
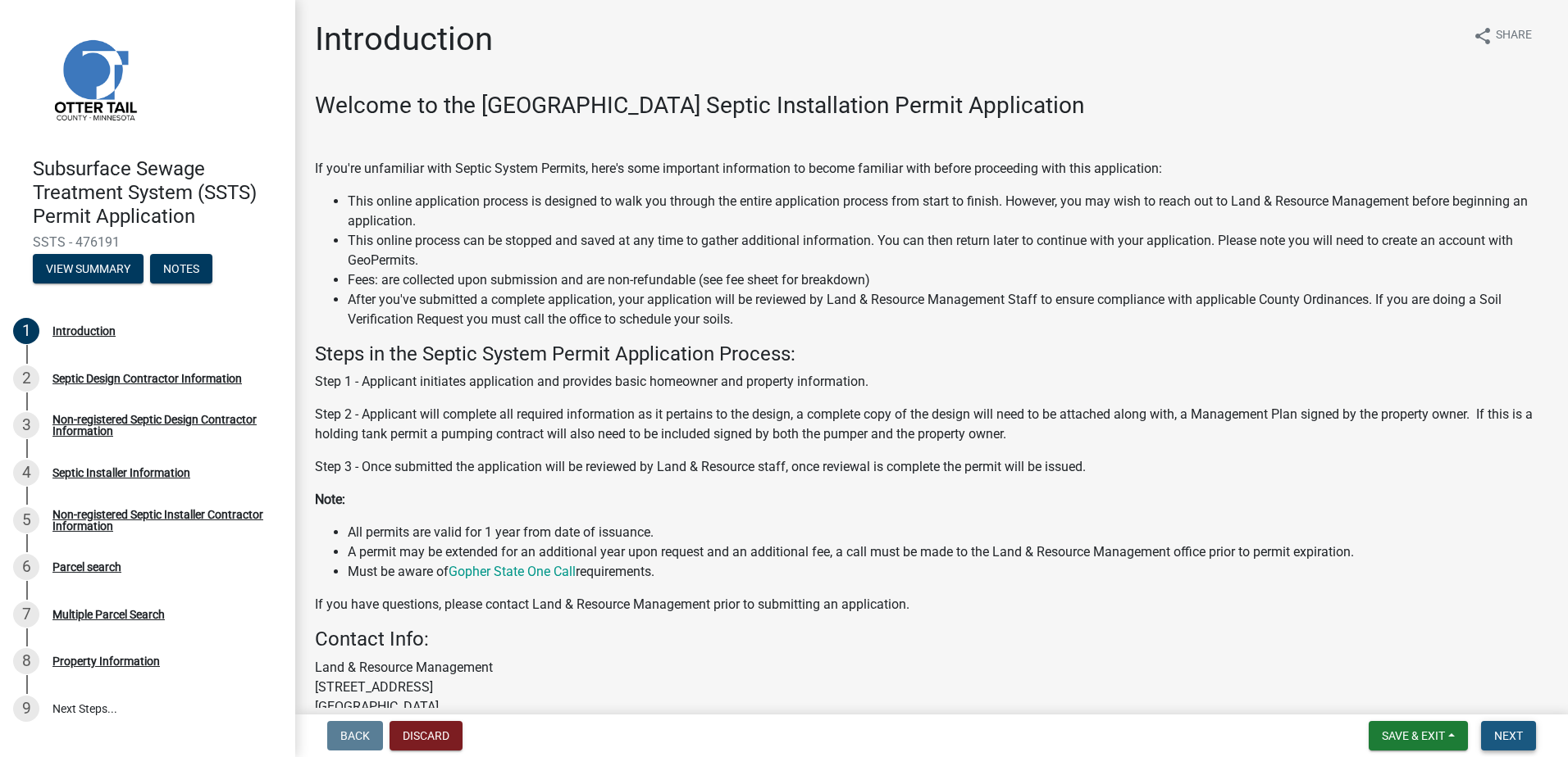
click at [1518, 736] on span "Next" at bounding box center [1508, 736] width 29 height 13
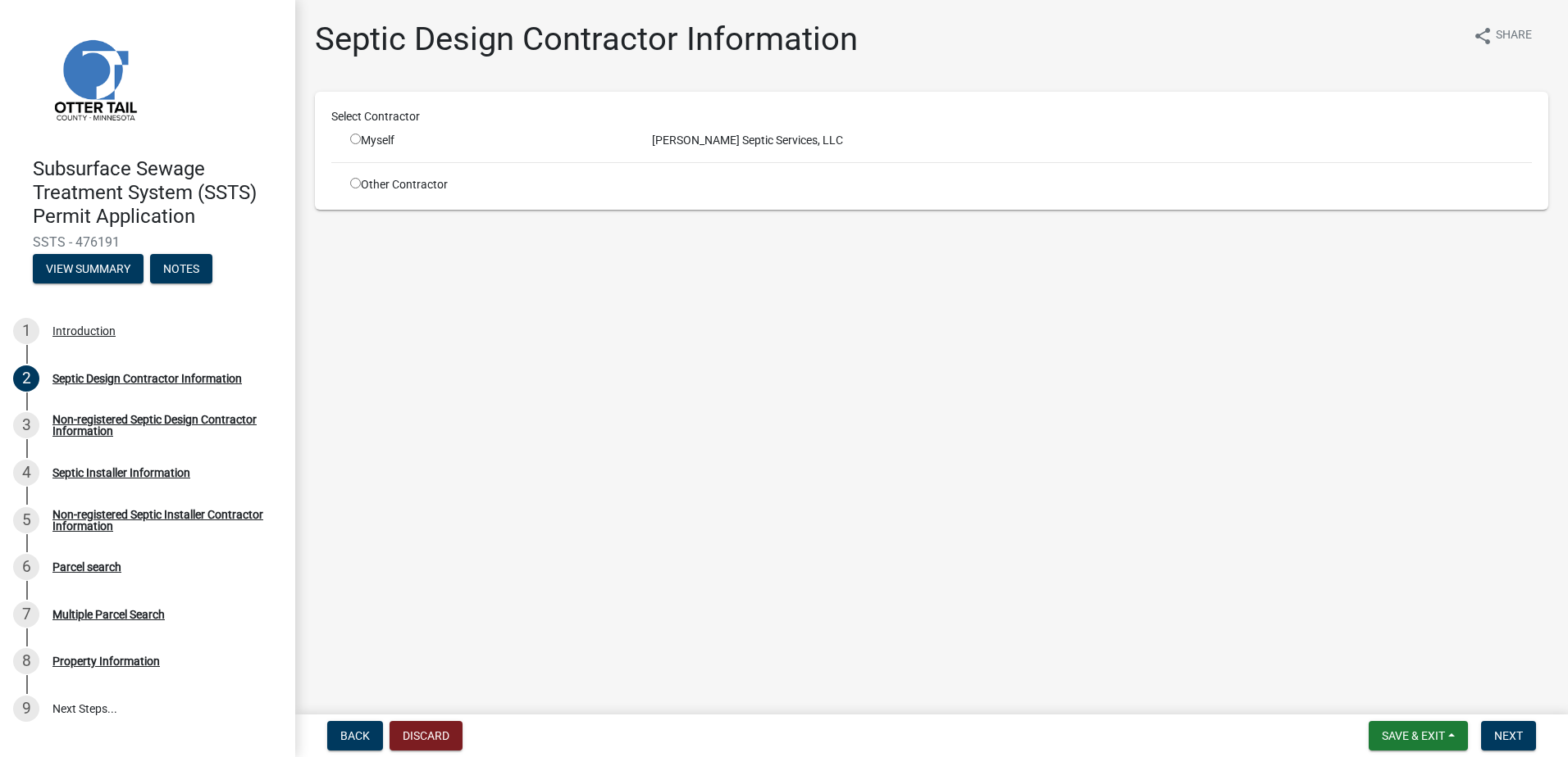
click at [356, 139] on input "radio" at bounding box center [356, 139] width 11 height 11
radio input "true"
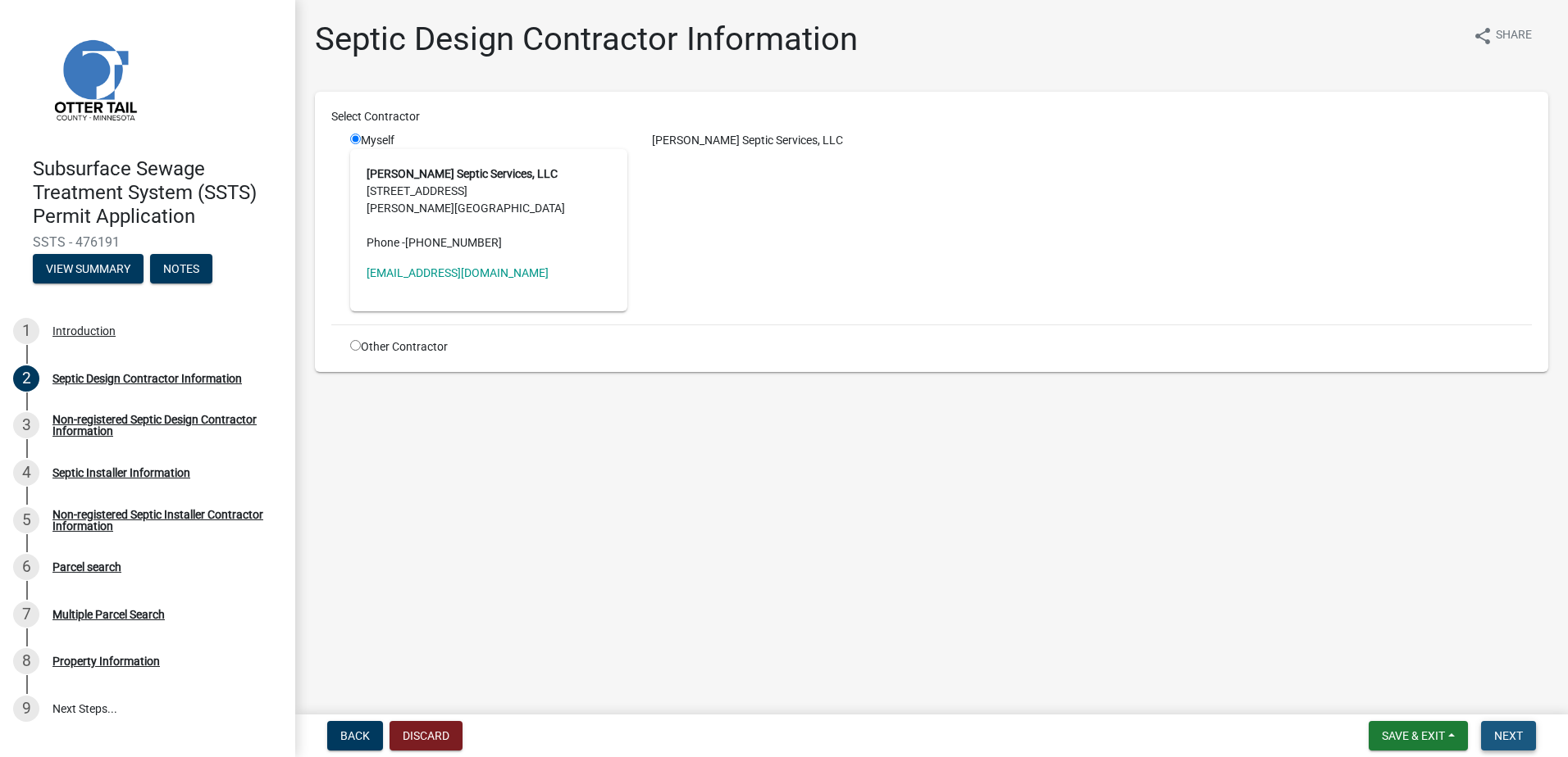
click at [1524, 739] on button "Next" at bounding box center [1508, 736] width 55 height 29
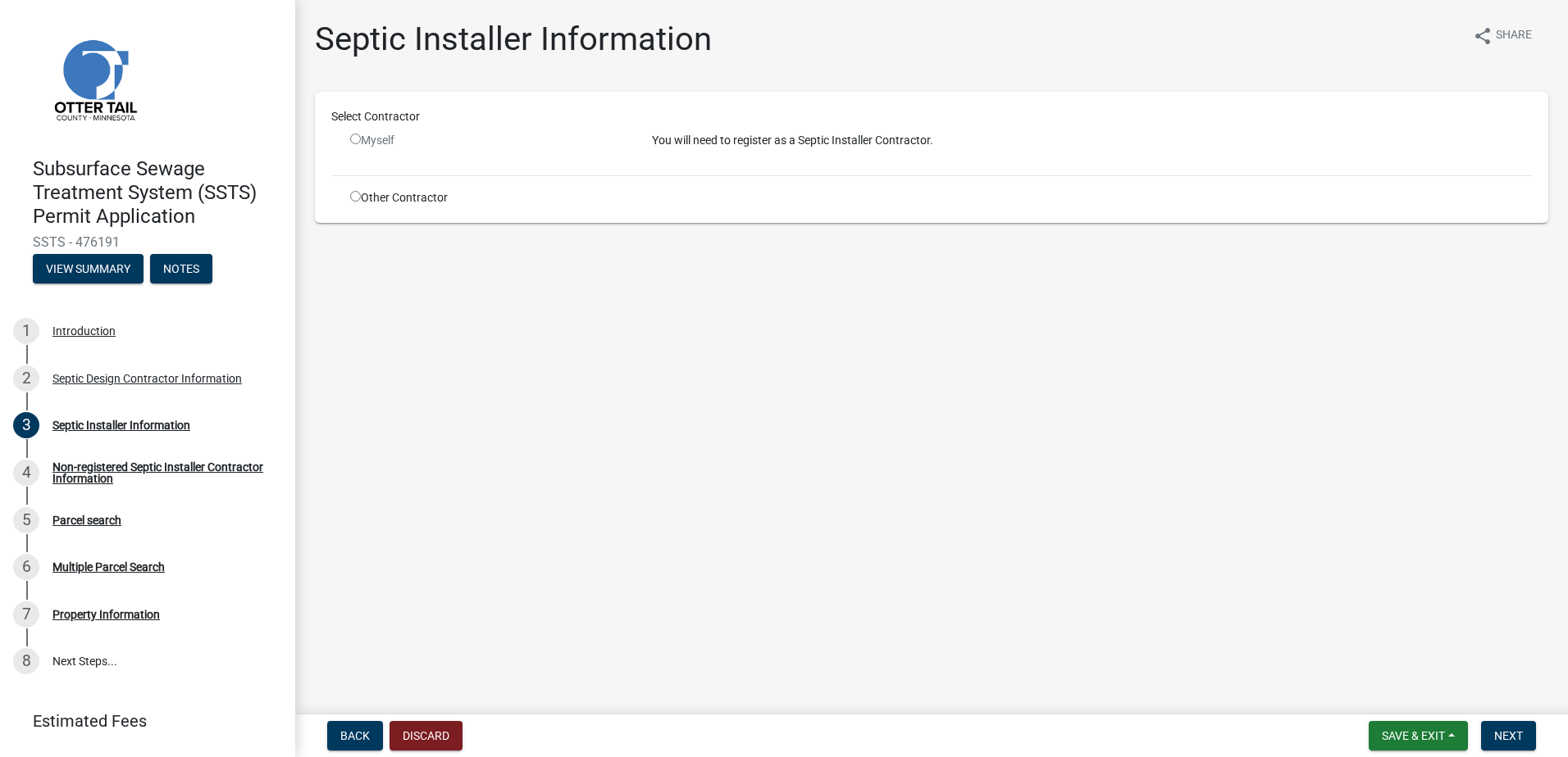
click at [355, 192] on input "radio" at bounding box center [356, 196] width 11 height 11
radio input "true"
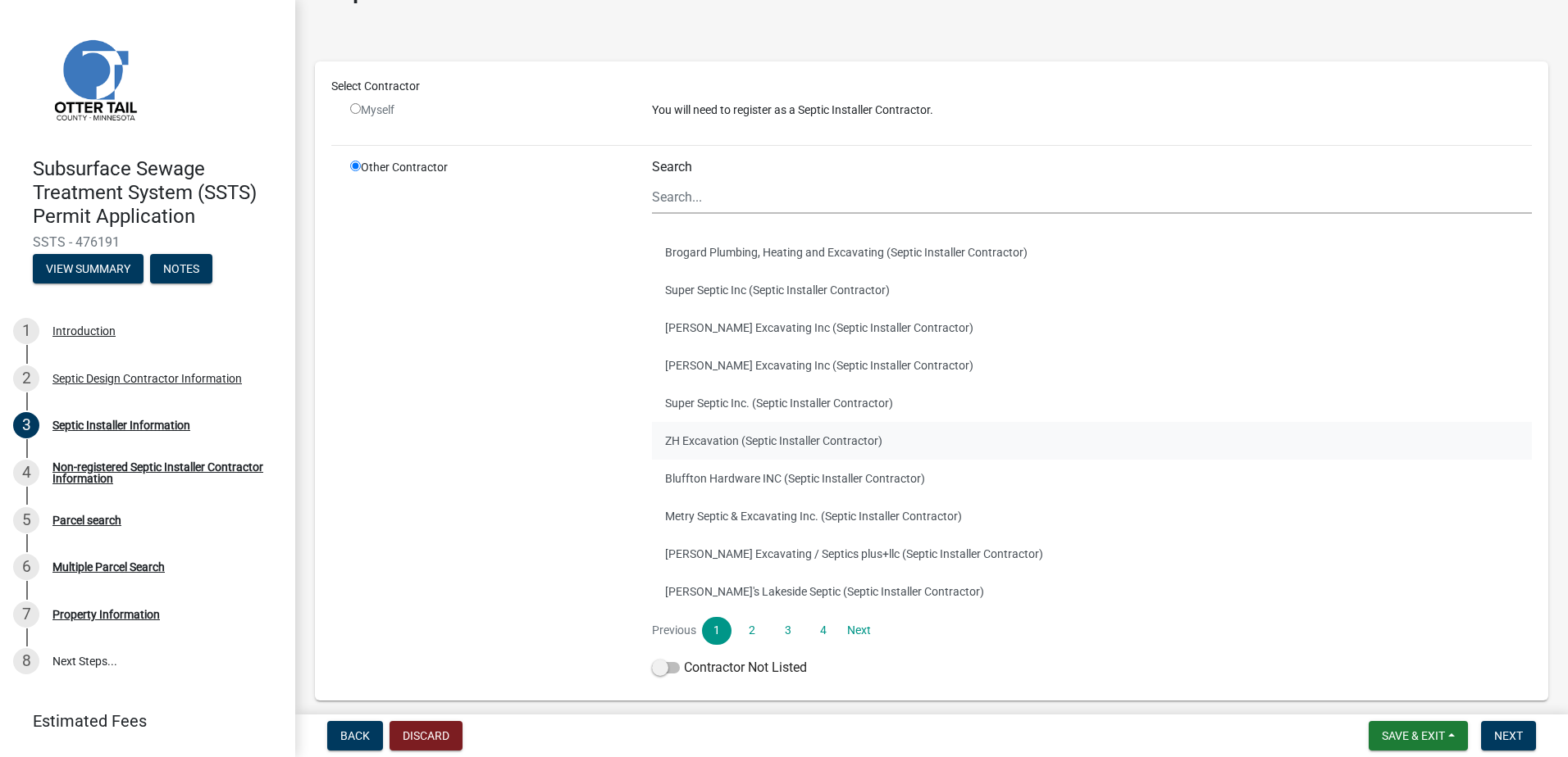
scroll to position [82, 0]
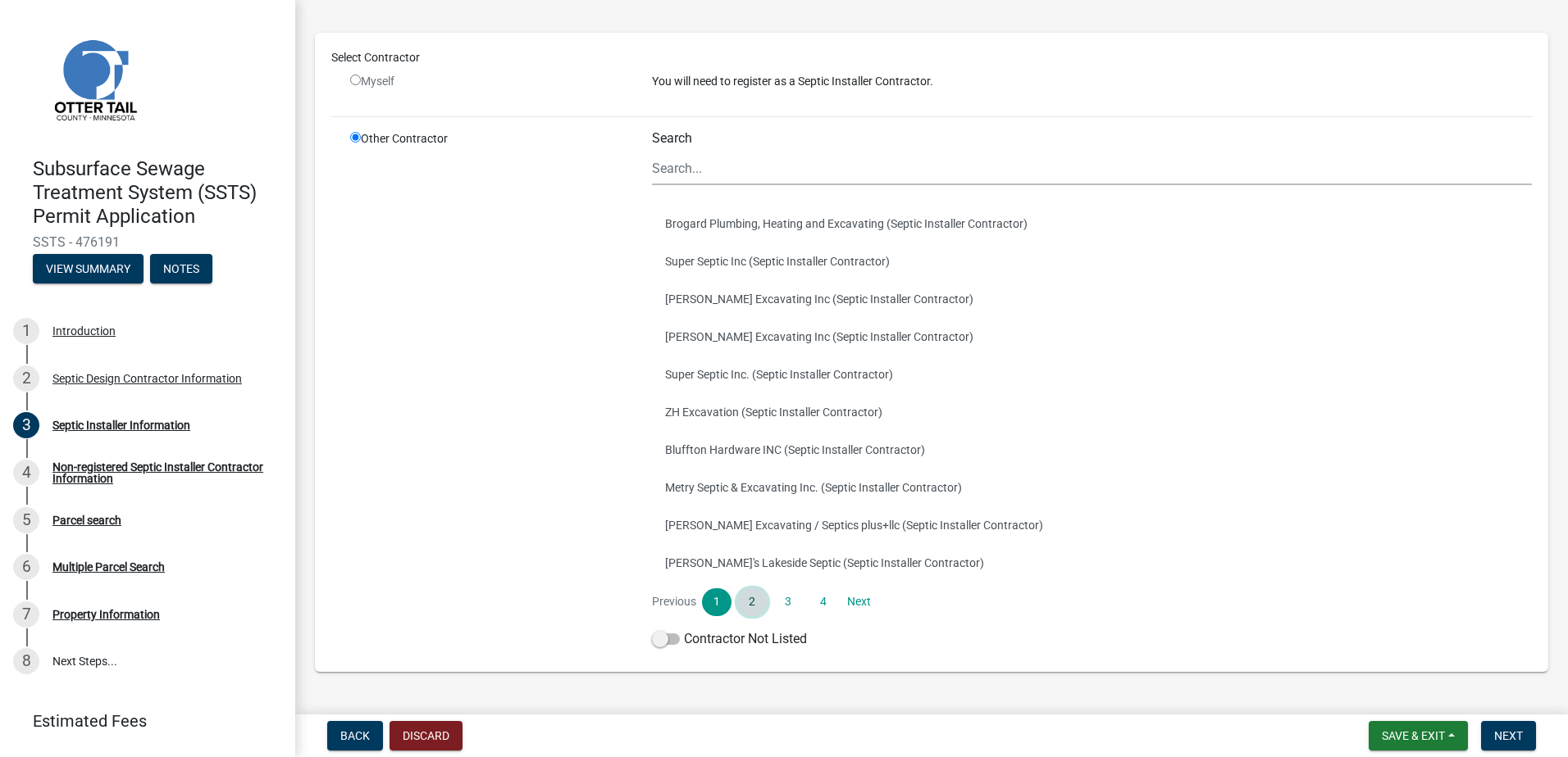
click at [743, 603] on link "2" at bounding box center [752, 602] width 29 height 28
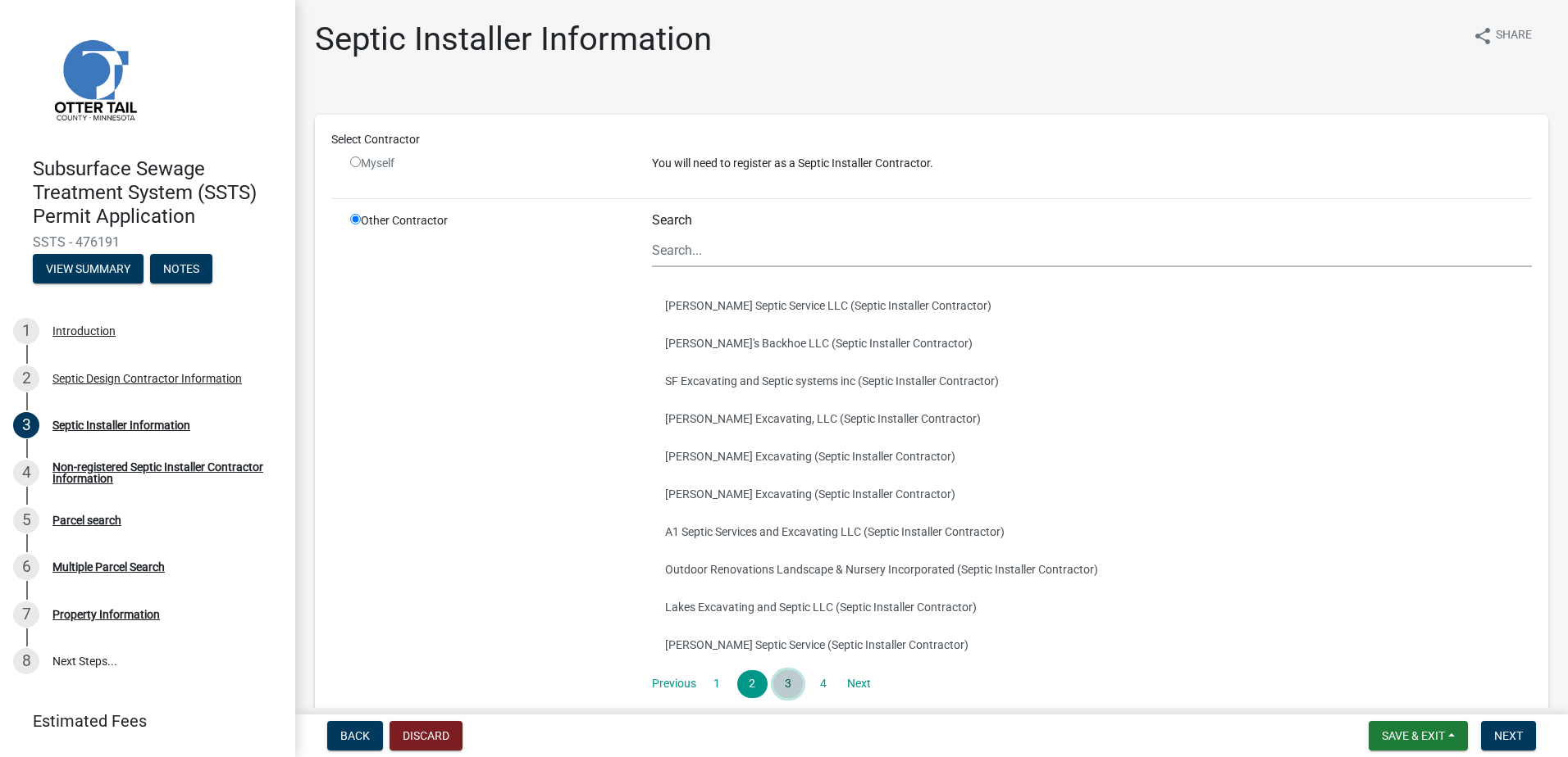
click at [785, 683] on link "3" at bounding box center [788, 684] width 29 height 28
click at [818, 683] on link "4" at bounding box center [823, 684] width 29 height 28
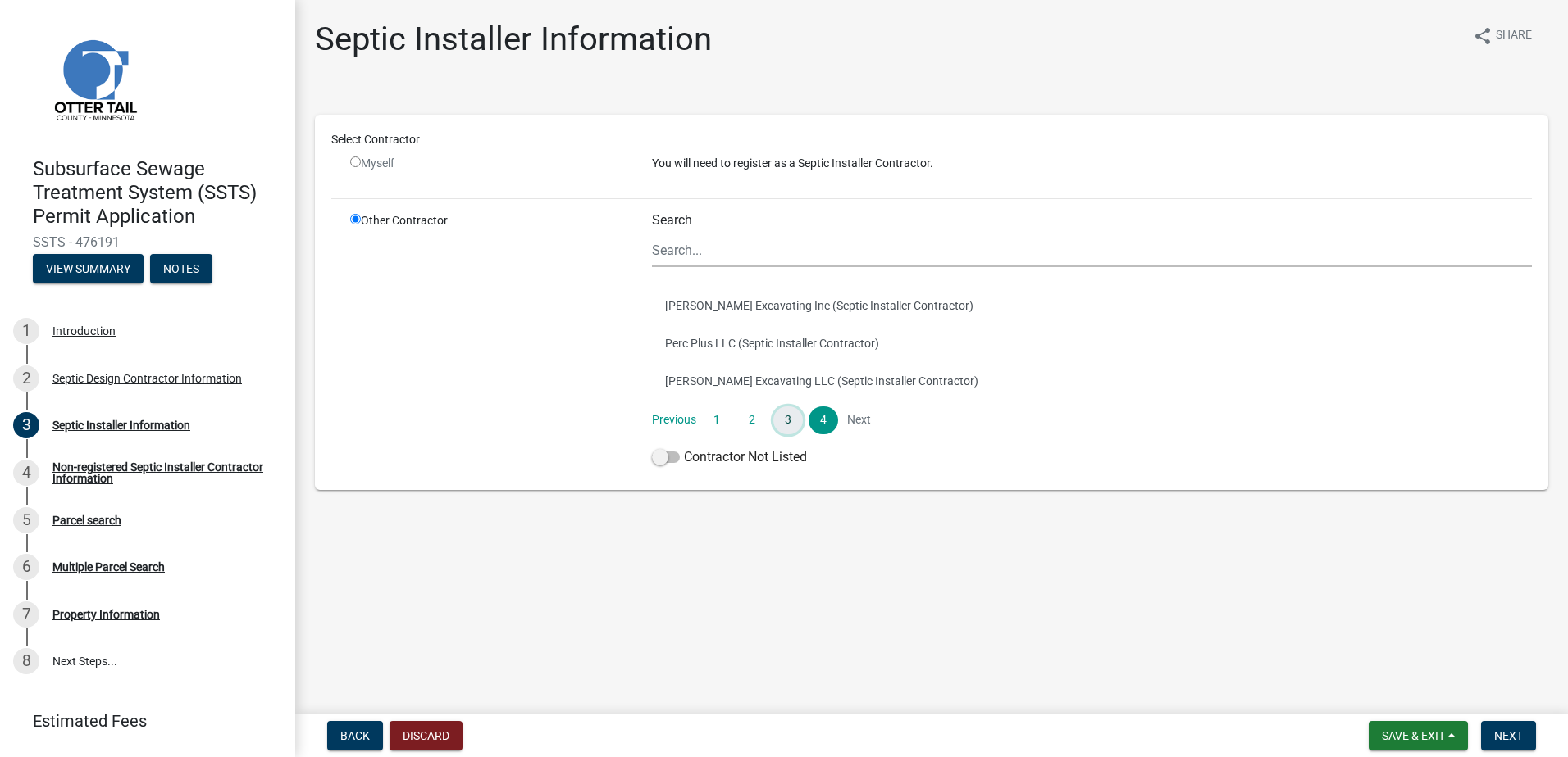
click at [784, 418] on link "3" at bounding box center [788, 420] width 29 height 28
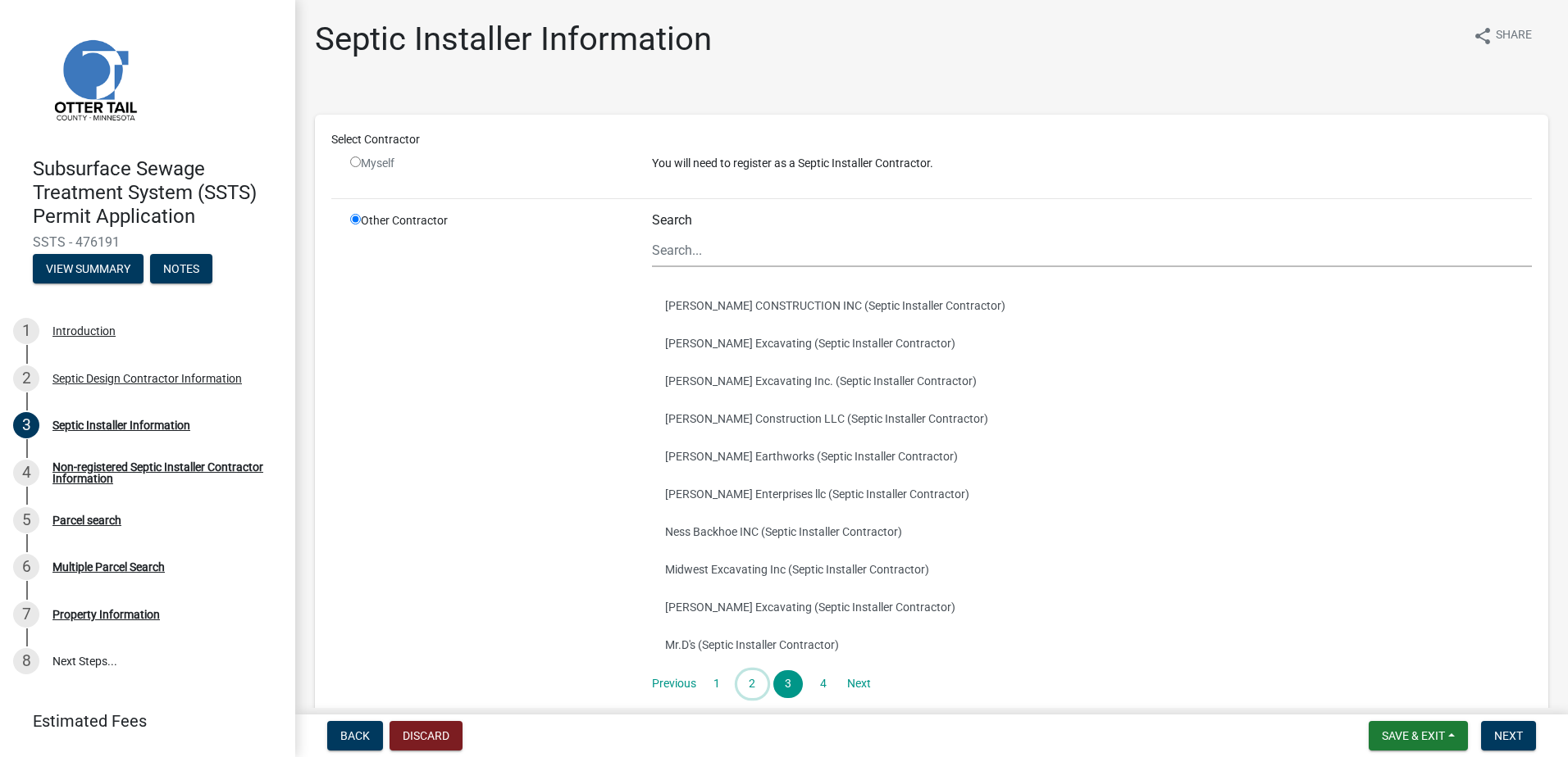
click at [757, 681] on link "2" at bounding box center [752, 684] width 29 height 28
click at [725, 681] on link "1" at bounding box center [716, 684] width 29 height 28
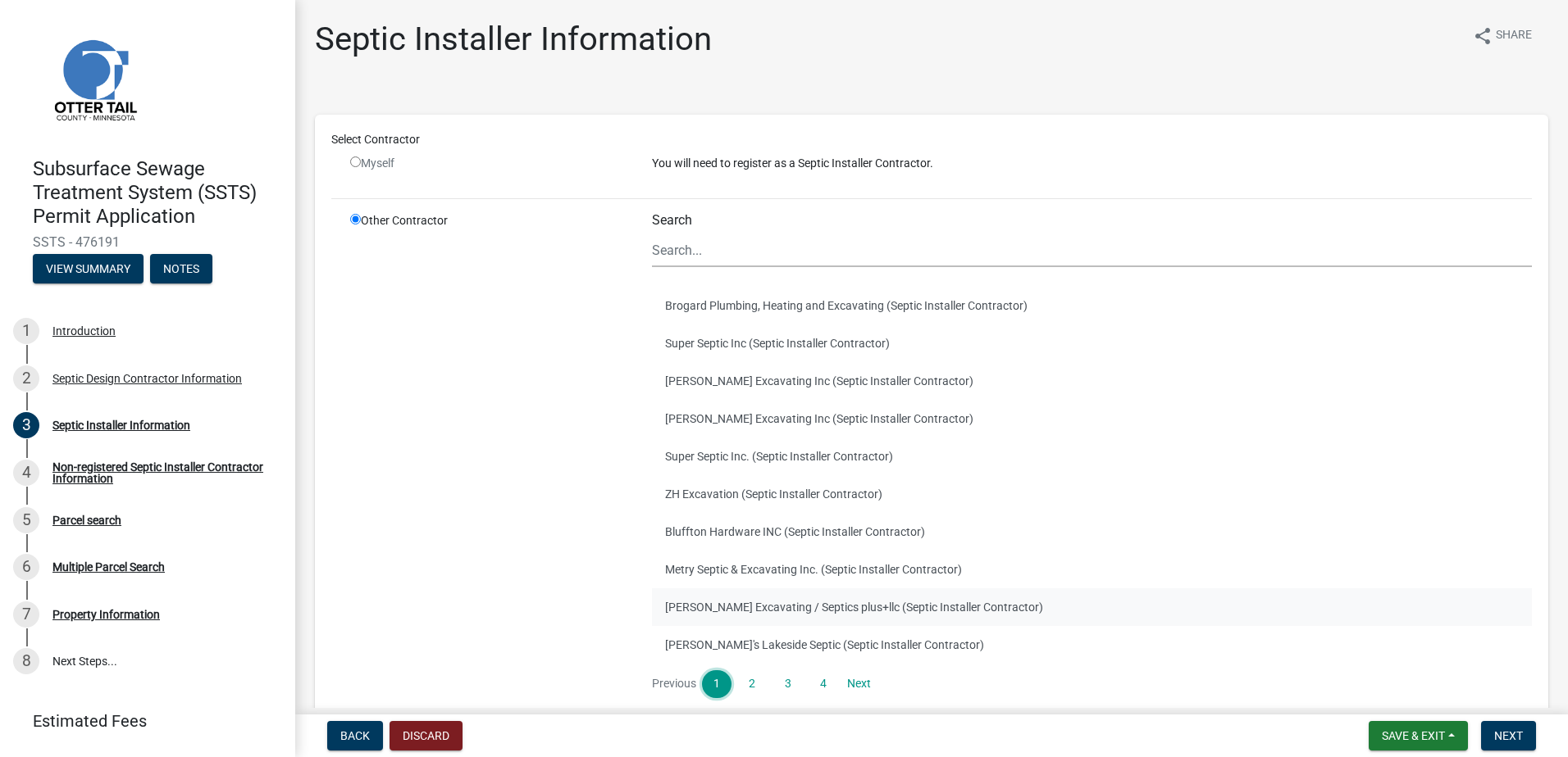
scroll to position [123, 0]
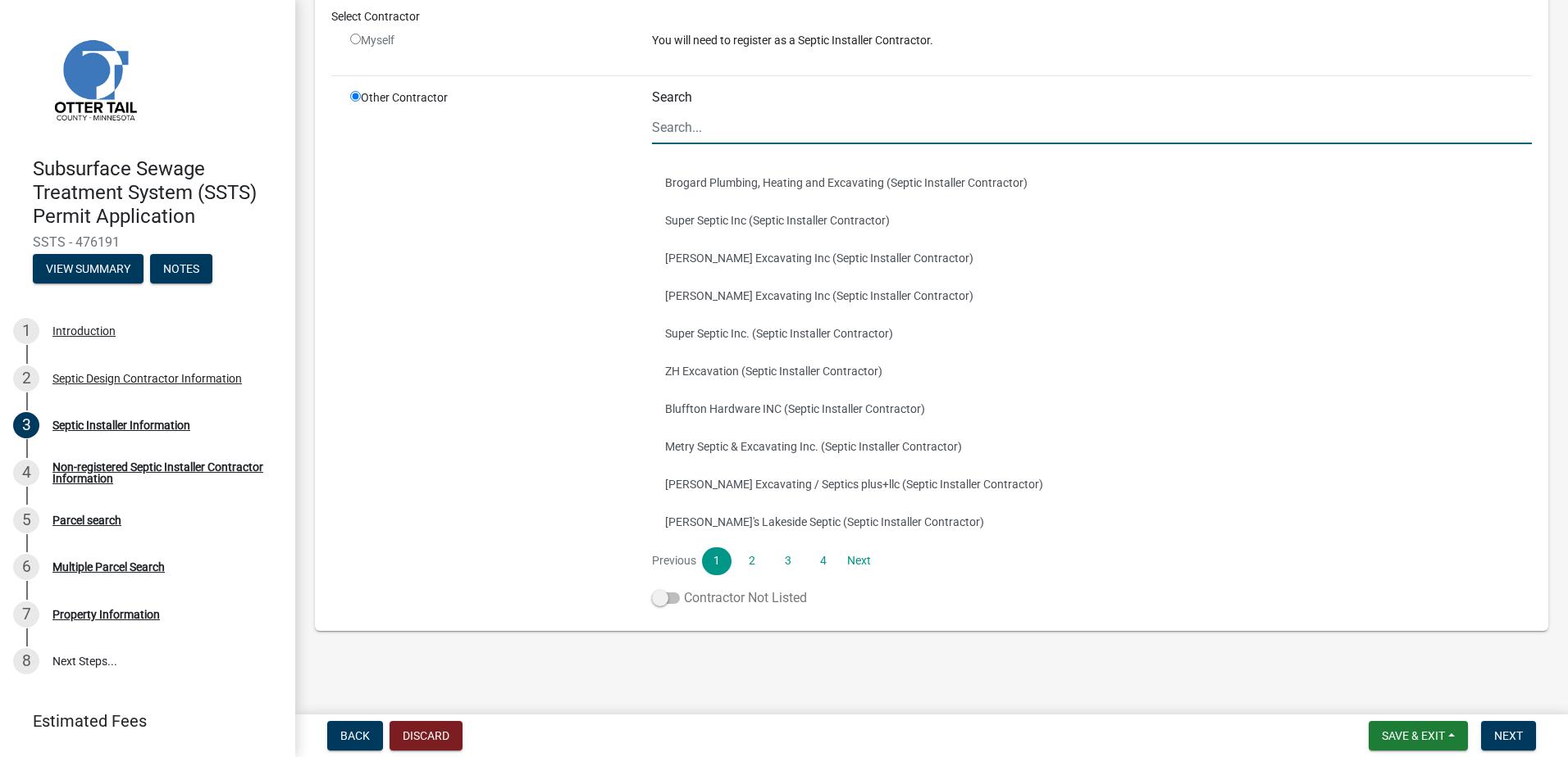
click at [661, 599] on span at bounding box center [666, 599] width 28 height 12
click at [684, 589] on input "Contractor Not Listed" at bounding box center [684, 589] width 0 height 0
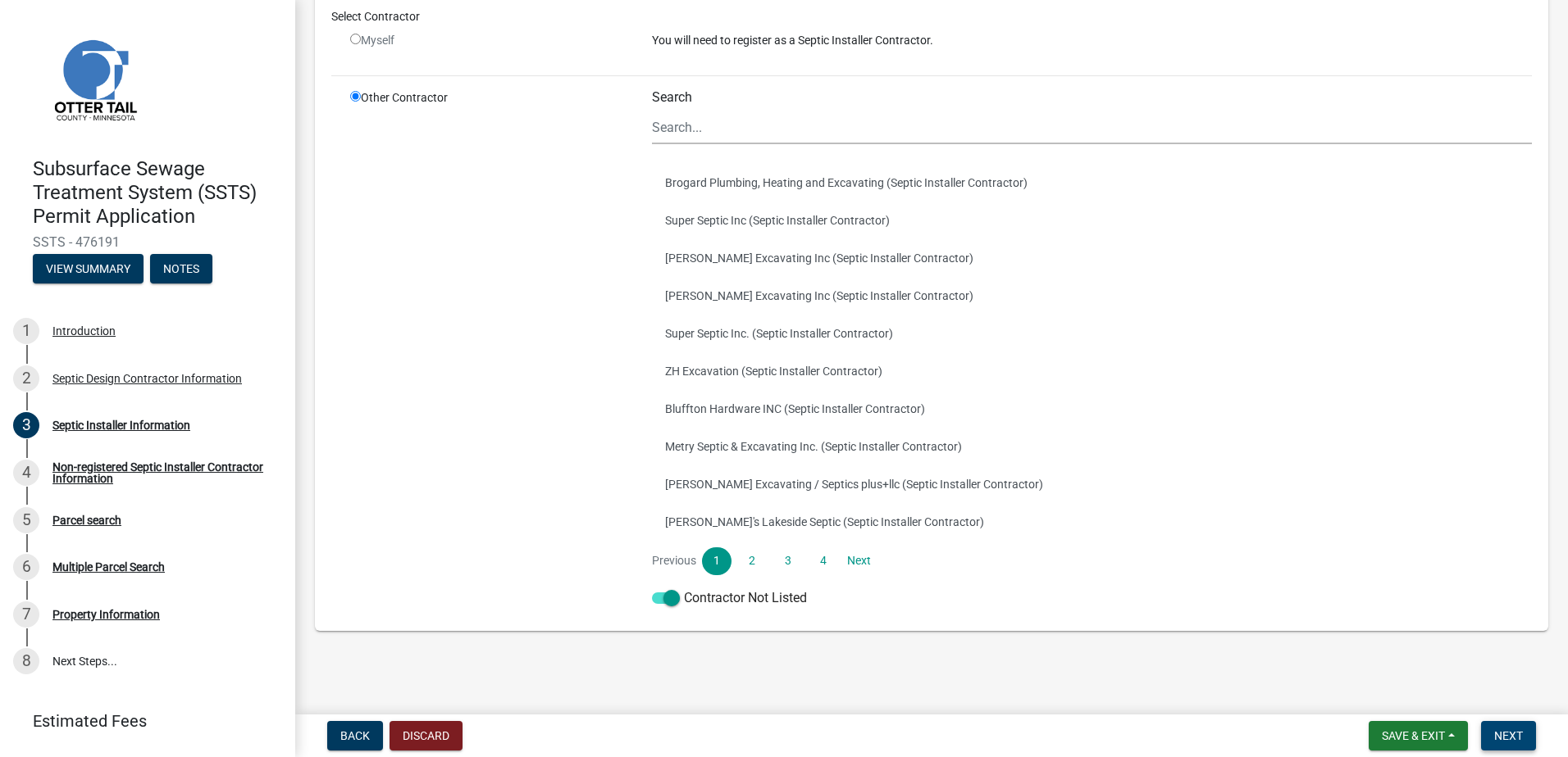
click at [1491, 736] on button "Next" at bounding box center [1508, 736] width 55 height 29
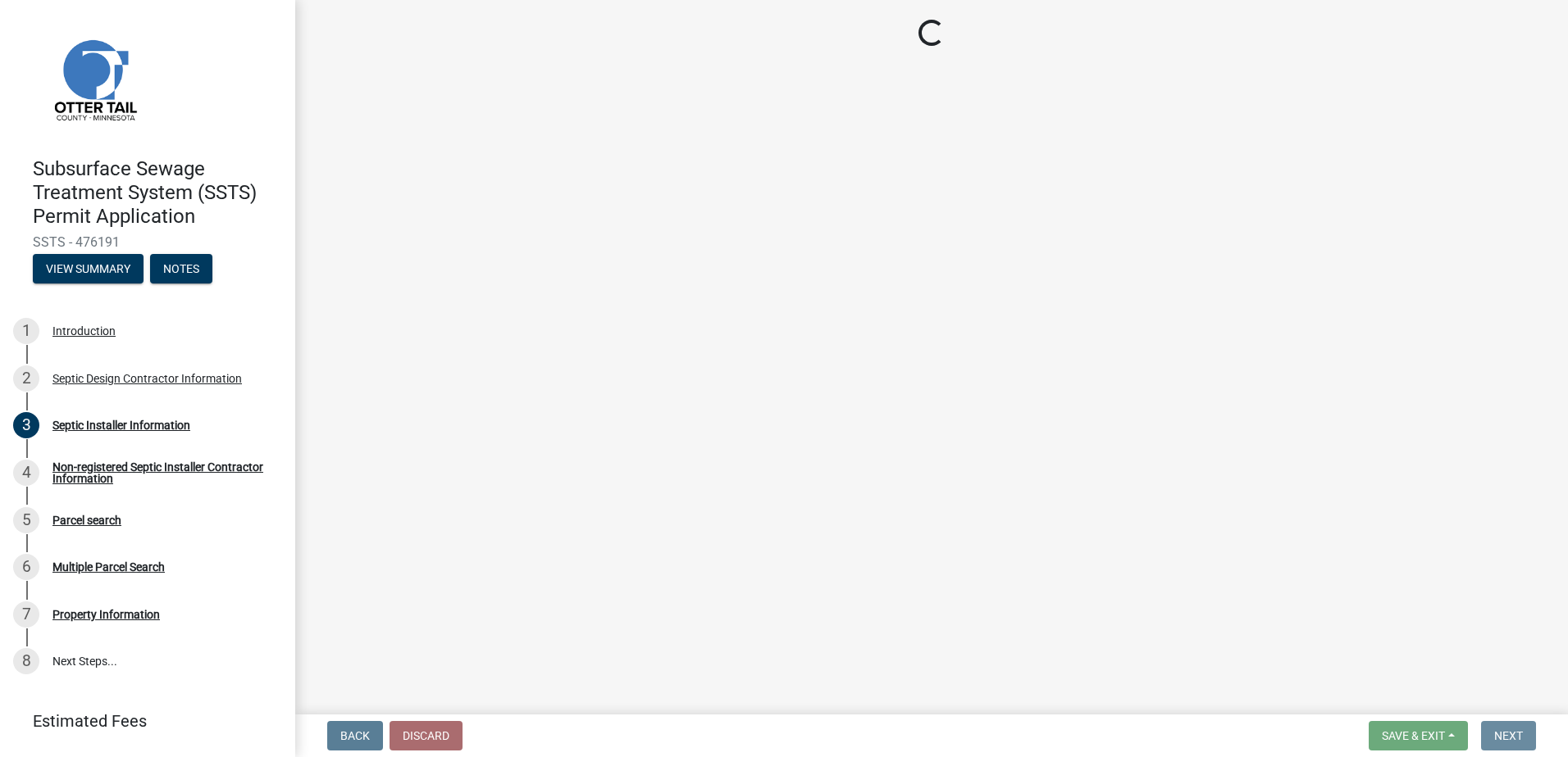
scroll to position [0, 0]
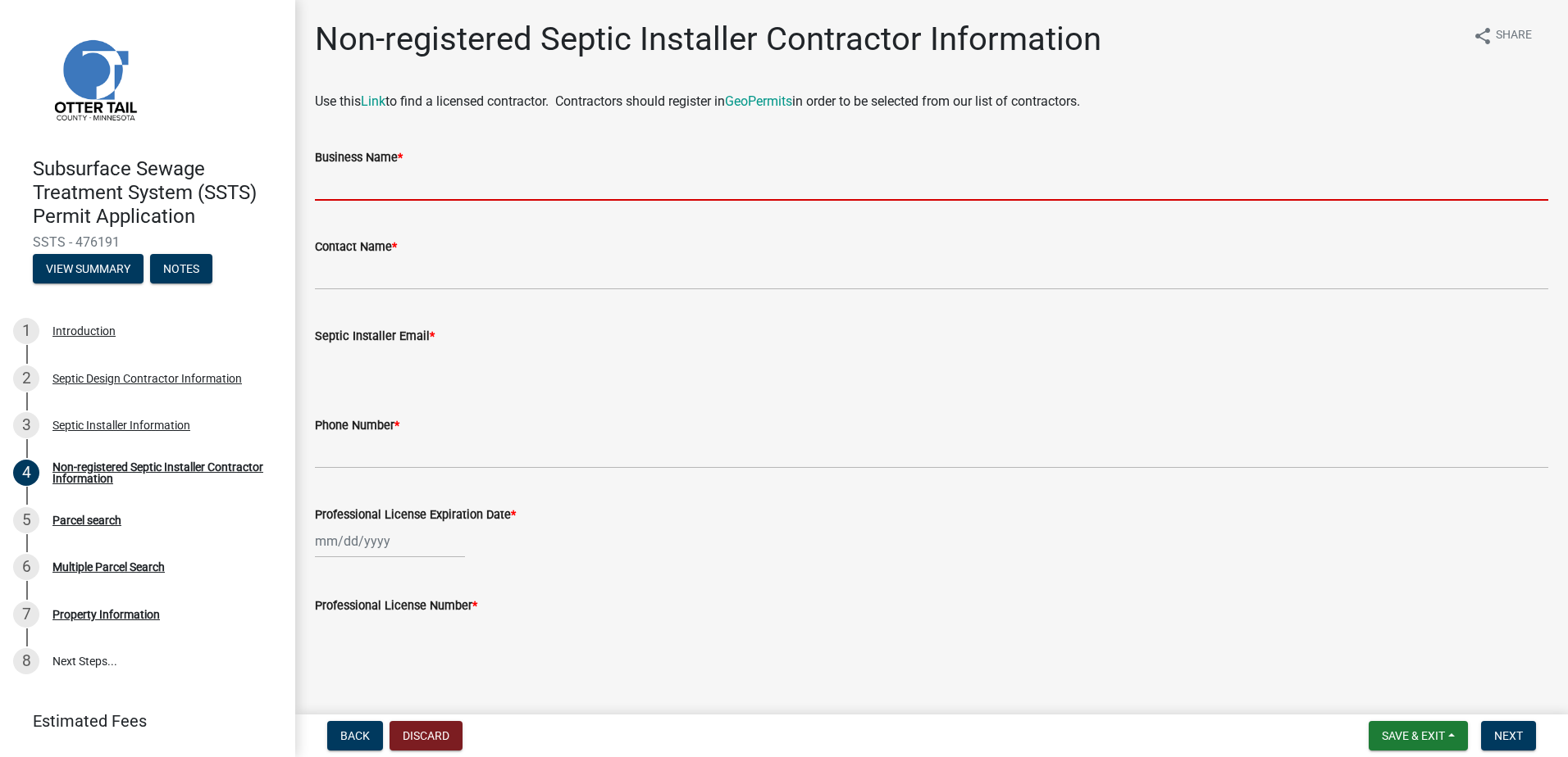
click at [340, 188] on input "Business Name *" at bounding box center [932, 184] width 1234 height 34
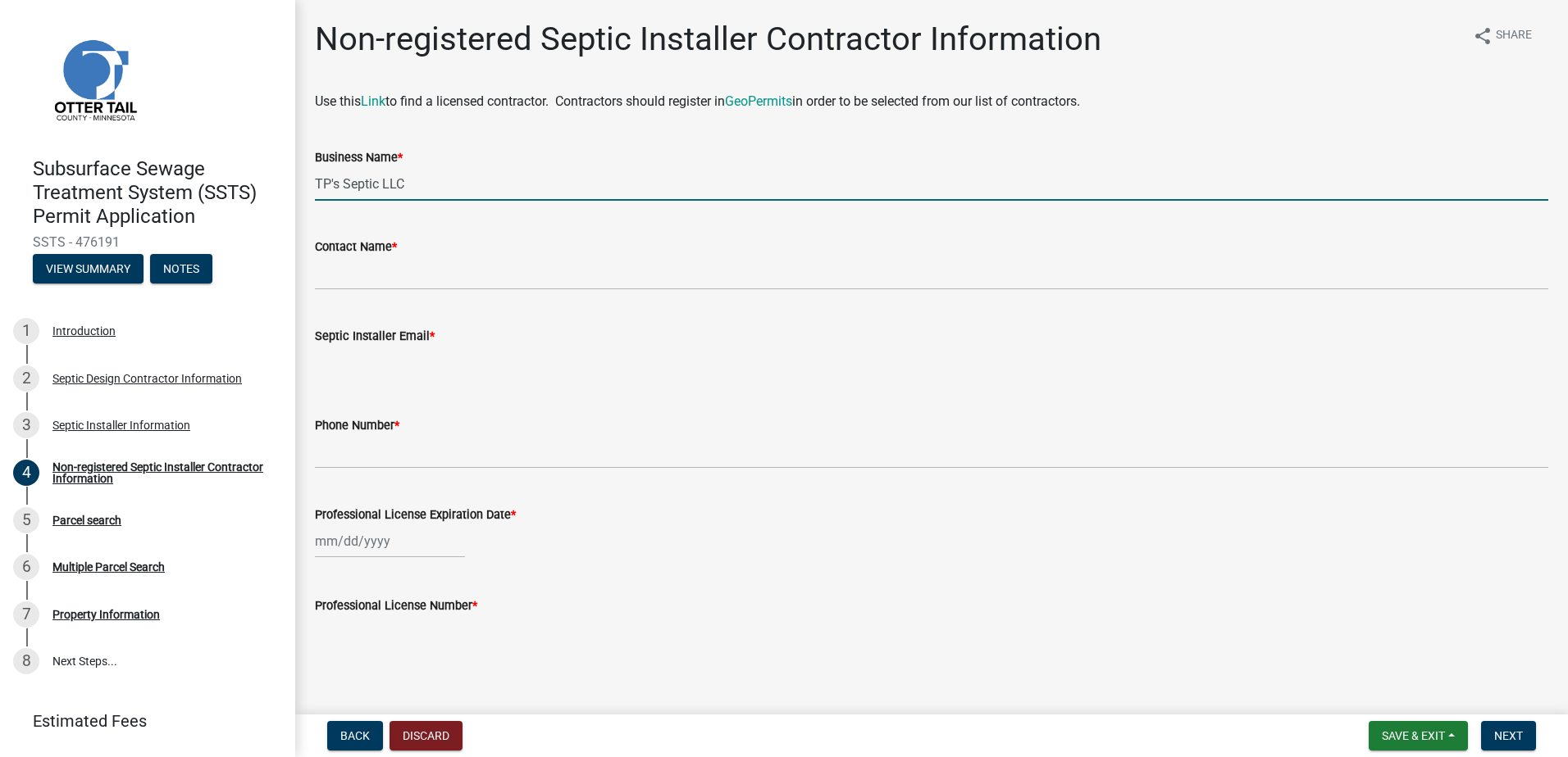
type input "TP's Septic LLC"
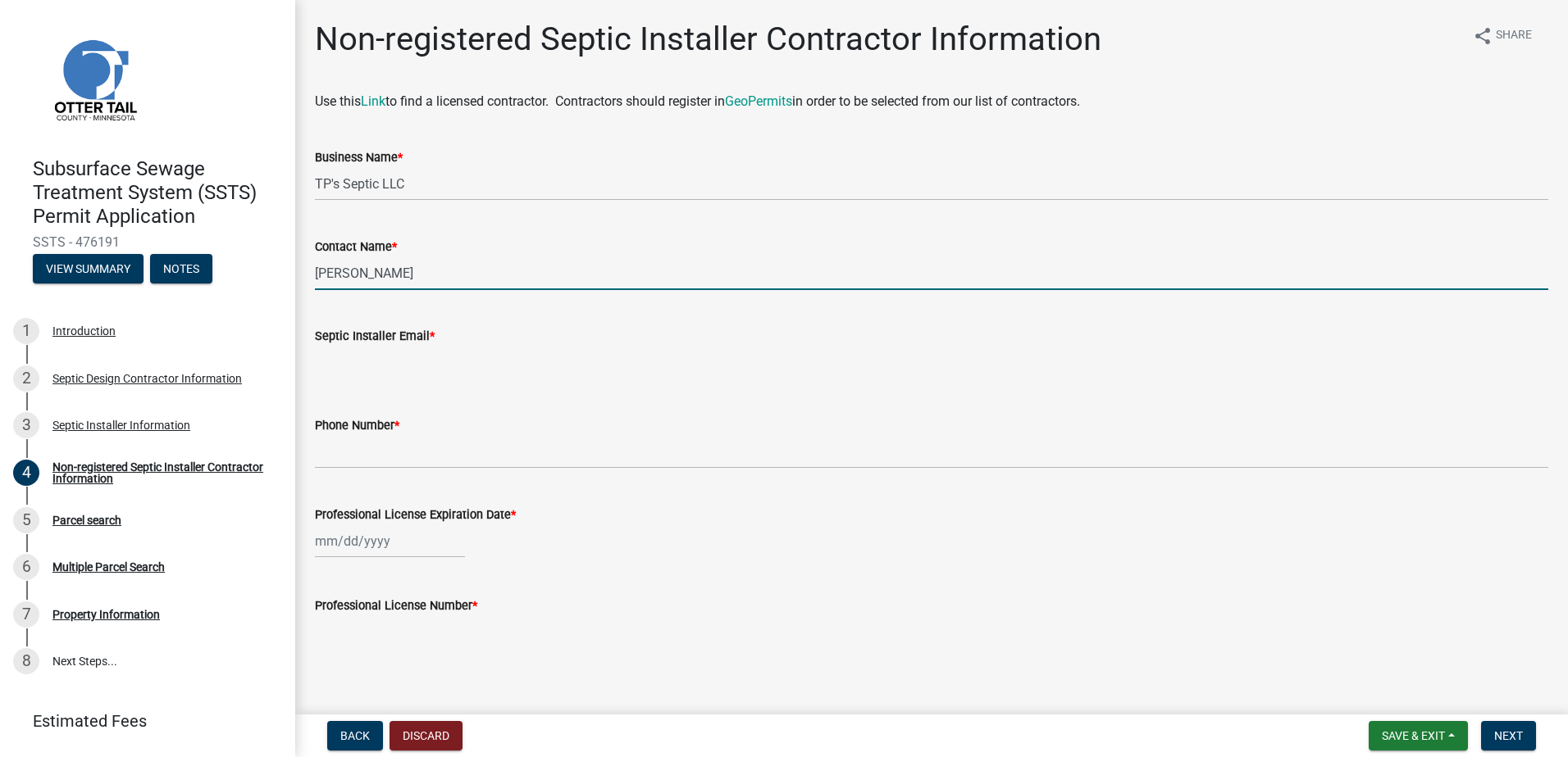
type input "Tyler Perala"
click at [351, 383] on wm-data-entity-input "Septic Installer Email *" at bounding box center [932, 348] width 1234 height 89
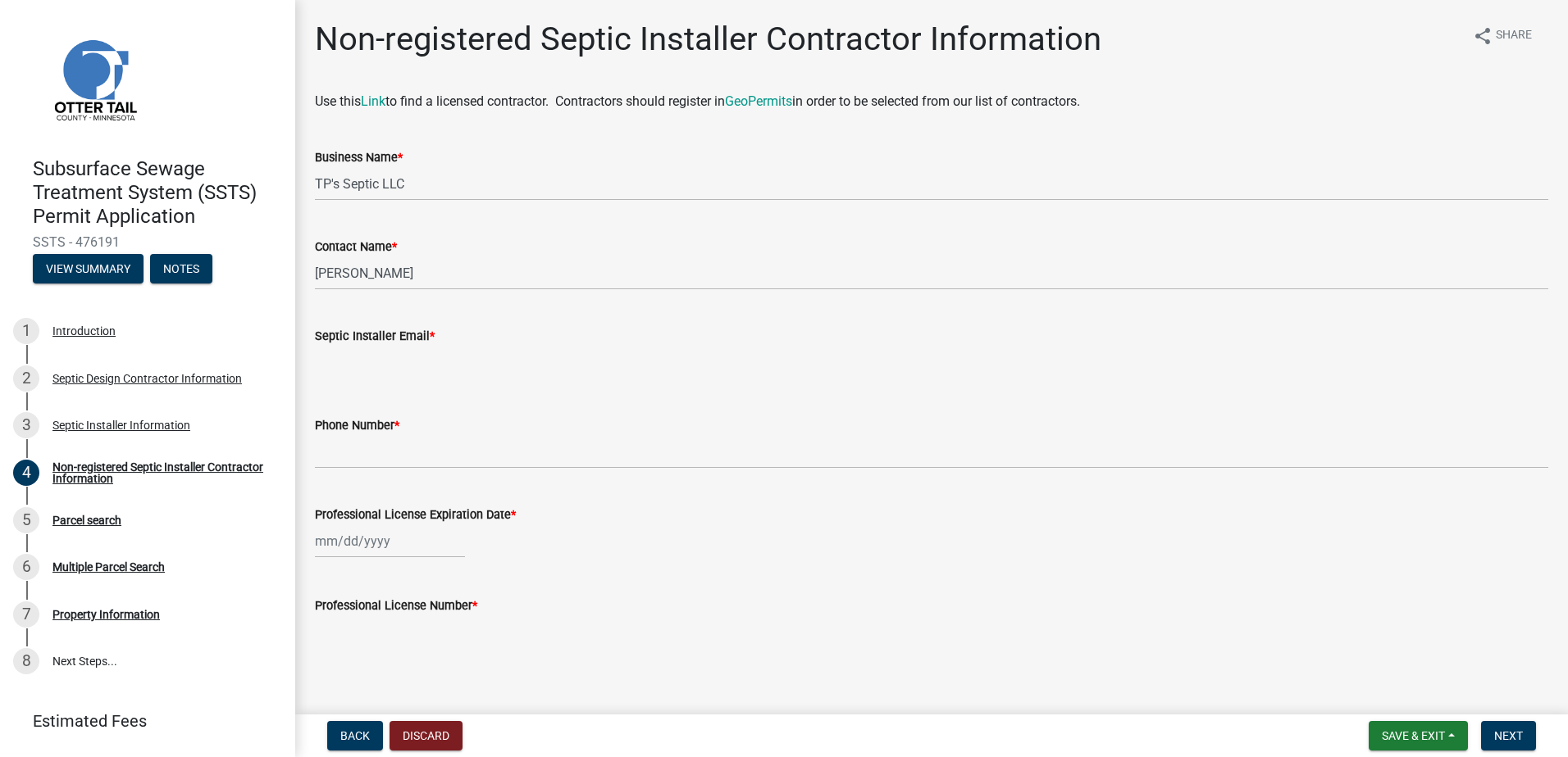
click at [335, 372] on input "Septic Installer Email *" at bounding box center [932, 363] width 1234 height 34
type input "peralaexcavating@gmail.com"
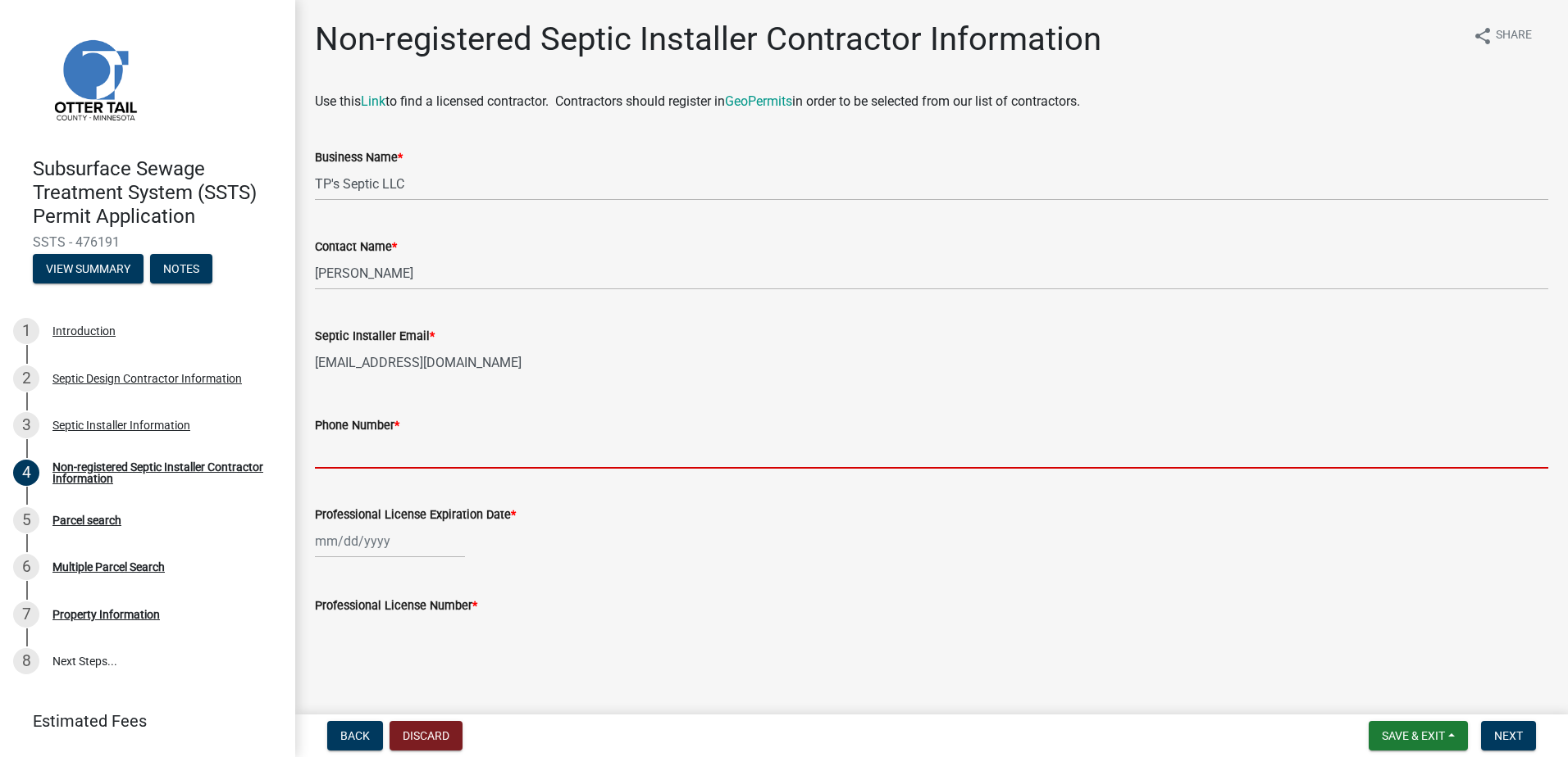
click at [340, 457] on input "Phone Number *" at bounding box center [932, 452] width 1234 height 34
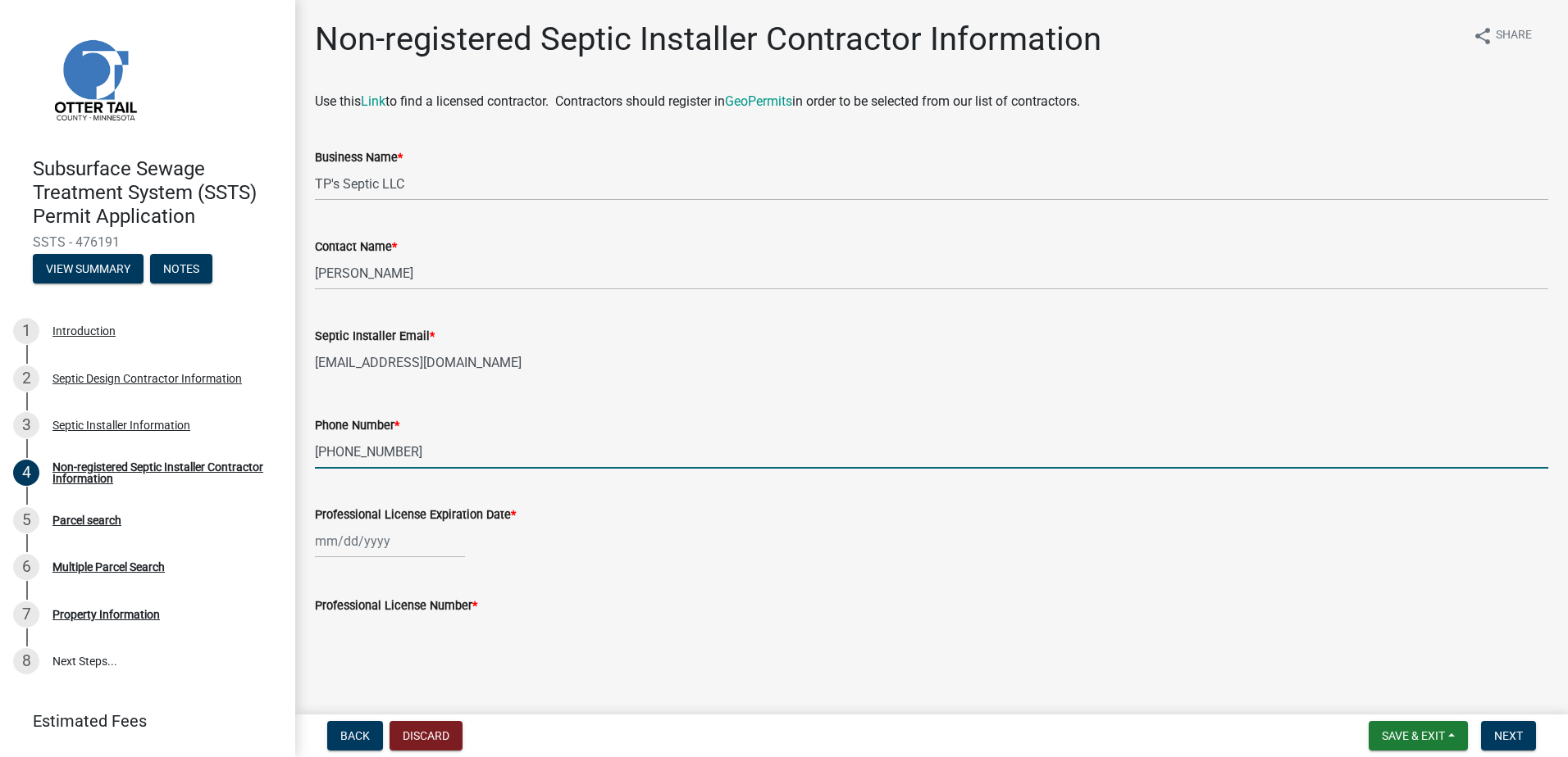
type input "218-371-1145"
click at [332, 542] on div at bounding box center [390, 541] width 150 height 34
select select "9"
select select "2025"
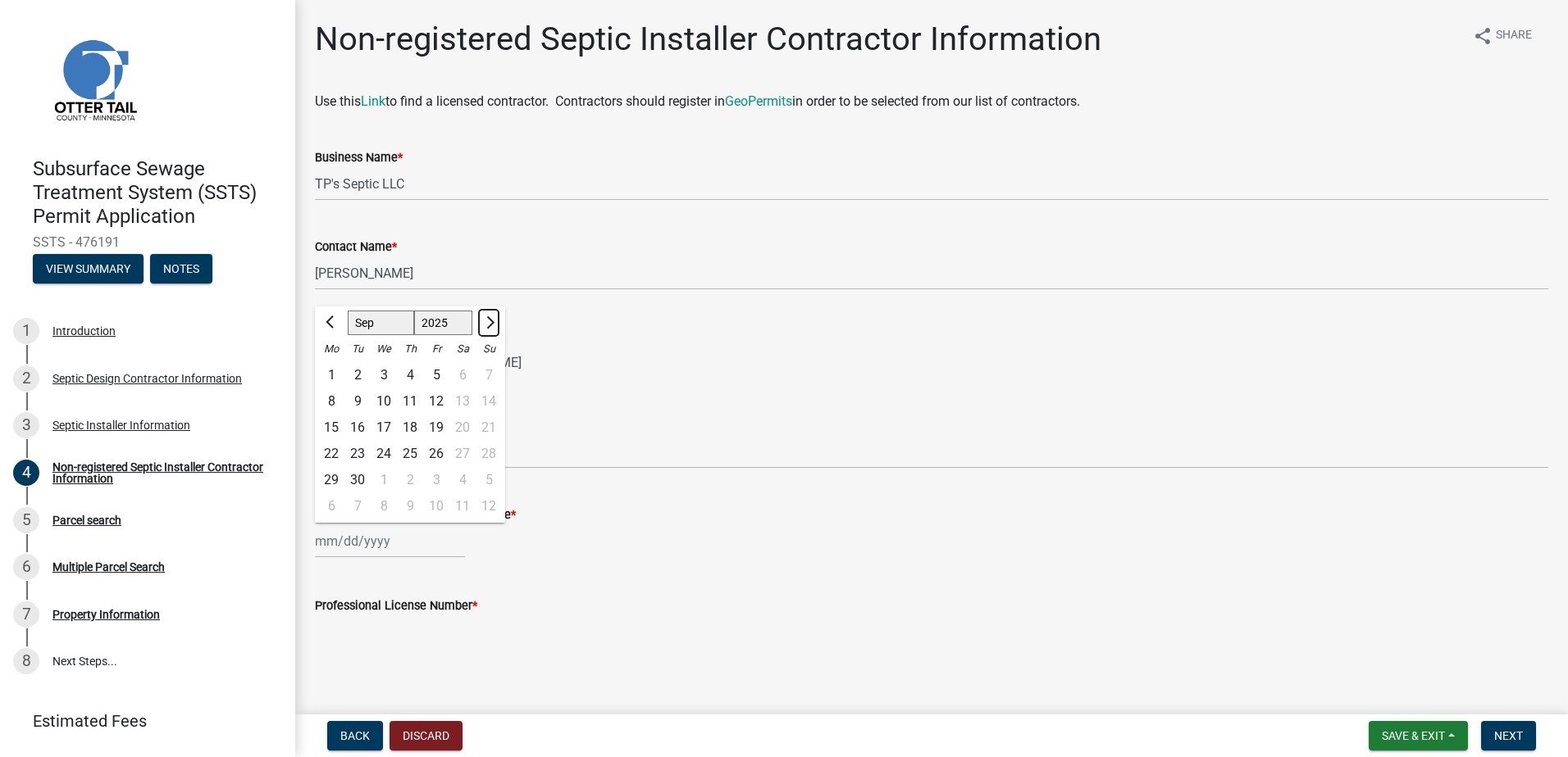
click at [490, 319] on span "Next month" at bounding box center [488, 323] width 13 height 13
select select "1"
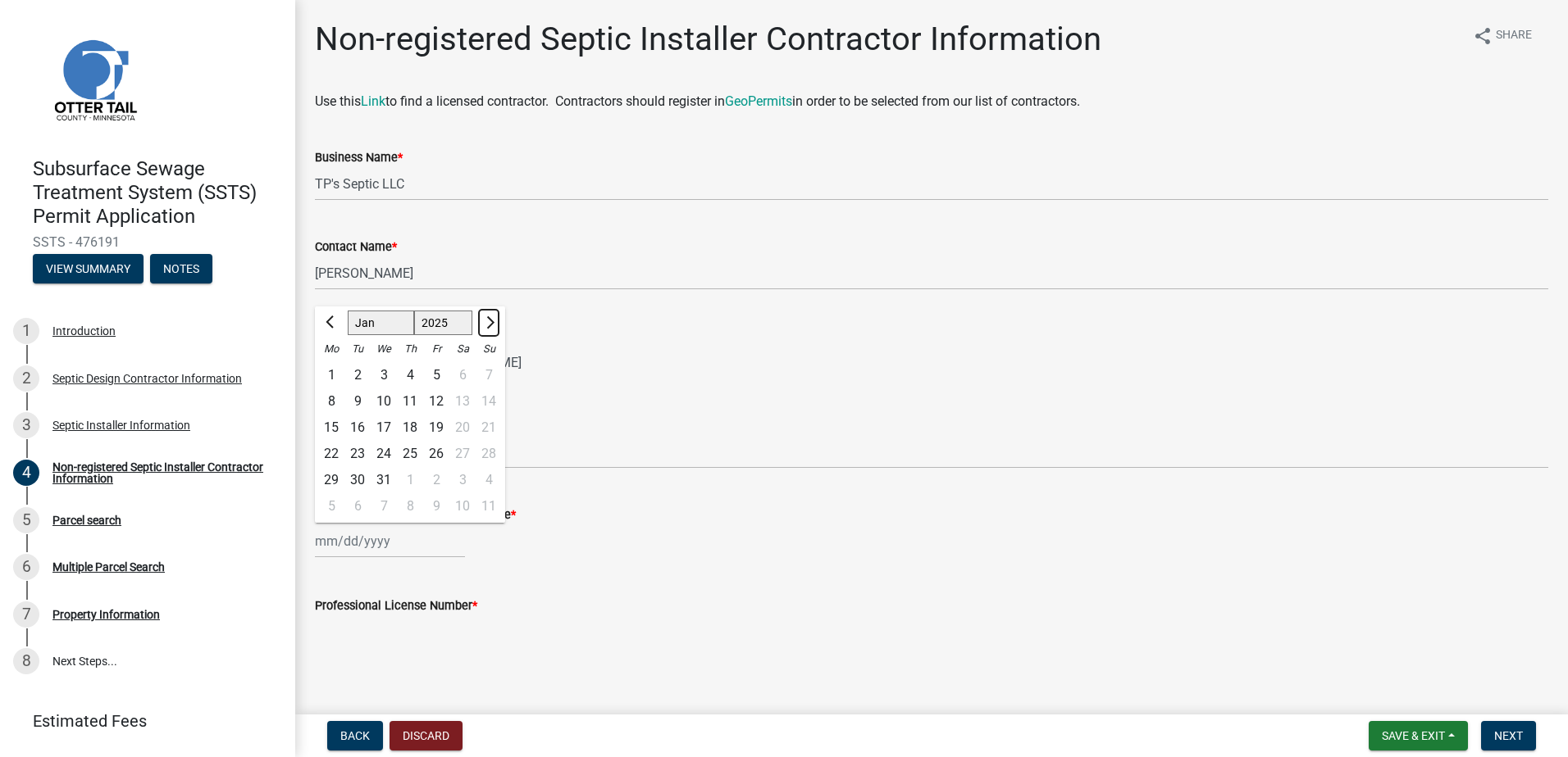
select select "2026"
click at [490, 319] on span "Next month" at bounding box center [488, 323] width 13 height 13
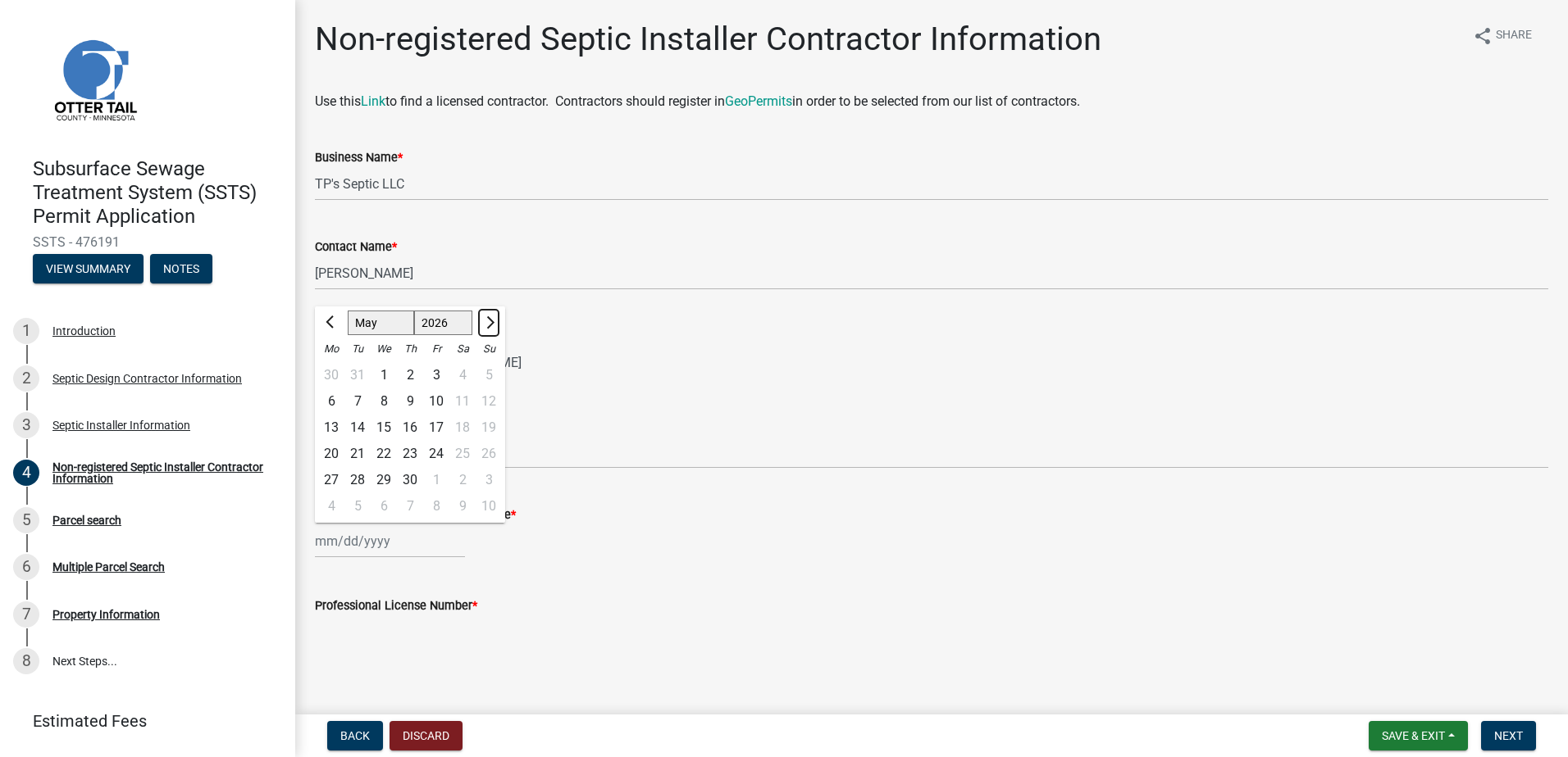
click at [490, 319] on span "Next month" at bounding box center [488, 323] width 13 height 13
select select "7"
click at [385, 374] on div "1" at bounding box center [383, 375] width 26 height 26
type input "07/01/2026"
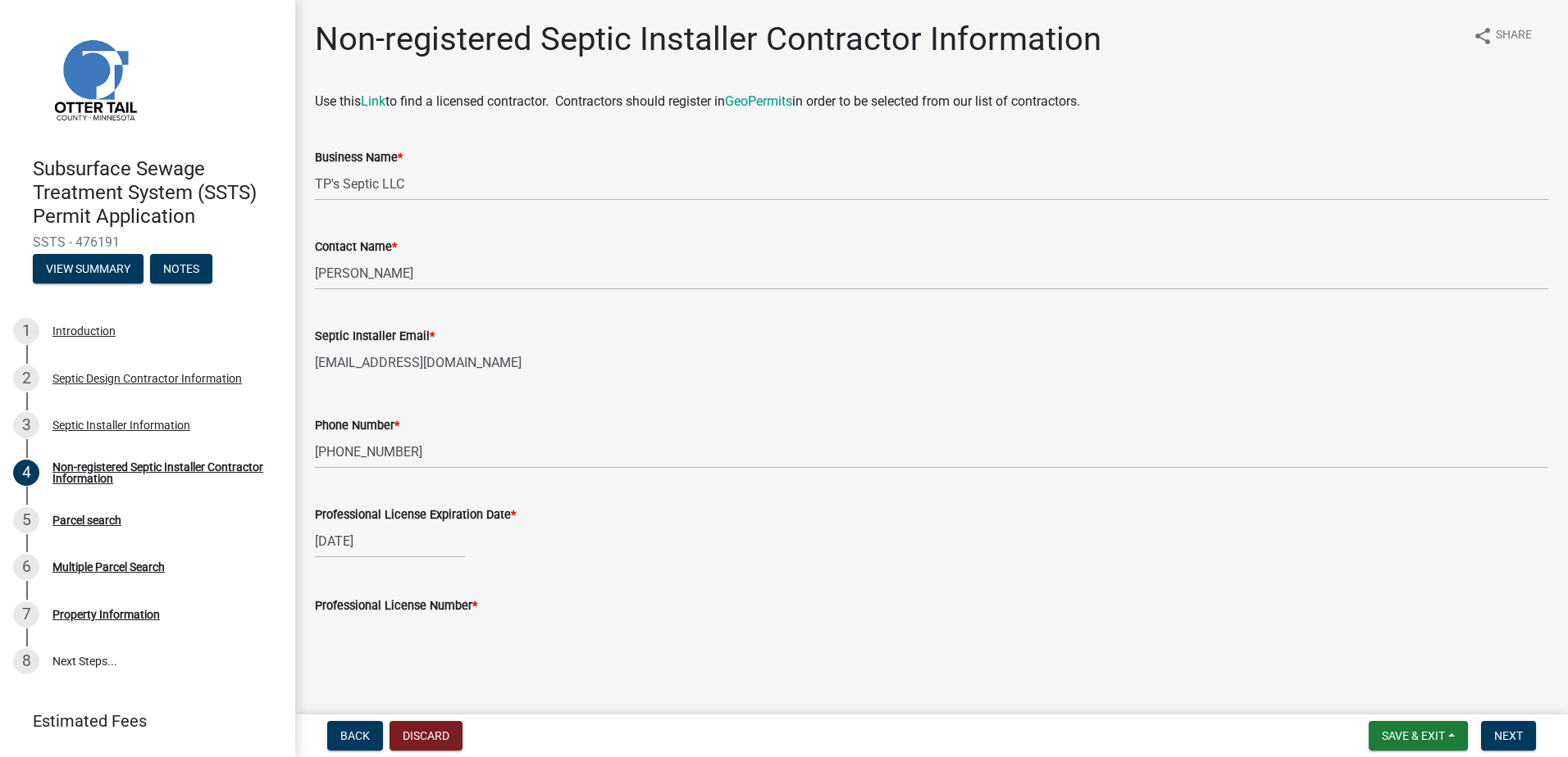
click at [345, 629] on input "Professional License Number *" at bounding box center [932, 632] width 1234 height 34
type input "4313"
click at [1516, 731] on button "Next" at bounding box center [1508, 736] width 55 height 29
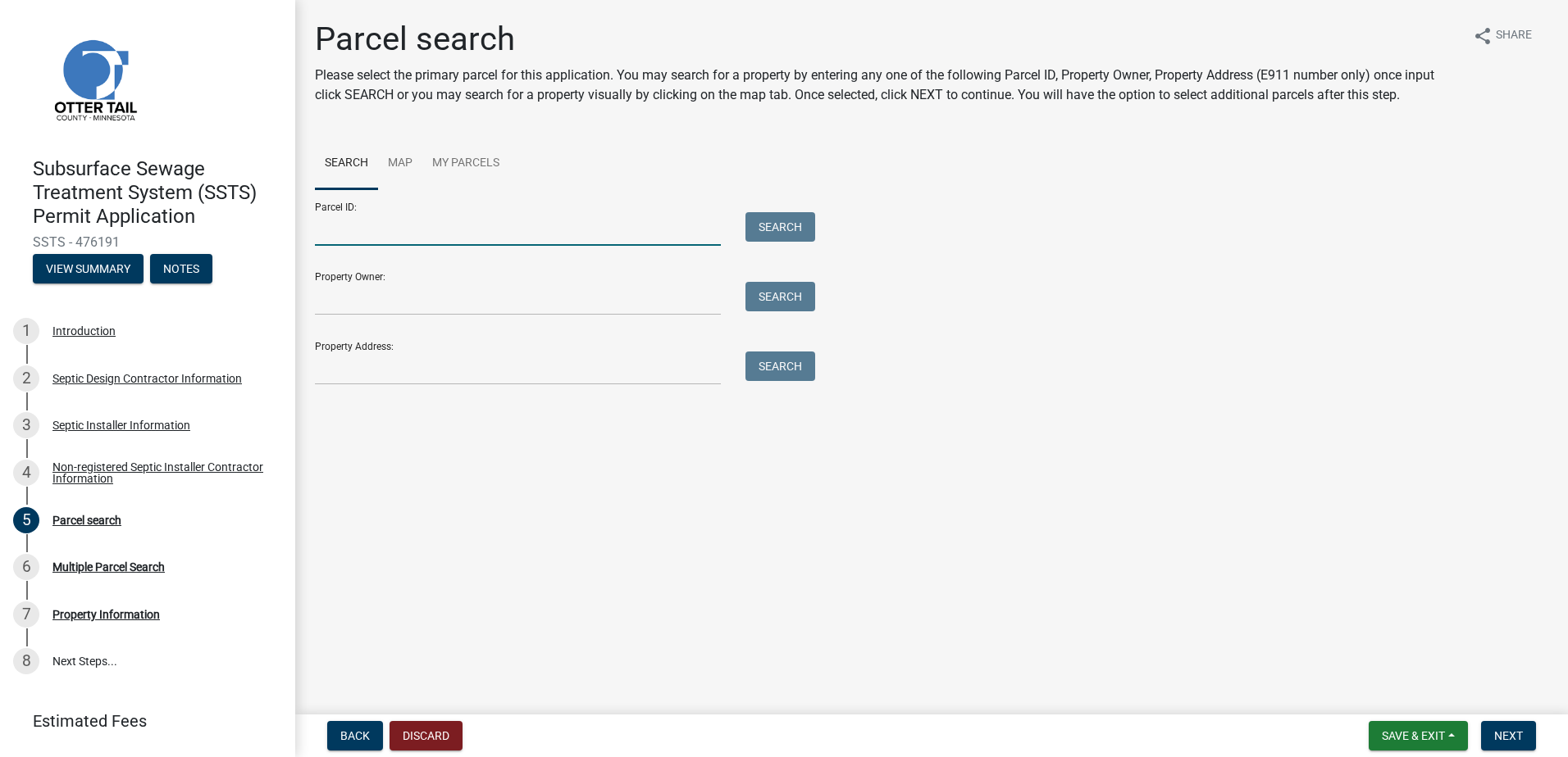
click at [338, 230] on input "Parcel ID:" at bounding box center [518, 229] width 406 height 34
type input "35000990299000"
click at [785, 226] on button "Search" at bounding box center [780, 227] width 70 height 29
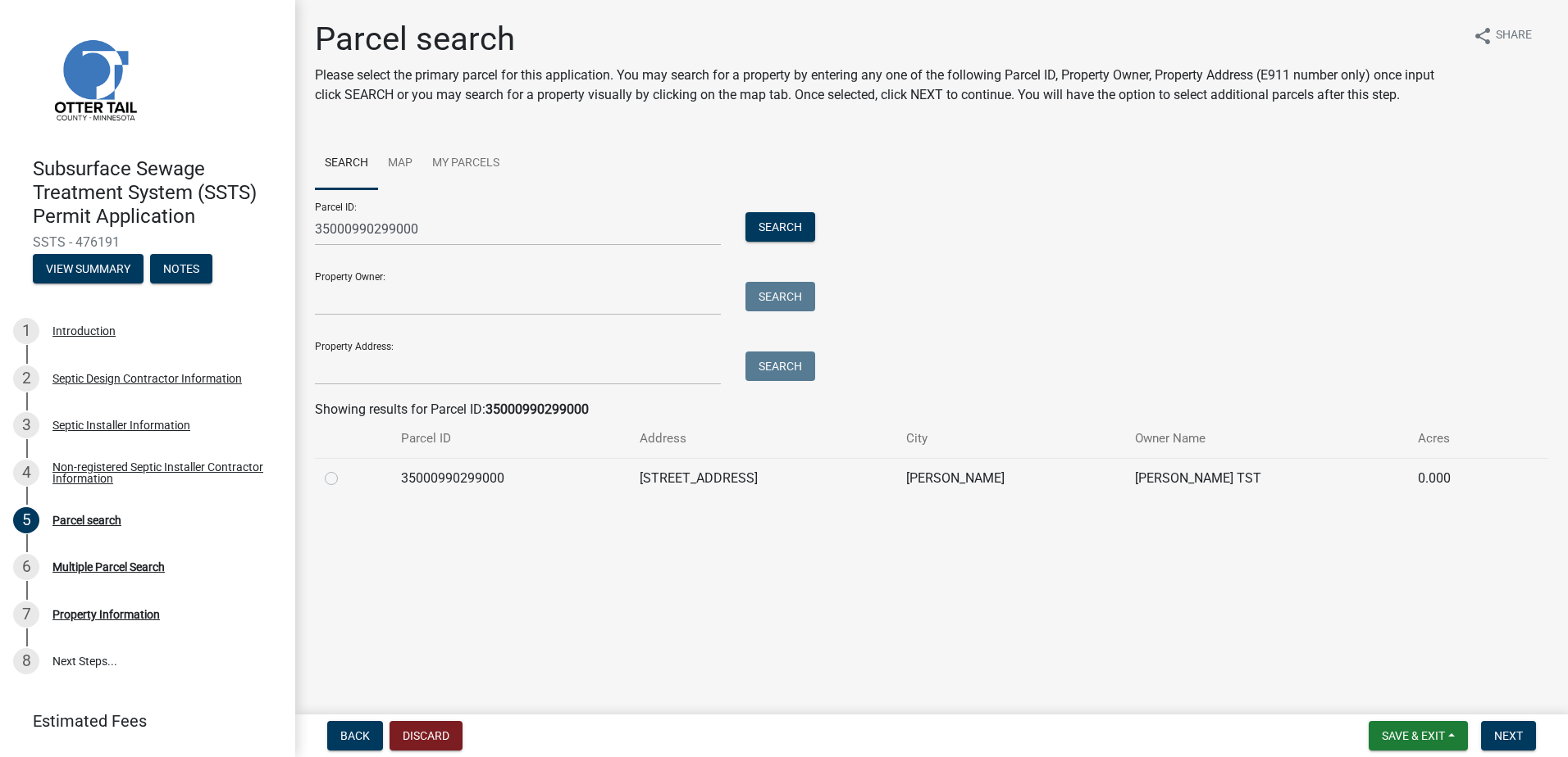
click at [345, 469] on label at bounding box center [345, 469] width 0 height 0
click at [345, 475] on input "radio" at bounding box center [350, 474] width 11 height 11
radio input "true"
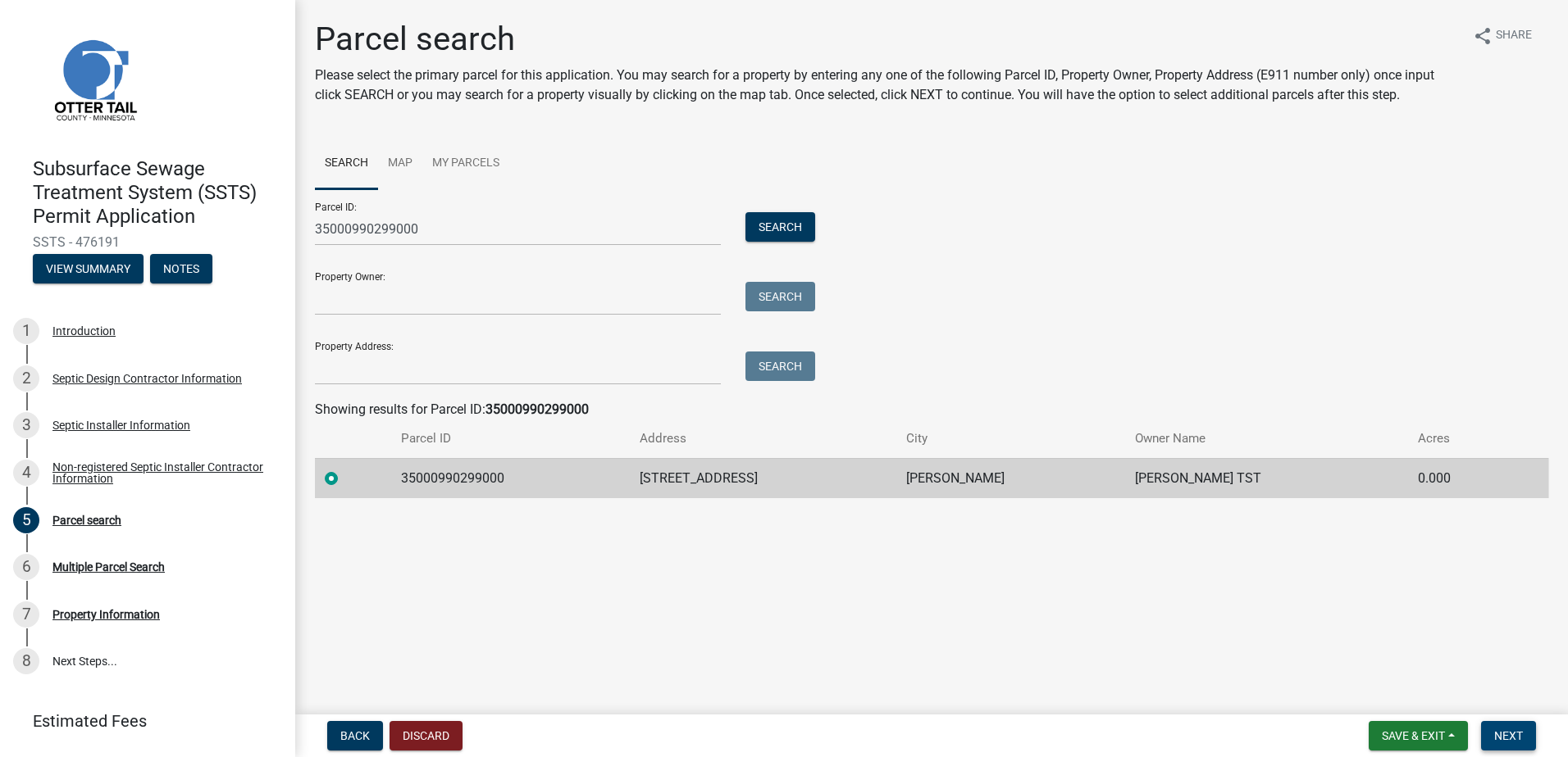
click at [1507, 740] on span "Next" at bounding box center [1508, 736] width 29 height 13
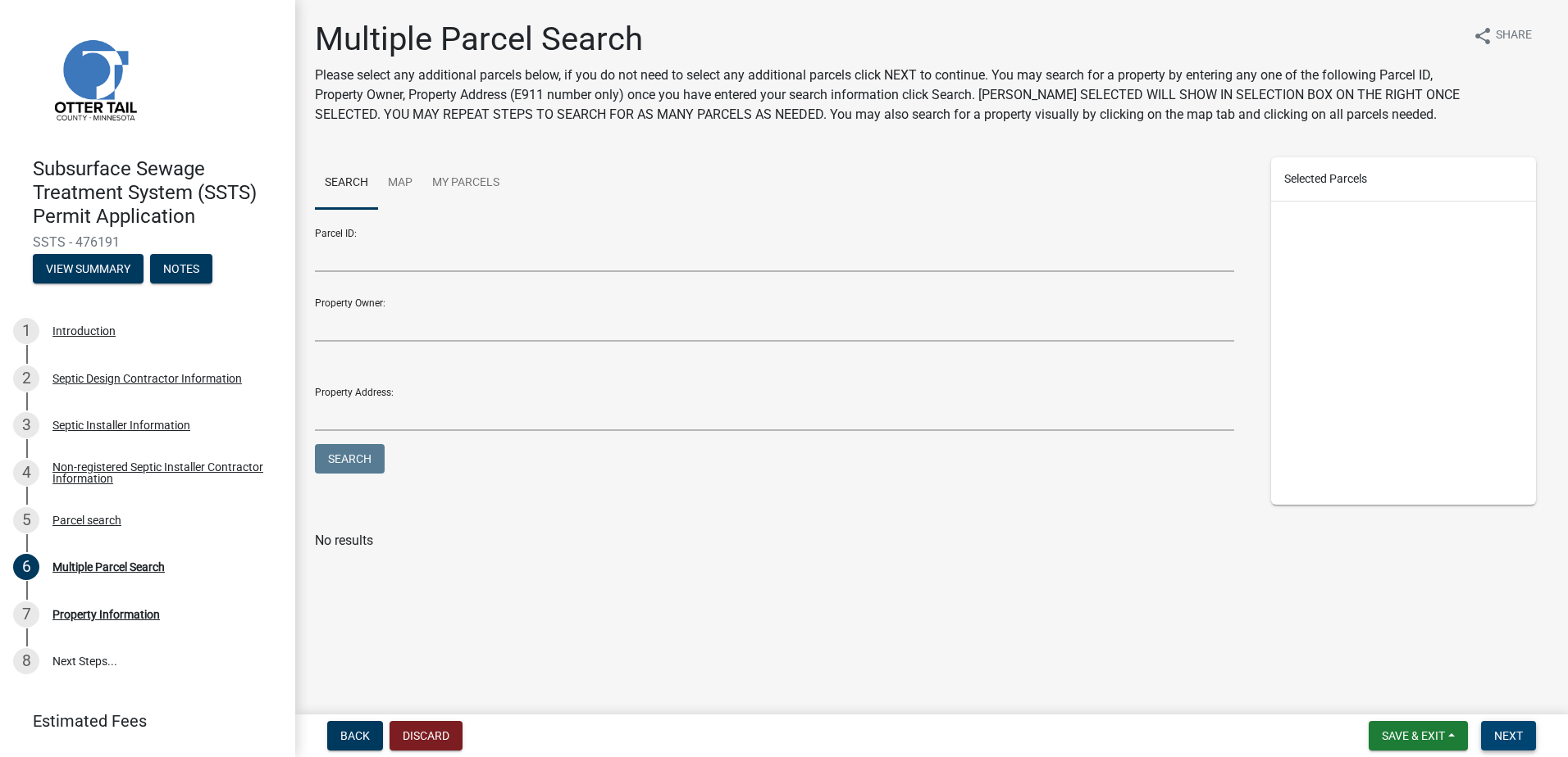
click at [1507, 733] on span "Next" at bounding box center [1508, 736] width 29 height 13
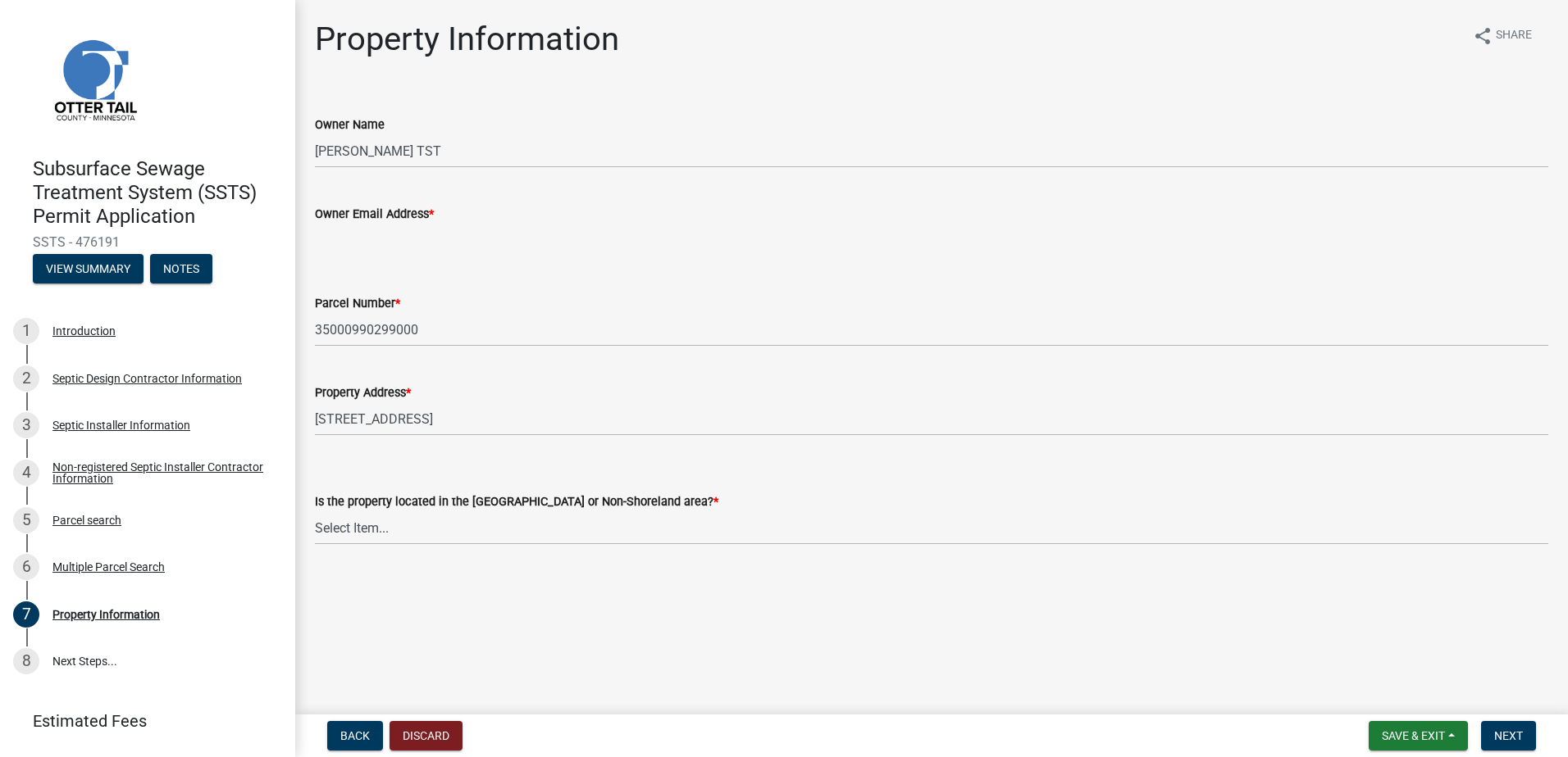
click at [336, 237] on input "Owner Email Address *" at bounding box center [932, 241] width 1234 height 34
type input "cherizajac@gmail.com"
click at [368, 532] on select "Select Item... Shoreland Non-Shoreland" at bounding box center [932, 528] width 1234 height 34
click at [315, 511] on select "Select Item... Shoreland Non-Shoreland" at bounding box center [932, 528] width 1234 height 34
select select "f91142e6-e911-469c-9754-896c7e7f9e05"
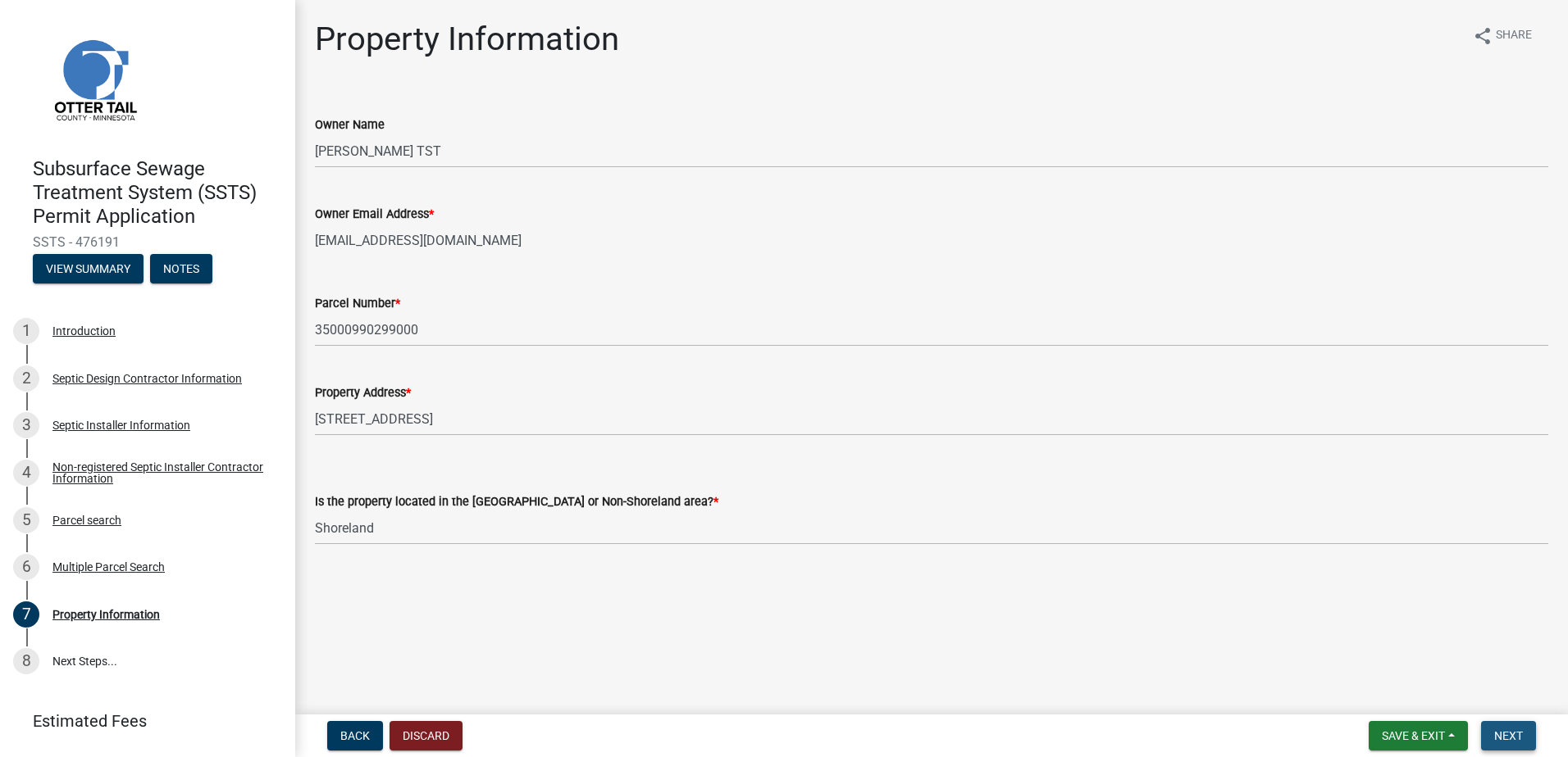
click at [1506, 736] on span "Next" at bounding box center [1508, 736] width 29 height 13
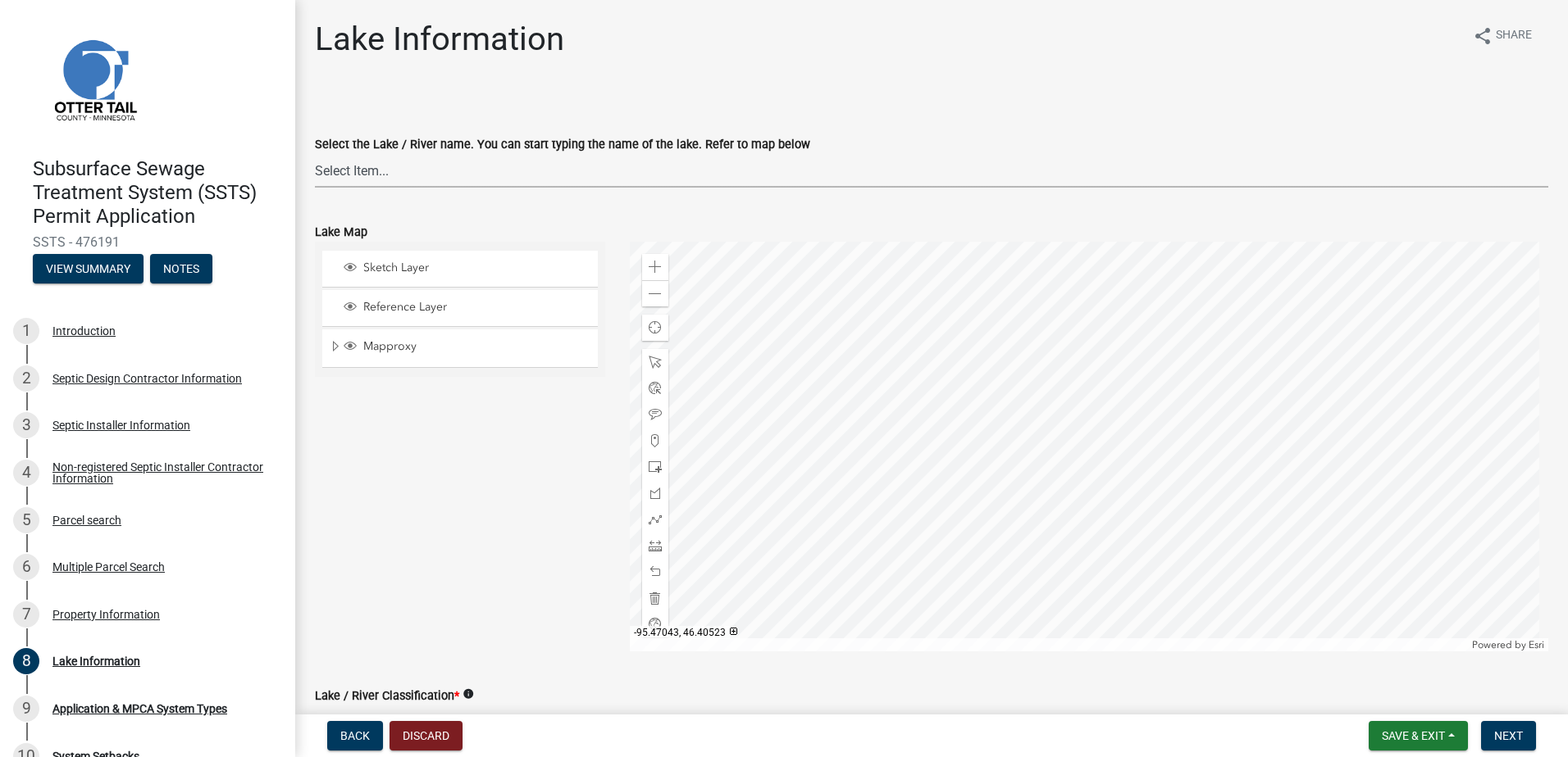
click at [357, 172] on select "Select Item... None Adley 56-031 Albert 56-118 Alfred 56-600 Alice 56-244 Alice…" at bounding box center [932, 171] width 1234 height 34
click at [315, 154] on select "Select Item... None Adley 56-031 Albert 56-118 Alfred 56-600 Alice 56-244 Alice…" at bounding box center [932, 171] width 1234 height 34
select select "2c4925b9-39e8-4de1-9db4-bcf1810f50e2"
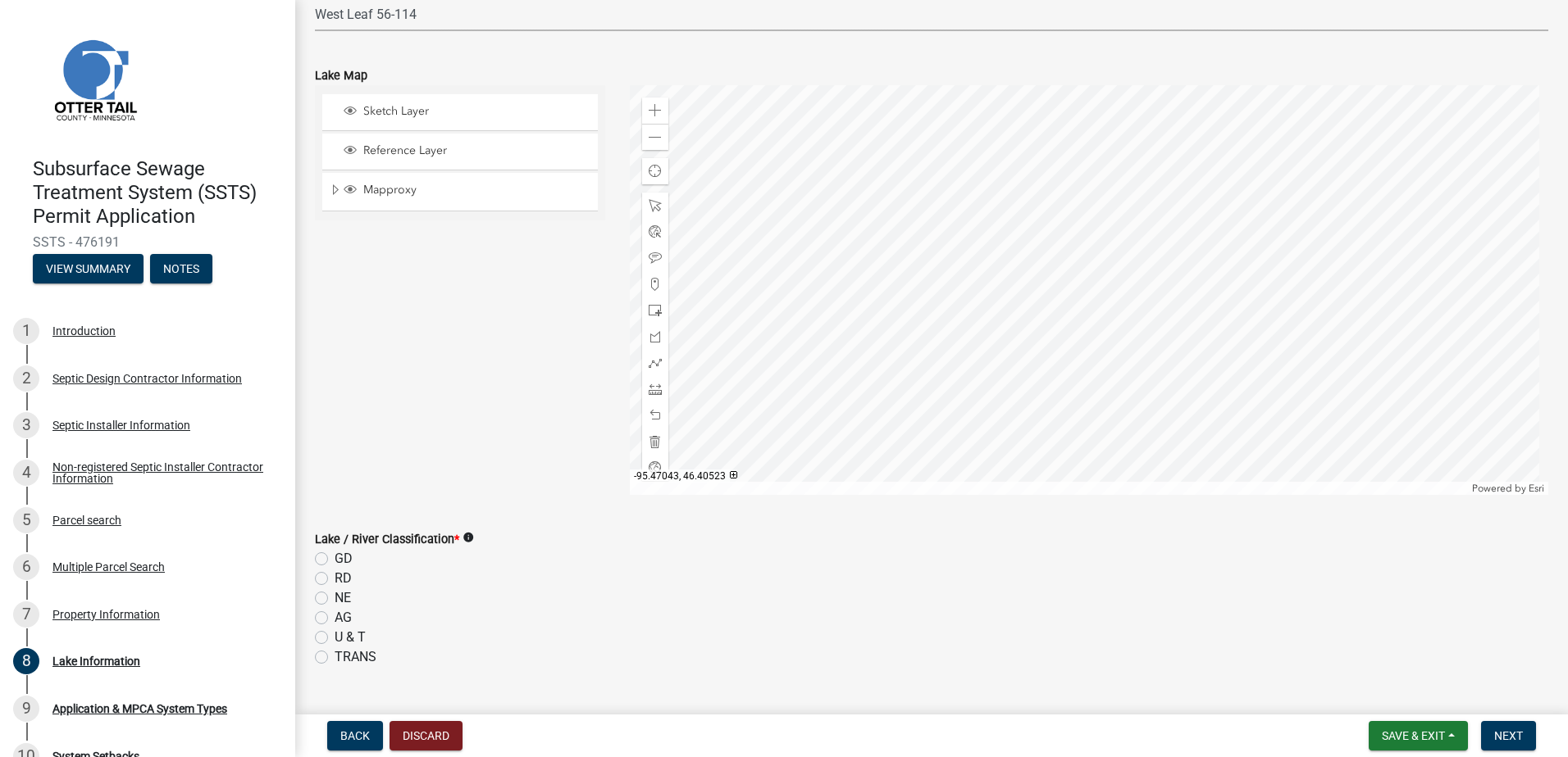
scroll to position [164, 0]
click at [334, 568] on label "RD" at bounding box center [343, 571] width 17 height 19
click at [334, 568] on input "RD" at bounding box center [340, 567] width 11 height 11
radio input "true"
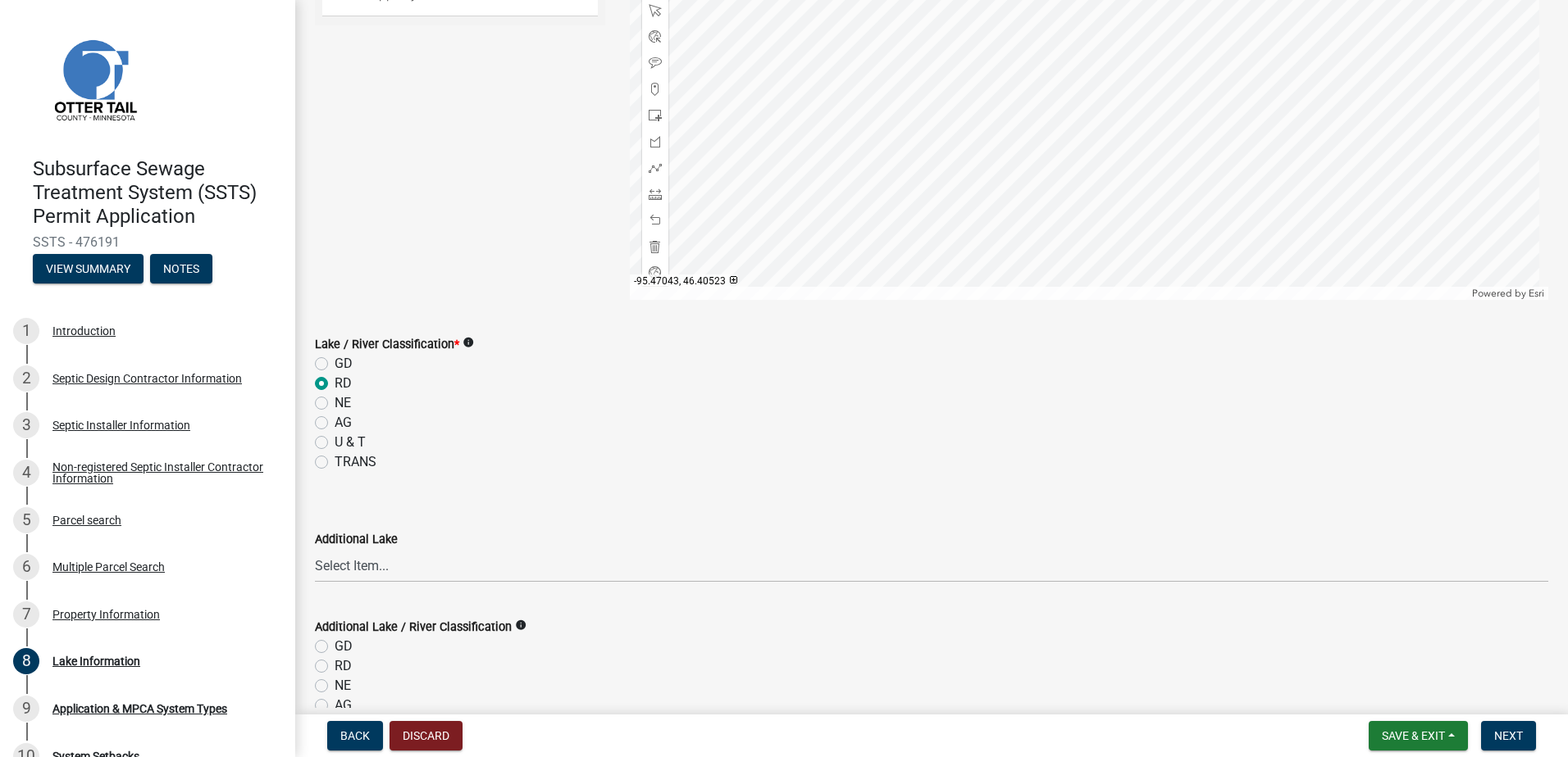
scroll to position [477, 0]
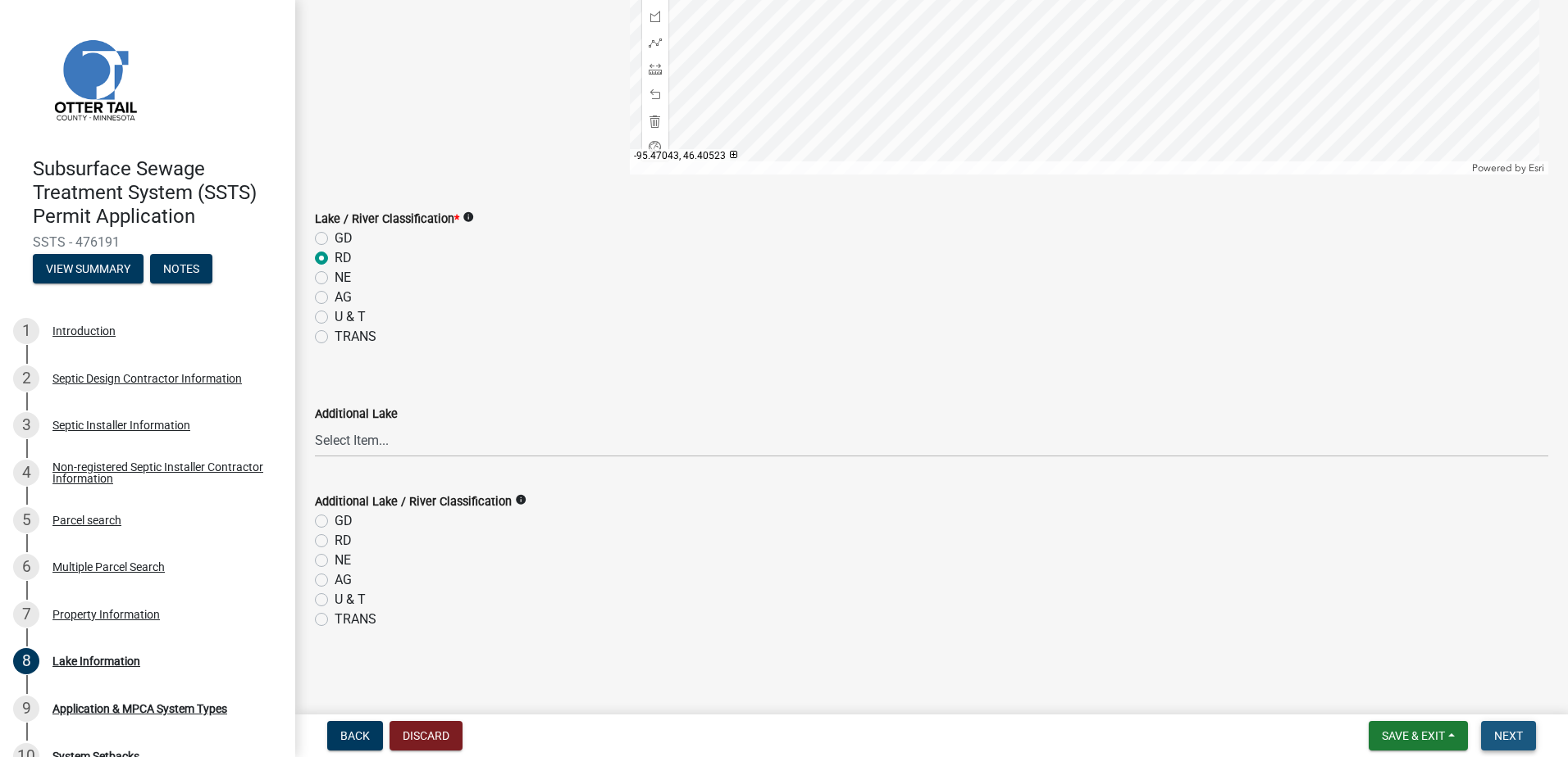
click at [1503, 733] on span "Next" at bounding box center [1508, 736] width 29 height 13
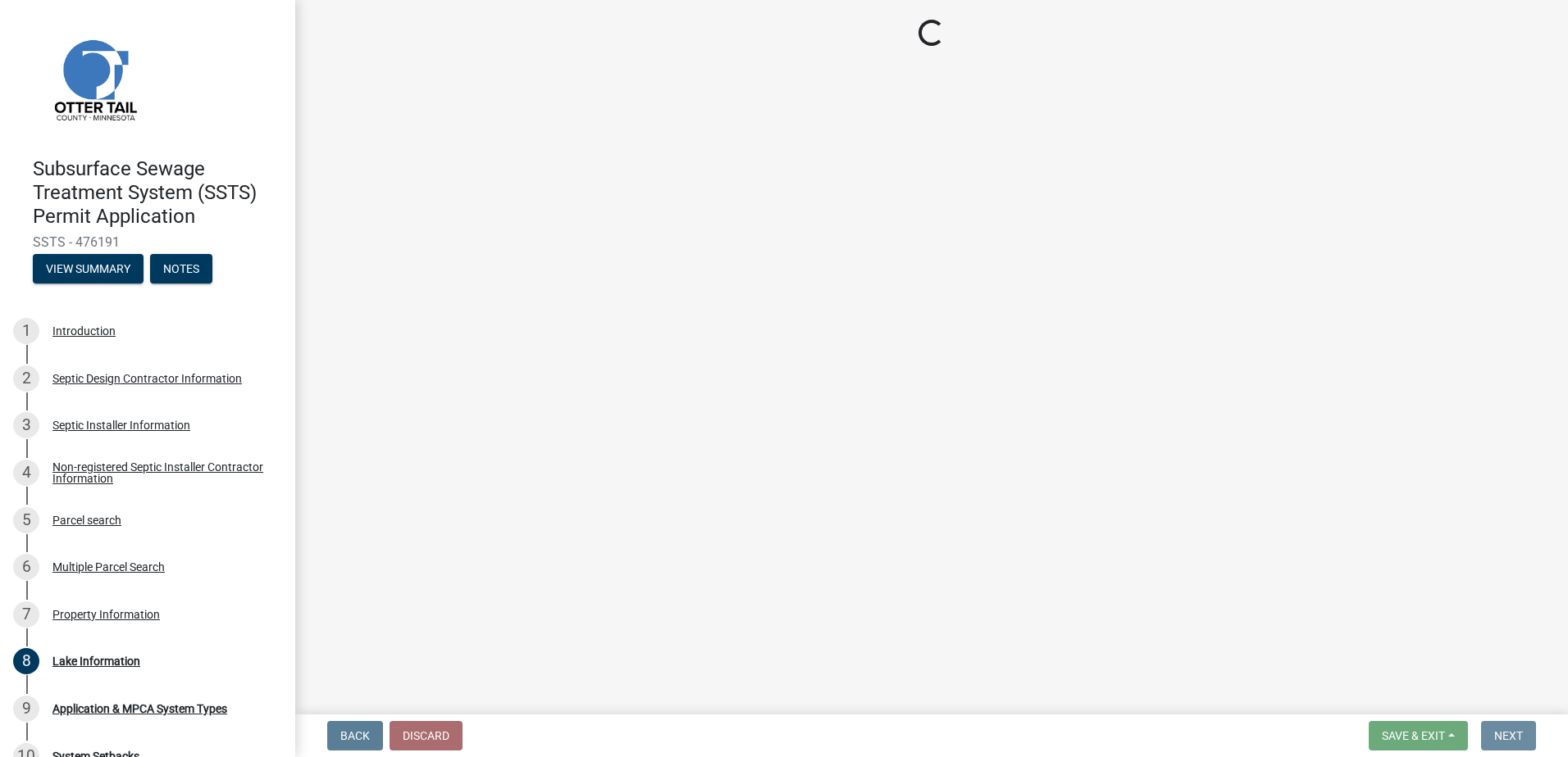
scroll to position [0, 0]
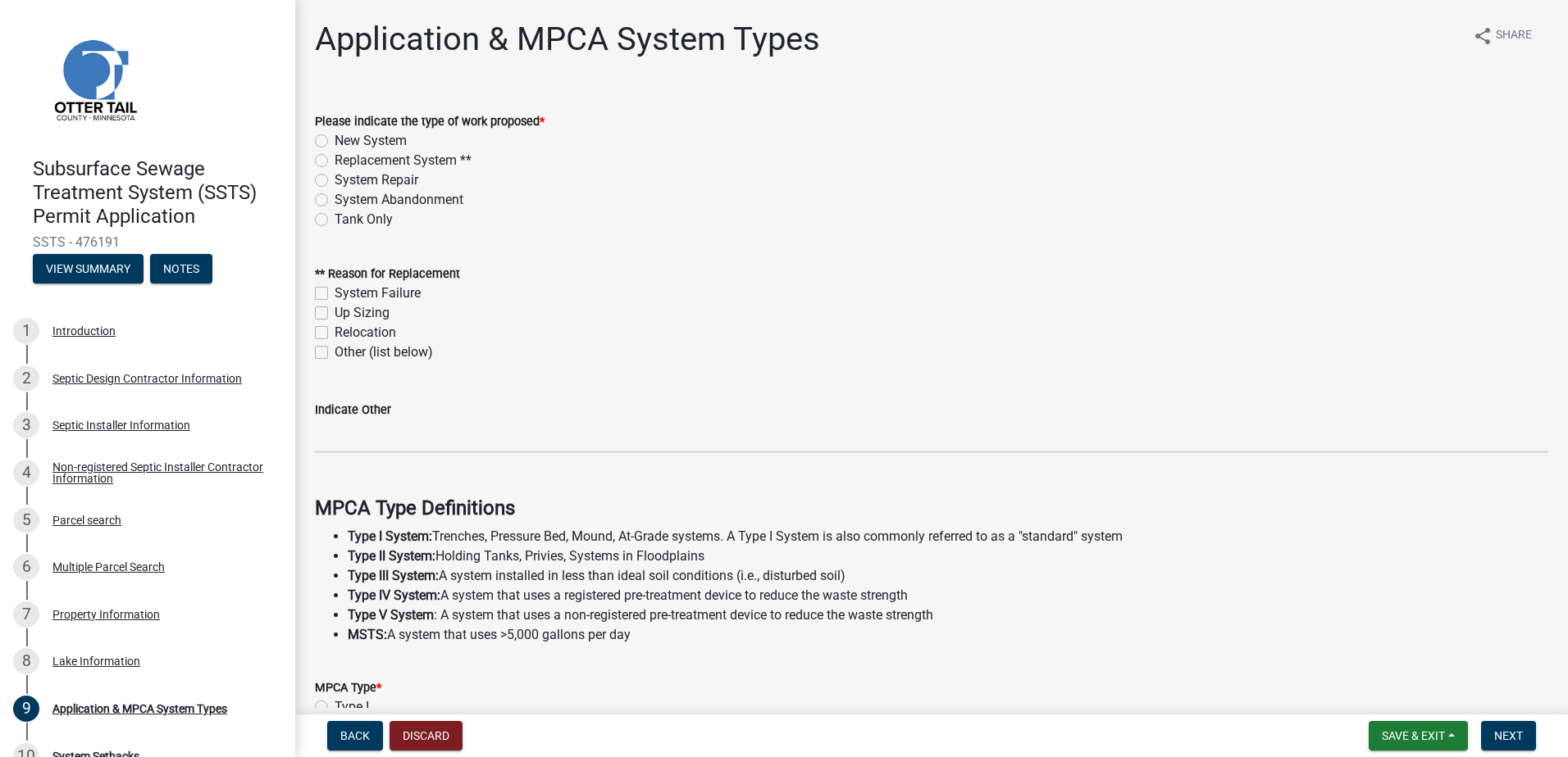
click at [334, 141] on label "New System" at bounding box center [371, 141] width 72 height 19
click at [334, 141] on input "New System" at bounding box center [340, 136] width 11 height 11
radio input "true"
click at [334, 163] on label "Replacement System **" at bounding box center [403, 160] width 137 height 19
click at [334, 162] on input "Replacement System **" at bounding box center [340, 156] width 11 height 11
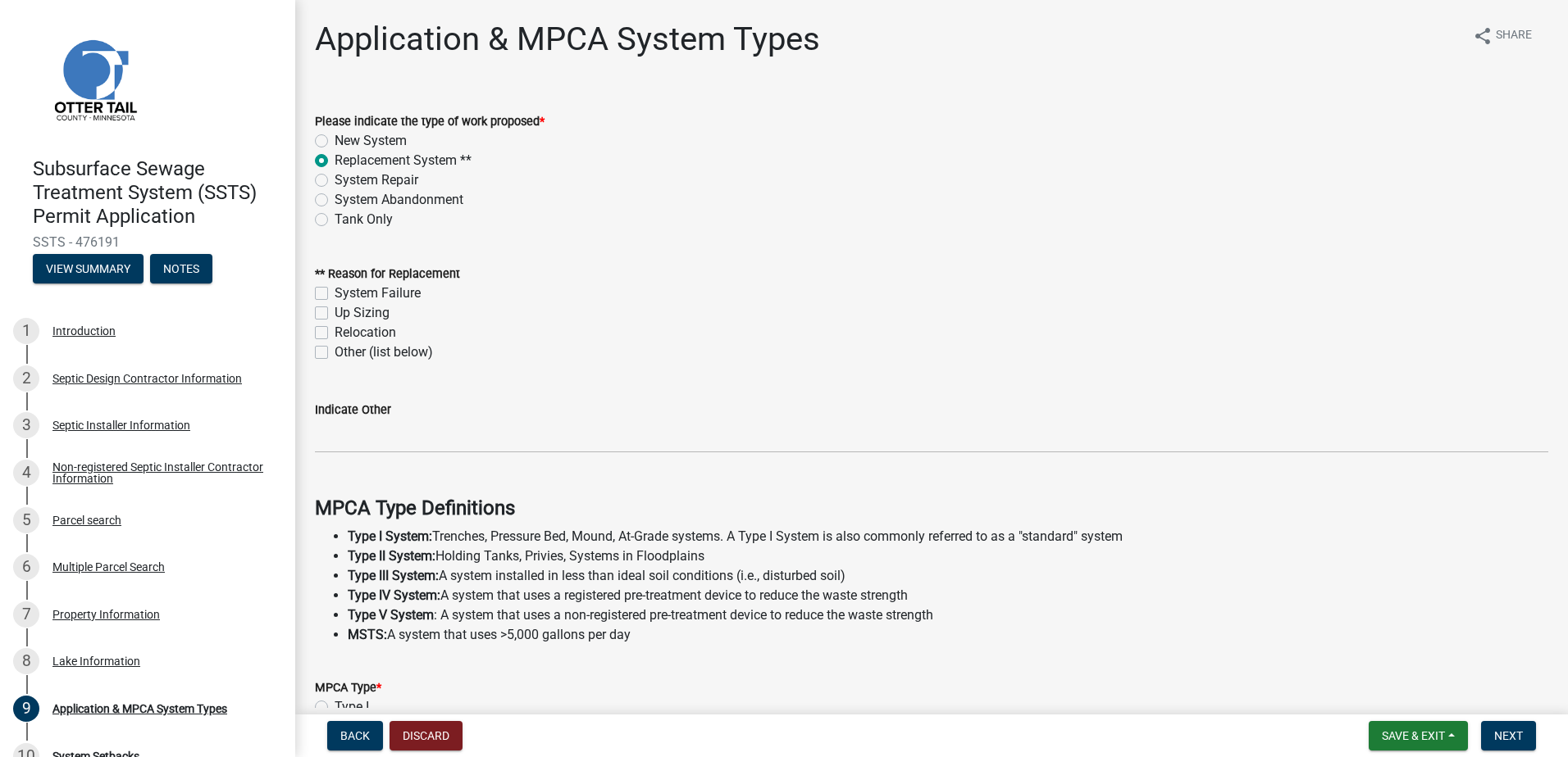
radio input "true"
click at [334, 312] on label "Up Sizing" at bounding box center [361, 312] width 55 height 19
click at [334, 312] on input "Up Sizing" at bounding box center [340, 308] width 11 height 11
checkbox input "true"
checkbox input "false"
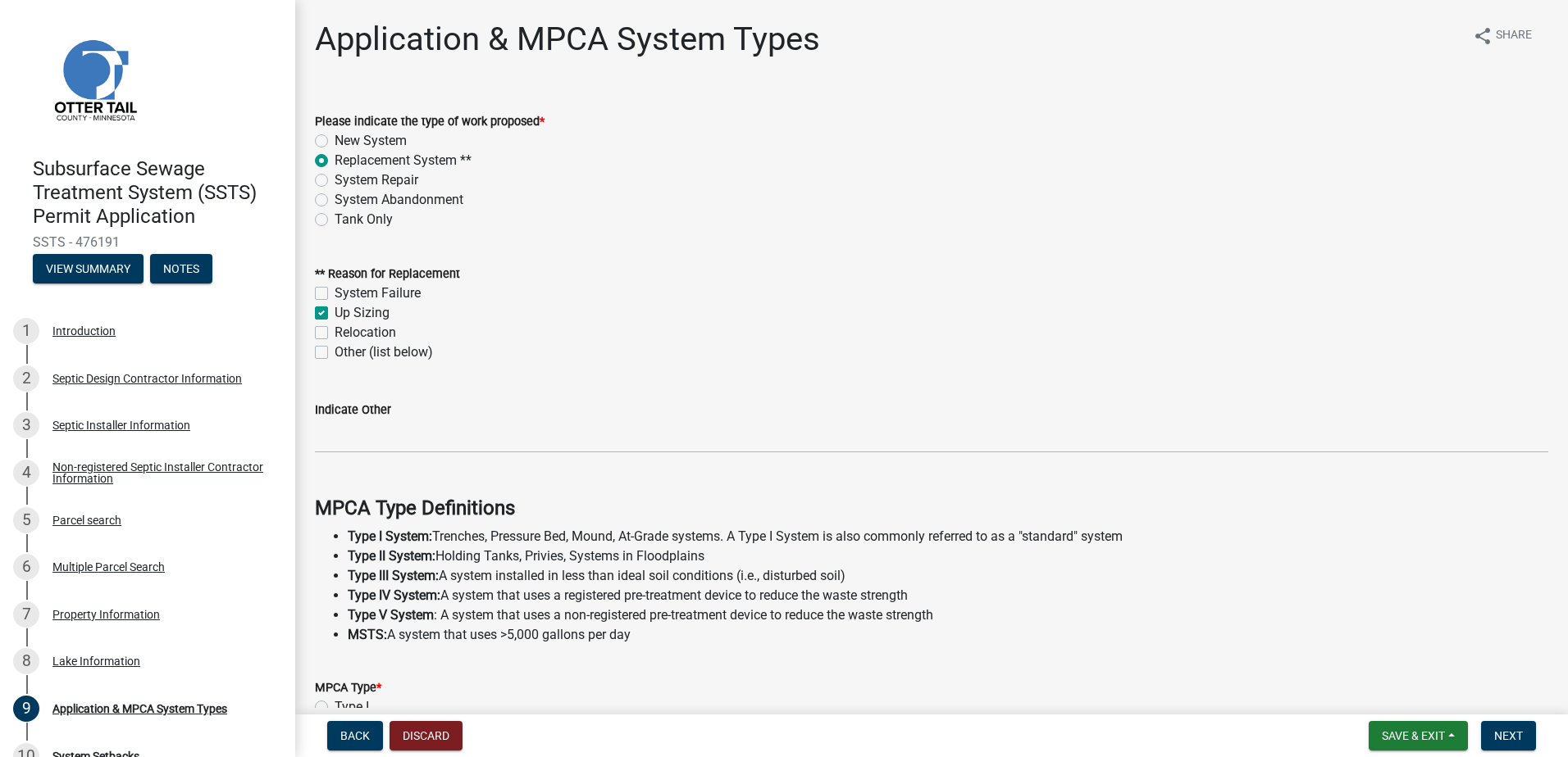
checkbox input "true"
checkbox input "false"
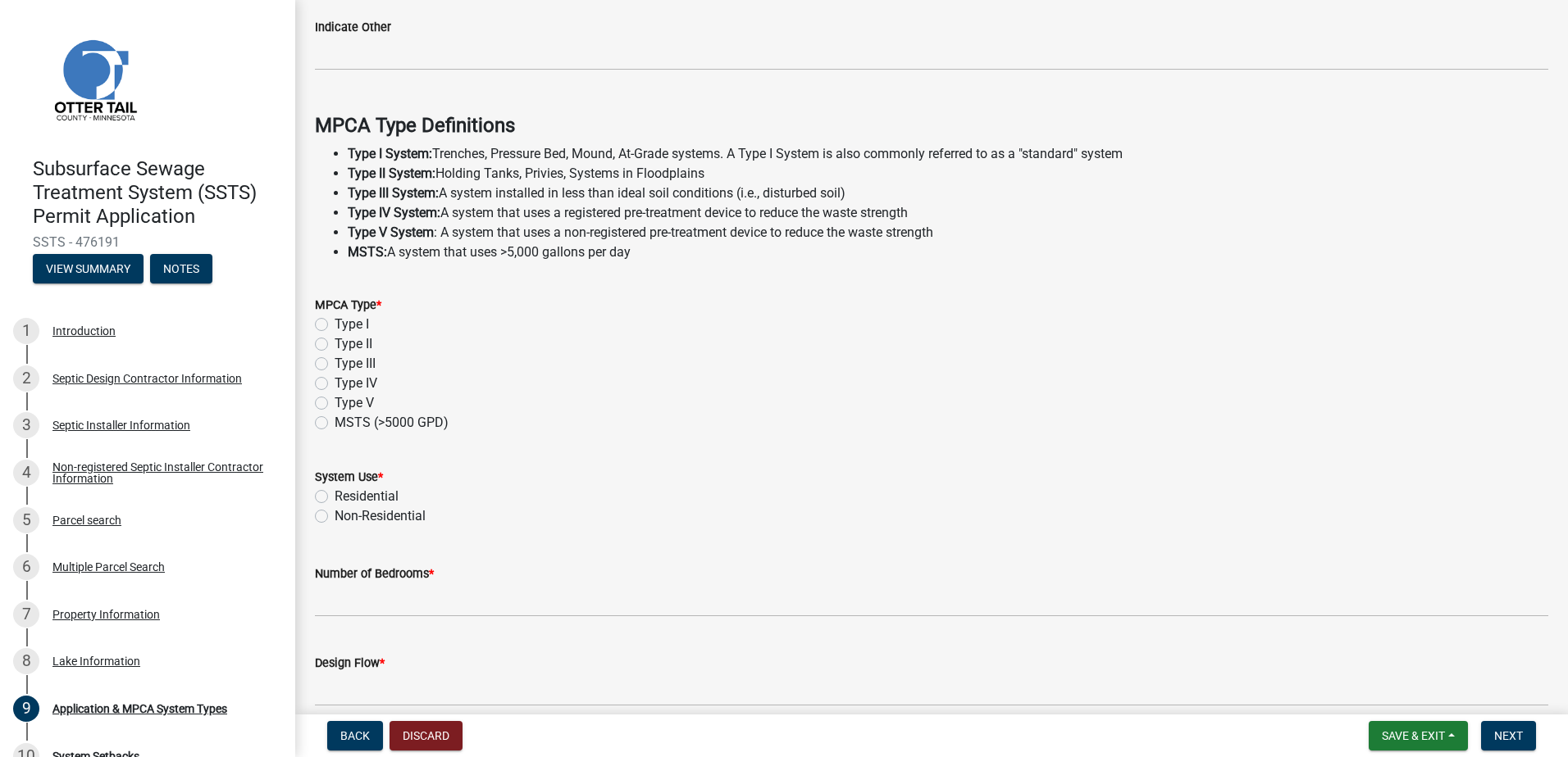
scroll to position [410, 0]
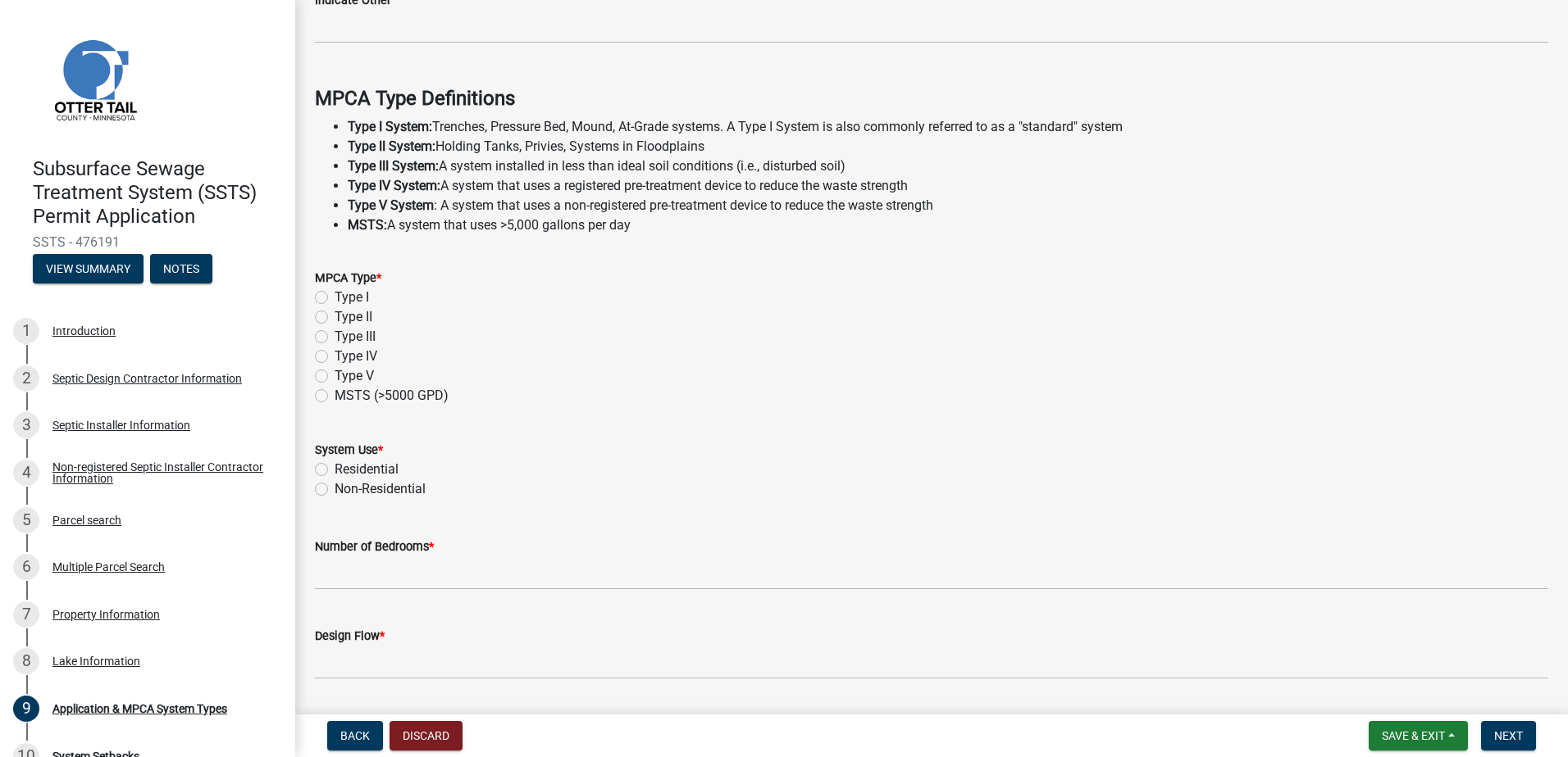
click at [334, 318] on label "Type II" at bounding box center [353, 317] width 38 height 19
click at [334, 318] on input "Type II" at bounding box center [340, 312] width 11 height 11
radio input "true"
click at [334, 472] on label "Residential" at bounding box center [367, 469] width 64 height 19
click at [334, 471] on input "Residential" at bounding box center [340, 465] width 11 height 11
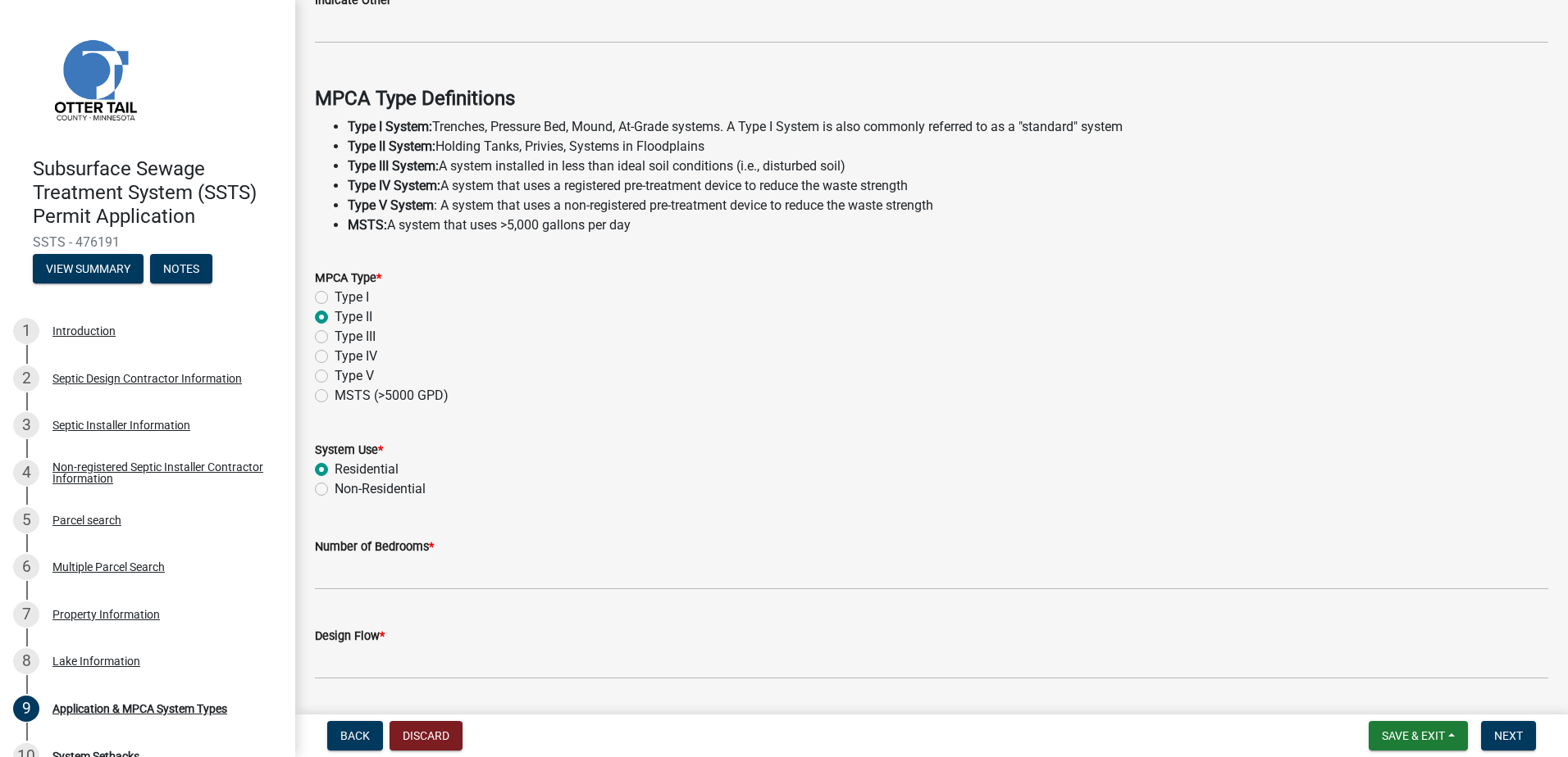
radio input "true"
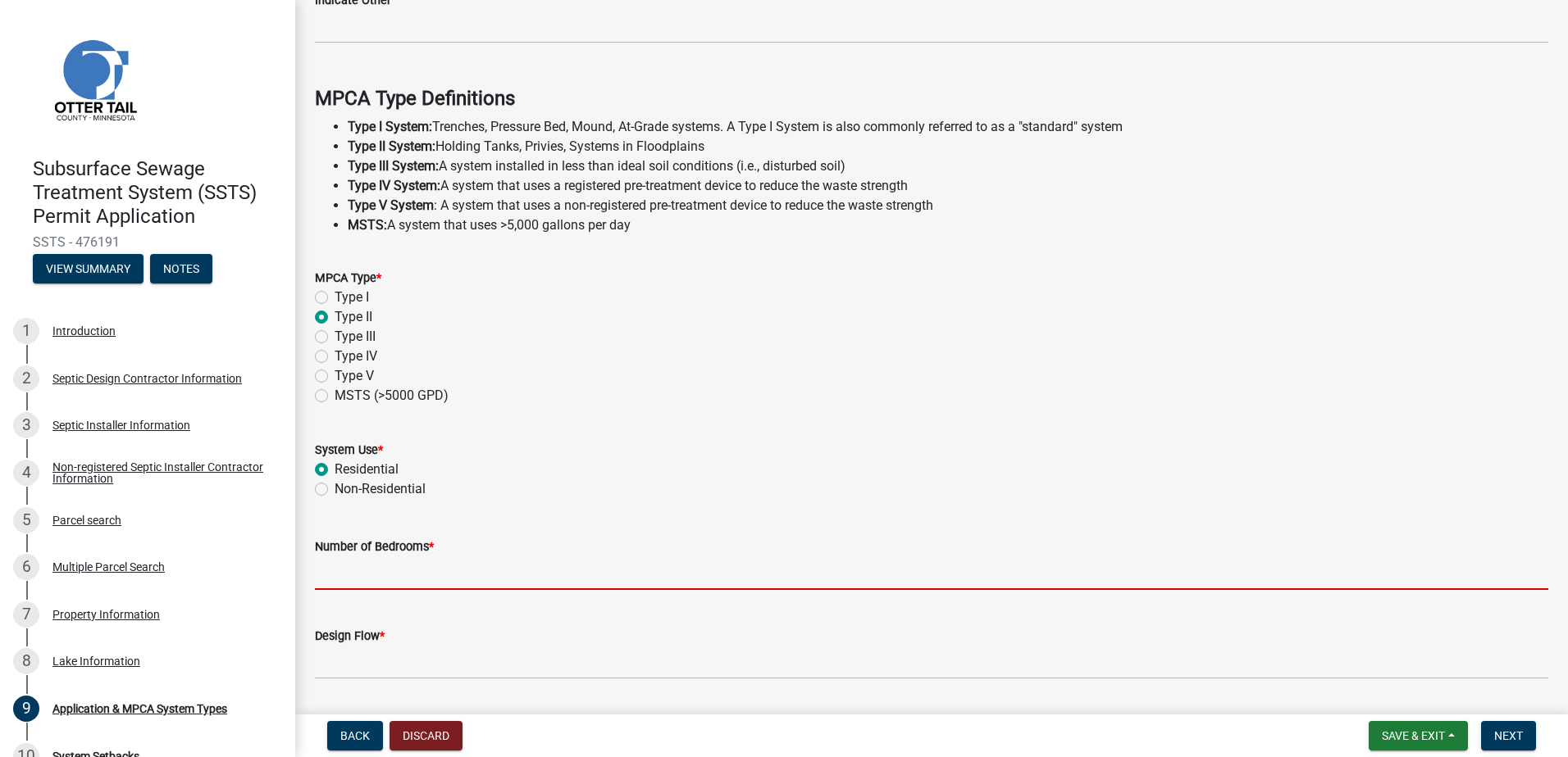
click at [341, 583] on input "Number of Bedrooms *" at bounding box center [932, 573] width 1234 height 34
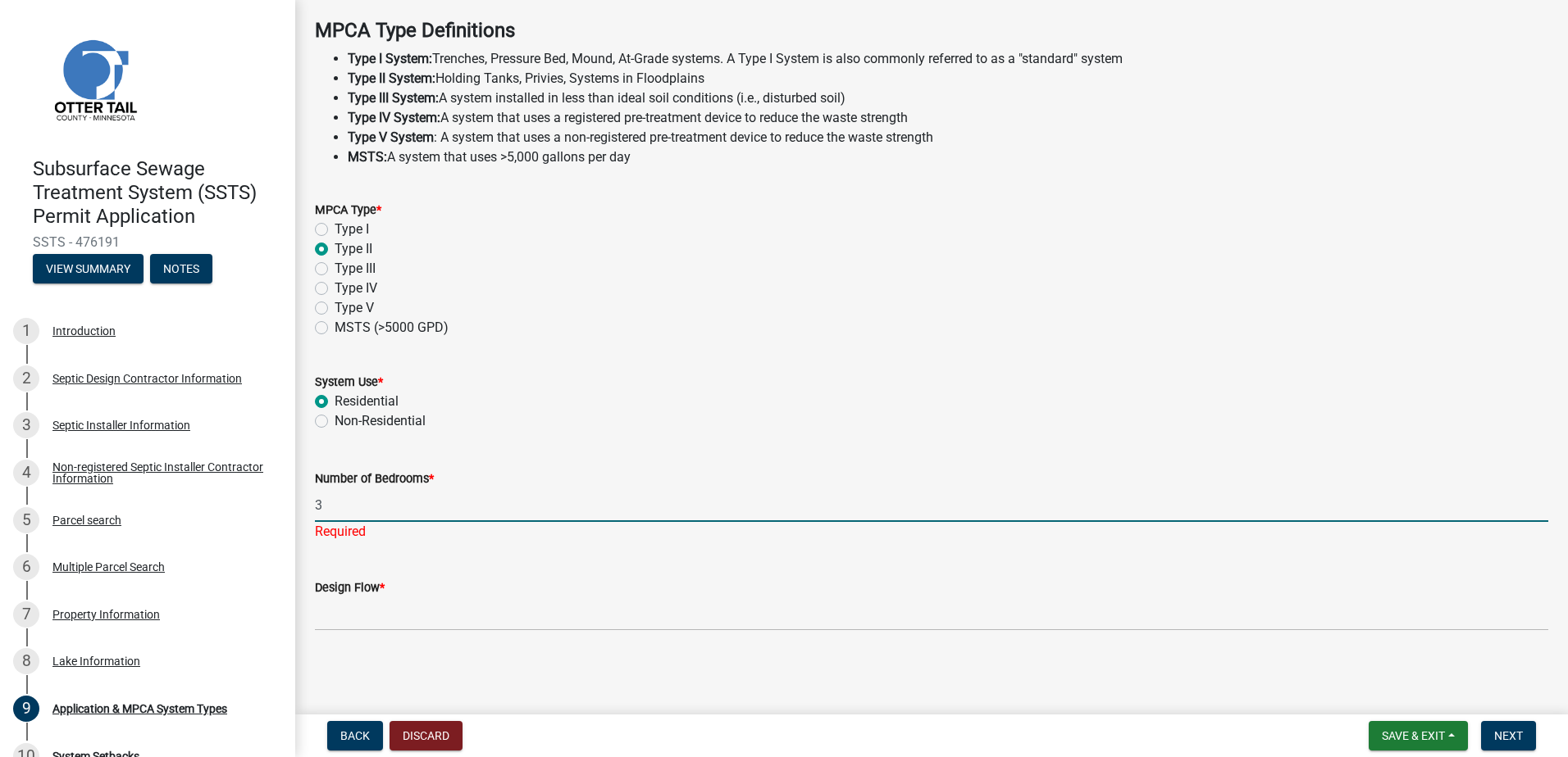
type input "3"
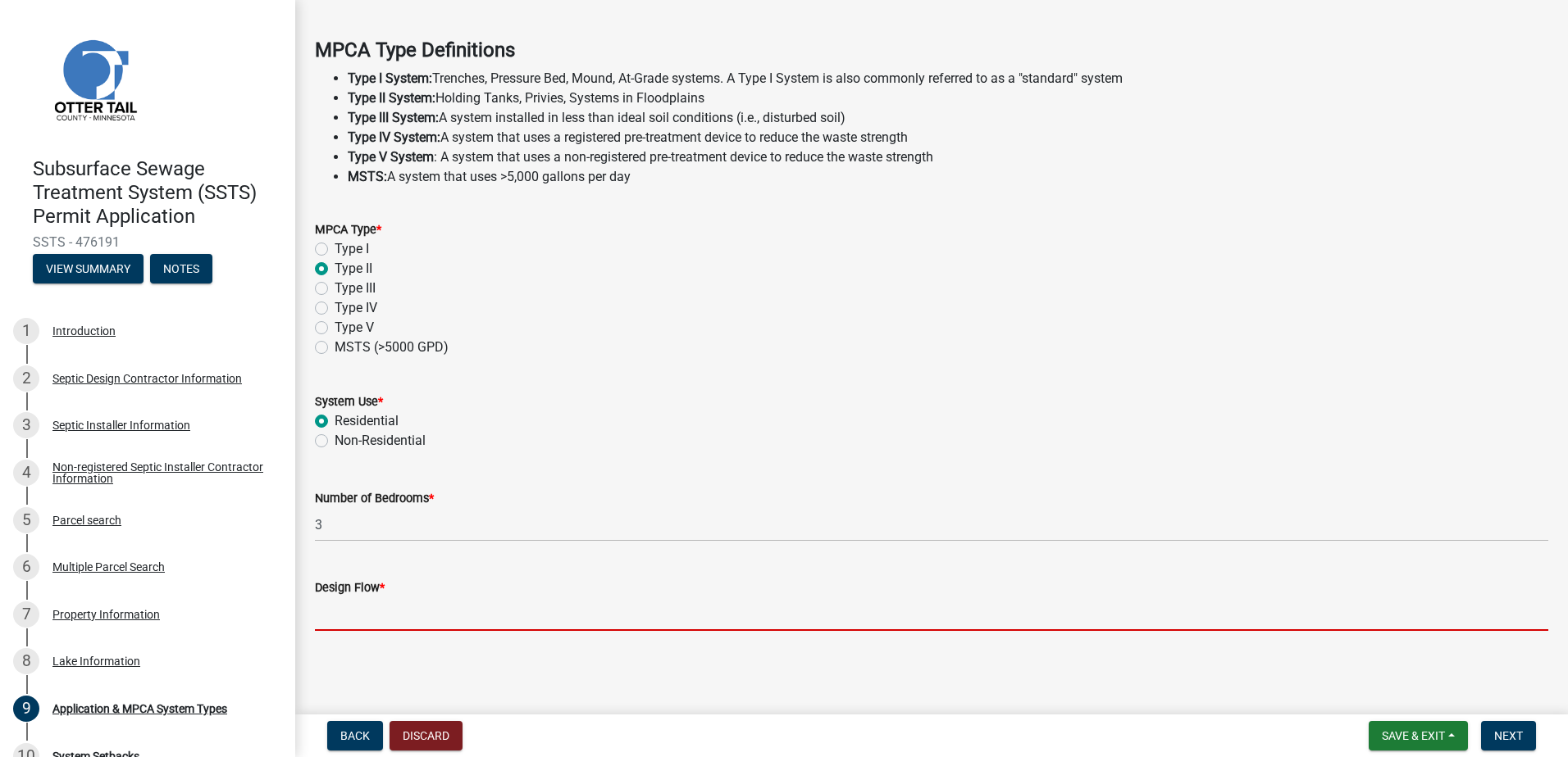
drag, startPoint x: 372, startPoint y: 619, endPoint x: 364, endPoint y: 612, distance: 10.6
click at [371, 617] on input "Design Flow *" at bounding box center [932, 615] width 1234 height 34
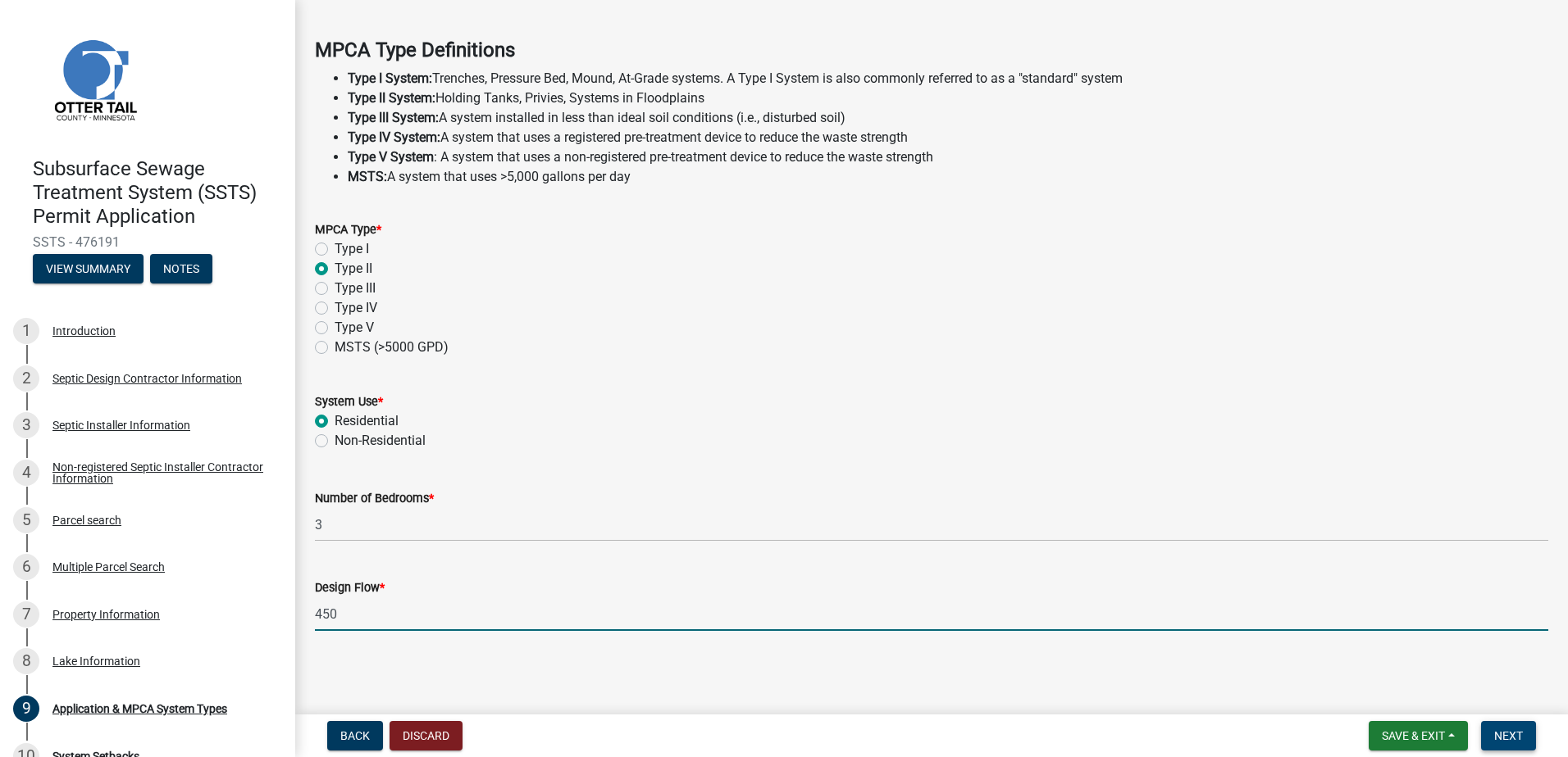
type input "450"
click at [1509, 729] on span "Next" at bounding box center [1508, 736] width 29 height 13
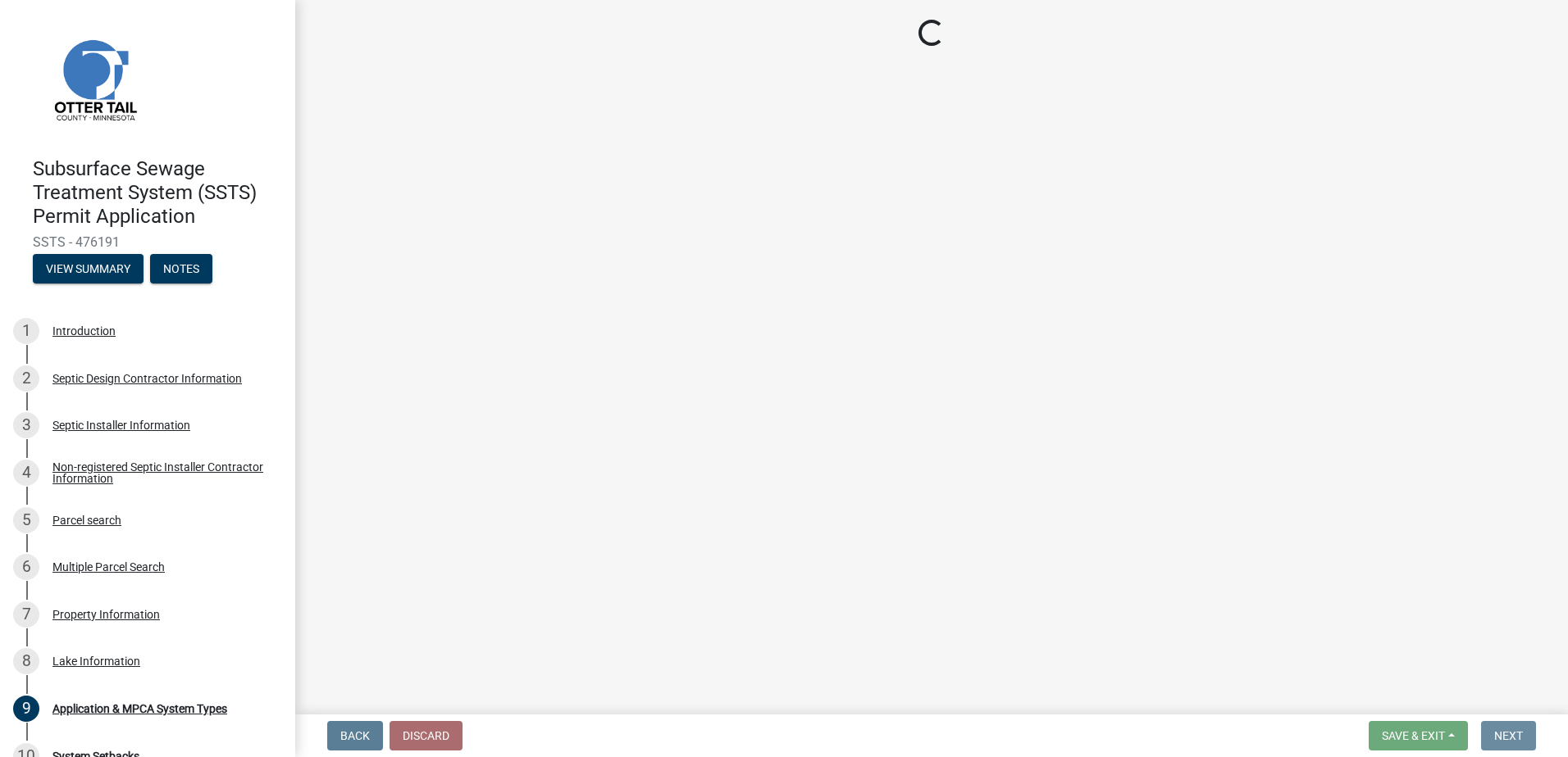
scroll to position [0, 0]
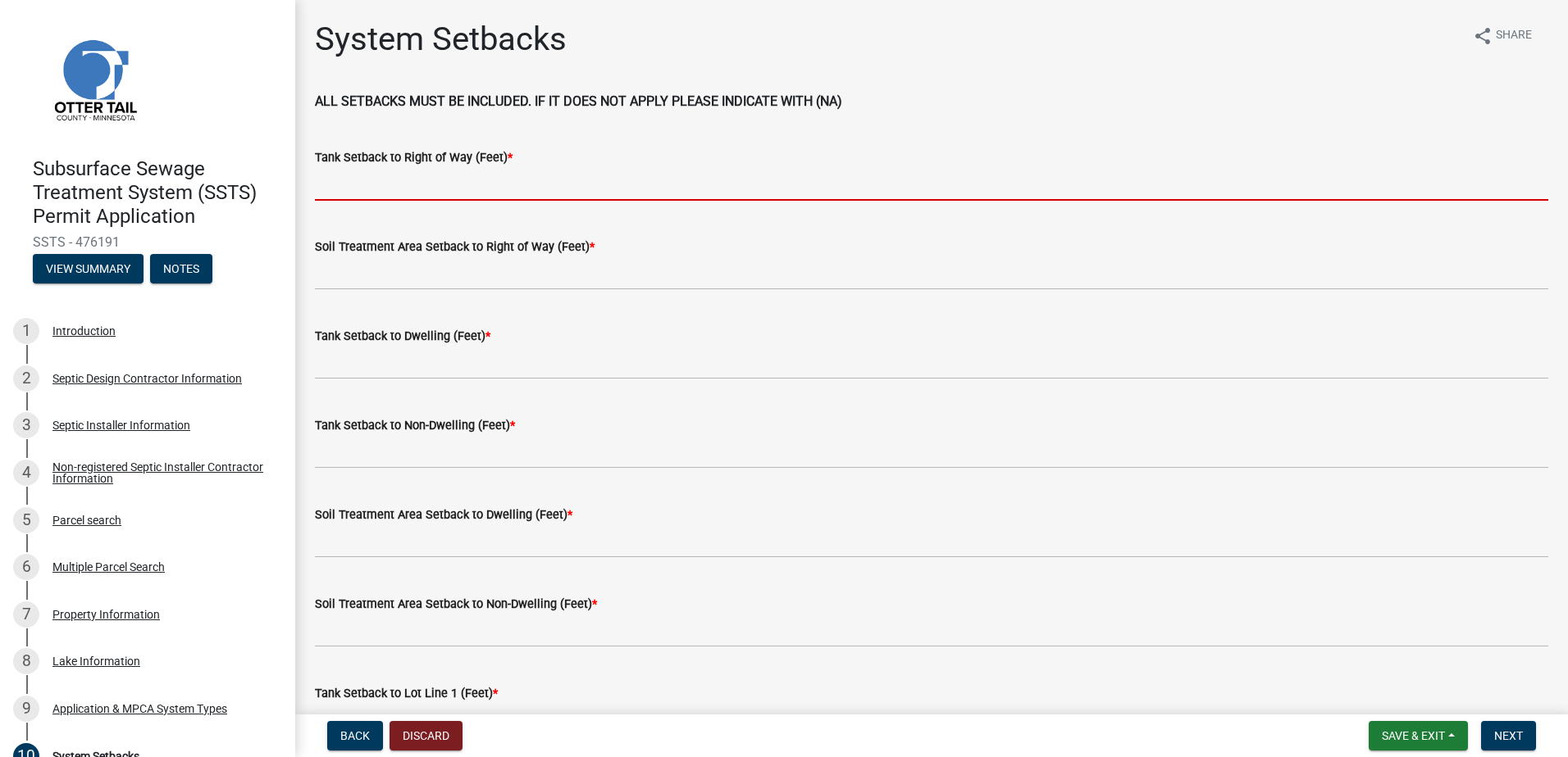
click at [337, 195] on input "Tank Setback to Right of Way (Feet) *" at bounding box center [932, 184] width 1234 height 34
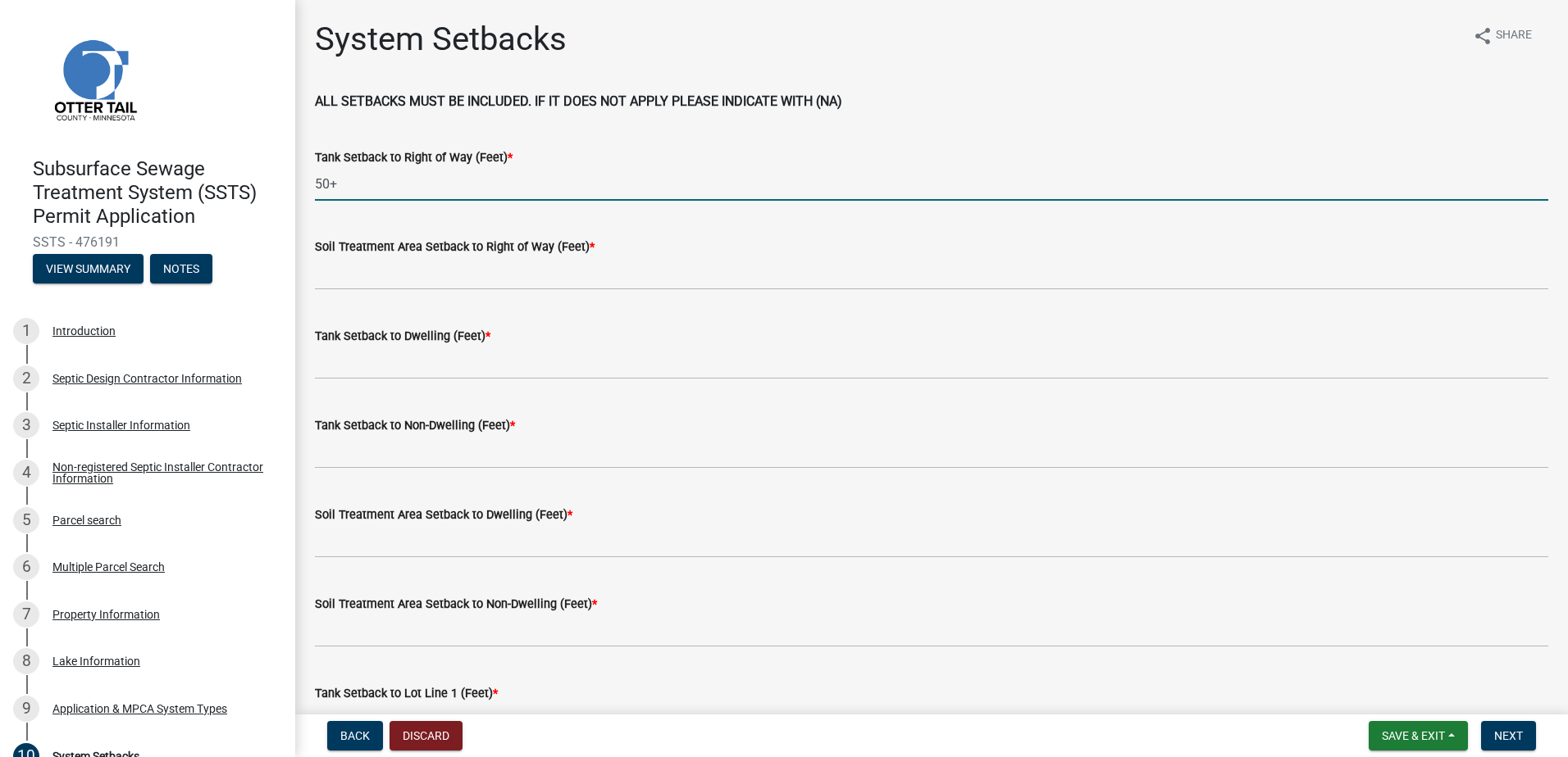
type input "50+"
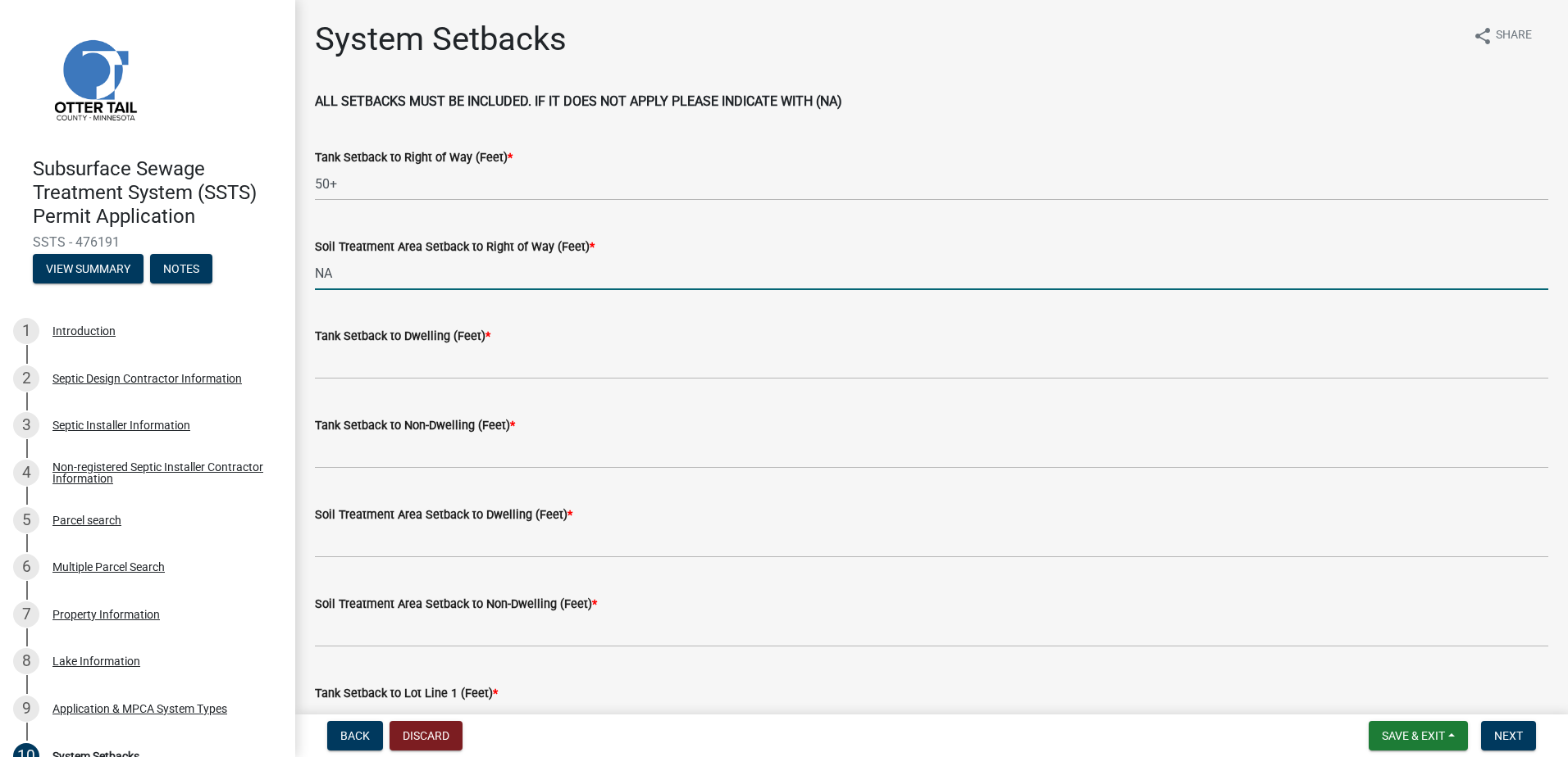
type input "NA"
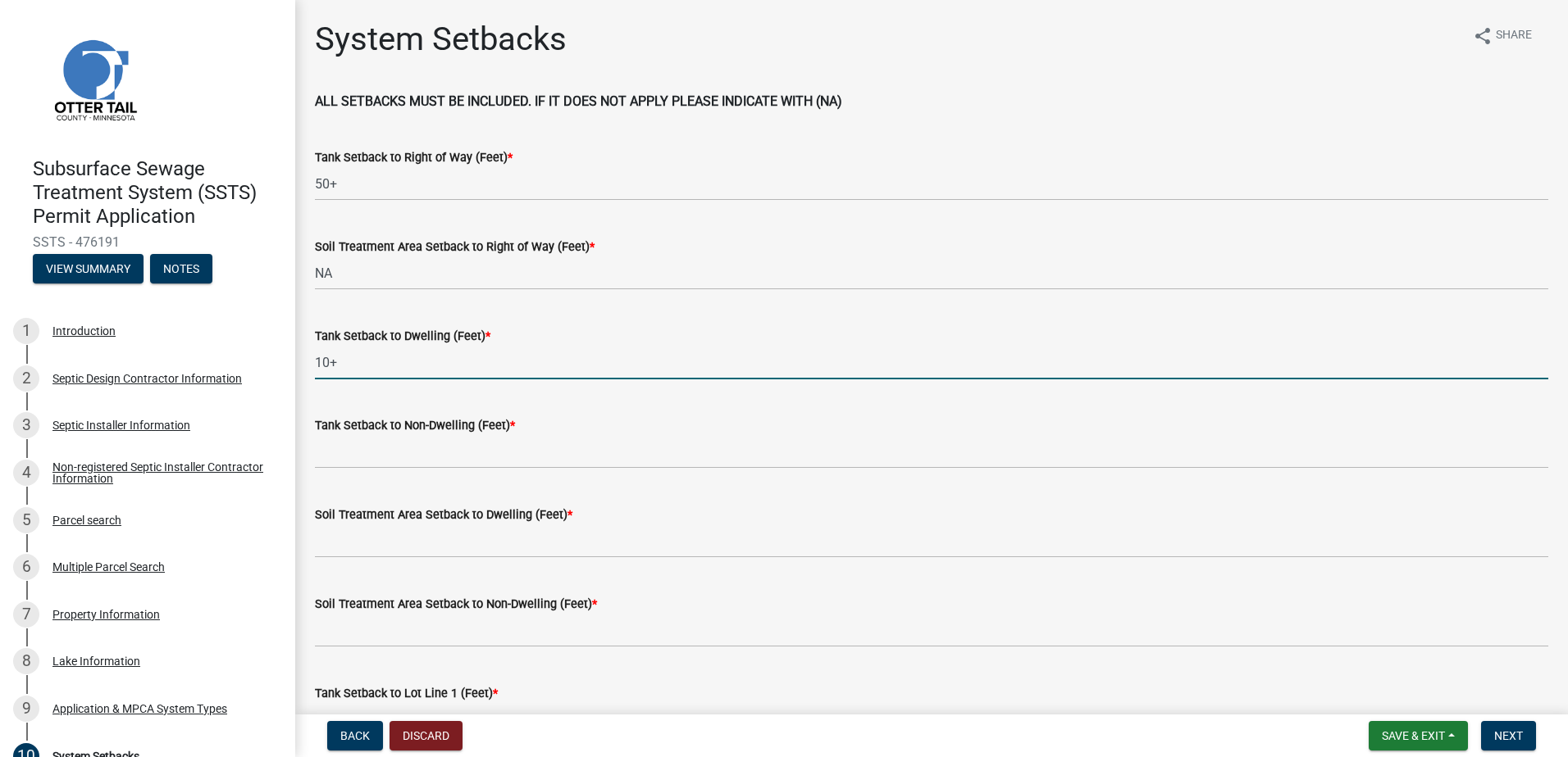
type input "10+"
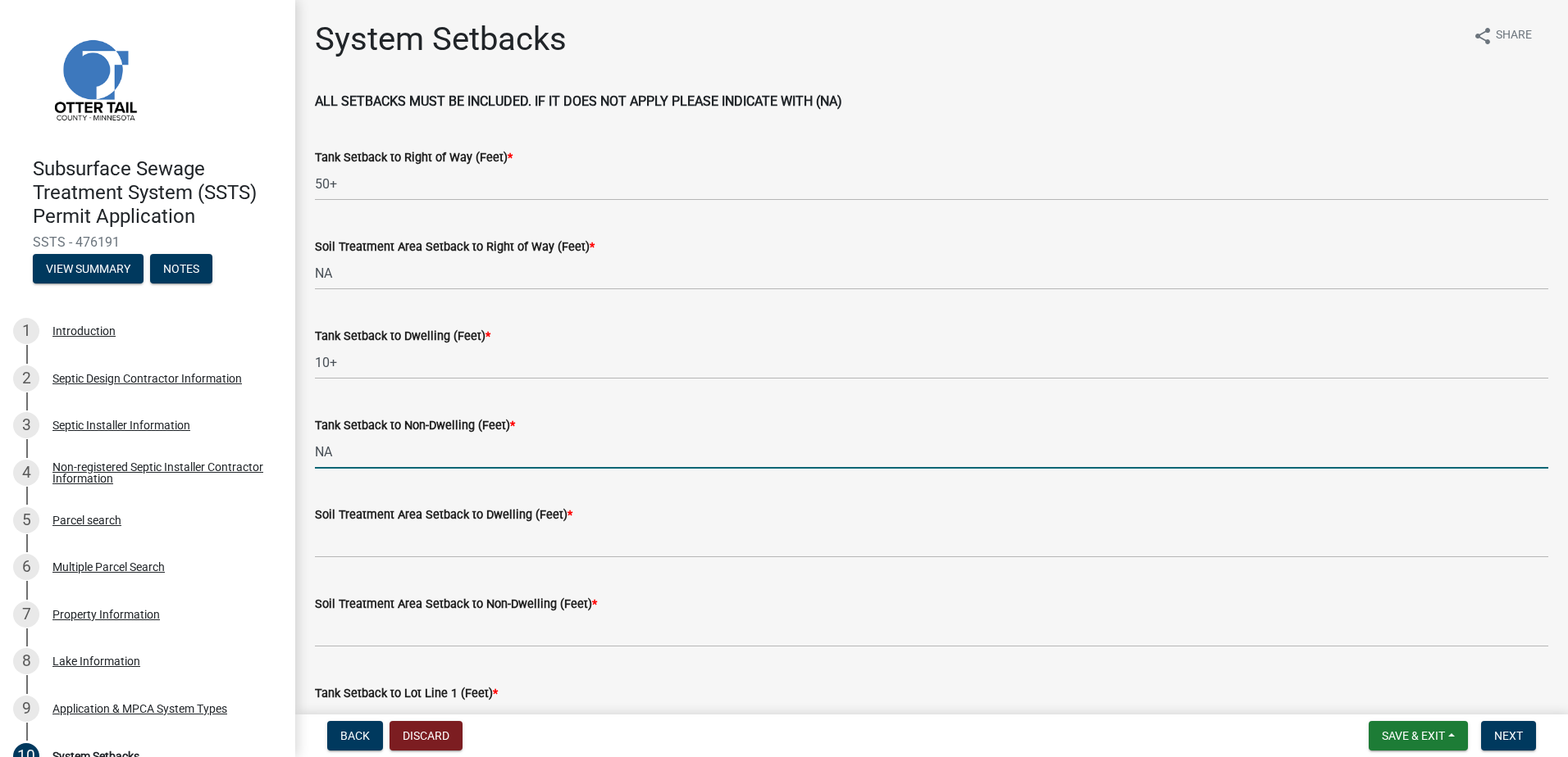
type input "NA"
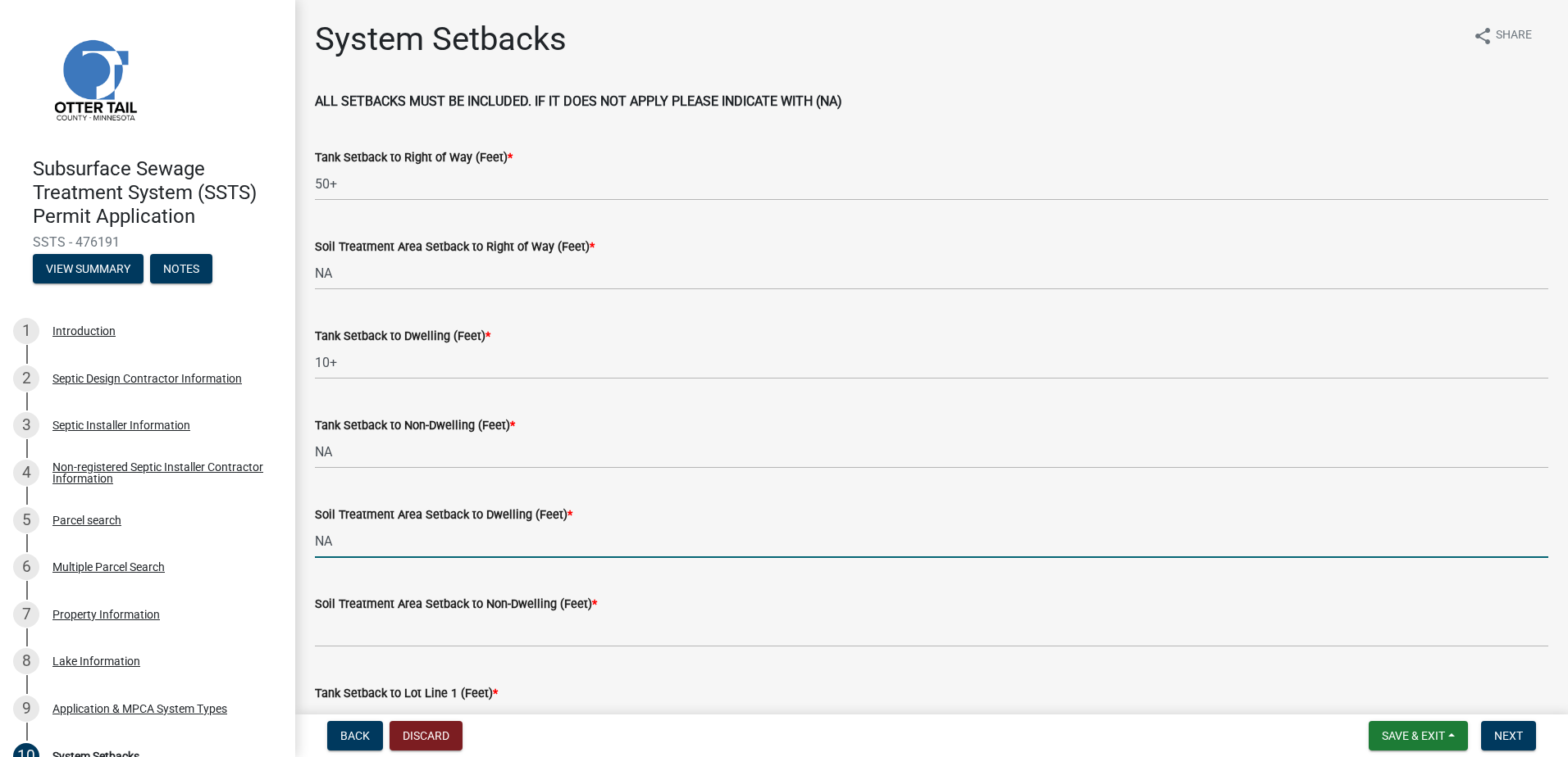
type input "NA"
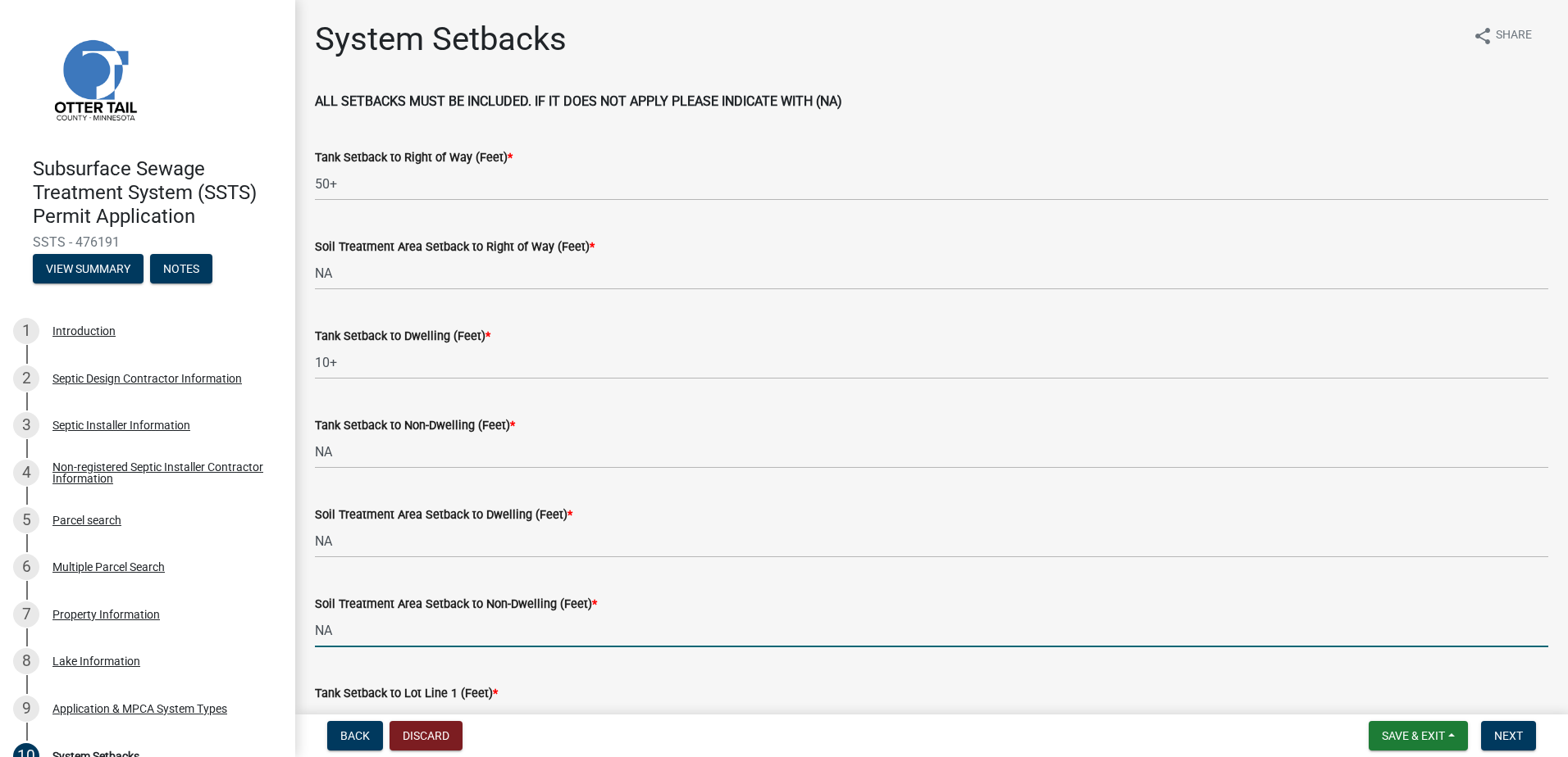
type input "NA"
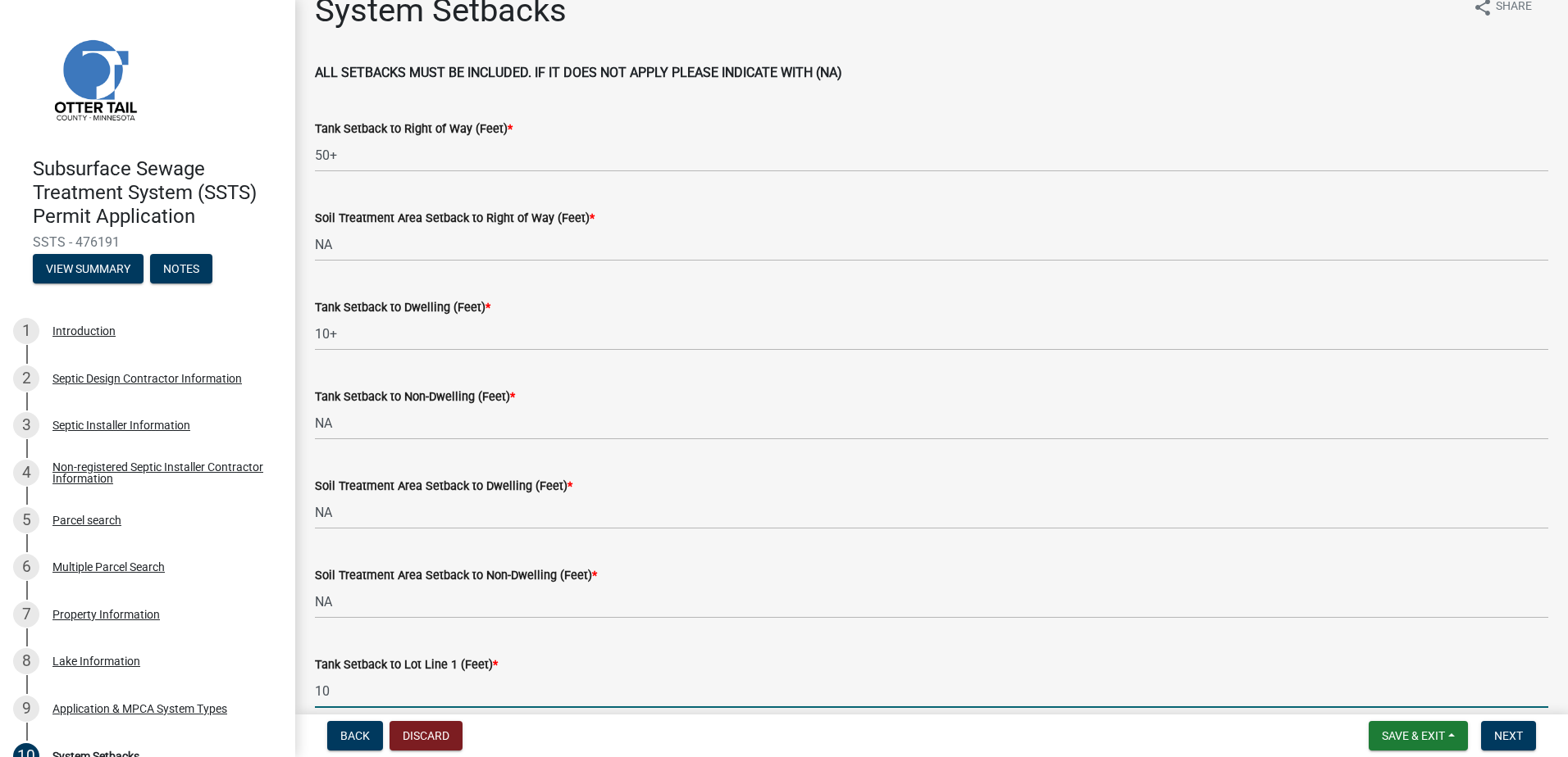
type input "10"
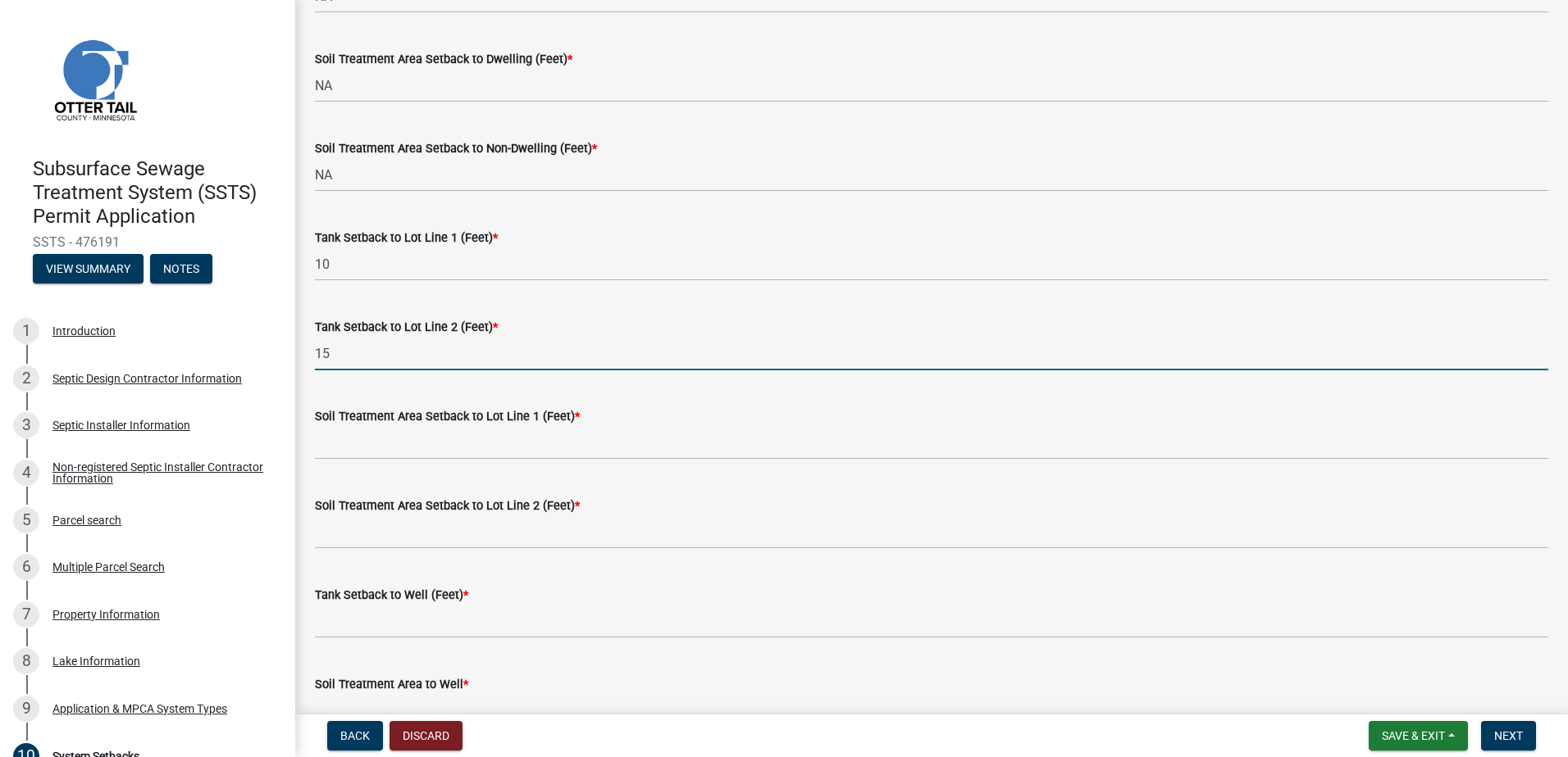
type input "15"
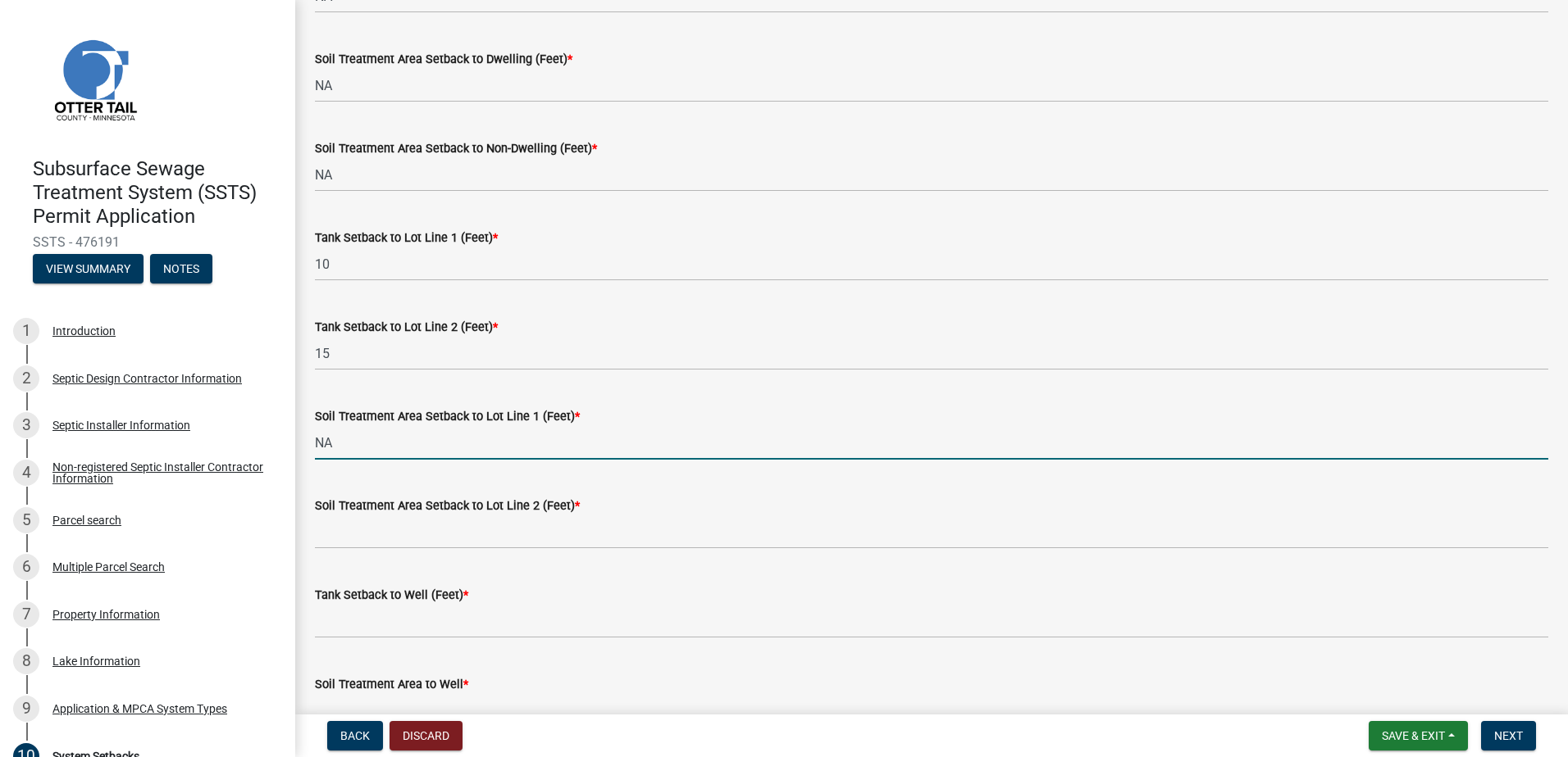
type input "NA"
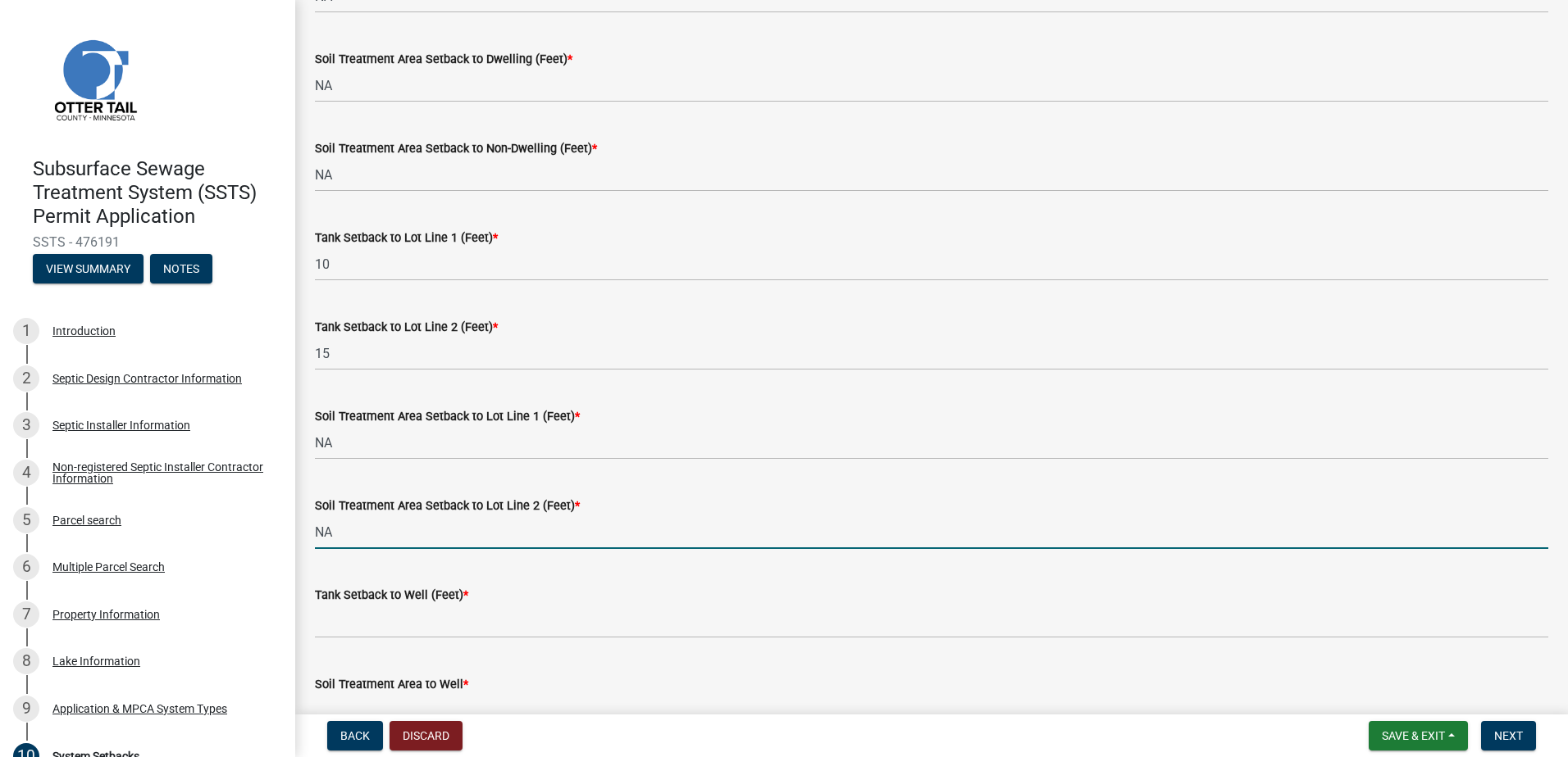
type input "NA"
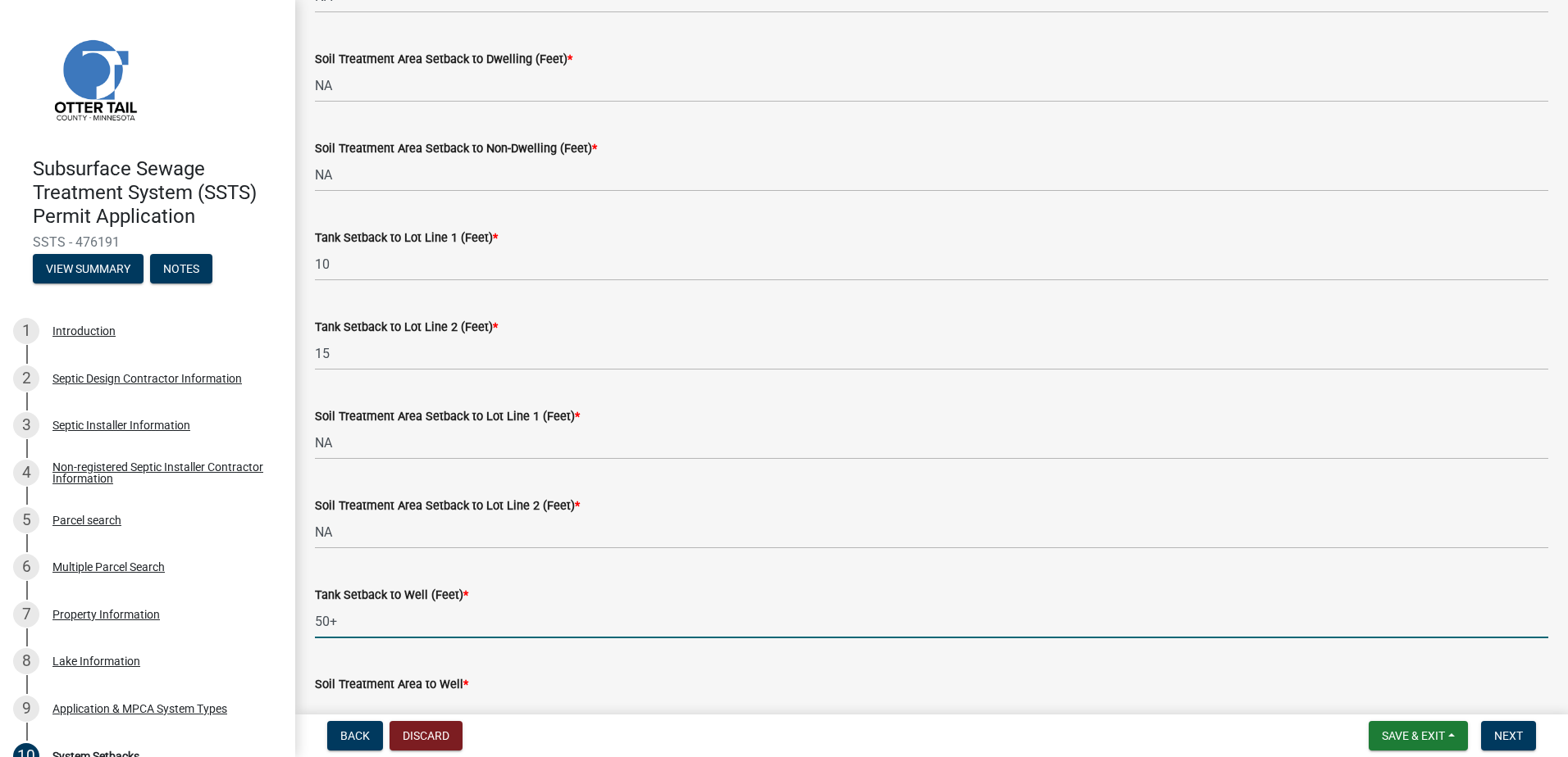
type input "50+"
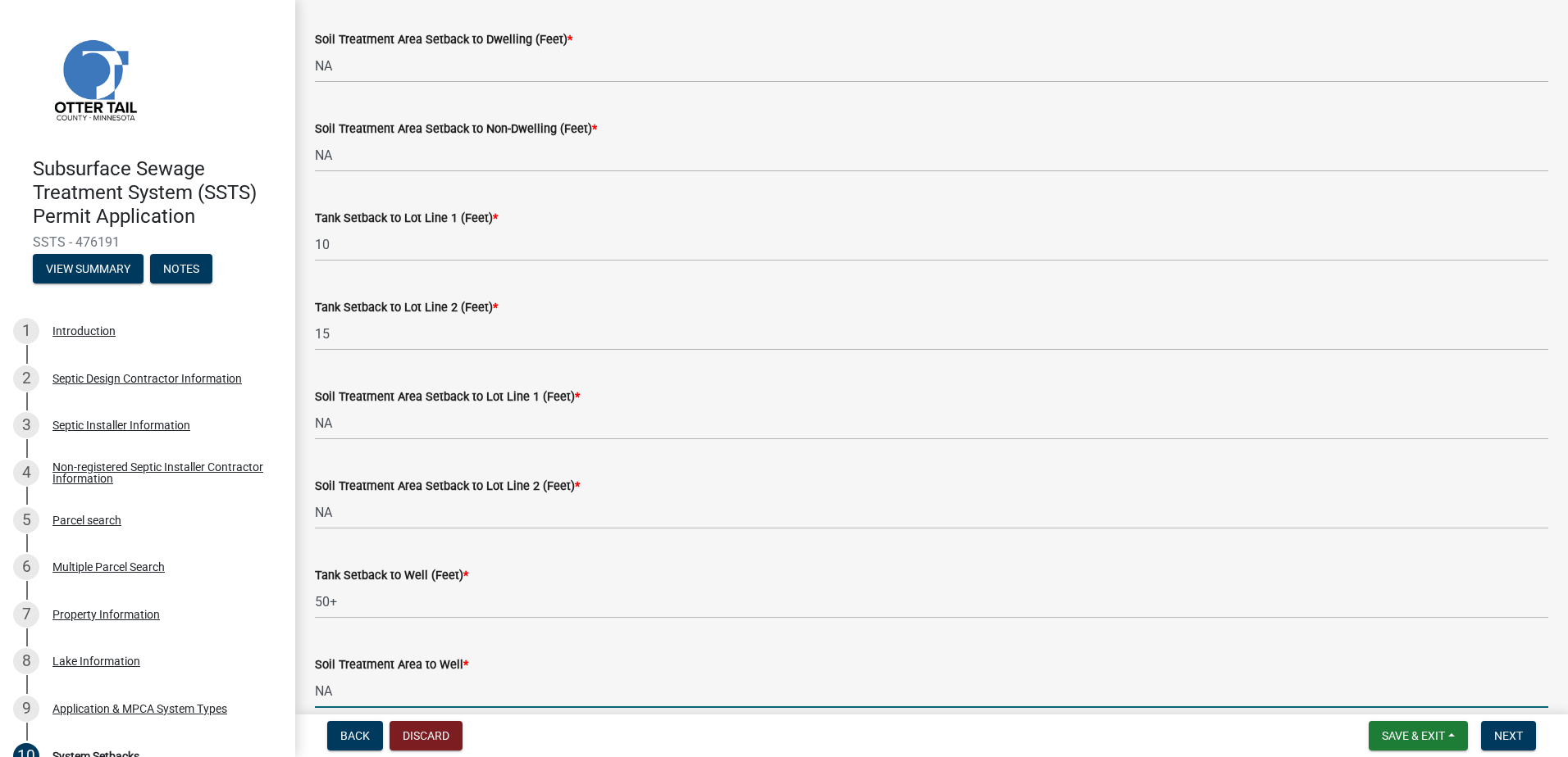
type input "NA"
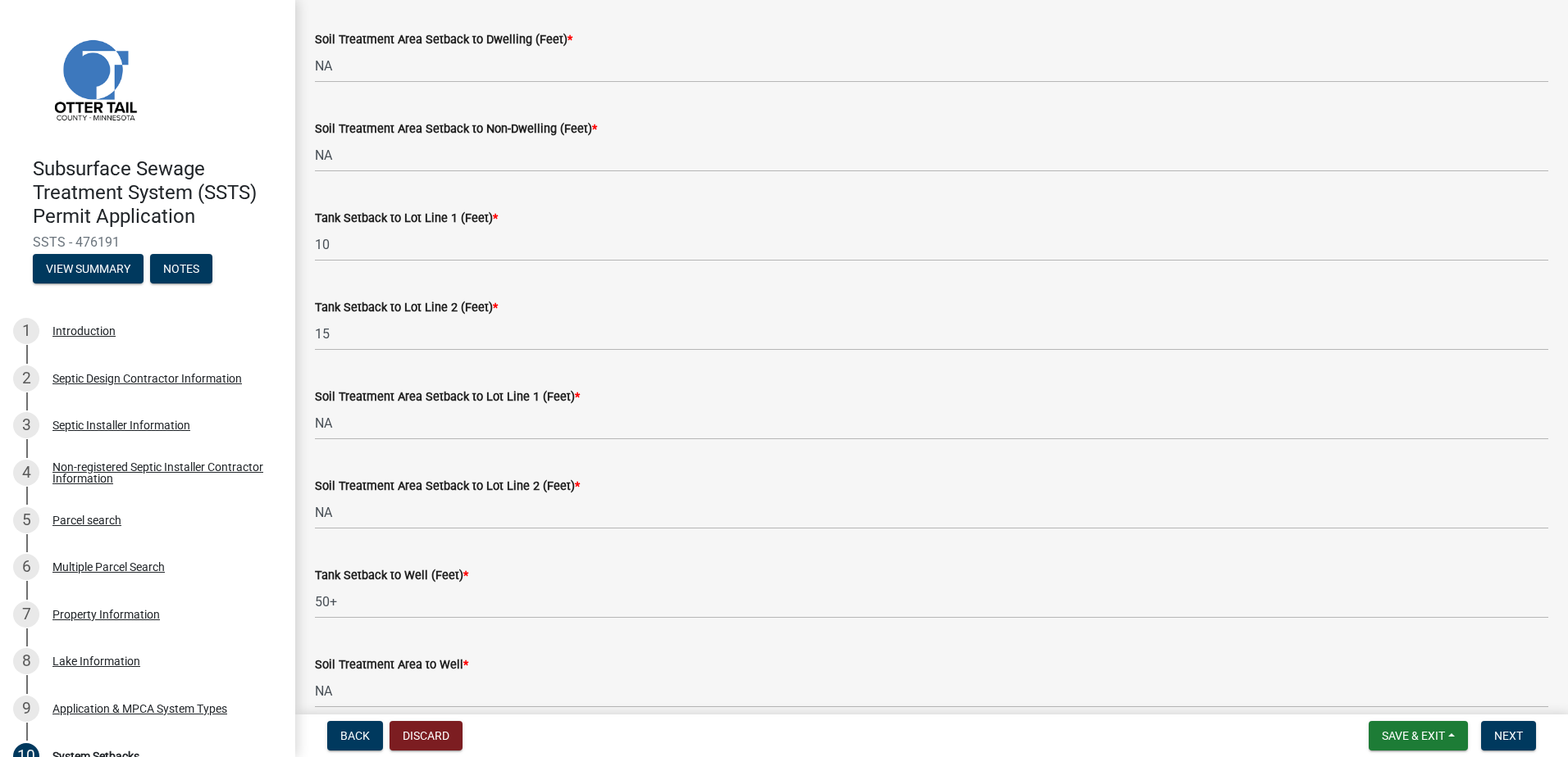
scroll to position [903, 0]
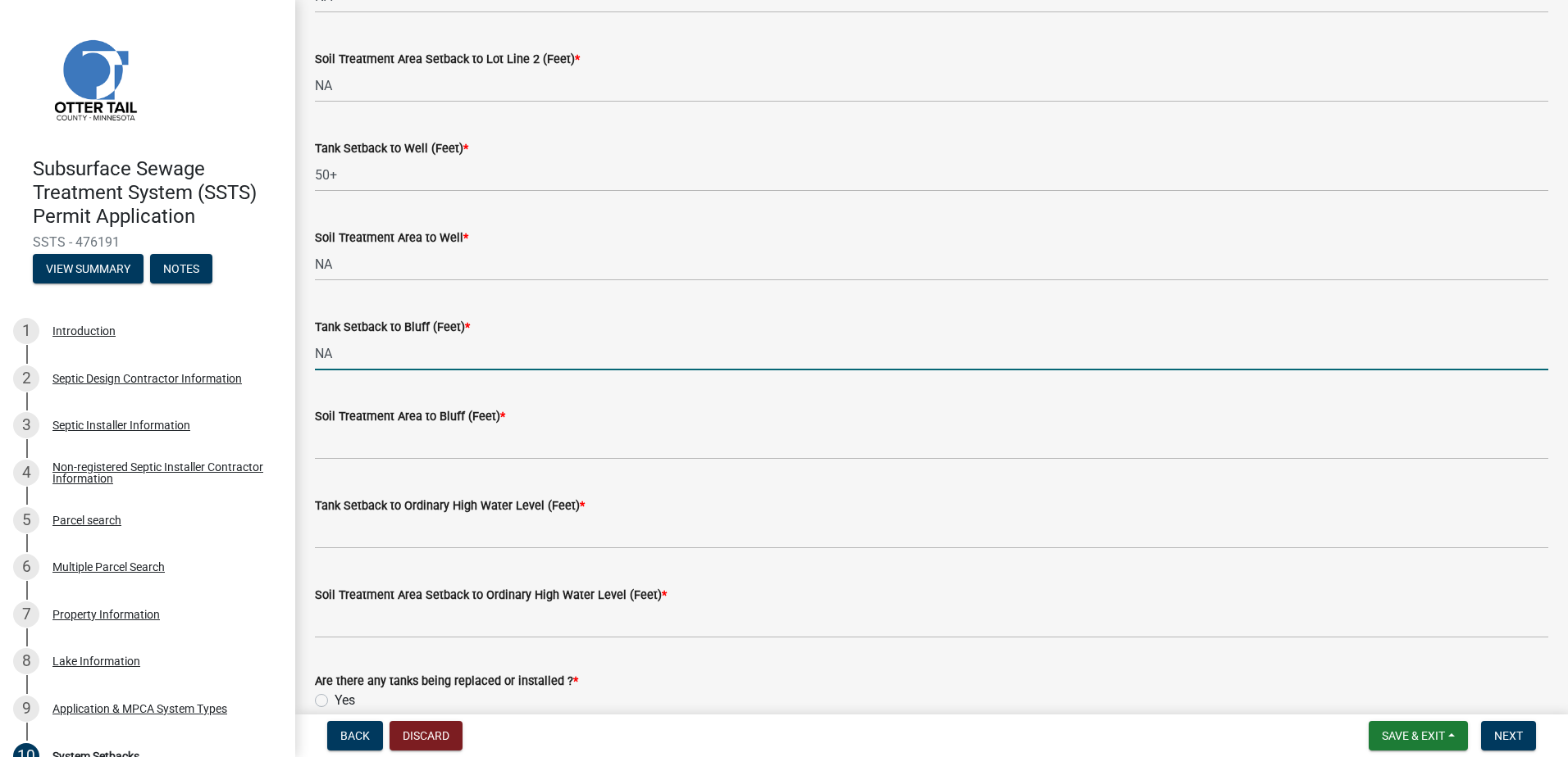
type input "NA"
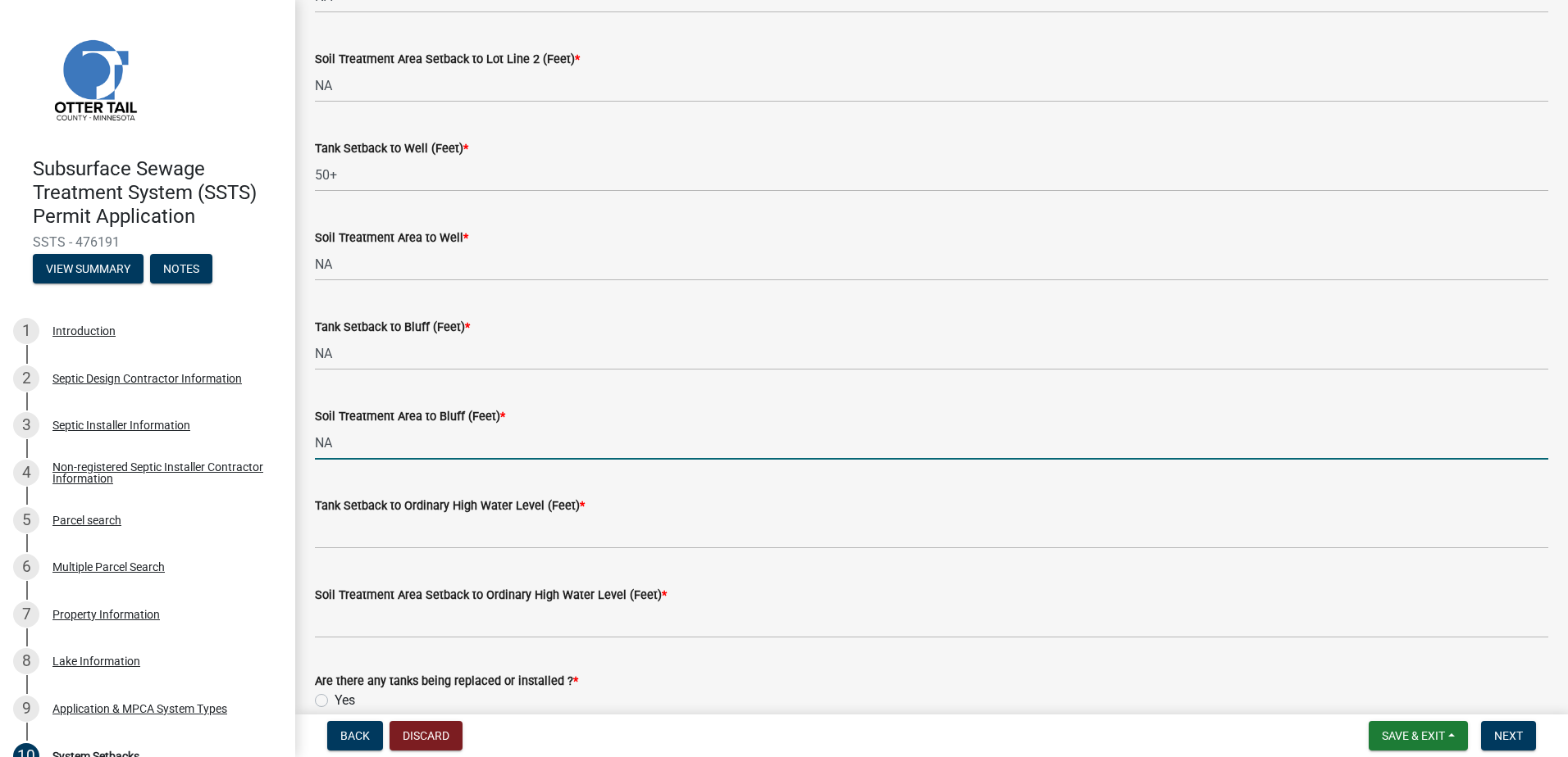
type input "NA"
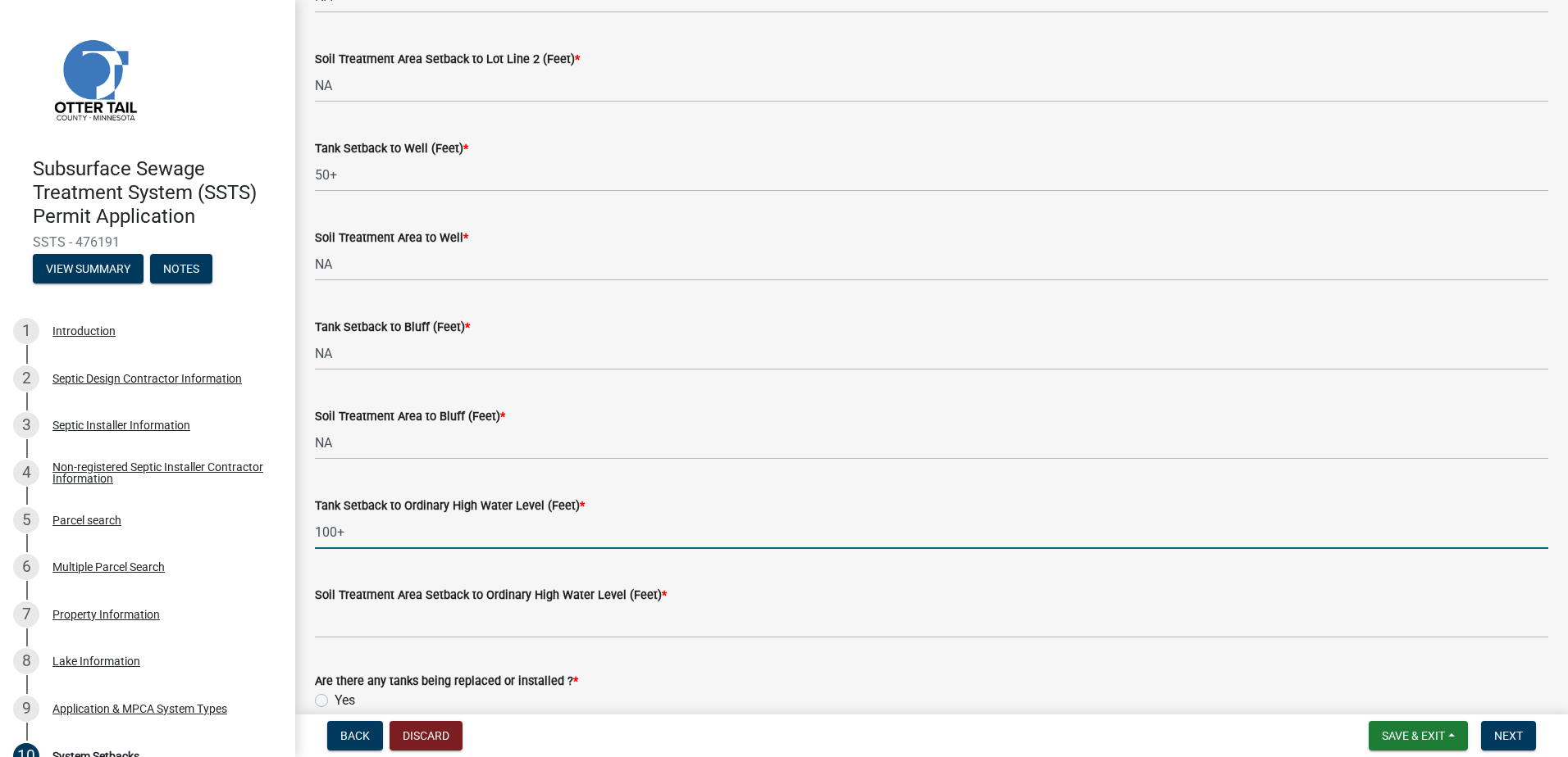
type input "100+"
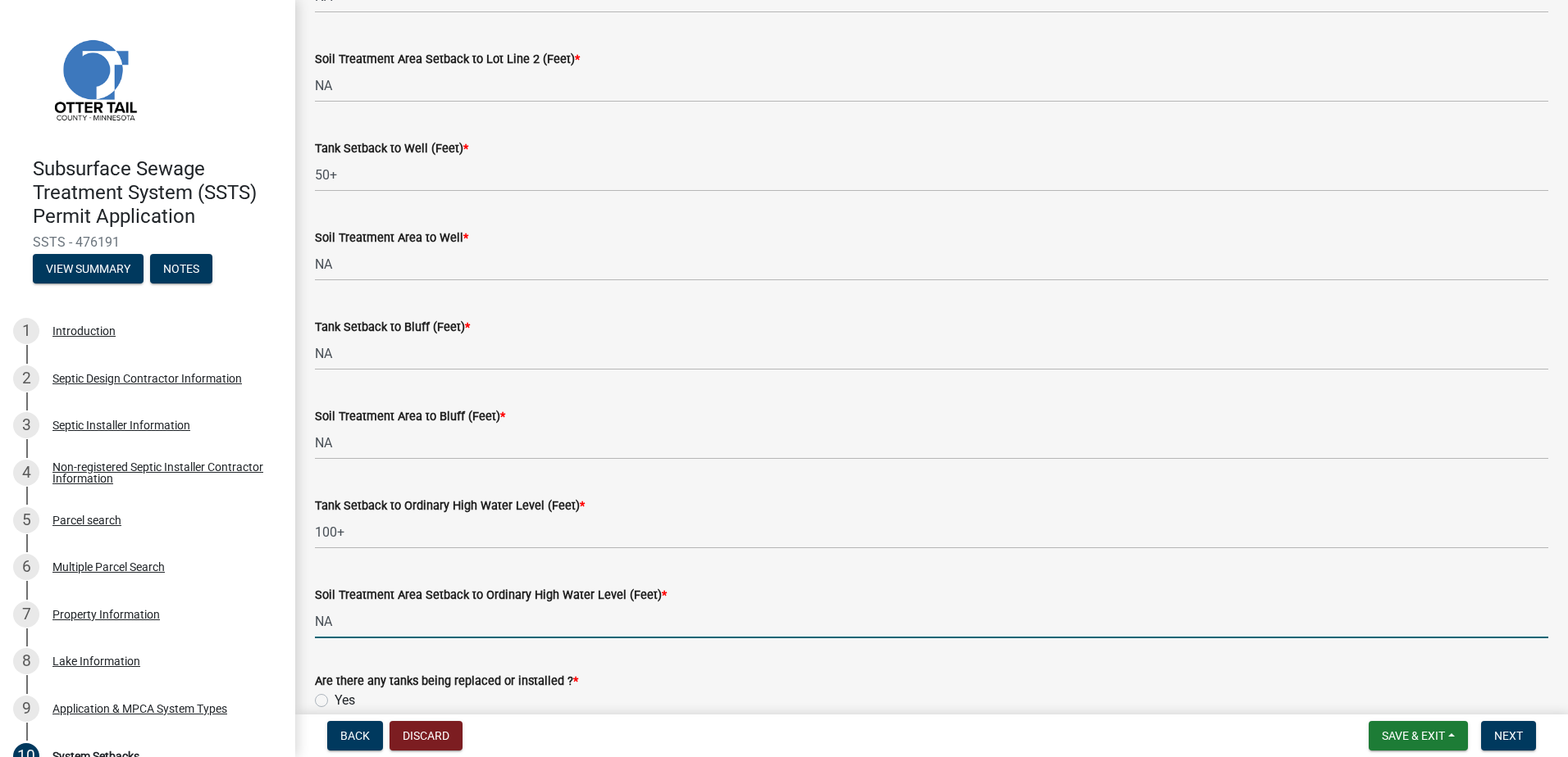
type input "NA"
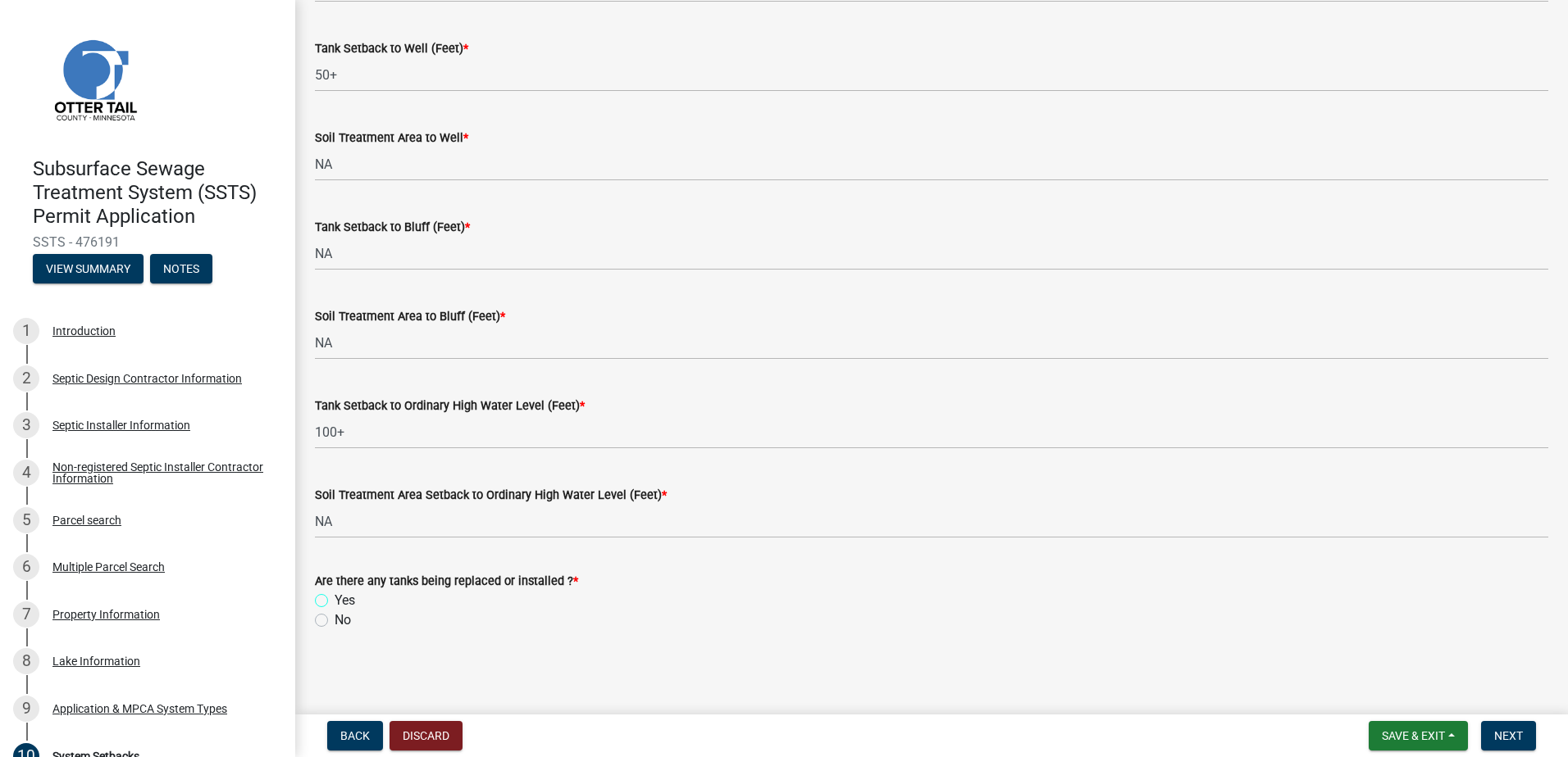
scroll to position [1003, 0]
click at [334, 602] on label "Yes" at bounding box center [345, 600] width 20 height 19
click at [334, 600] on input "Yes" at bounding box center [340, 595] width 11 height 11
radio input "true"
click at [1496, 736] on span "Next" at bounding box center [1508, 736] width 29 height 13
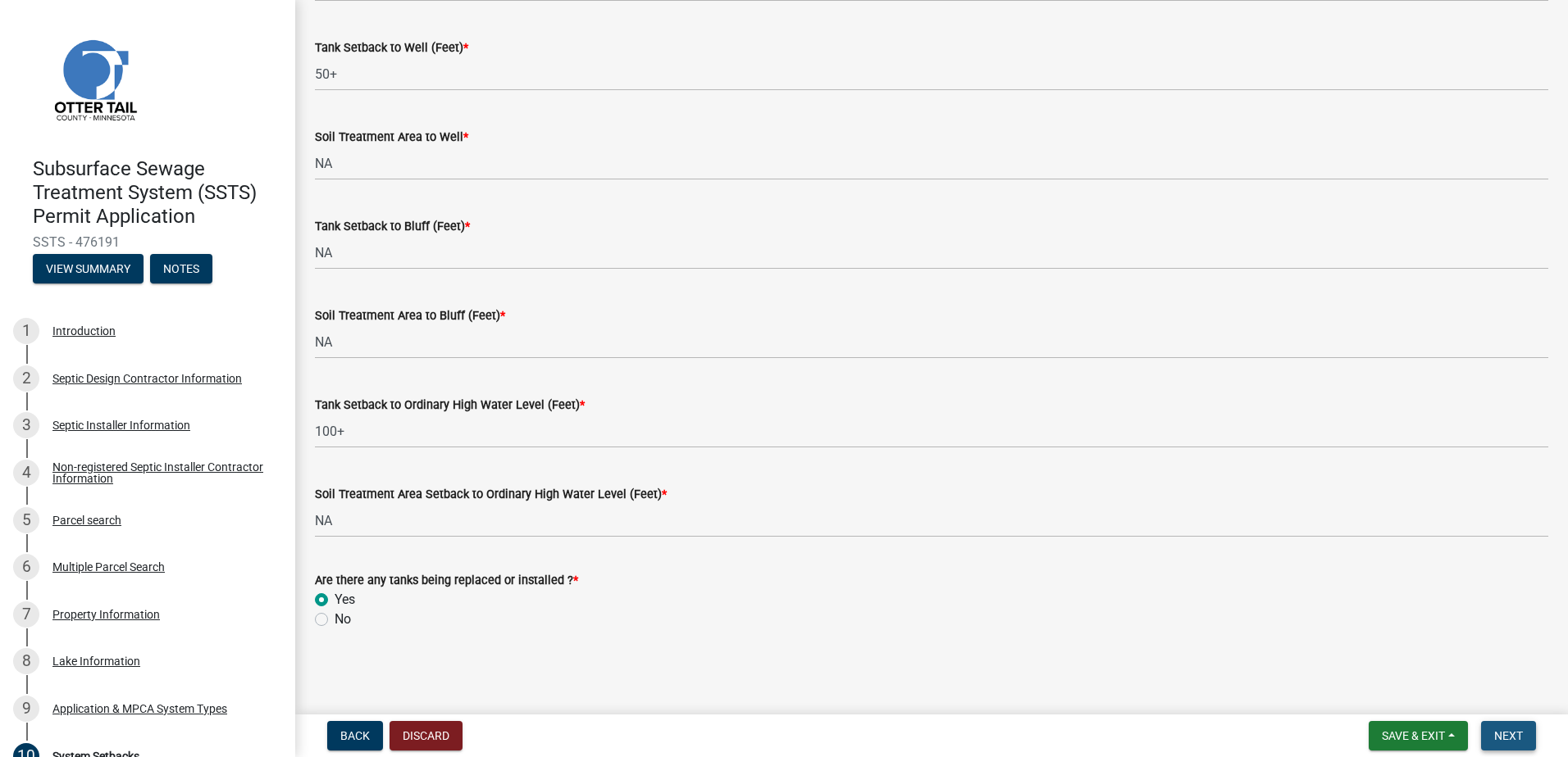
scroll to position [0, 0]
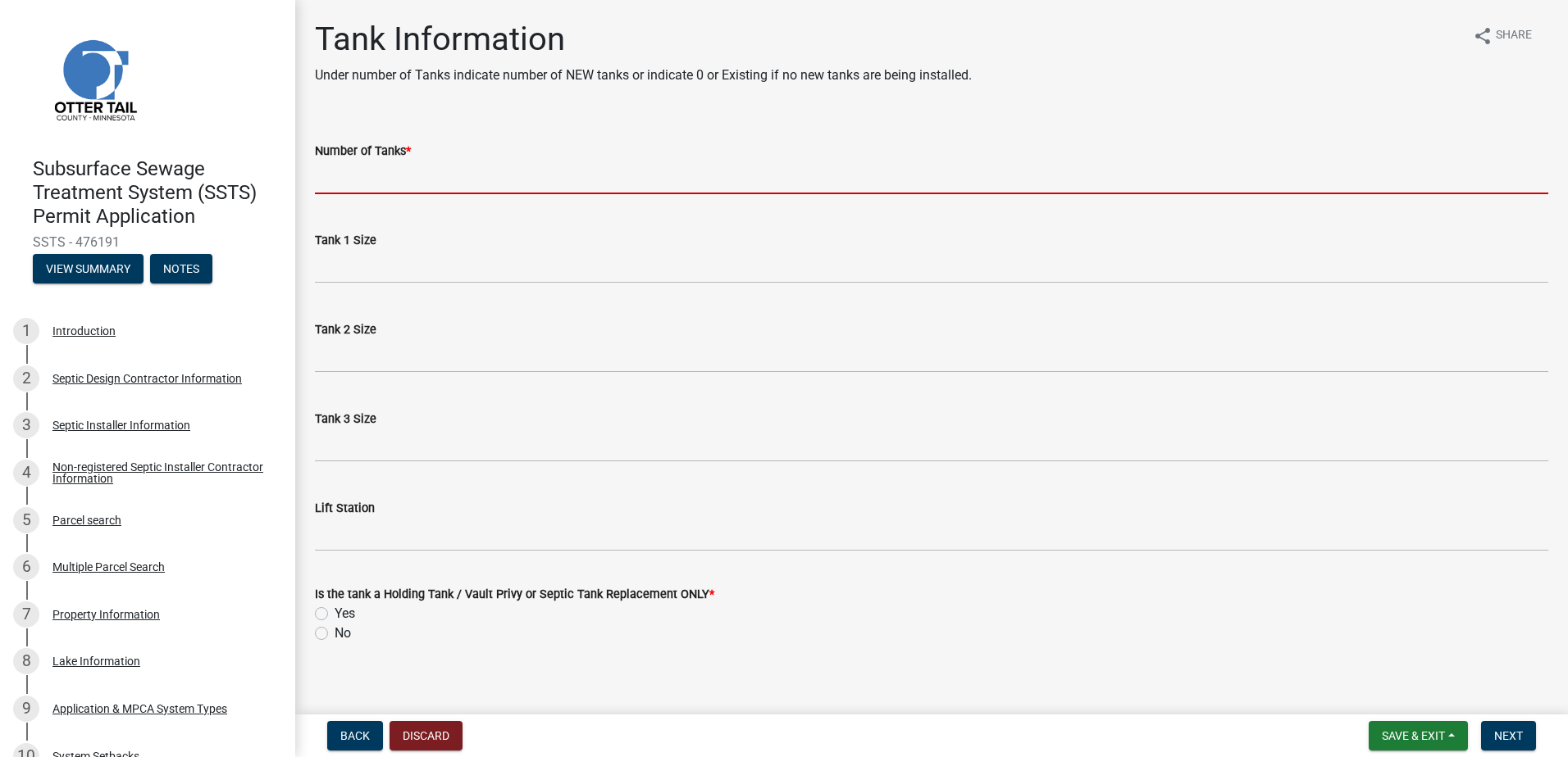
click at [353, 168] on input "Number of Tanks *" at bounding box center [932, 178] width 1234 height 34
type input "1"
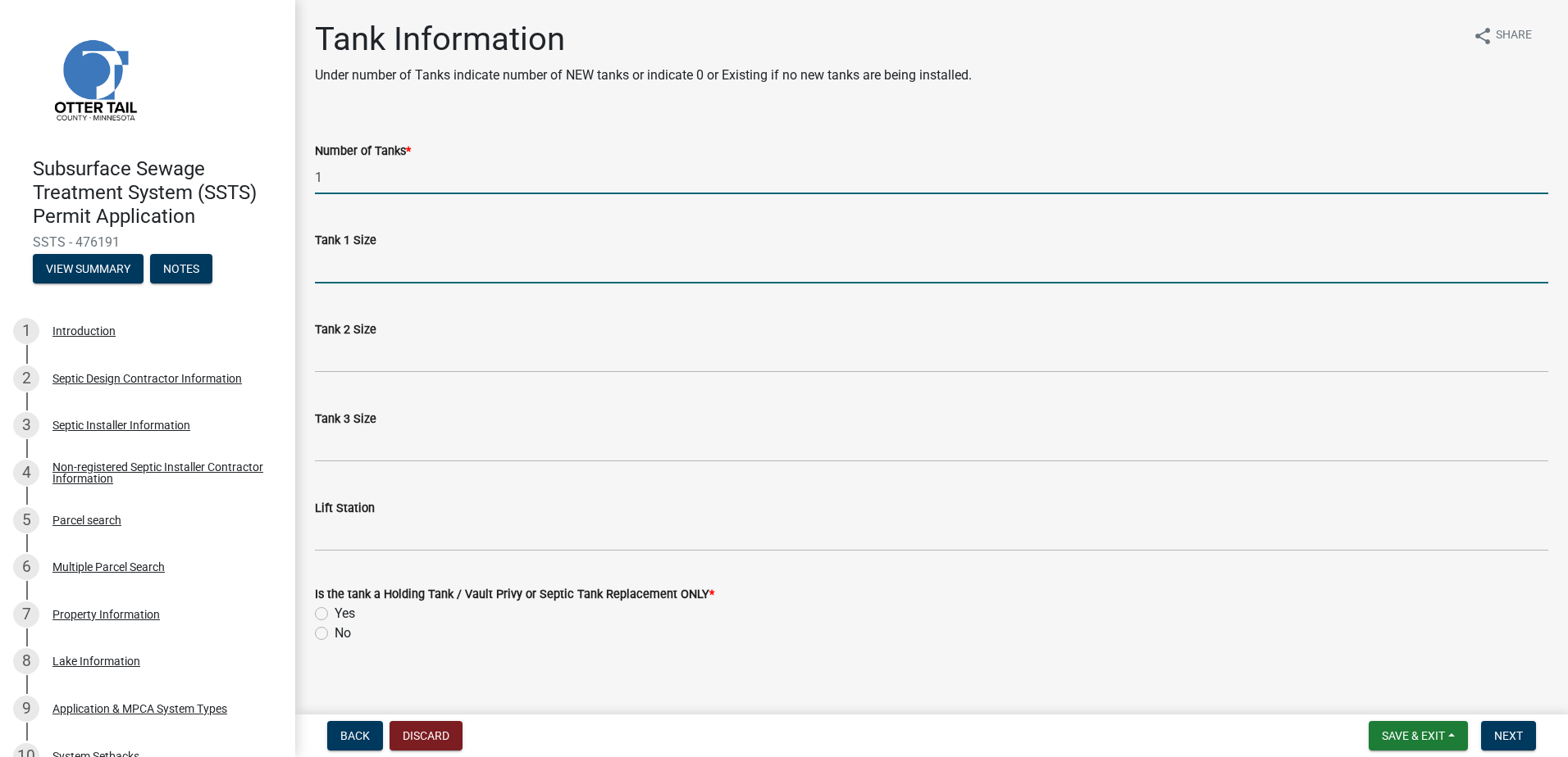
click at [317, 276] on input "Tank 1 Size" at bounding box center [932, 267] width 1234 height 34
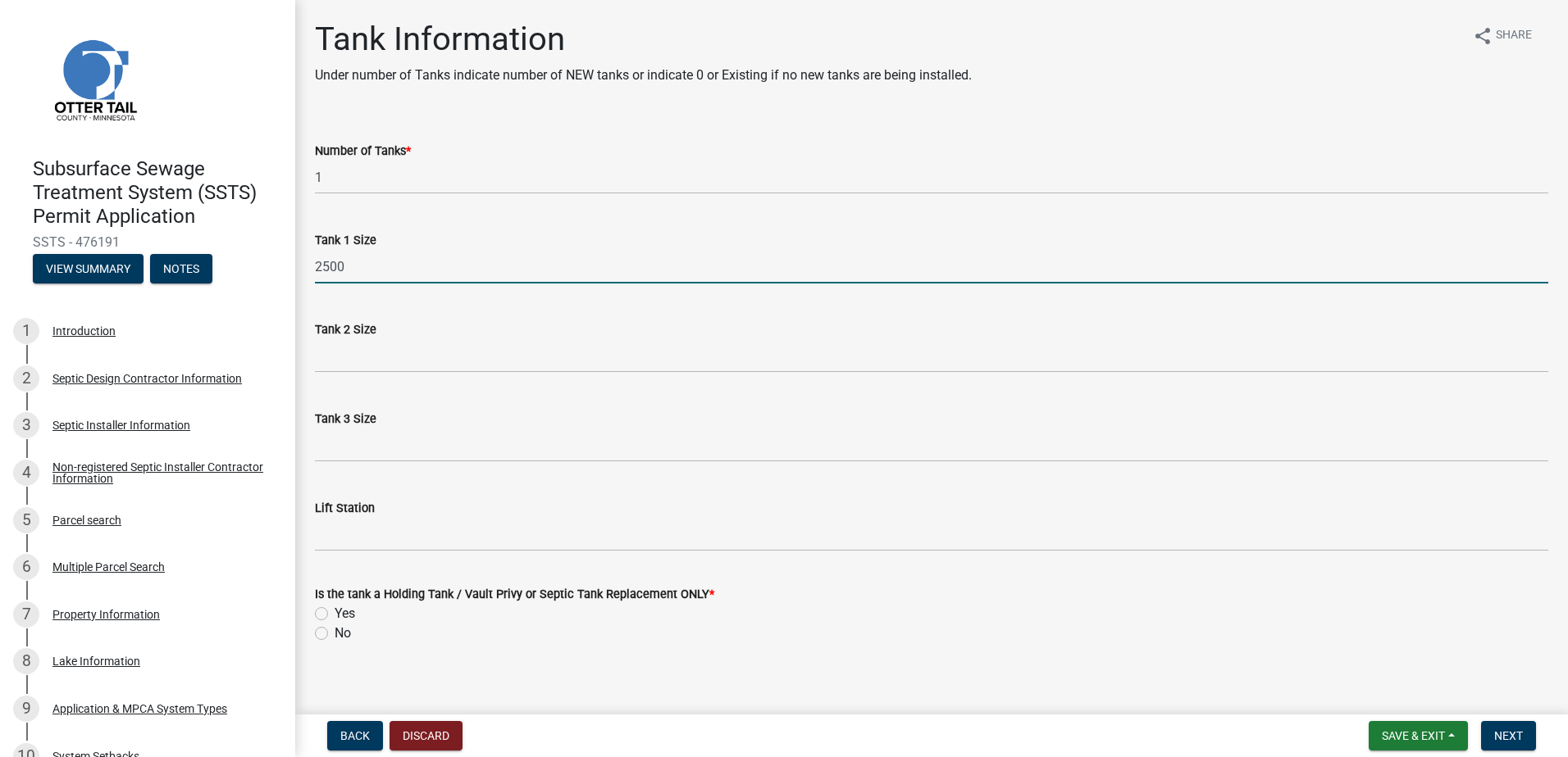
type input "2500"
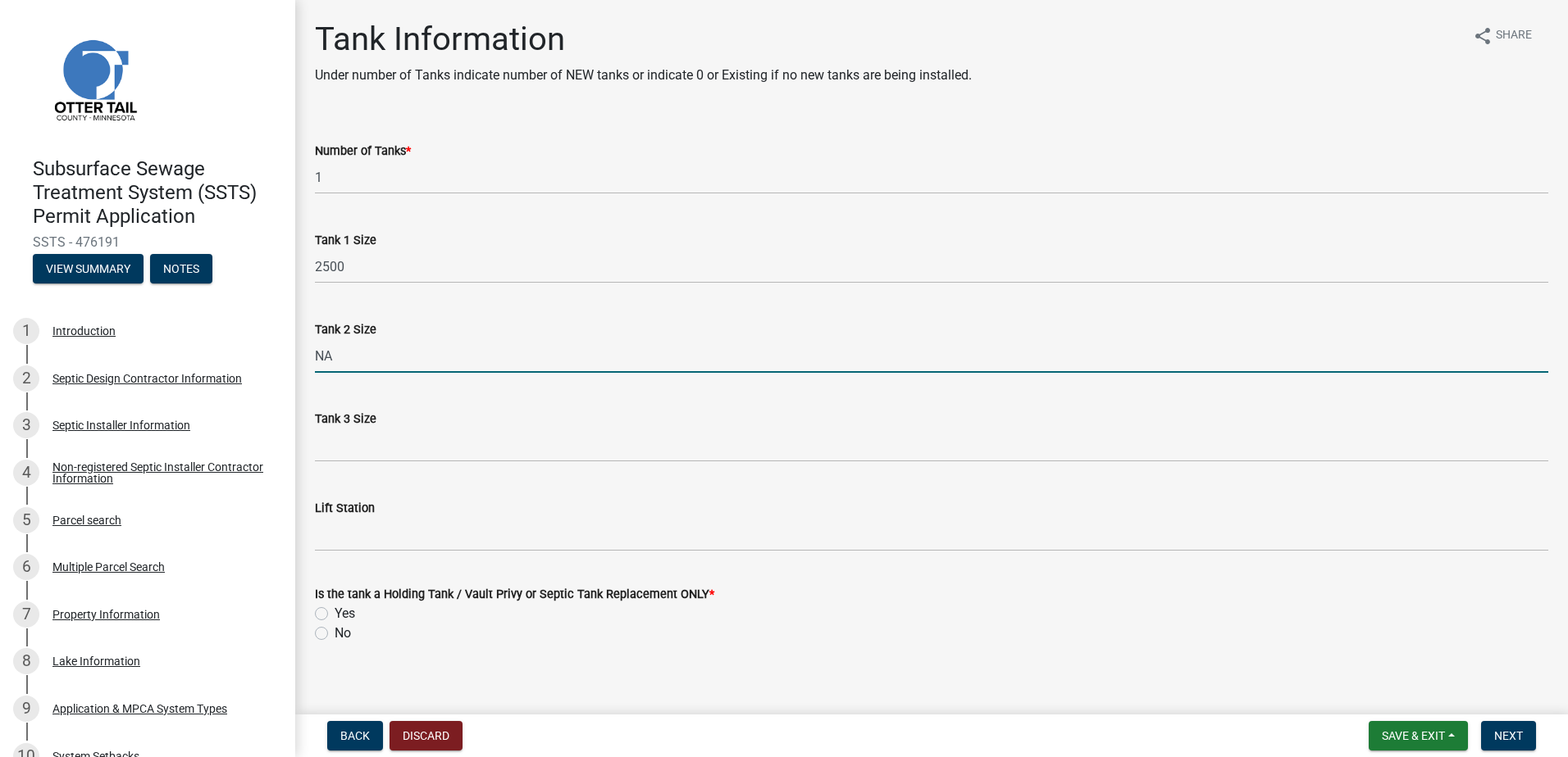
type input "NA"
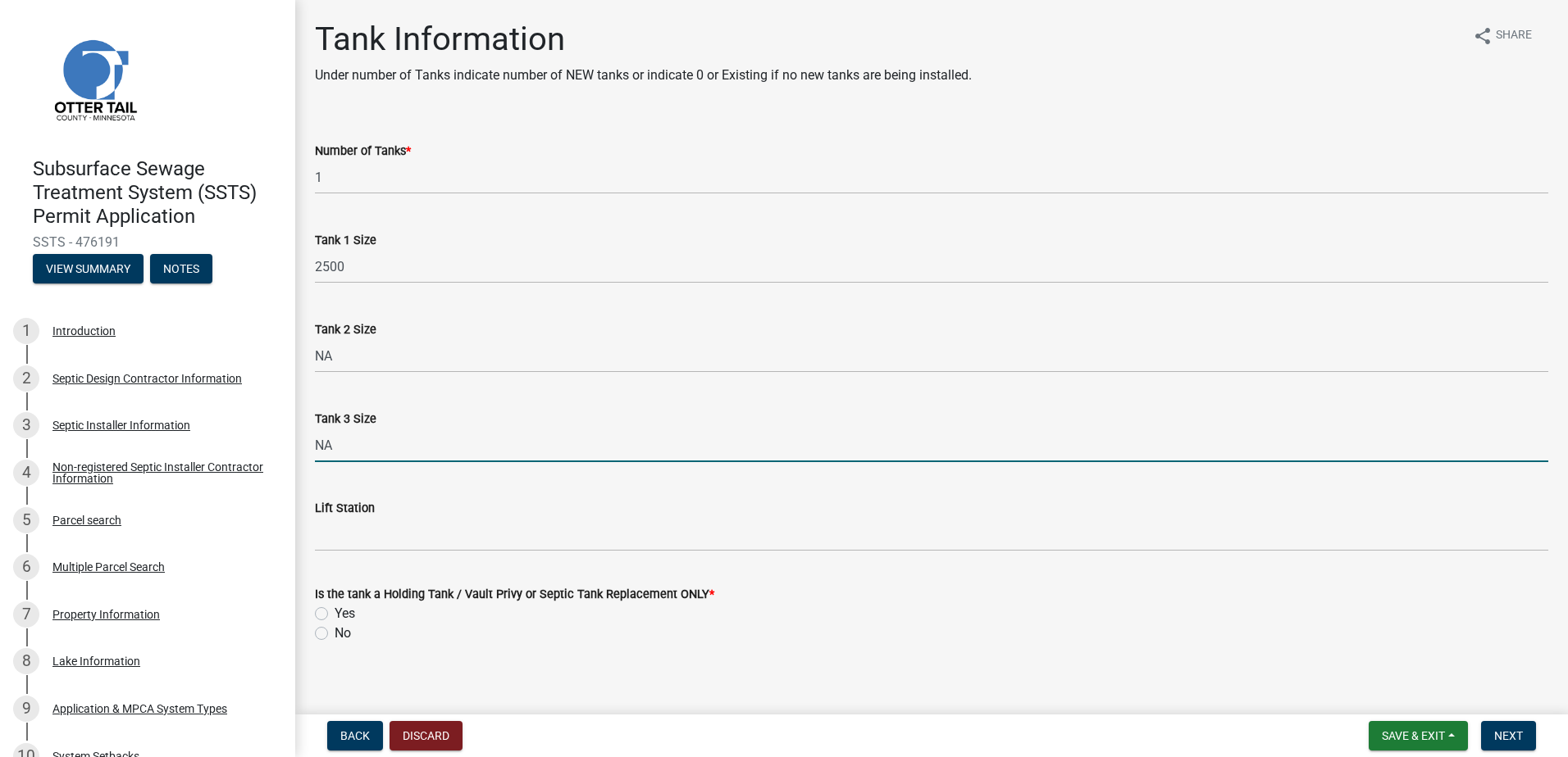
type input "NA"
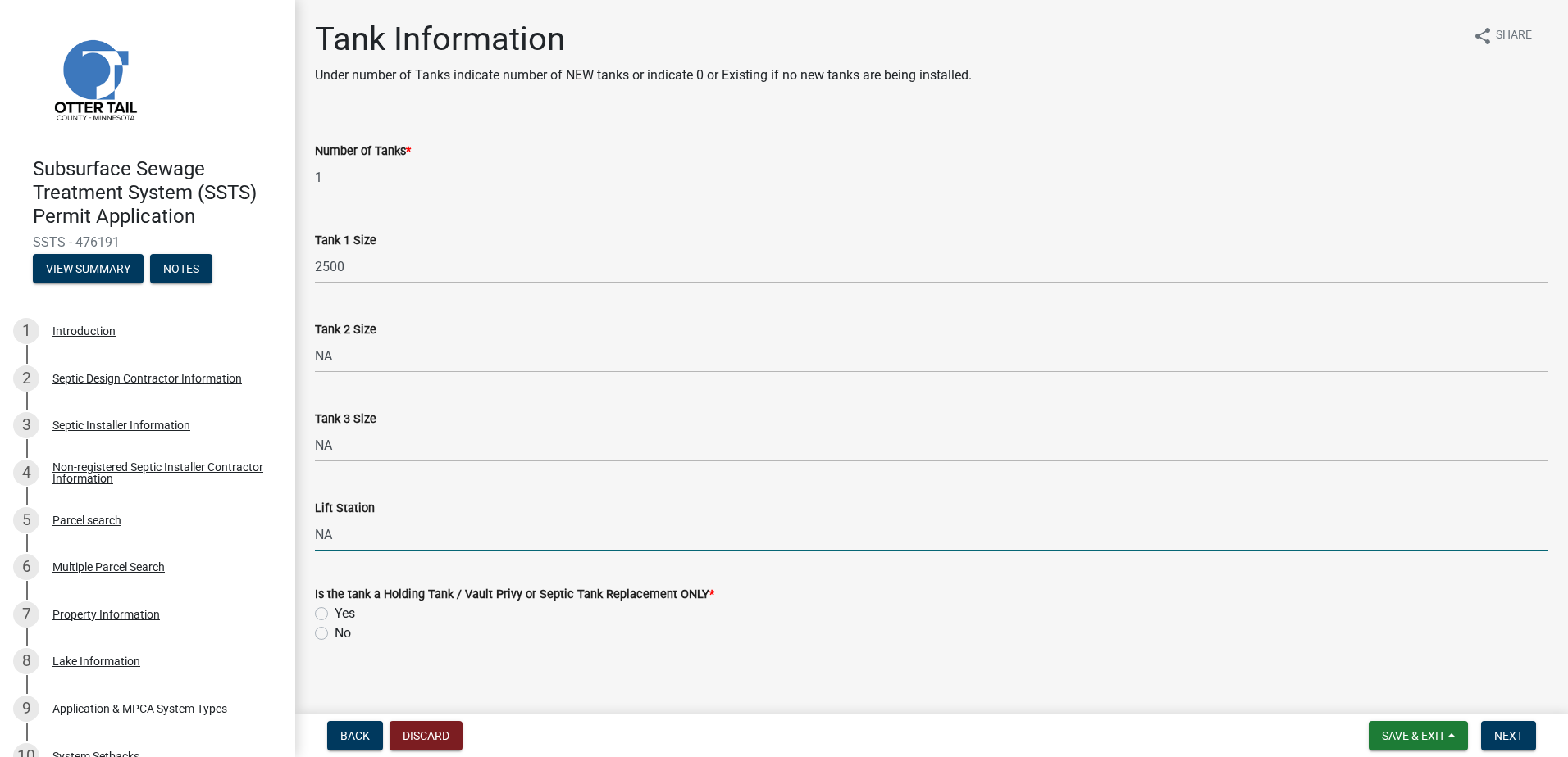
type input "NA"
click at [334, 615] on label "Yes" at bounding box center [345, 613] width 20 height 19
click at [334, 615] on input "Yes" at bounding box center [340, 609] width 11 height 11
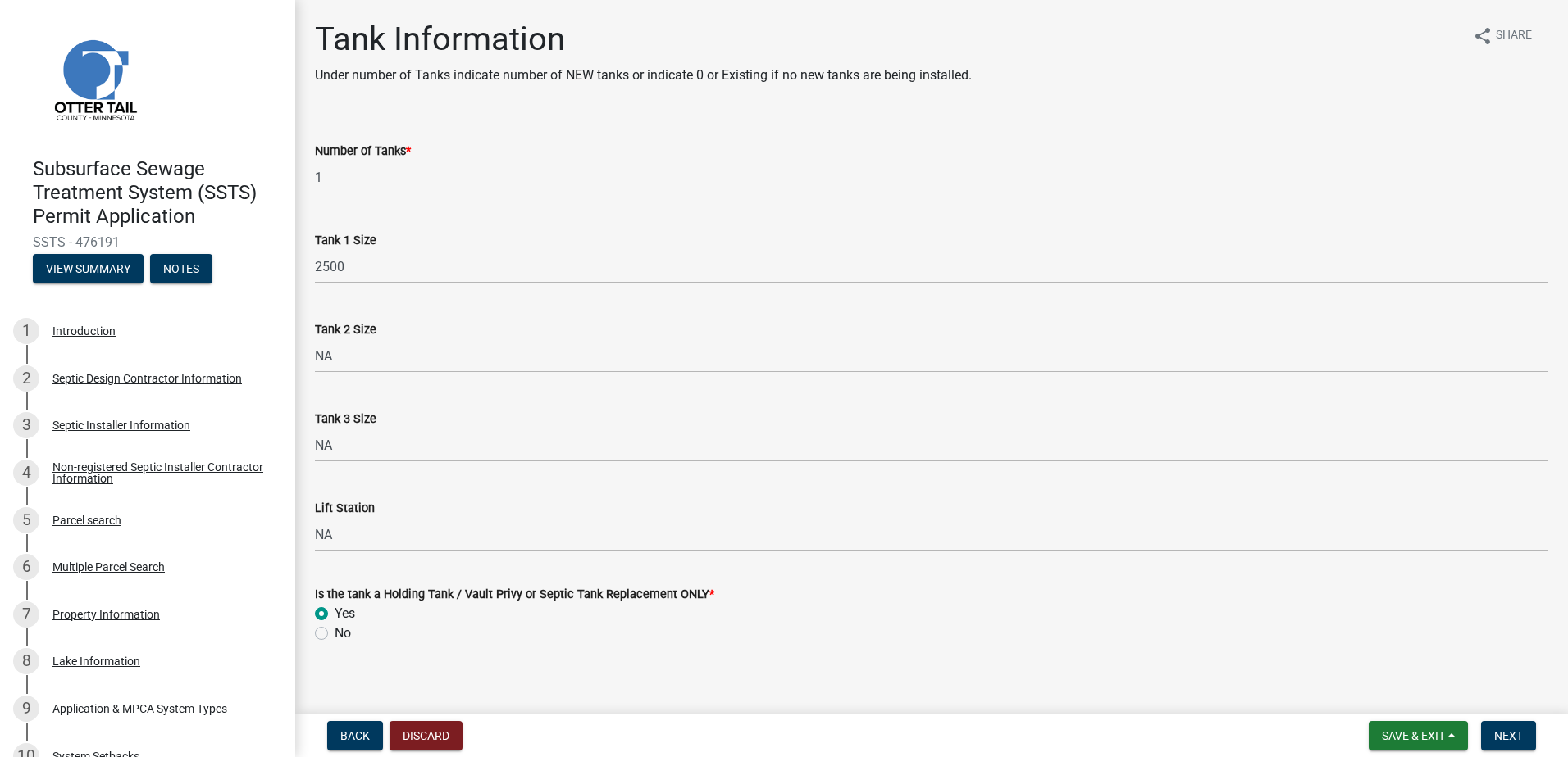
radio input "true"
click at [1512, 744] on button "Next" at bounding box center [1508, 736] width 55 height 29
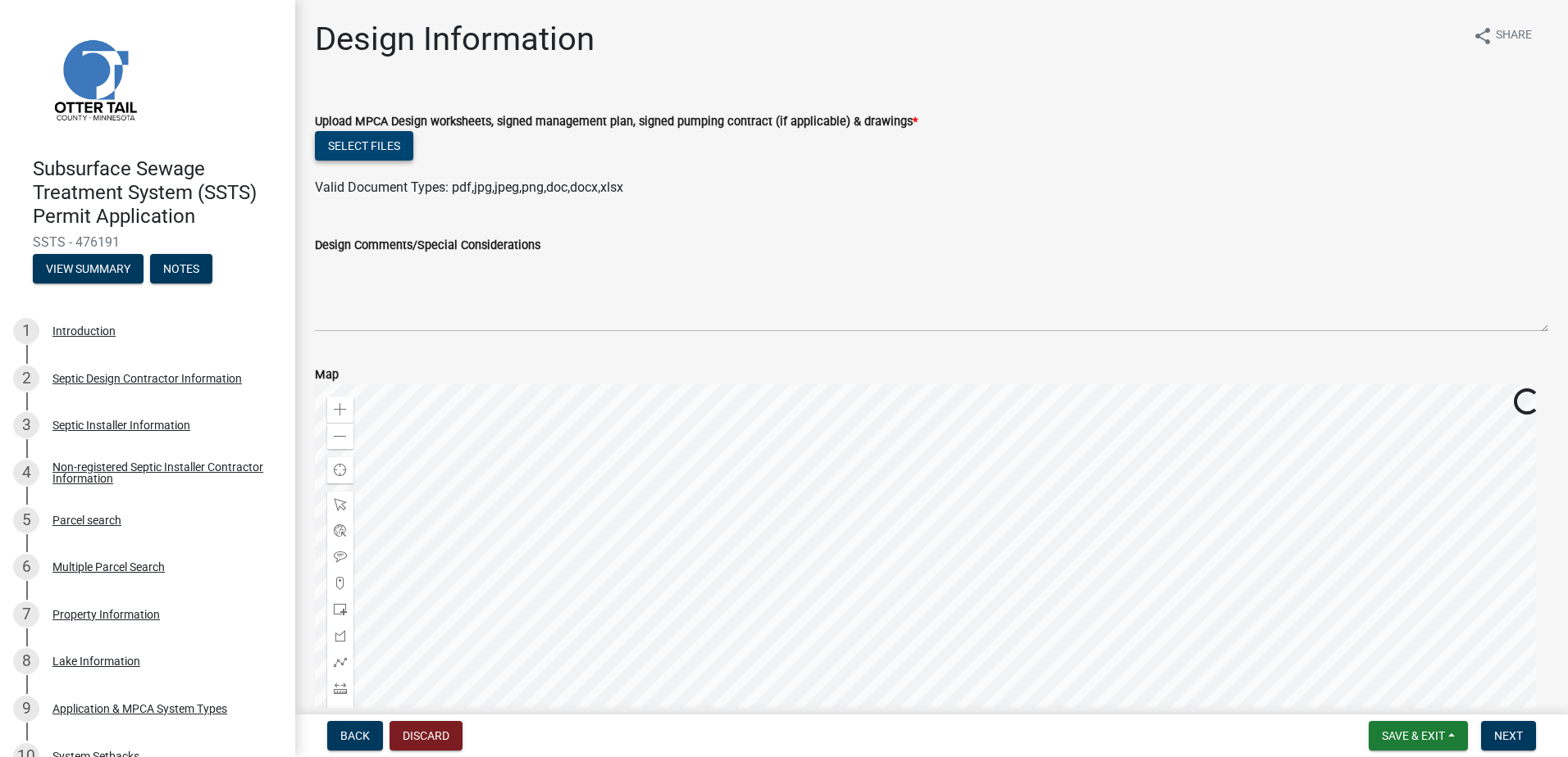
click at [329, 143] on button "Select files" at bounding box center [364, 146] width 99 height 29
click at [368, 153] on button "Select files" at bounding box center [364, 146] width 99 height 29
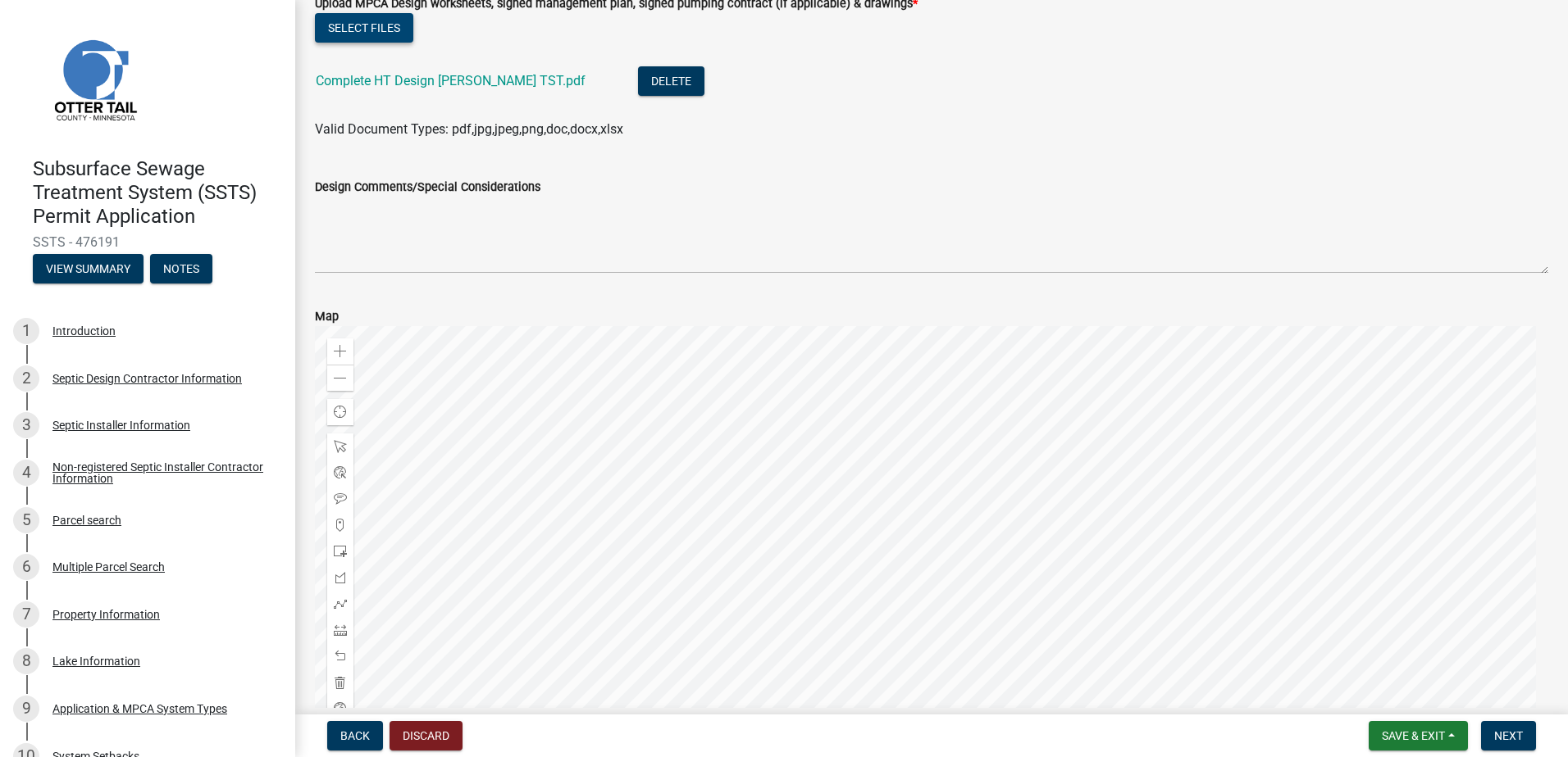
scroll to position [225, 0]
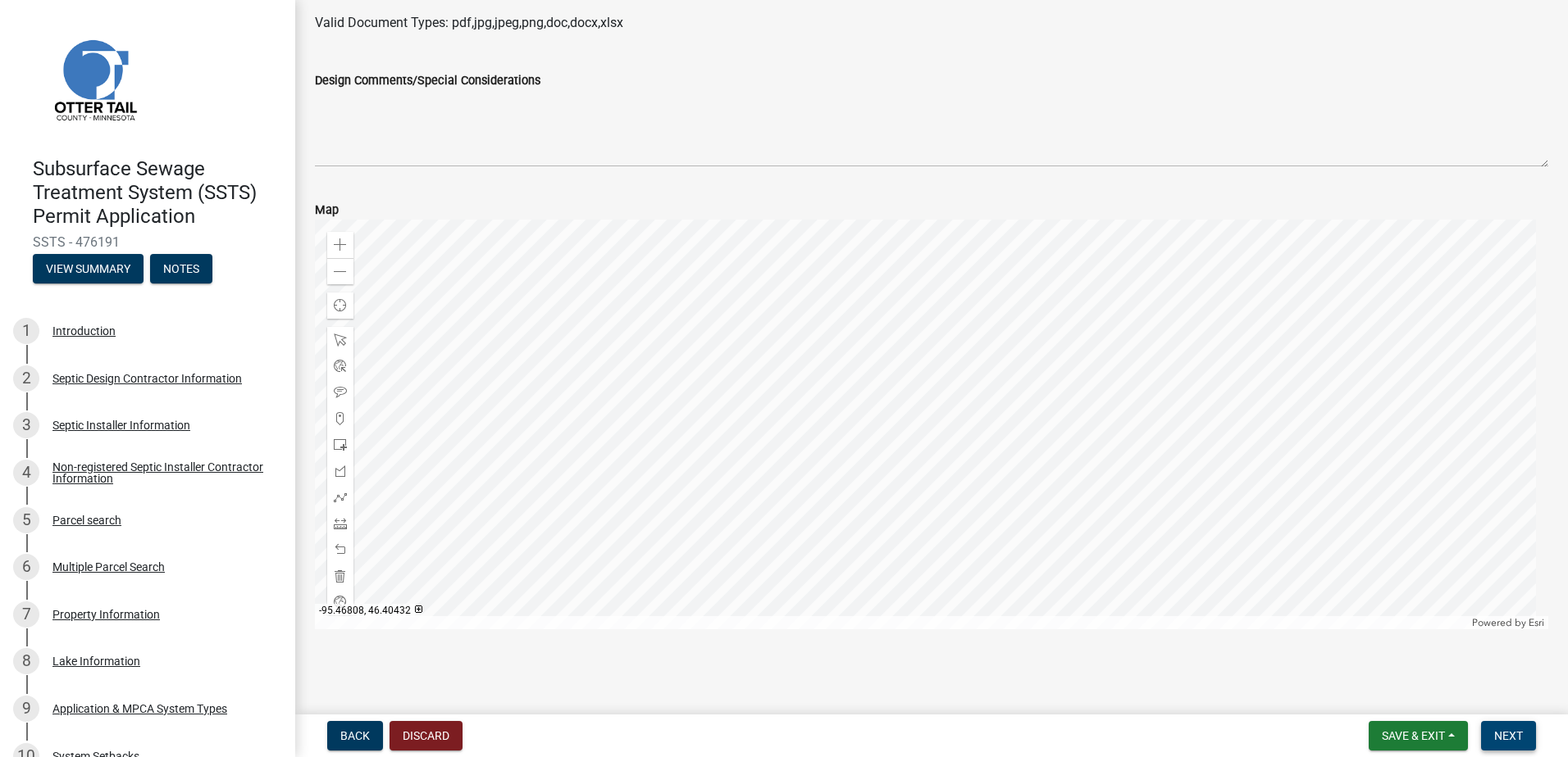
click at [1521, 732] on button "Next" at bounding box center [1508, 736] width 55 height 29
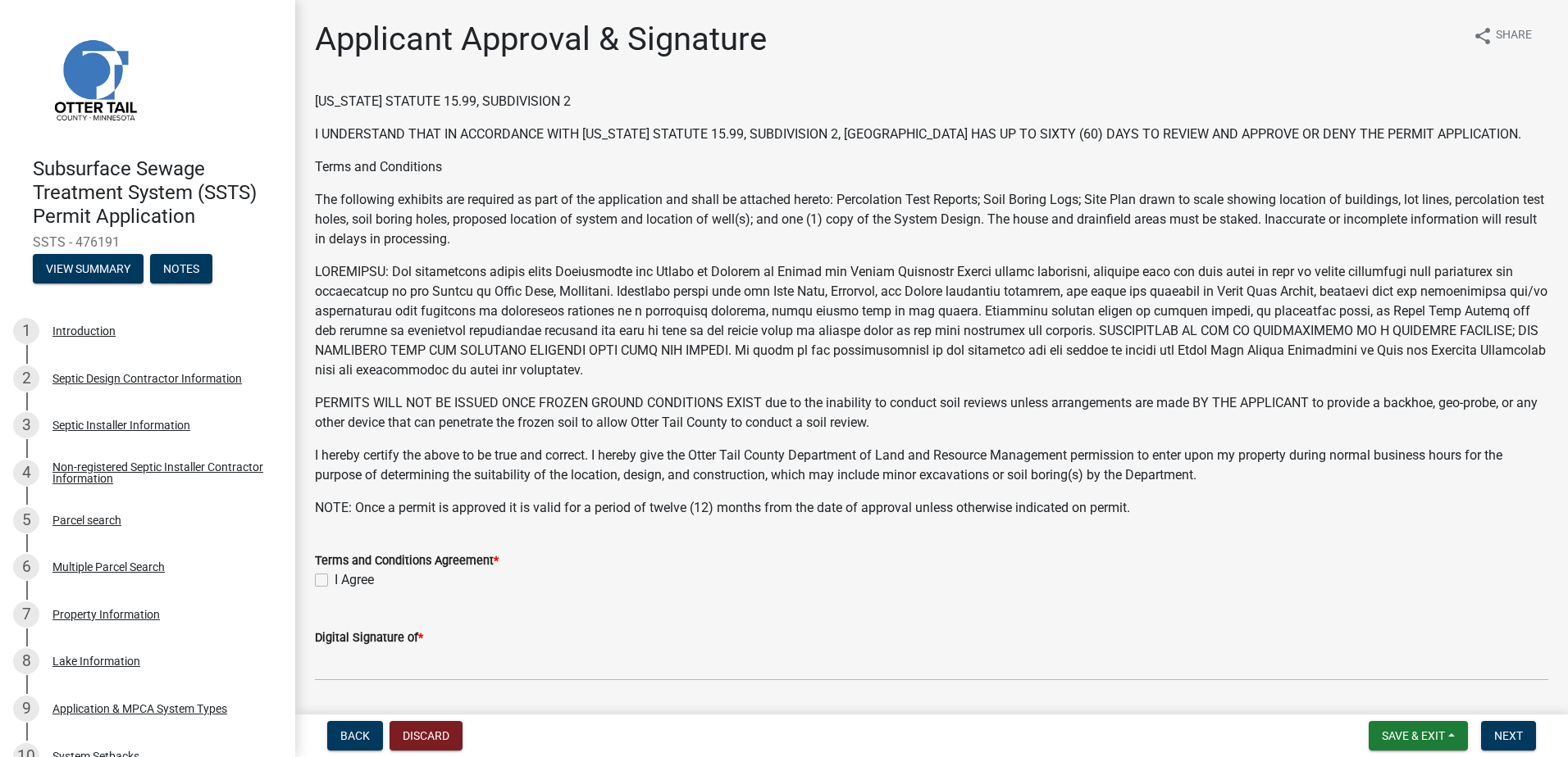
click at [334, 580] on label "I Agree" at bounding box center [354, 579] width 40 height 19
click at [334, 580] on input "I Agree" at bounding box center [340, 575] width 11 height 11
checkbox input "true"
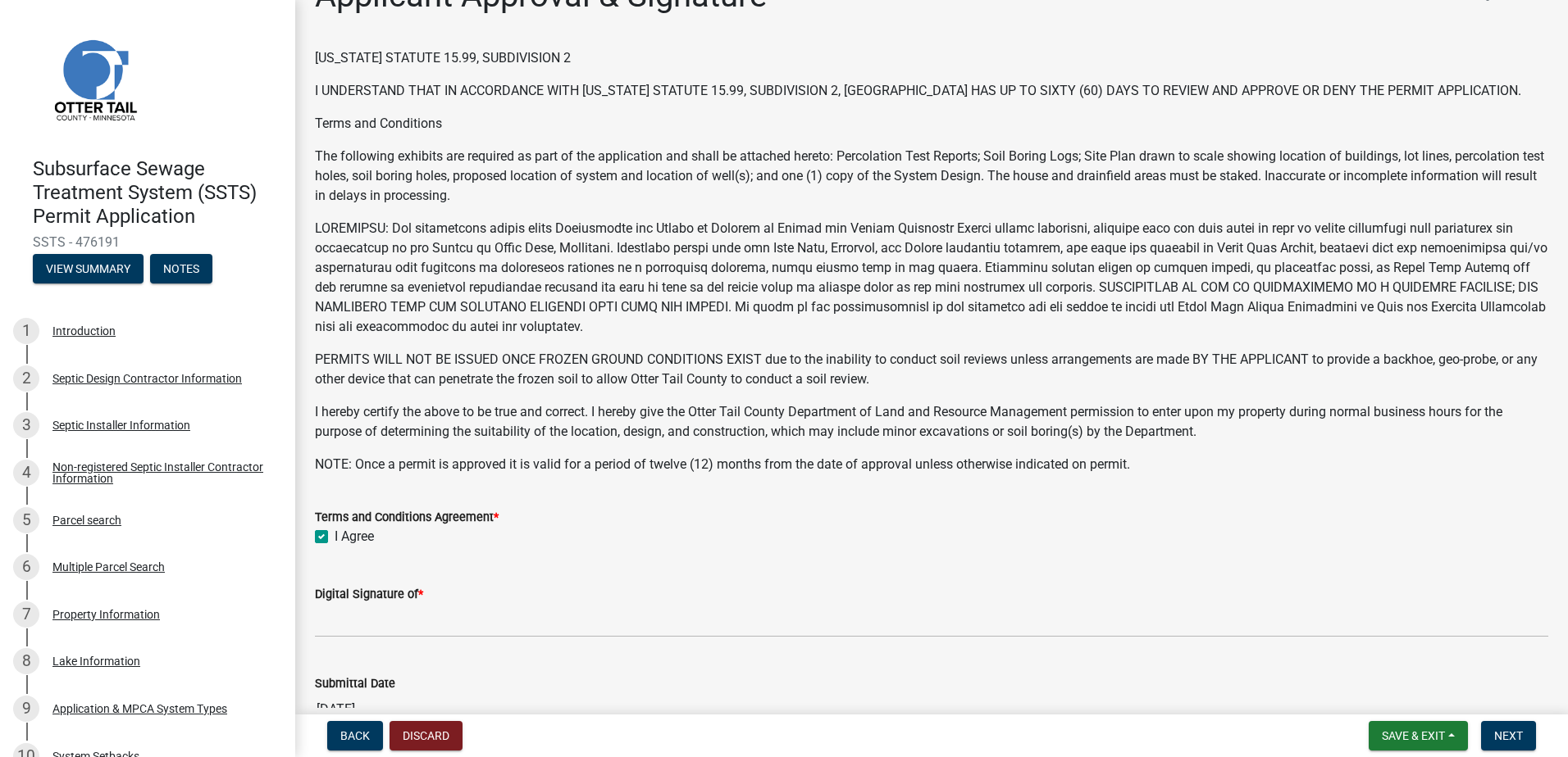
scroll to position [164, 0]
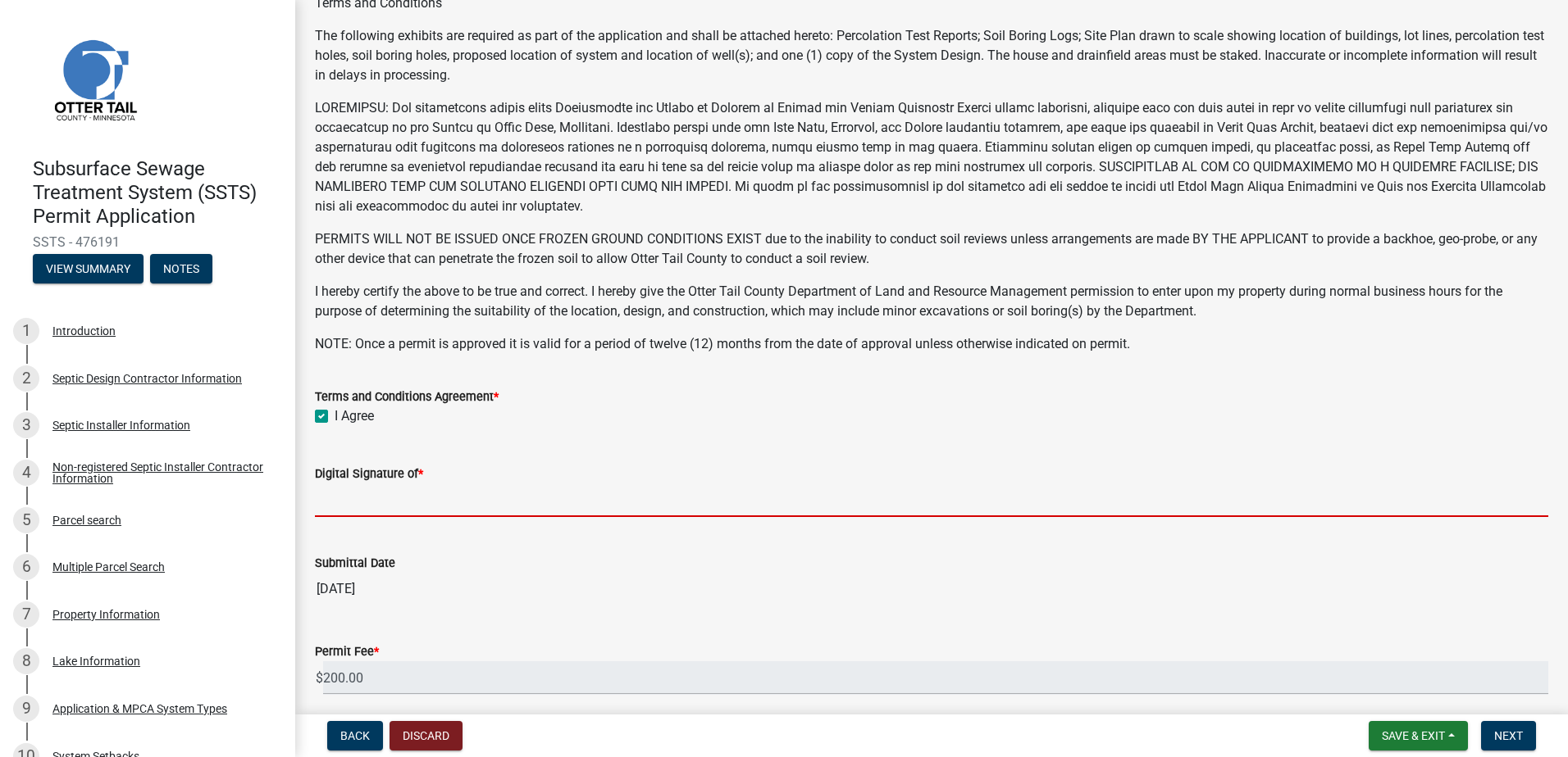
click at [351, 502] on input "Digital Signature of *" at bounding box center [932, 500] width 1234 height 34
type input "[PERSON_NAME]"
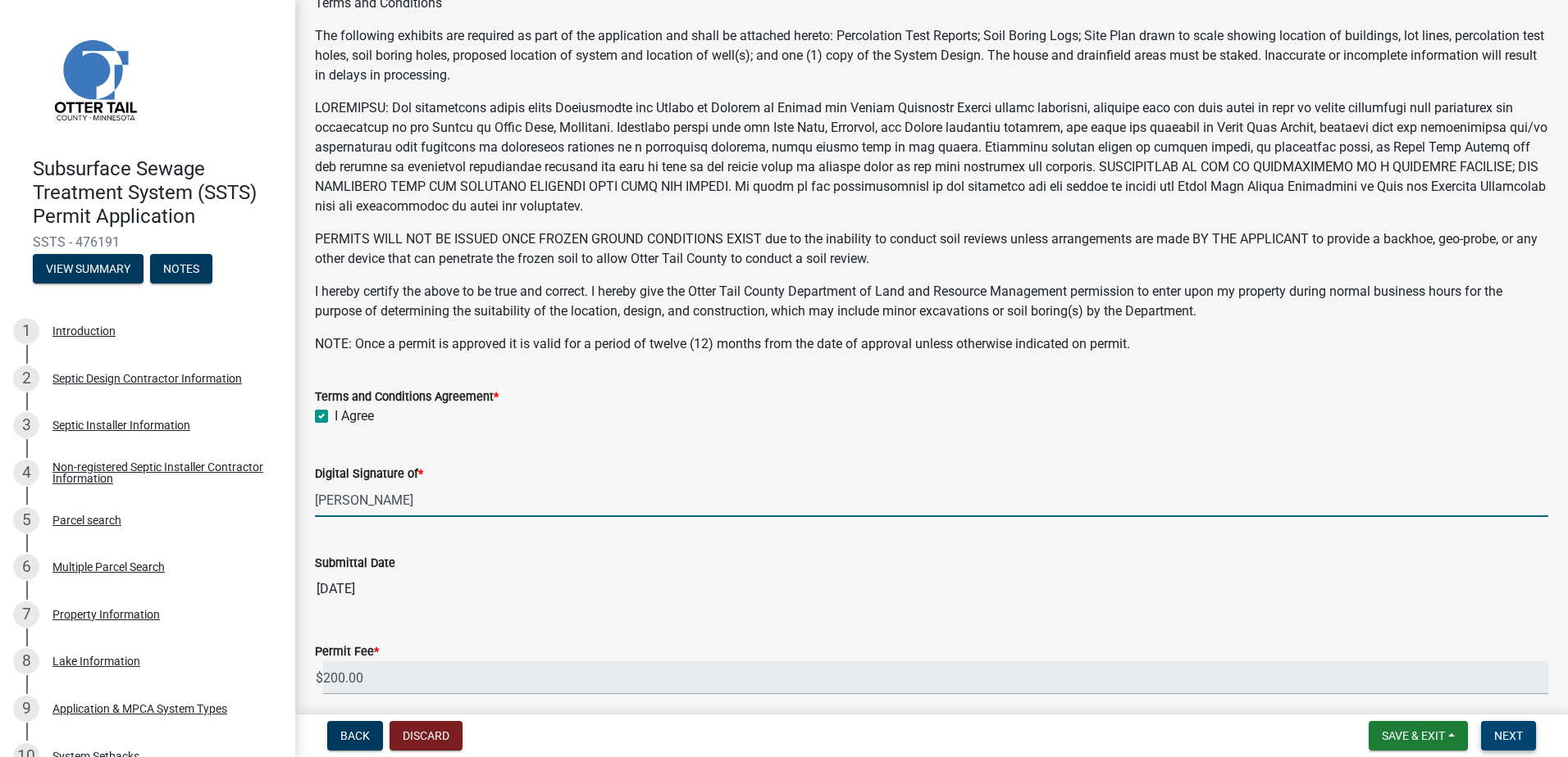
click at [1506, 729] on span "Next" at bounding box center [1508, 736] width 29 height 13
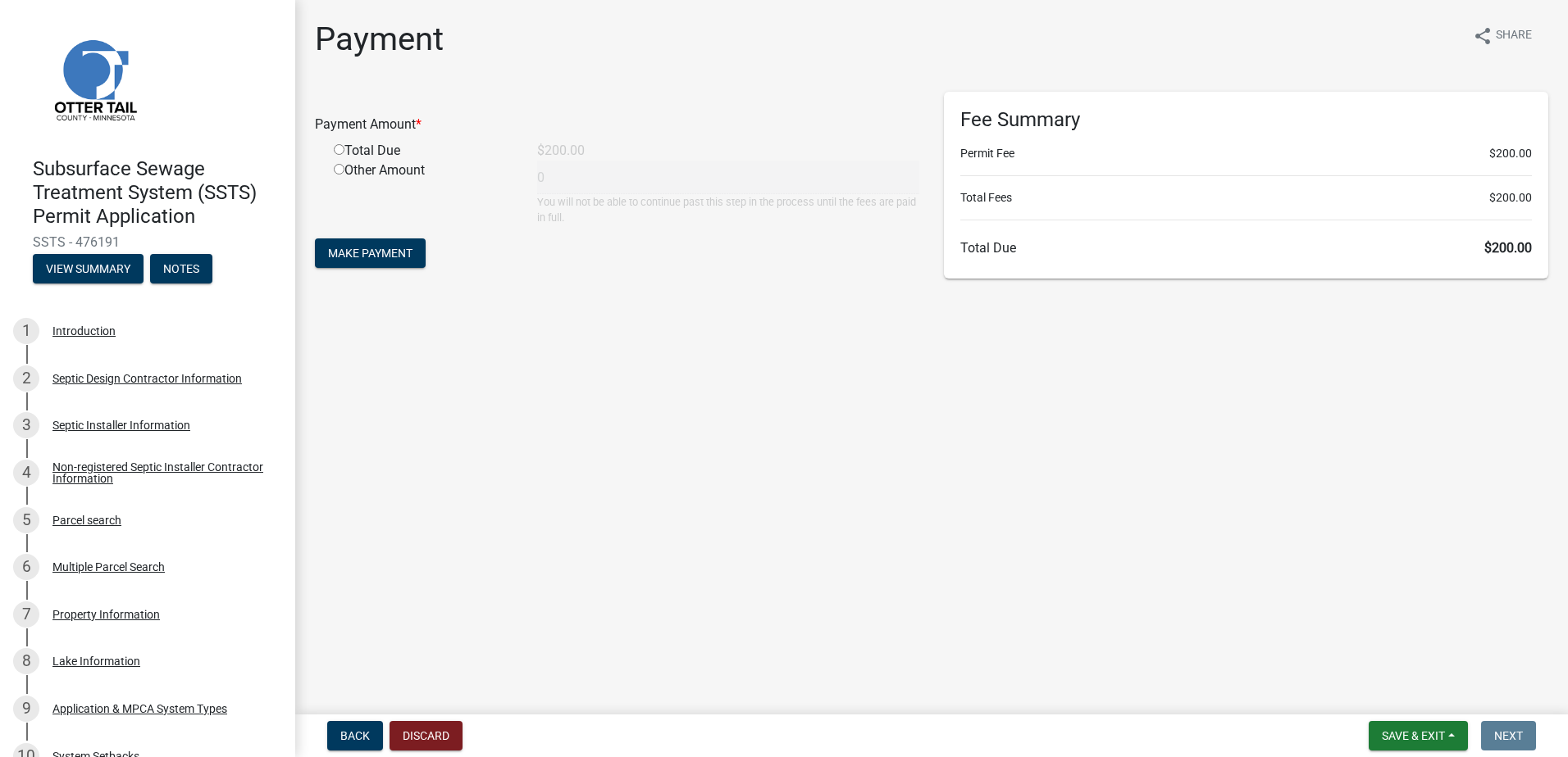
click at [337, 147] on input "radio" at bounding box center [339, 149] width 11 height 11
radio input "true"
type input "200"
click at [363, 247] on span "Make Payment" at bounding box center [370, 253] width 84 height 13
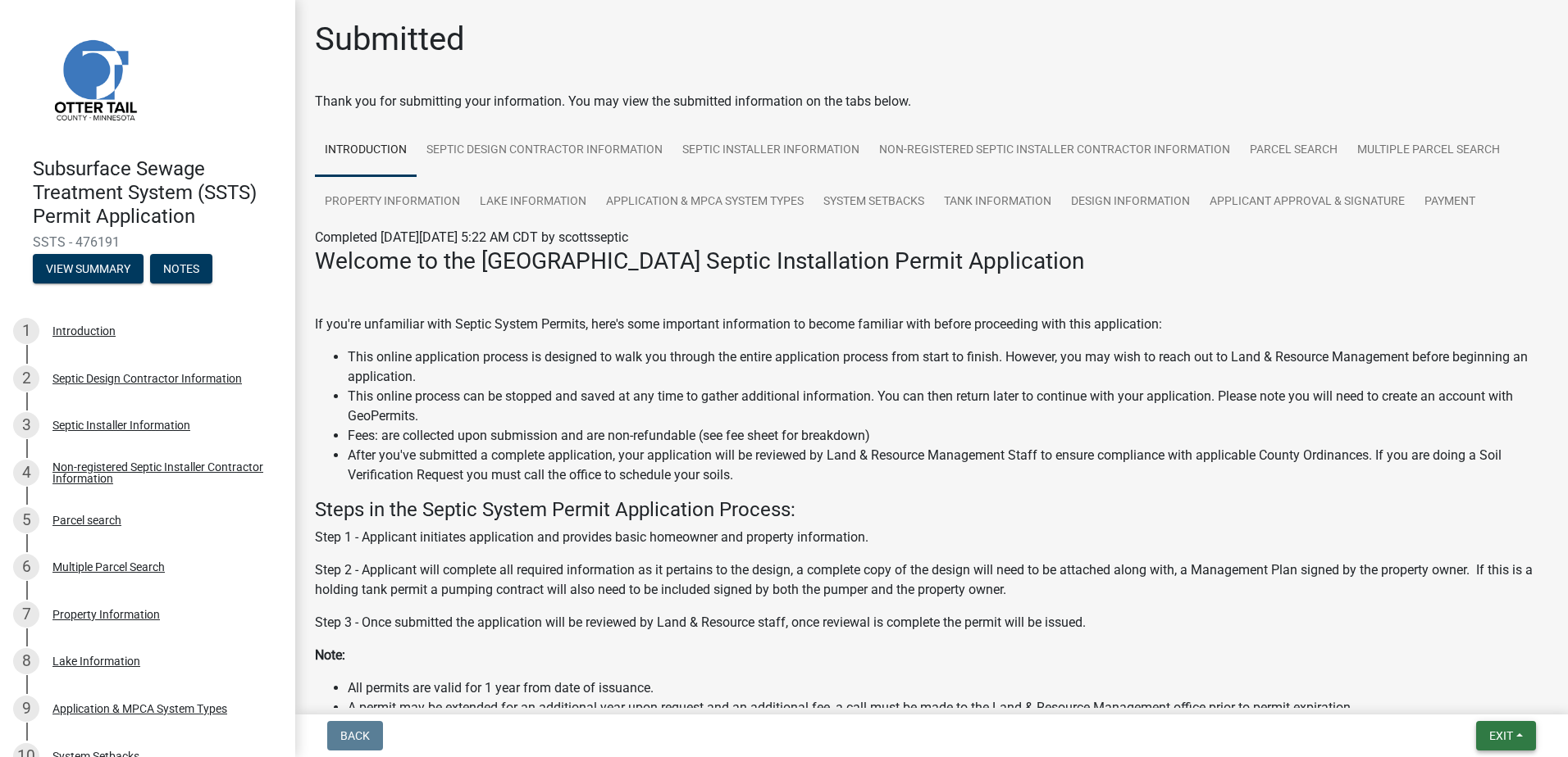
click at [1513, 738] on span "Exit" at bounding box center [1501, 736] width 24 height 13
click at [1485, 701] on button "Save & Exit" at bounding box center [1470, 693] width 131 height 40
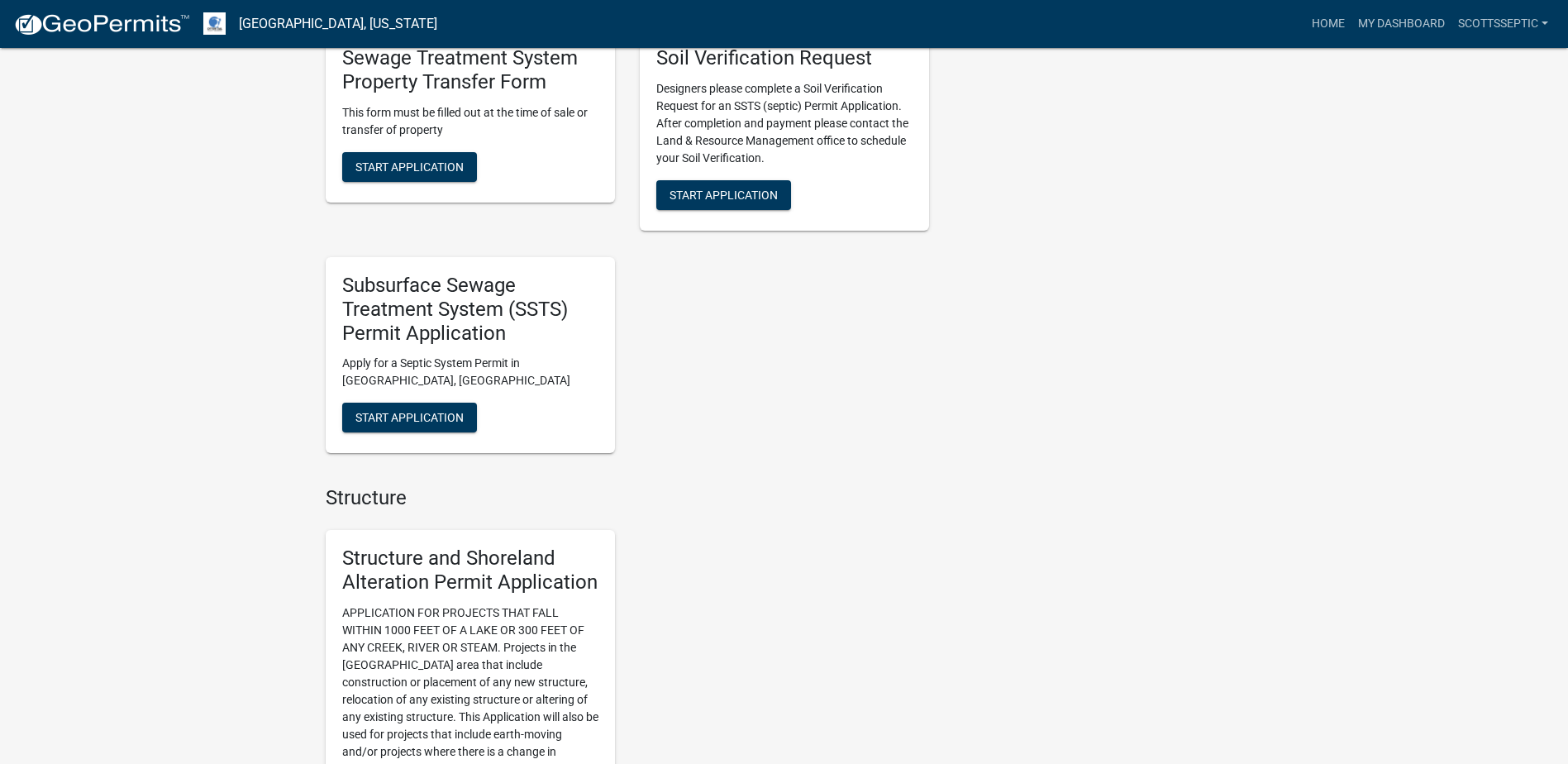
scroll to position [1406, 0]
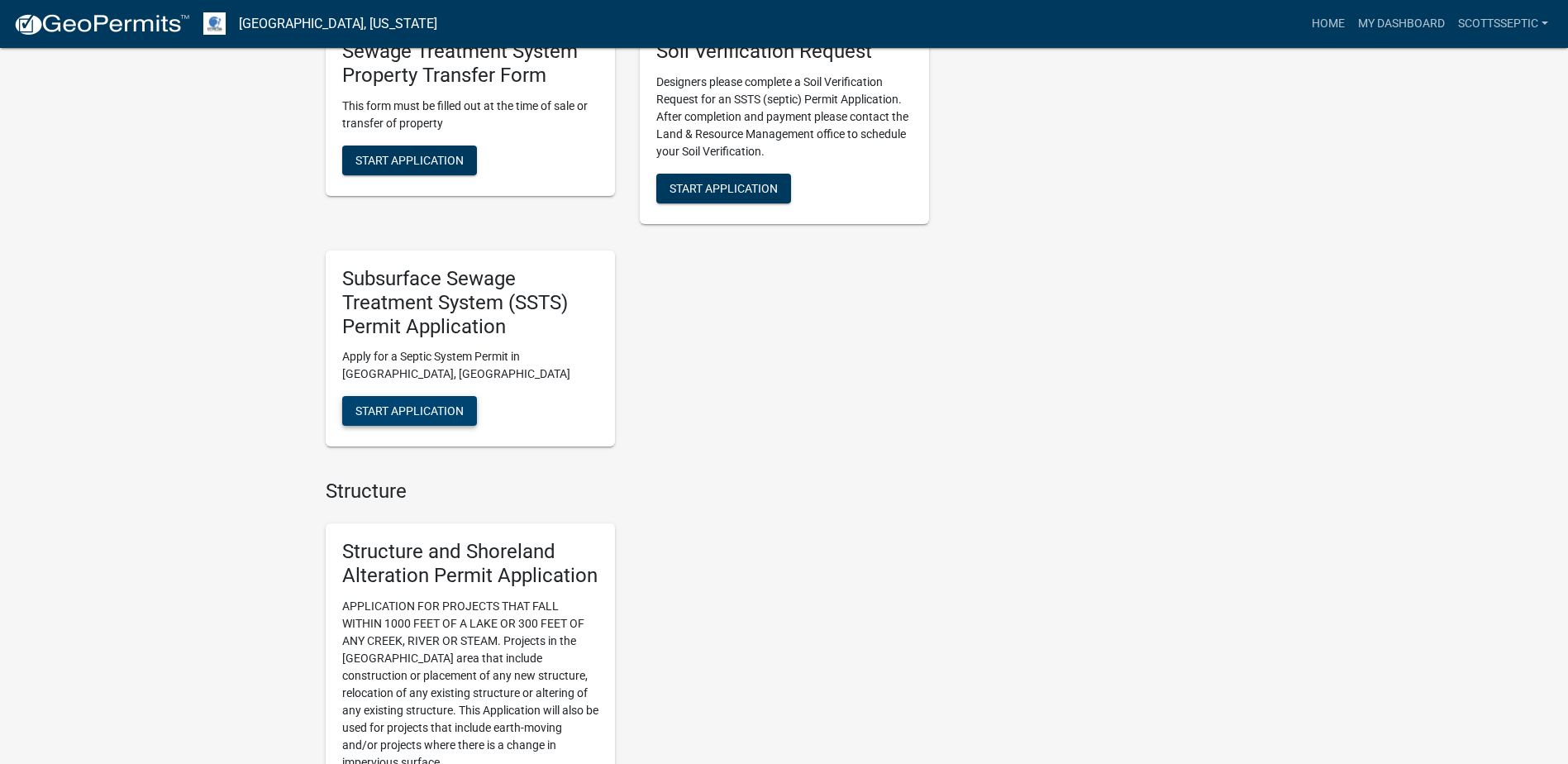
click at [397, 410] on span "Start Application" at bounding box center [410, 411] width 109 height 14
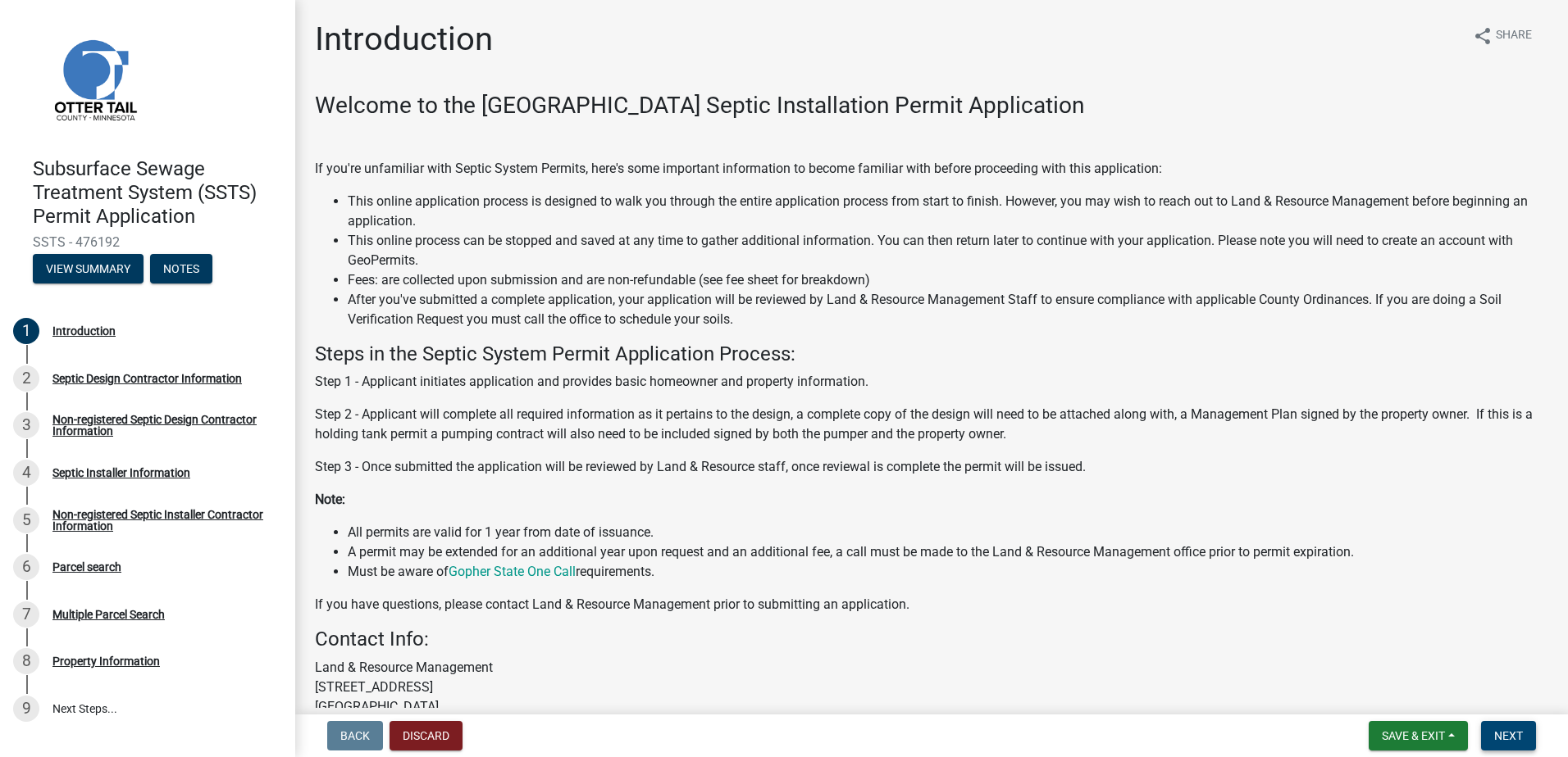
click at [1520, 733] on span "Next" at bounding box center [1508, 736] width 29 height 13
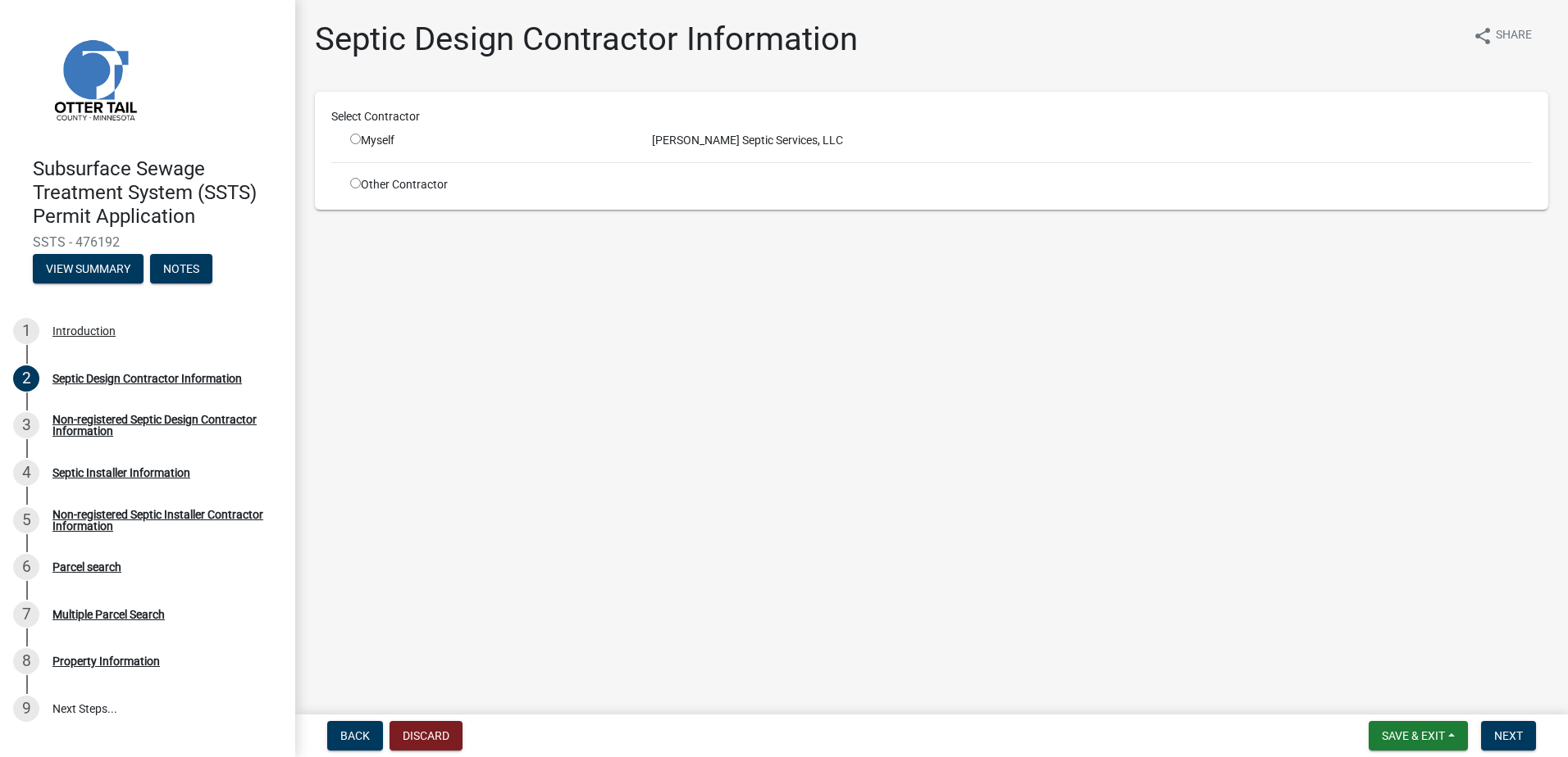
click at [351, 138] on input "radio" at bounding box center [356, 139] width 11 height 11
radio input "true"
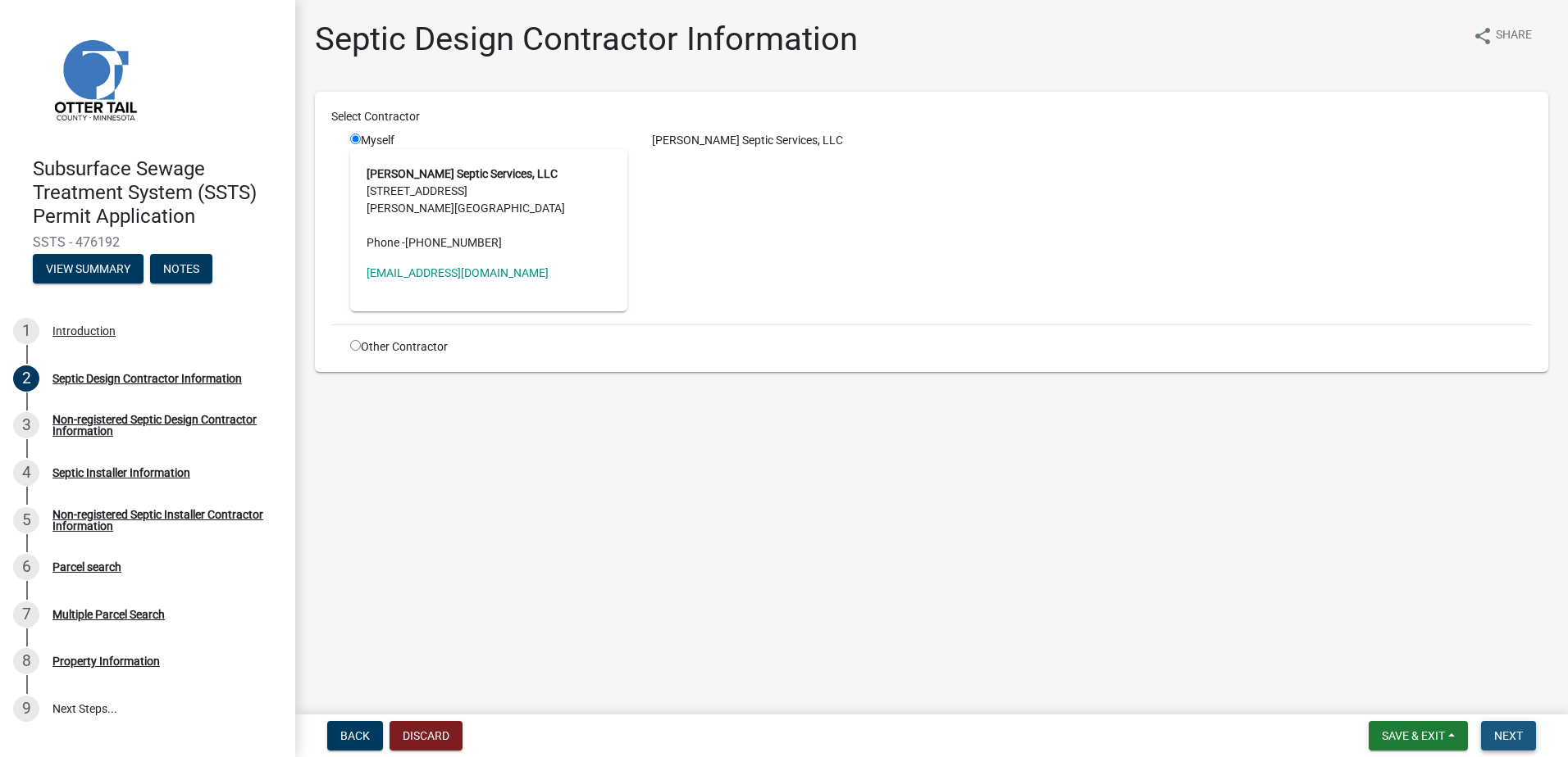
click at [1502, 738] on span "Next" at bounding box center [1508, 736] width 29 height 13
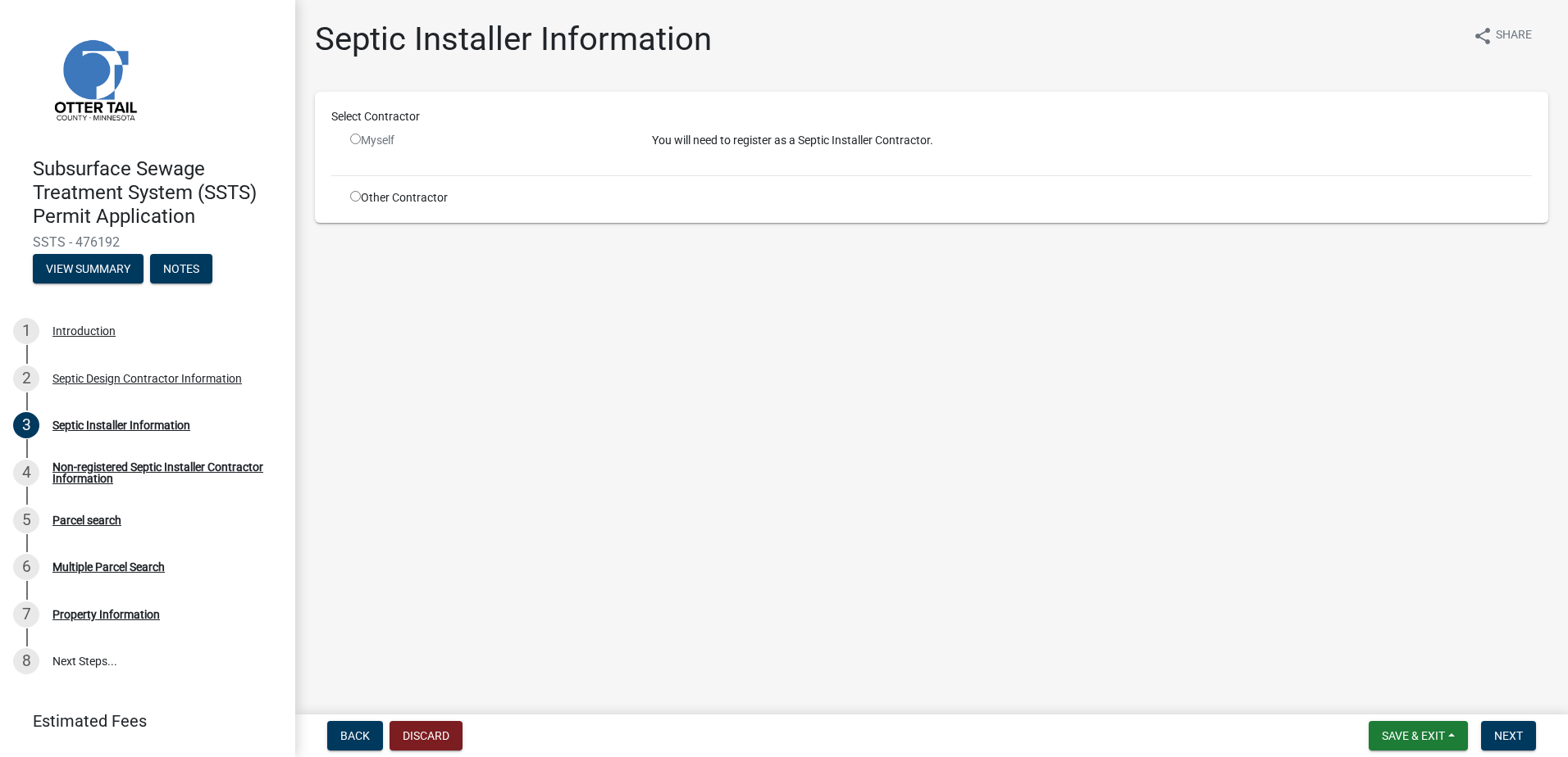
click at [351, 200] on input "radio" at bounding box center [356, 196] width 11 height 11
radio input "true"
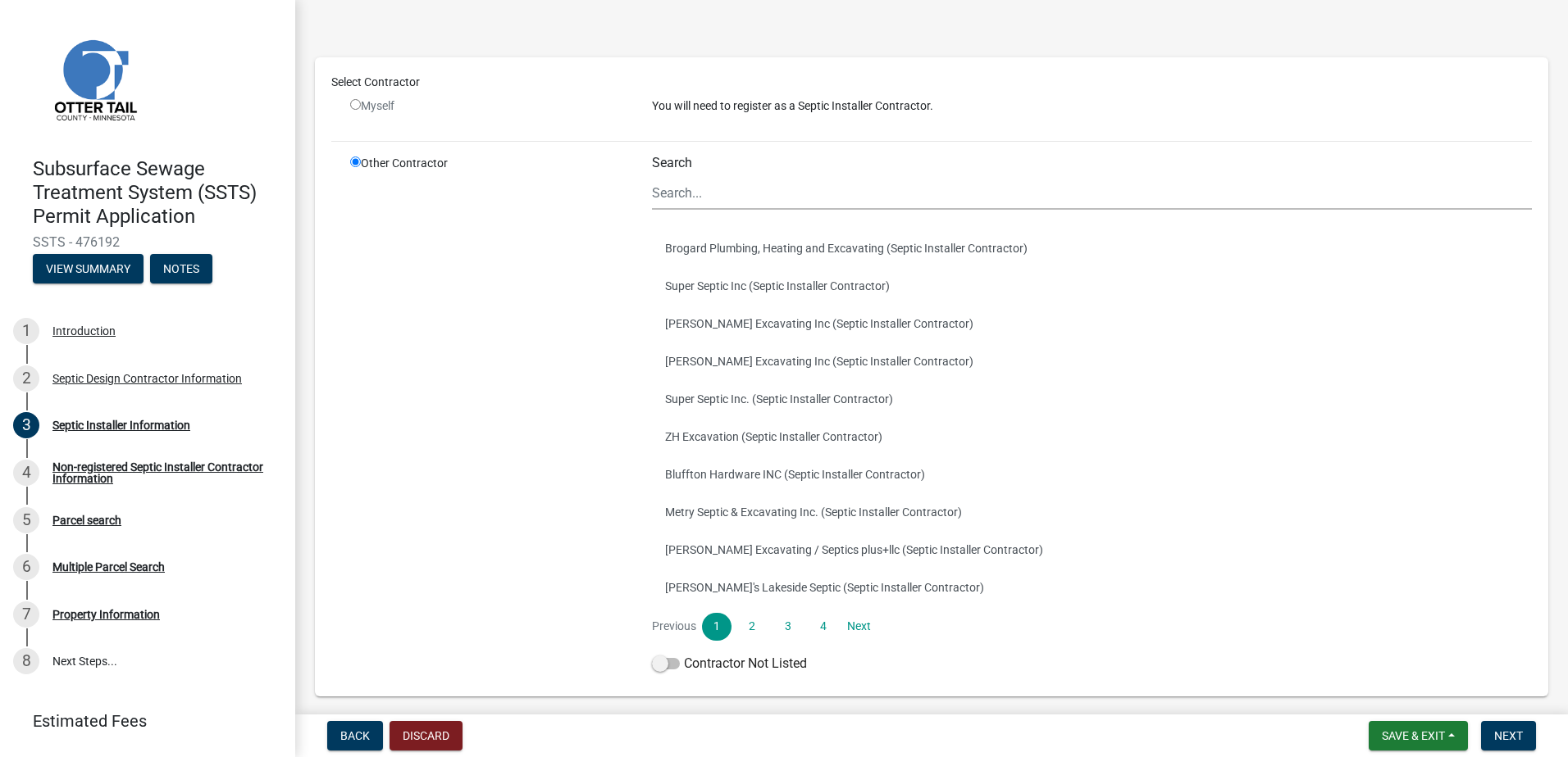
scroll to position [123, 0]
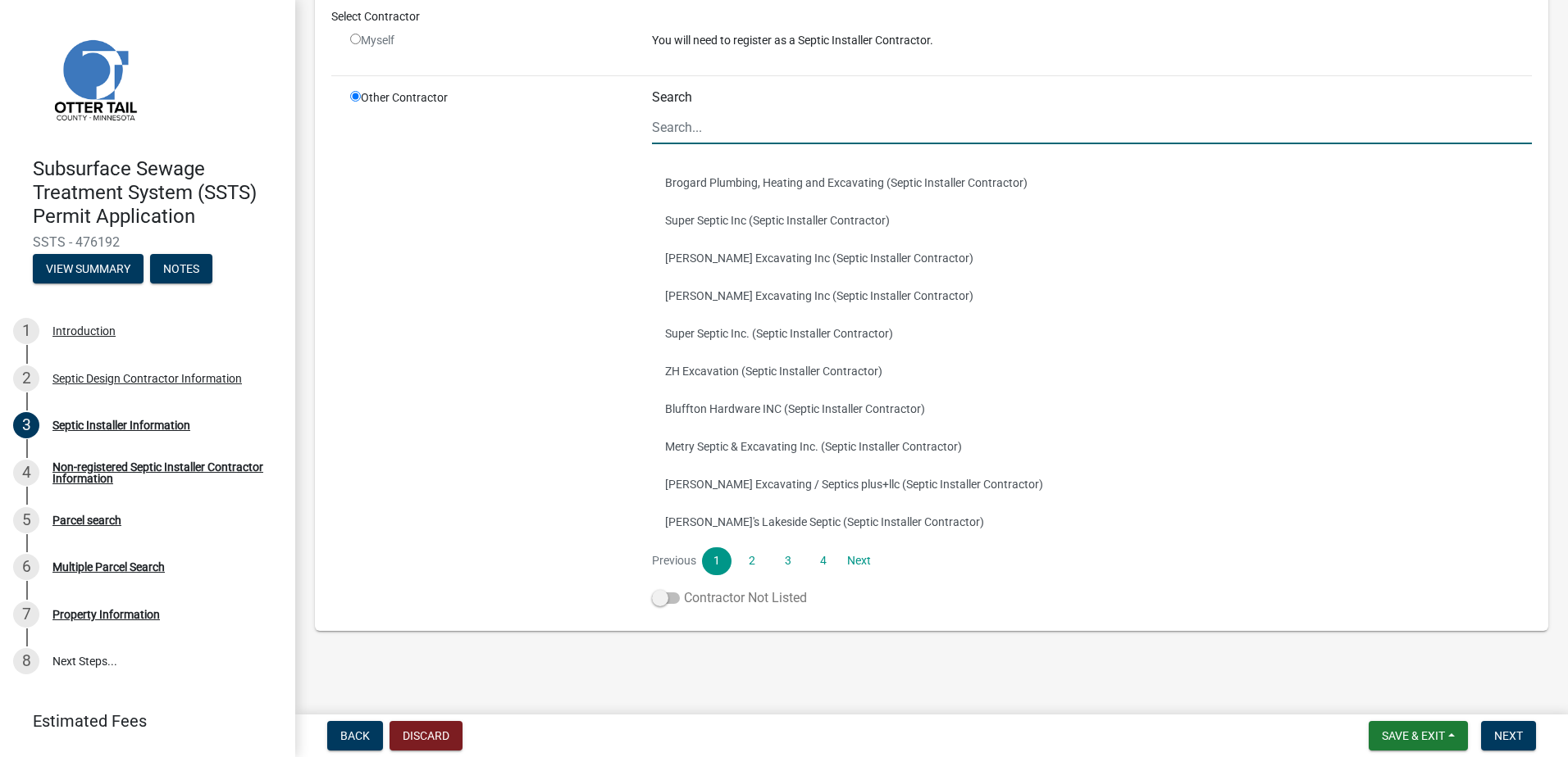
click at [654, 600] on span at bounding box center [666, 599] width 28 height 12
click at [684, 589] on input "Contractor Not Listed" at bounding box center [684, 589] width 0 height 0
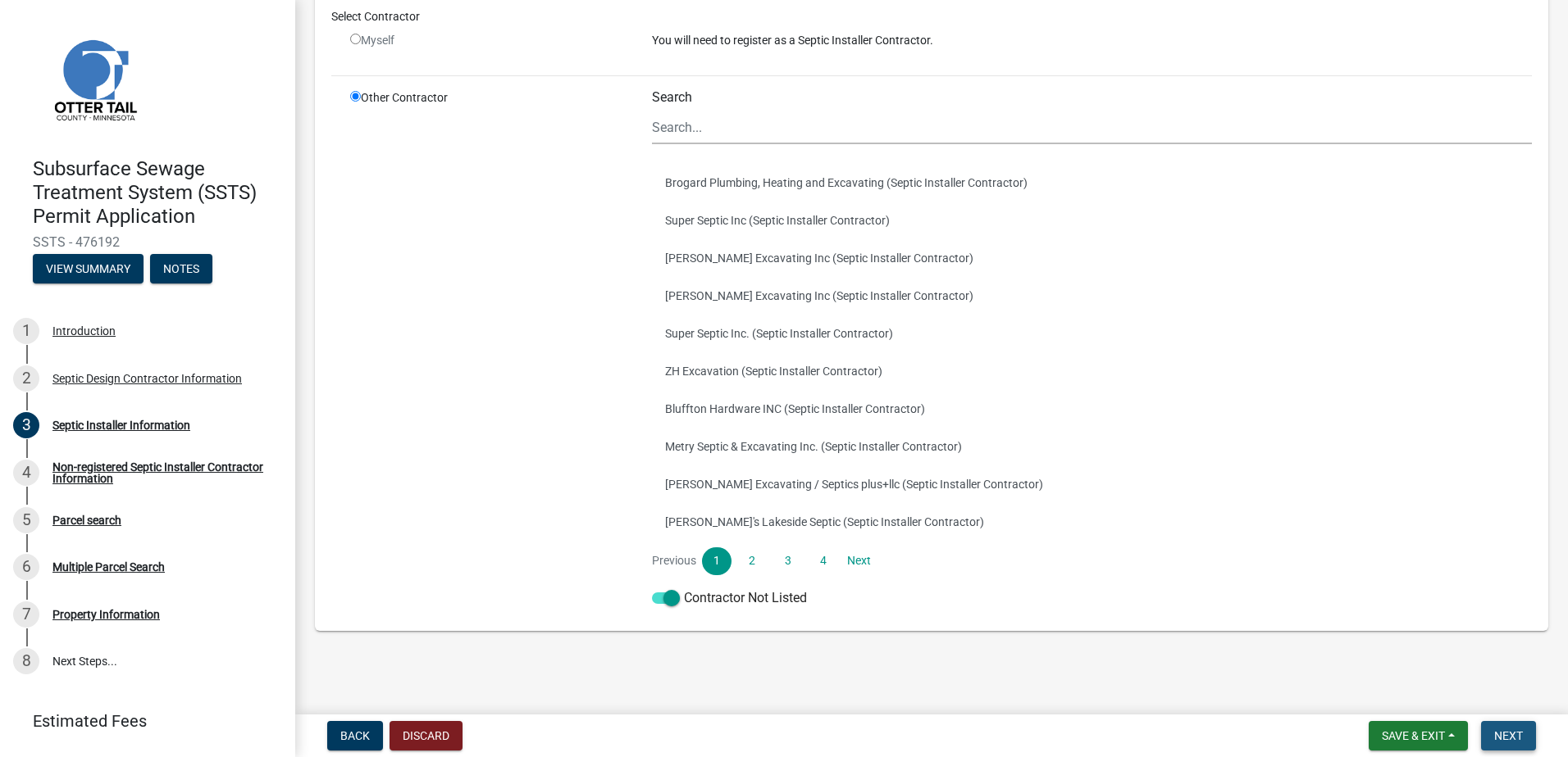
click at [1522, 737] on span "Next" at bounding box center [1508, 736] width 29 height 13
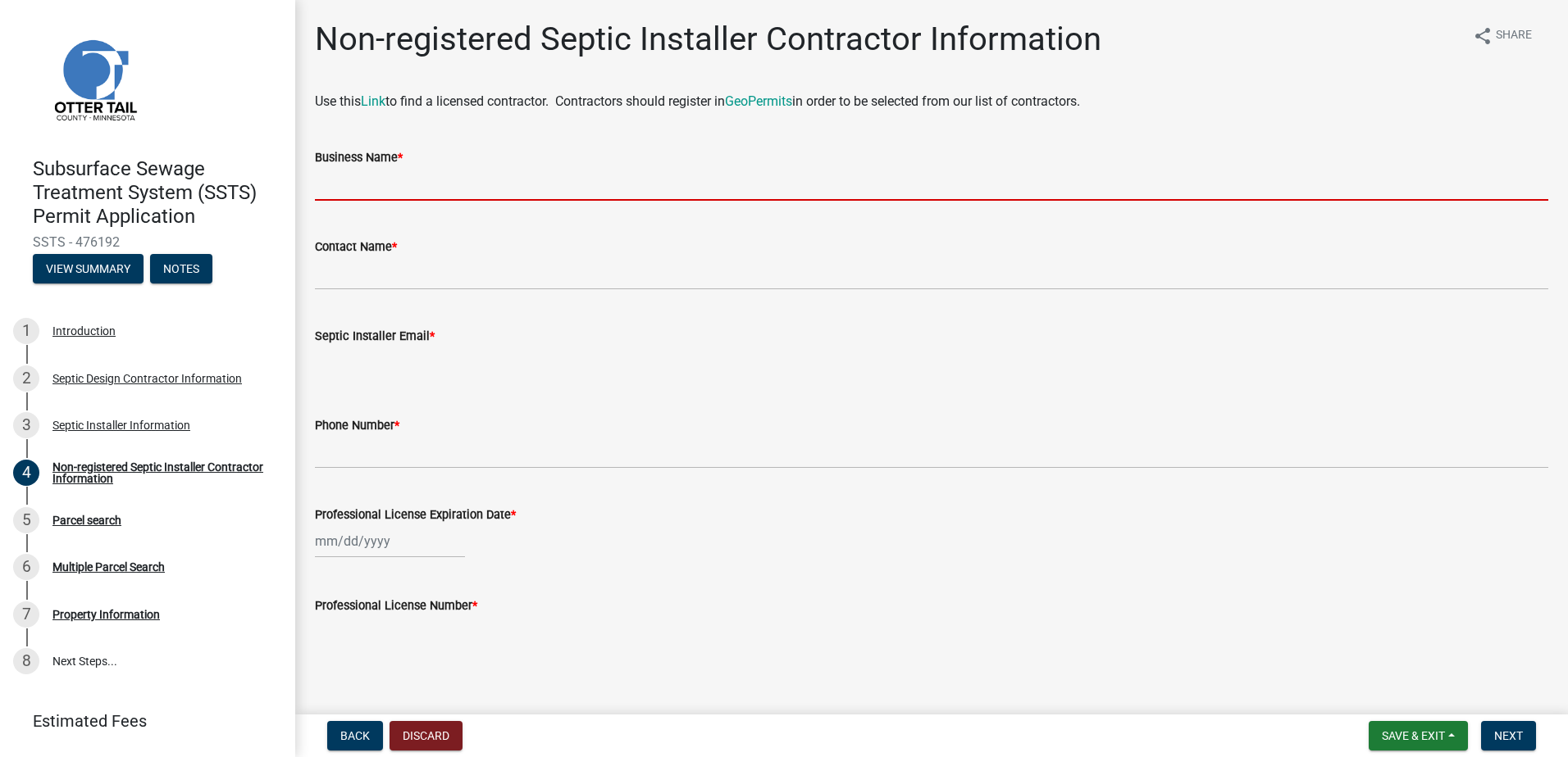
click at [342, 189] on input "Business Name *" at bounding box center [932, 184] width 1234 height 34
type input "Baker Excavating"
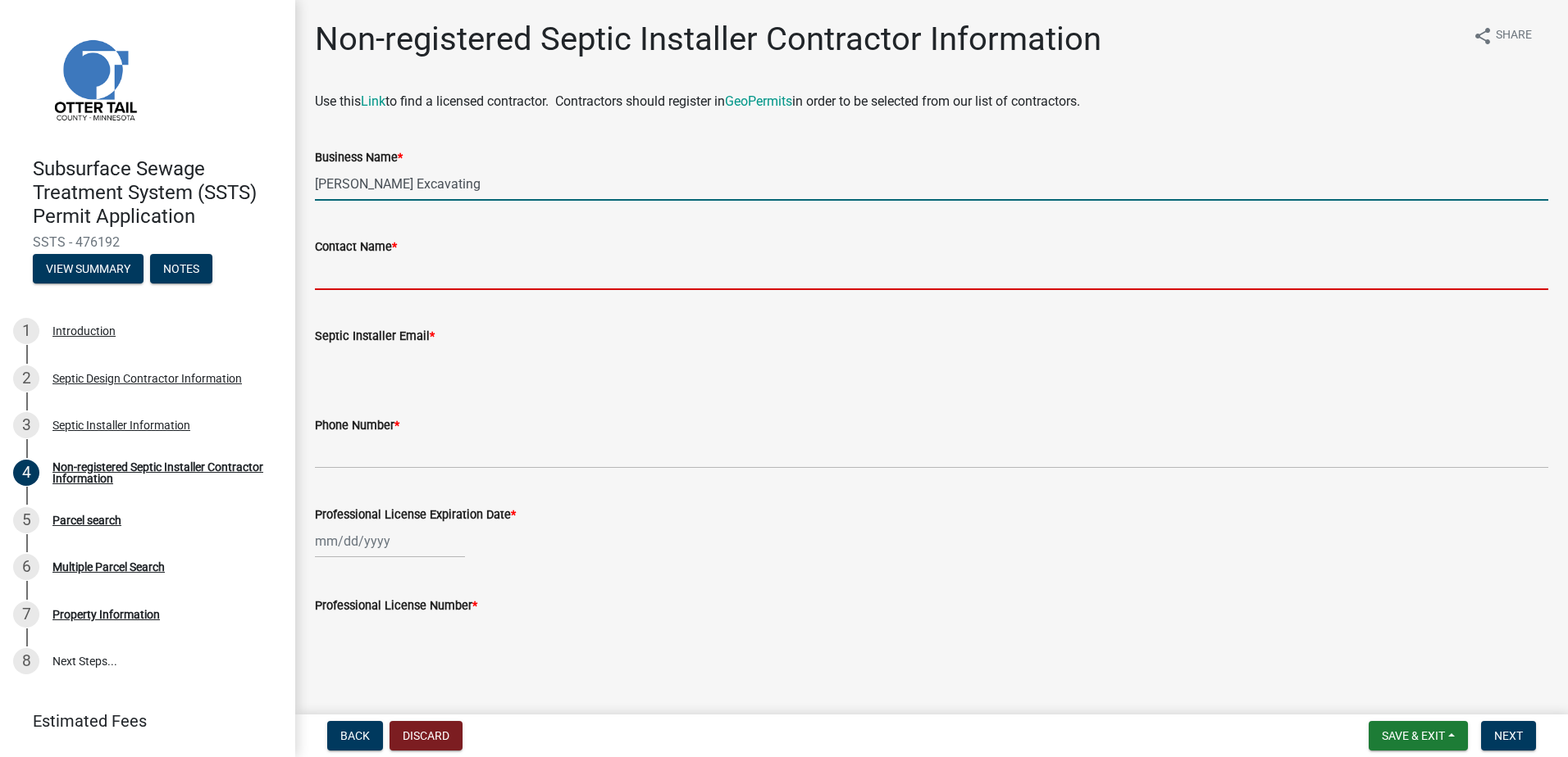
type input "Bill Baker"
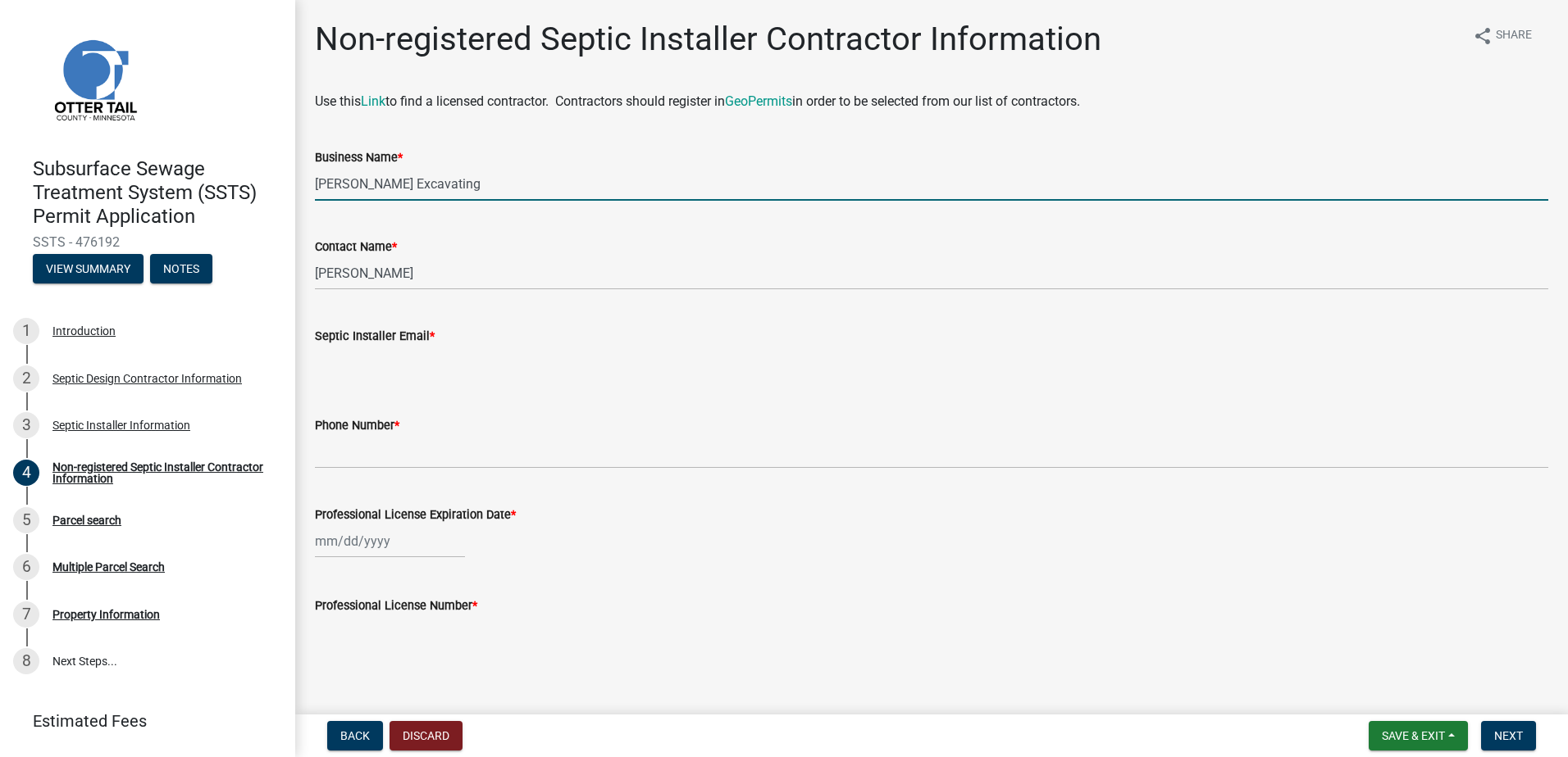
type input "bakerexcavating1@gmail.com"
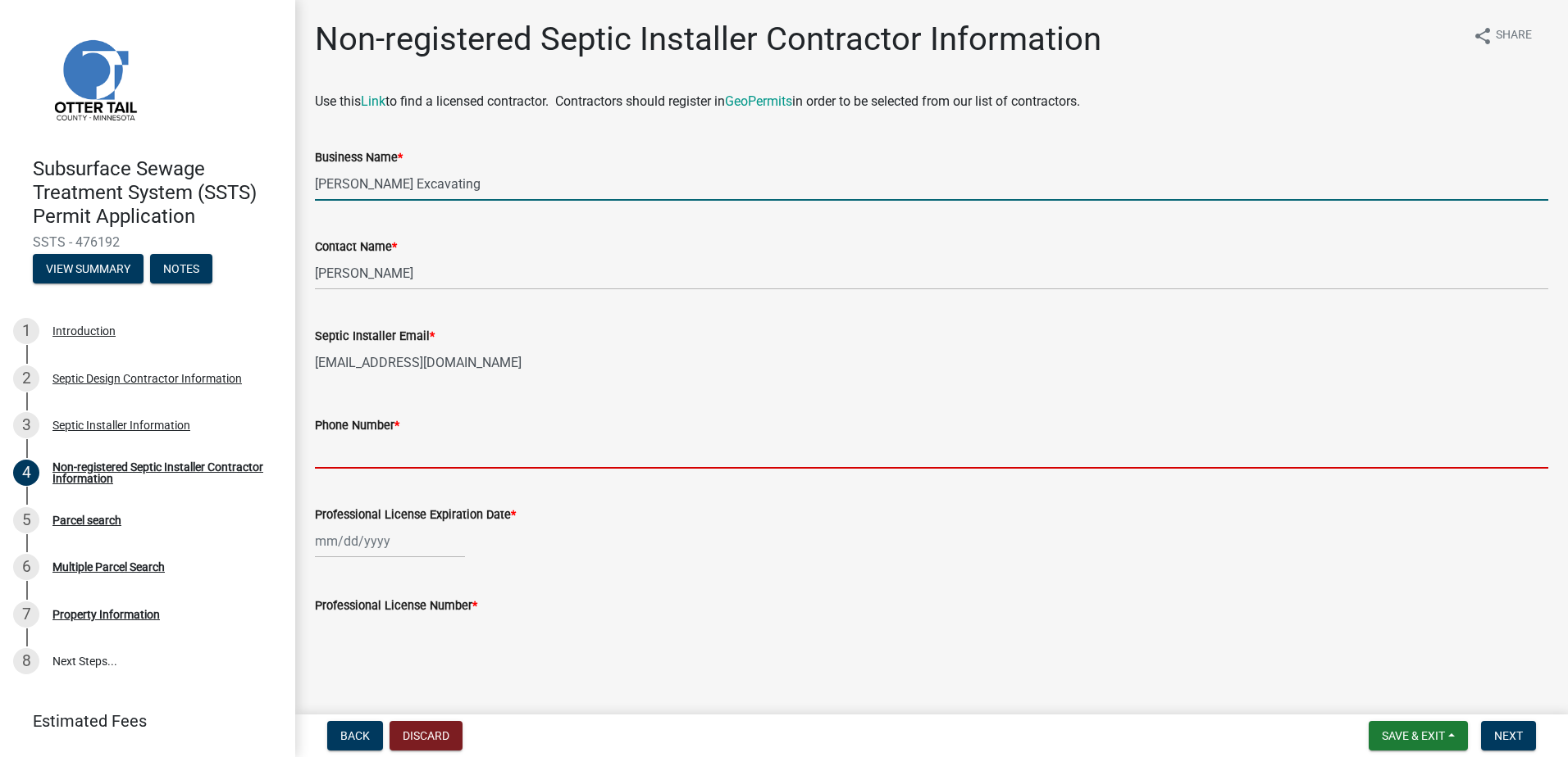
type input "2183712754"
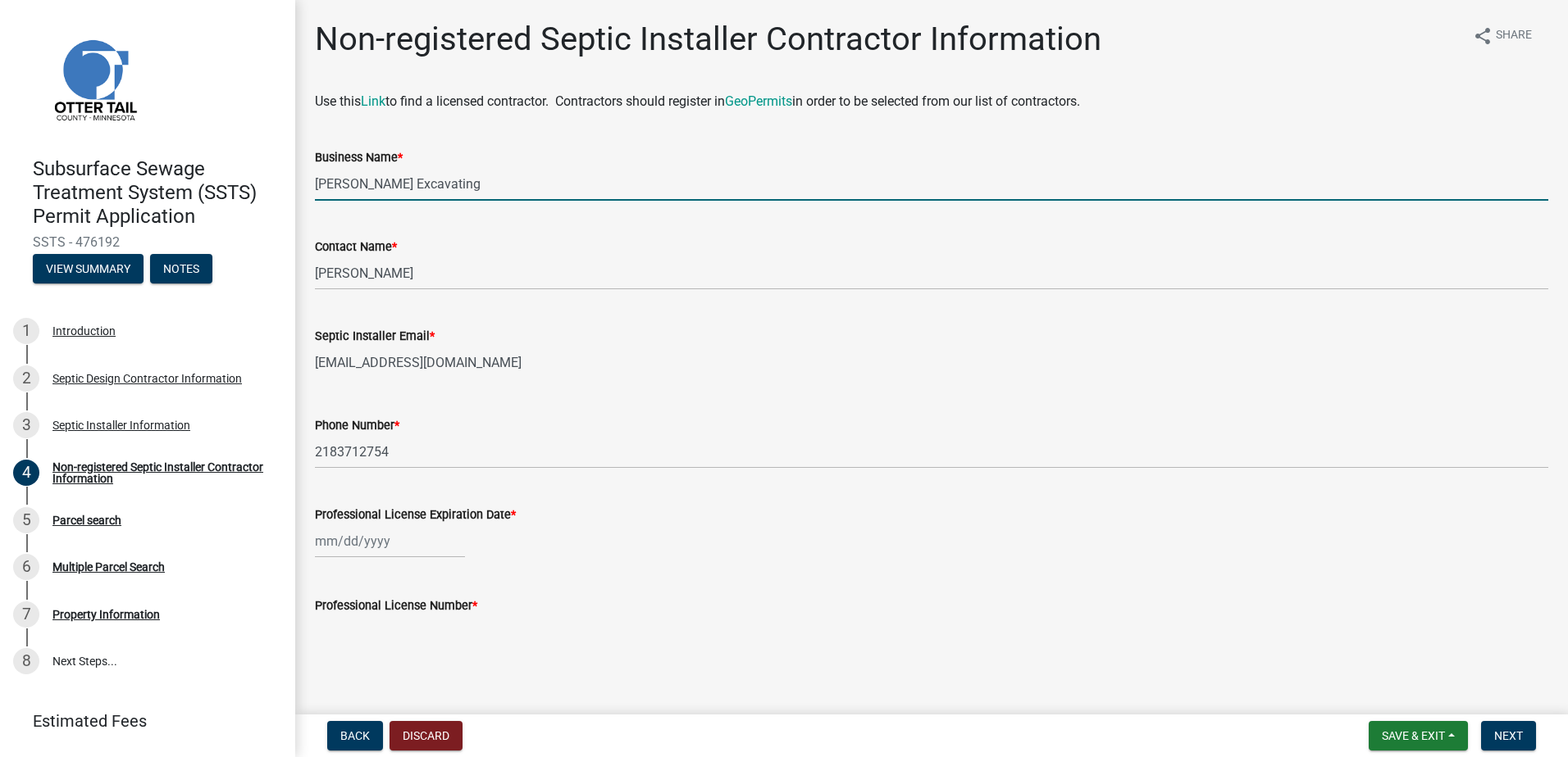
select select "9"
select select "2025"
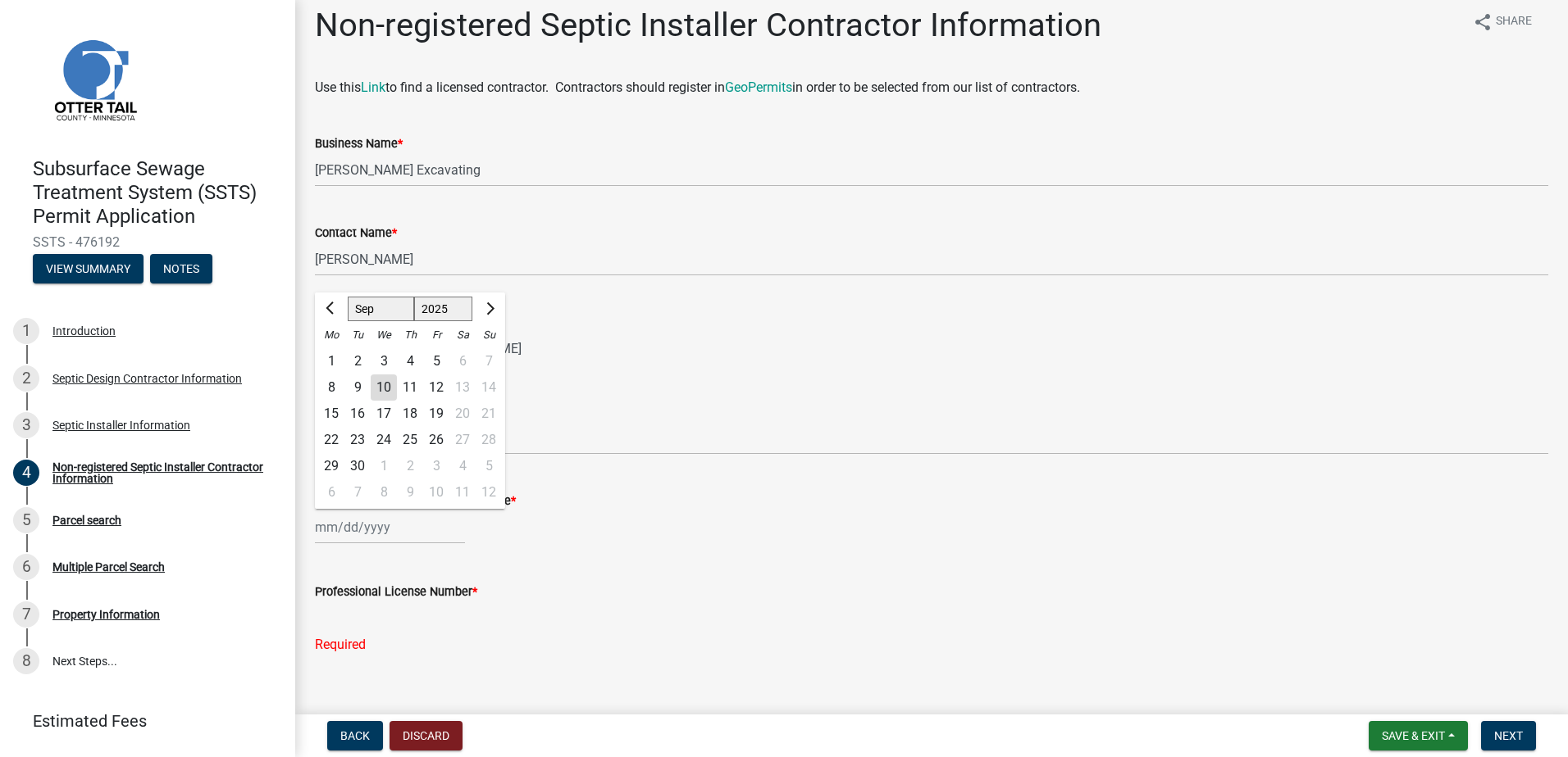
scroll to position [38, 0]
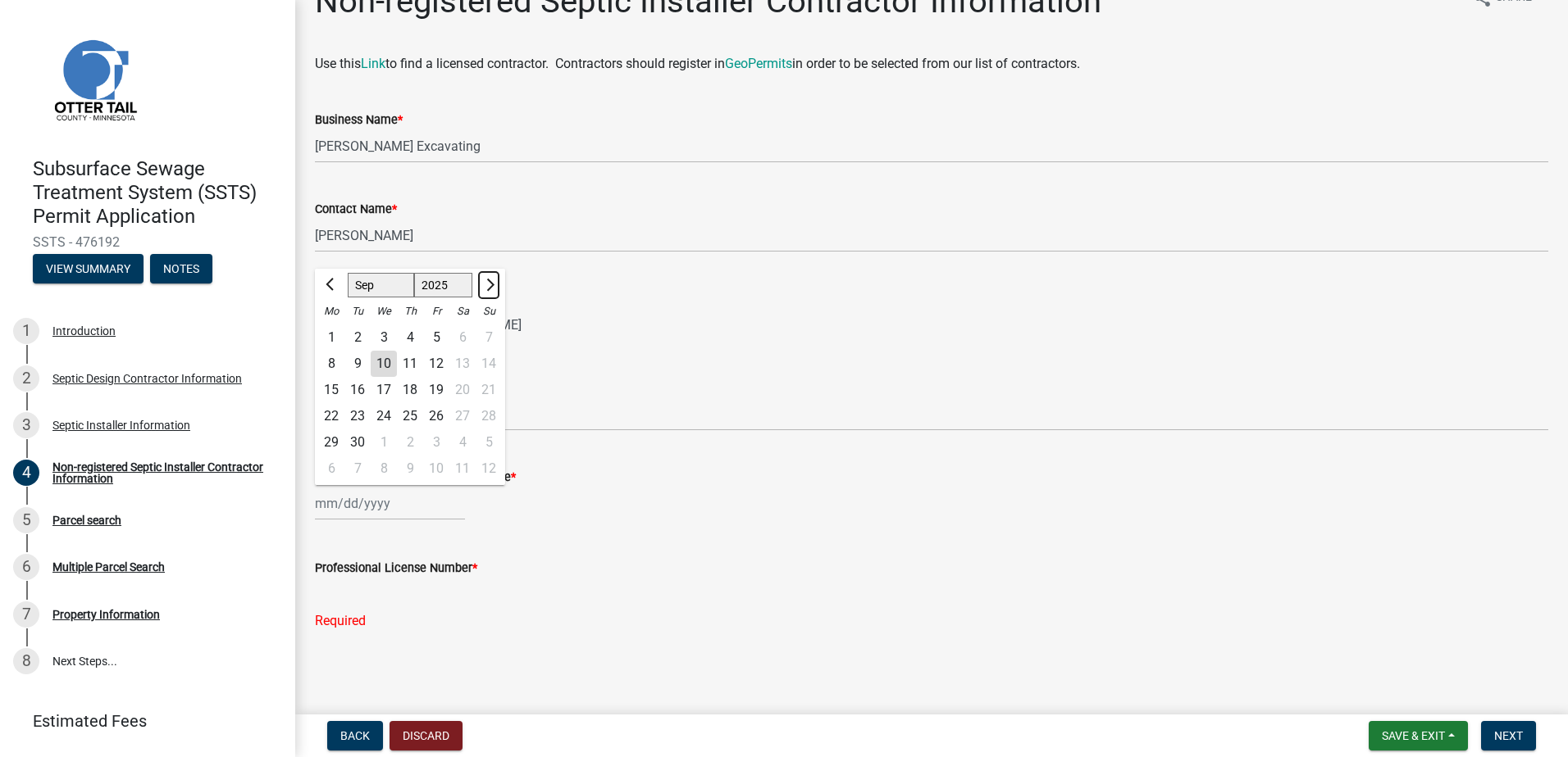
click at [485, 285] on span "Next month" at bounding box center [488, 285] width 13 height 13
select select "1"
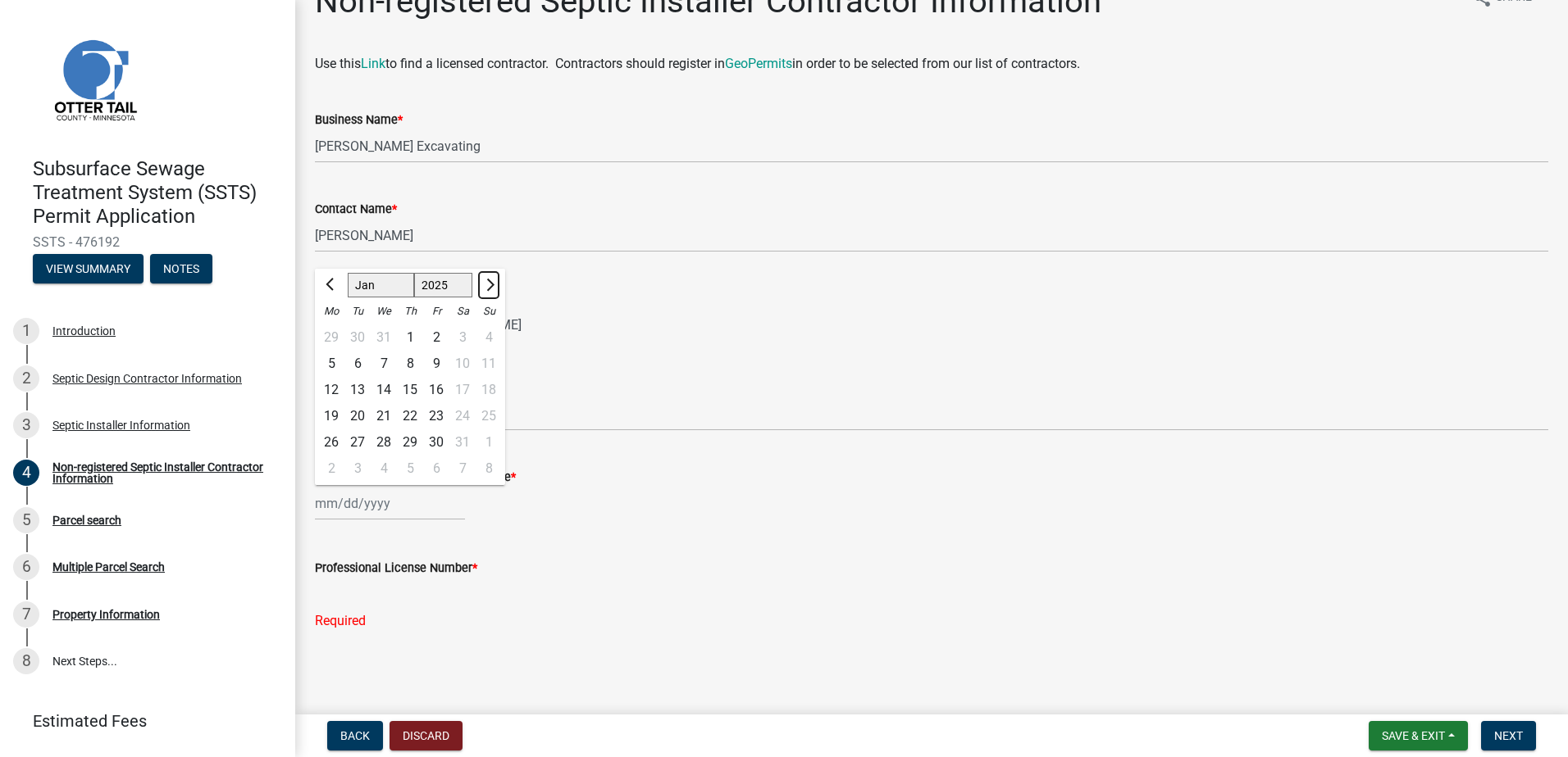
select select "2026"
click at [485, 285] on span "Next month" at bounding box center [488, 285] width 13 height 13
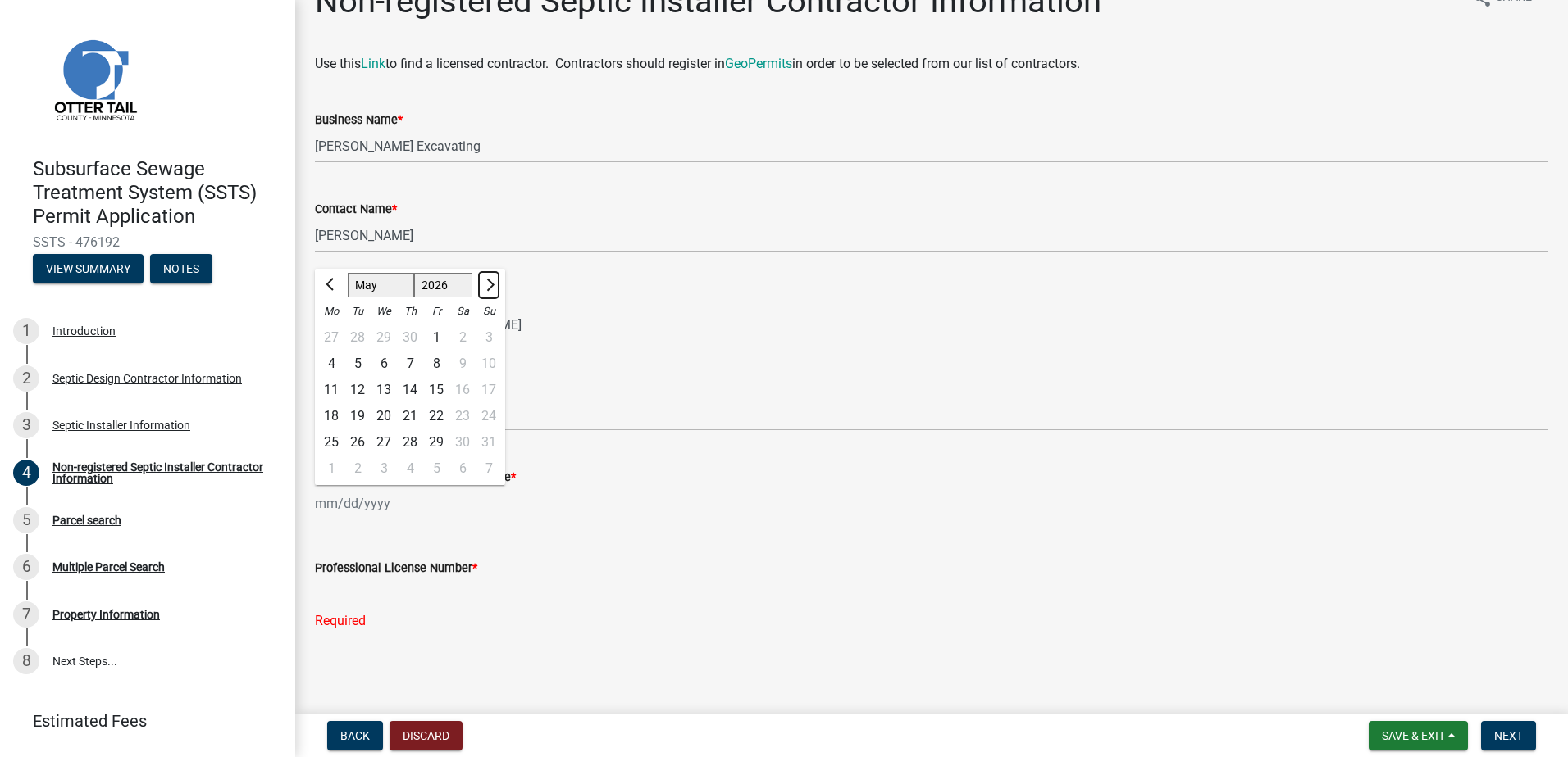
click at [485, 285] on span "Next month" at bounding box center [488, 285] width 13 height 13
click at [485, 284] on span "Next month" at bounding box center [488, 285] width 13 height 13
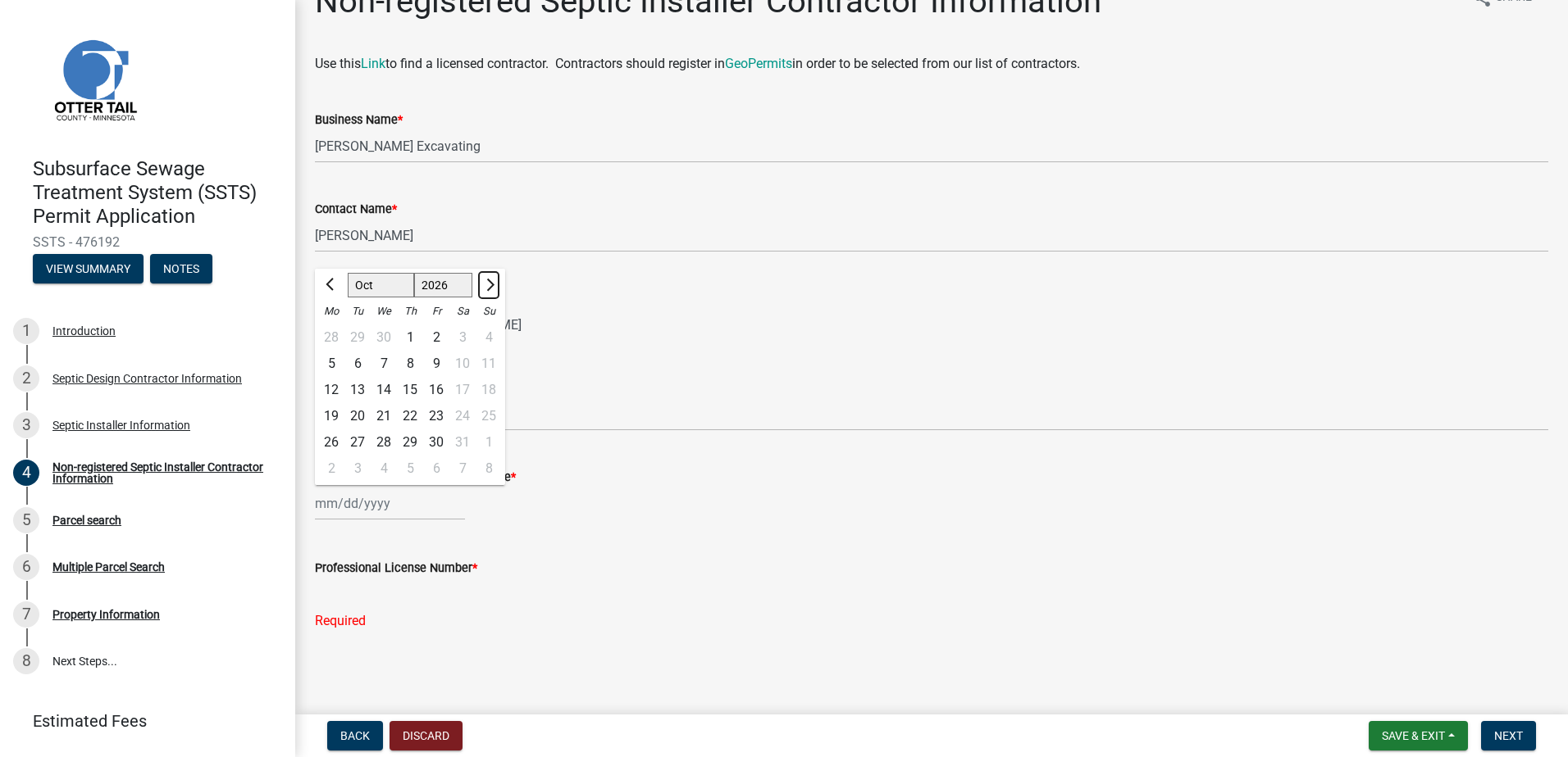
click at [485, 284] on span "Next month" at bounding box center [488, 285] width 13 height 13
select select "1"
select select "2027"
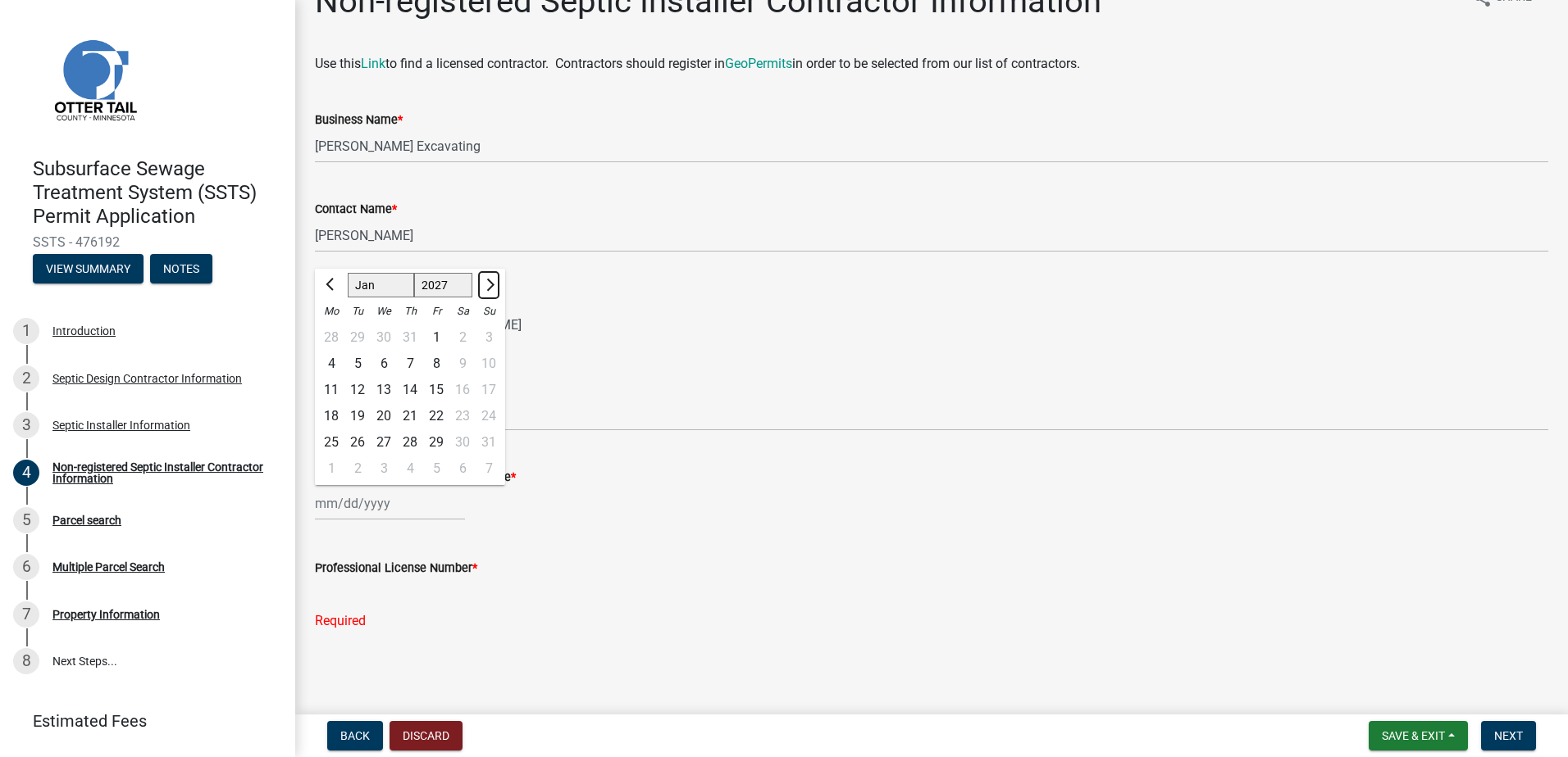
click at [485, 284] on span "Next month" at bounding box center [488, 285] width 13 height 13
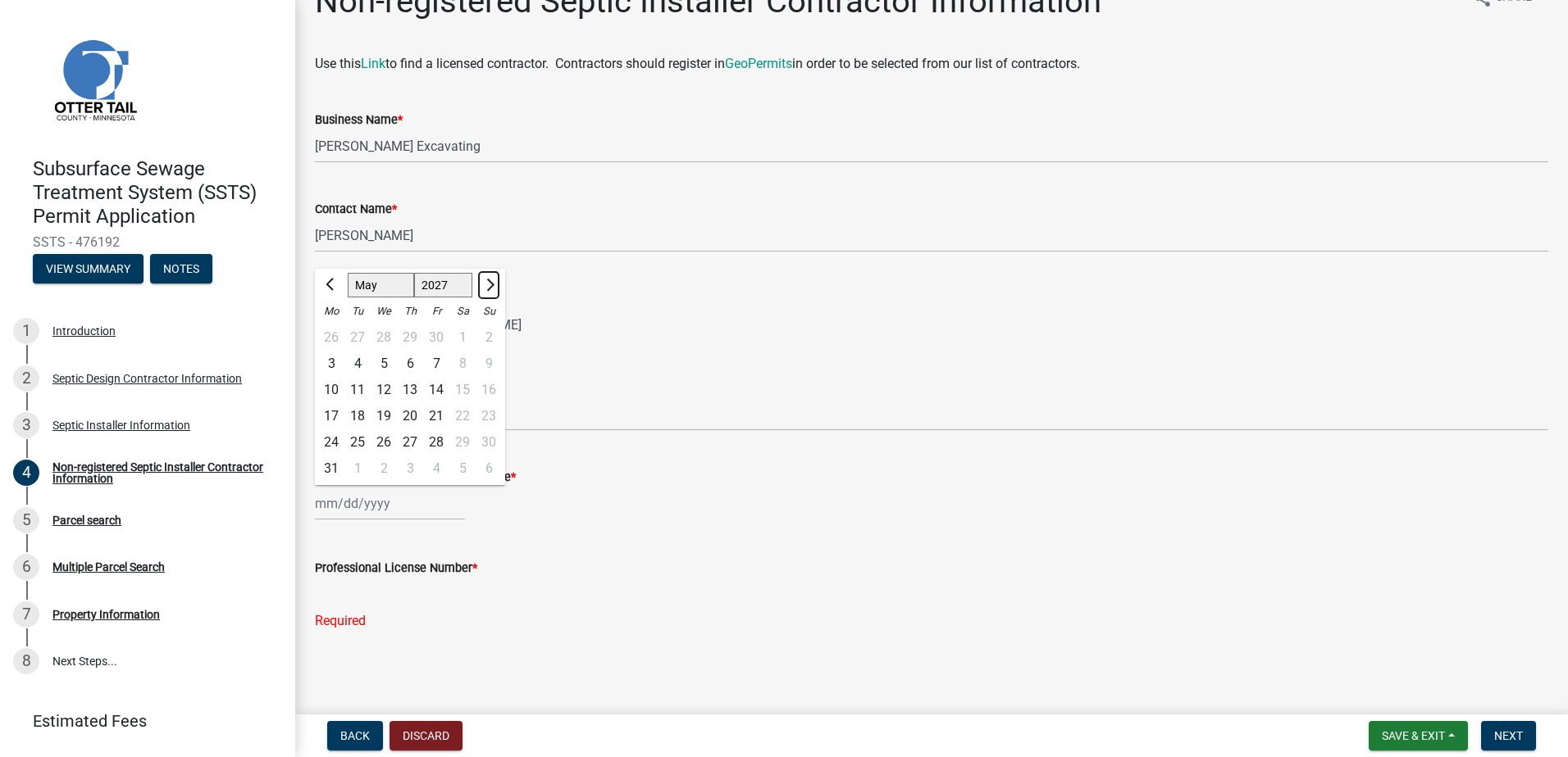
select select "6"
click at [330, 415] on div "21" at bounding box center [331, 416] width 26 height 26
type input "06/21/2027"
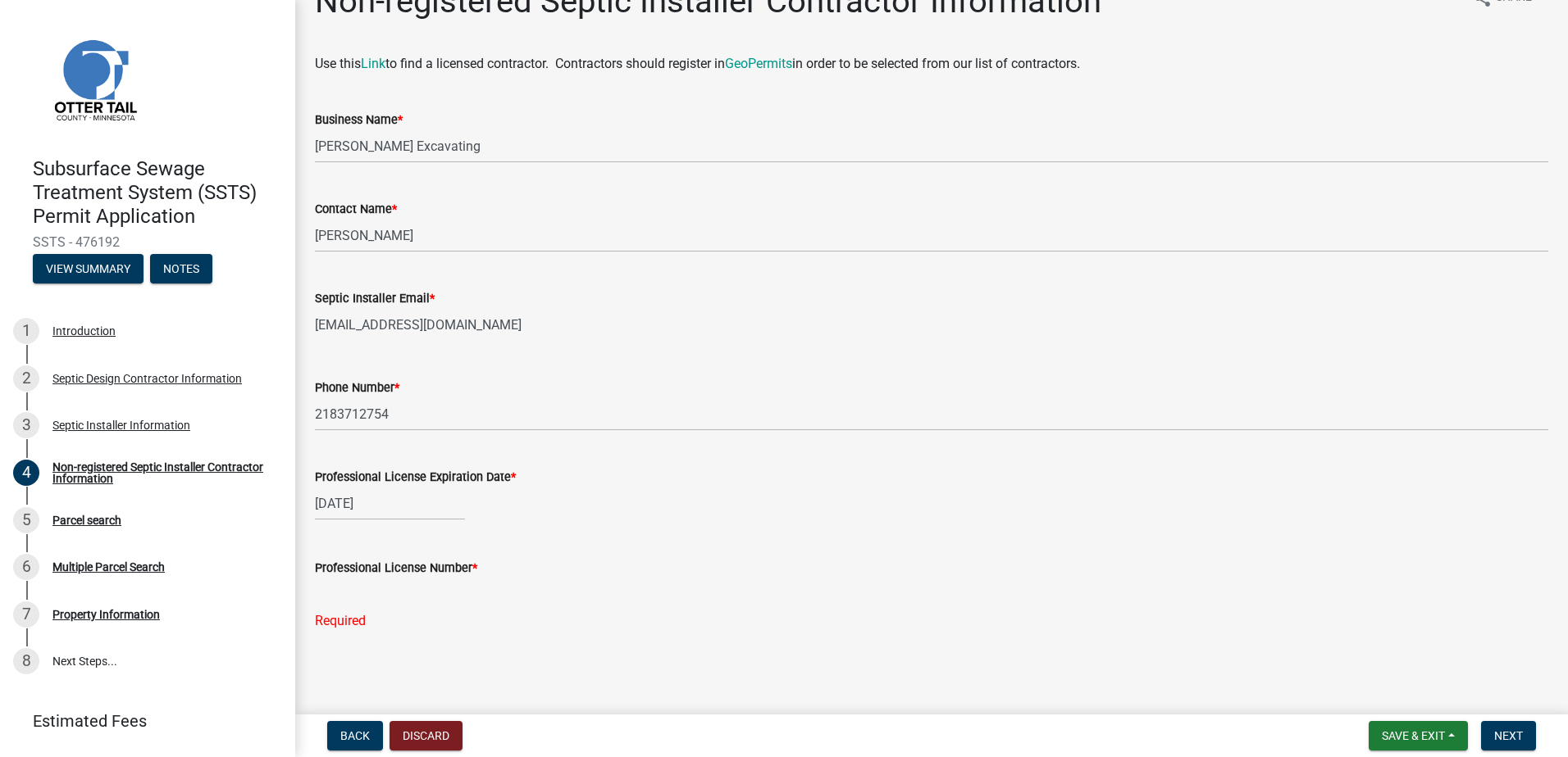
click at [325, 588] on input "Professional License Number *" at bounding box center [932, 594] width 1234 height 34
type input "3994"
click at [1508, 733] on span "Next" at bounding box center [1508, 736] width 29 height 13
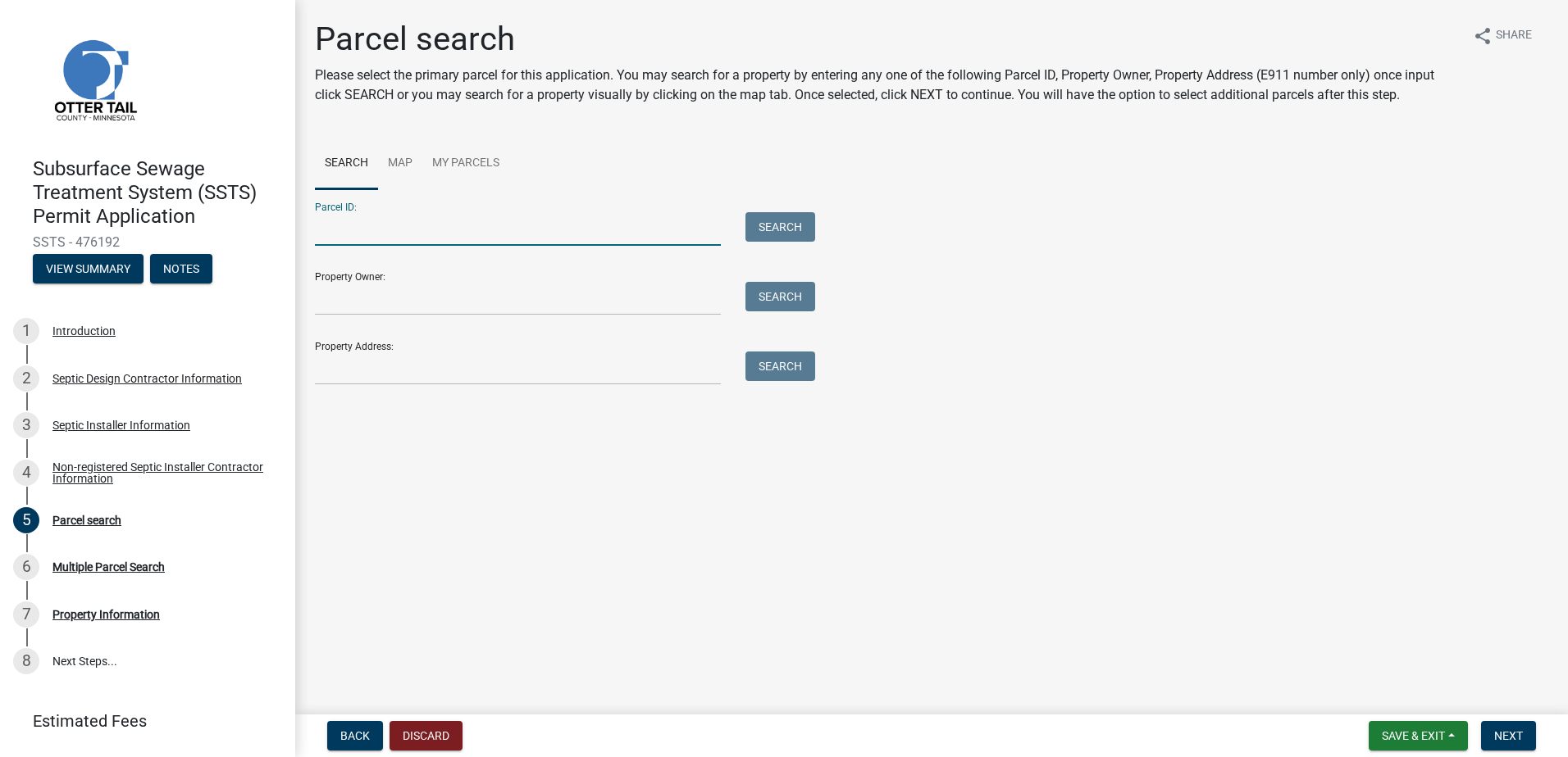
drag, startPoint x: 342, startPoint y: 230, endPoint x: 414, endPoint y: 215, distance: 73.5
click at [342, 230] on input "Parcel ID:" at bounding box center [518, 229] width 406 height 34
type input "67000350054000"
click at [781, 218] on button "Search" at bounding box center [780, 227] width 70 height 29
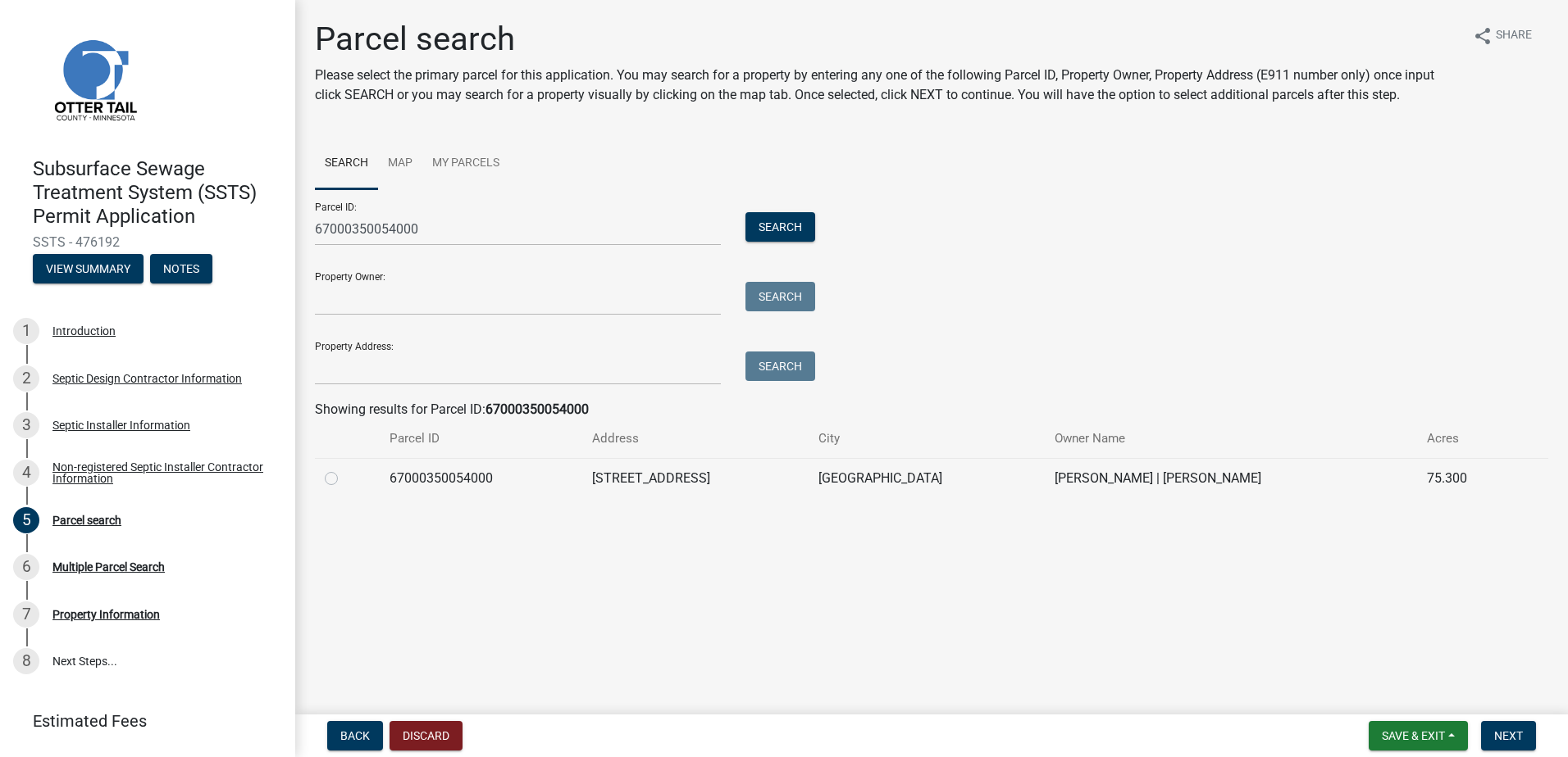
click at [345, 469] on label at bounding box center [345, 469] width 0 height 0
click at [345, 478] on input "radio" at bounding box center [350, 474] width 11 height 11
radio input "true"
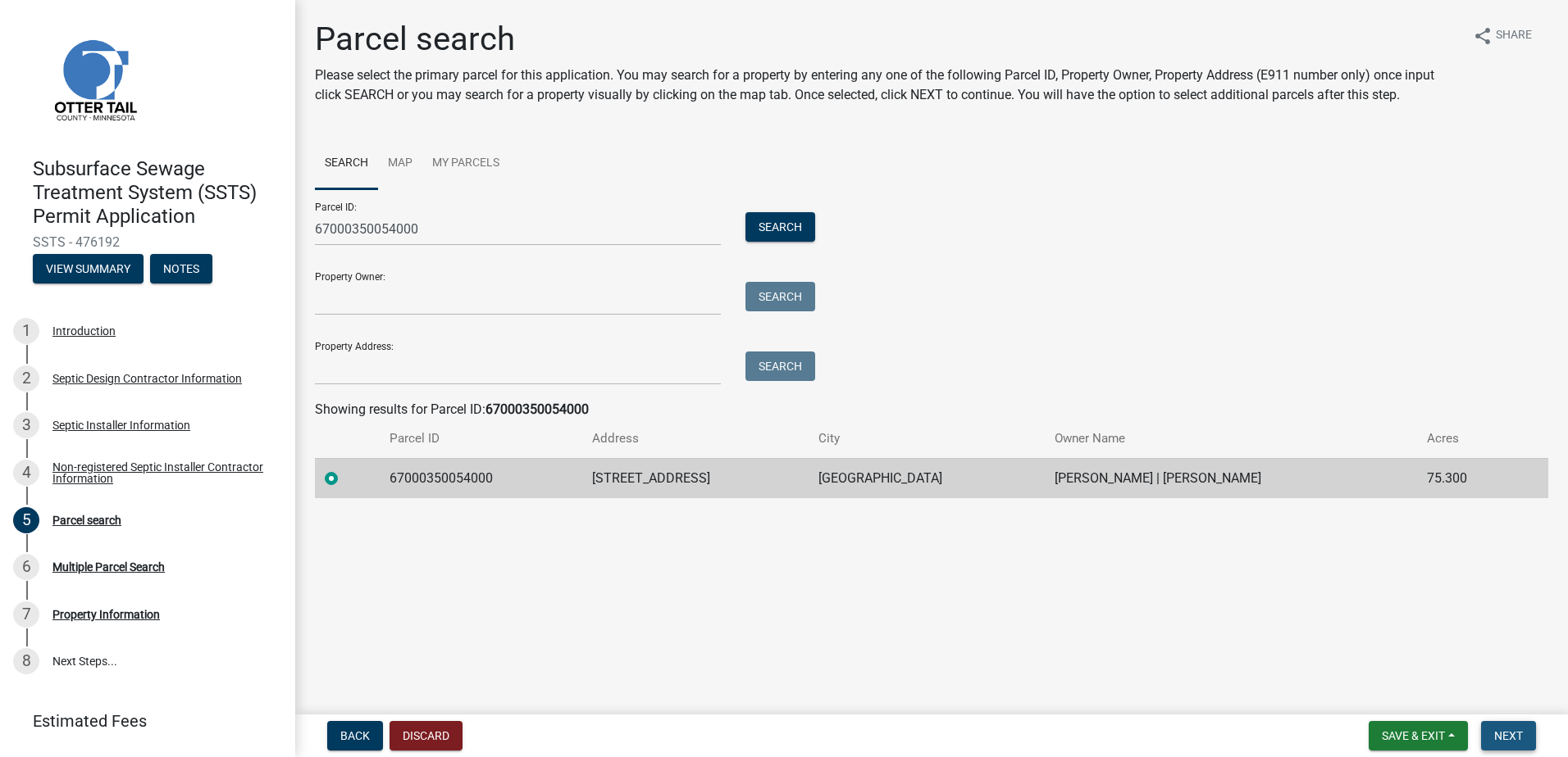
click at [1507, 731] on span "Next" at bounding box center [1508, 736] width 29 height 13
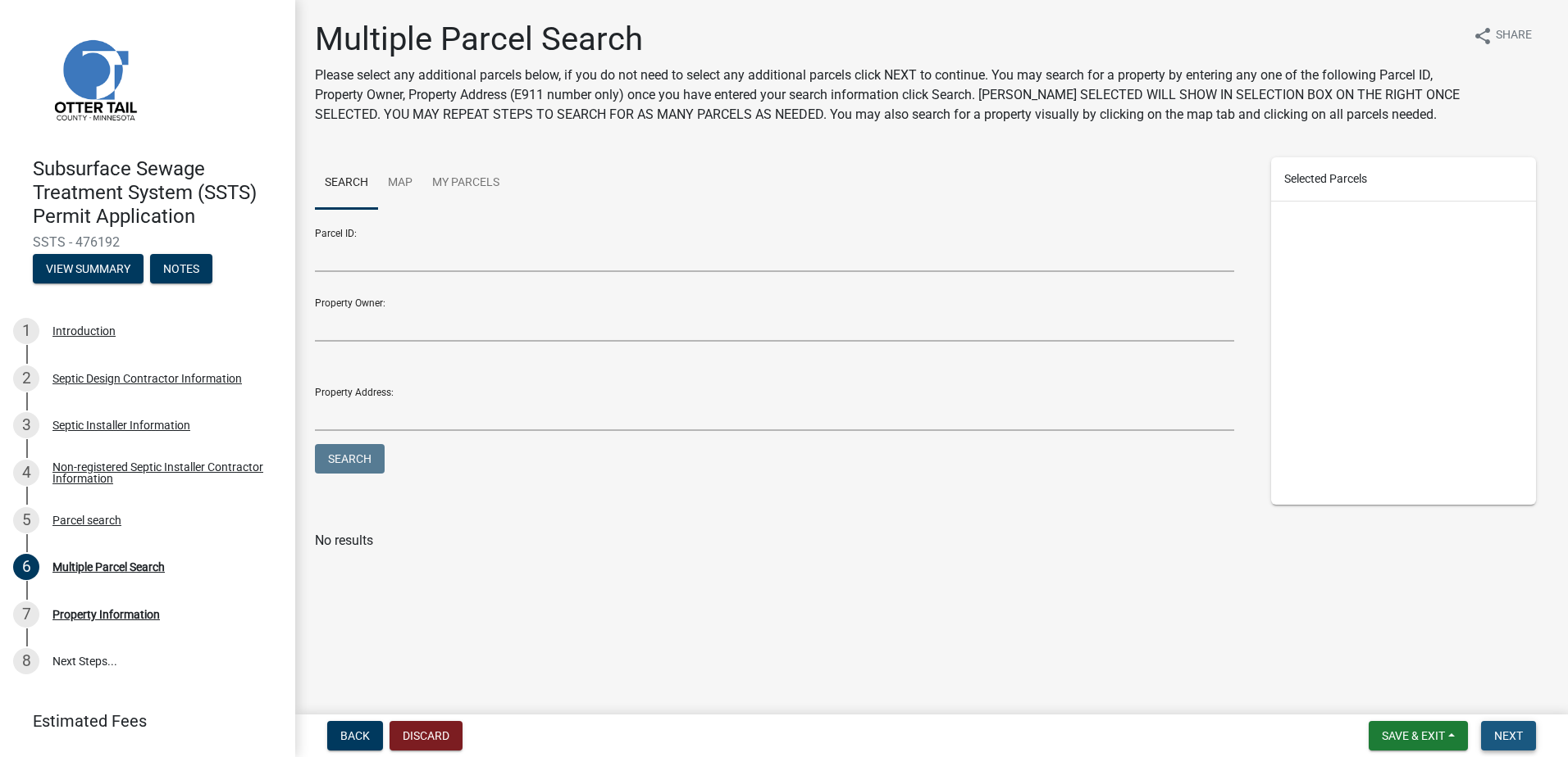
click at [1495, 737] on span "Next" at bounding box center [1508, 736] width 29 height 13
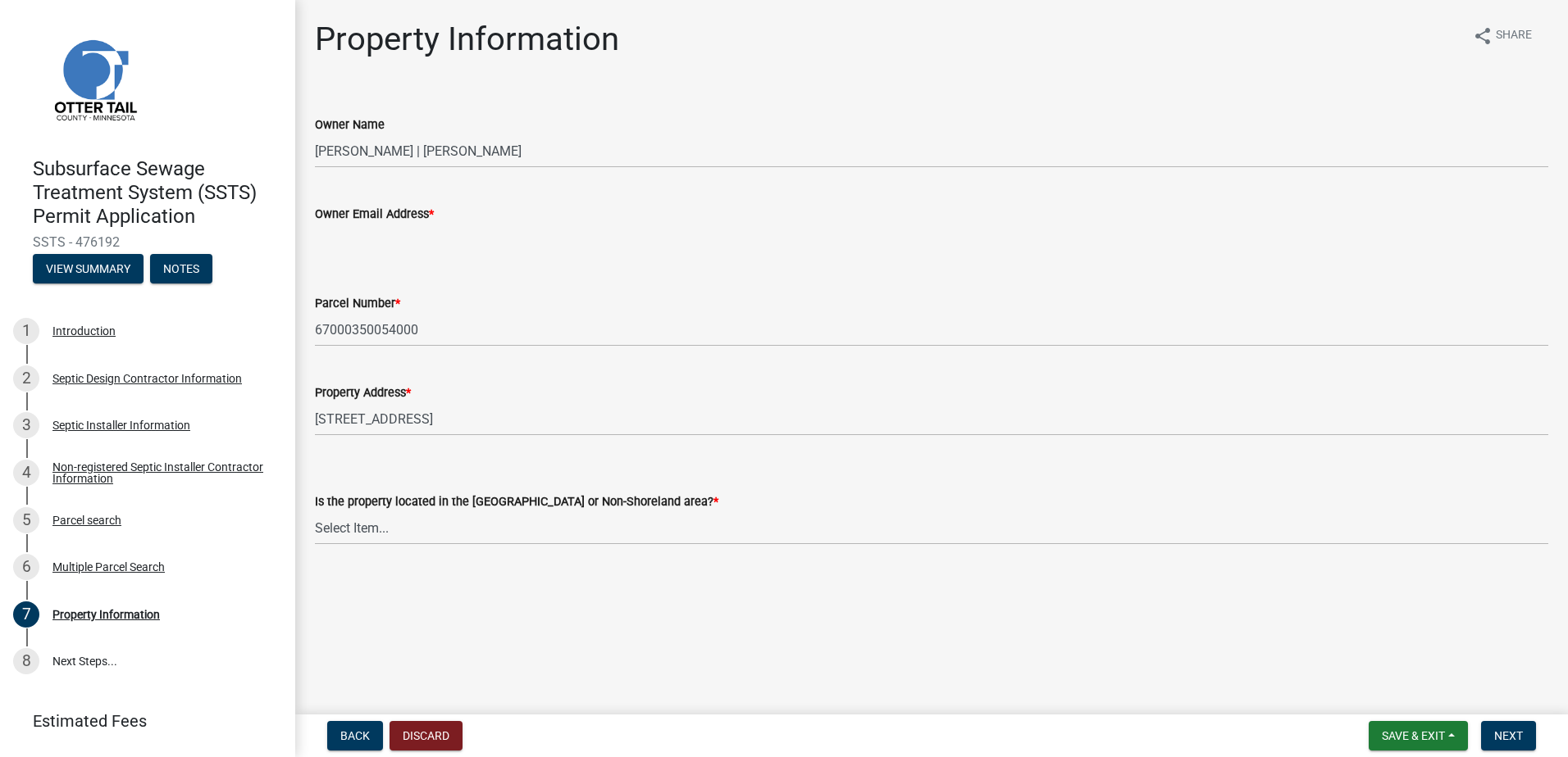
click at [338, 239] on input "Owner Email Address *" at bounding box center [932, 241] width 1234 height 34
type input "eyungbauer@gmail.com"
click at [369, 534] on select "Select Item... Shoreland Non-Shoreland" at bounding box center [932, 528] width 1234 height 34
click at [315, 511] on select "Select Item... Shoreland Non-Shoreland" at bounding box center [932, 528] width 1234 height 34
select select "5ed11e82-653f-4fcc-a472-8d95af57556c"
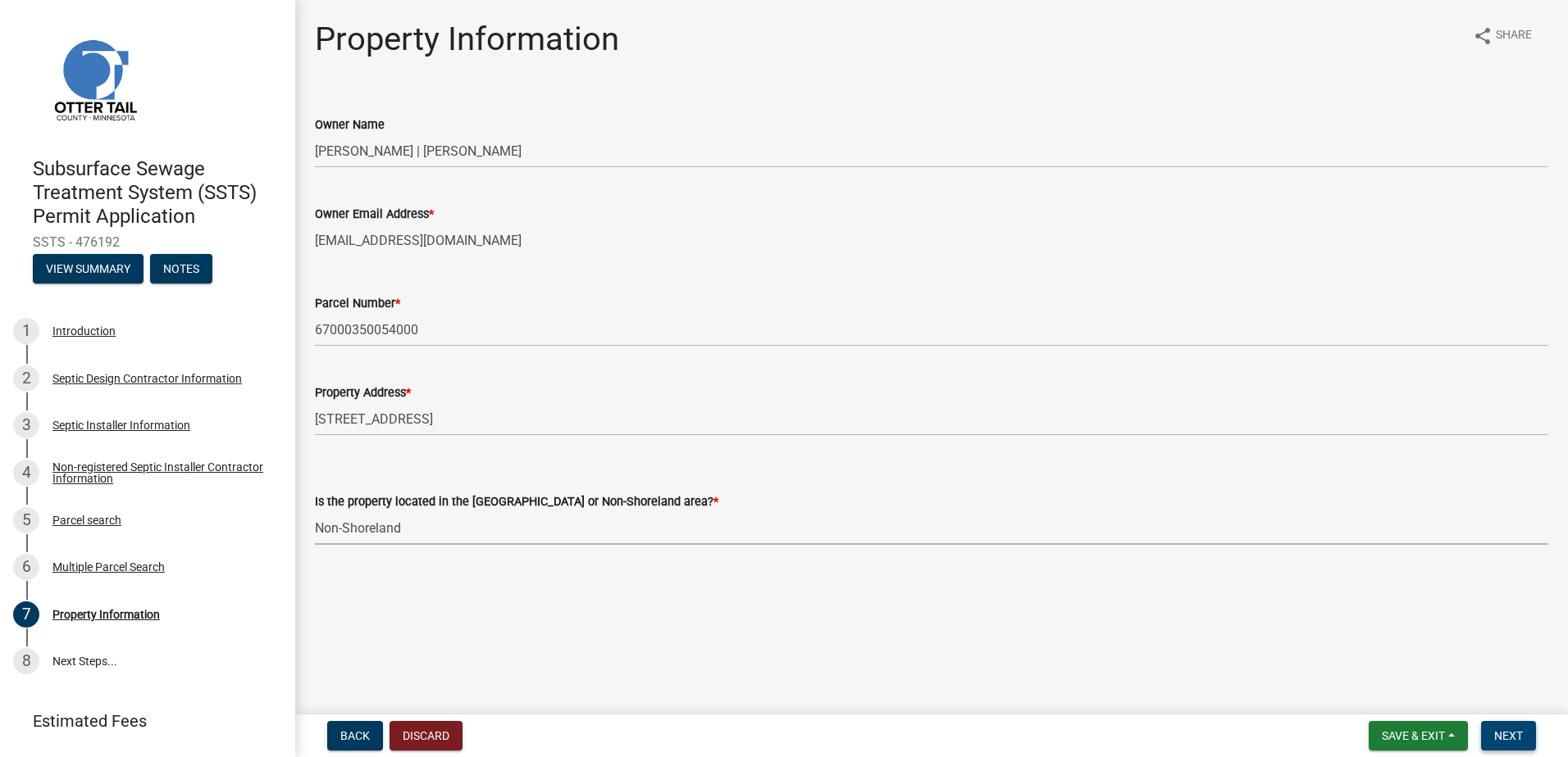
click at [1498, 741] on span "Next" at bounding box center [1508, 736] width 29 height 13
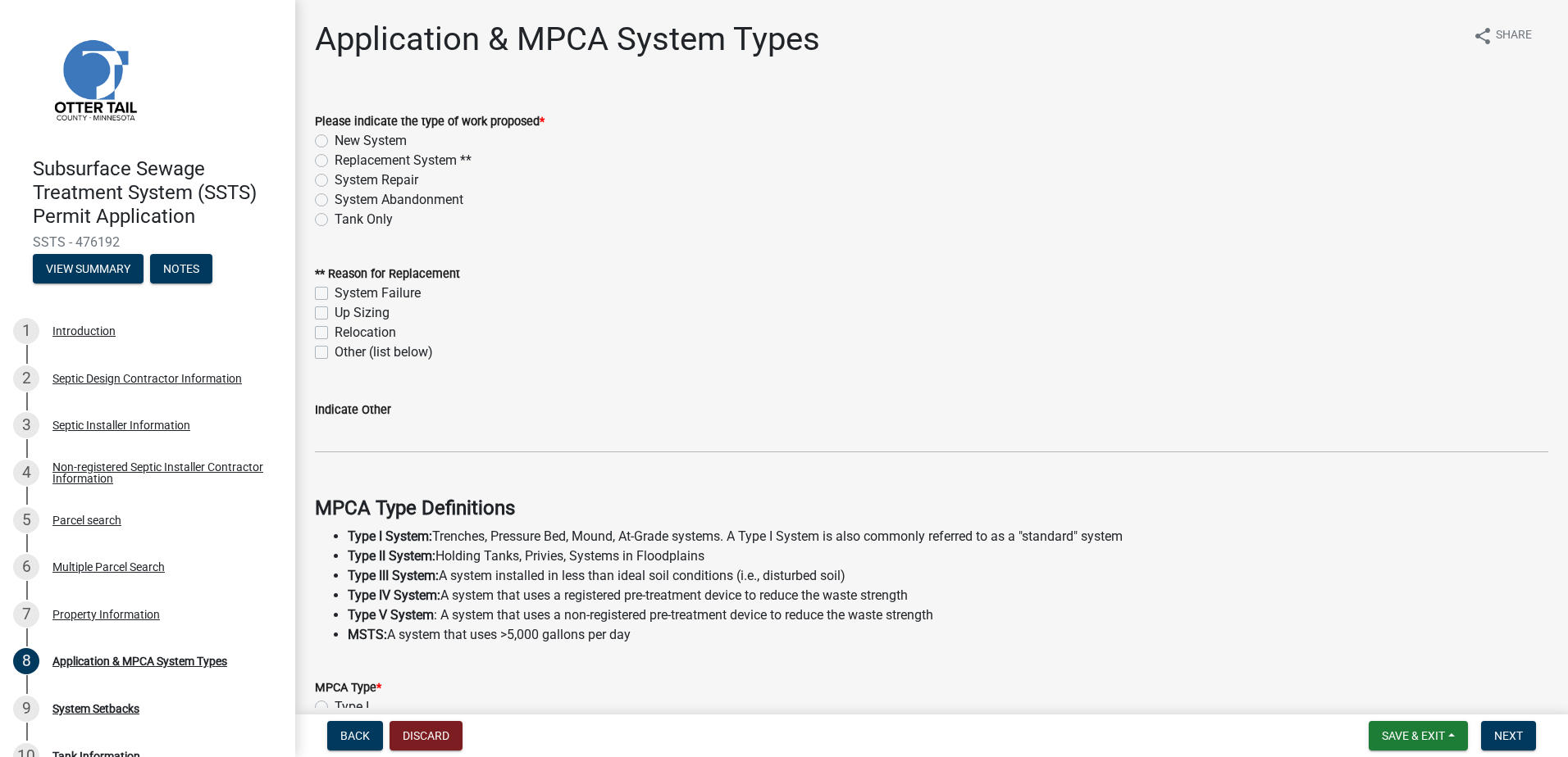
click at [334, 163] on label "Replacement System **" at bounding box center [403, 160] width 137 height 19
click at [334, 162] on input "Replacement System **" at bounding box center [340, 156] width 11 height 11
radio input "true"
click at [334, 295] on label "System Failure" at bounding box center [377, 293] width 86 height 19
click at [334, 294] on input "System Failure" at bounding box center [340, 289] width 11 height 11
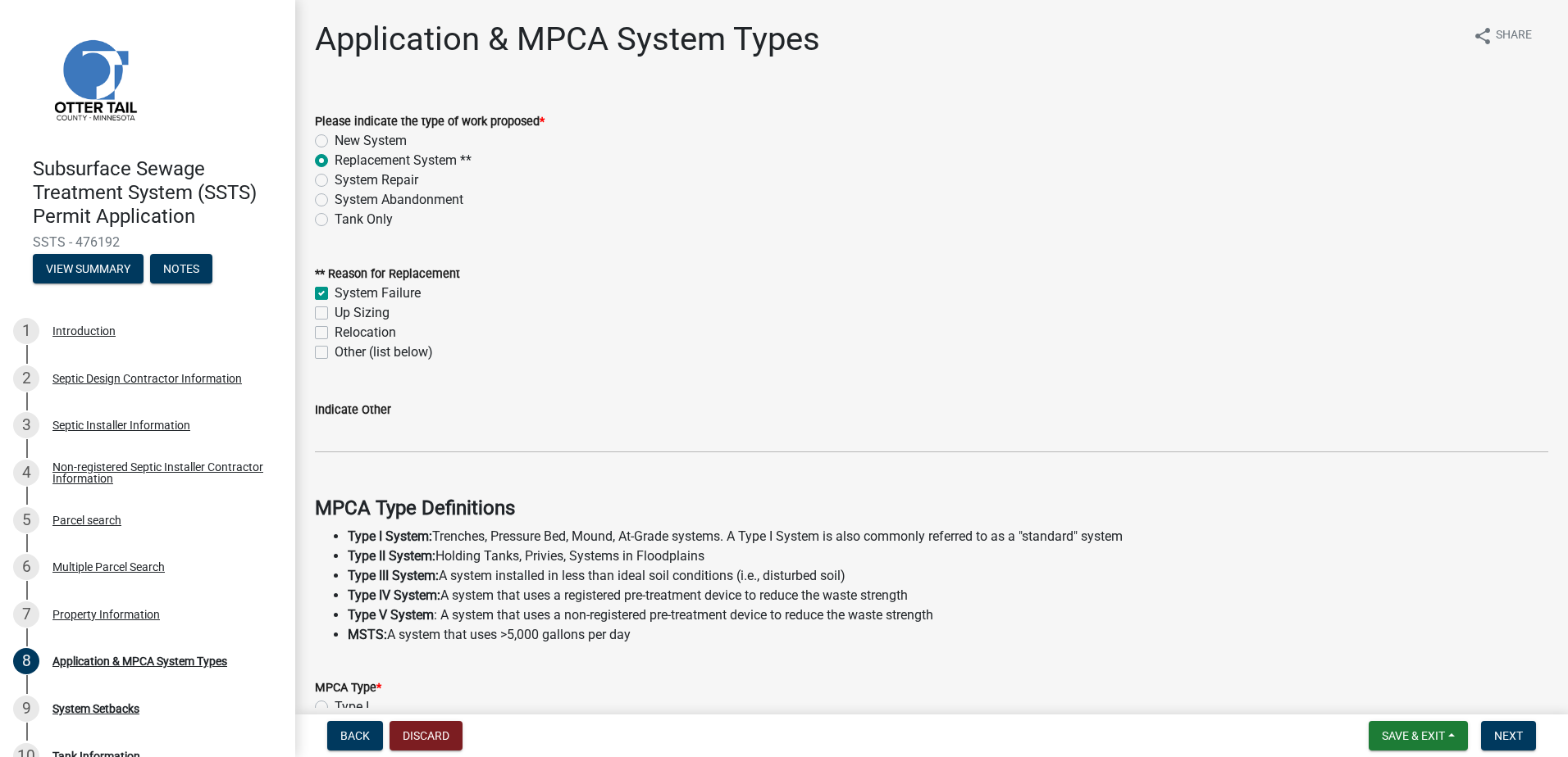
checkbox input "true"
checkbox input "false"
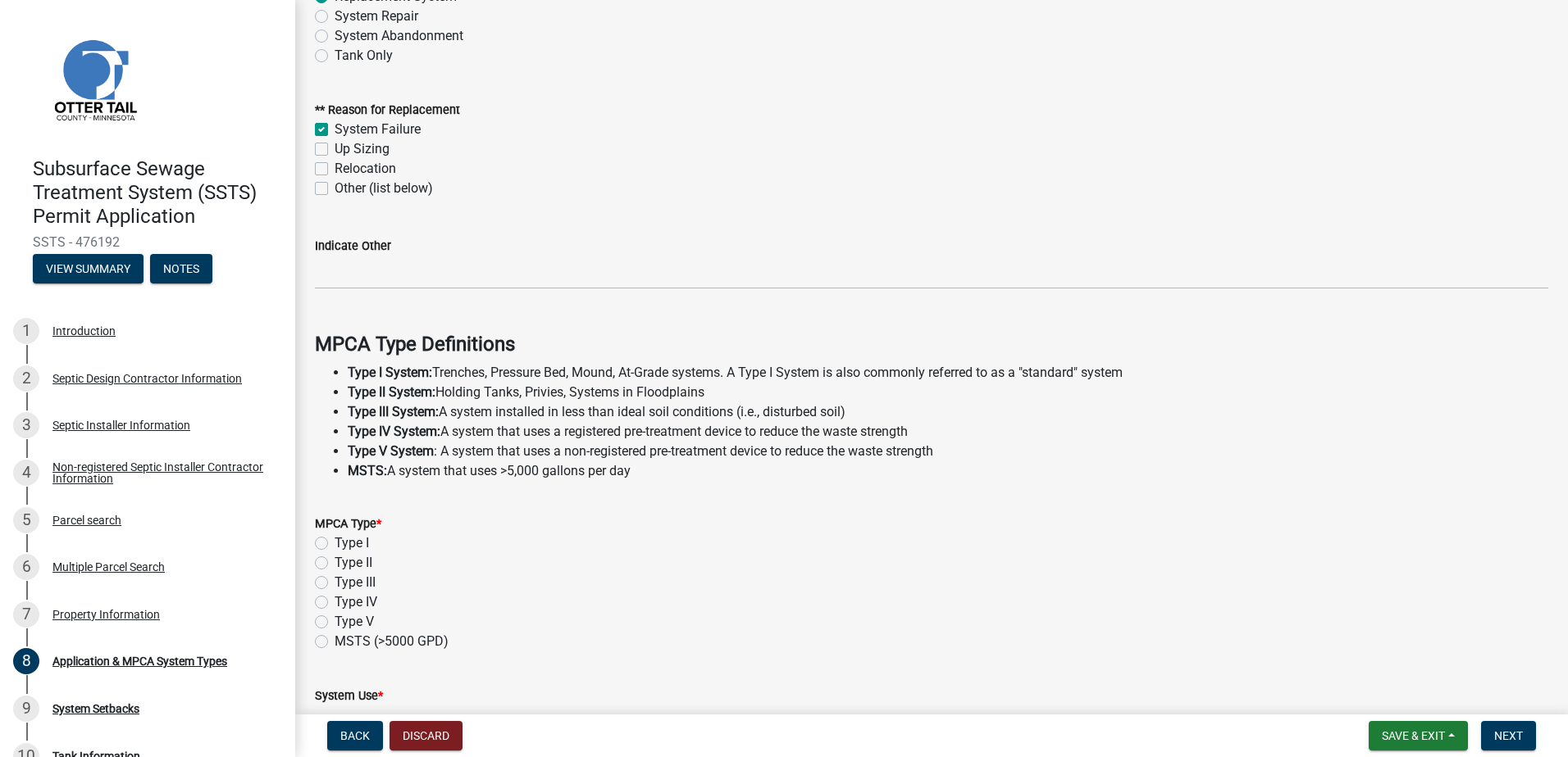
click at [334, 543] on label "Type I" at bounding box center [351, 543] width 35 height 19
click at [334, 543] on input "Type I" at bounding box center [340, 539] width 11 height 11
radio input "true"
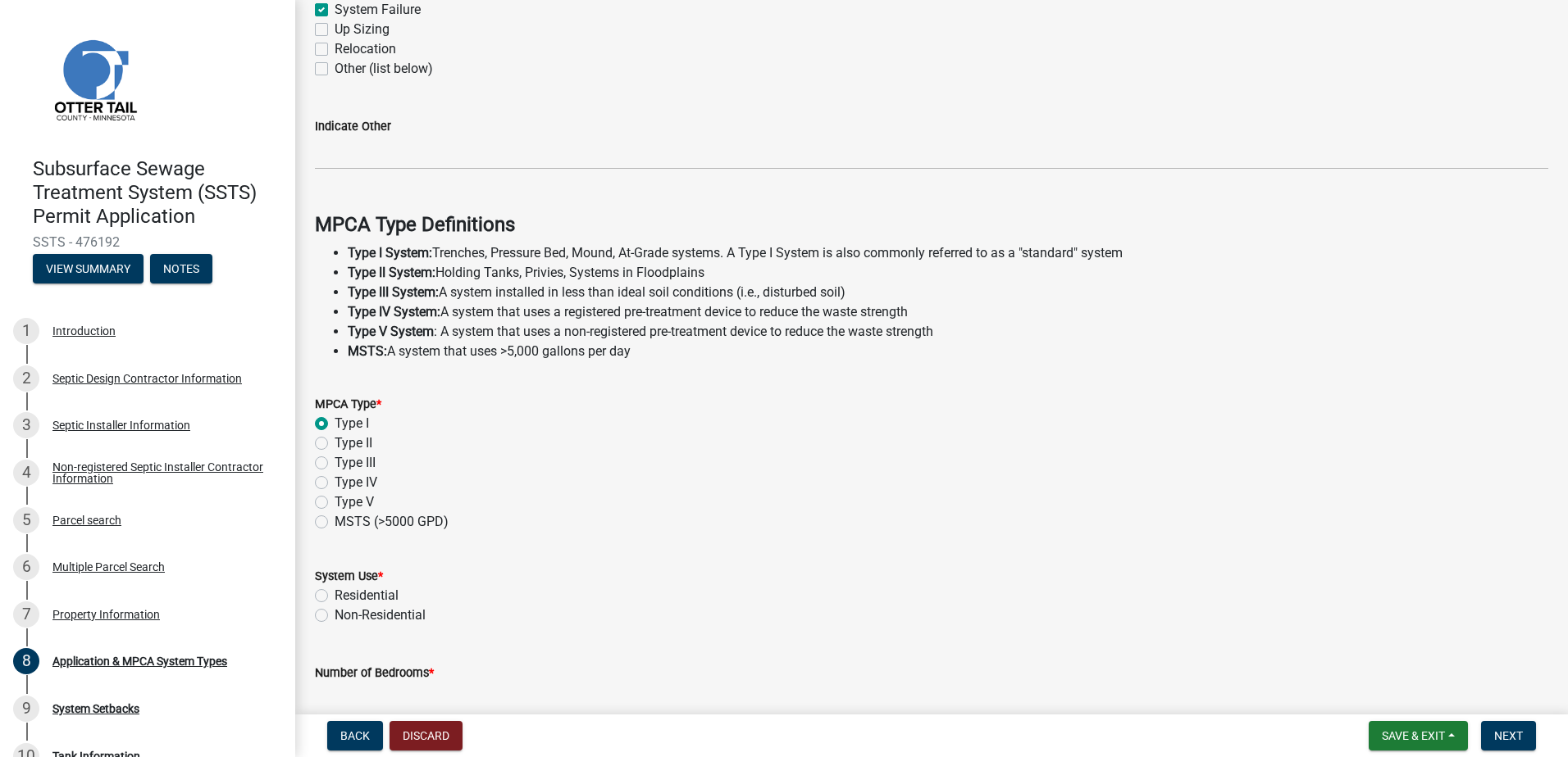
scroll to position [458, 0]
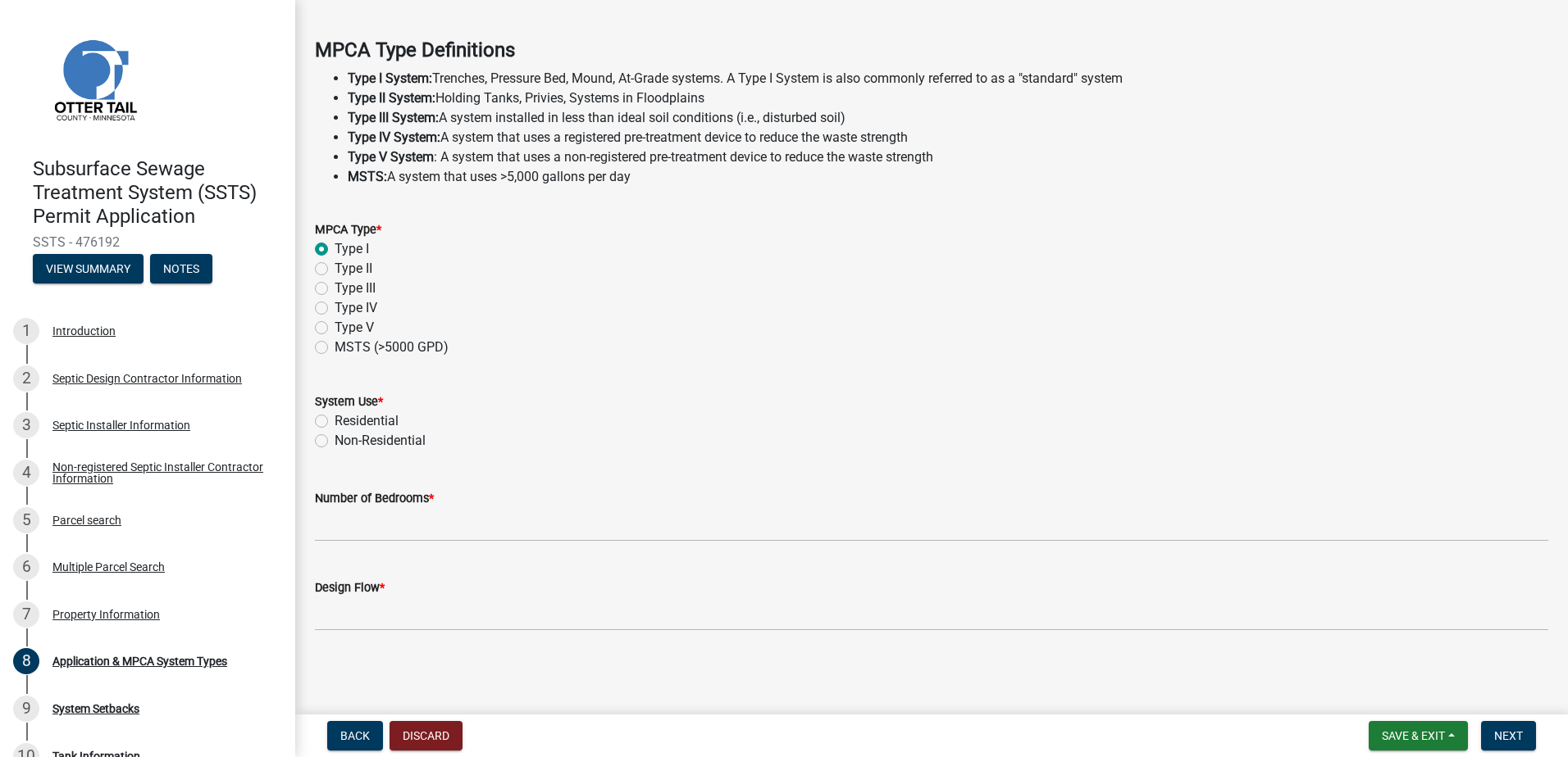
click at [334, 417] on label "Residential" at bounding box center [367, 421] width 64 height 19
click at [334, 417] on input "Residential" at bounding box center [340, 417] width 11 height 11
radio input "true"
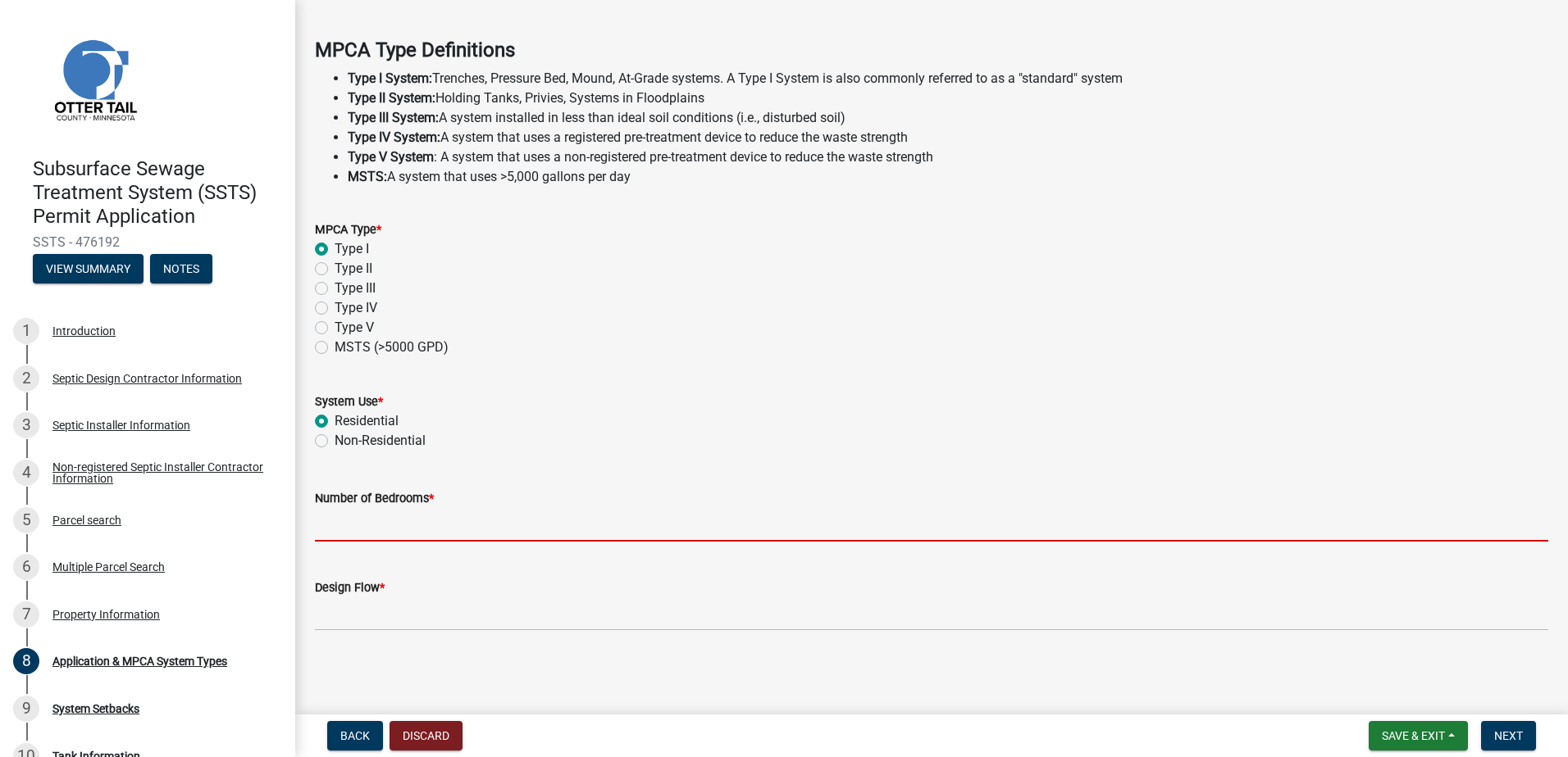
click at [348, 521] on input "Number of Bedrooms *" at bounding box center [932, 525] width 1234 height 34
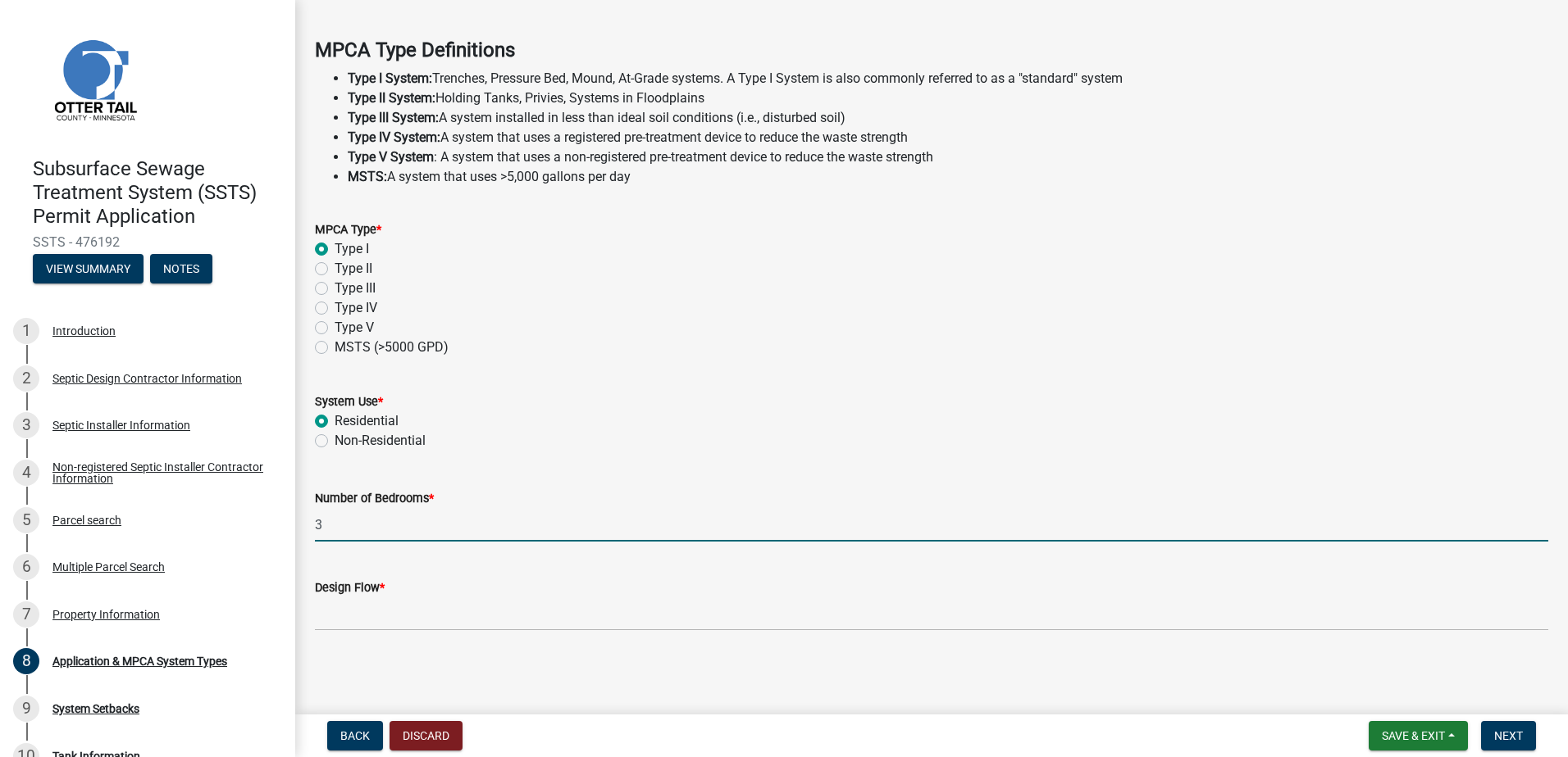
type input "3"
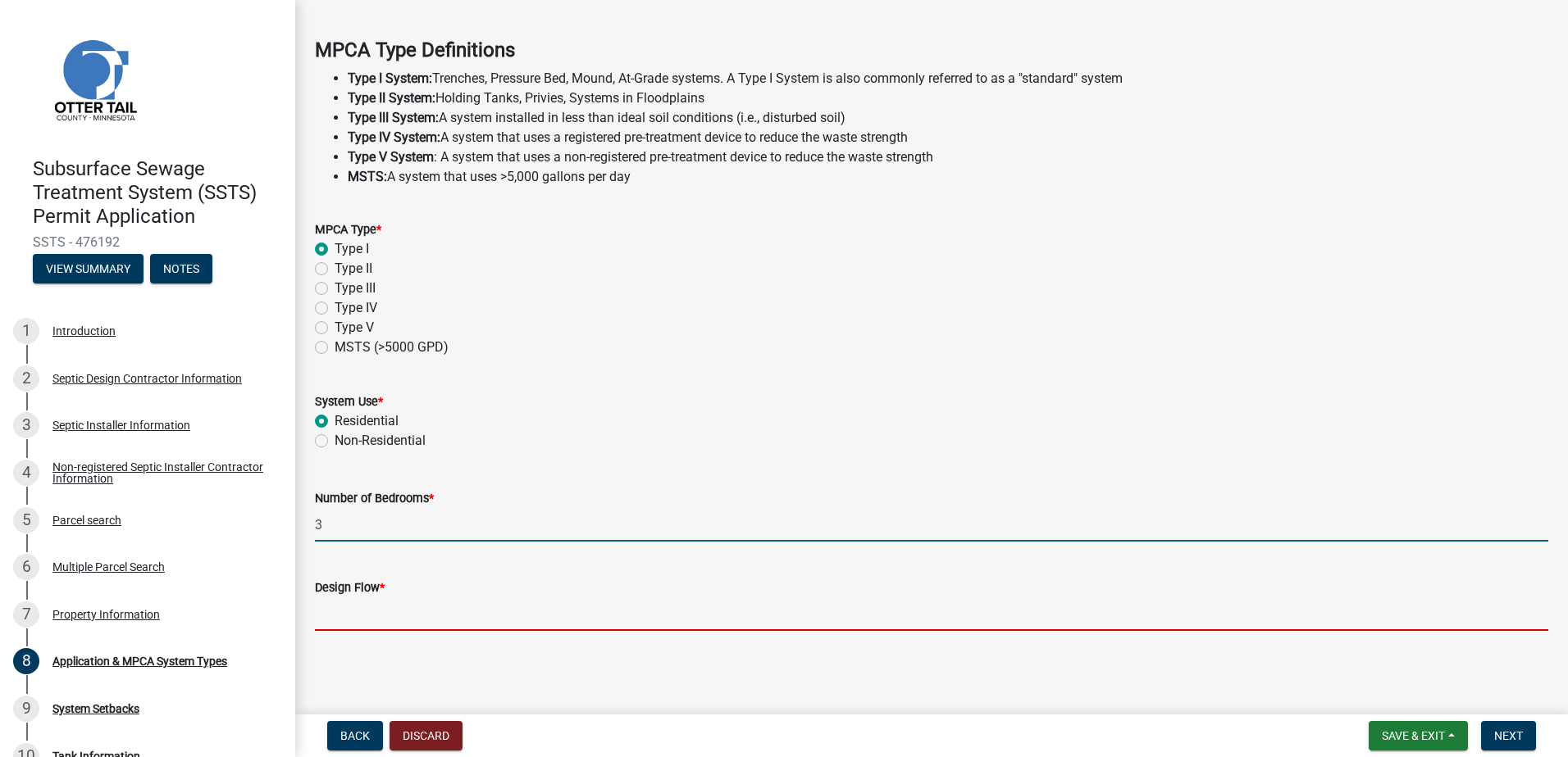
click at [320, 609] on input "Design Flow *" at bounding box center [932, 615] width 1234 height 34
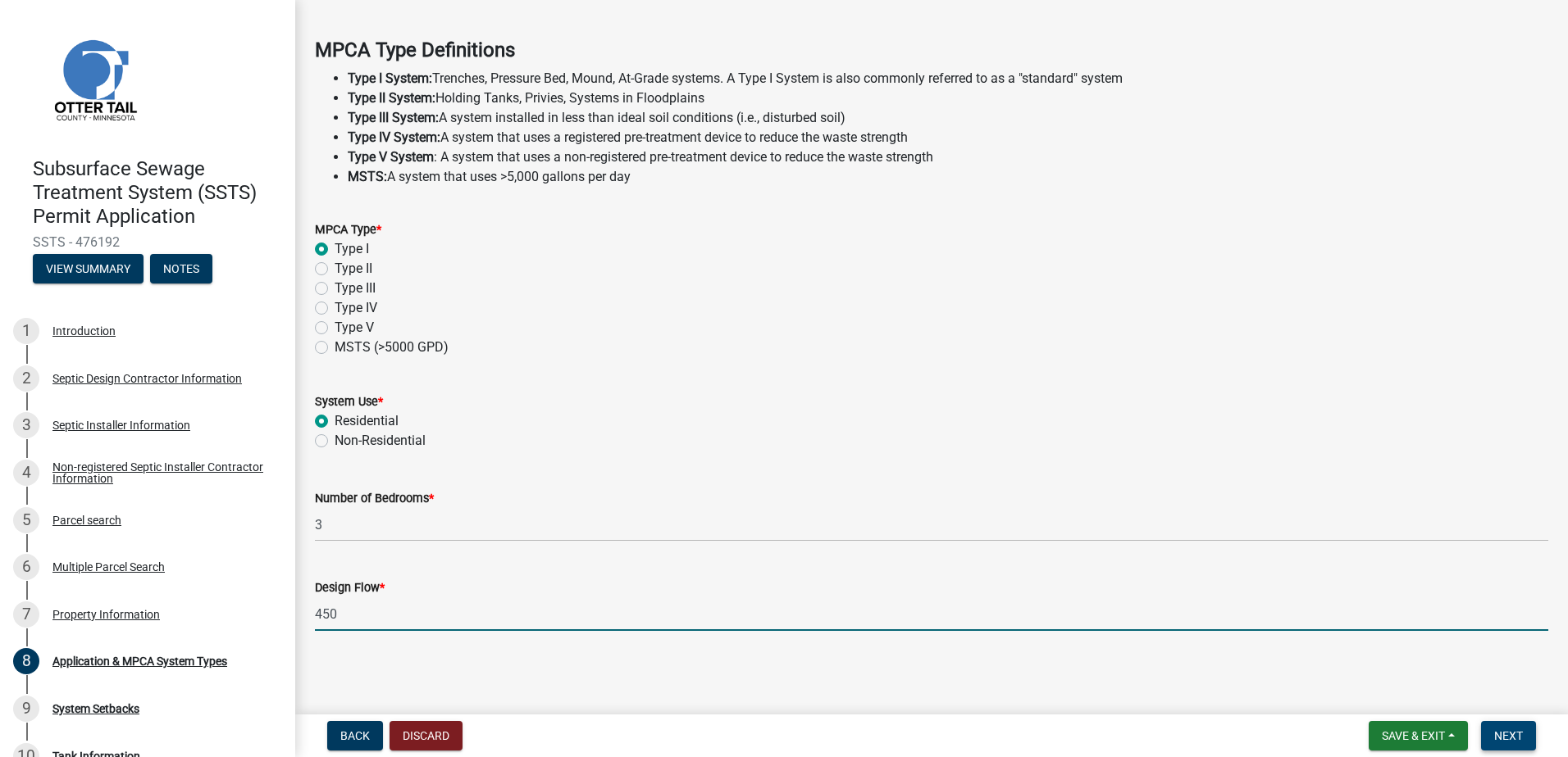
type input "450"
click at [1496, 729] on span "Next" at bounding box center [1508, 736] width 29 height 13
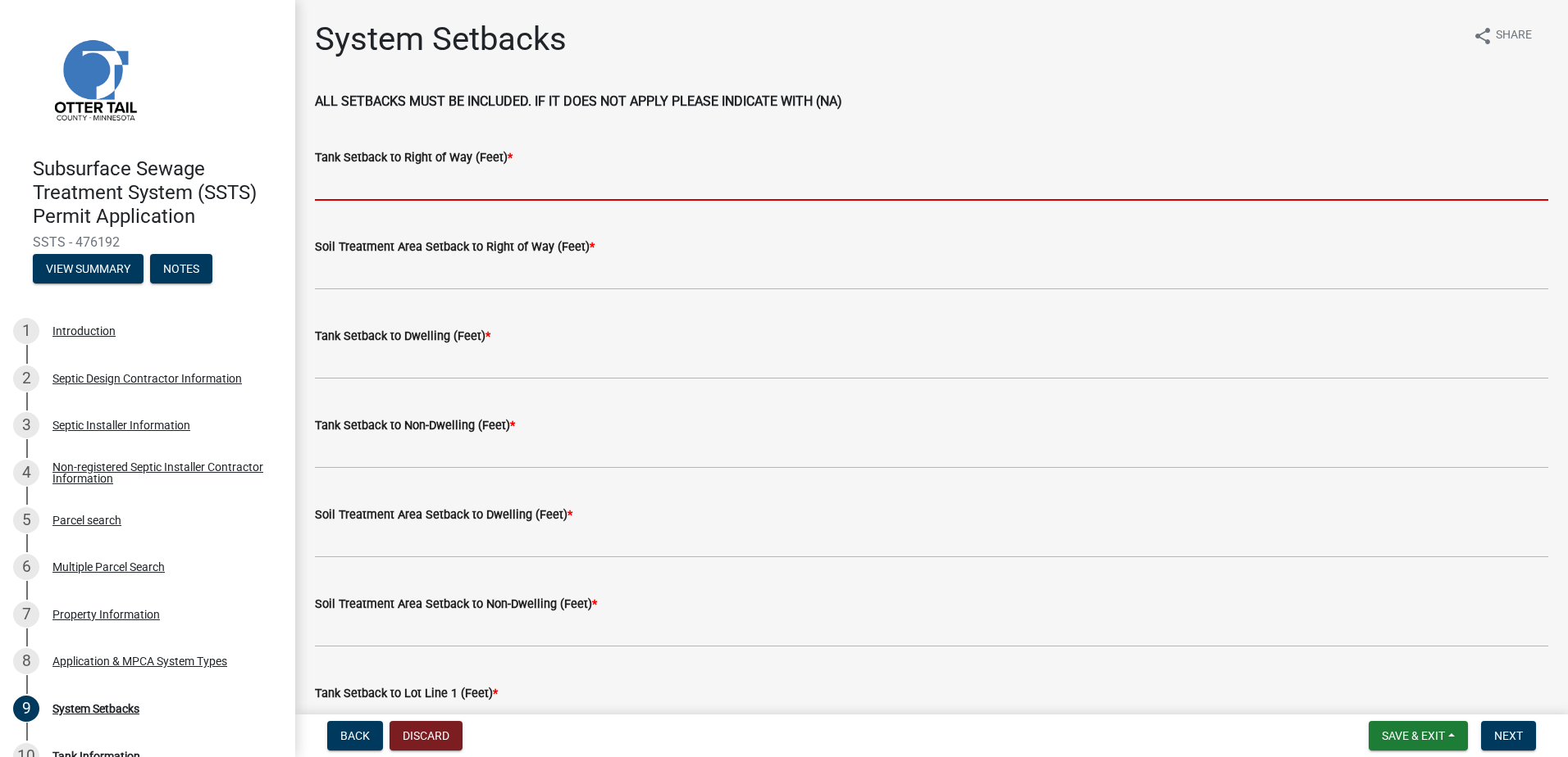
click at [347, 188] on input "Tank Setback to Right of Way (Feet) *" at bounding box center [932, 184] width 1234 height 34
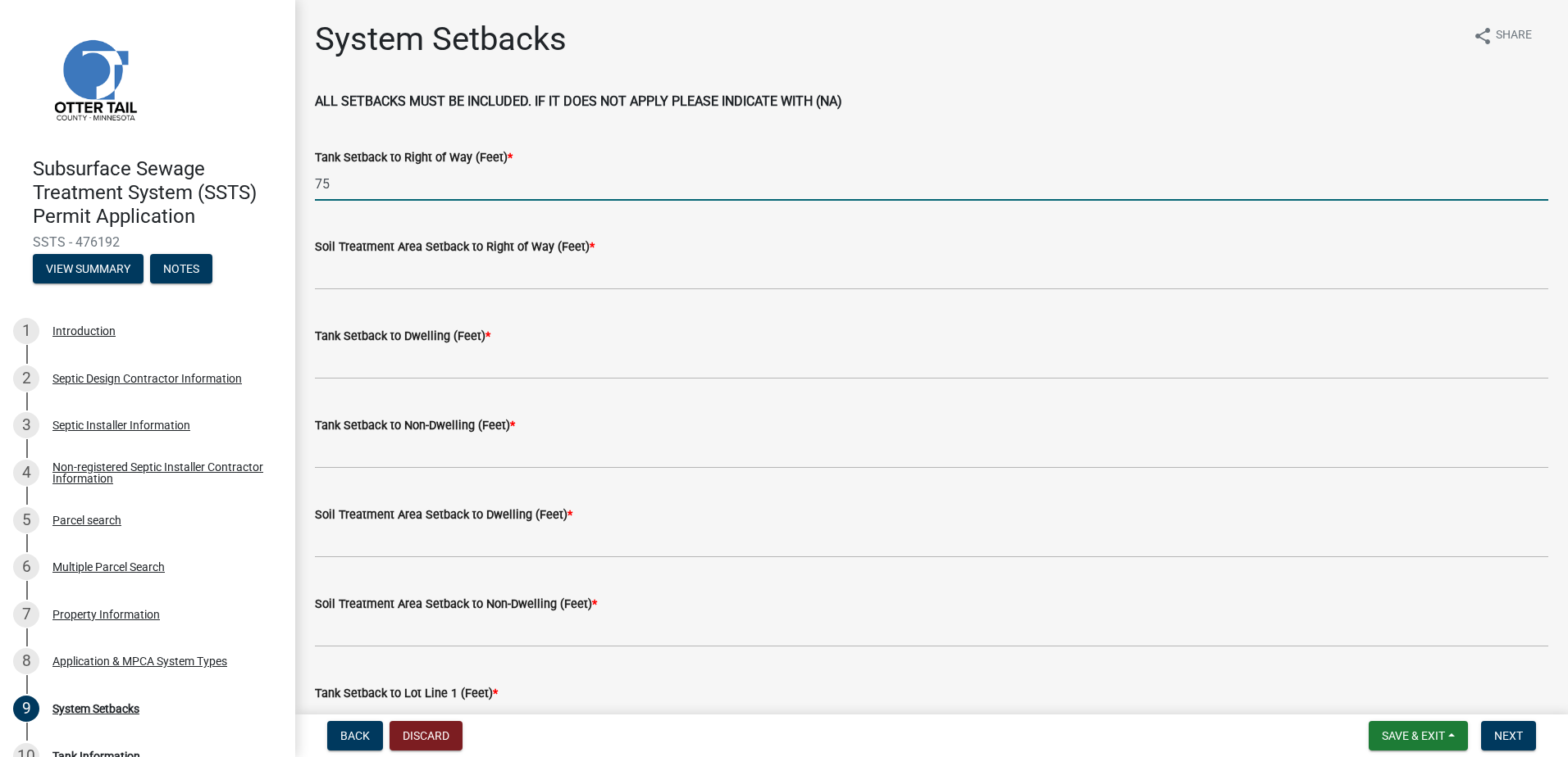
type input "7"
type input "100+"
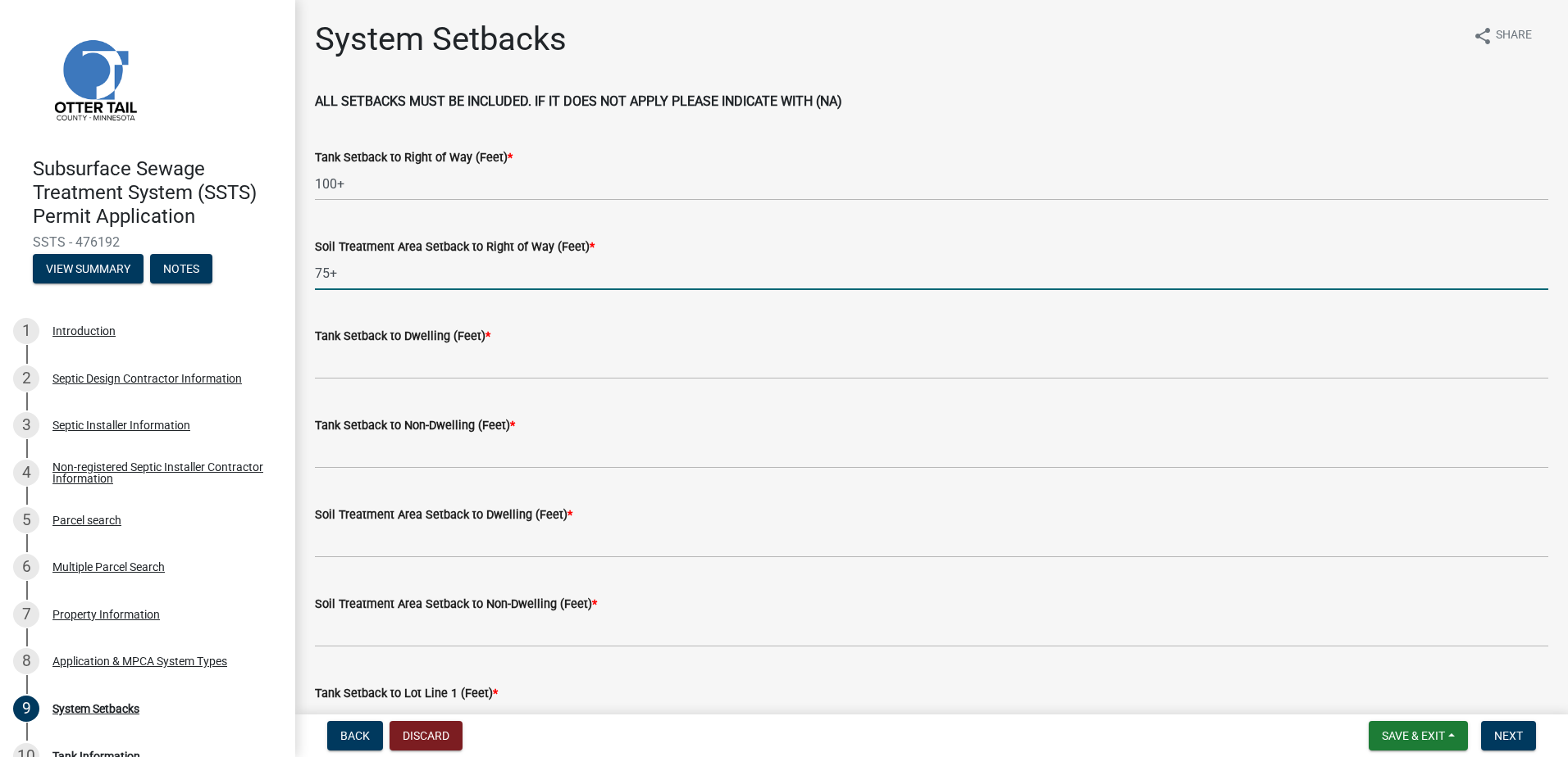
type input "75+"
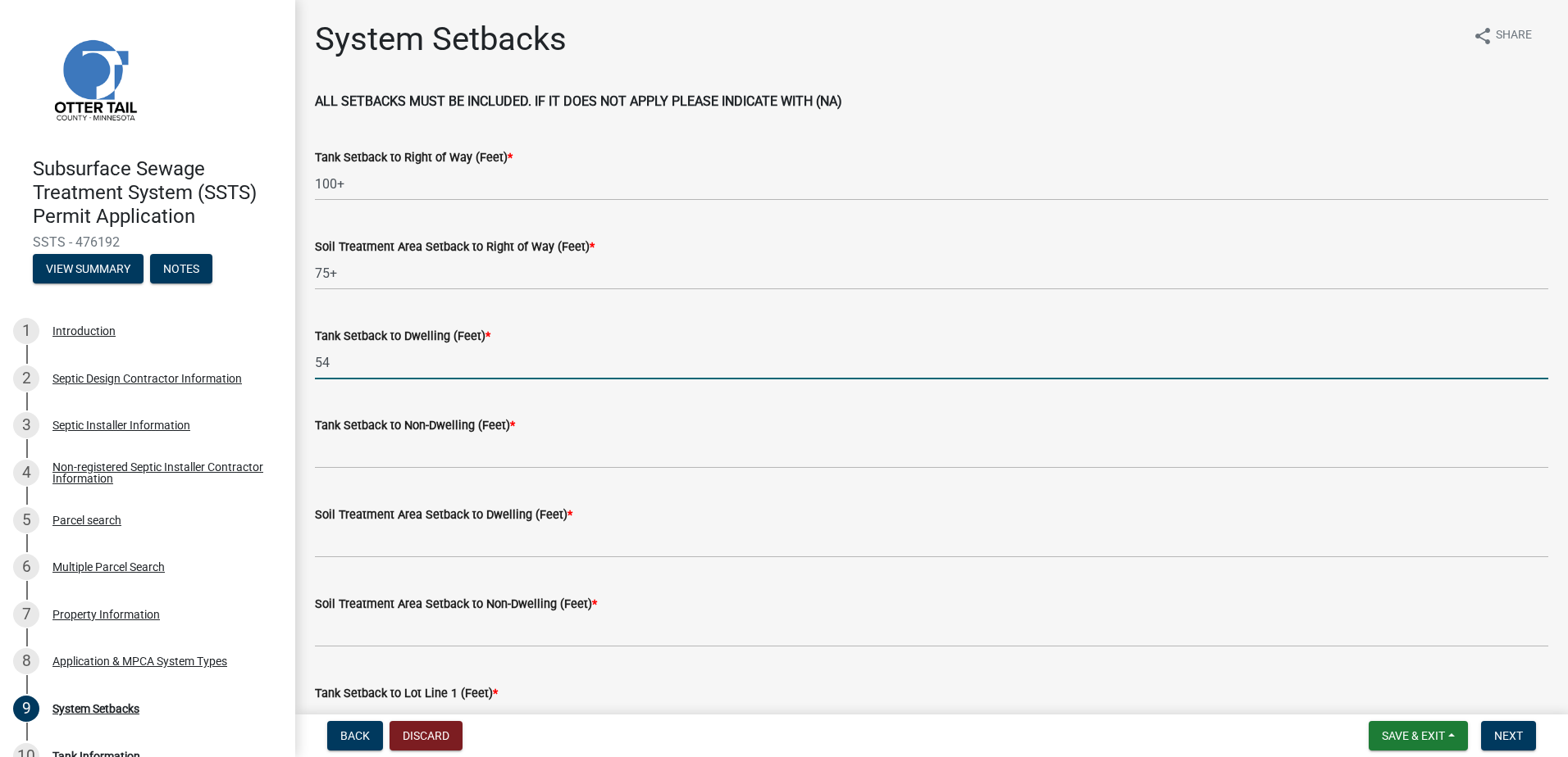
type input "54"
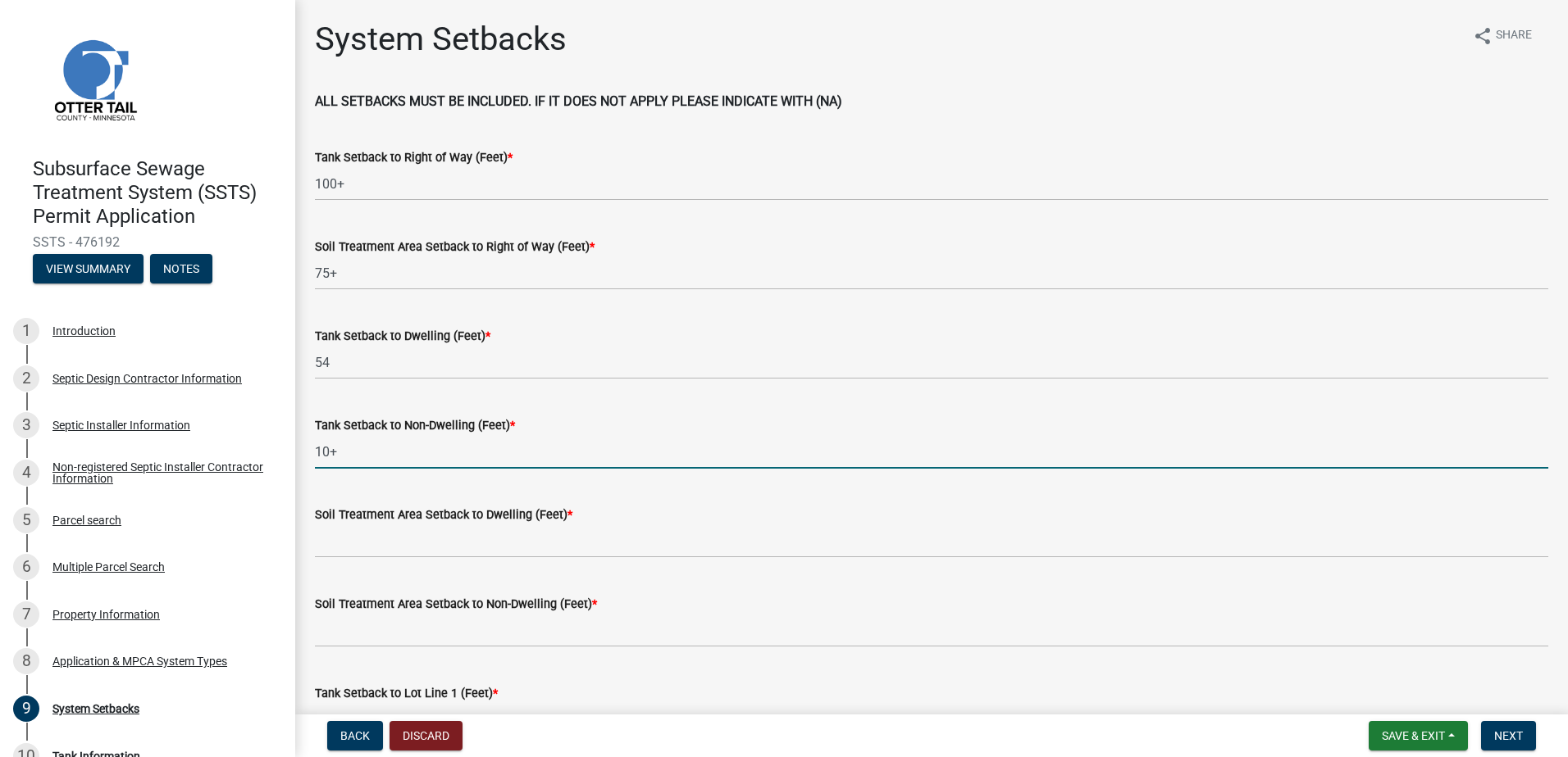
type input "10+"
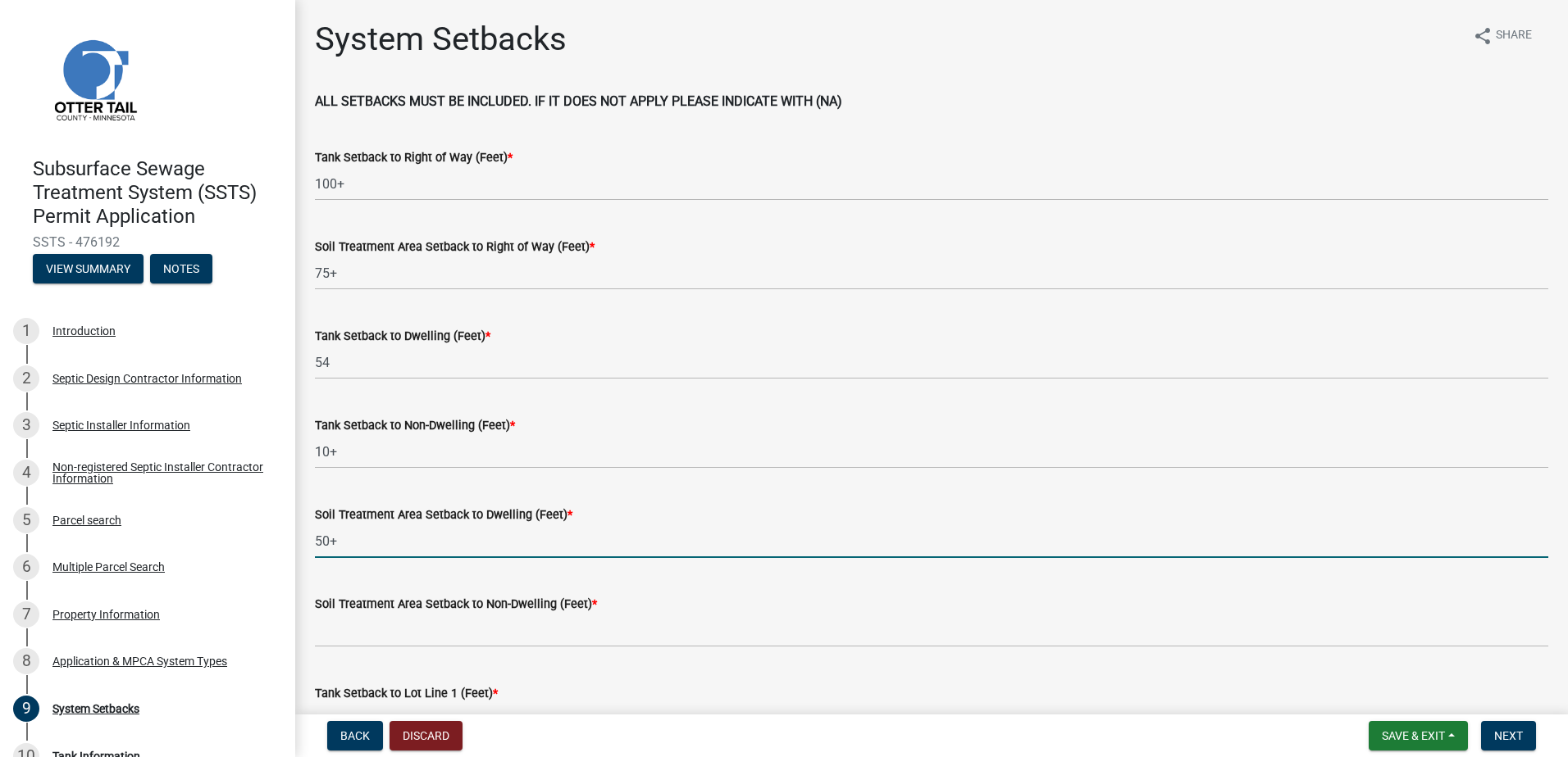
type input "50+"
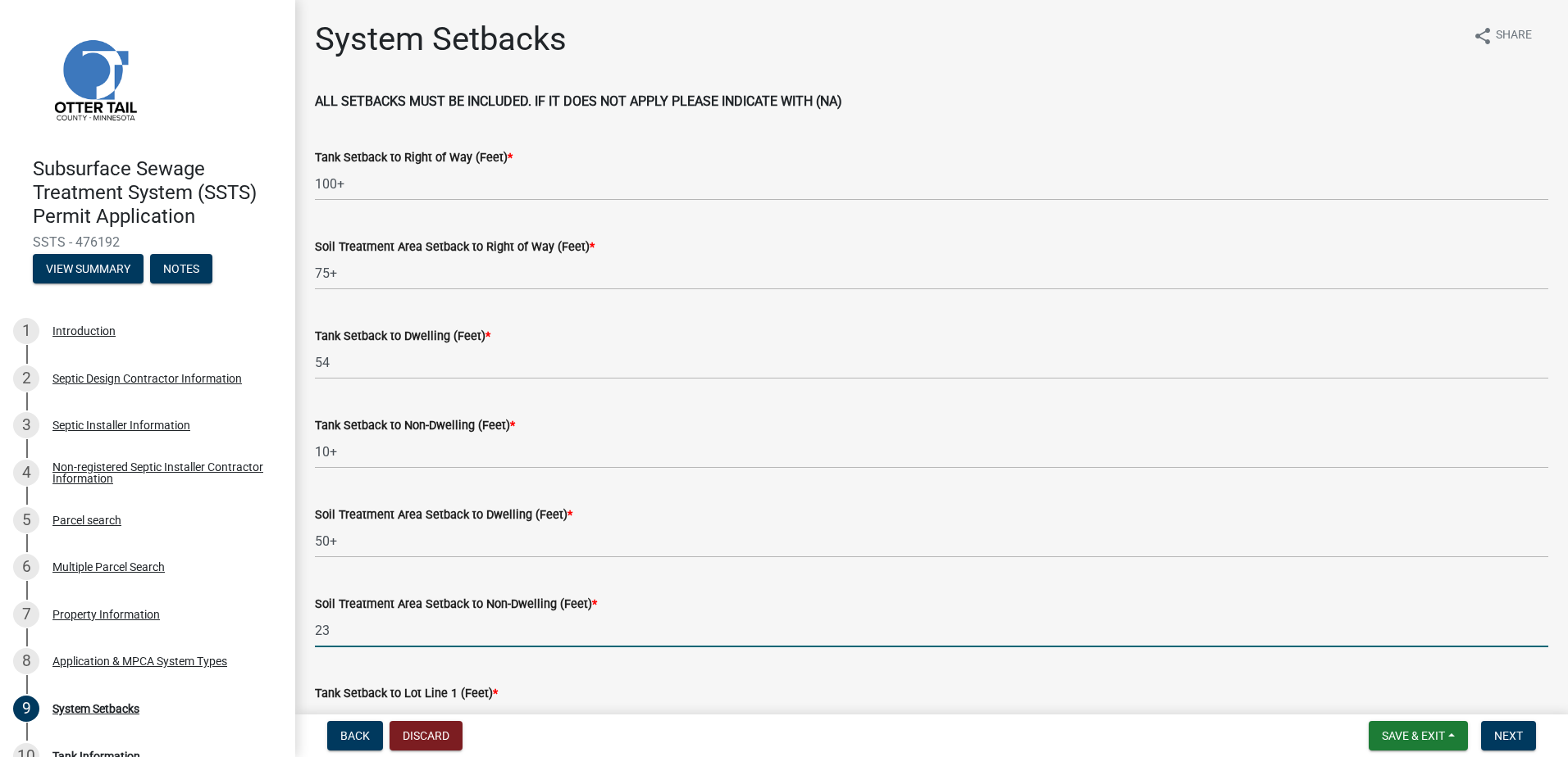
type input "23"
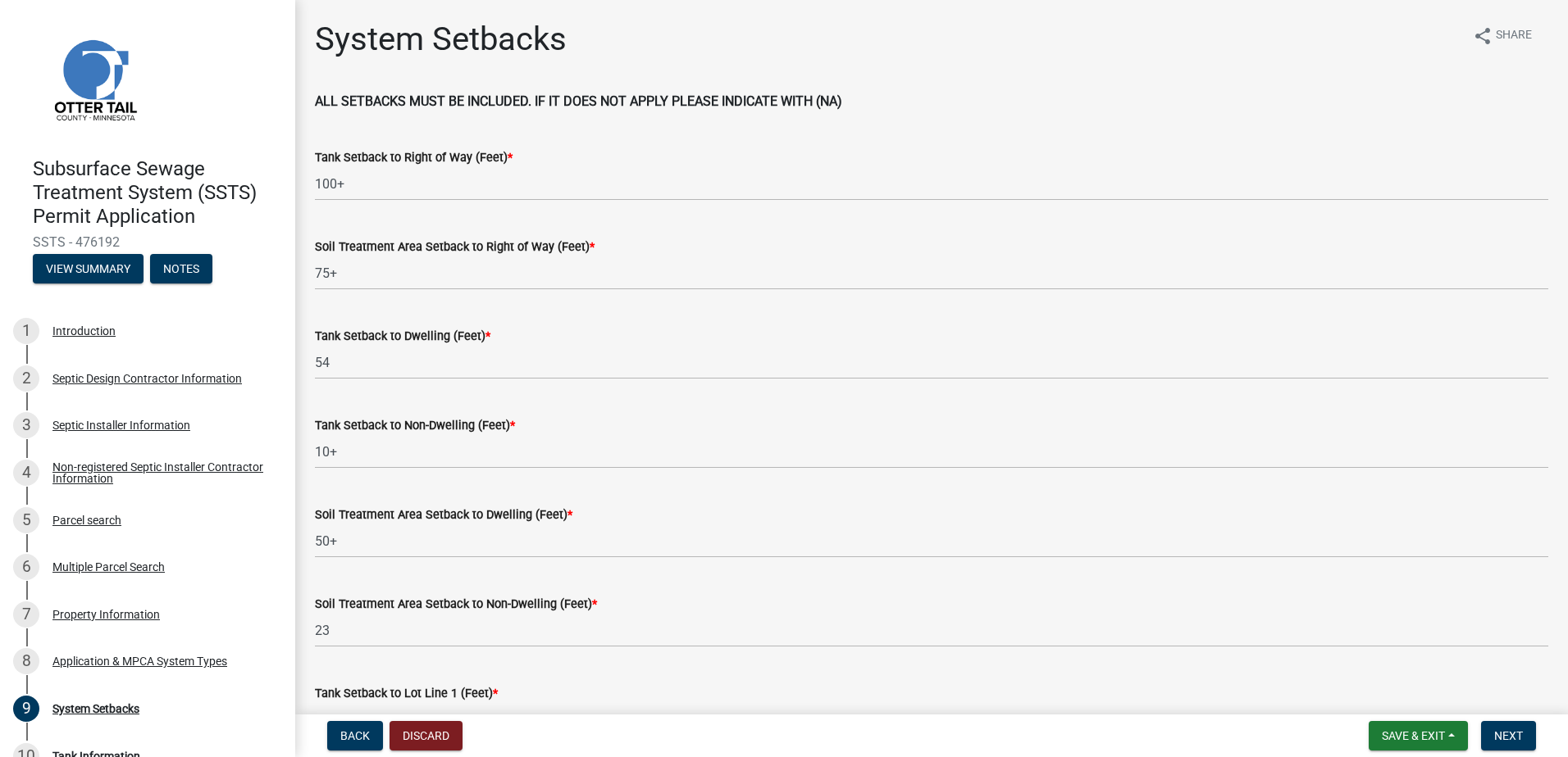
scroll to position [29, 0]
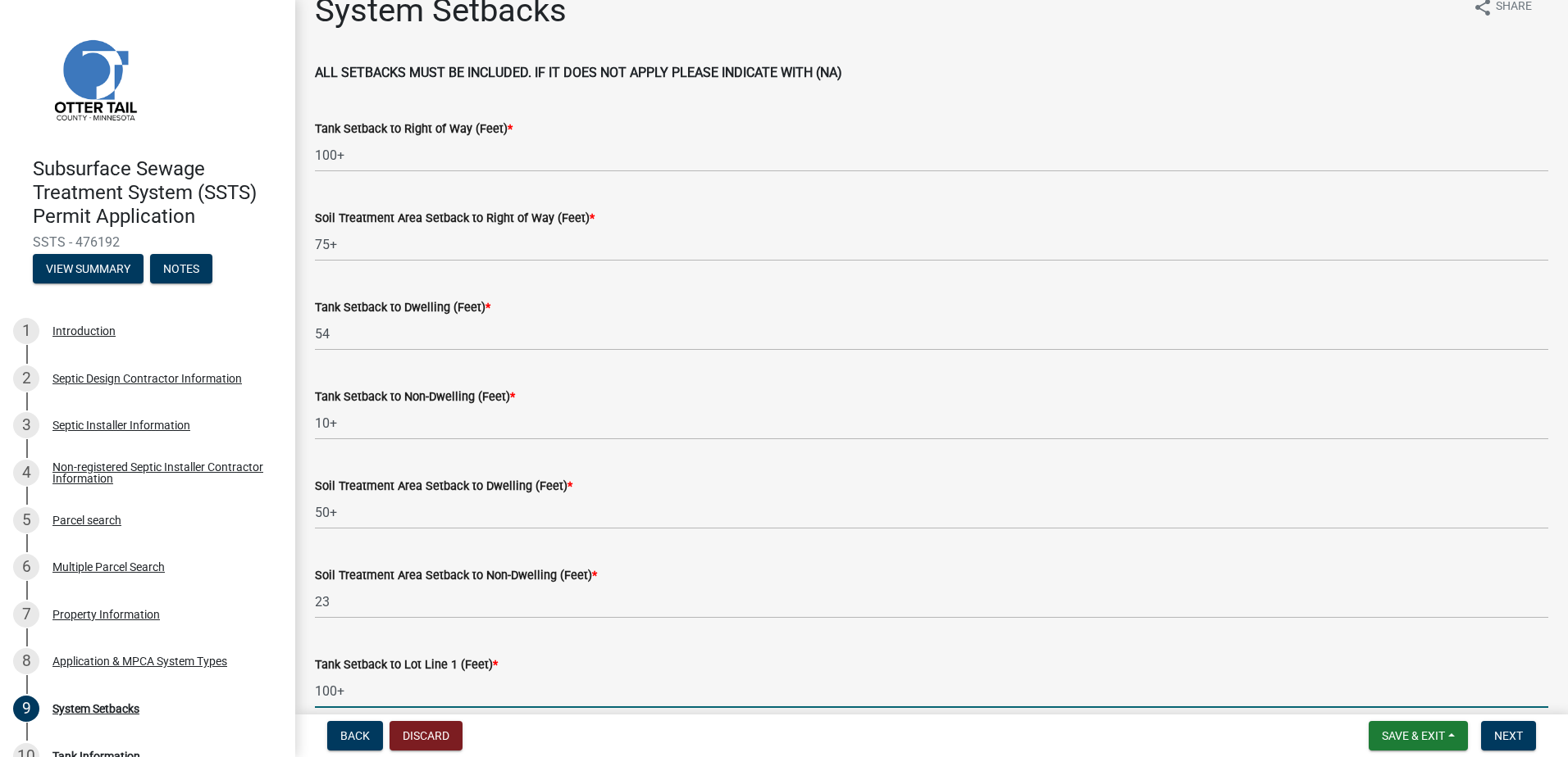
type input "100+"
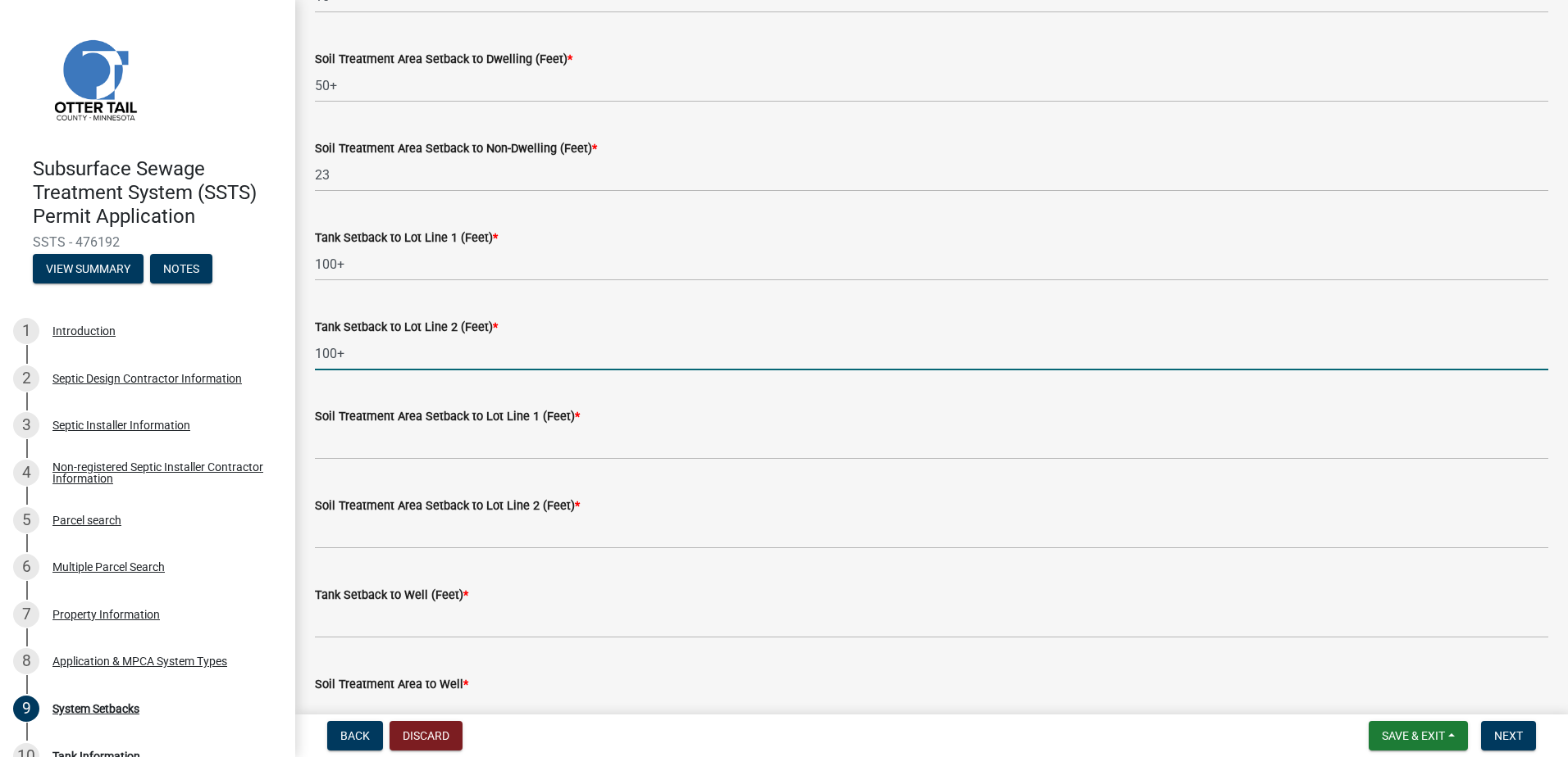
type input "100+"
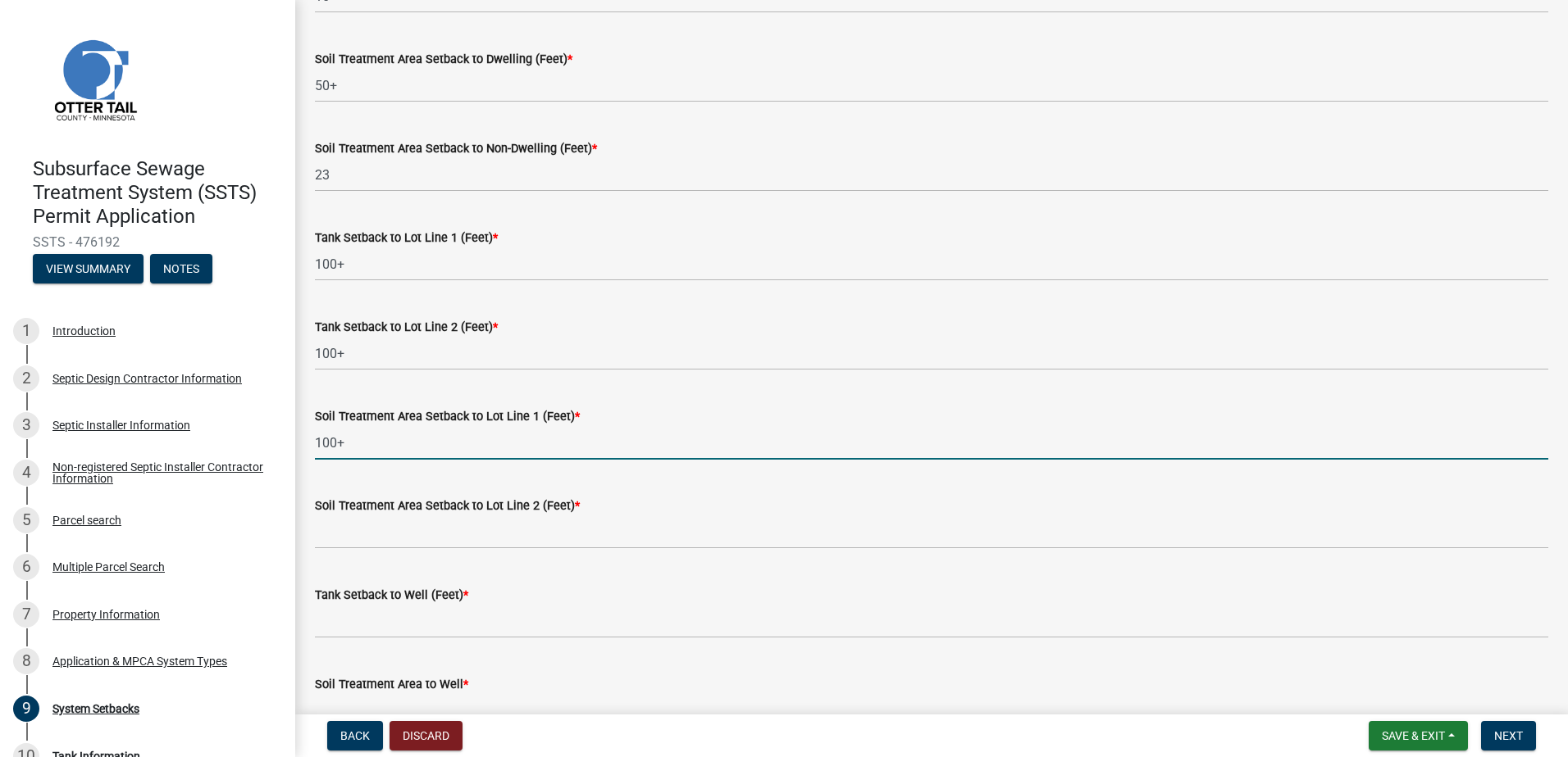
type input "100+"
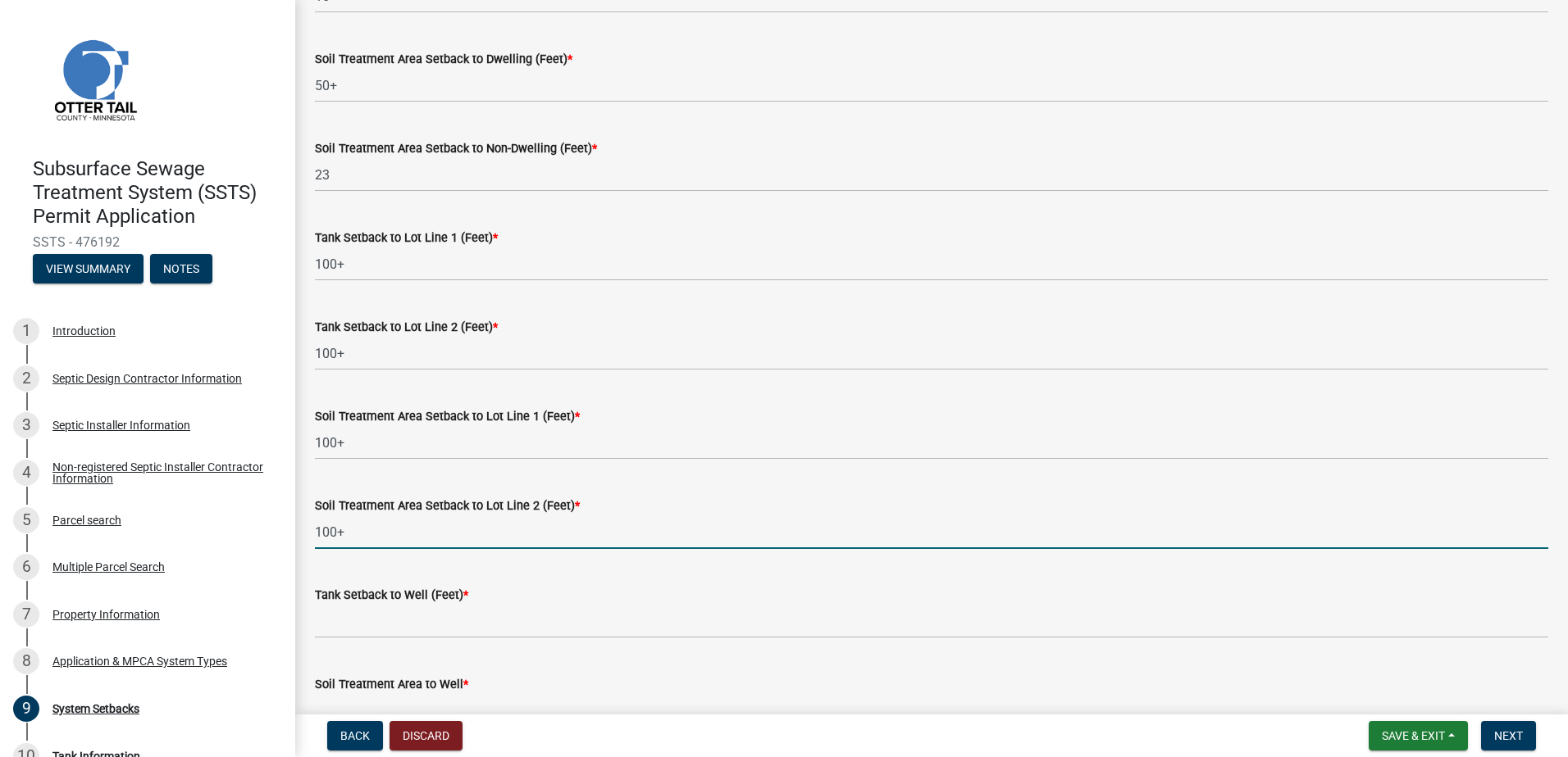
type input "100+"
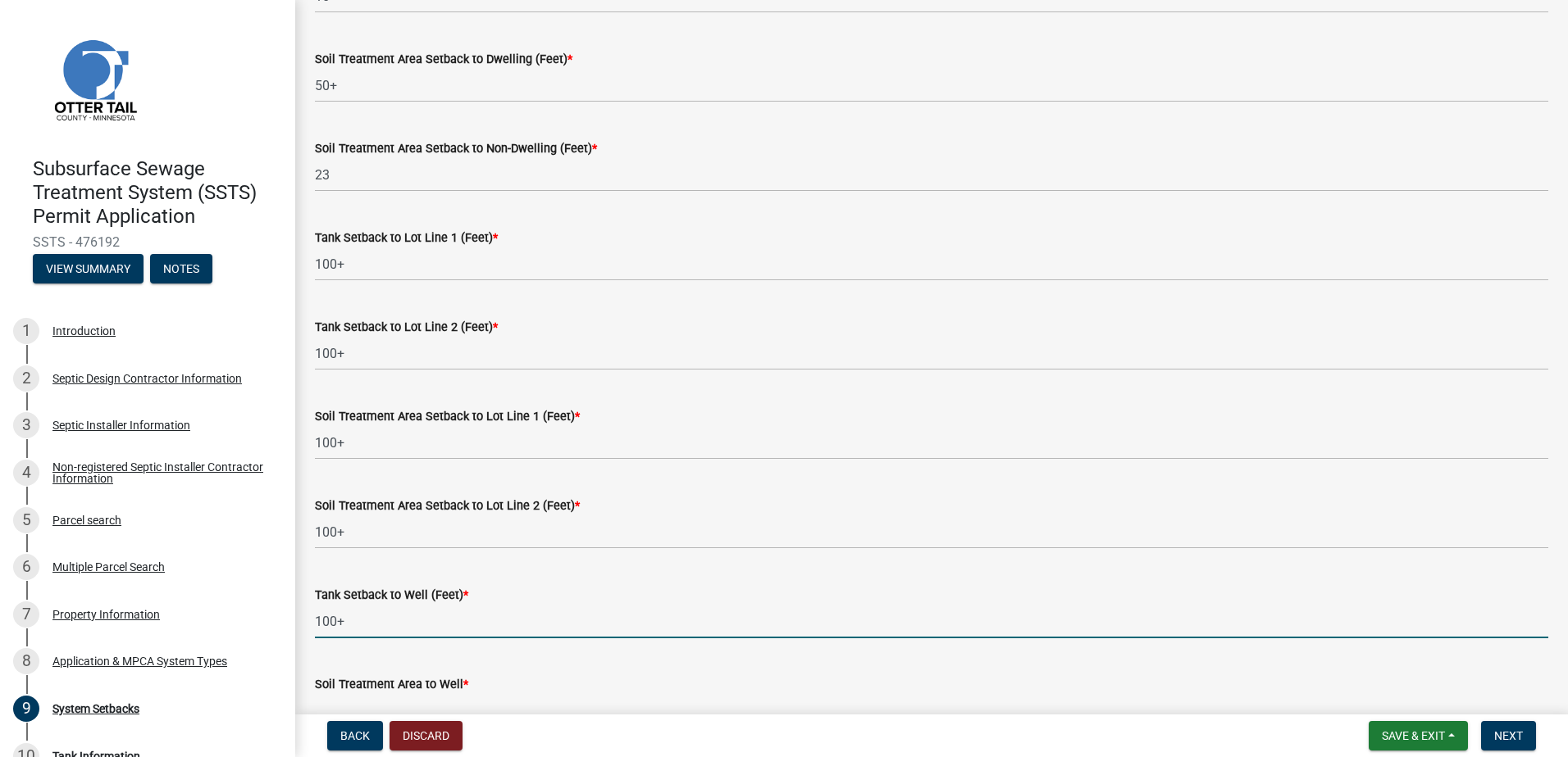
type input "100+"
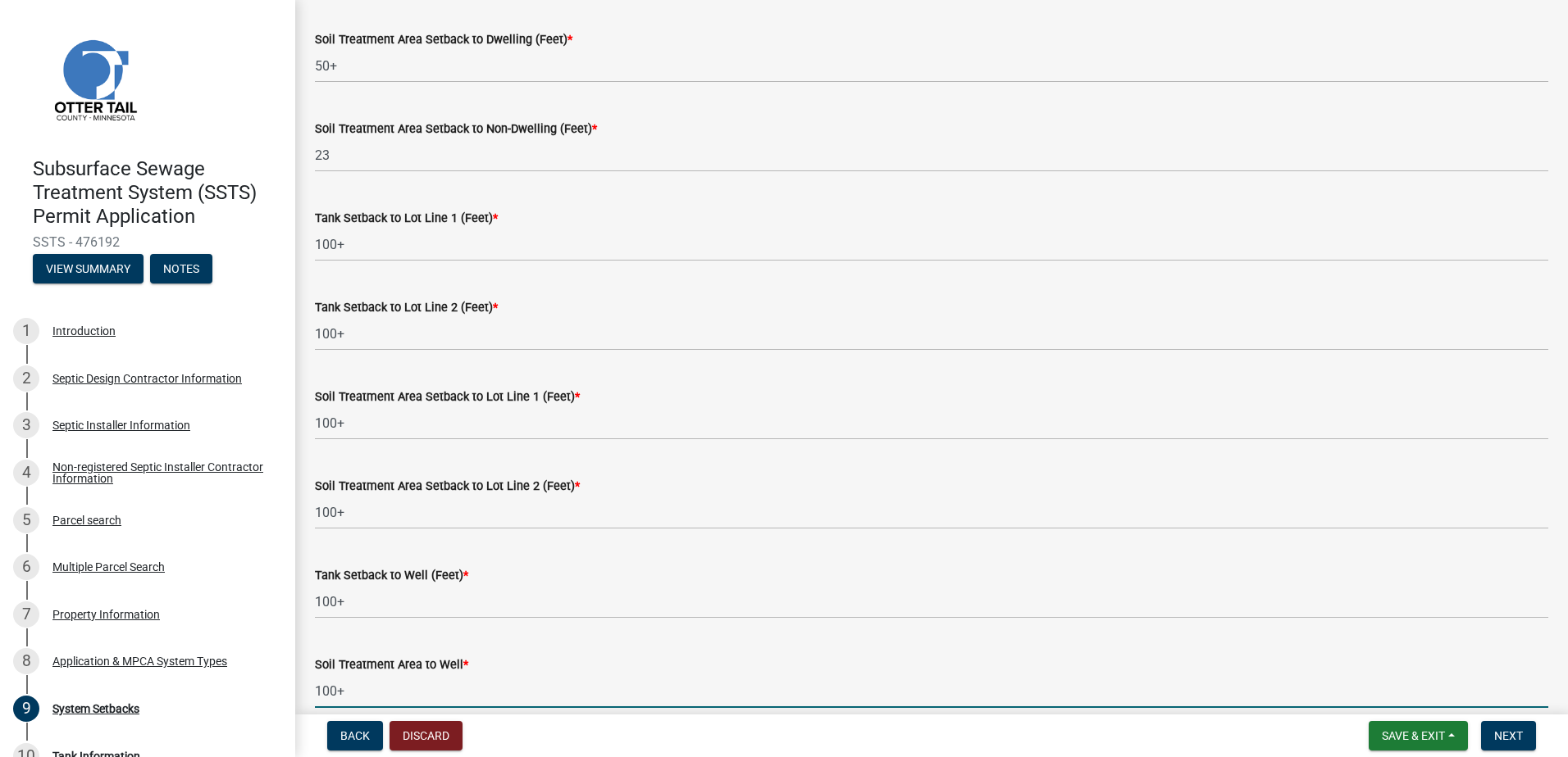
type input "100+"
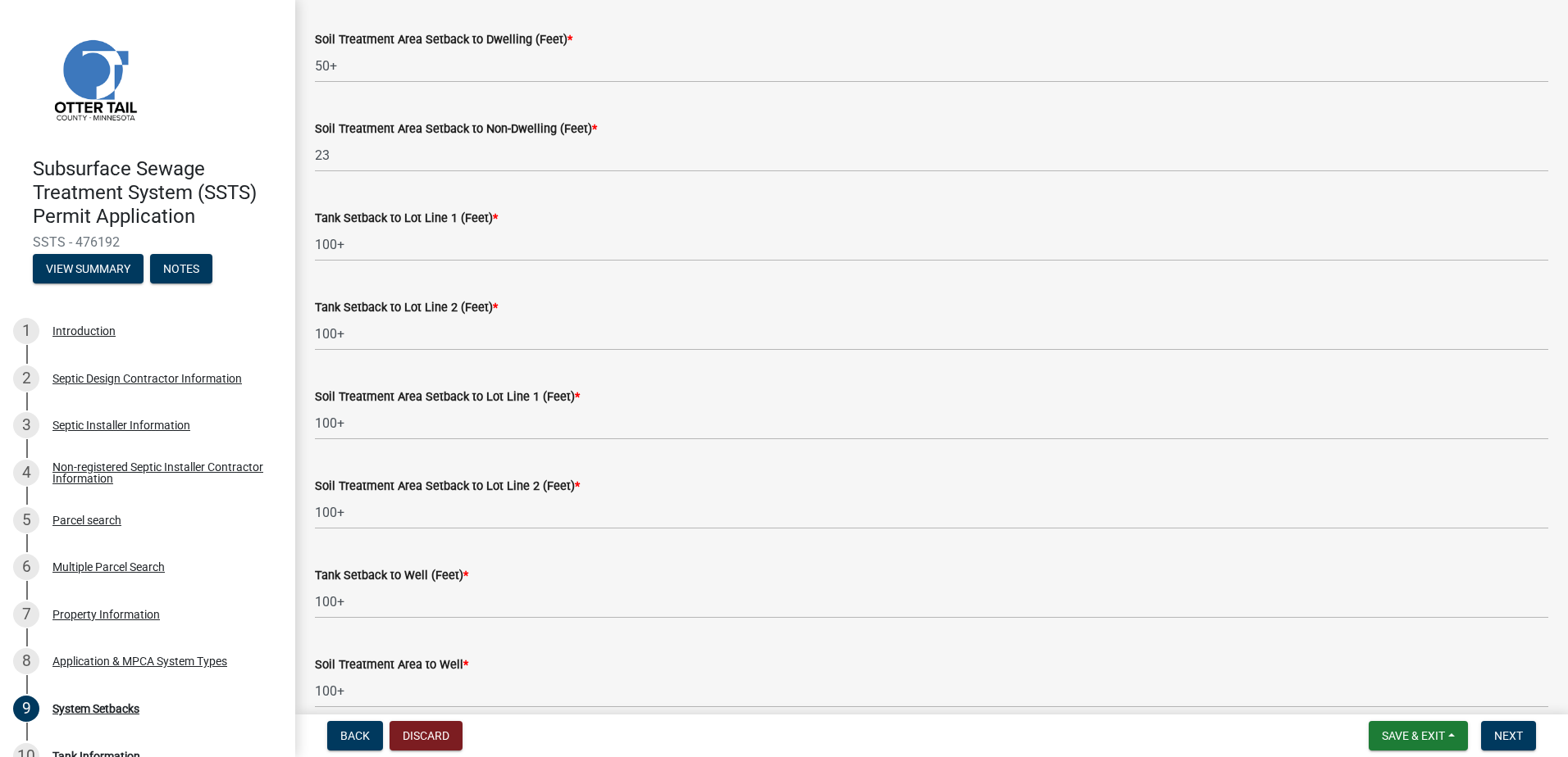
scroll to position [903, 0]
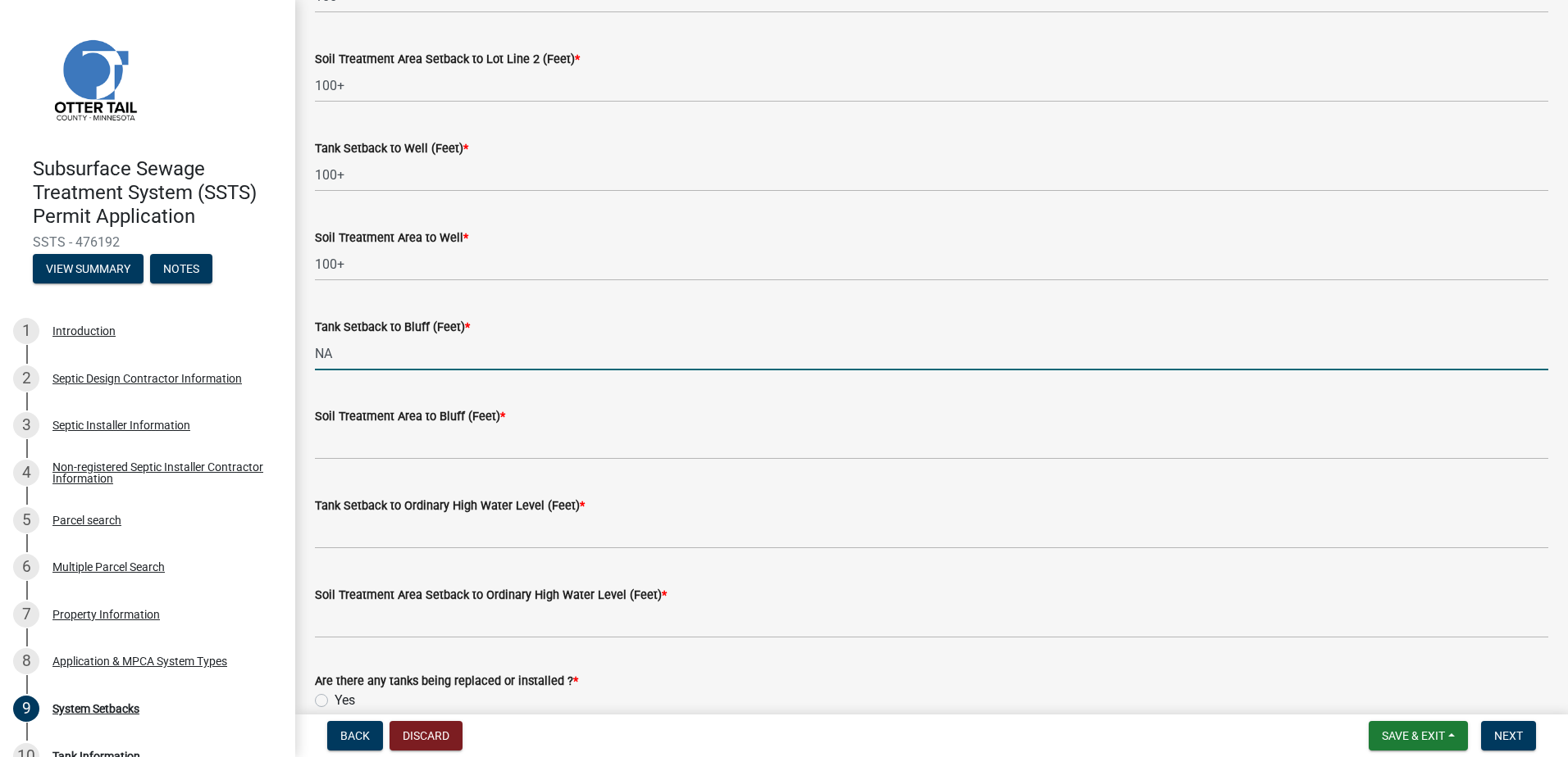
type input "NA"
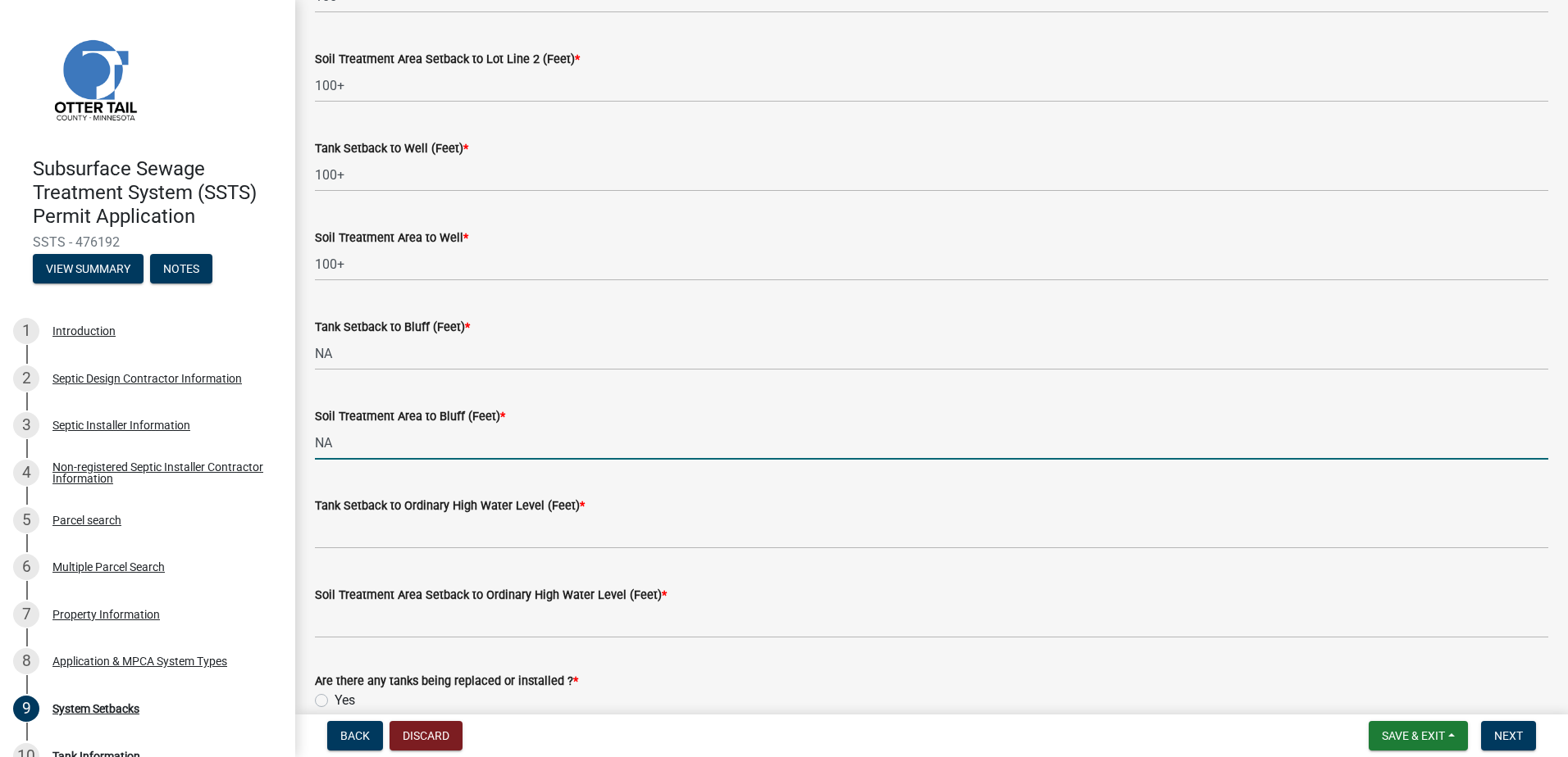
type input "NA"
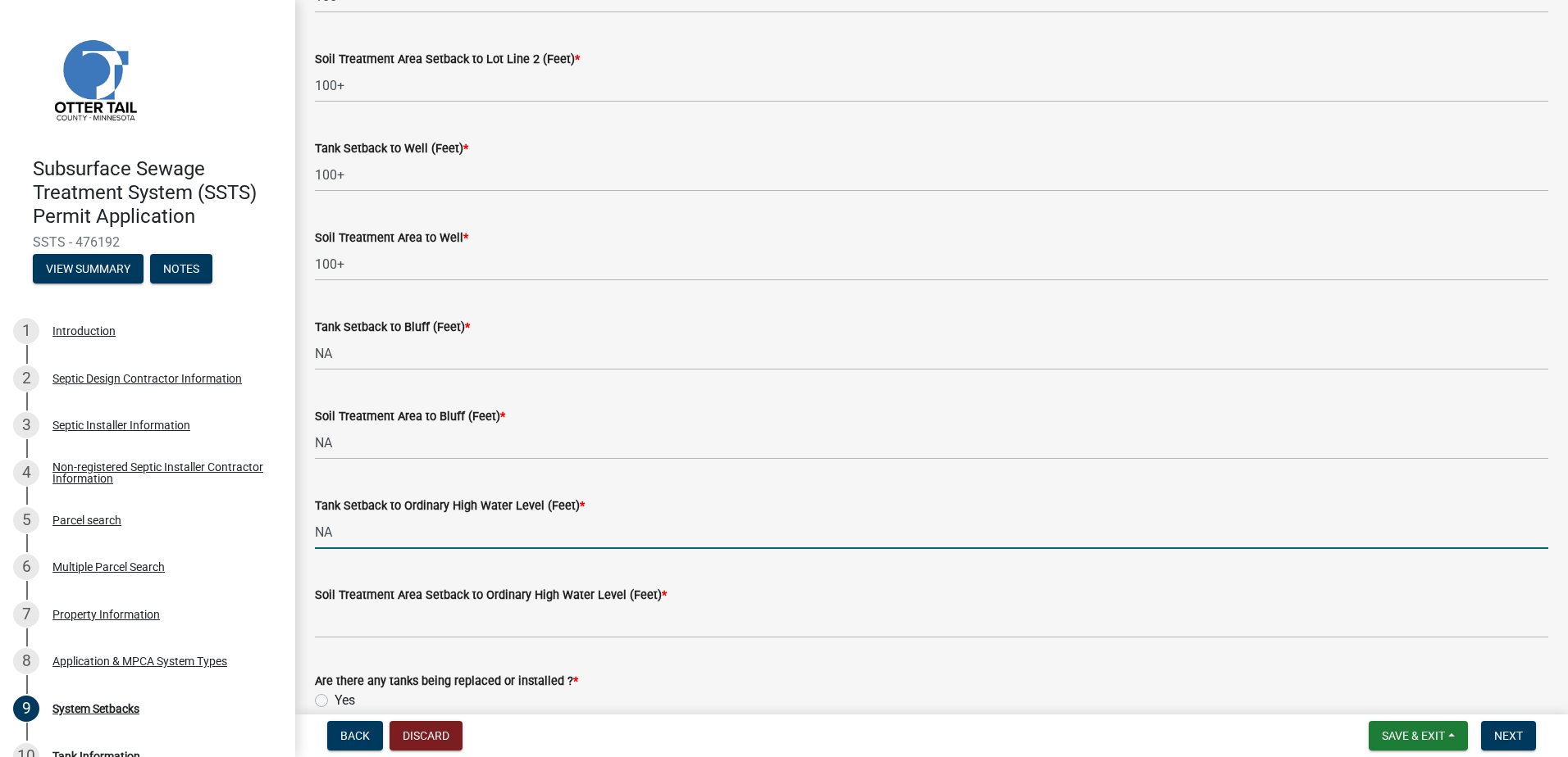
type input "NA"
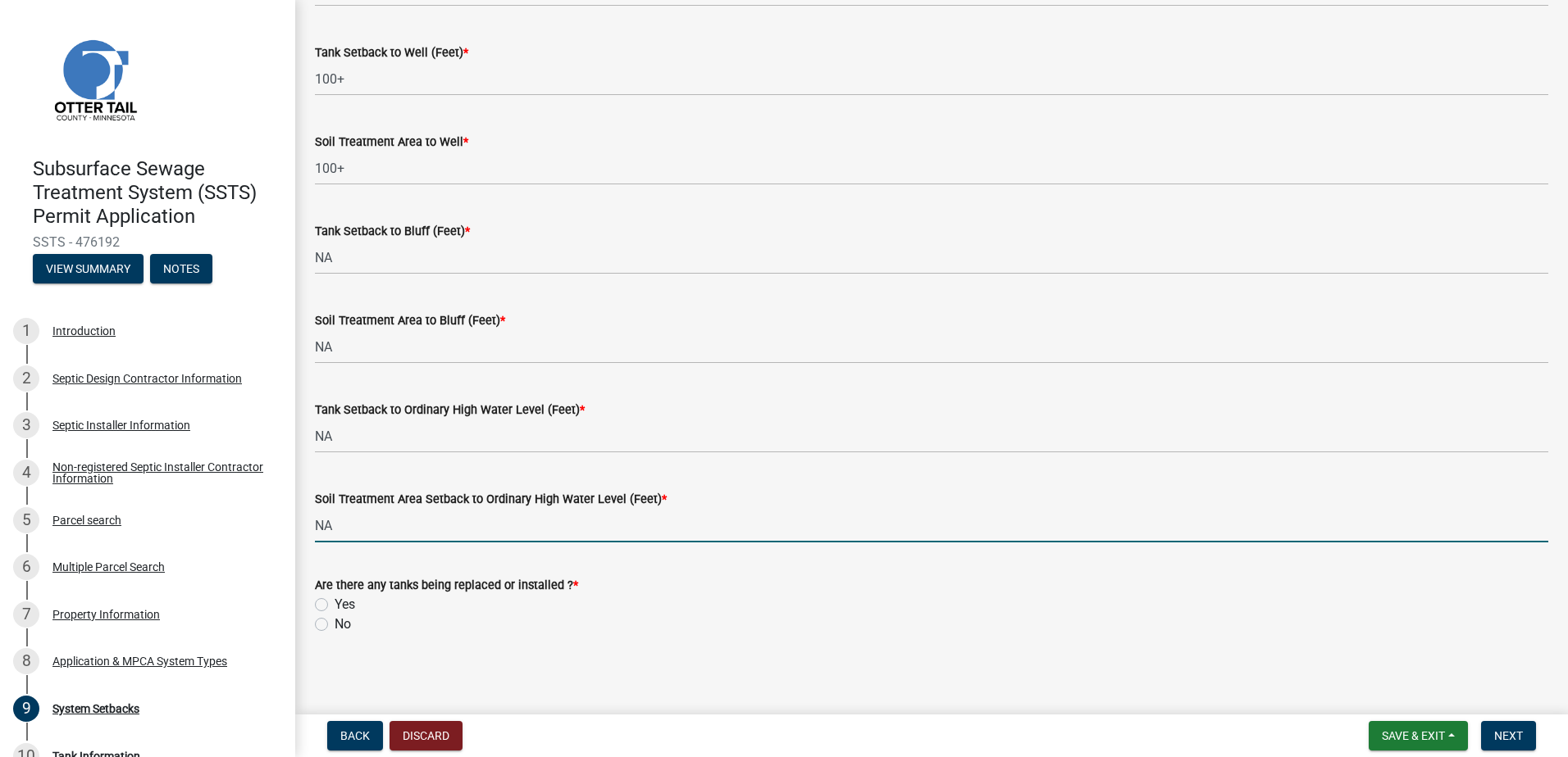
scroll to position [1003, 0]
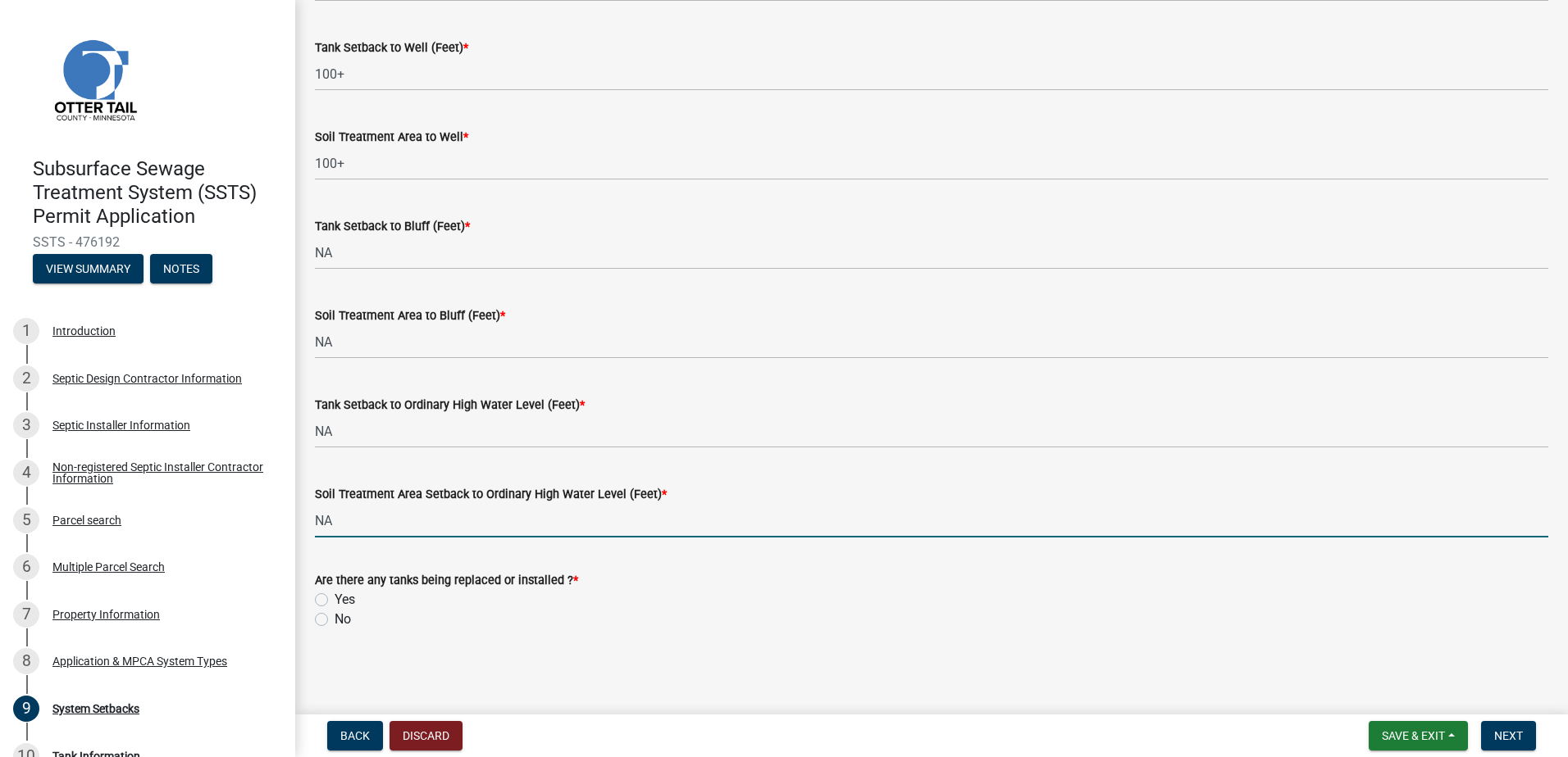
type input "NA"
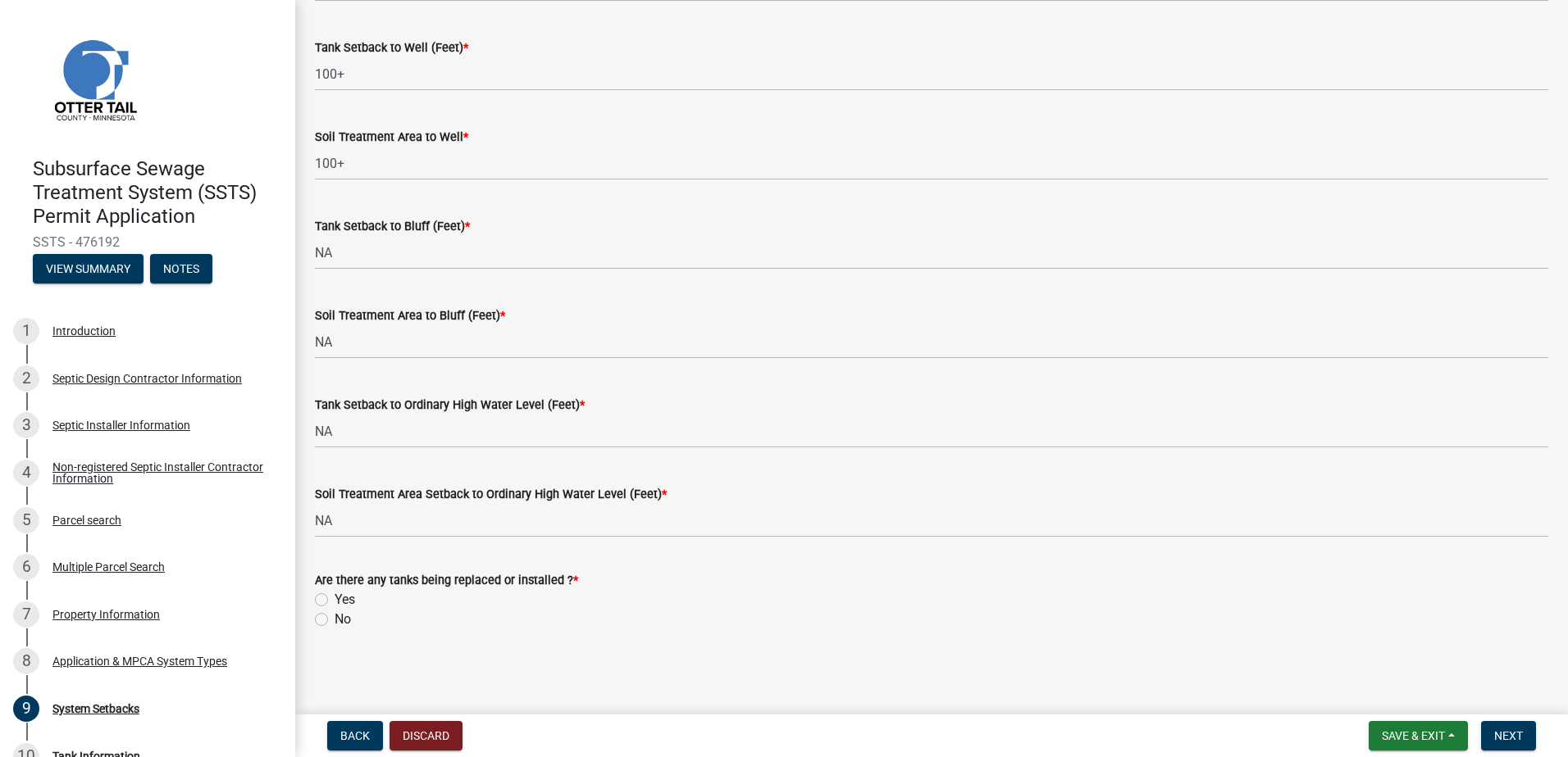
click at [334, 599] on label "Yes" at bounding box center [345, 600] width 20 height 19
click at [334, 599] on input "Yes" at bounding box center [340, 595] width 11 height 11
radio input "true"
click at [1521, 736] on span "Next" at bounding box center [1508, 736] width 29 height 13
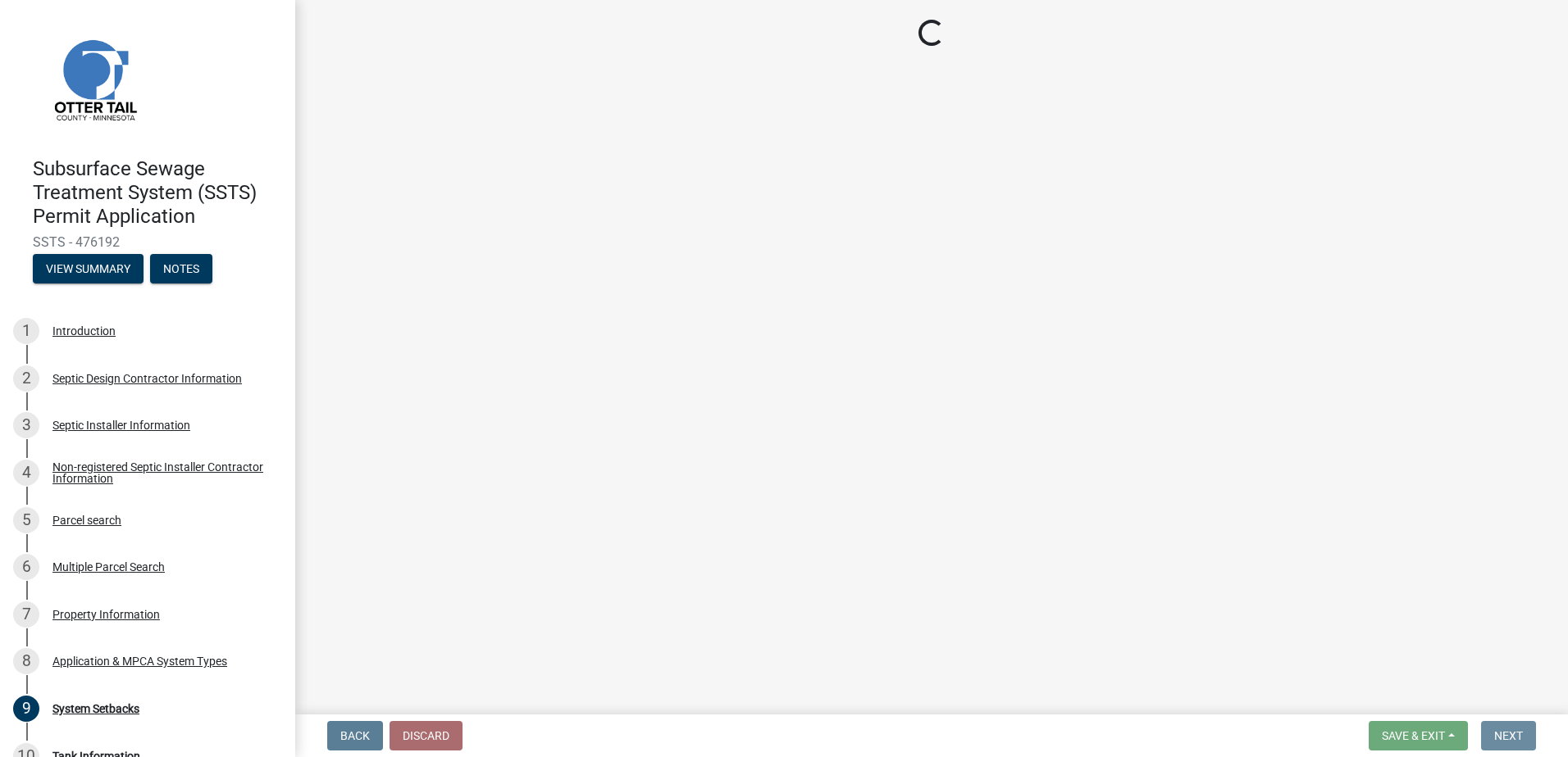
scroll to position [0, 0]
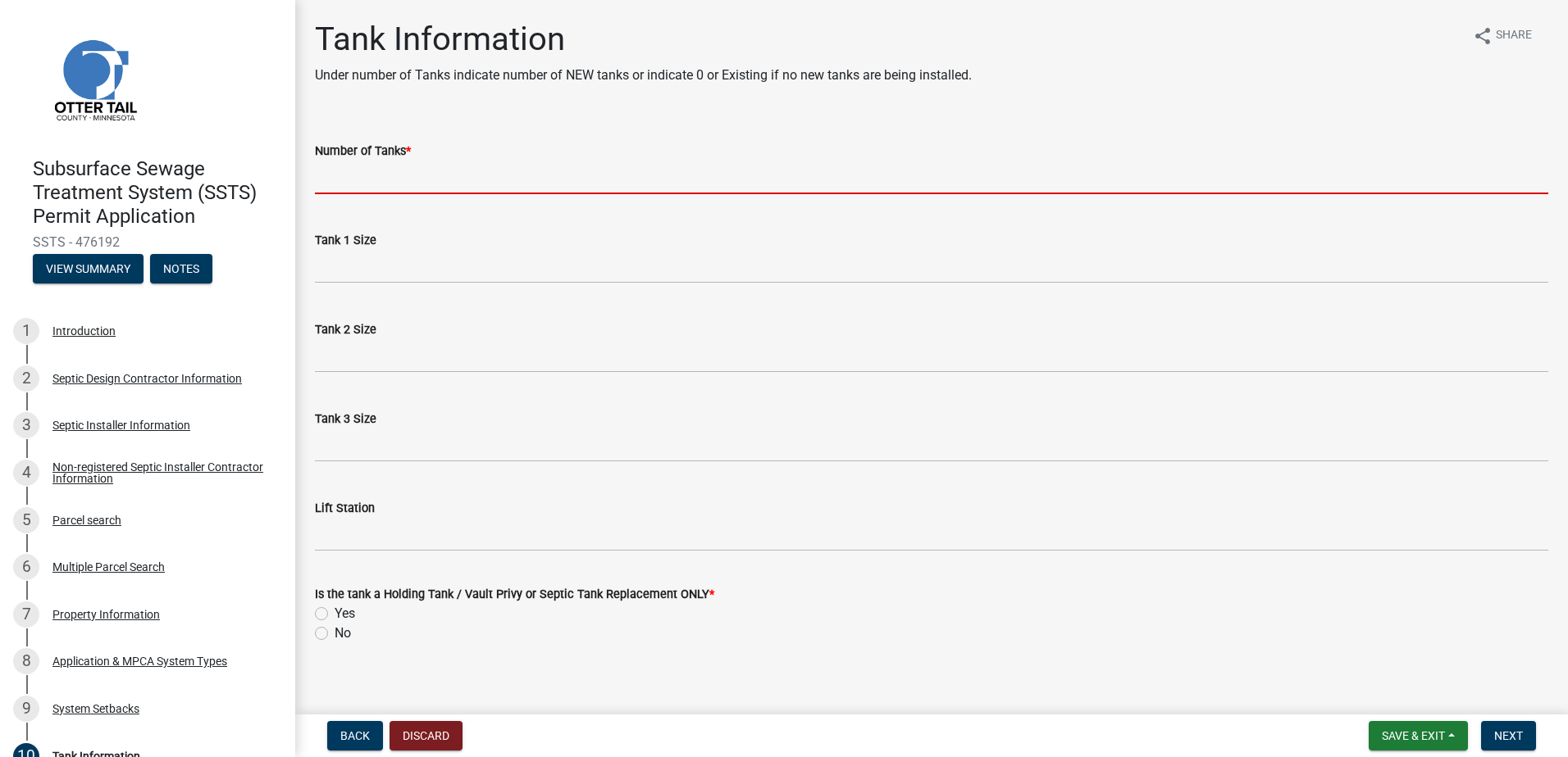
click at [368, 182] on input "Number of Tanks *" at bounding box center [932, 178] width 1234 height 34
type input "1"
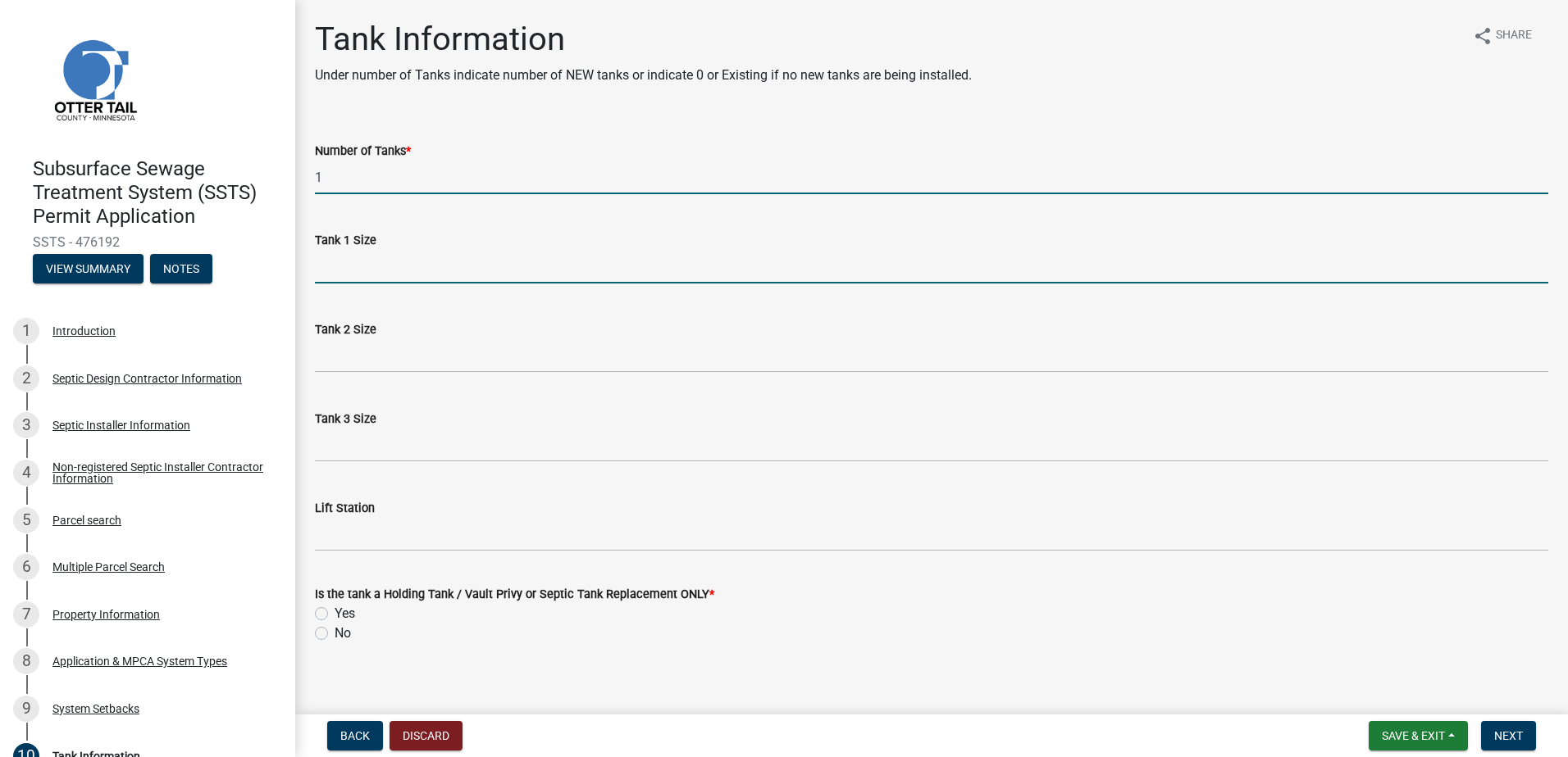
click at [351, 278] on input "Tank 1 Size" at bounding box center [932, 267] width 1234 height 34
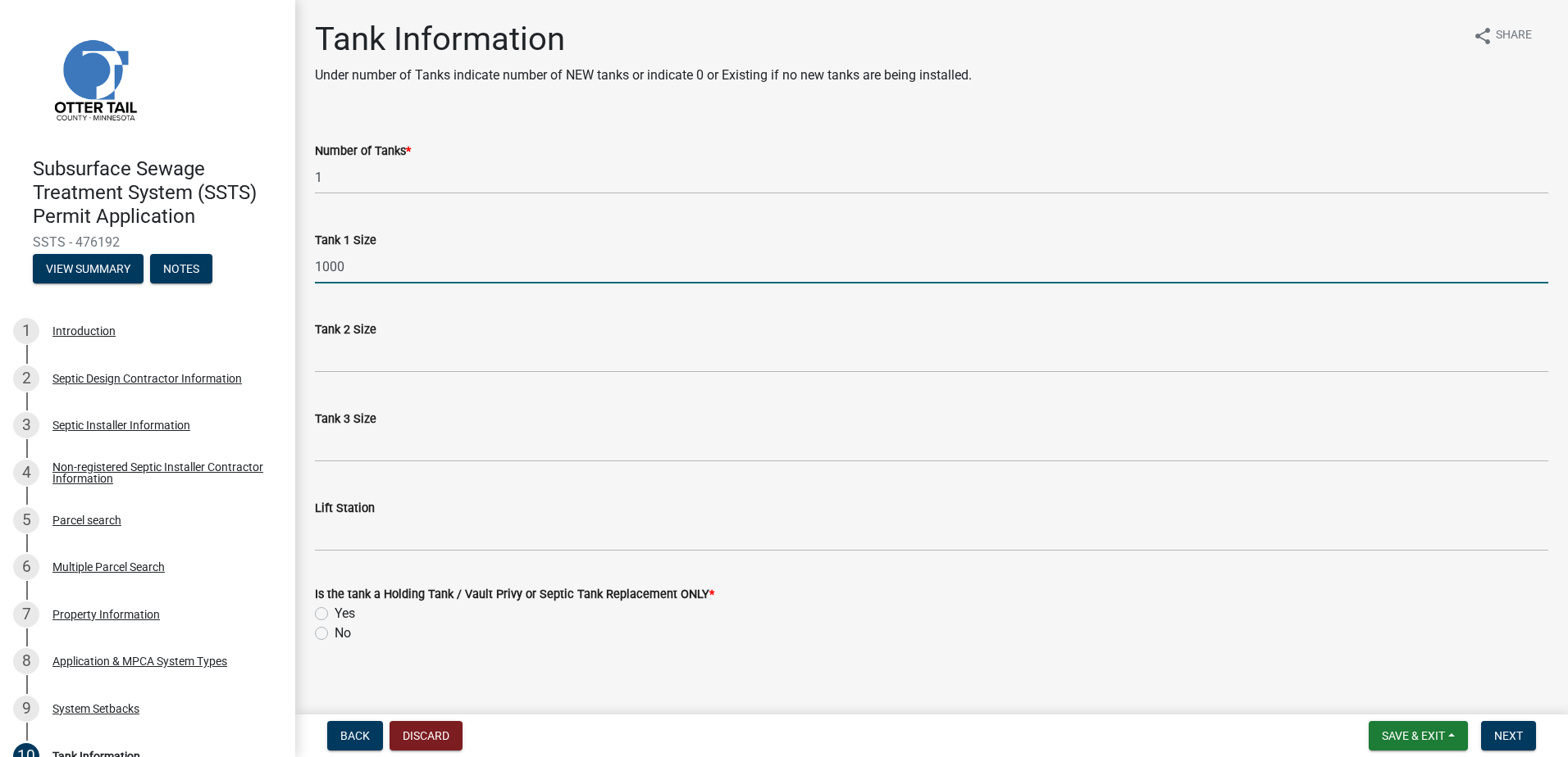
type input "1000"
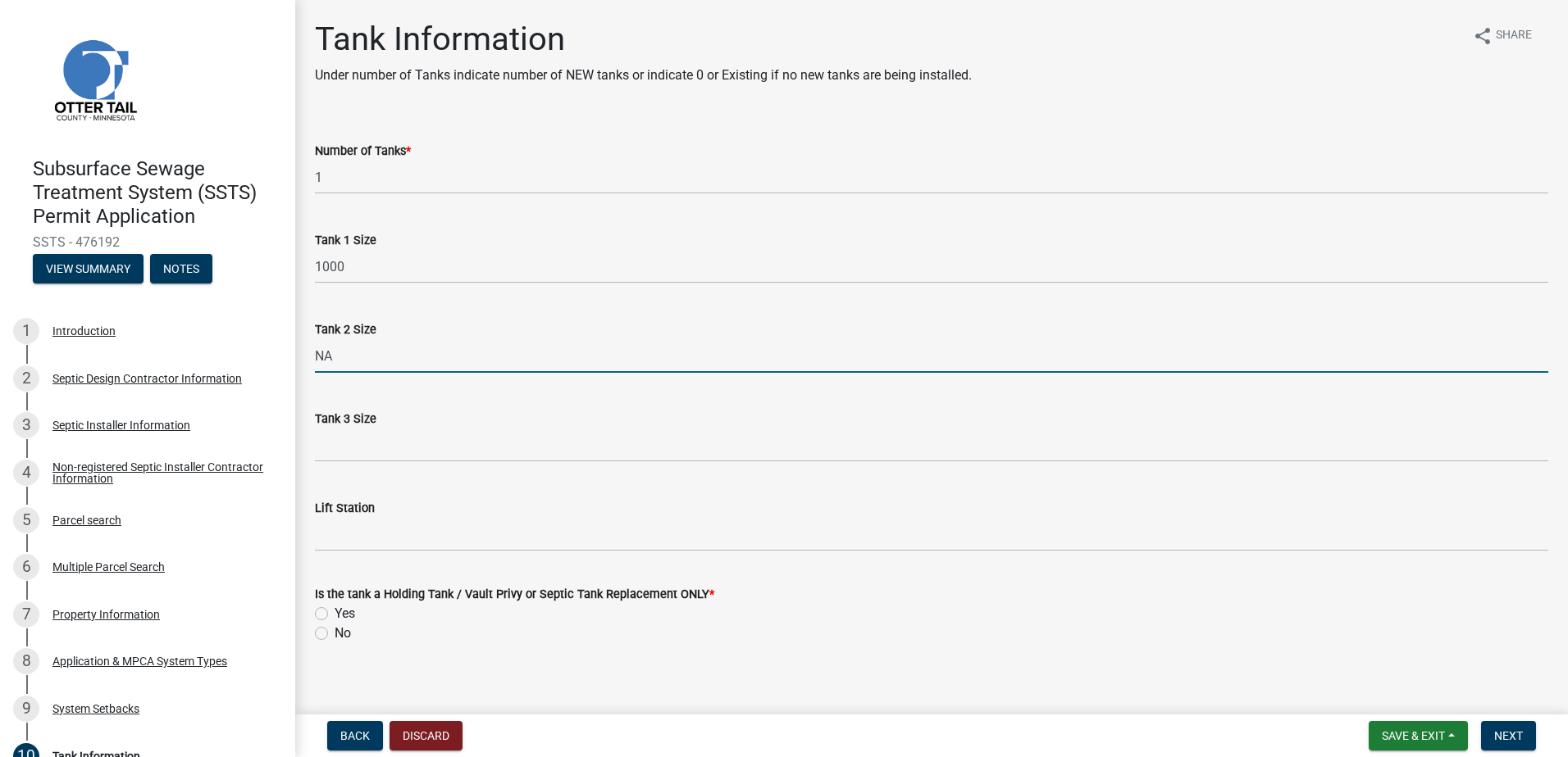
type input "NA"
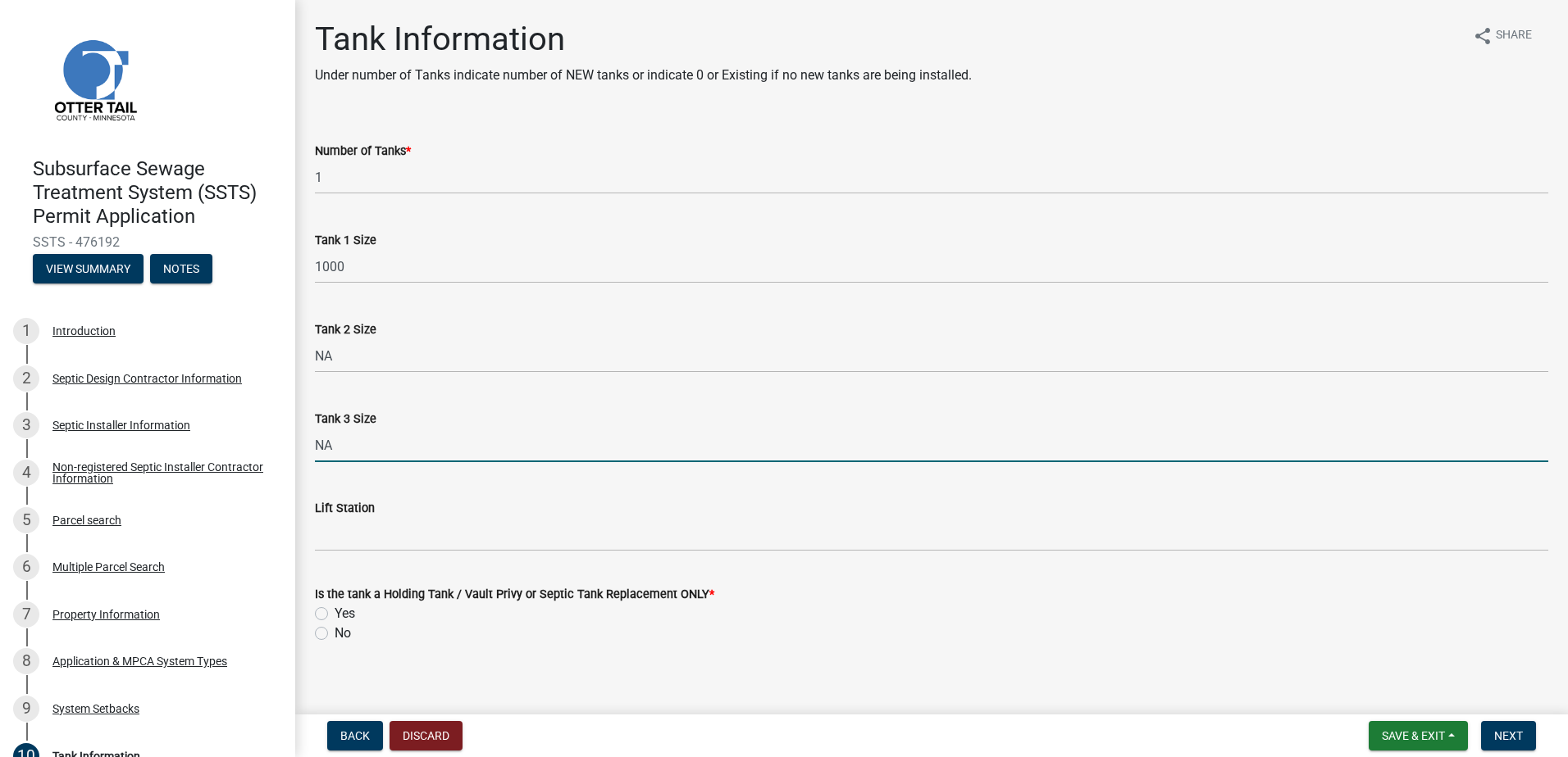
type input "NA"
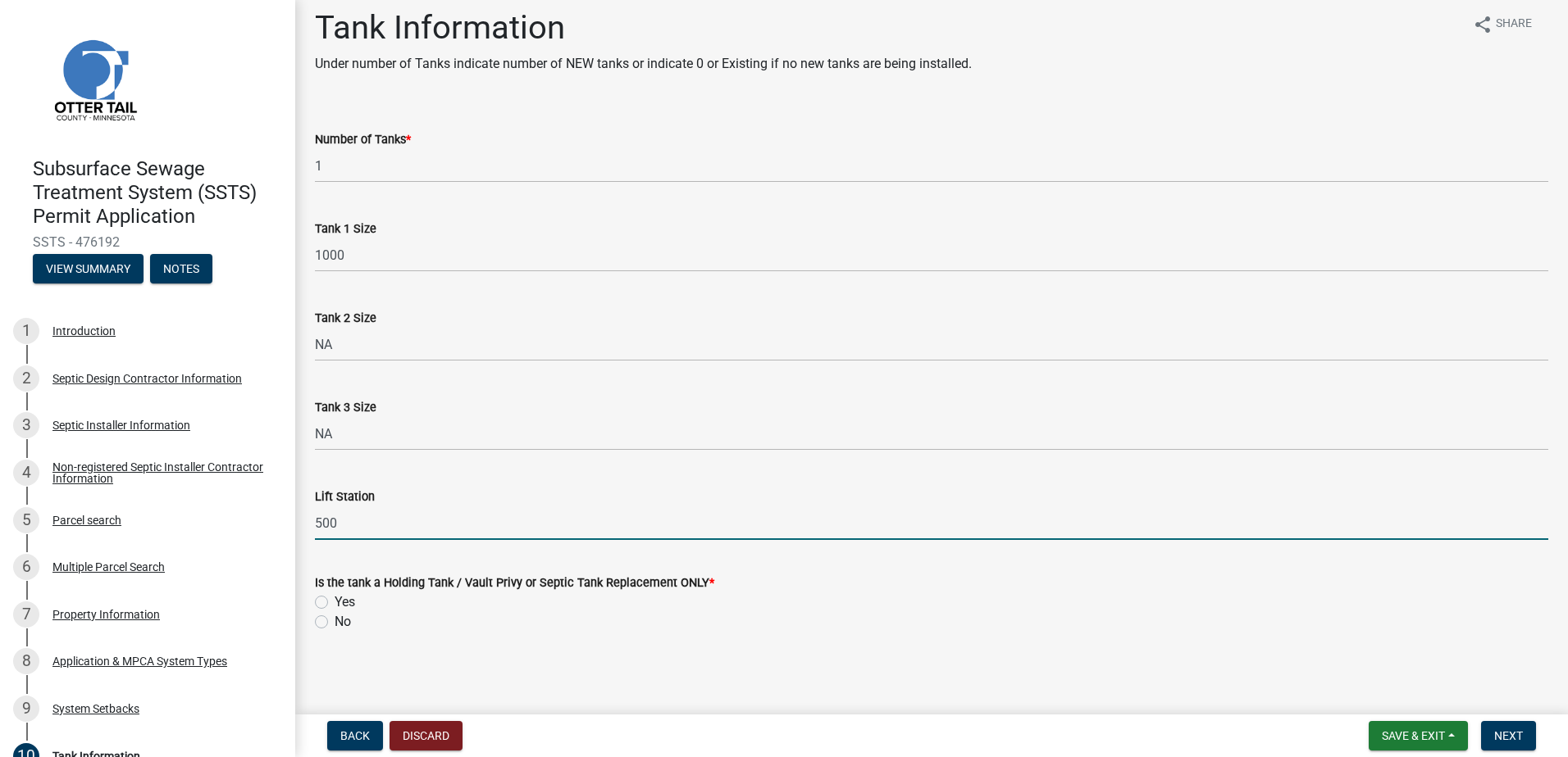
scroll to position [14, 0]
type input "500"
click at [334, 617] on label "No" at bounding box center [342, 619] width 16 height 19
click at [334, 617] on input "No" at bounding box center [340, 615] width 11 height 11
radio input "true"
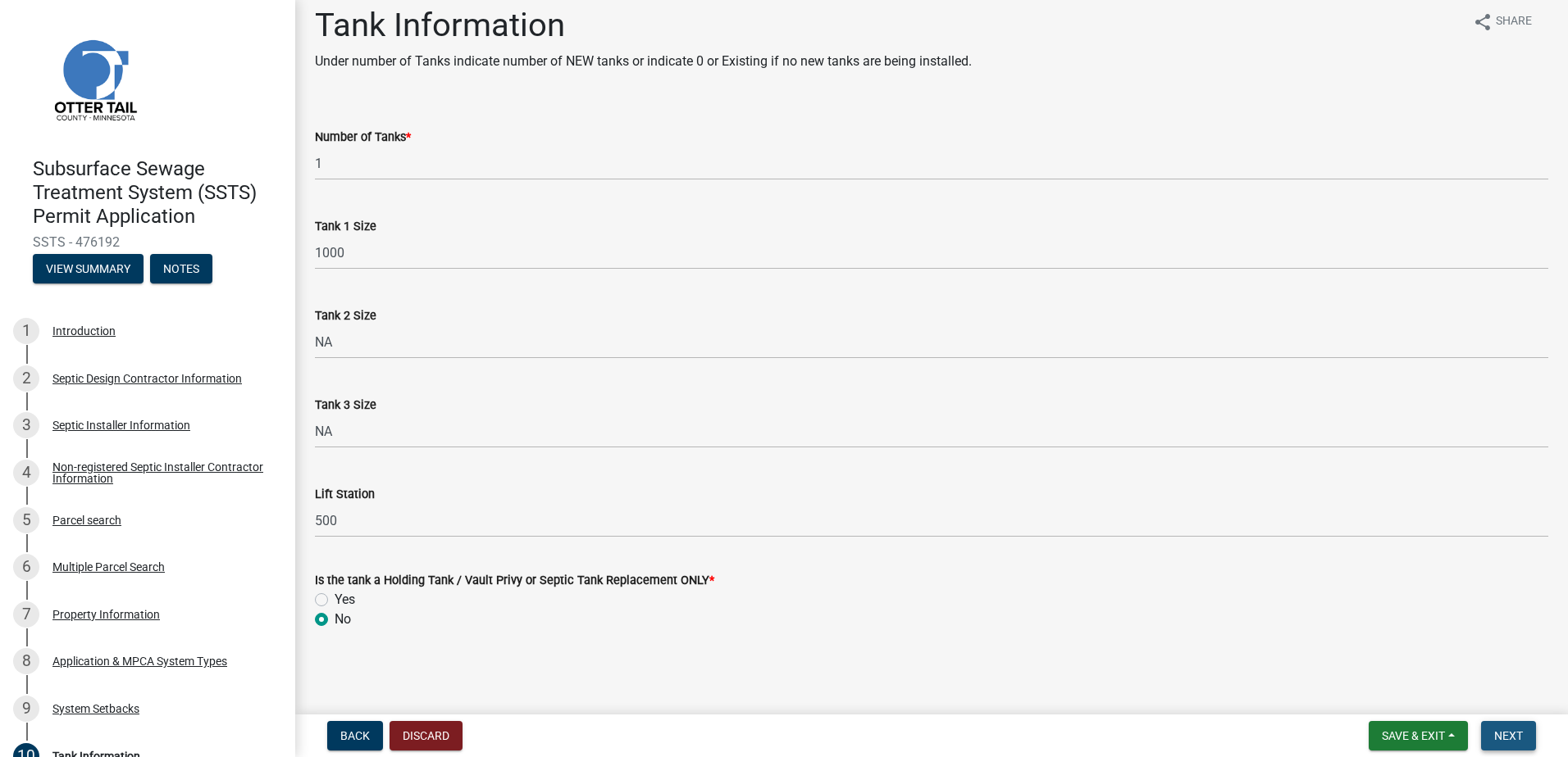
click at [1507, 733] on span "Next" at bounding box center [1508, 736] width 29 height 13
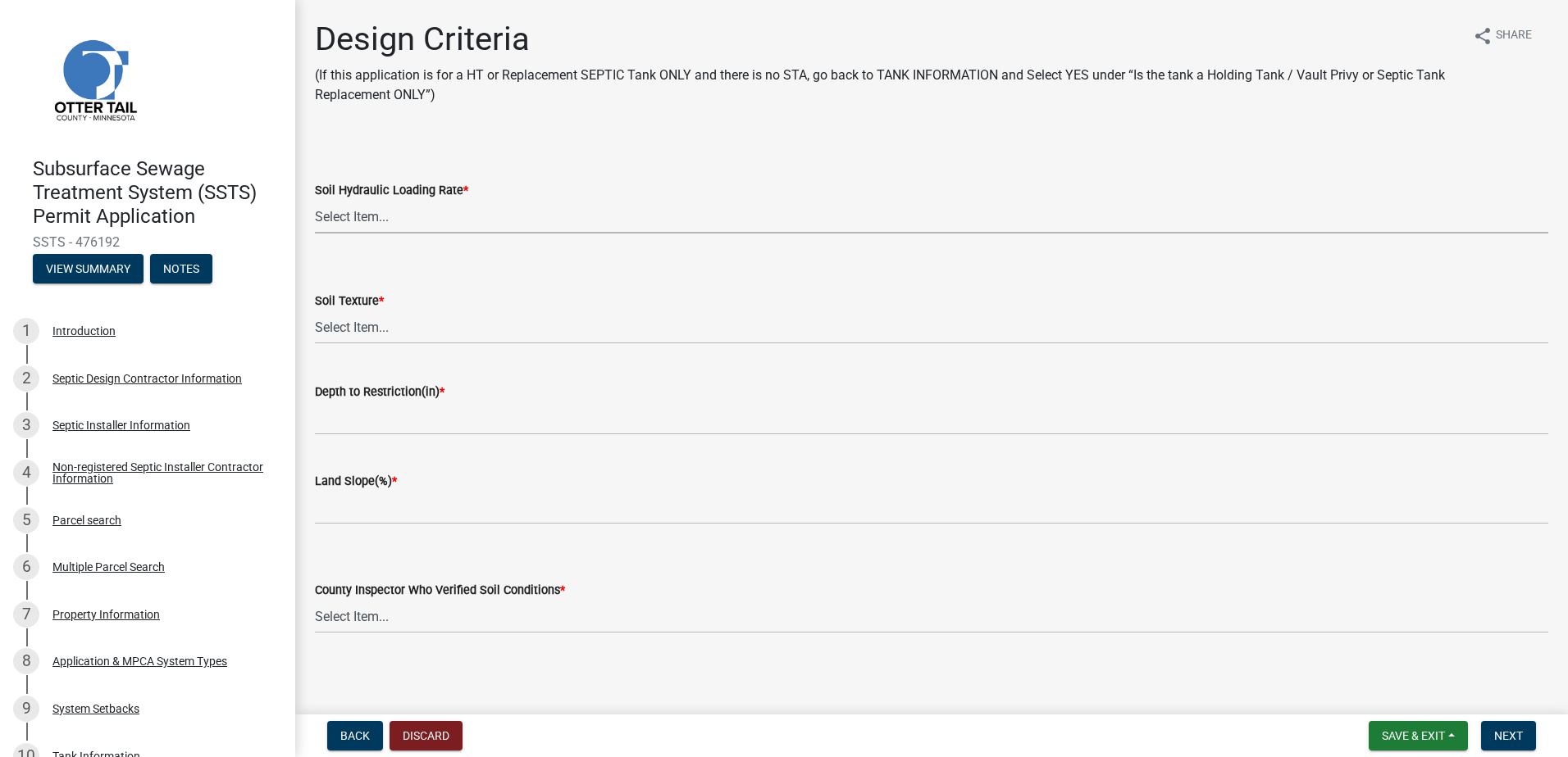
drag, startPoint x: 322, startPoint y: 221, endPoint x: 323, endPoint y: 235, distance: 14.0
click at [323, 221] on select "Select Item... 1.6 gpd/ft2 1.2 gpd/ft2 1.0 gpd/ft2 0.87 gpd/ft2 0.78 gpd/ft2 0.…" at bounding box center [932, 216] width 1234 height 34
click at [315, 200] on select "Select Item... 1.6 gpd/ft2 1.2 gpd/ft2 1.0 gpd/ft2 0.87 gpd/ft2 0.78 gpd/ft2 0.…" at bounding box center [932, 216] width 1234 height 34
select select "b8a1b220-aca7-4670-a1f5-0f0b15eabd52"
click at [353, 328] on select "Select Item... Coarse Sand (COS) Sand (S) Fine Sand (FS) Very Fine Sand (VFS) L…" at bounding box center [932, 328] width 1234 height 34
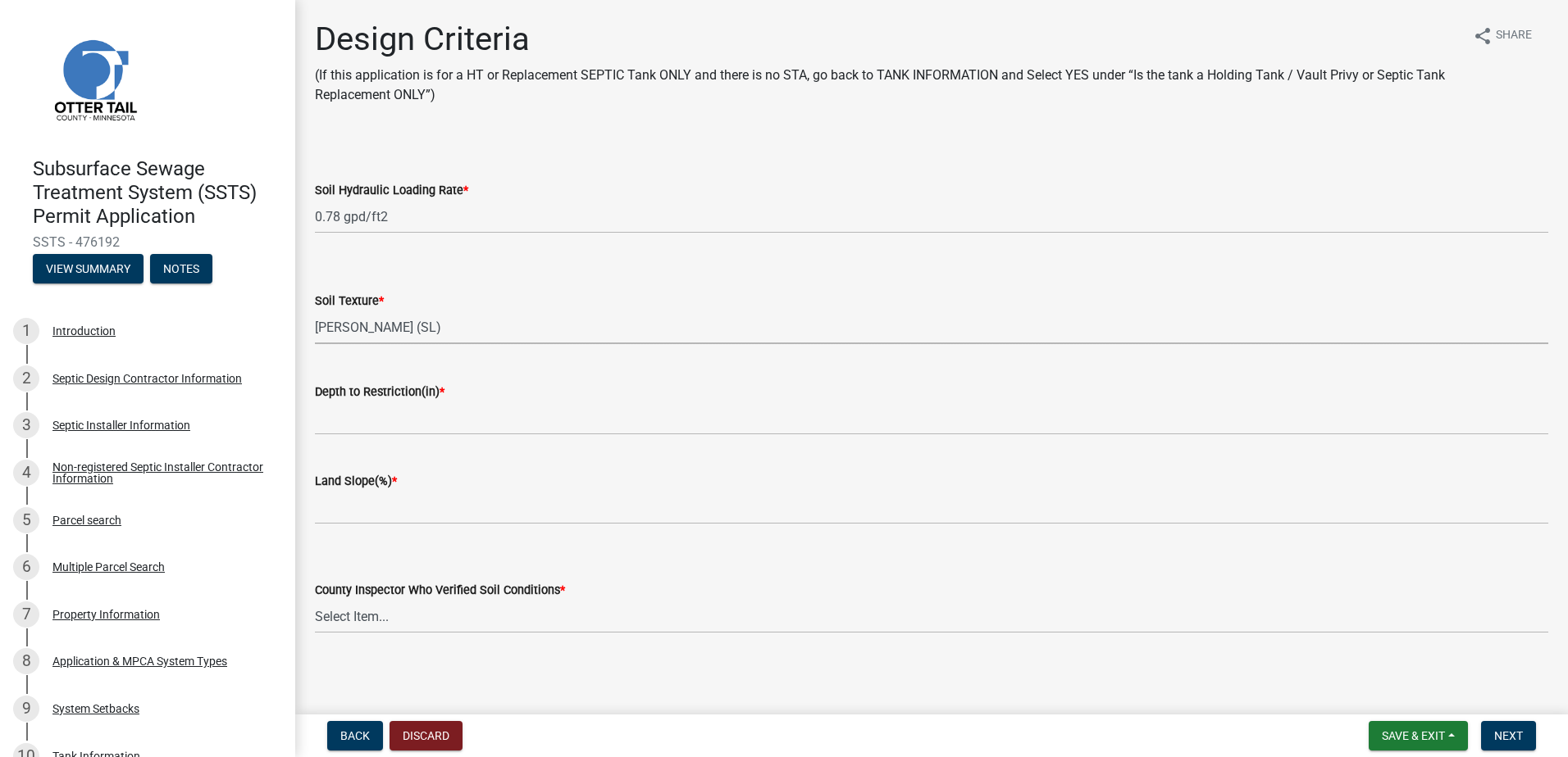
click at [315, 311] on select "Select Item... Coarse Sand (COS) Sand (S) Fine Sand (FS) Very Fine Sand (VFS) L…" at bounding box center [932, 328] width 1234 height 34
select select "70eb23f8-102f-4072-81d7-b3b0dd1c94c8"
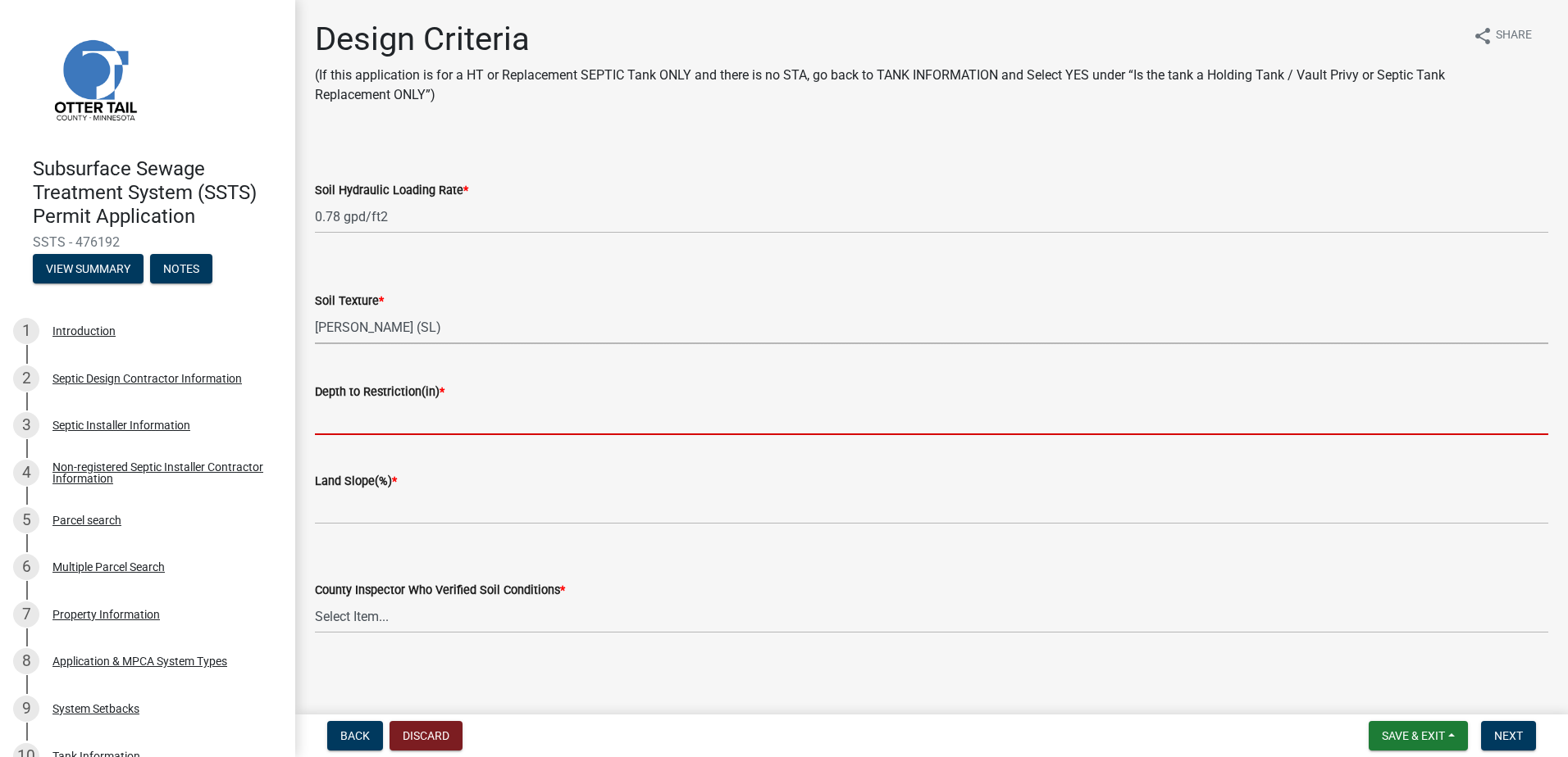
click at [340, 425] on input "Depth to Restriction(in) *" at bounding box center [932, 418] width 1234 height 34
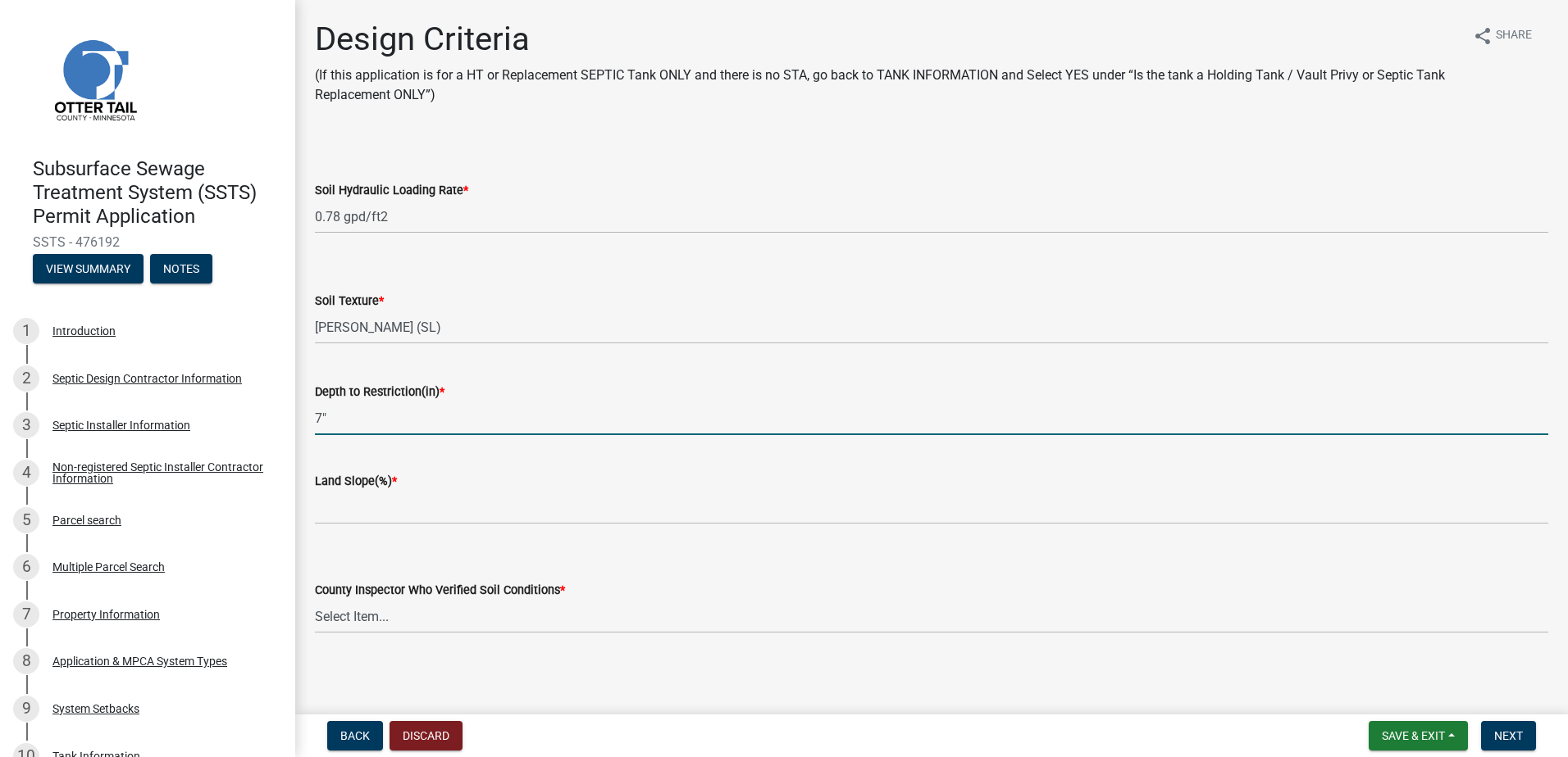
type input "7""
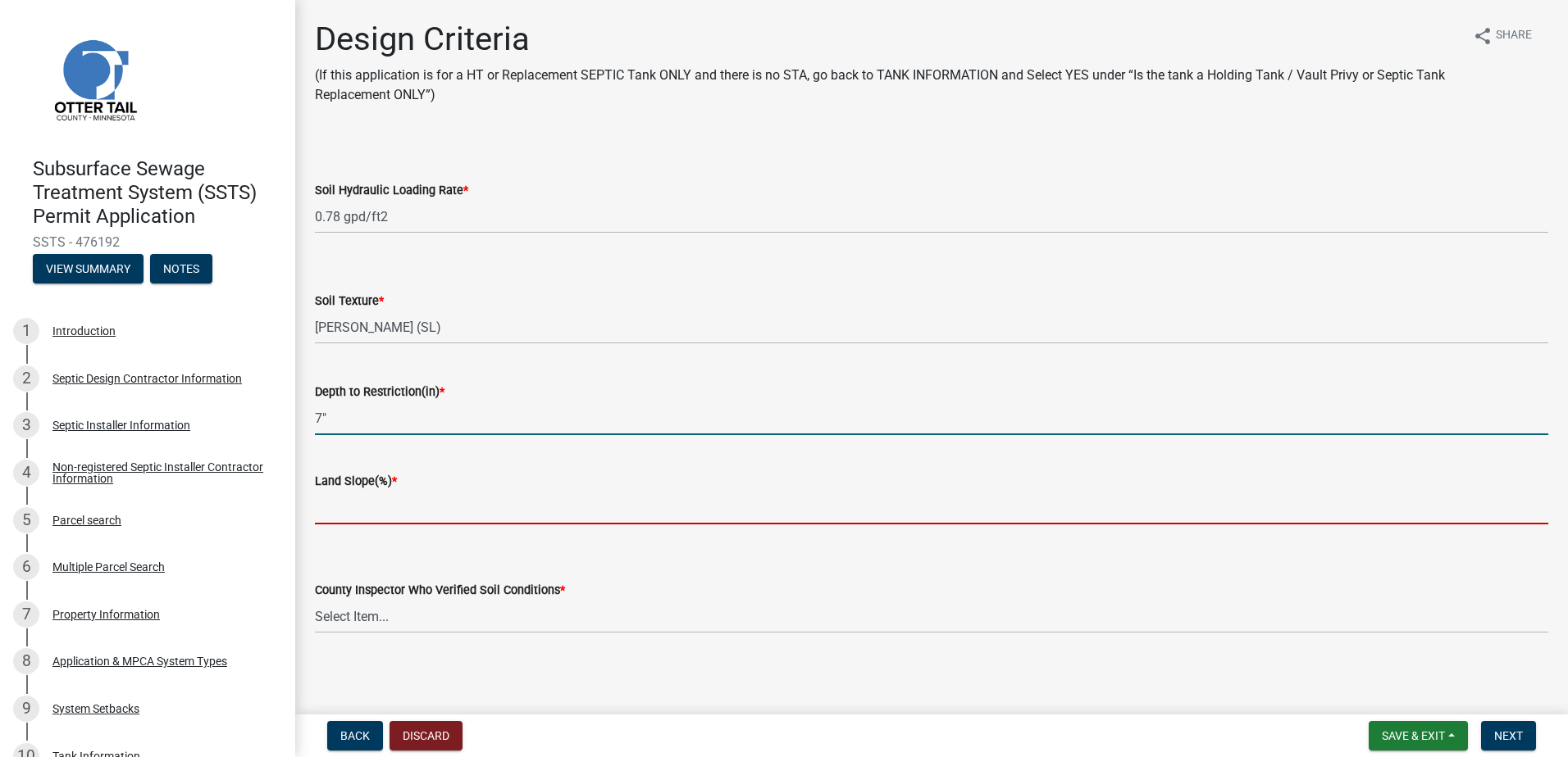
click at [339, 511] on input "Land Slope(%) *" at bounding box center [932, 508] width 1234 height 34
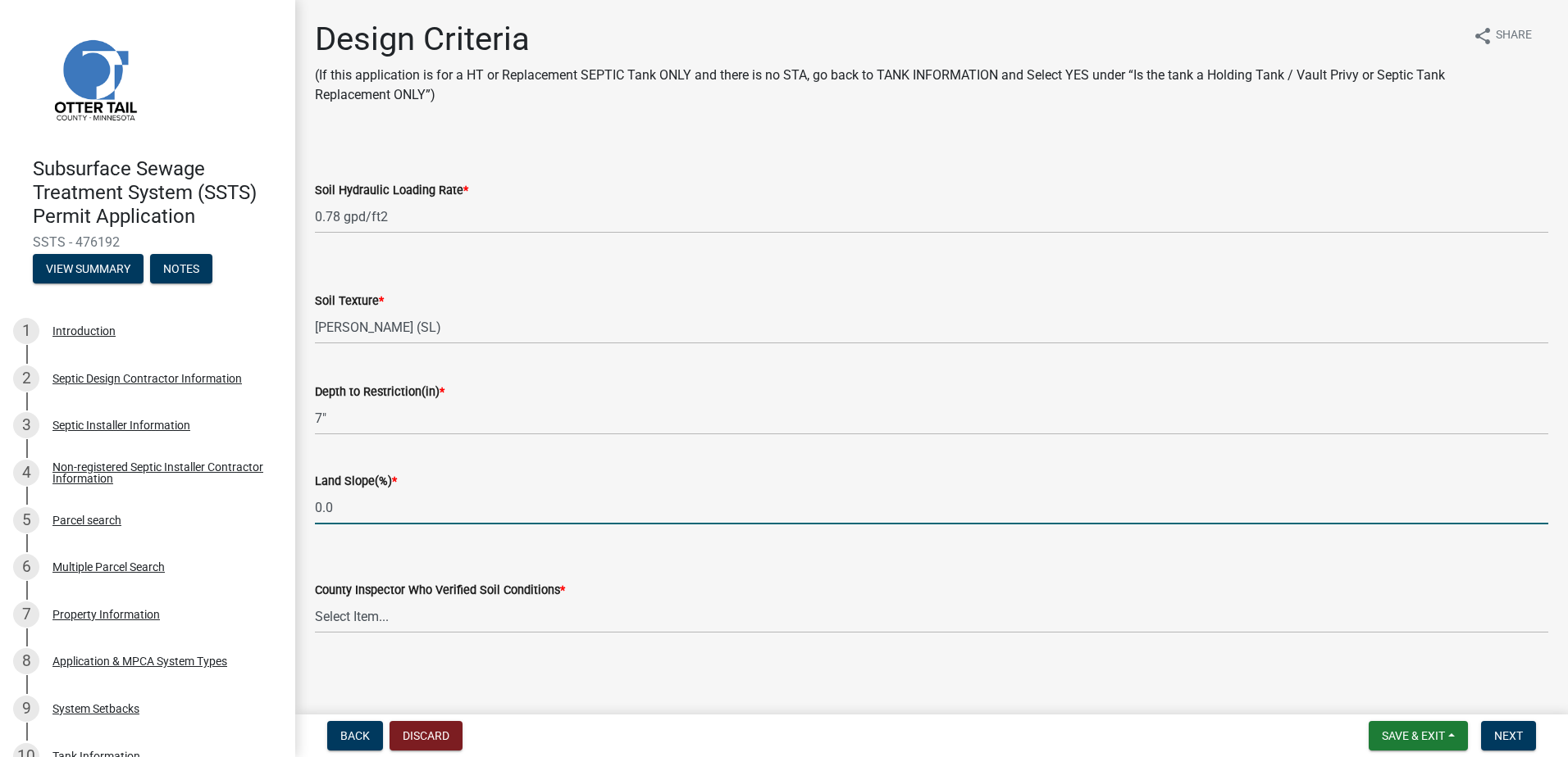
type input "0.0"
click at [358, 616] on select "Select Item... Alexis Newark Andrea Perales Brittany Tollefson Chris LeClair Co…" at bounding box center [932, 616] width 1234 height 34
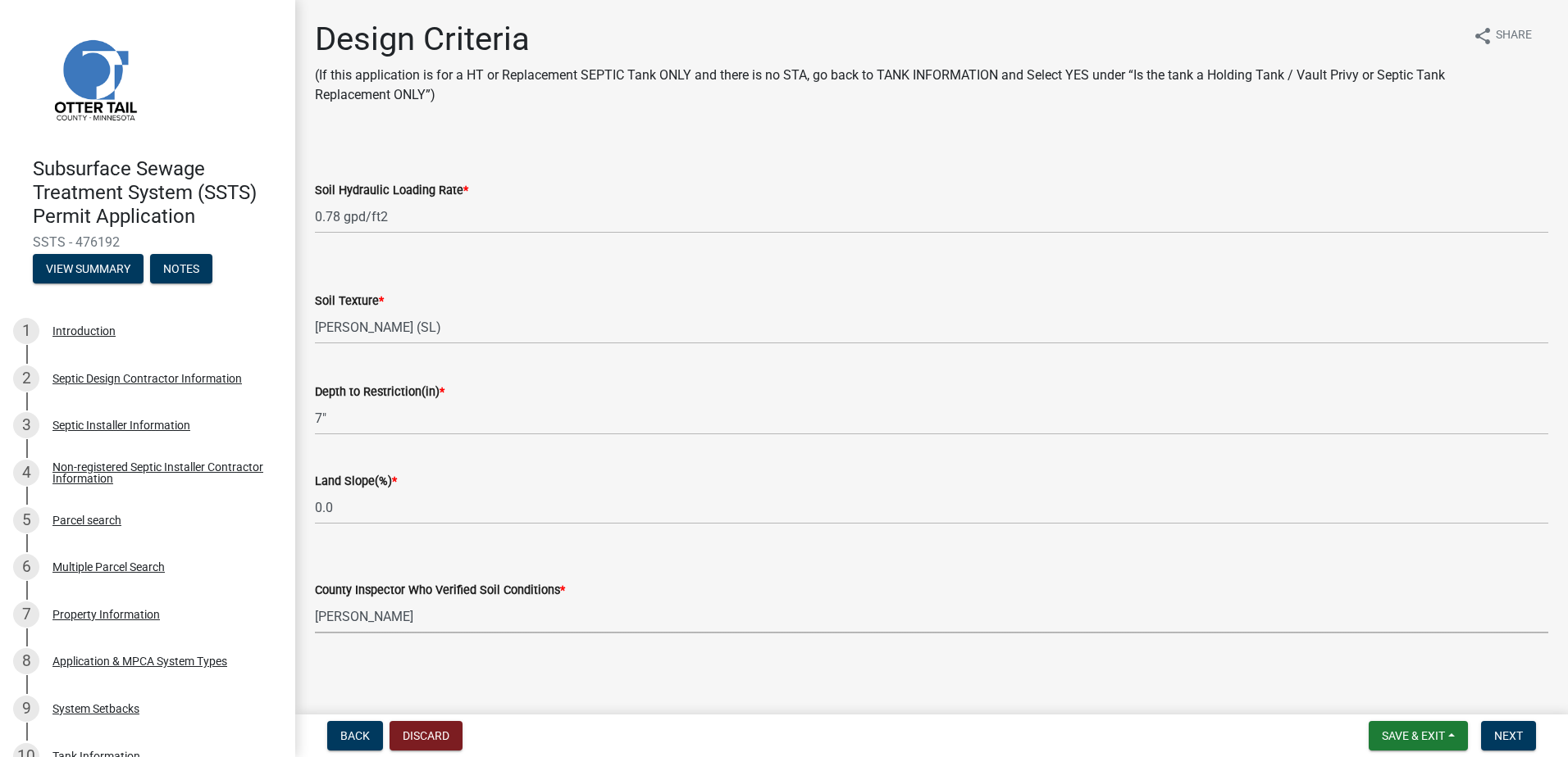
click at [315, 600] on select "Select Item... Alexis Newark Andrea Perales Brittany Tollefson Chris LeClair Co…" at bounding box center [932, 616] width 1234 height 34
select select "14354fbd-e666-4c9c-b77c-8c181d233a28"
click at [1514, 735] on span "Next" at bounding box center [1508, 736] width 29 height 13
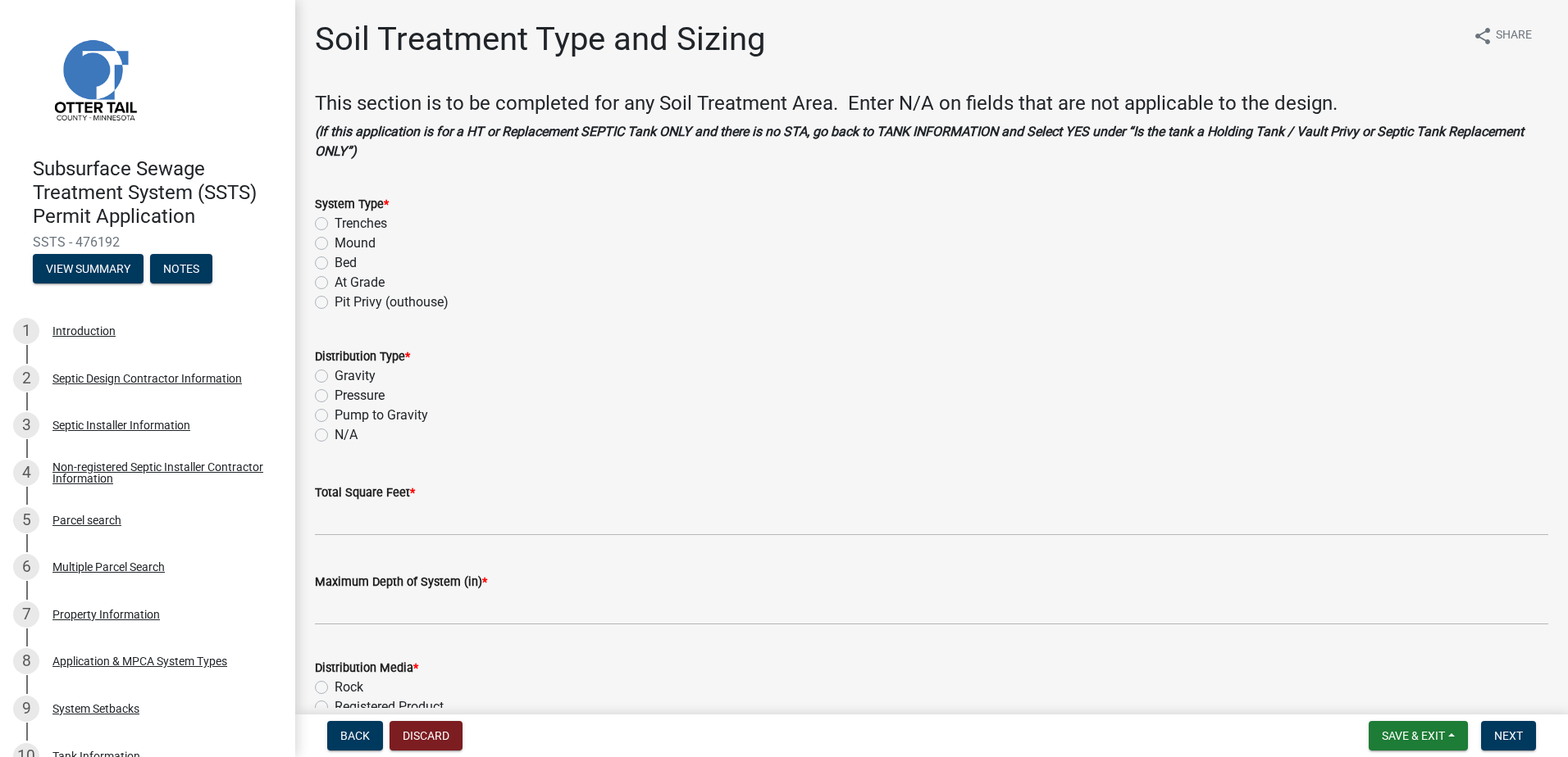
click at [334, 242] on label "Mound" at bounding box center [355, 243] width 41 height 19
click at [334, 242] on input "Mound" at bounding box center [340, 238] width 11 height 11
radio input "true"
click at [334, 392] on label "Pressure" at bounding box center [359, 395] width 50 height 19
click at [334, 392] on input "Pressure" at bounding box center [340, 391] width 11 height 11
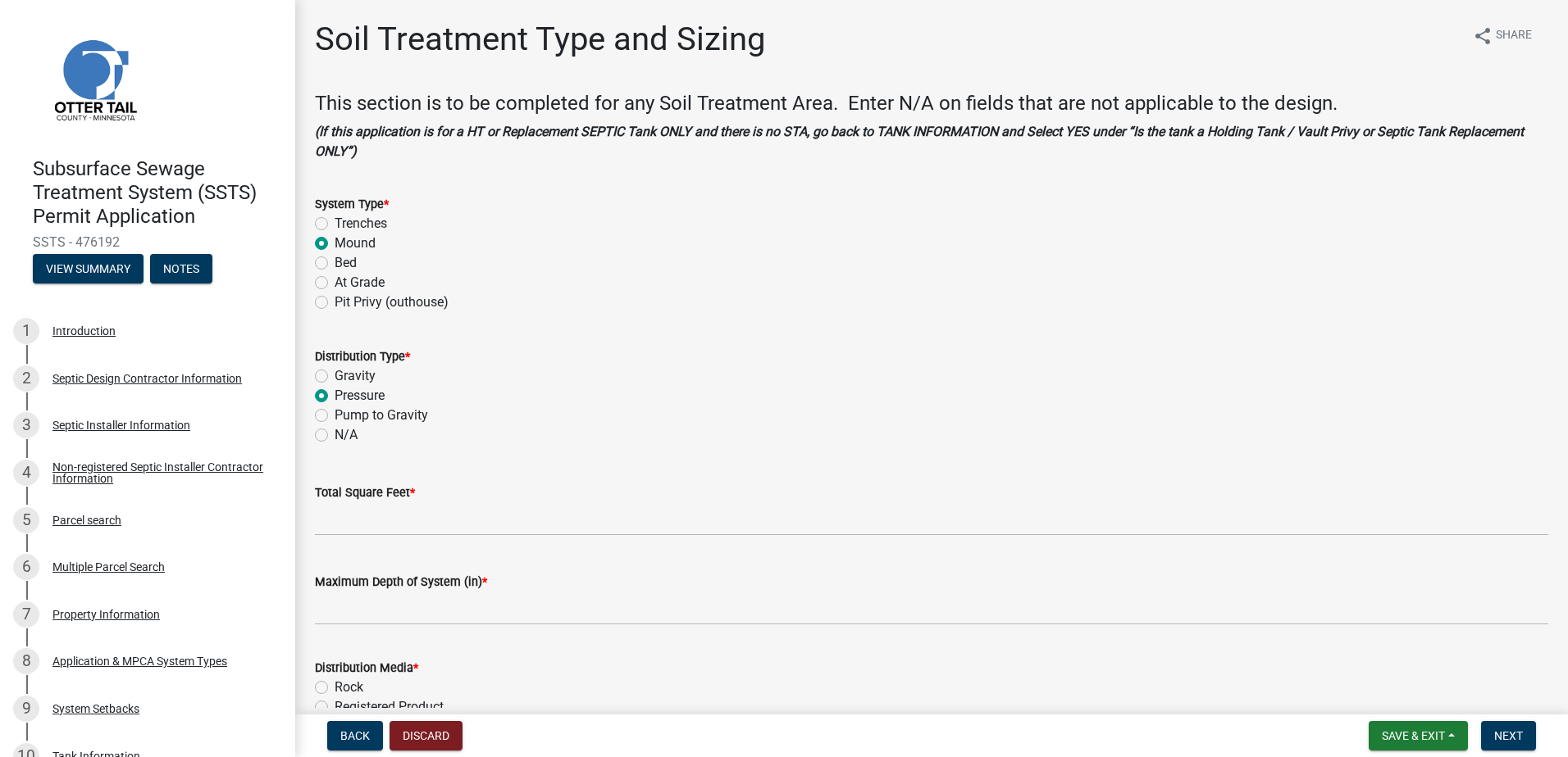
radio input "true"
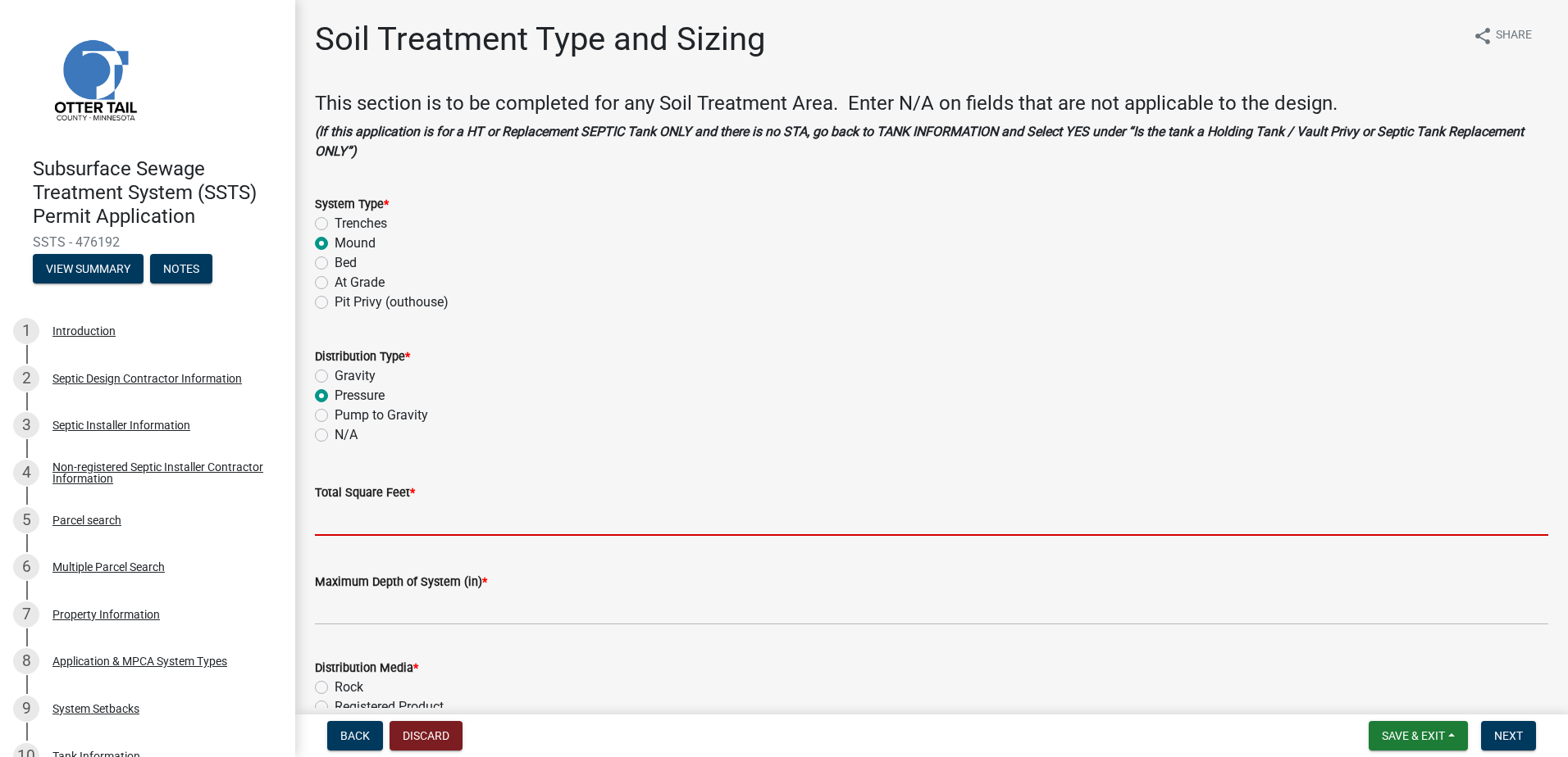
click at [332, 523] on input "Total Square Feet *" at bounding box center [932, 520] width 1234 height 34
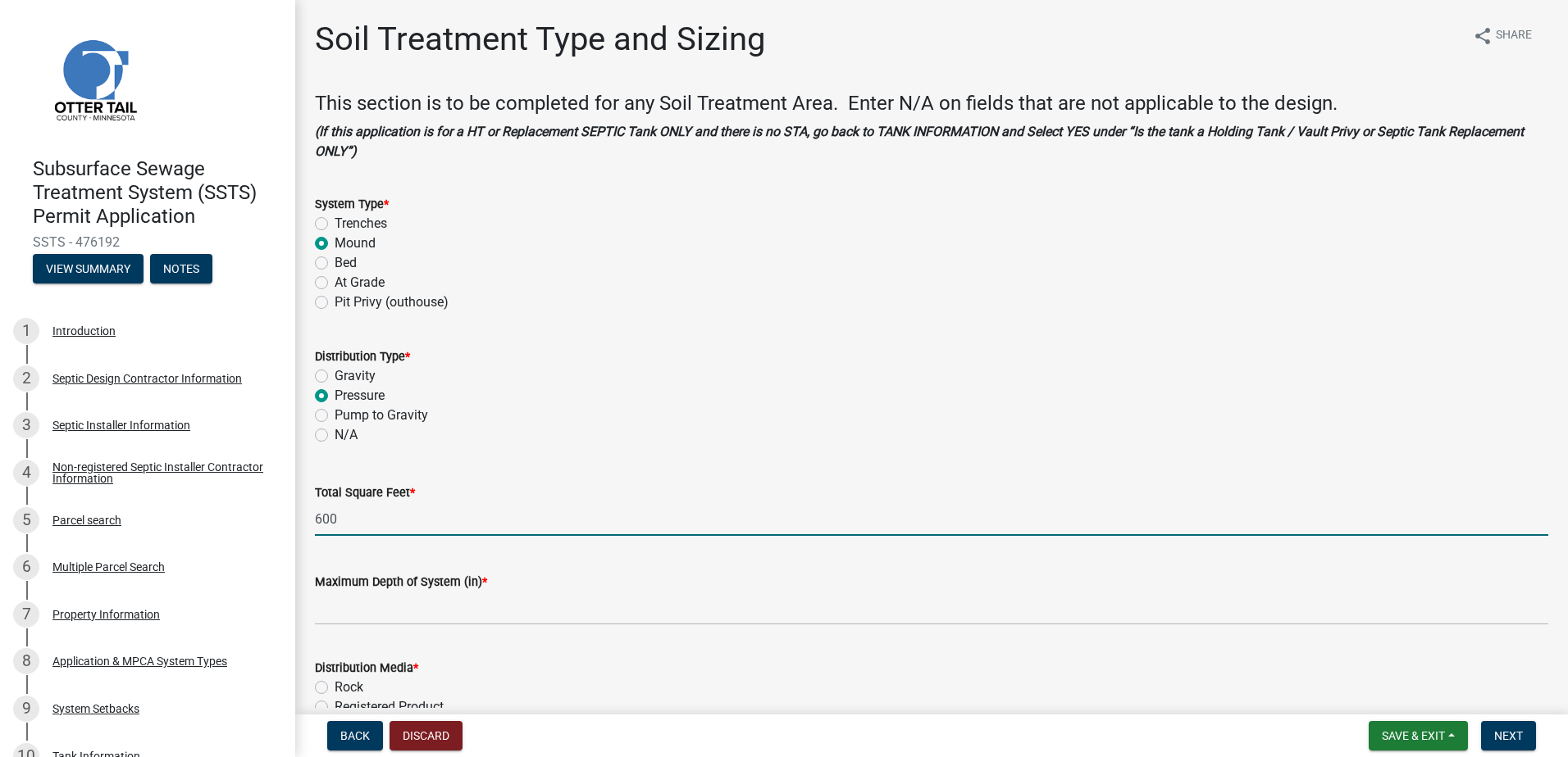
type input "600"
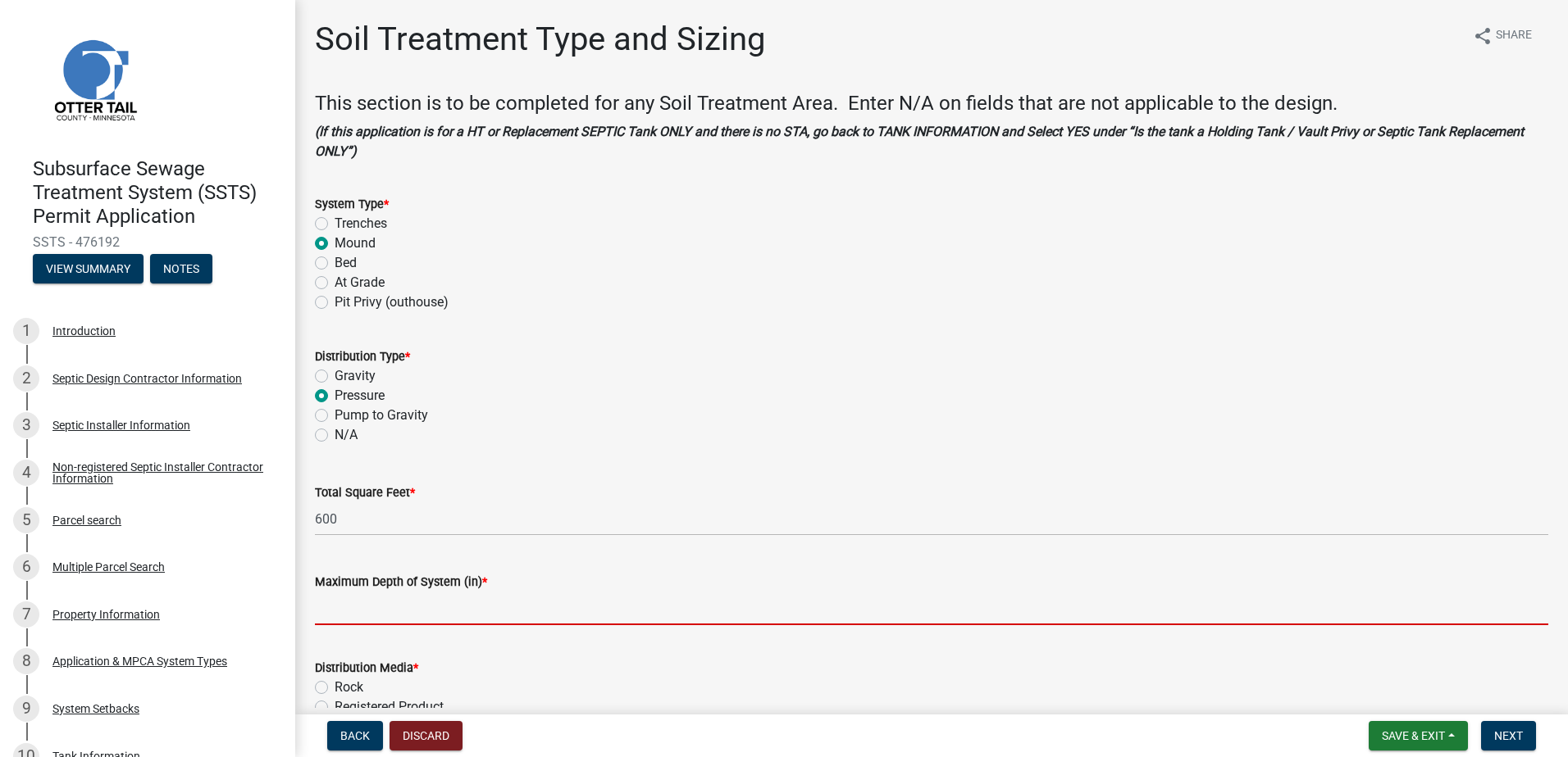
click at [341, 610] on input "Maximum Depth of System (in) *" at bounding box center [932, 609] width 1234 height 34
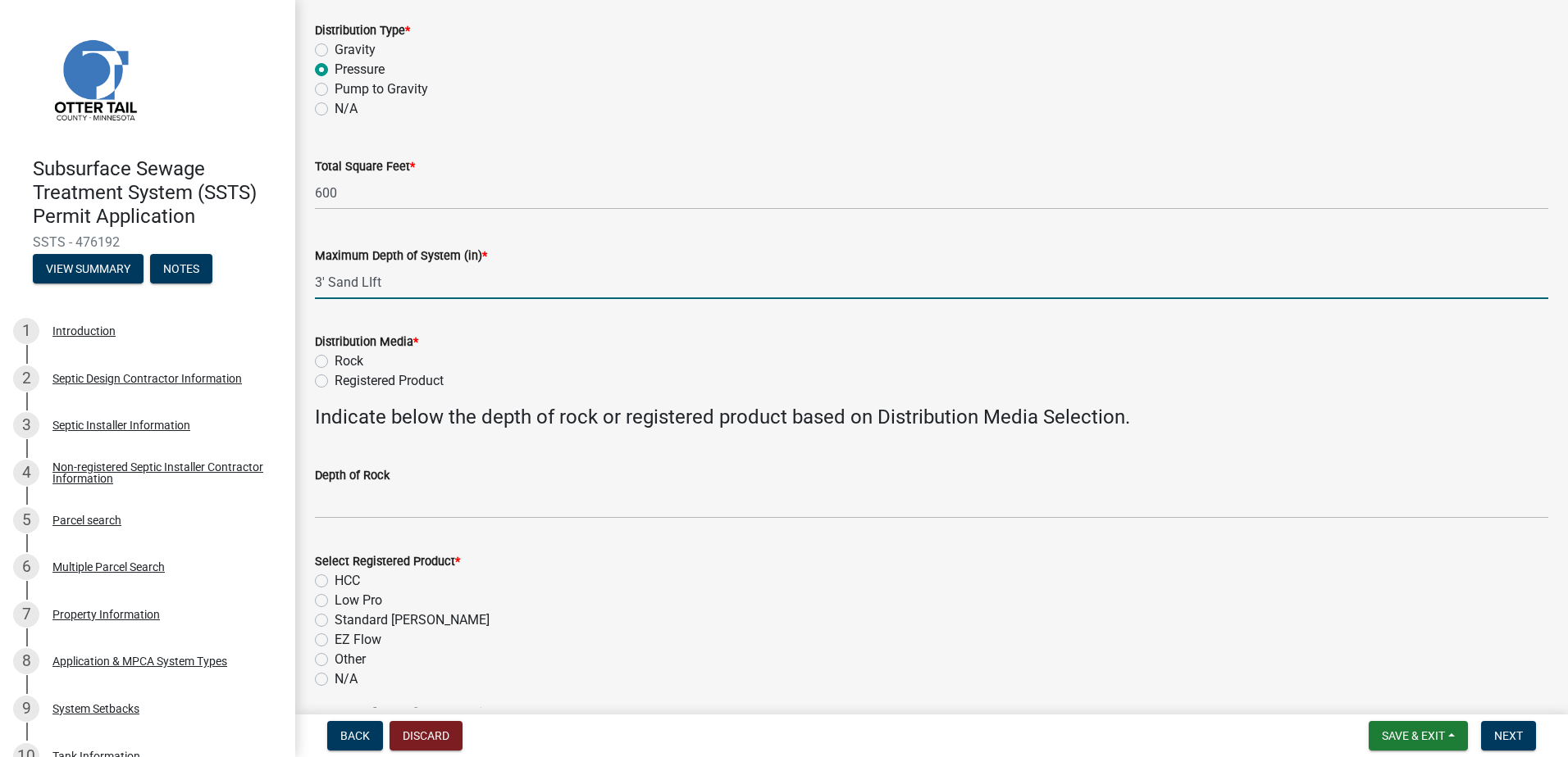
scroll to position [328, 0]
type input "3' Sand LIft"
click at [334, 363] on label "Rock" at bounding box center [349, 360] width 29 height 19
click at [334, 360] on input "Rock" at bounding box center [340, 355] width 11 height 11
radio input "true"
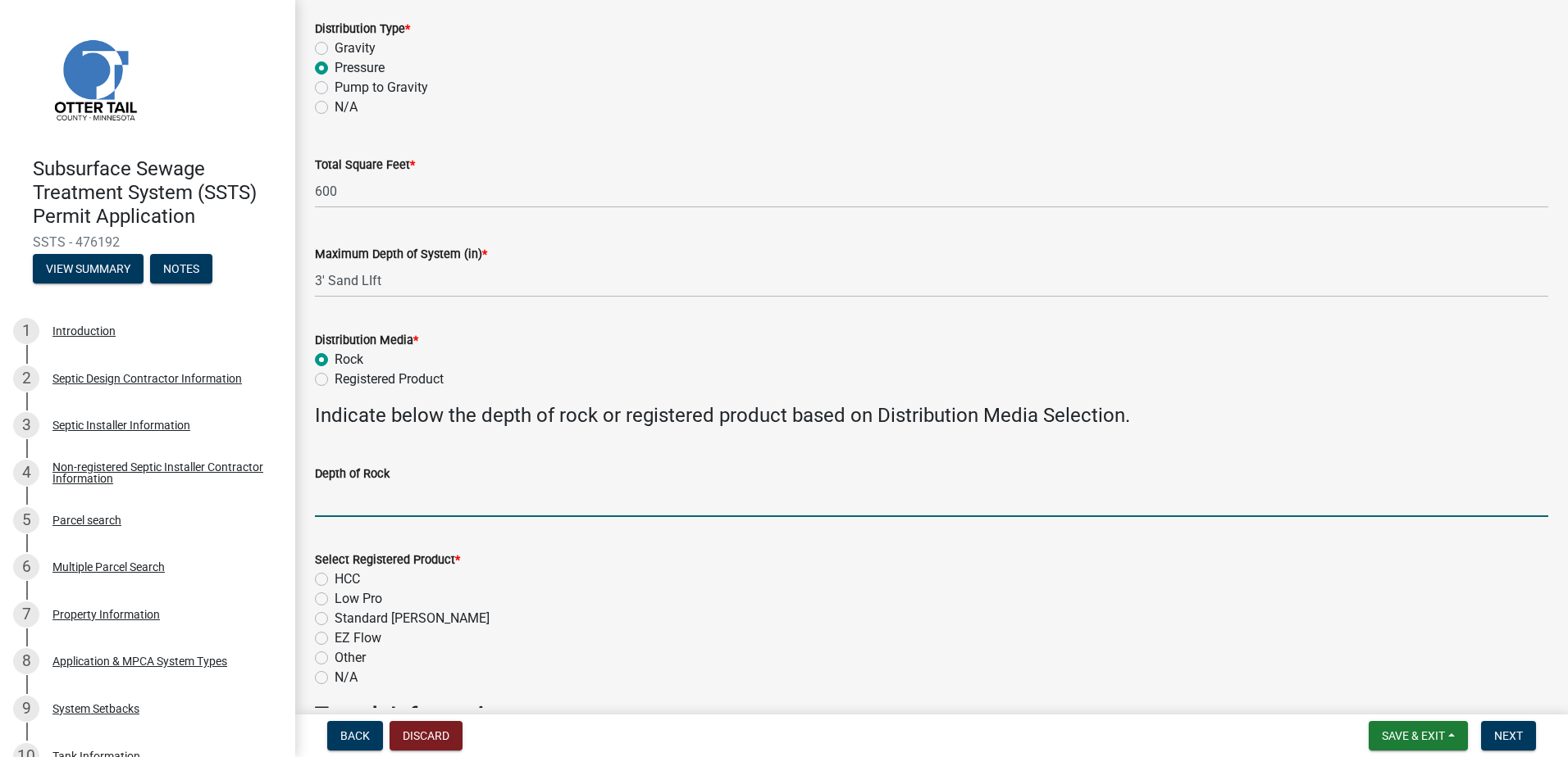
click at [331, 505] on input "Depth of Rock" at bounding box center [932, 500] width 1234 height 34
type input "9" Under Pipe"
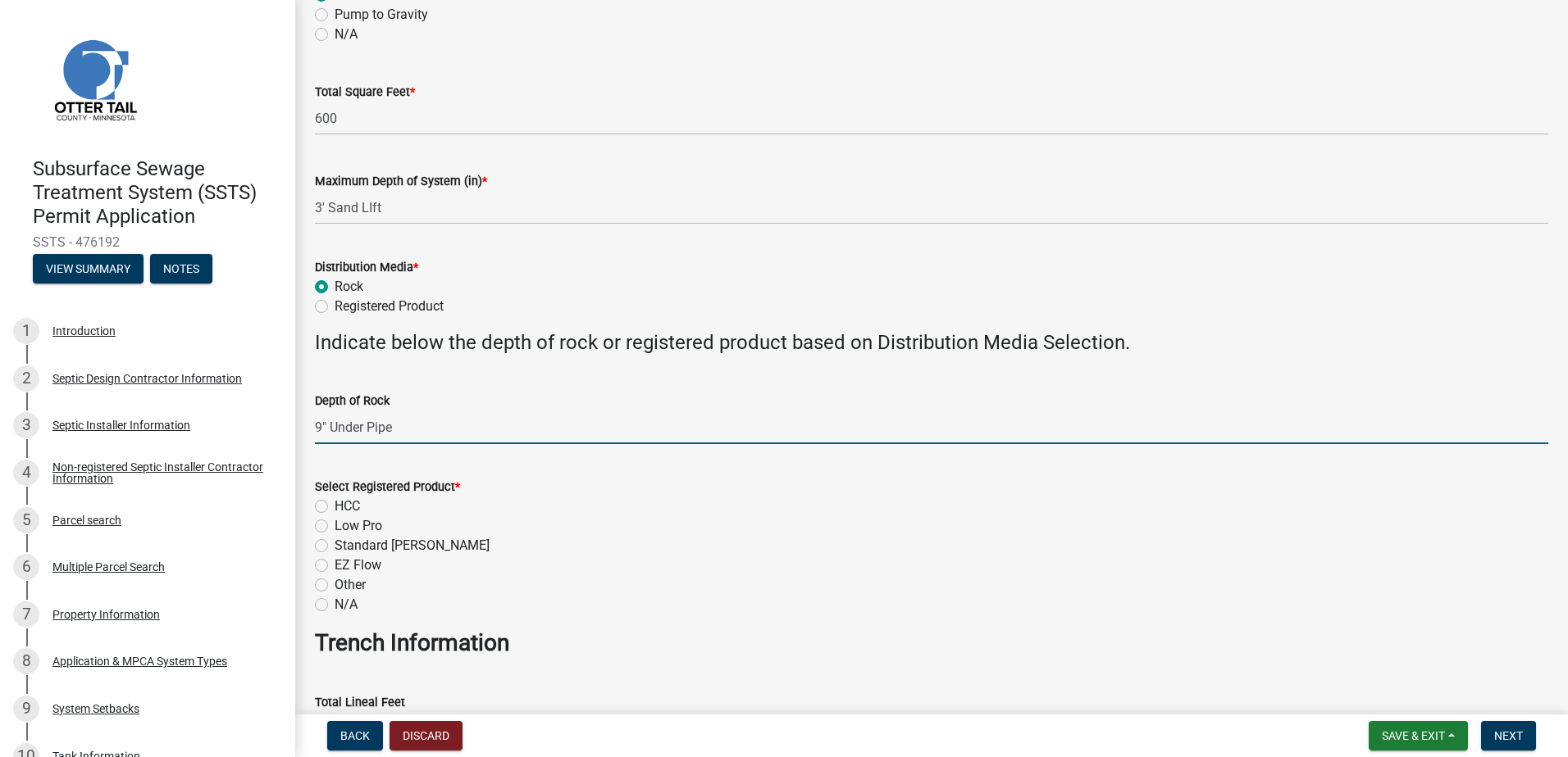
scroll to position [492, 0]
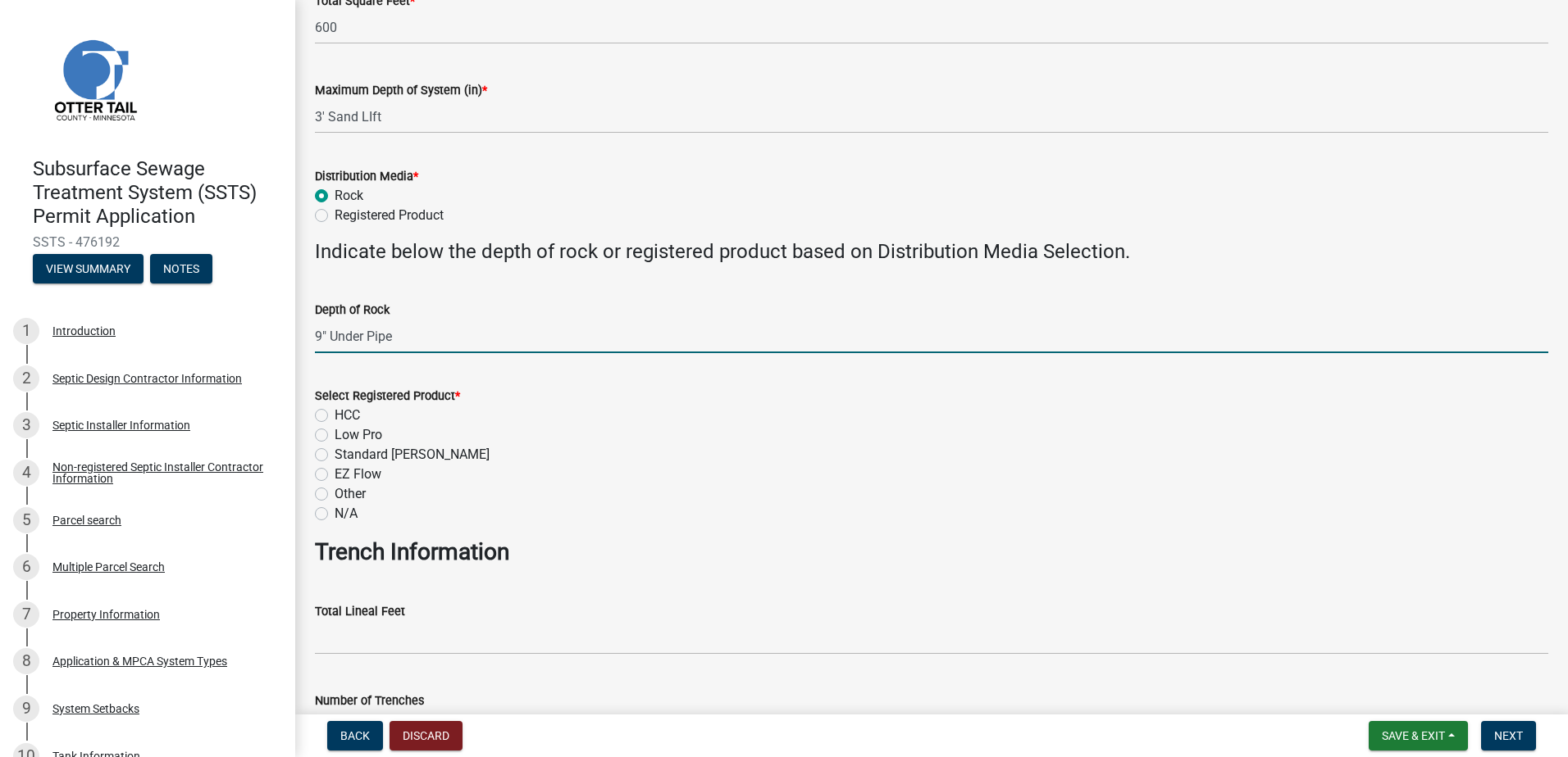
click at [334, 512] on label "N/A" at bounding box center [345, 514] width 23 height 19
click at [334, 512] on input "N/A" at bounding box center [340, 509] width 11 height 11
radio input "true"
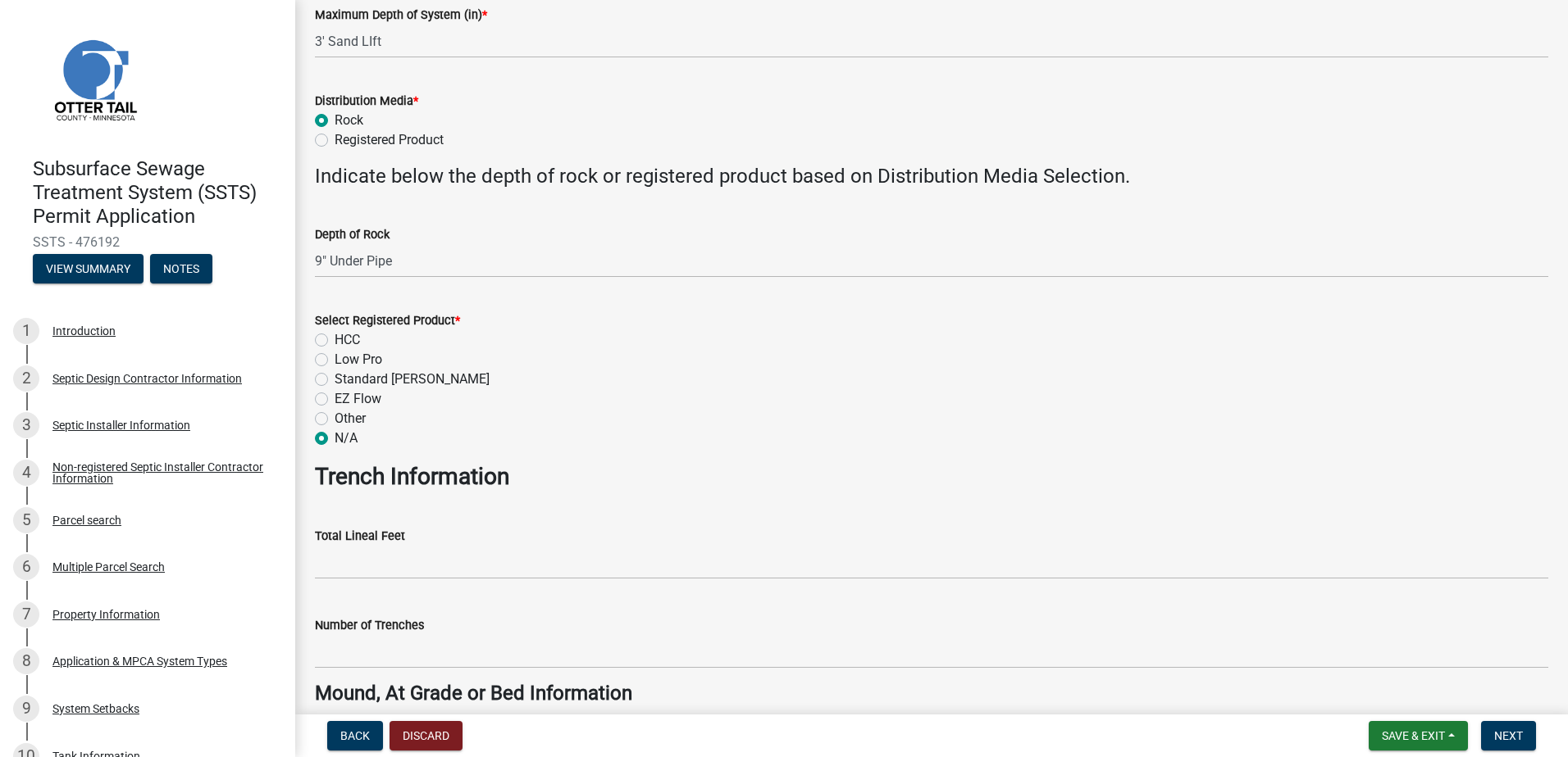
scroll to position [656, 0]
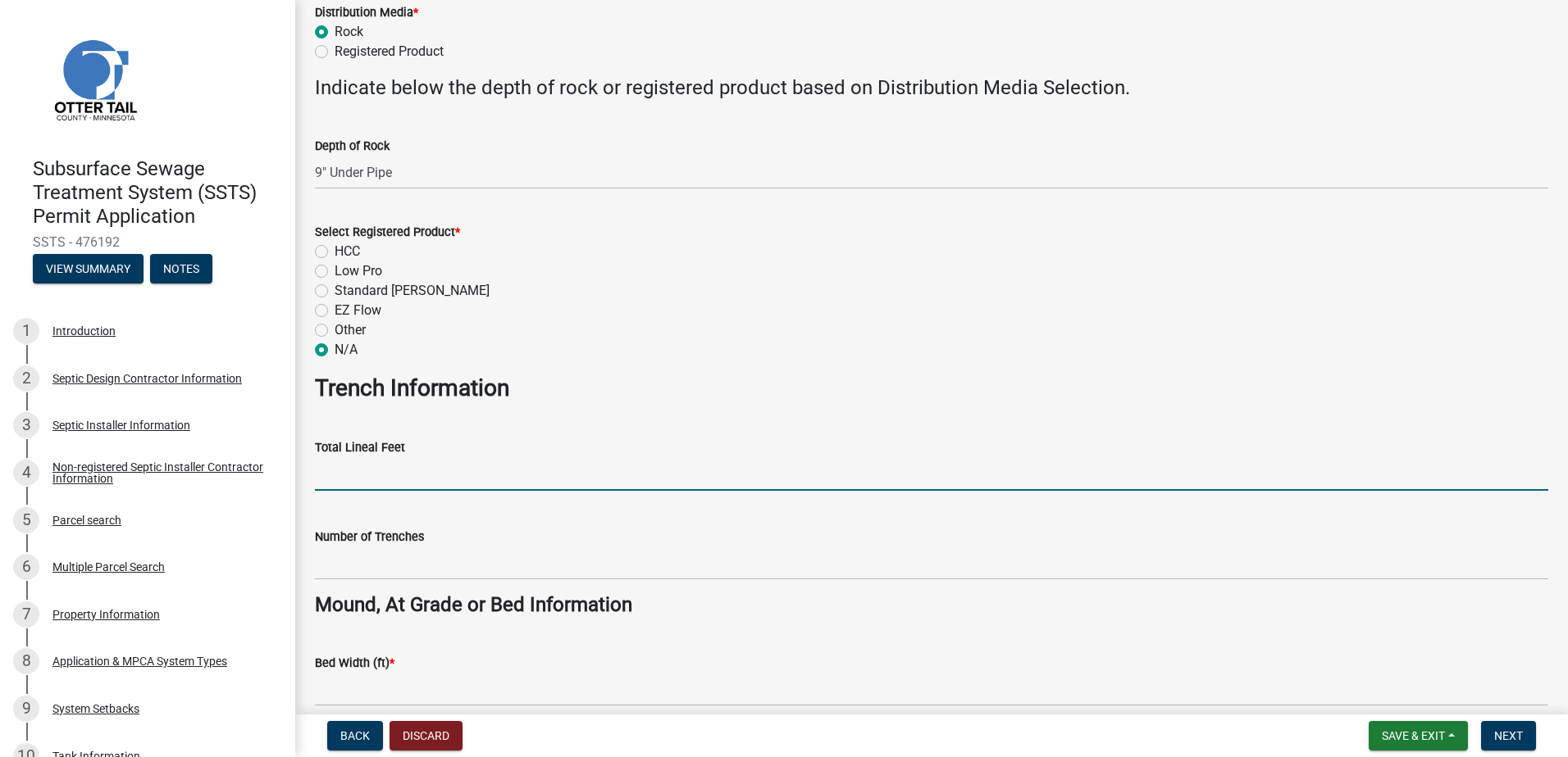
click at [341, 482] on input "Total Lineal Feet" at bounding box center [932, 474] width 1234 height 34
type input "NA"
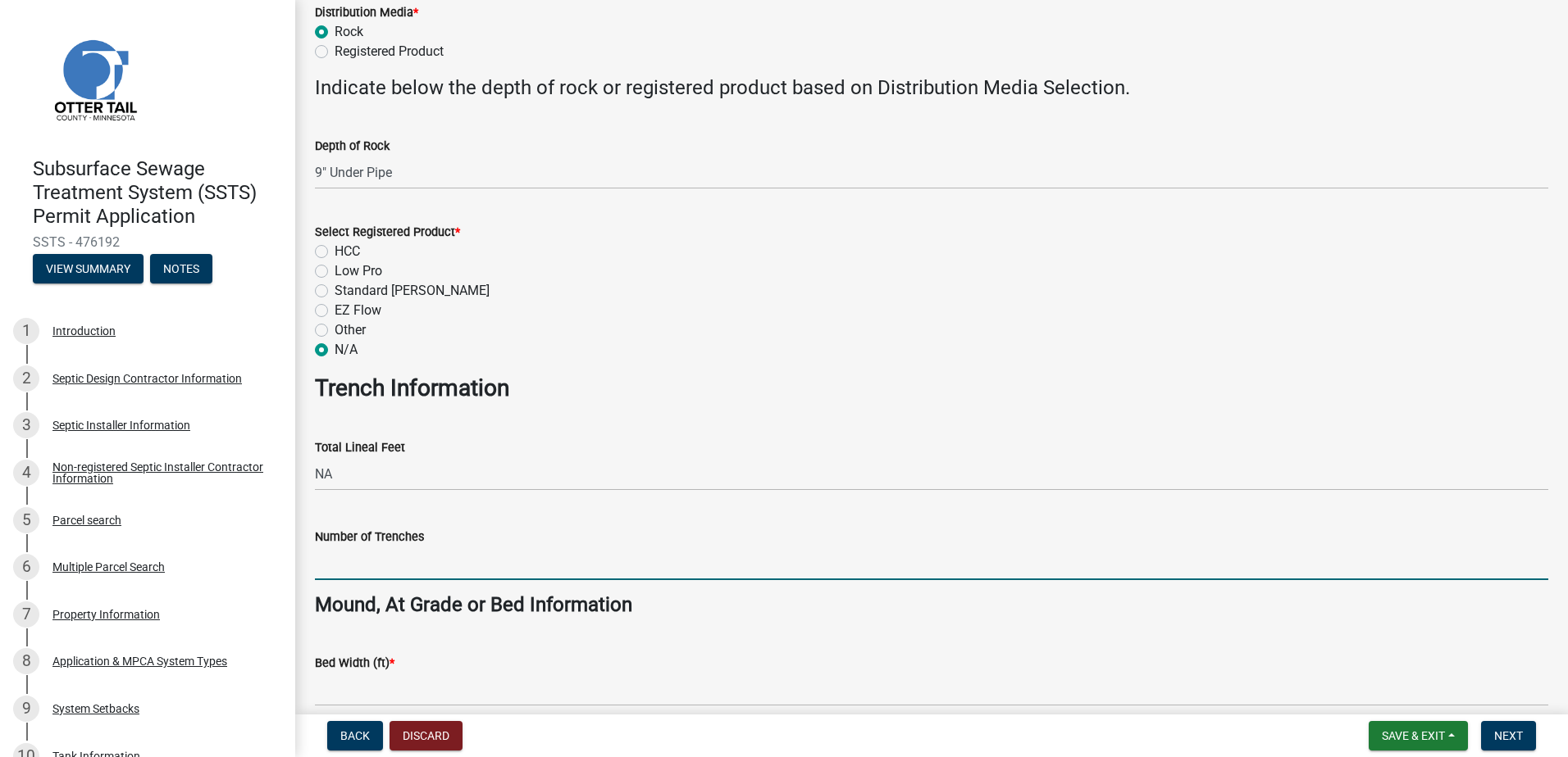
click at [351, 562] on input "Number of Trenches" at bounding box center [932, 563] width 1234 height 34
type input "NA"
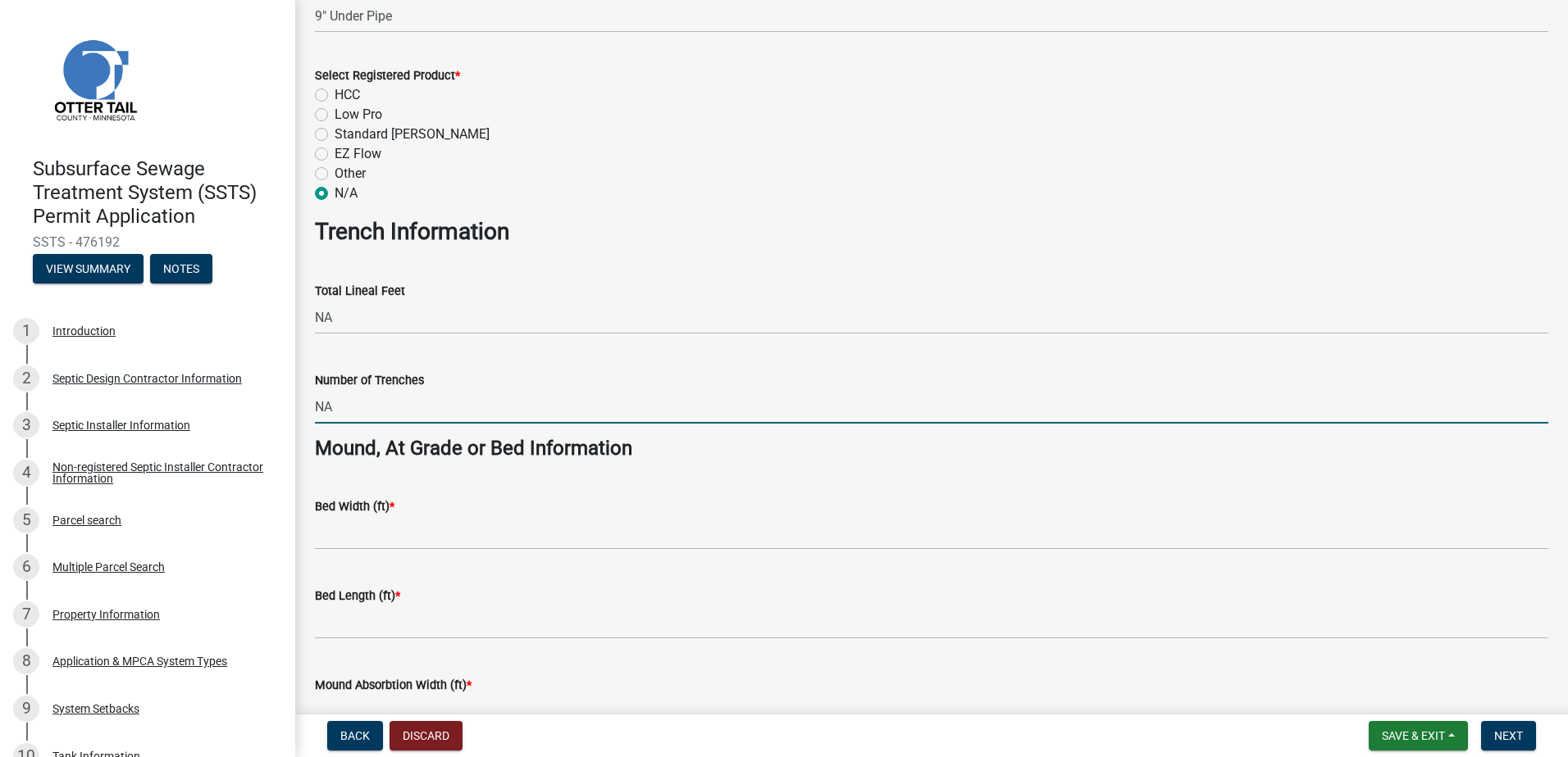
scroll to position [984, 0]
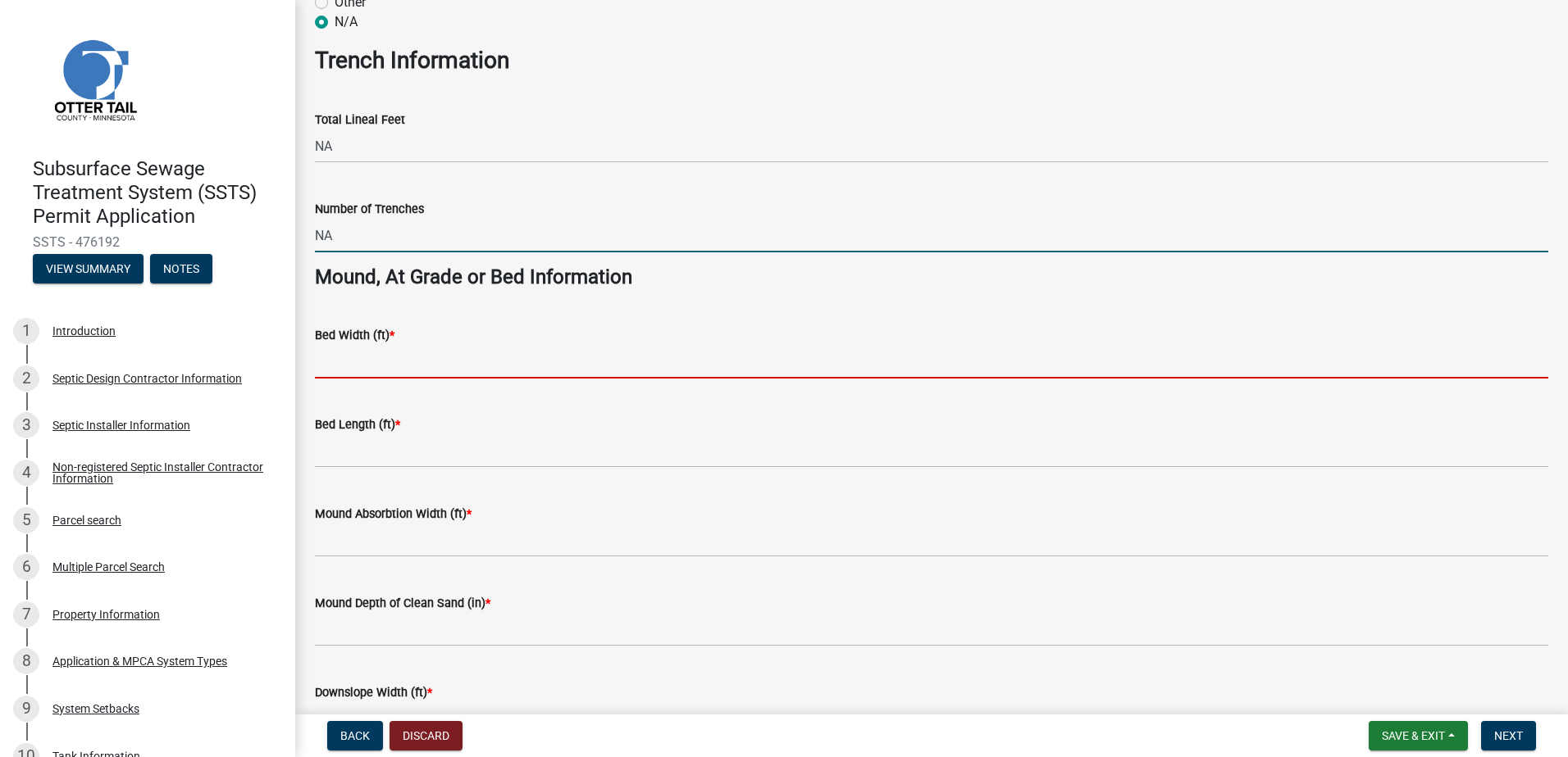
click at [330, 369] on input "Bed Width (ft) *" at bounding box center [932, 362] width 1234 height 34
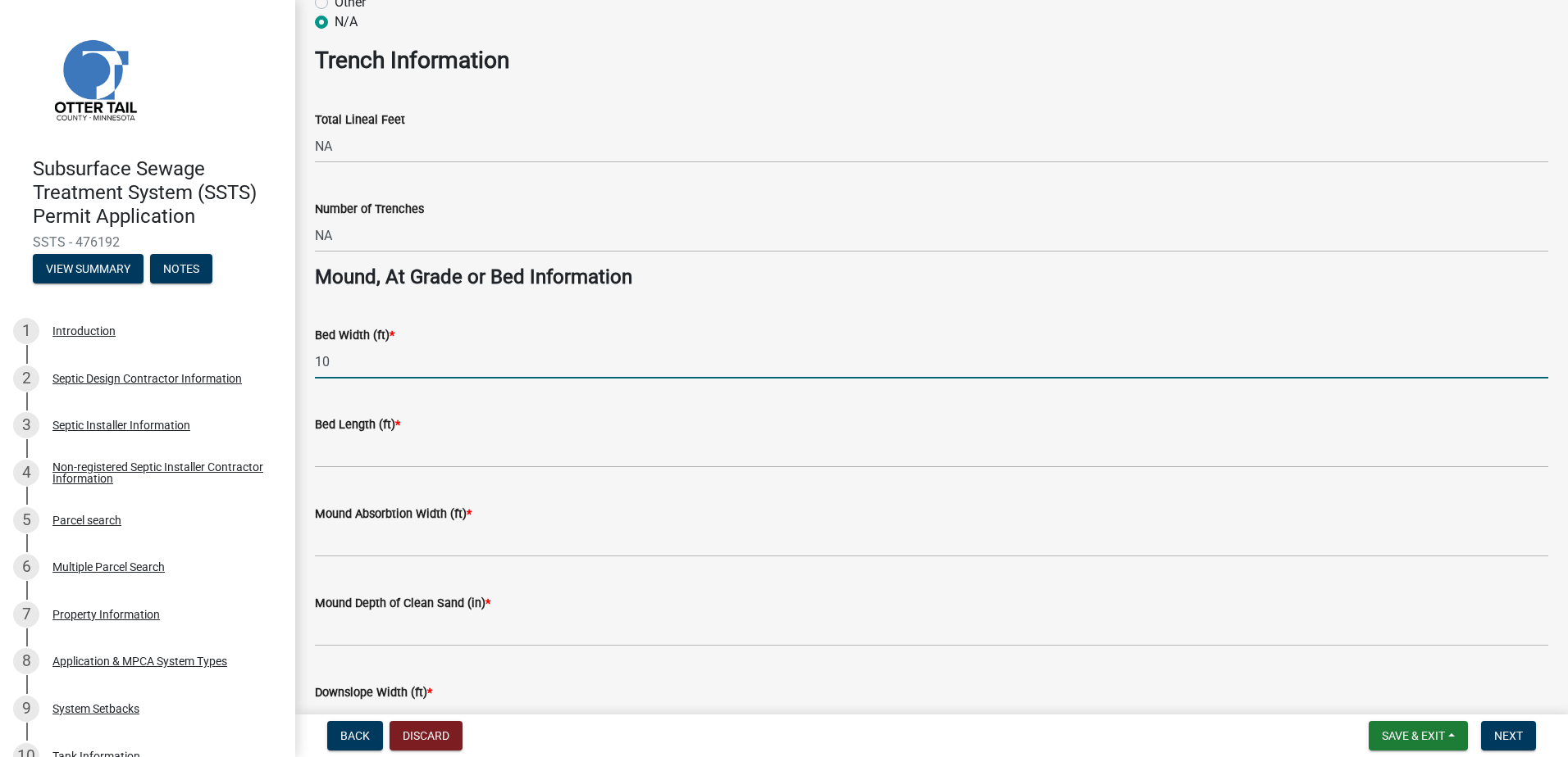
type input "10"
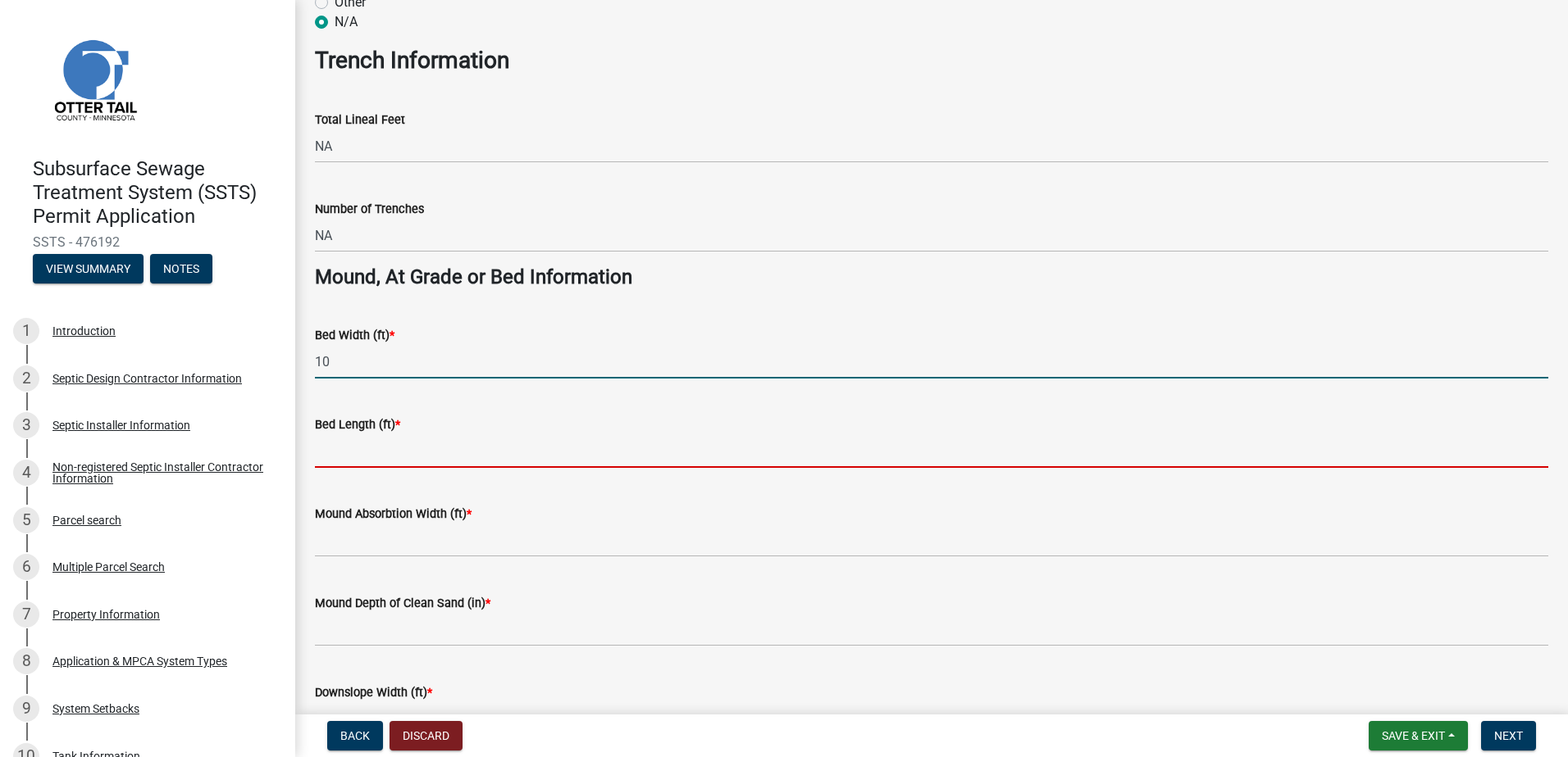
click at [330, 440] on input "Bed Length (ft) *" at bounding box center [932, 451] width 1234 height 34
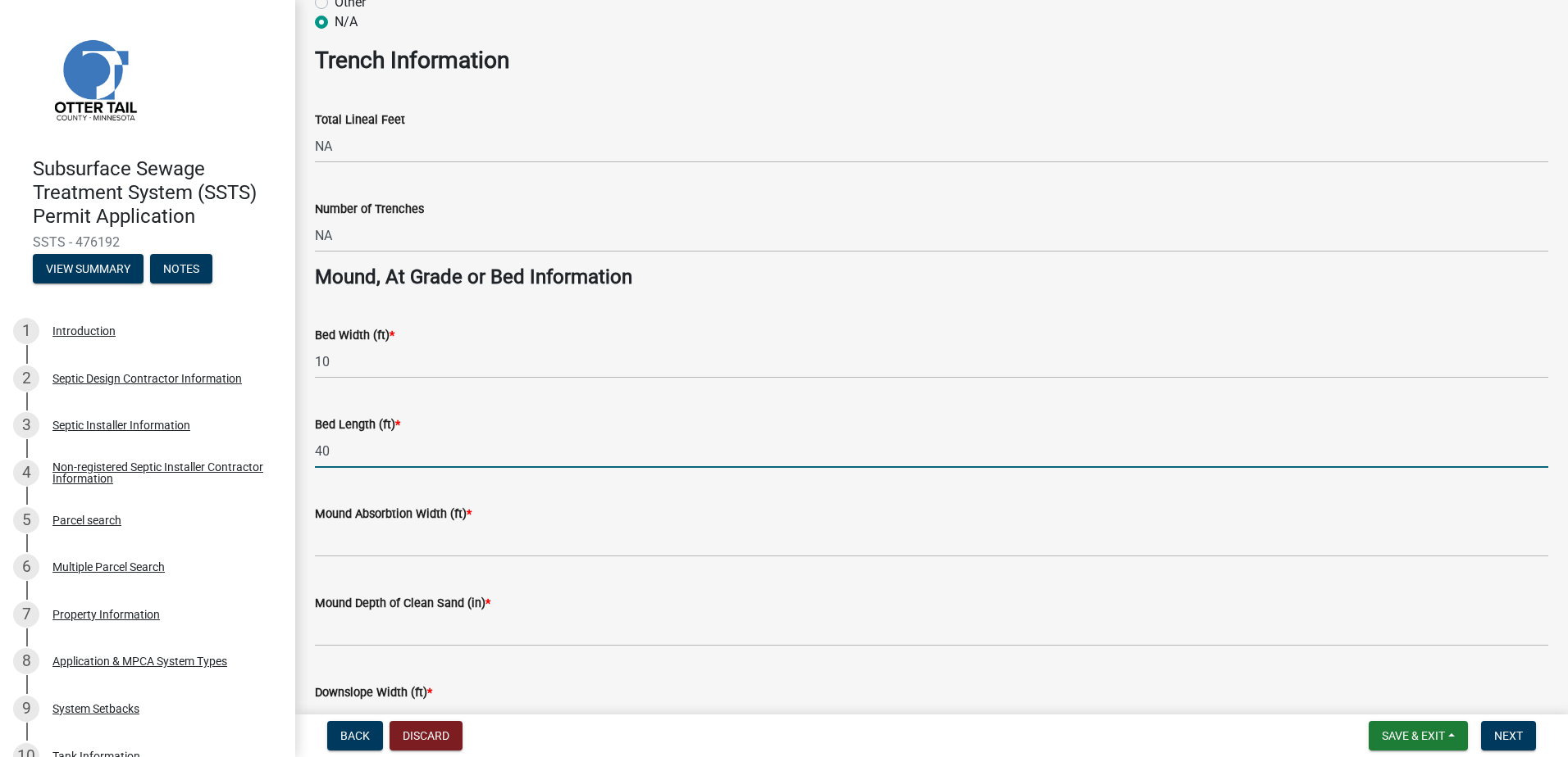
type input "40"
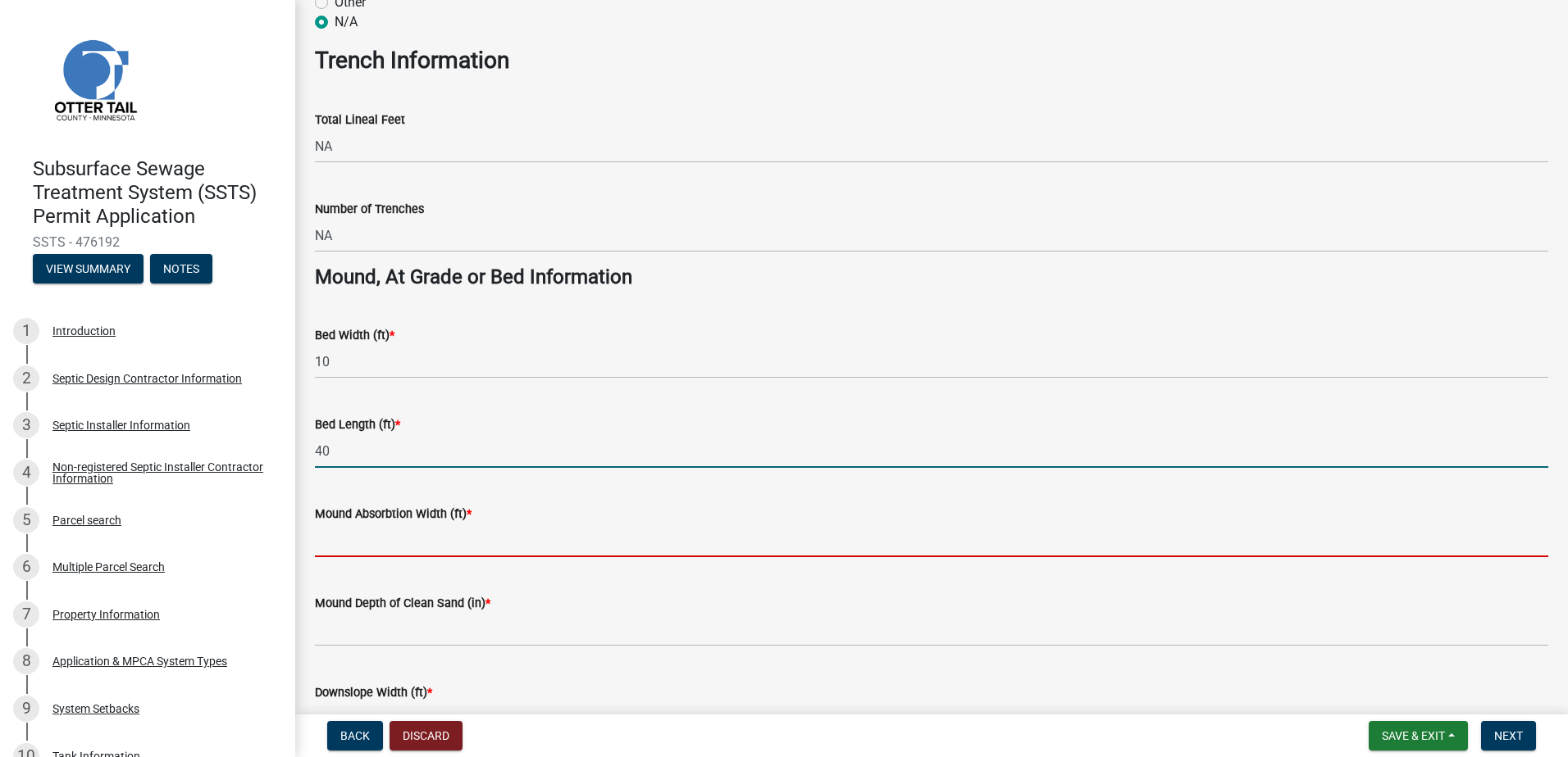
click at [331, 536] on input "Mound Absorbtion Width (ft) *" at bounding box center [932, 541] width 1234 height 34
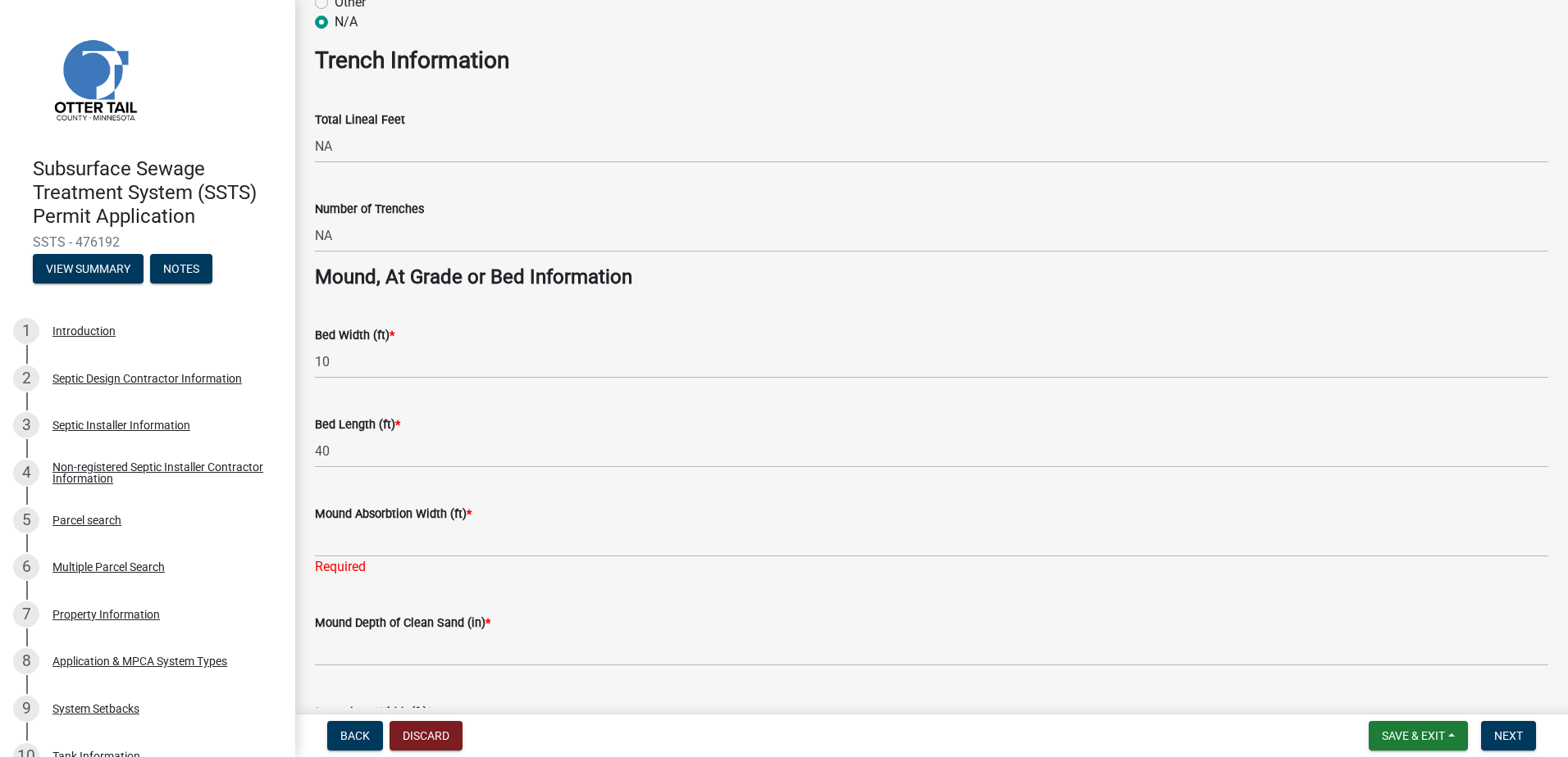
click at [814, 397] on div "Bed Length (ft) * 40" at bounding box center [932, 429] width 1234 height 77
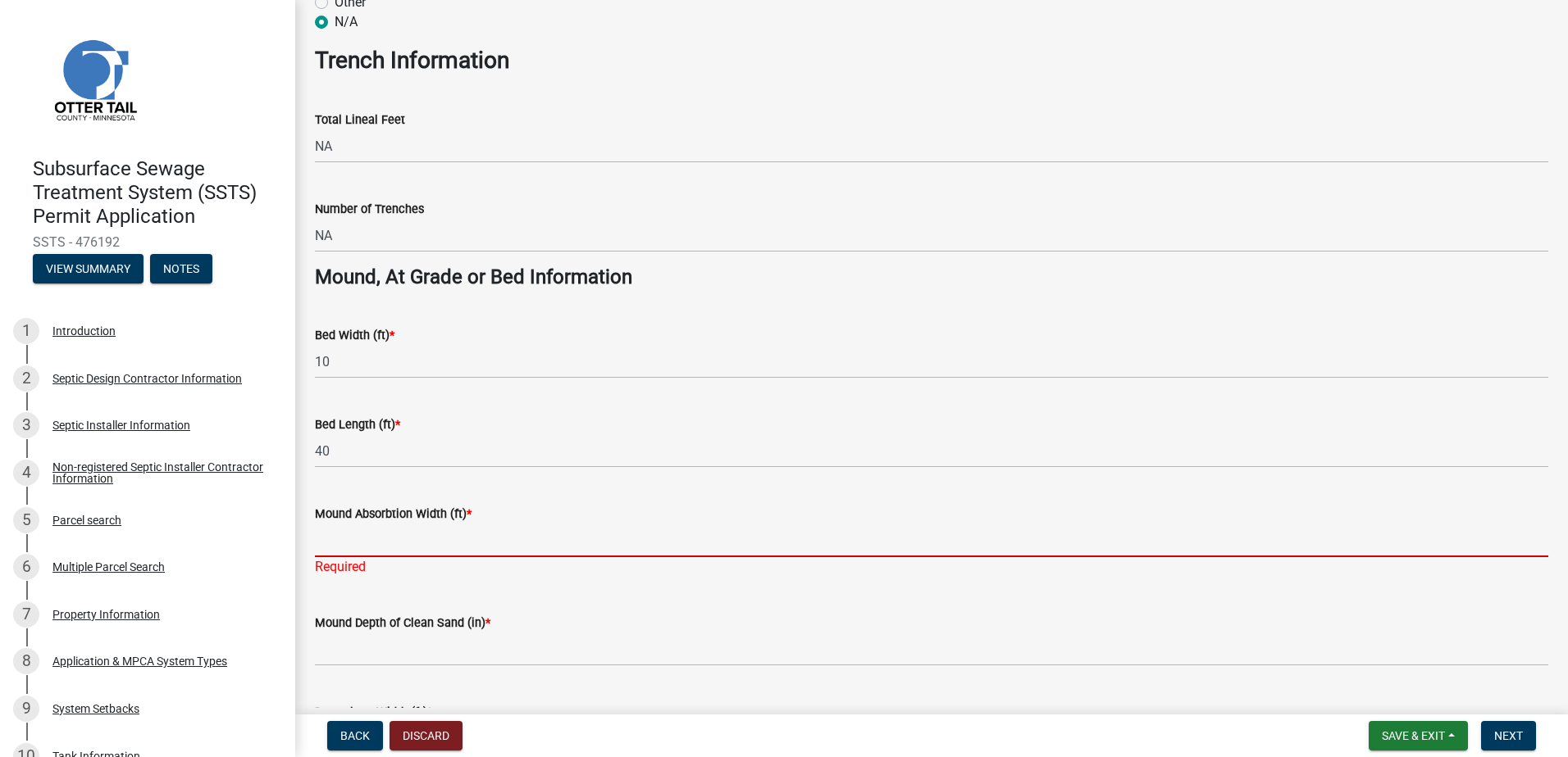
click at [337, 541] on input "Mound Absorbtion Width (ft) *" at bounding box center [932, 541] width 1234 height 34
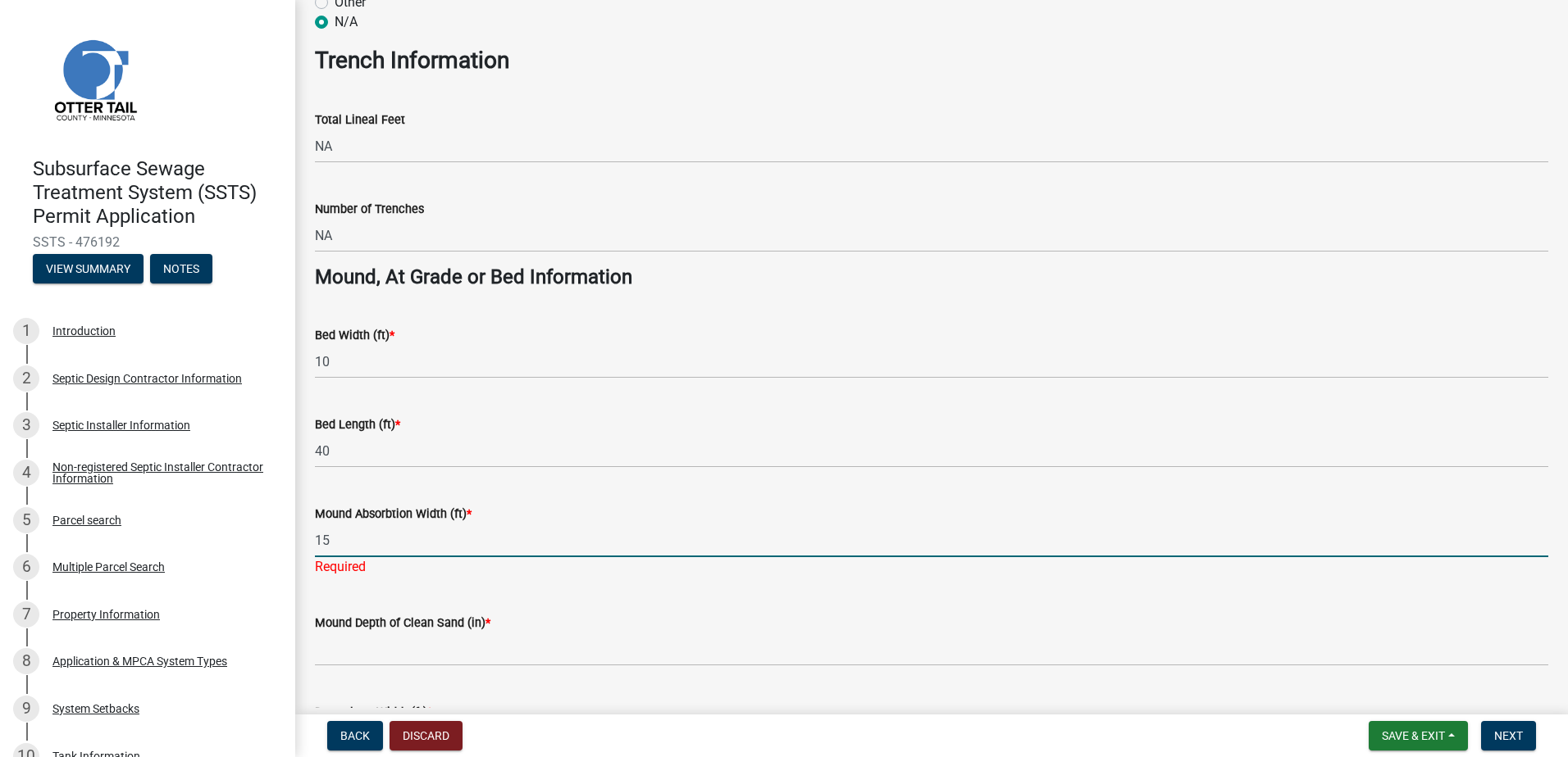
scroll to position [1148, 0]
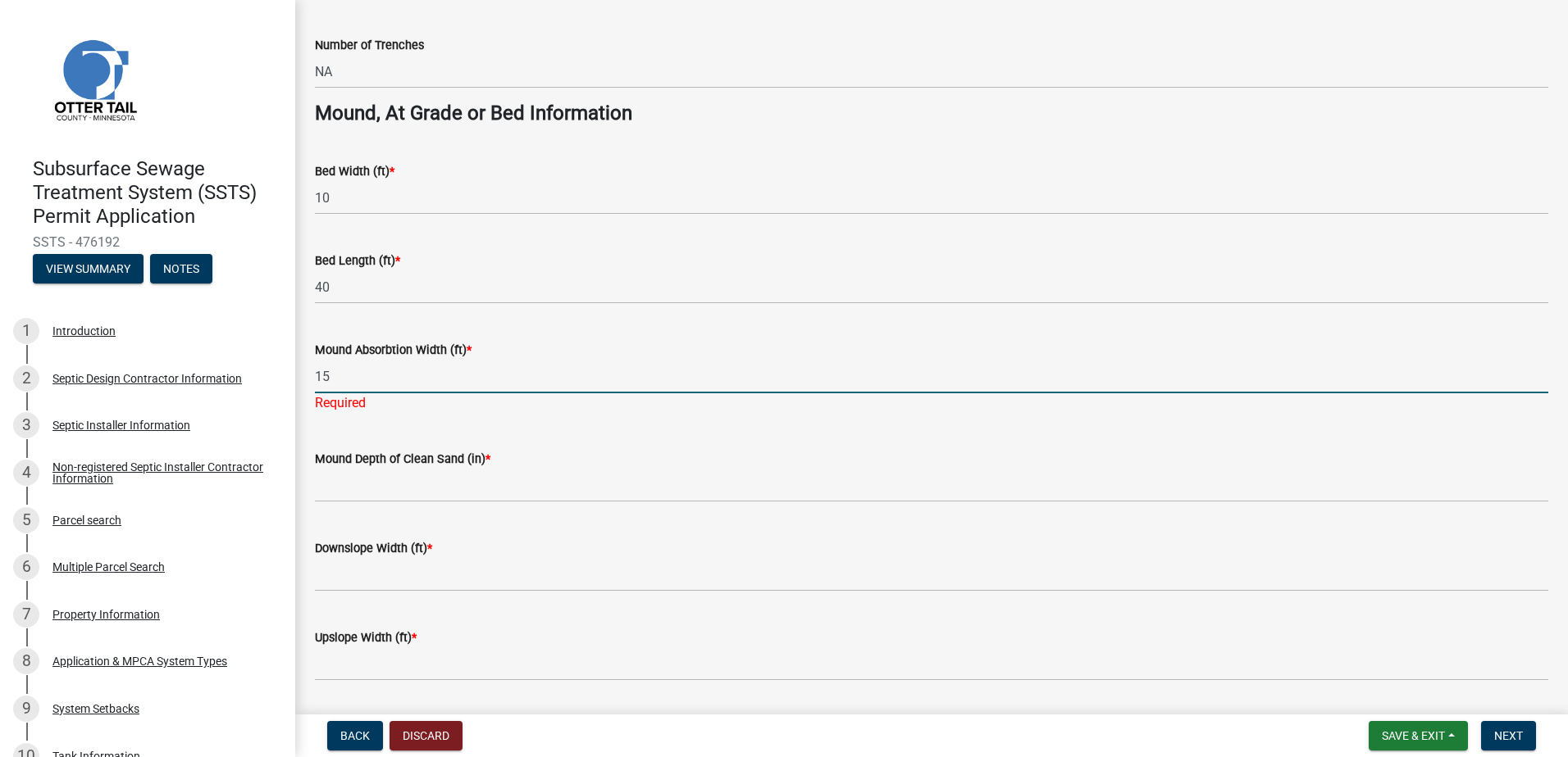
type input "15"
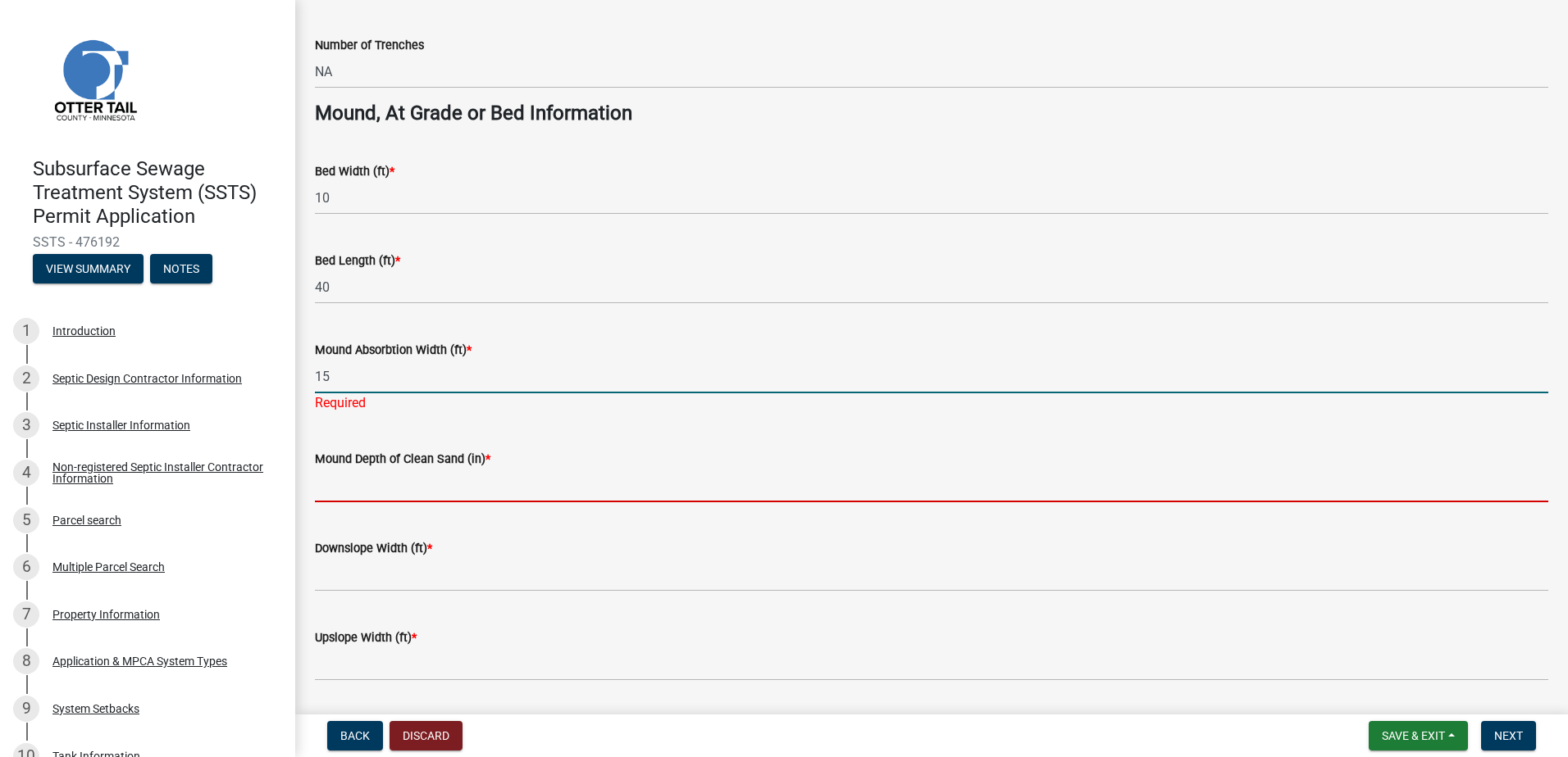
click at [355, 490] on wm-data-entity-input "Mound Depth of Clean Sand (in) *" at bounding box center [932, 471] width 1234 height 89
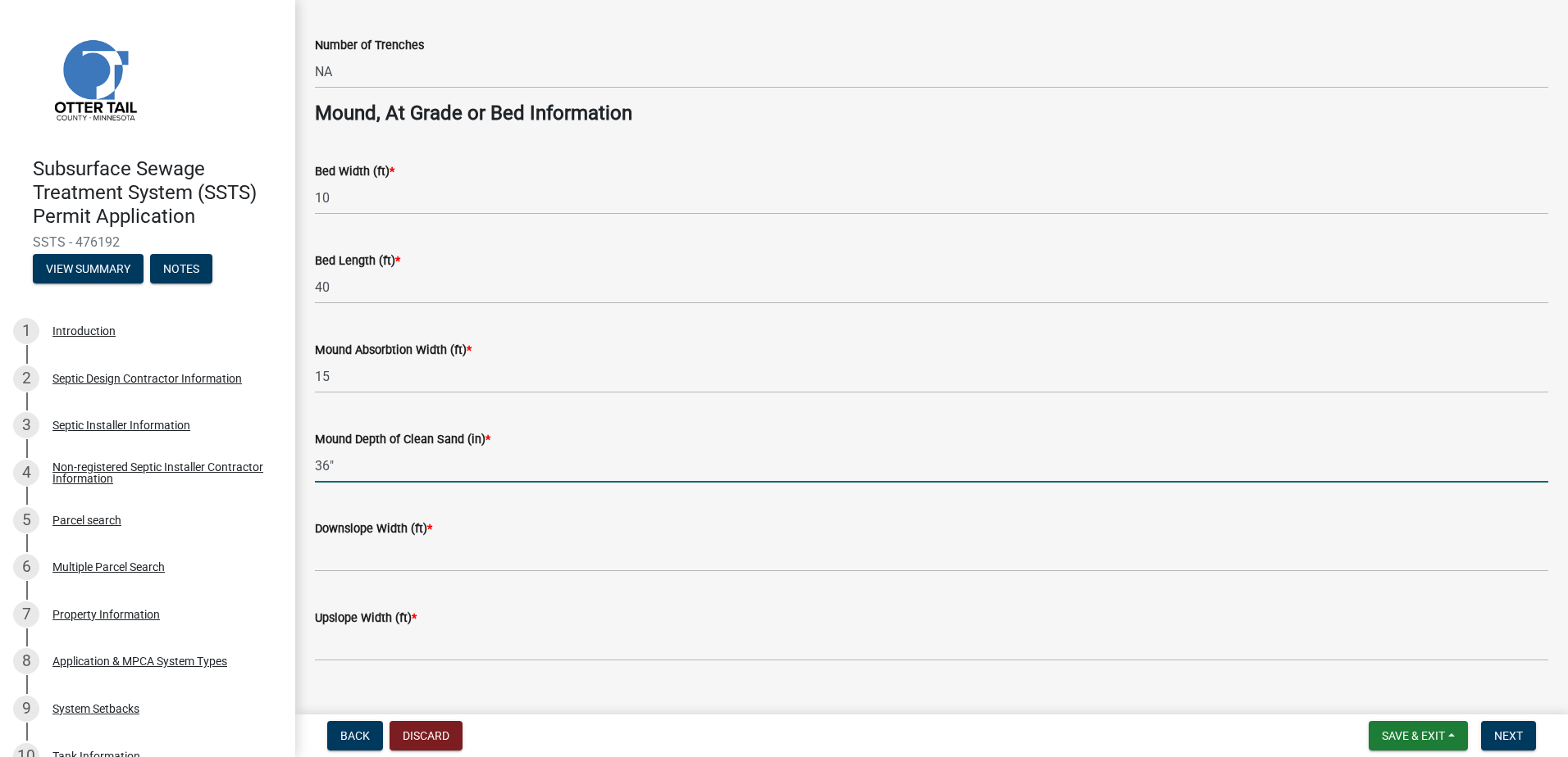
type input "36""
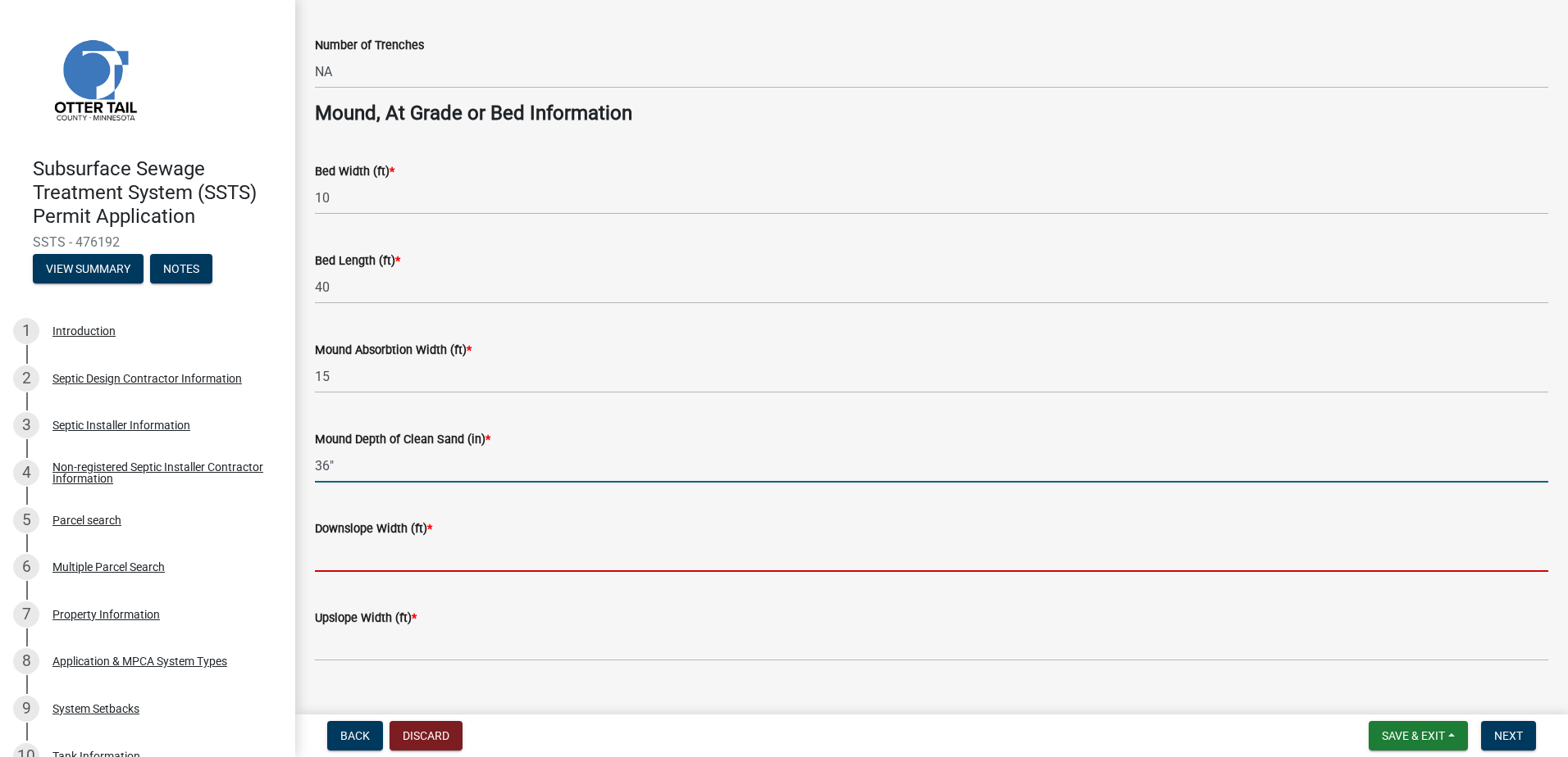
click at [326, 561] on input "Downslope Width (ft) *" at bounding box center [932, 555] width 1234 height 34
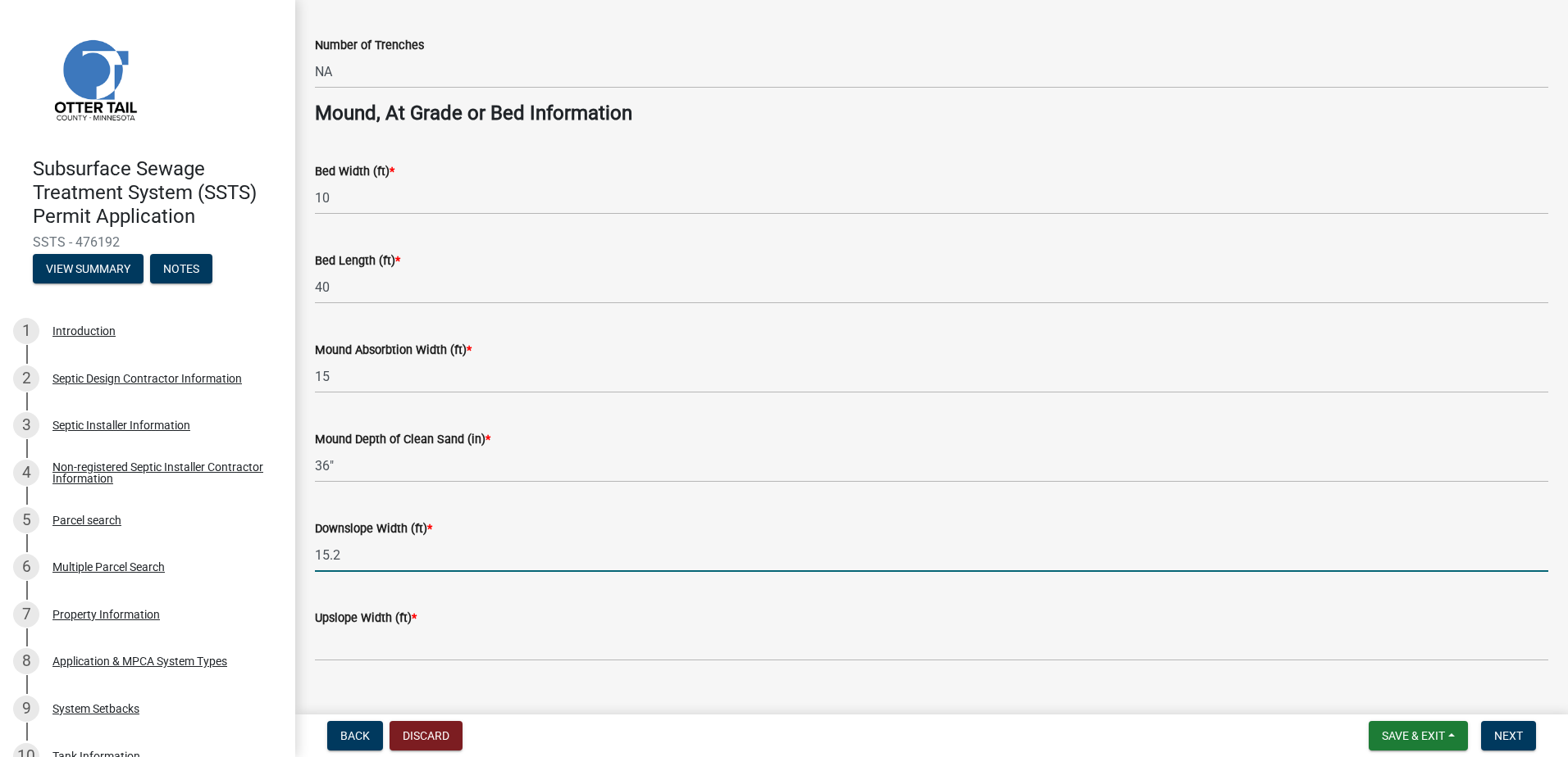
type input "15.2"
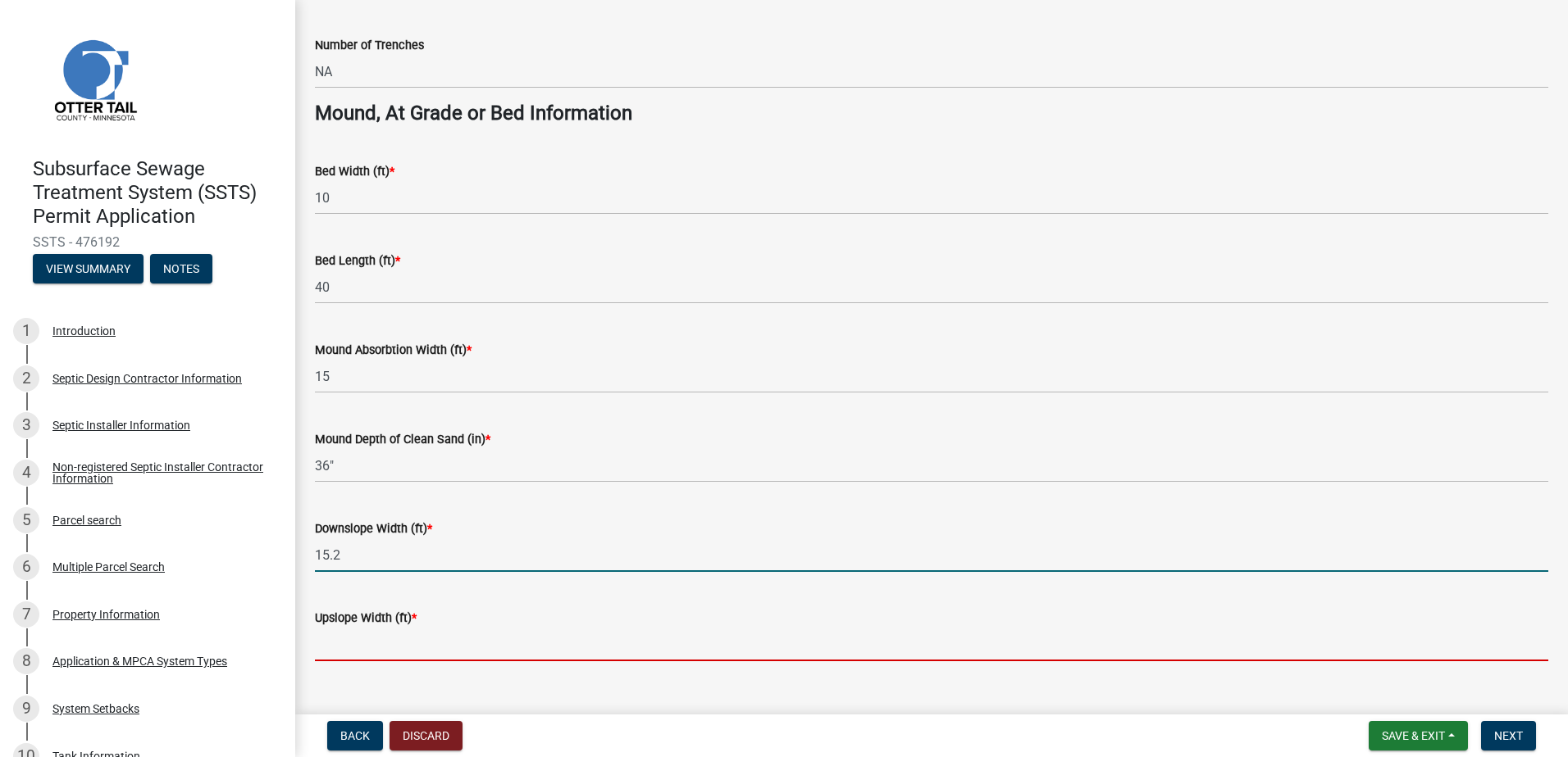
click at [328, 651] on input "Upslope Width (ft) *" at bounding box center [932, 645] width 1234 height 34
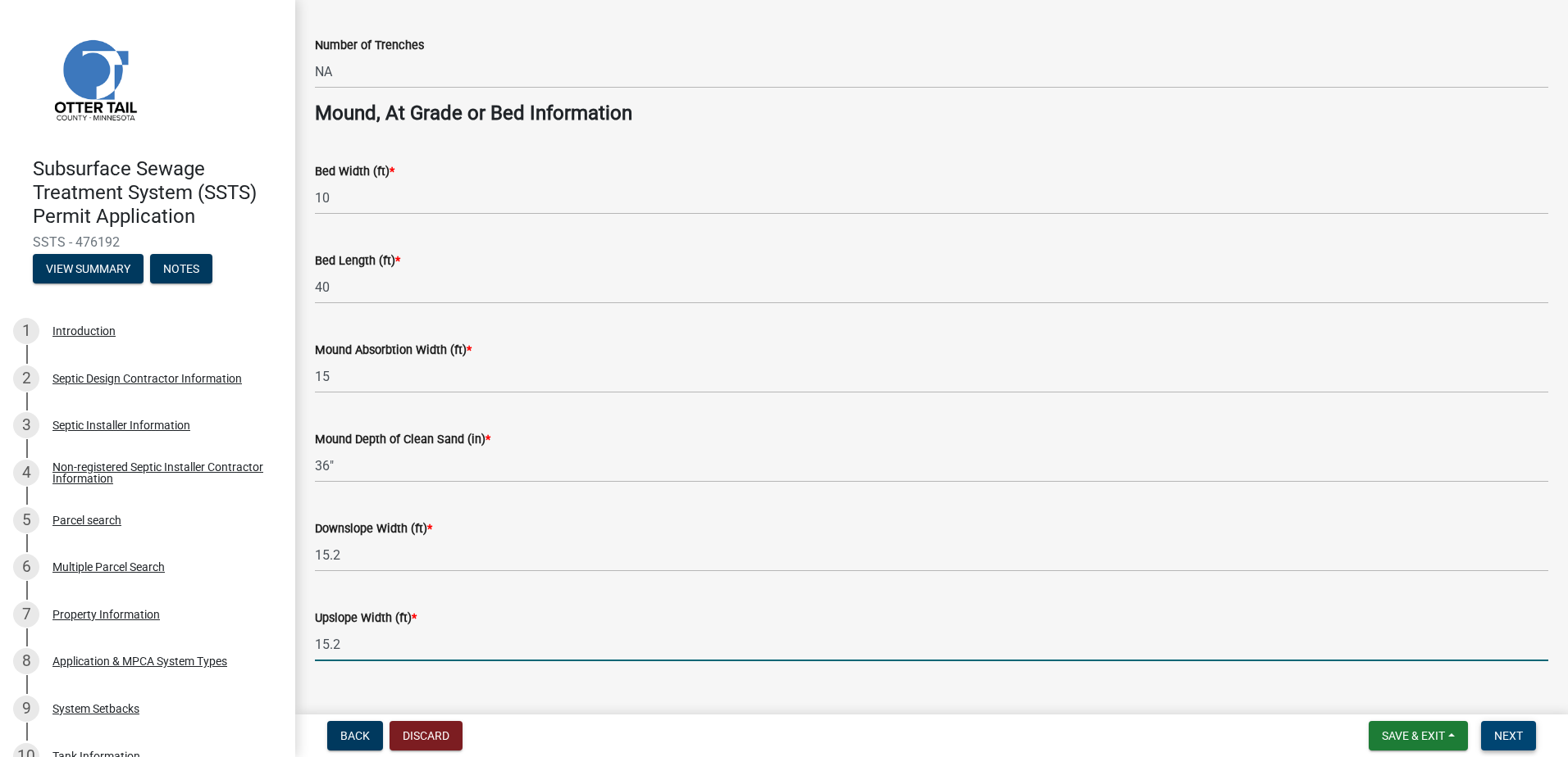
type input "15.2"
click at [1504, 734] on span "Next" at bounding box center [1508, 736] width 29 height 13
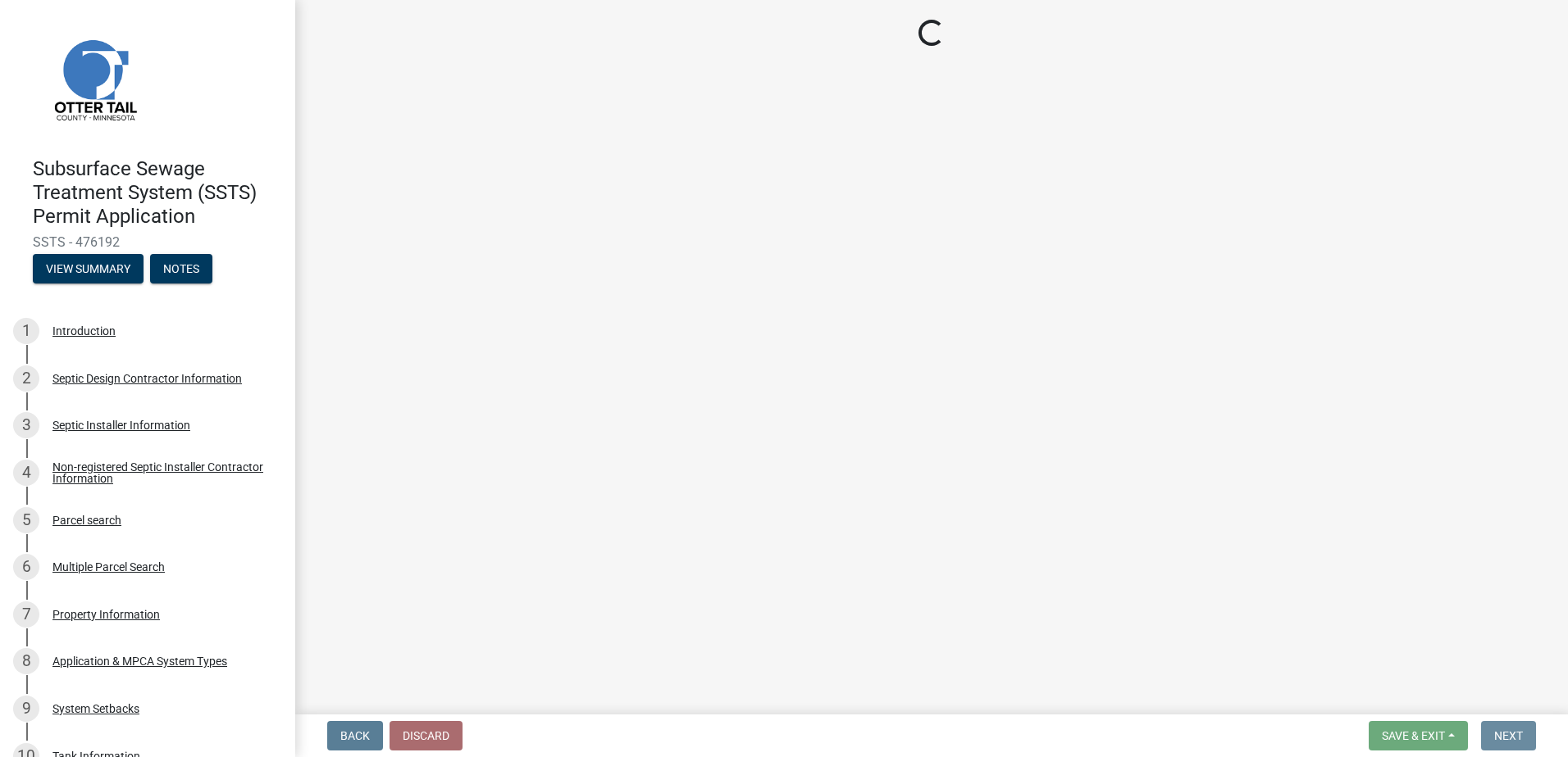
scroll to position [0, 0]
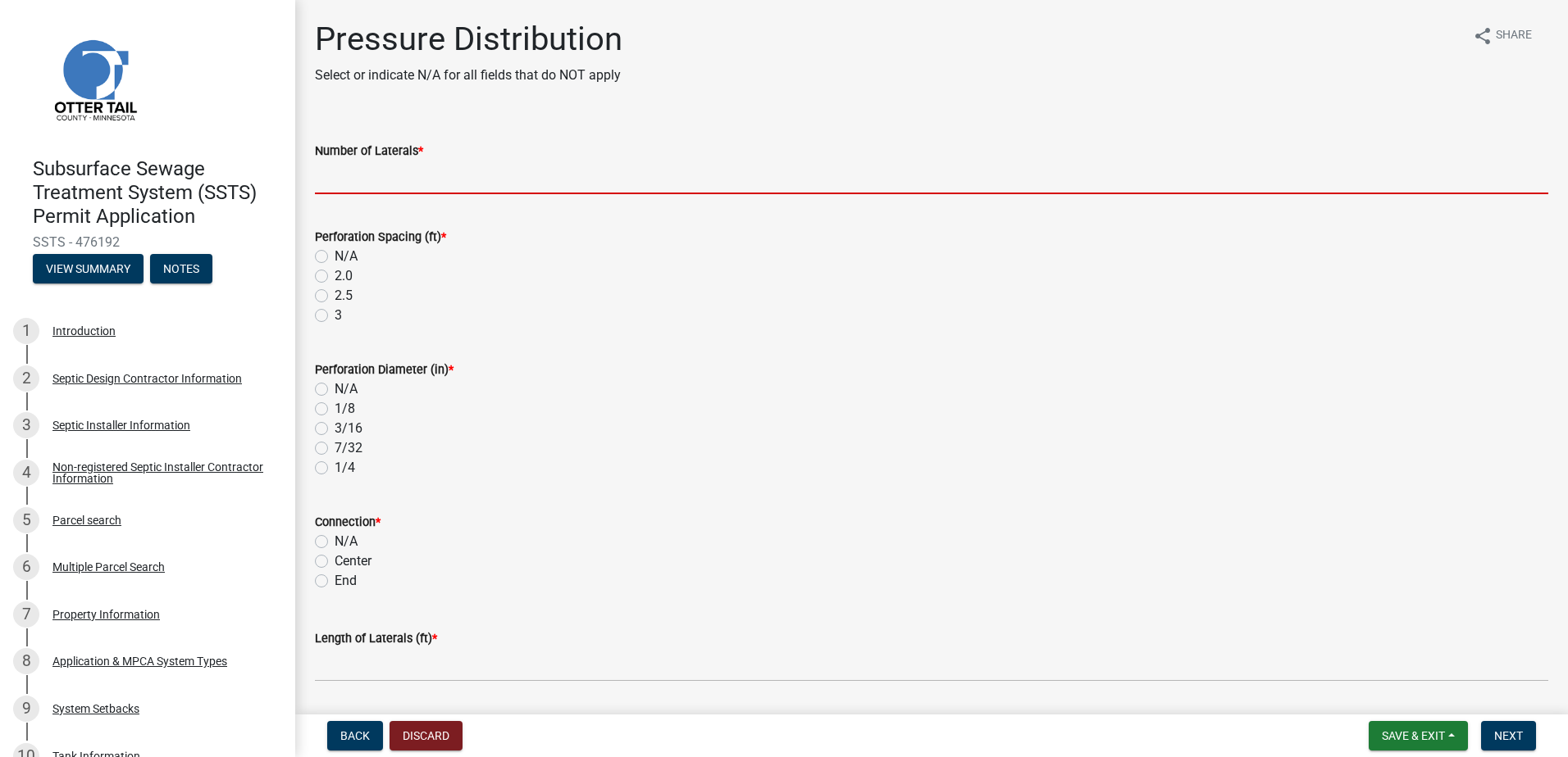
click at [332, 181] on input "Number of Laterals *" at bounding box center [932, 178] width 1234 height 34
type input "3"
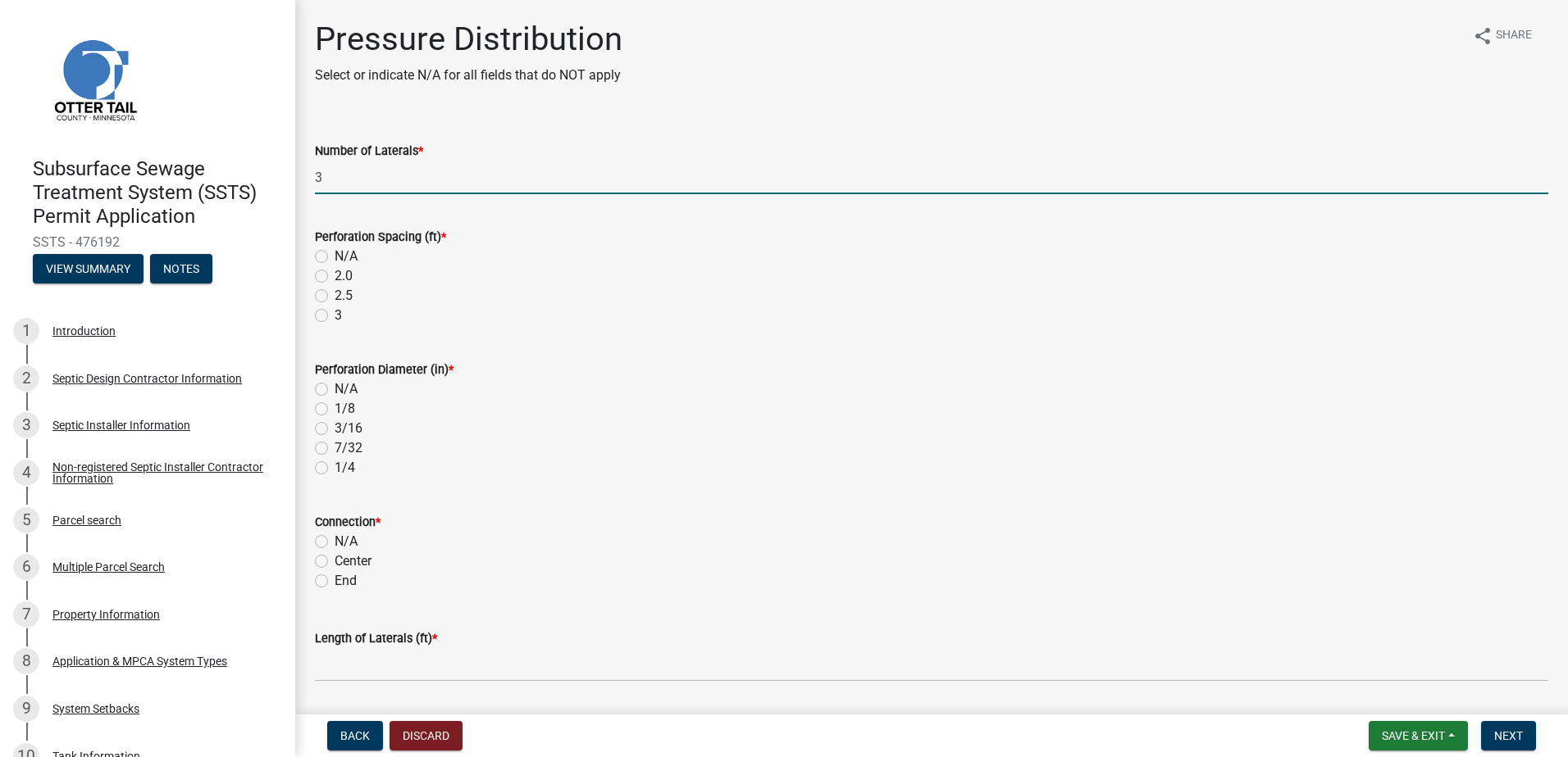
click at [334, 313] on label "3" at bounding box center [338, 315] width 8 height 19
click at [334, 313] on input "3" at bounding box center [340, 311] width 11 height 11
radio input "true"
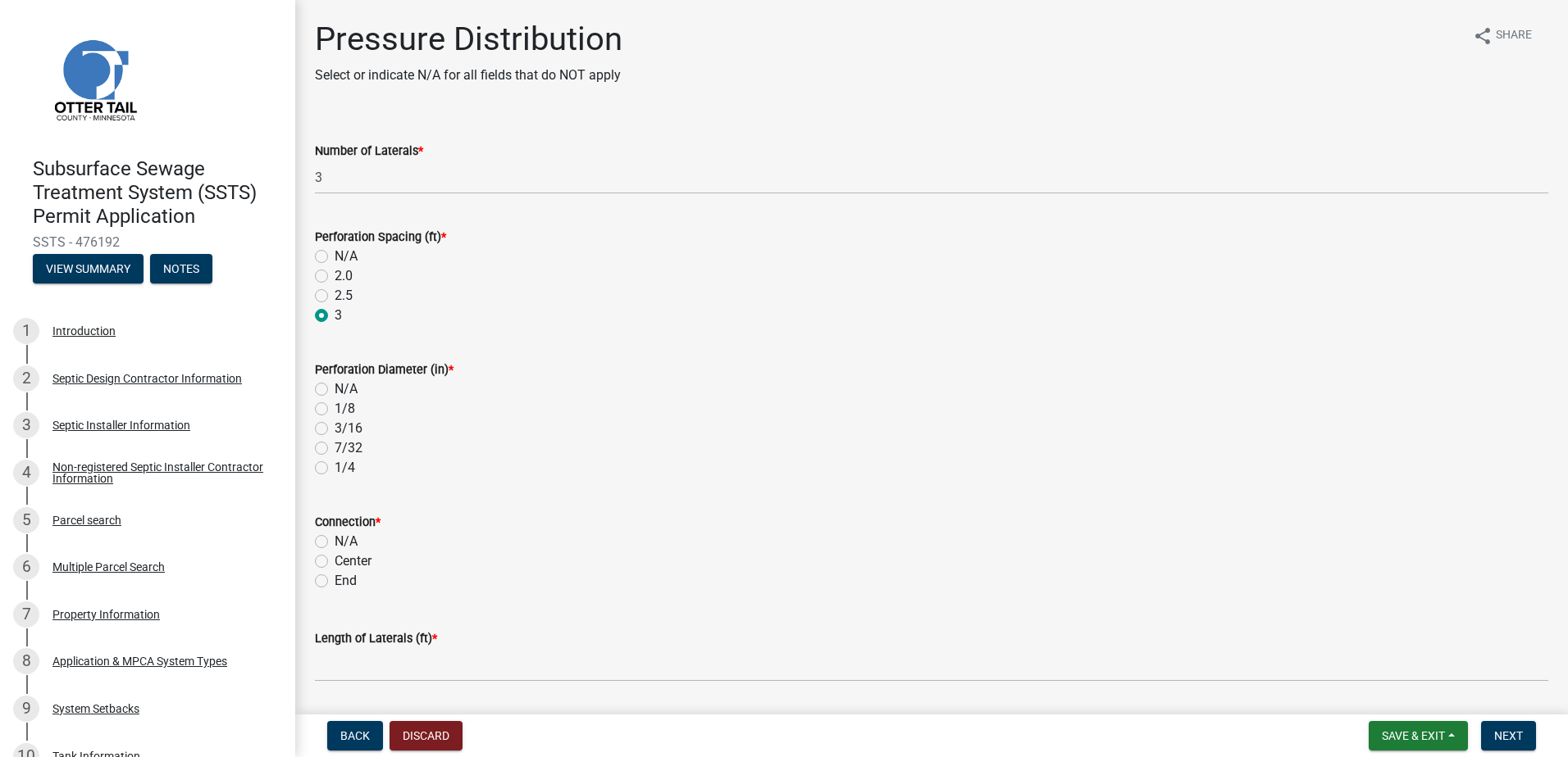
click at [334, 468] on label "1/4" at bounding box center [345, 467] width 20 height 19
click at [334, 468] on input "1/4" at bounding box center [340, 463] width 11 height 11
radio input "true"
click at [334, 584] on label "End" at bounding box center [345, 580] width 22 height 19
click at [334, 582] on input "End" at bounding box center [340, 576] width 11 height 11
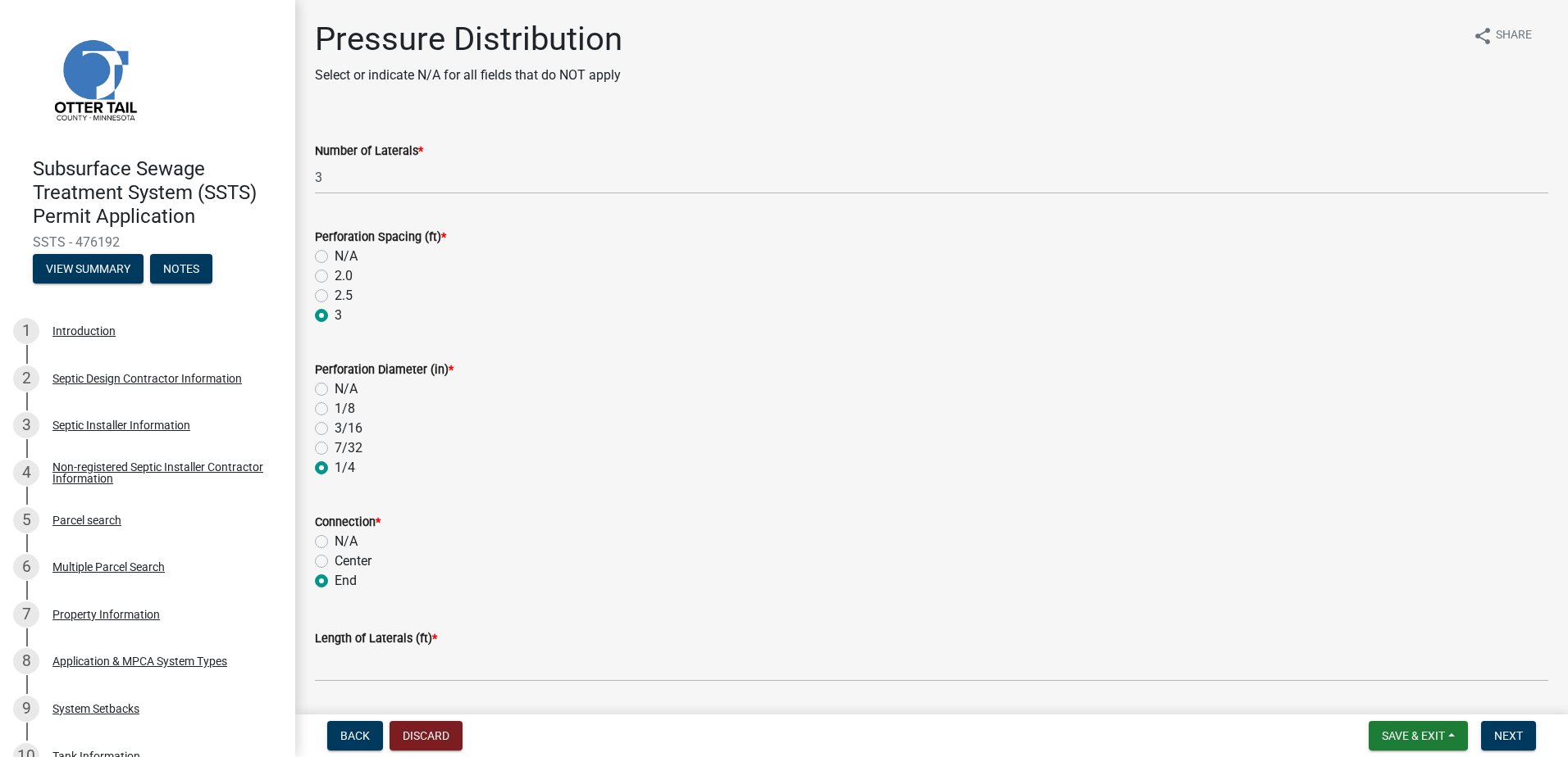
radio input "true"
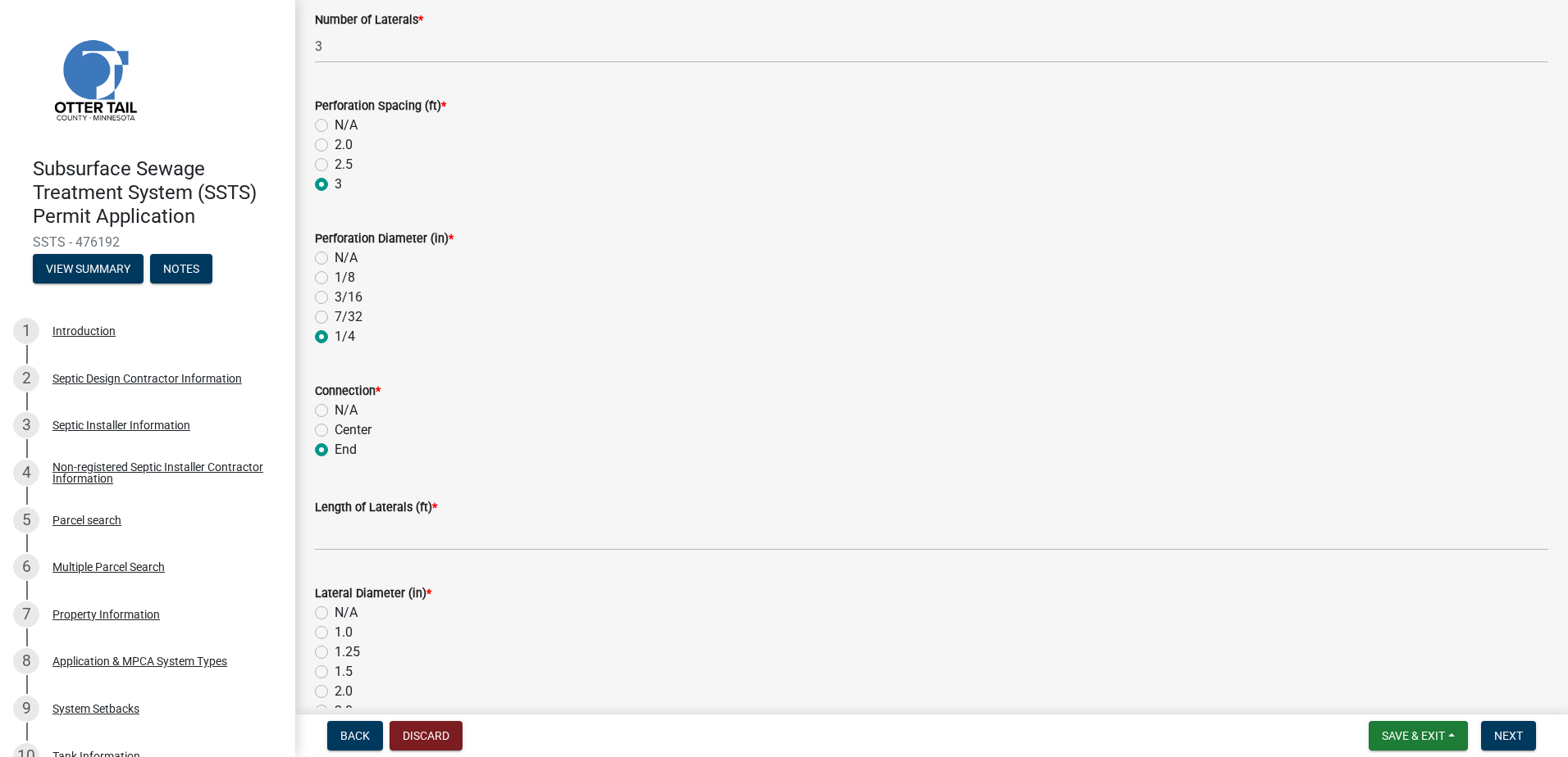
scroll to position [164, 0]
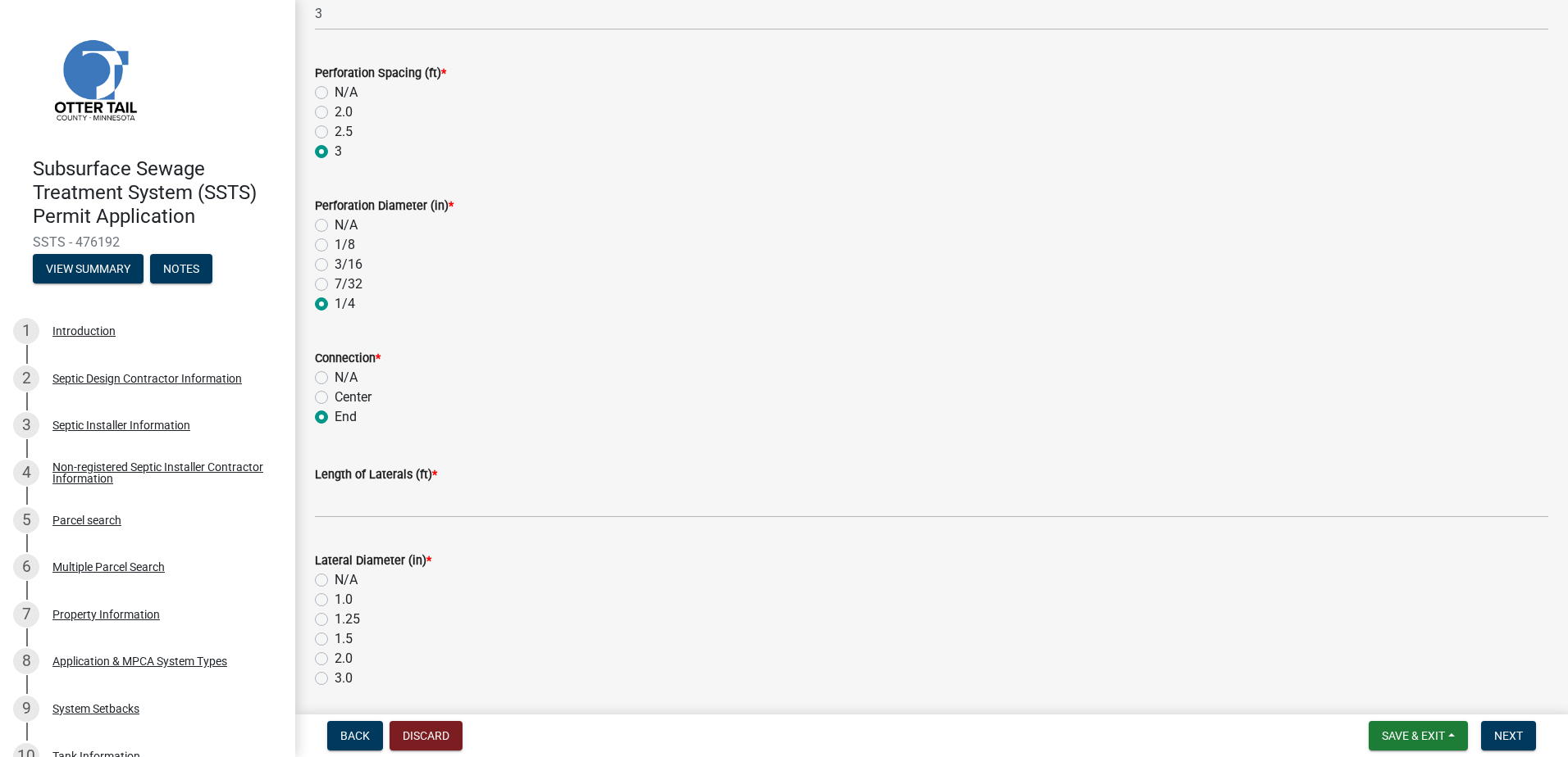
click at [353, 523] on wm-data-entity-input "Length of Laterals (ft) *" at bounding box center [932, 487] width 1234 height 89
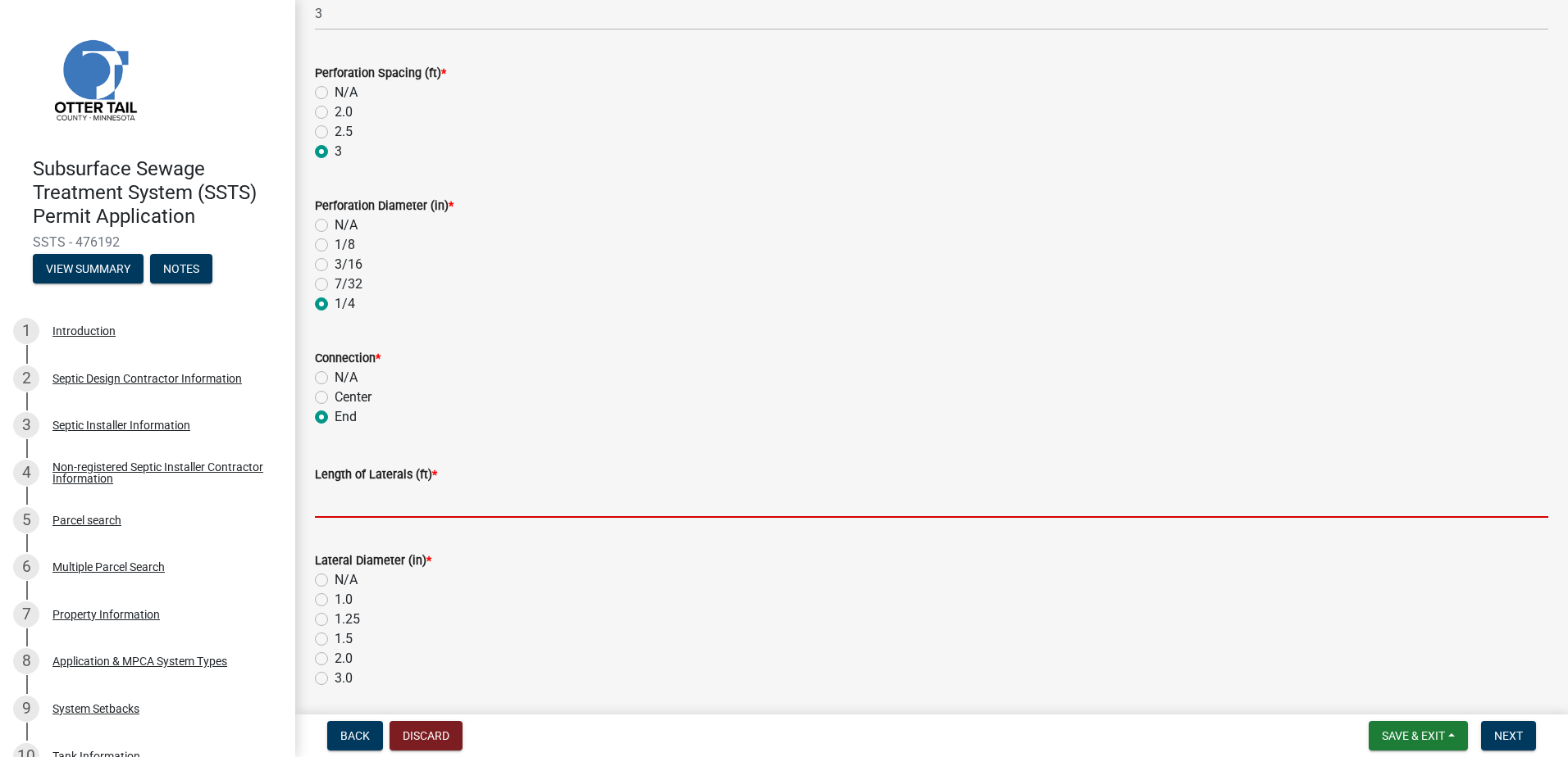
click at [351, 512] on input "Length of Laterals (ft) *" at bounding box center [932, 501] width 1234 height 34
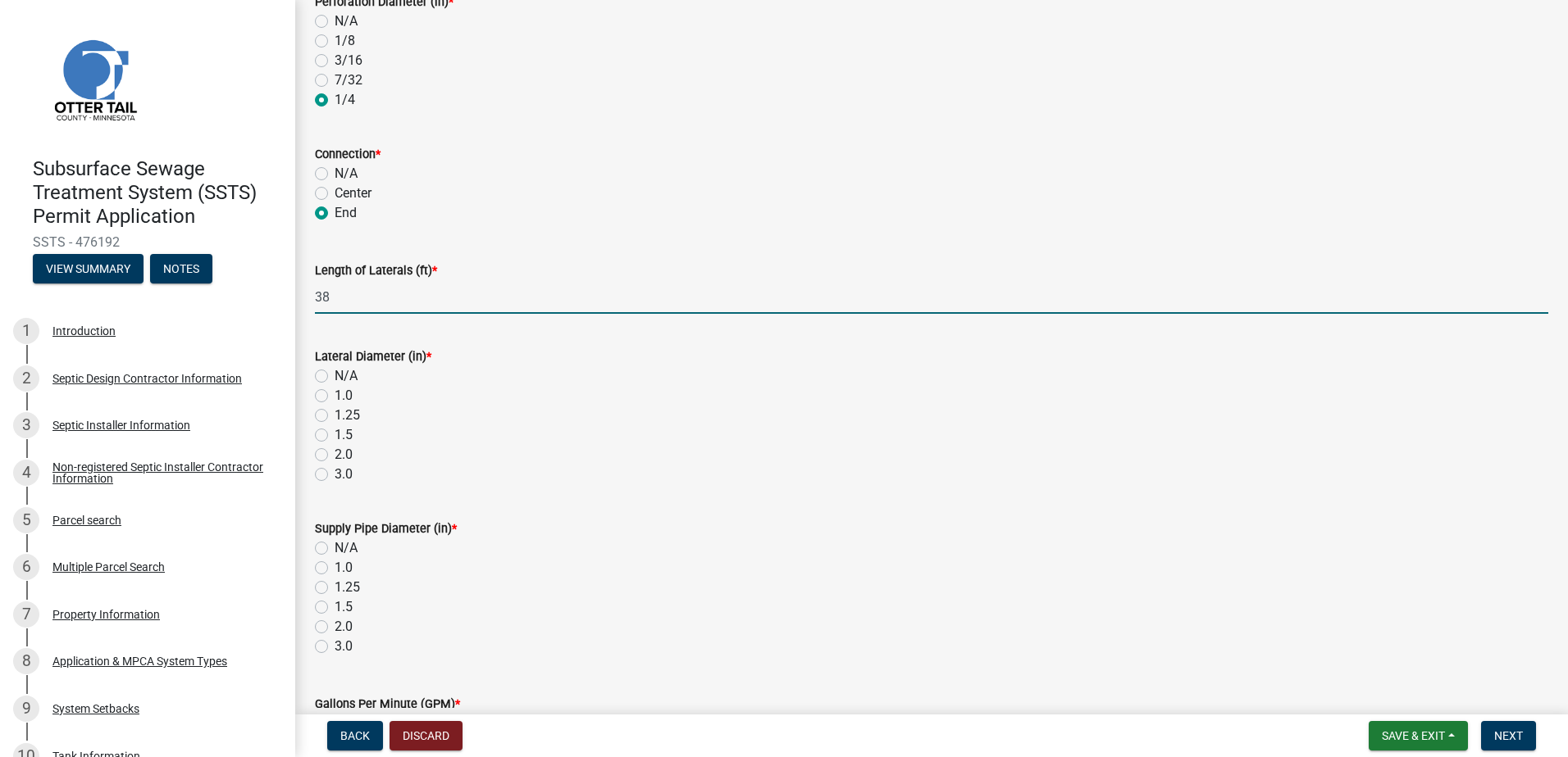
scroll to position [410, 0]
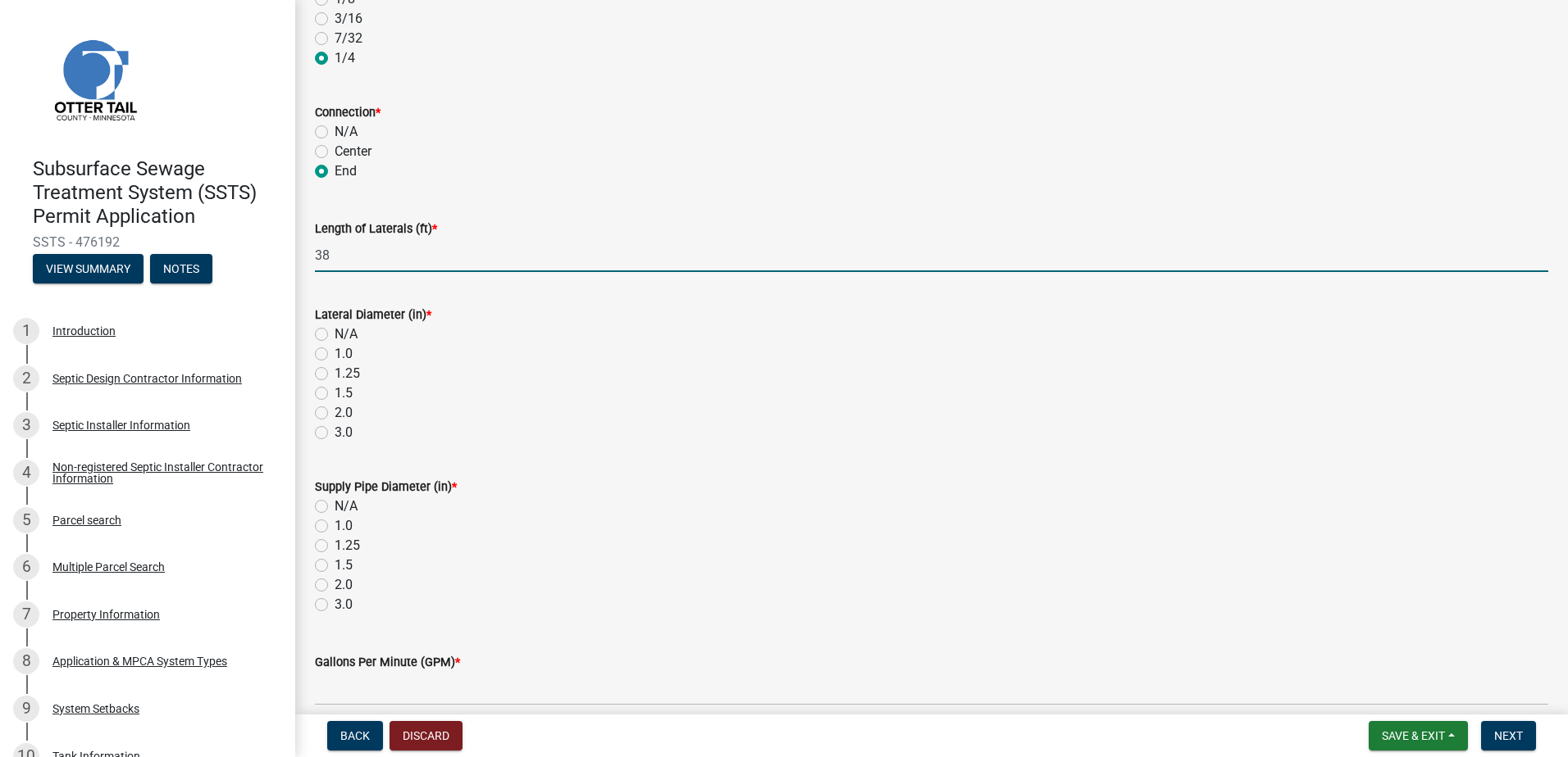
type input "38"
click at [334, 392] on label "1.5" at bounding box center [343, 393] width 18 height 19
click at [334, 392] on input "1.5" at bounding box center [340, 389] width 11 height 11
radio input "true"
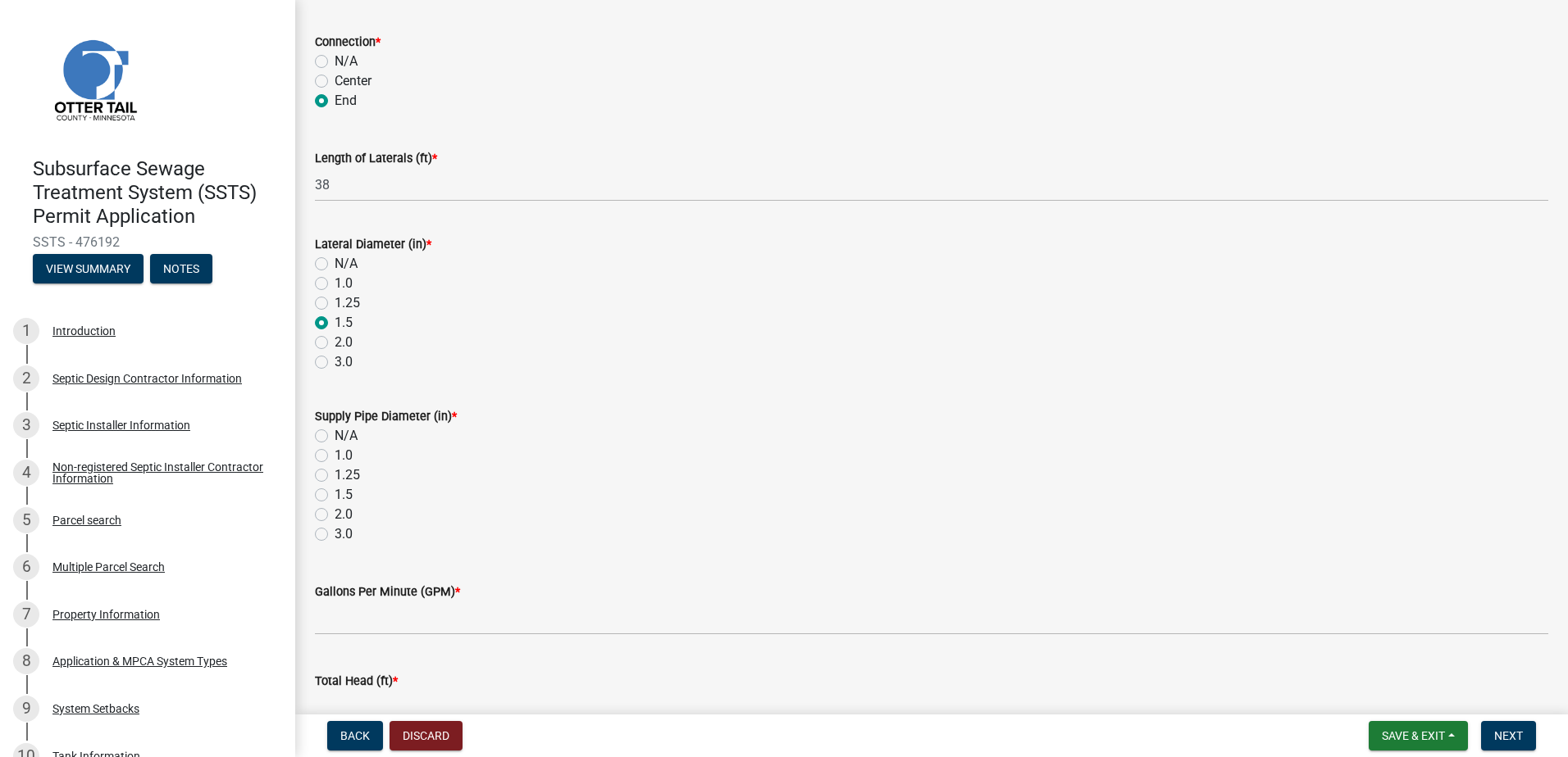
scroll to position [573, 0]
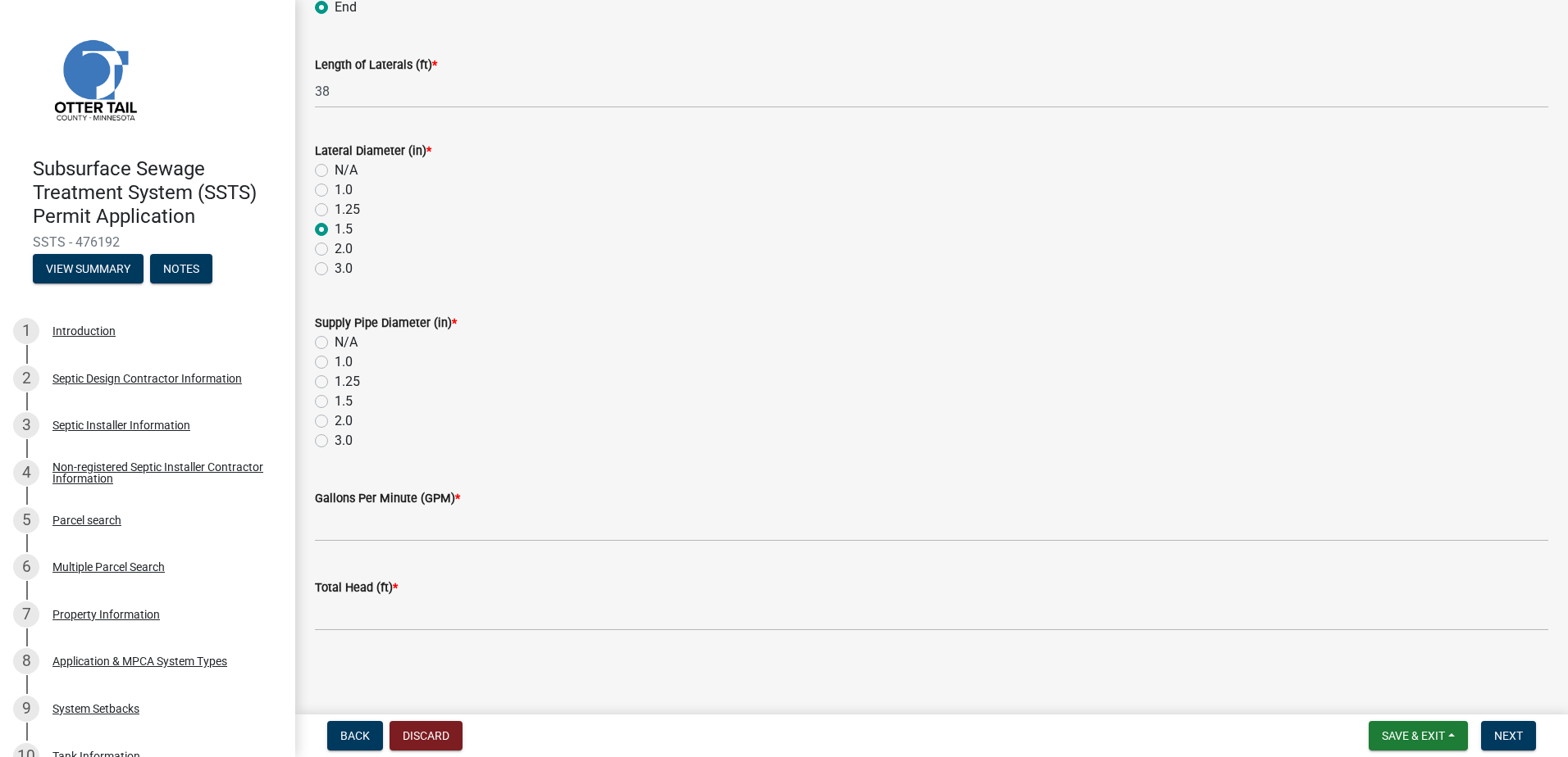
click at [334, 423] on label "2.0" at bounding box center [343, 421] width 18 height 19
click at [334, 422] on input "2.0" at bounding box center [340, 417] width 11 height 11
radio input "true"
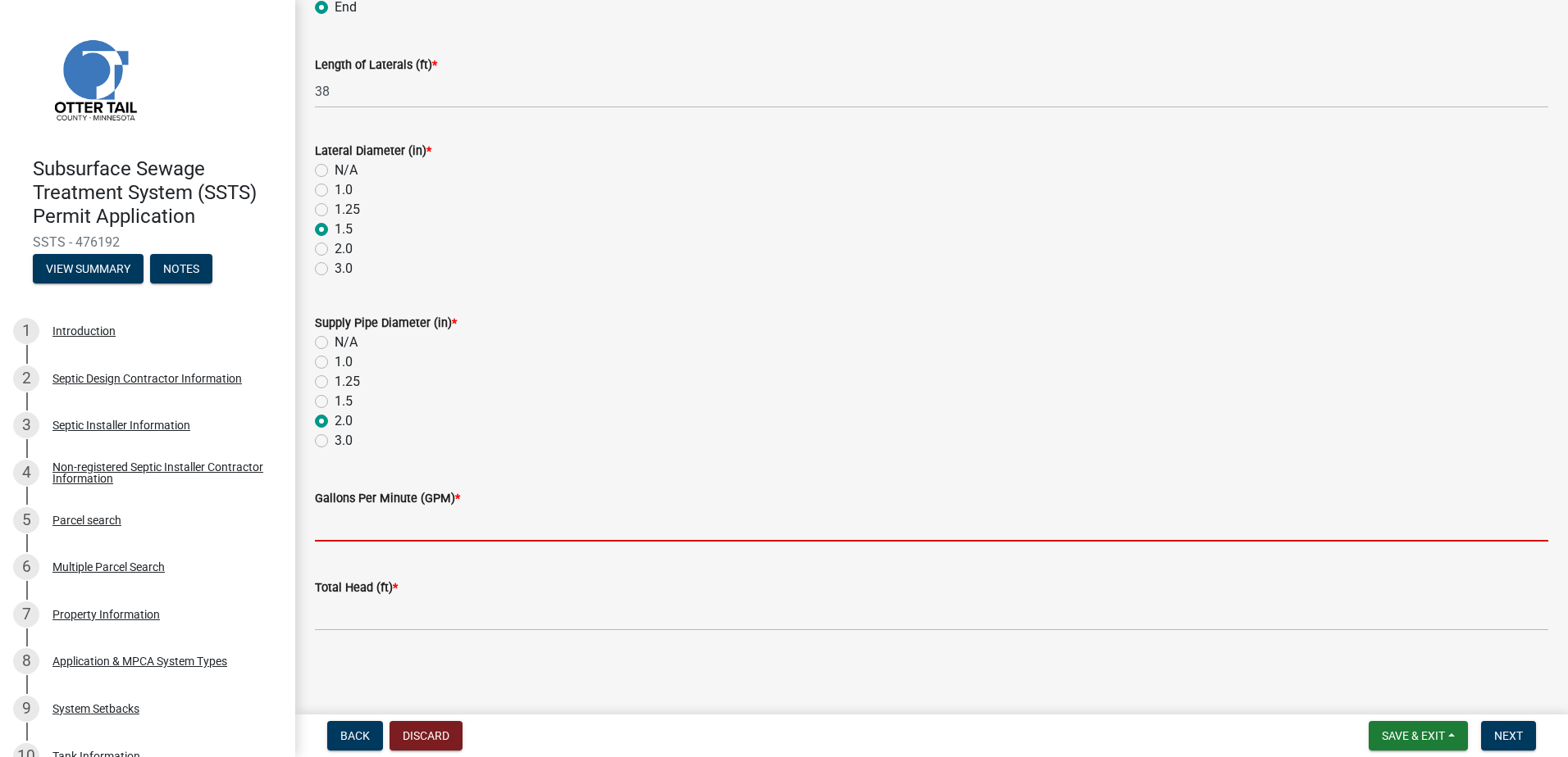
click at [359, 529] on input "Gallons Per Minute (GPM) *" at bounding box center [932, 525] width 1234 height 34
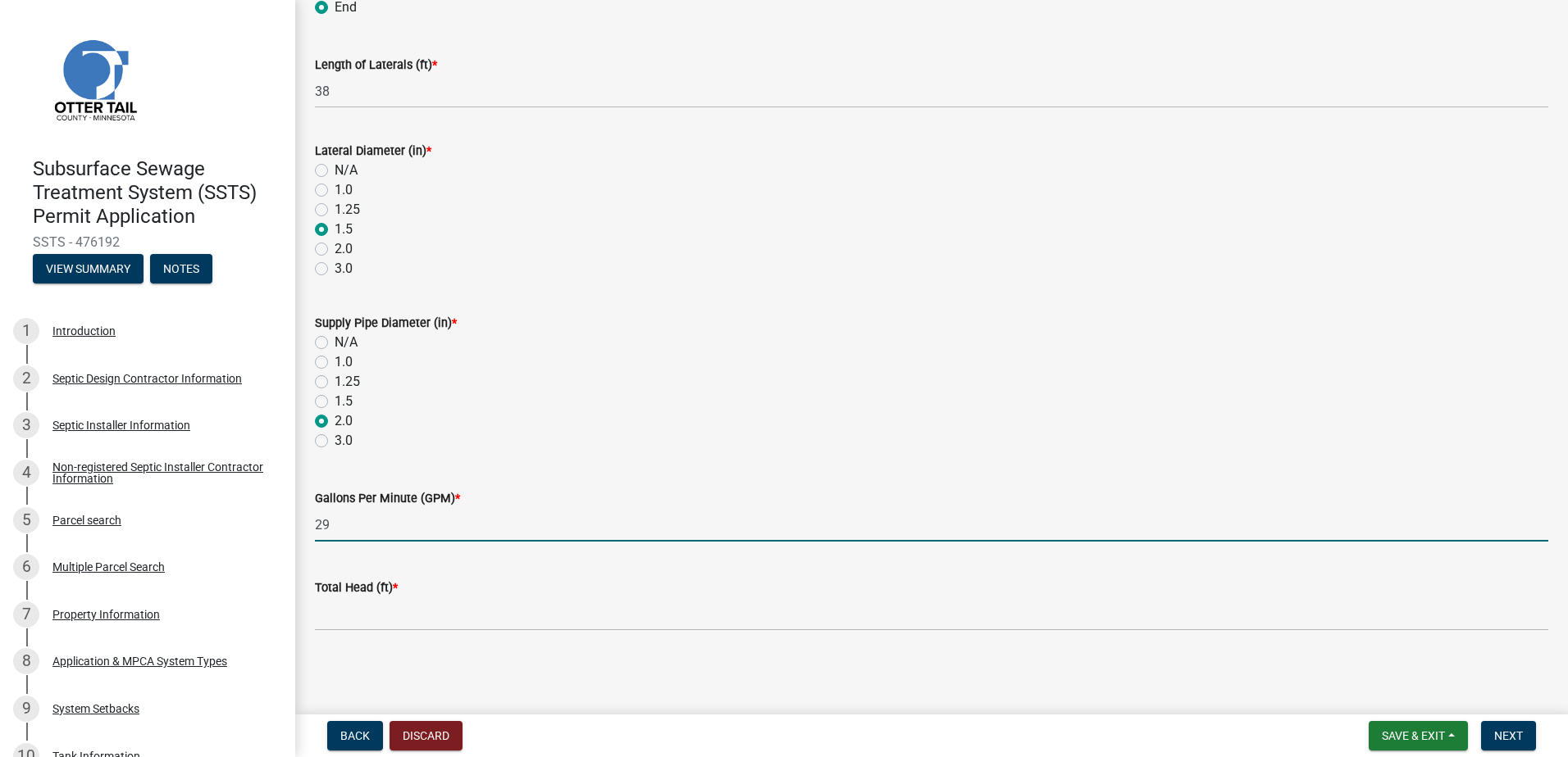
type input "29"
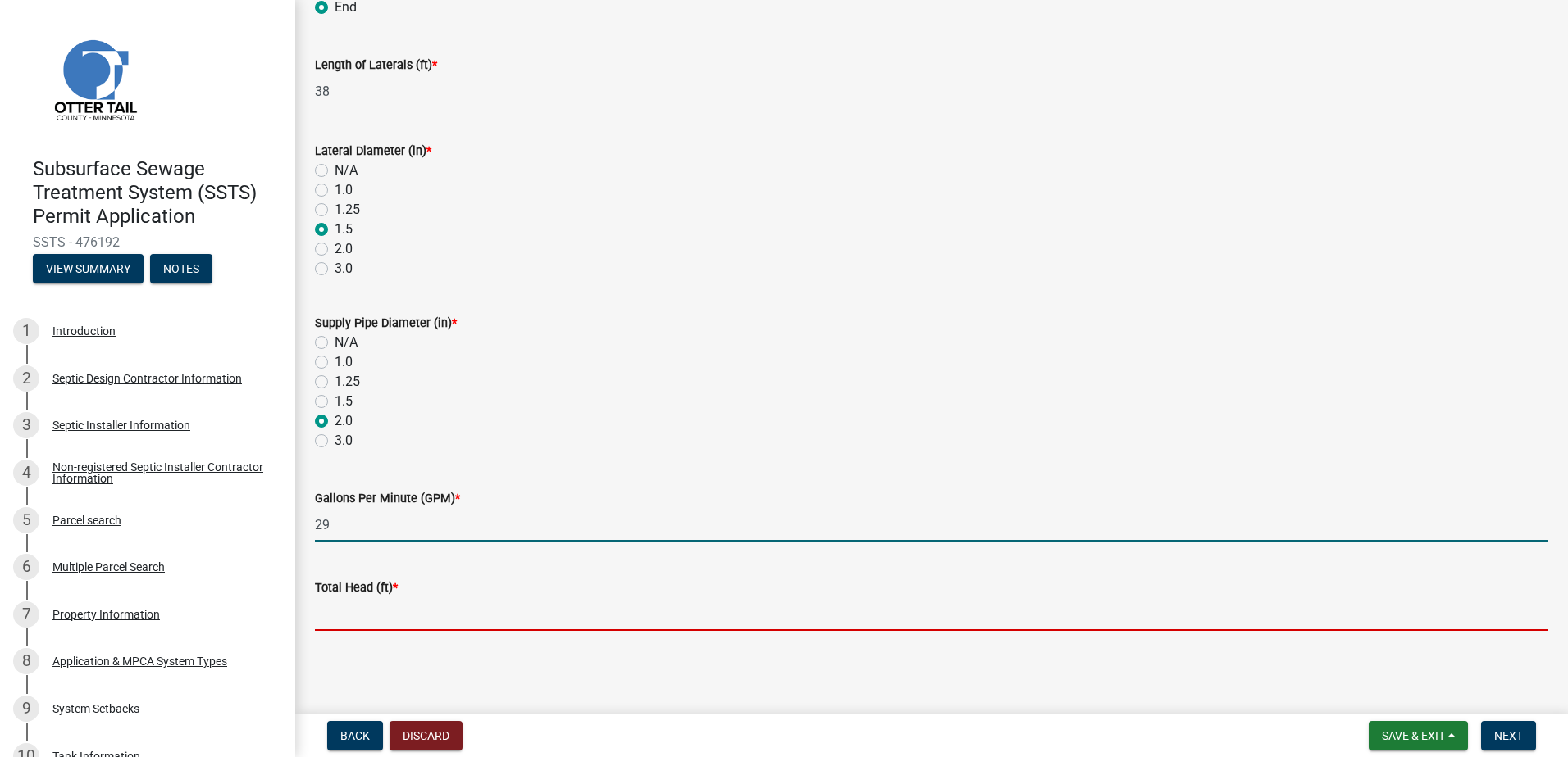
click at [335, 615] on input "Total Head (ft) *" at bounding box center [932, 615] width 1234 height 34
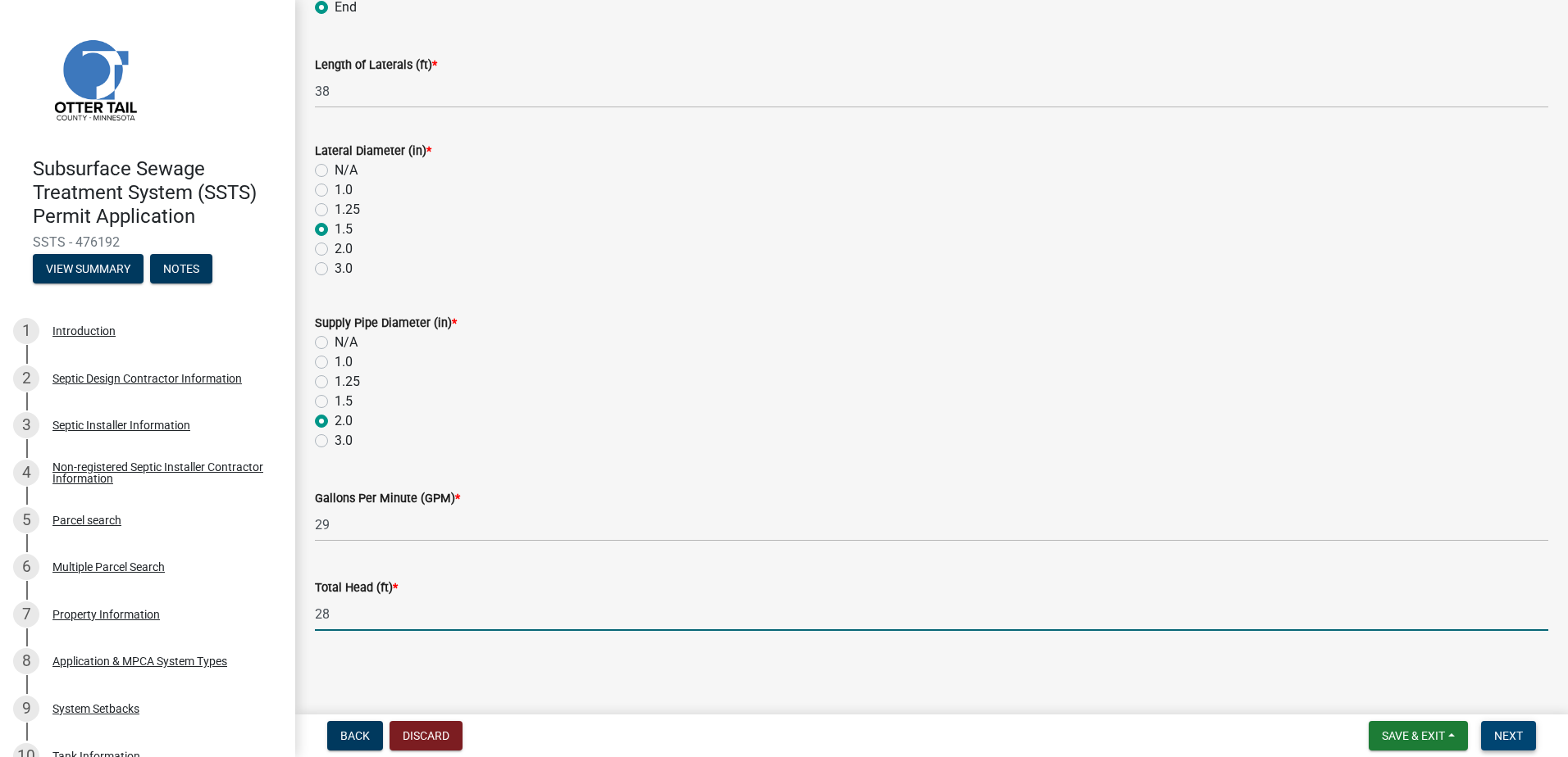
type input "28"
click at [1492, 728] on button "Next" at bounding box center [1508, 736] width 55 height 29
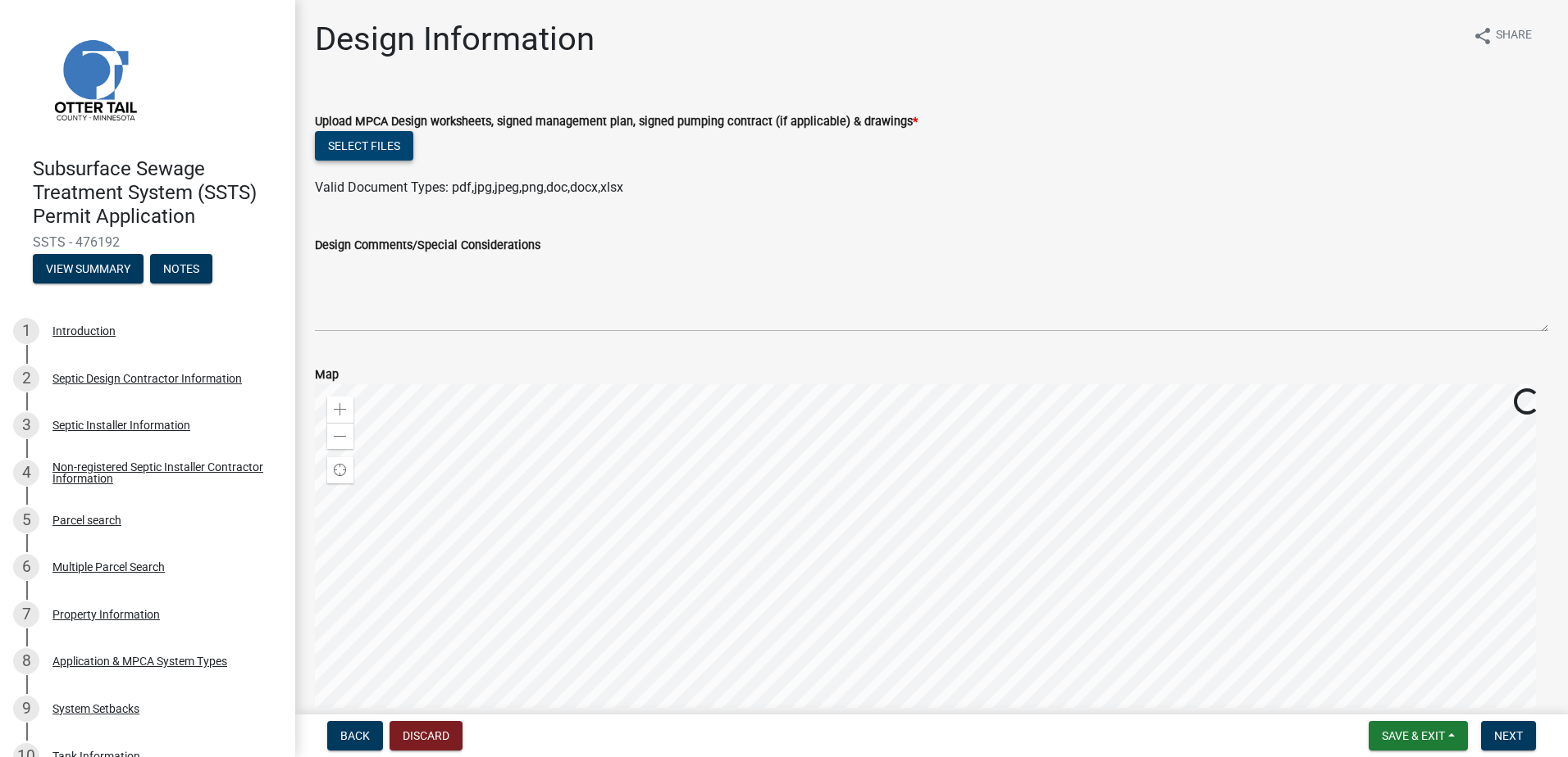
click at [340, 146] on button "Select files" at bounding box center [364, 146] width 99 height 29
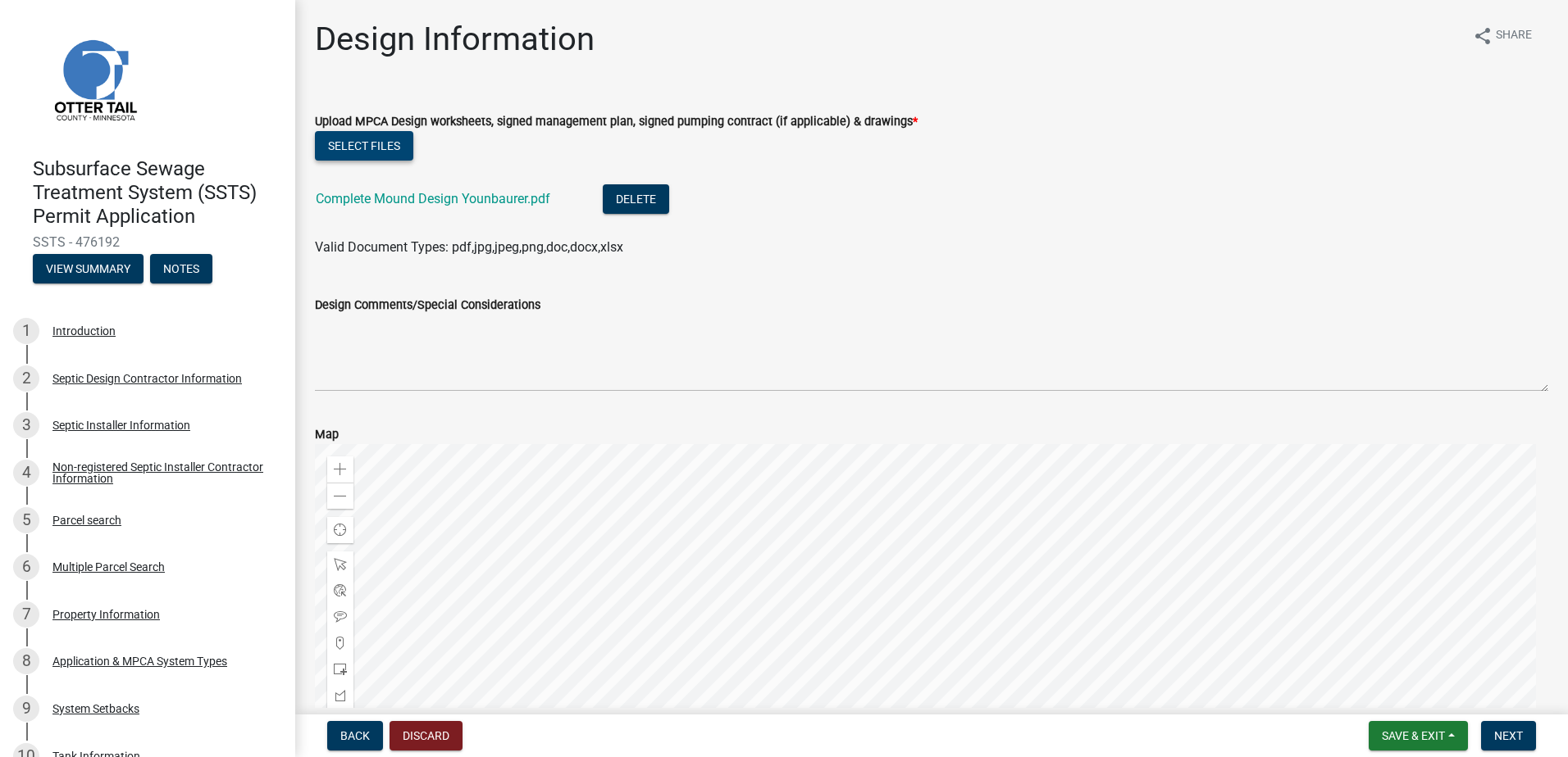
scroll to position [225, 0]
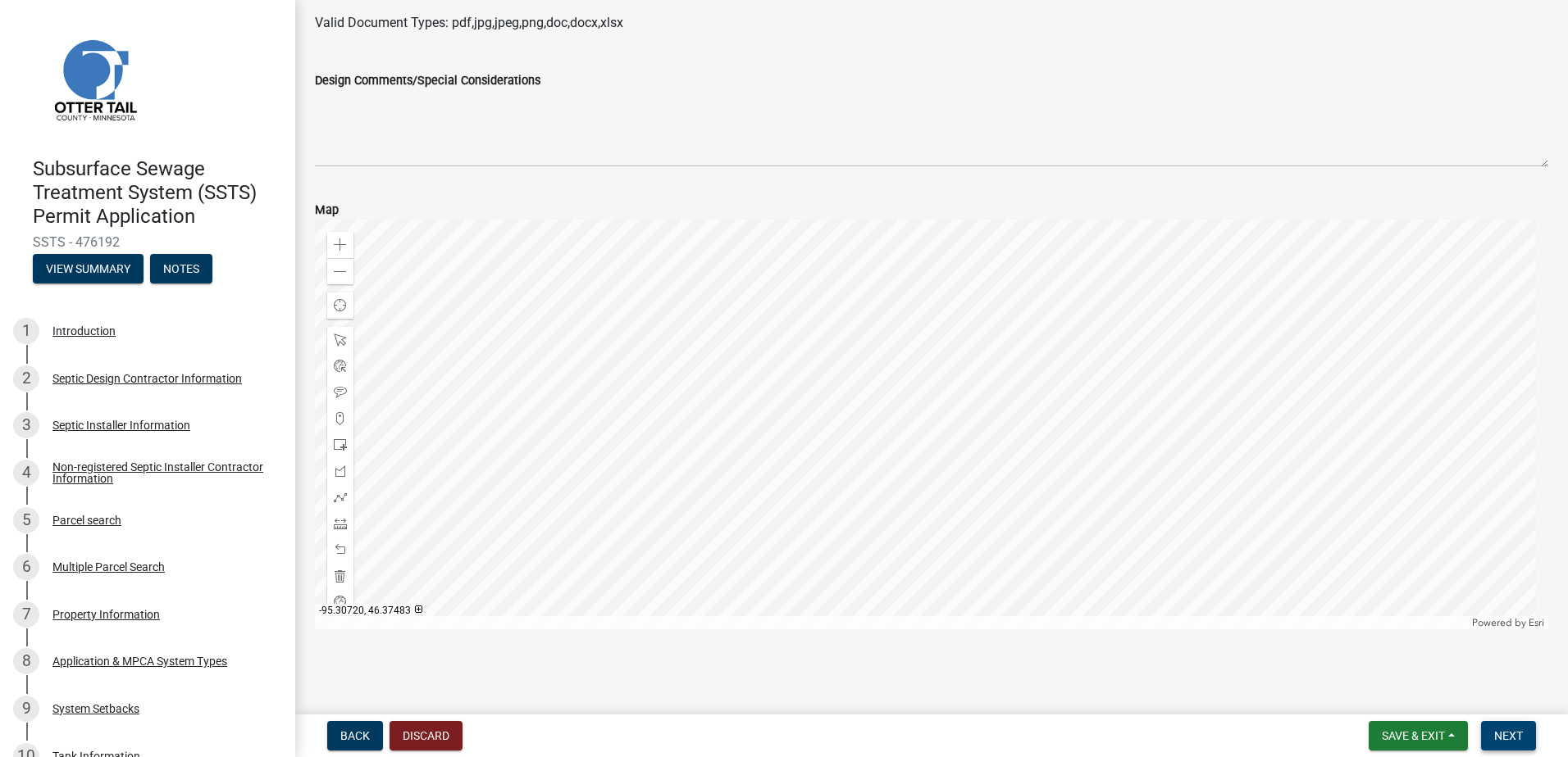
click at [1506, 743] on span "Next" at bounding box center [1508, 736] width 29 height 13
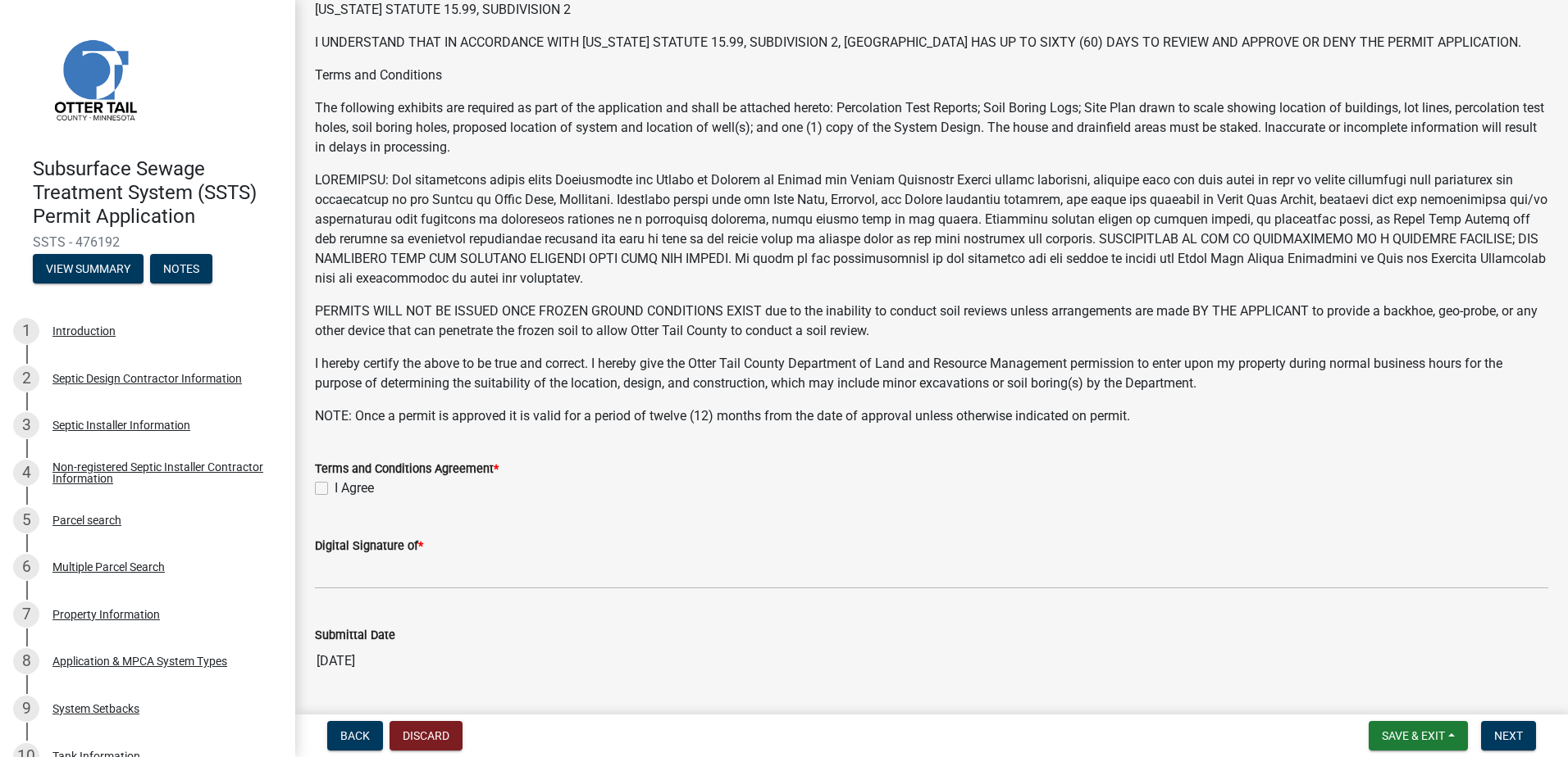
scroll to position [164, 0]
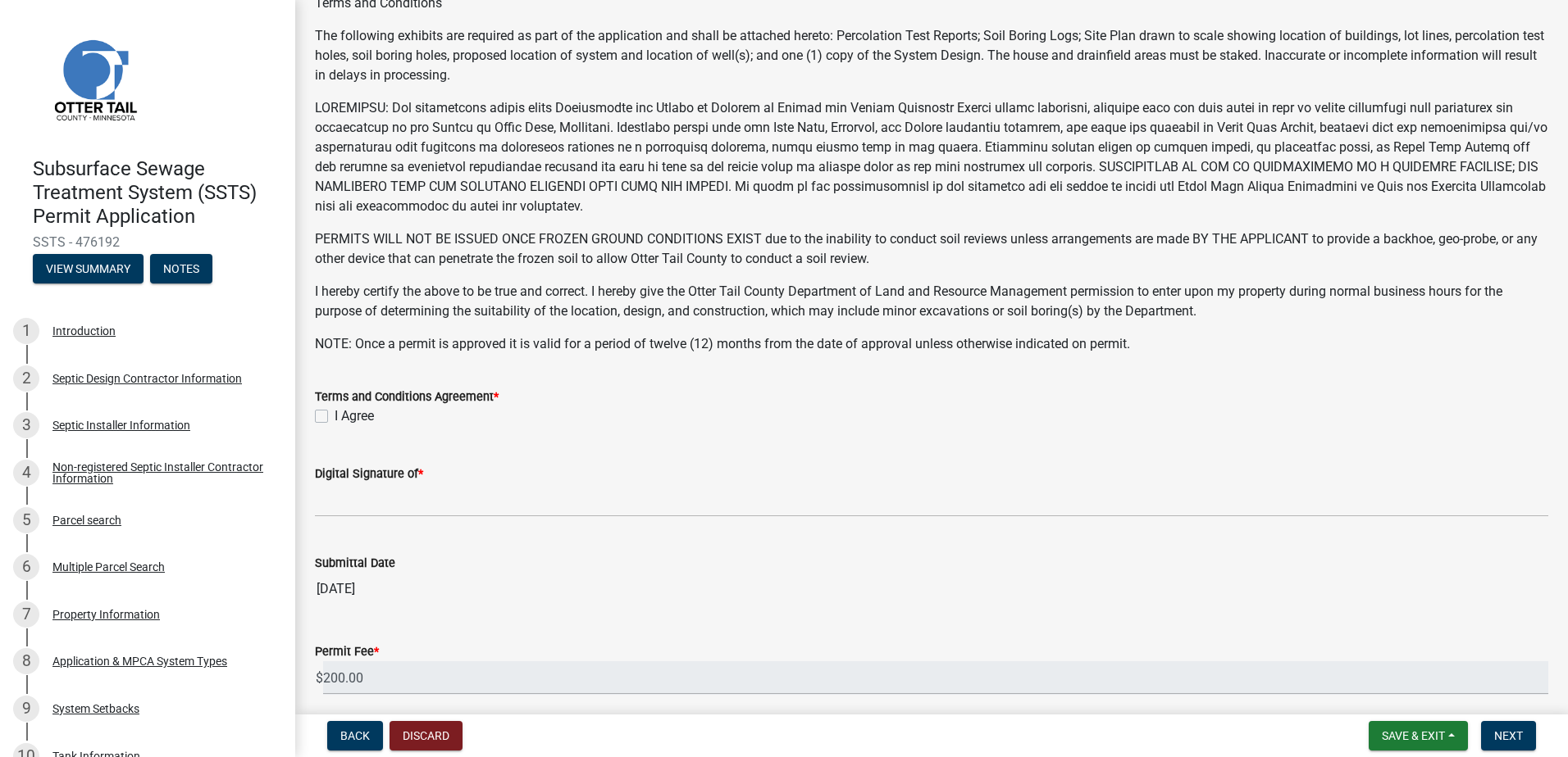
click at [334, 416] on label "I Agree" at bounding box center [354, 416] width 40 height 19
click at [334, 416] on input "I Agree" at bounding box center [340, 412] width 11 height 11
checkbox input "true"
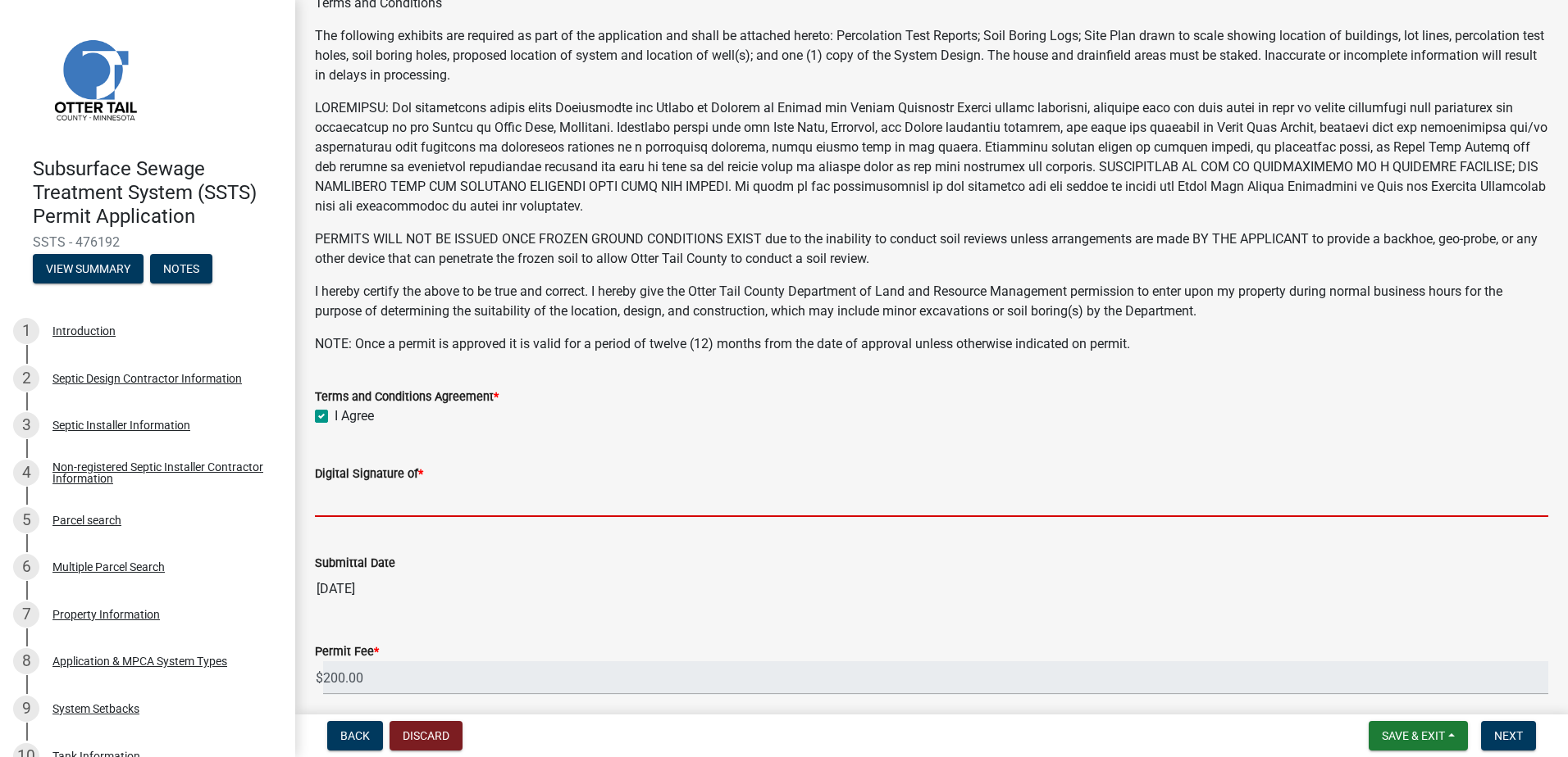
click at [350, 505] on input "Digital Signature of *" at bounding box center [932, 500] width 1234 height 34
type input "[PERSON_NAME]"
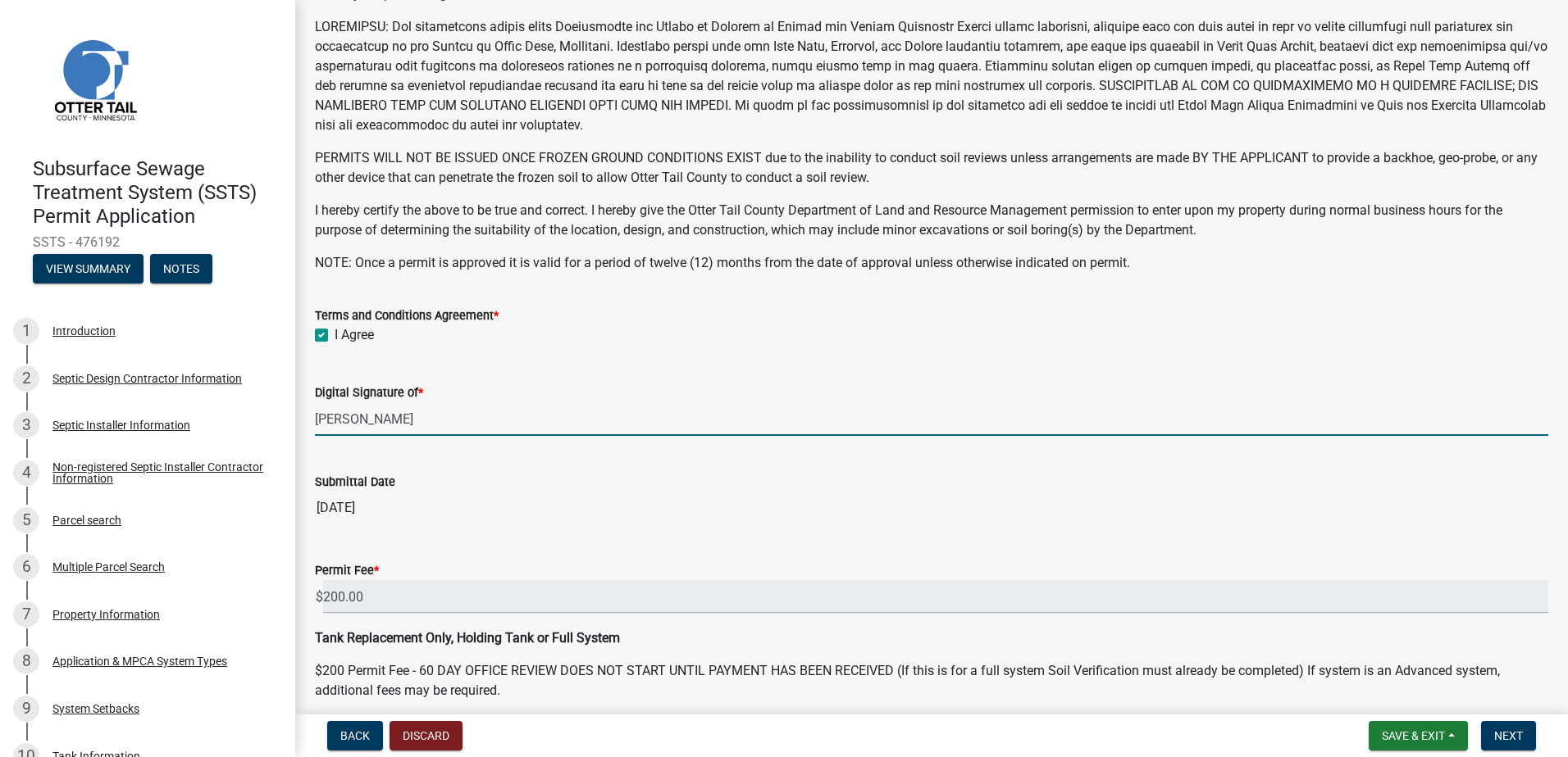
scroll to position [315, 0]
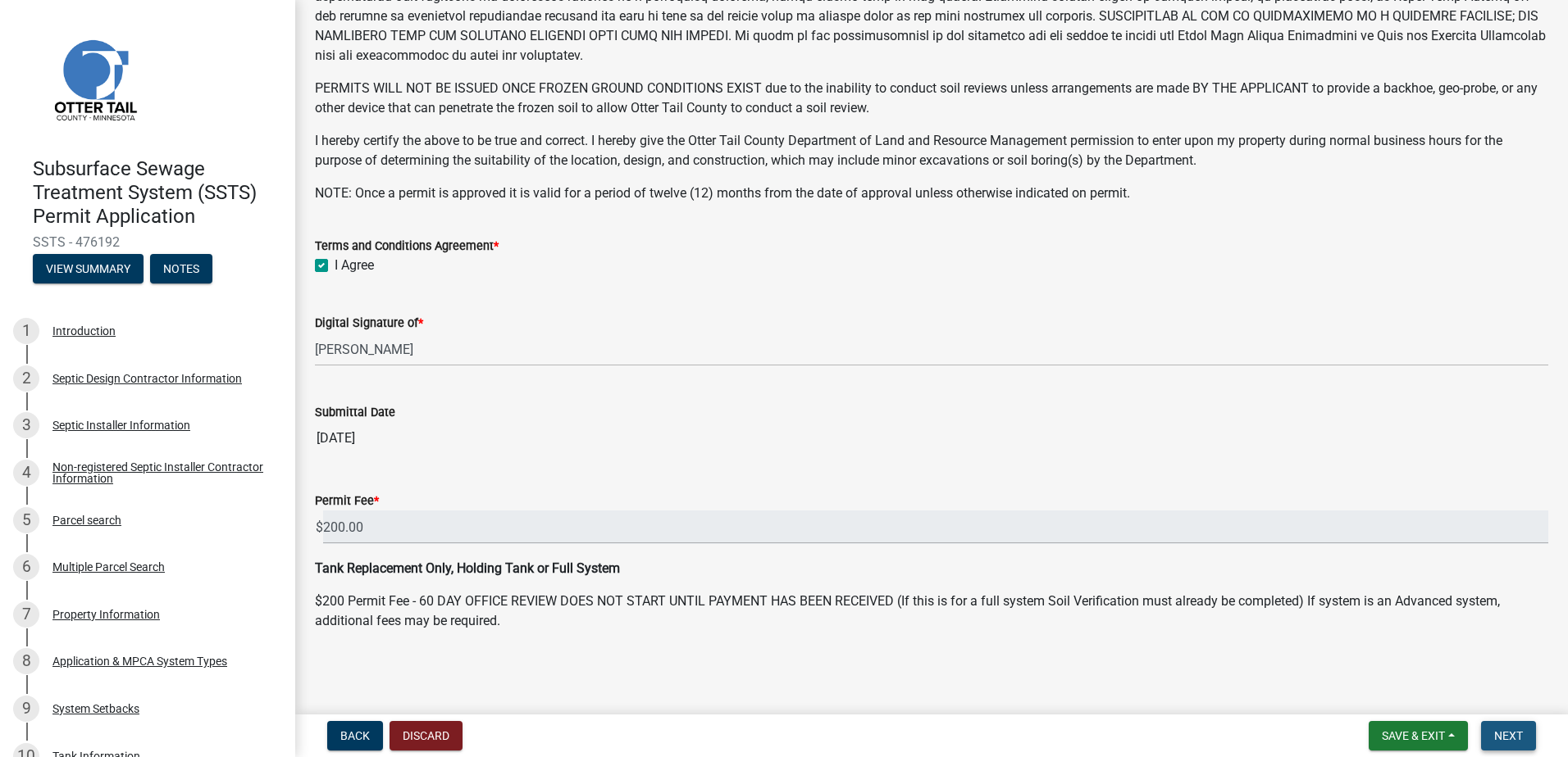
click at [1505, 730] on span "Next" at bounding box center [1508, 736] width 29 height 13
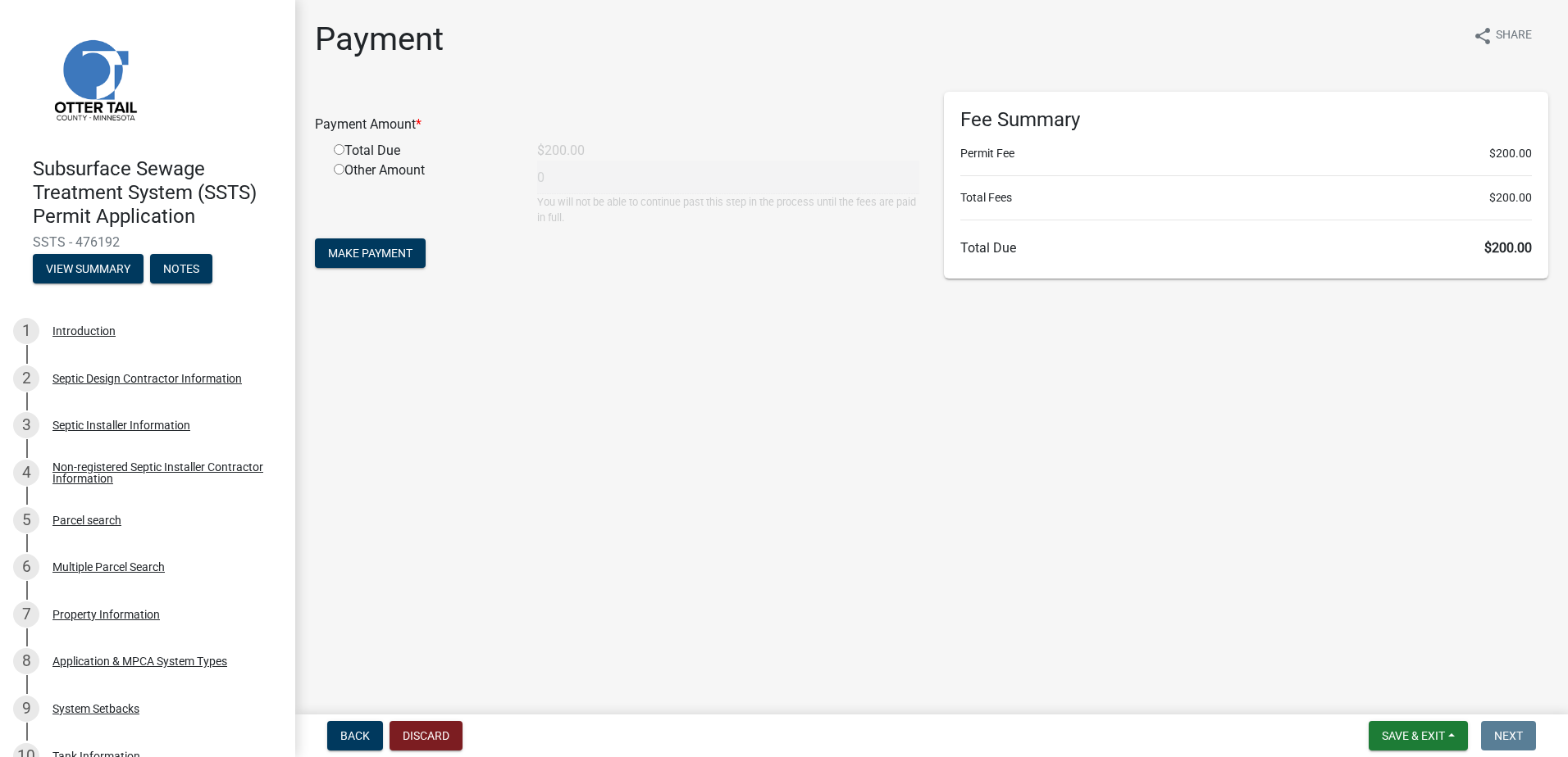
click at [335, 149] on input "radio" at bounding box center [339, 149] width 11 height 11
radio input "true"
type input "200"
click at [366, 248] on span "Make Payment" at bounding box center [370, 253] width 84 height 13
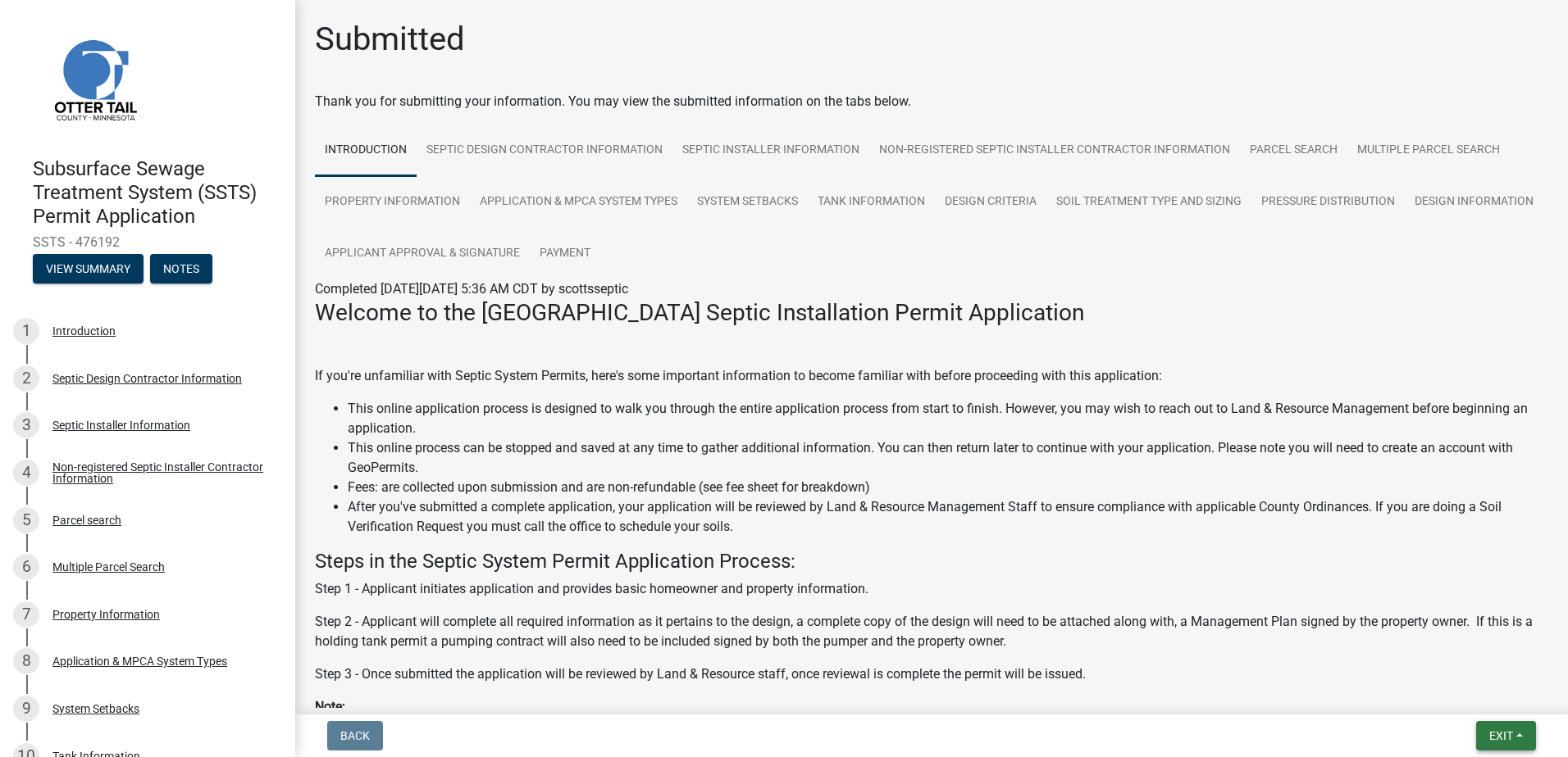
click at [1513, 731] on span "Exit" at bounding box center [1501, 736] width 24 height 13
click at [1465, 701] on button "Save & Exit" at bounding box center [1470, 693] width 131 height 40
